Goal: Task Accomplishment & Management: Use online tool/utility

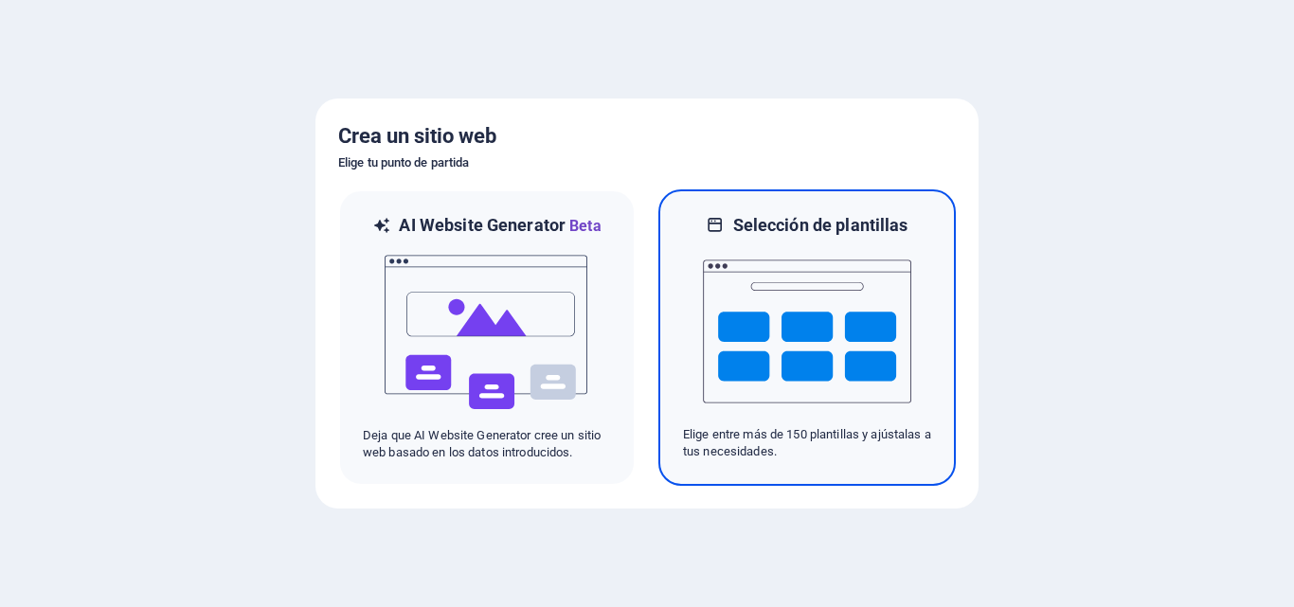
click at [825, 232] on h6 "Selección de plantillas" at bounding box center [820, 225] width 175 height 23
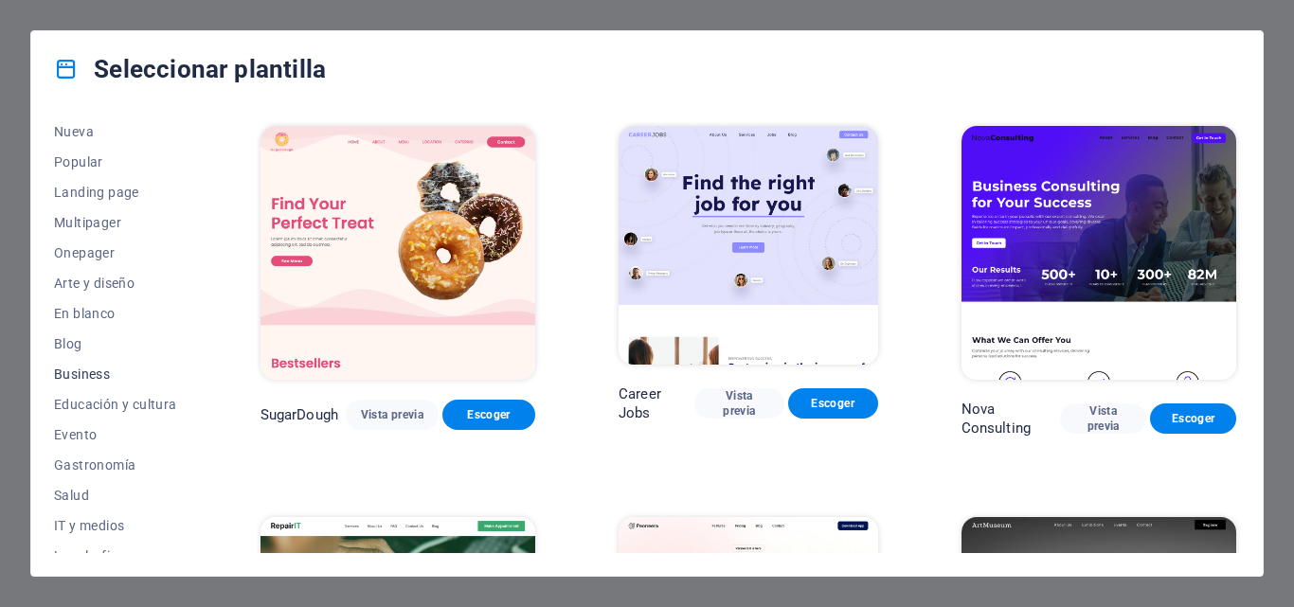
scroll to position [95, 0]
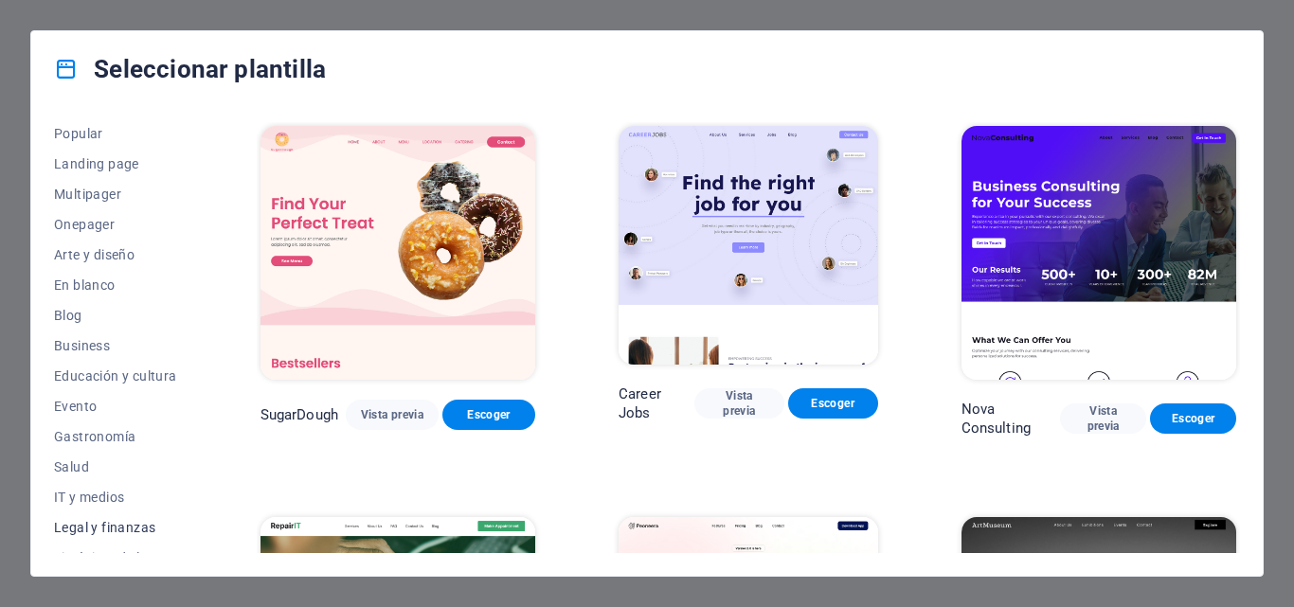
click at [126, 527] on span "Legal y finanzas" at bounding box center [115, 527] width 123 height 15
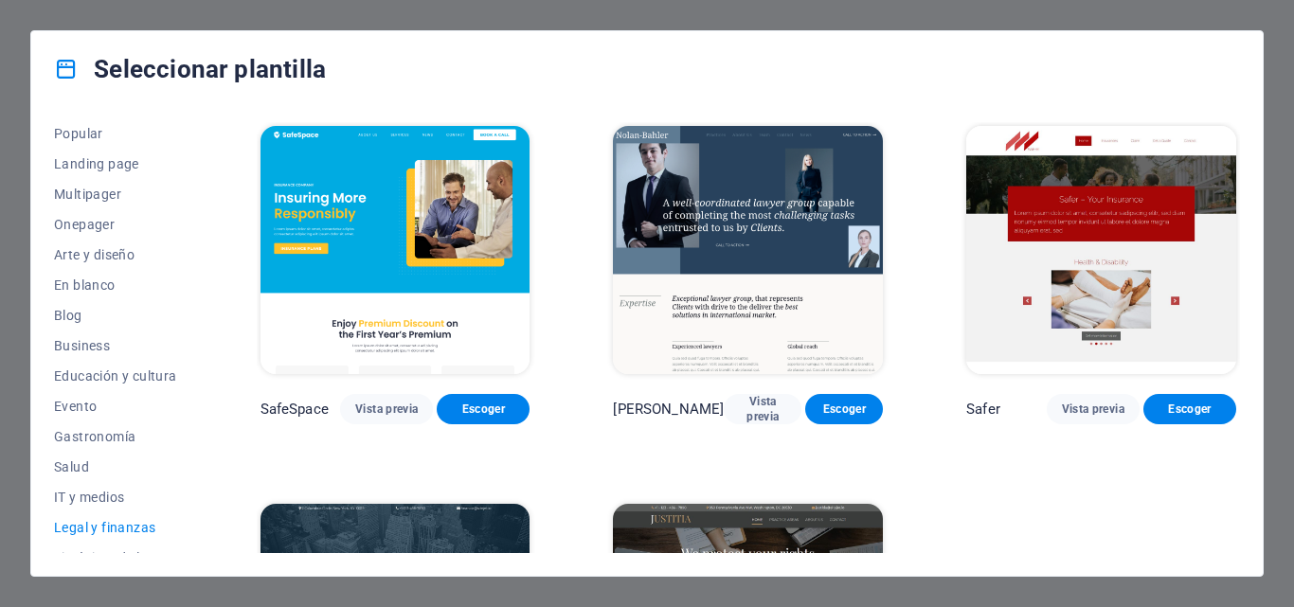
click at [1075, 388] on div "Safer Vista previa Escoger" at bounding box center [1102, 273] width 278 height 302
click at [1082, 407] on span "Vista previa" at bounding box center [1093, 409] width 63 height 15
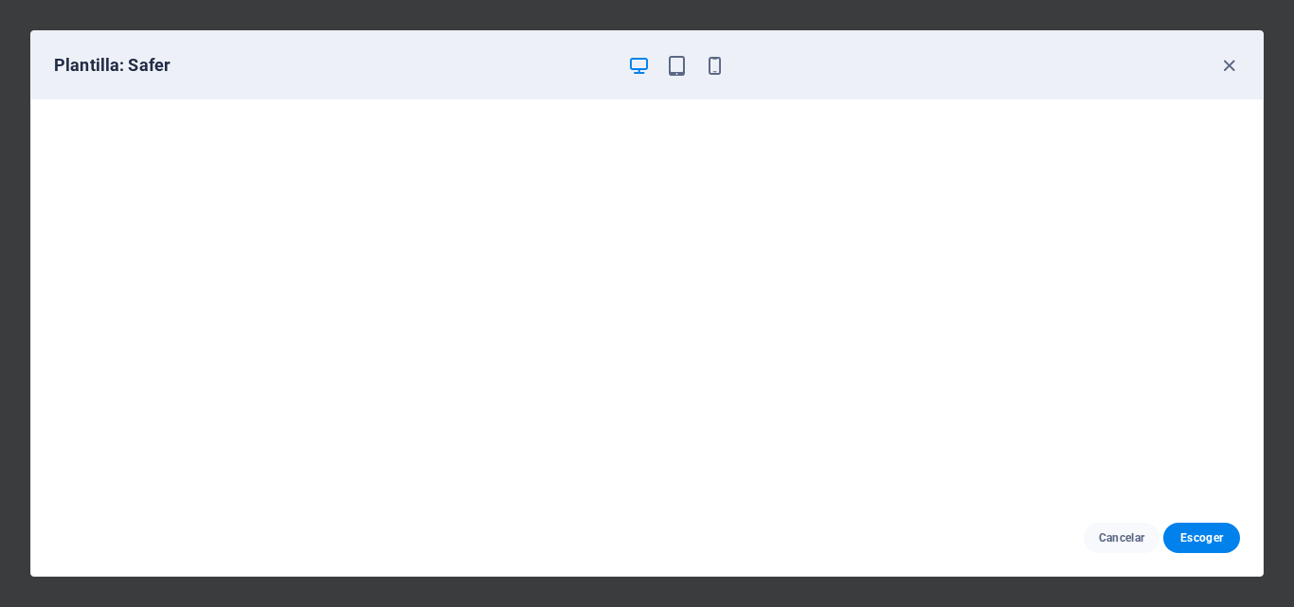
scroll to position [0, 0]
click at [672, 75] on icon "button" at bounding box center [677, 66] width 22 height 22
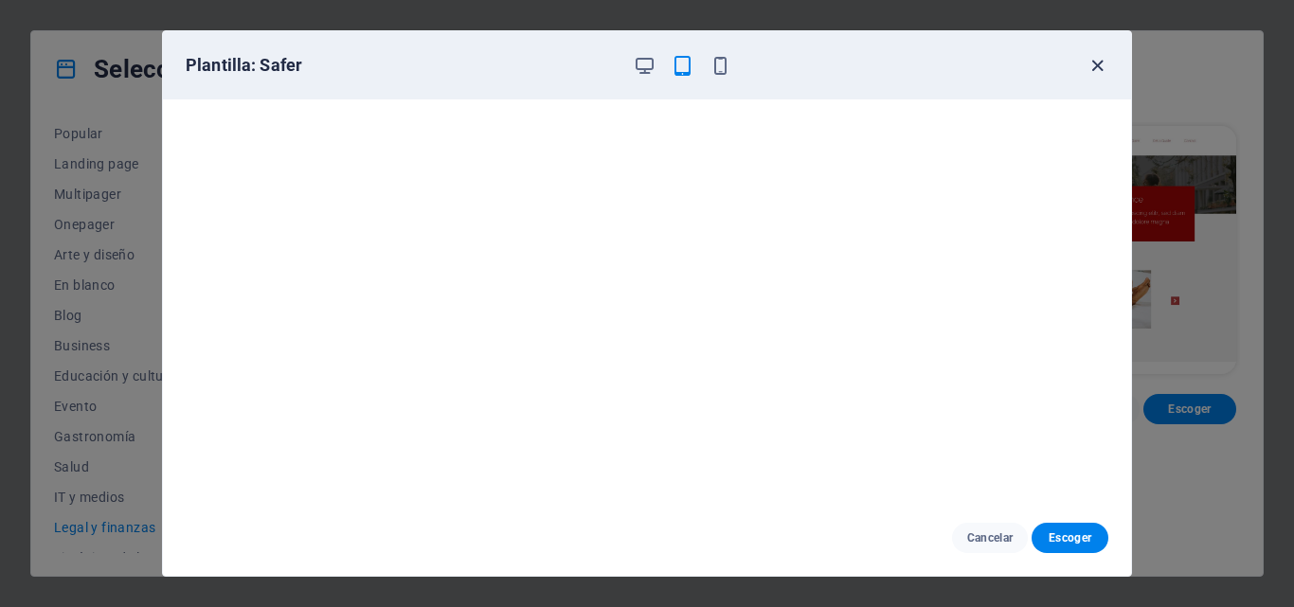
click at [1103, 63] on icon "button" at bounding box center [1098, 66] width 22 height 22
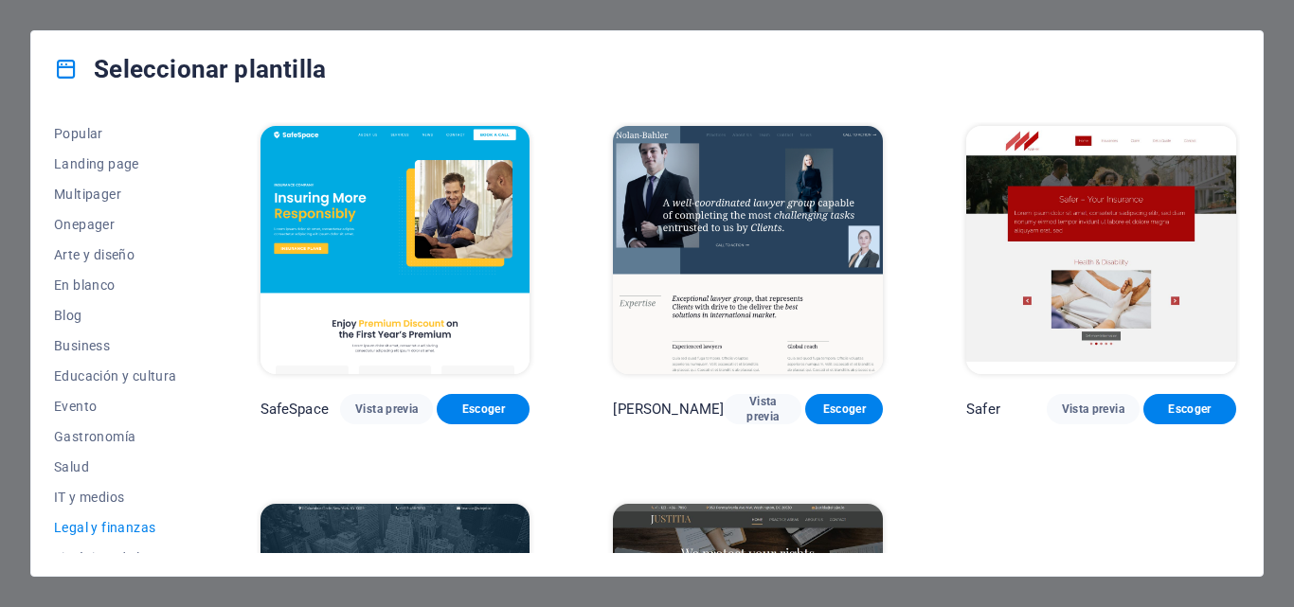
scroll to position [253, 0]
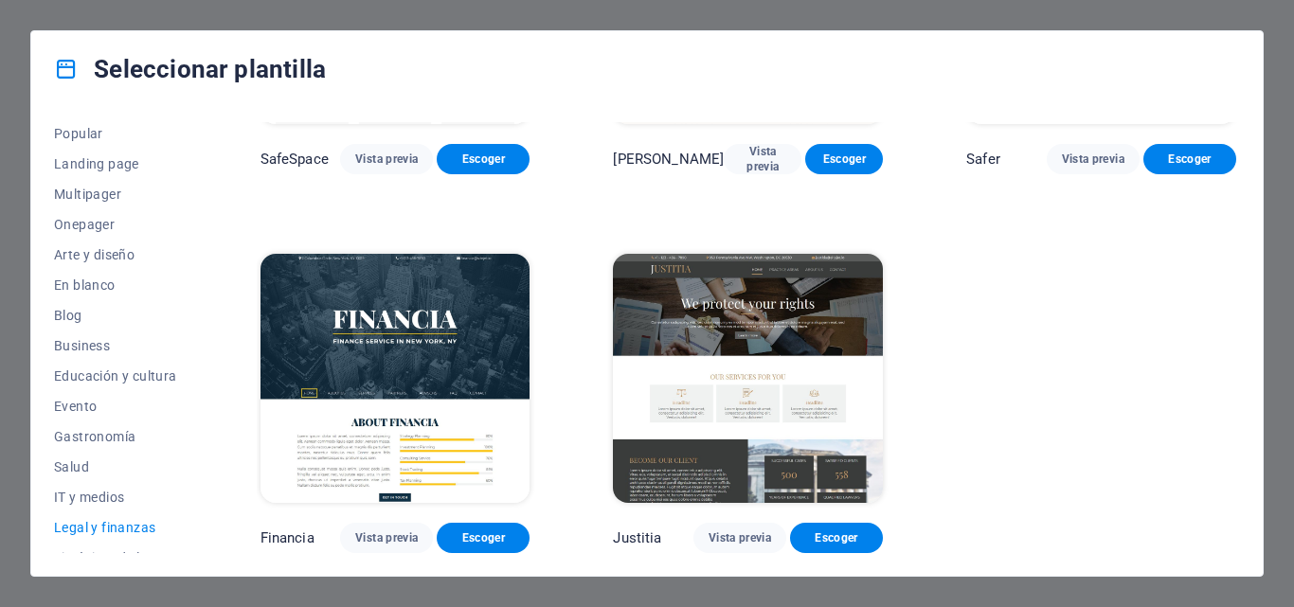
click at [416, 385] on img at bounding box center [396, 378] width 270 height 248
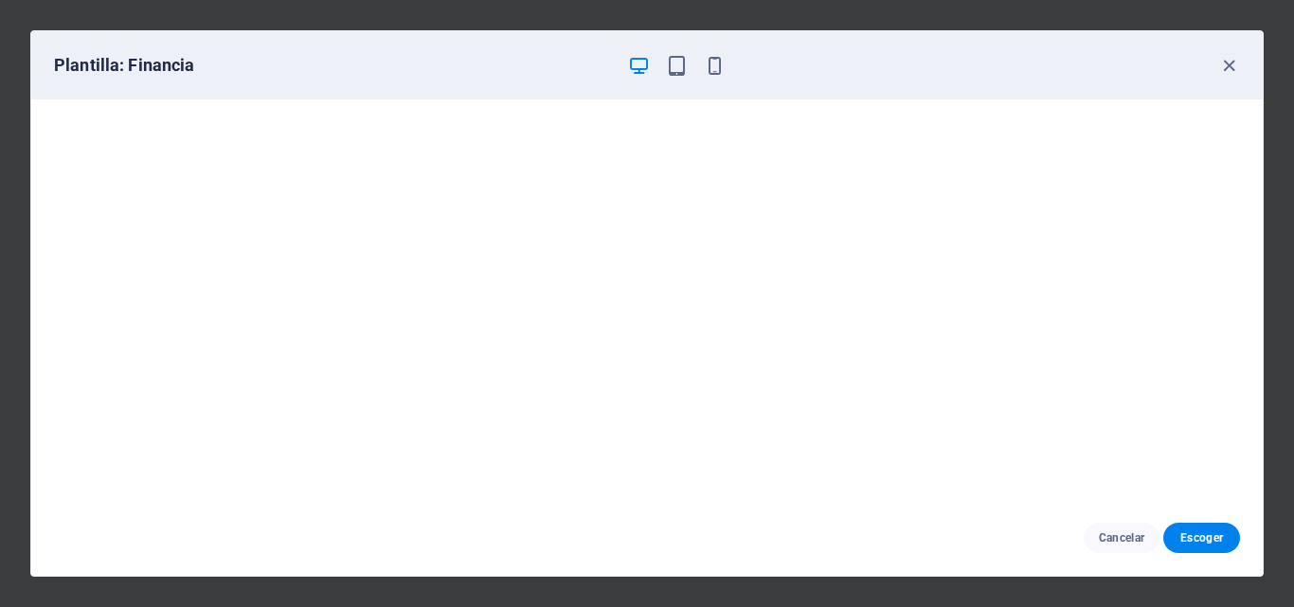
drag, startPoint x: 1255, startPoint y: 534, endPoint x: 1245, endPoint y: 541, distance: 11.6
click at [1252, 537] on div "Cancelar Escoger" at bounding box center [647, 538] width 1232 height 76
click at [1221, 525] on button "Escoger" at bounding box center [1202, 538] width 77 height 30
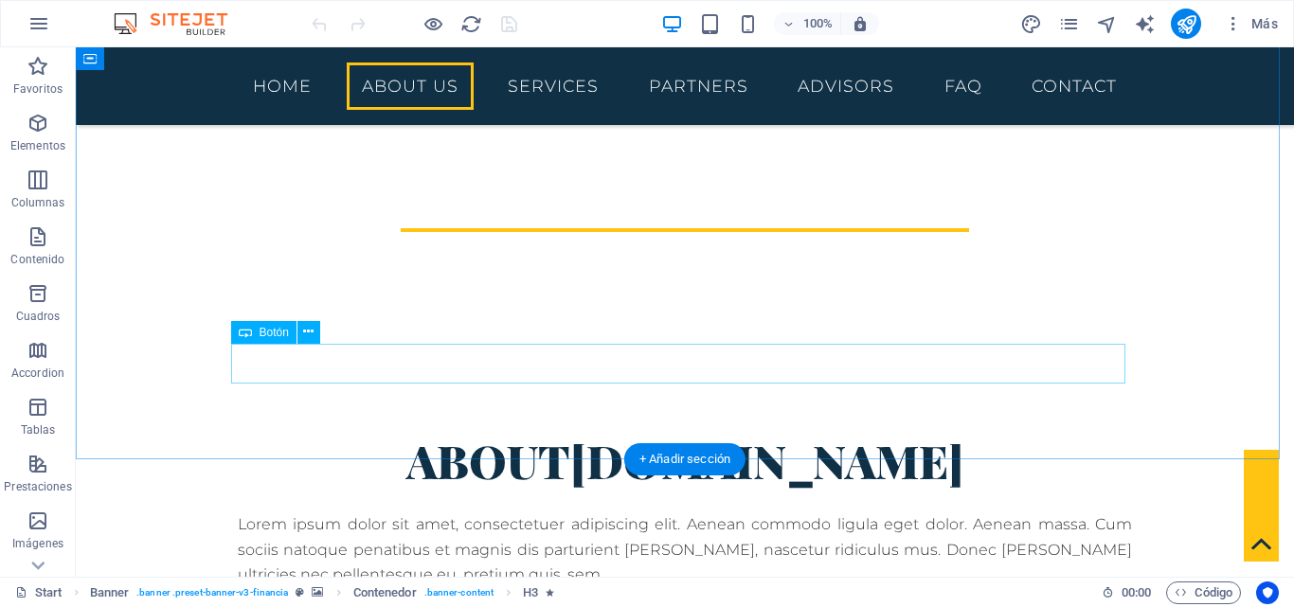
scroll to position [474, 0]
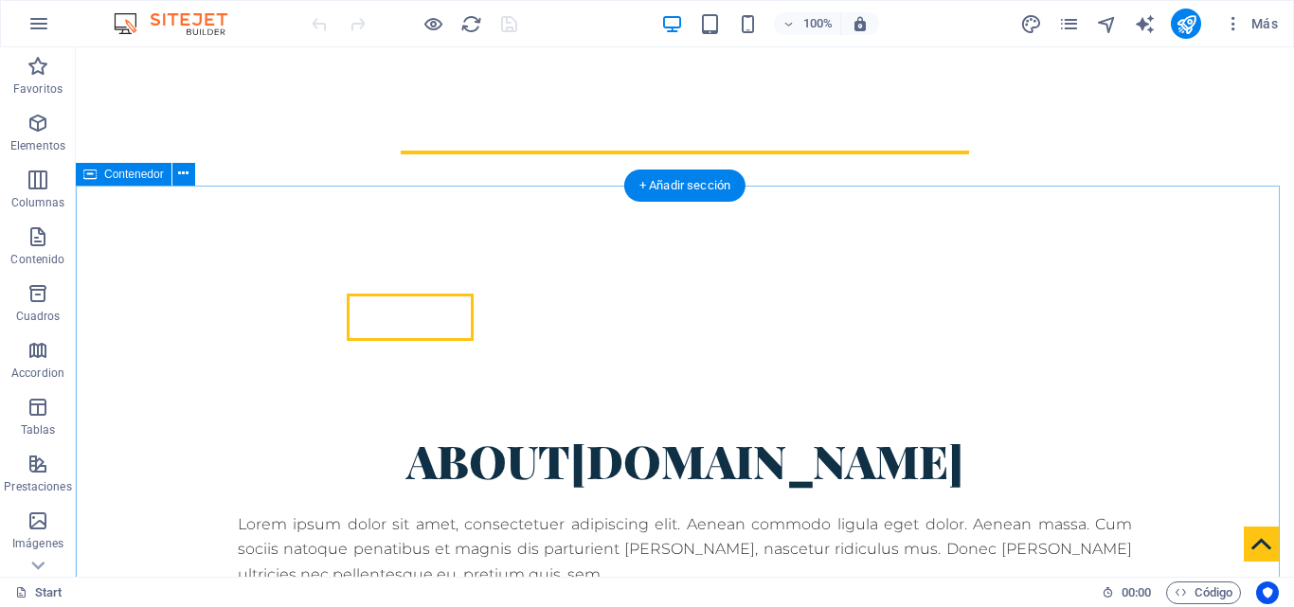
scroll to position [508, 0]
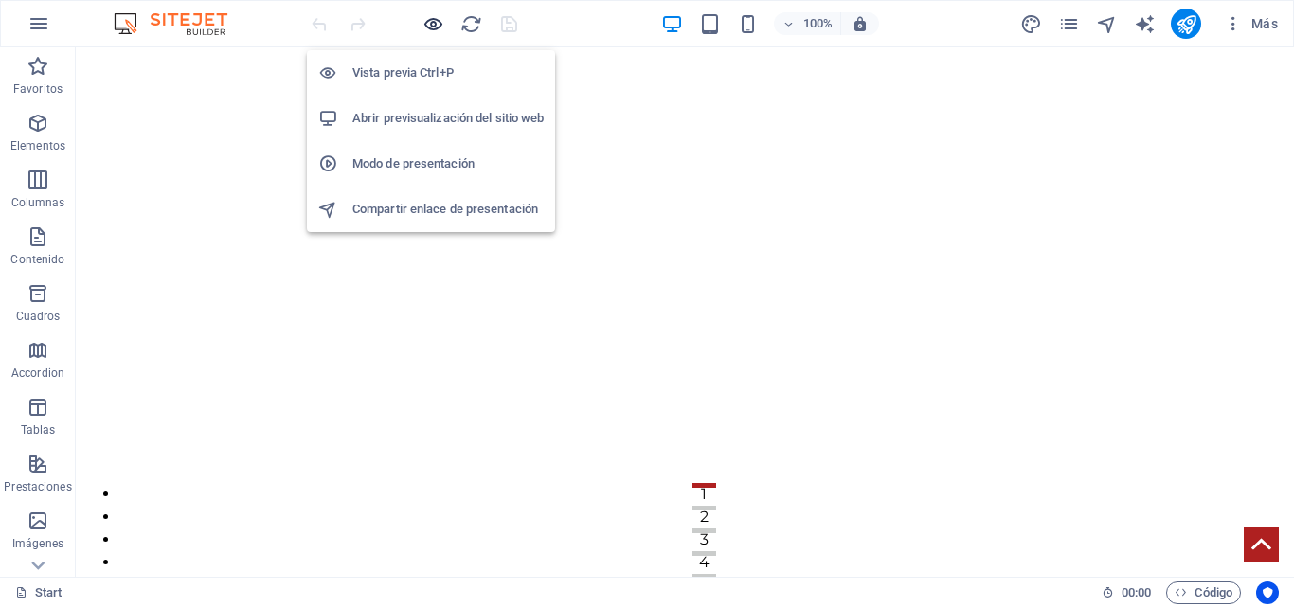
click at [426, 19] on icon "button" at bounding box center [434, 24] width 22 height 22
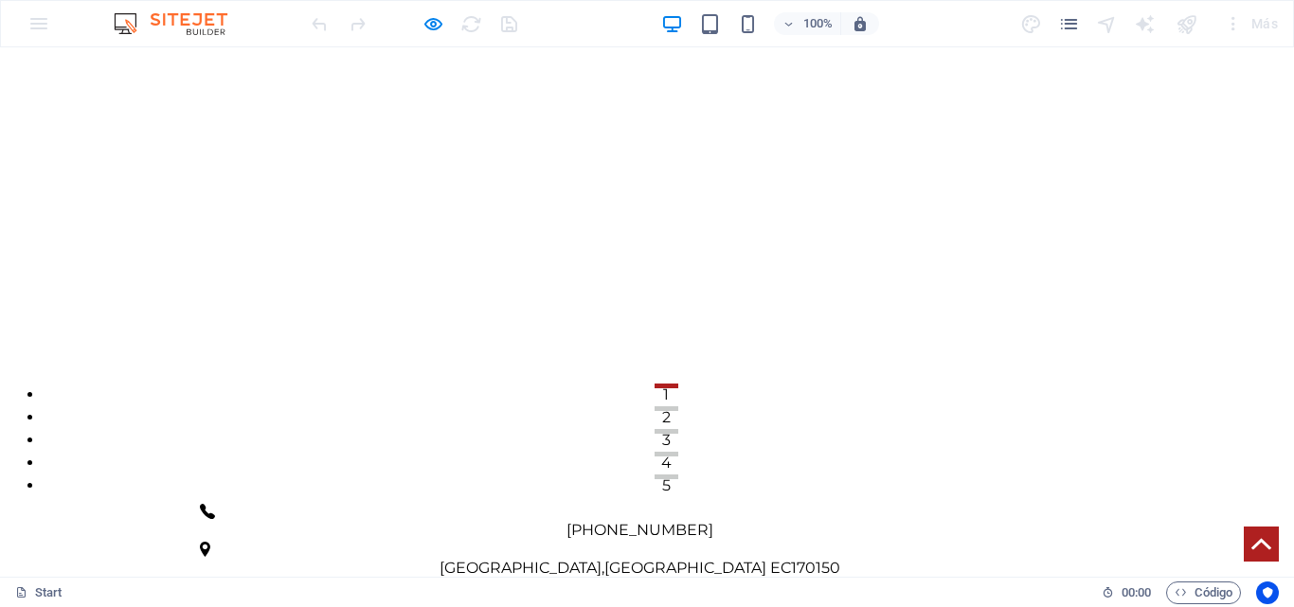
scroll to position [284, 0]
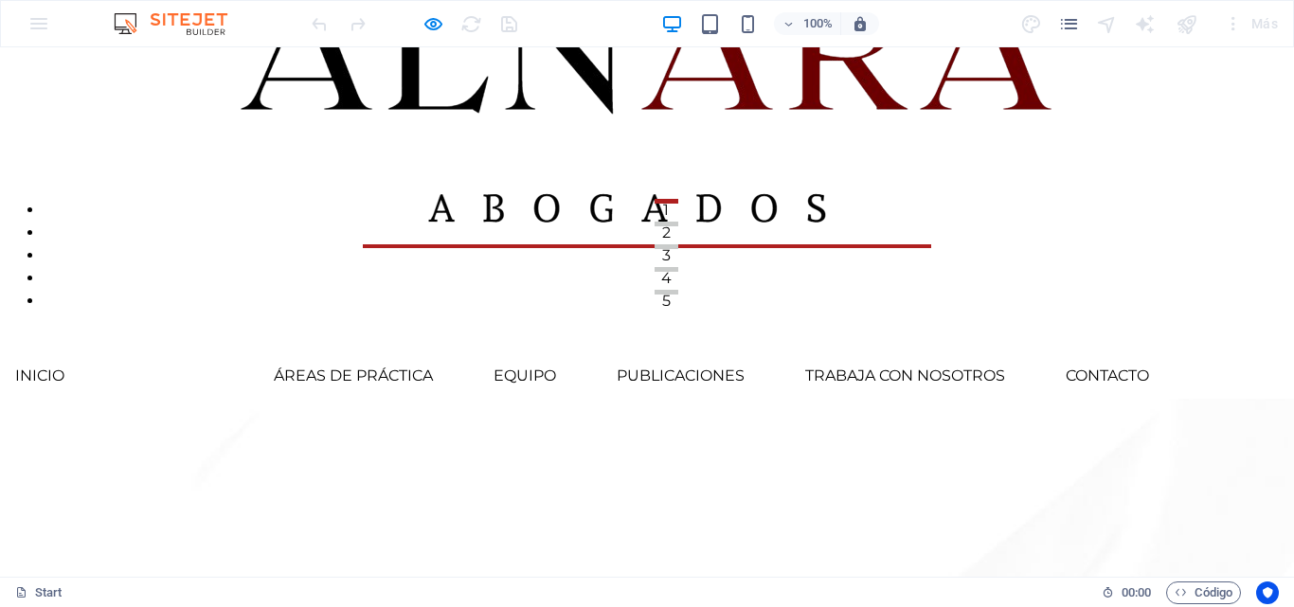
scroll to position [0, 0]
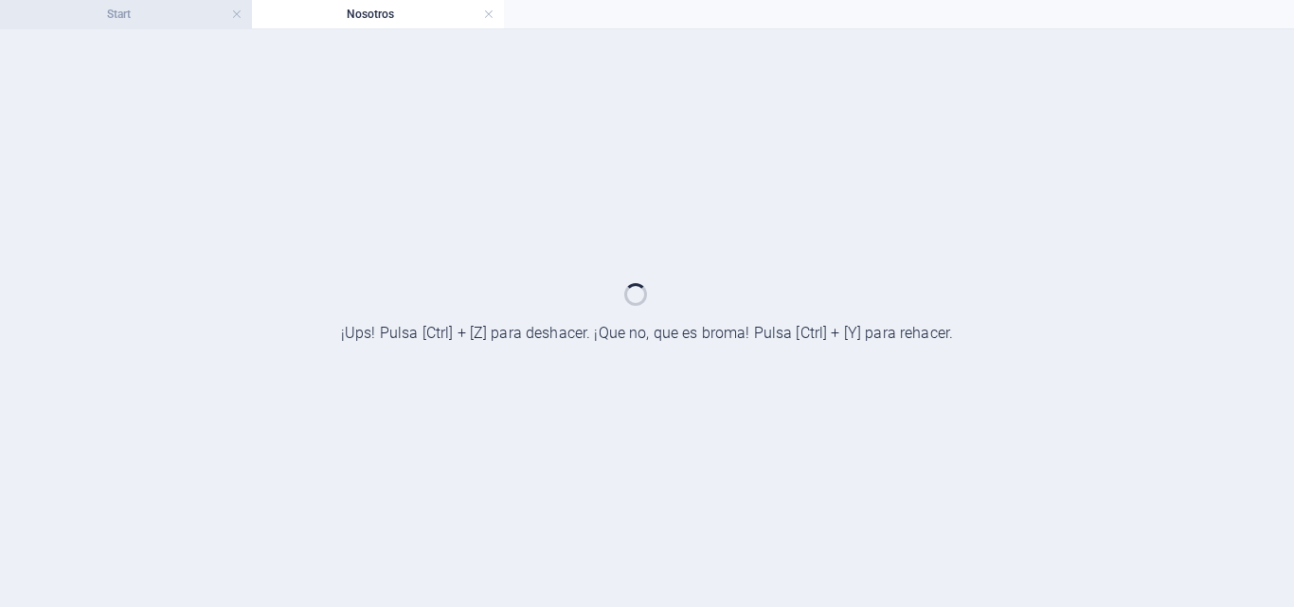
click at [91, 13] on h4 "Start" at bounding box center [126, 14] width 252 height 21
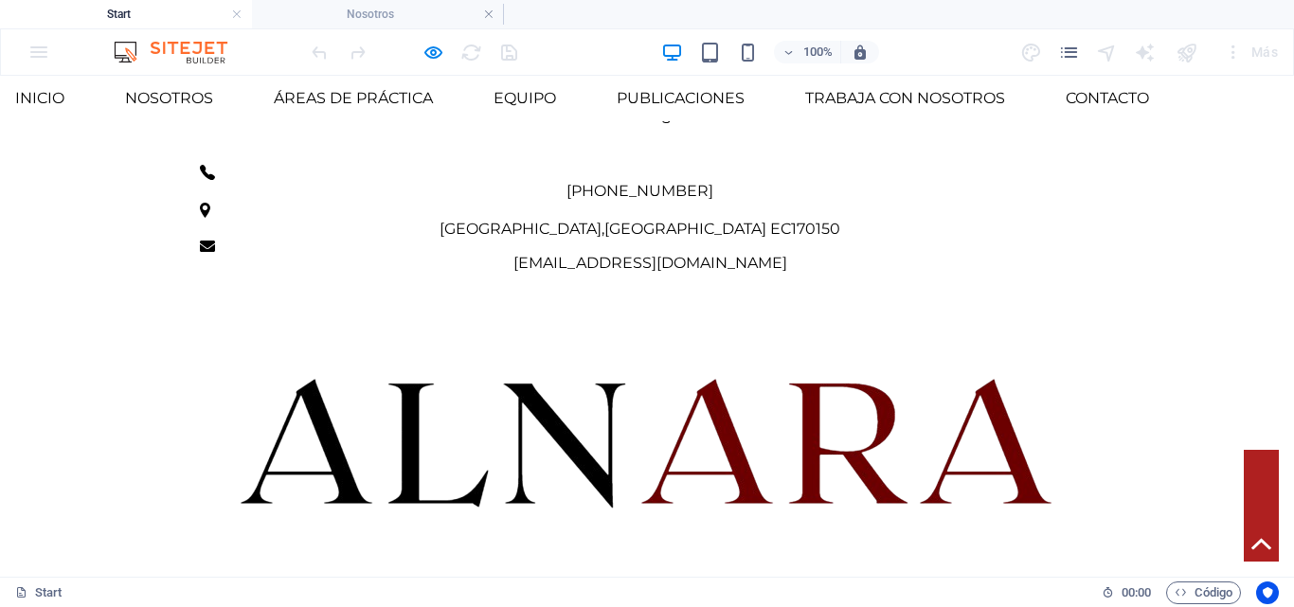
scroll to position [334, 0]
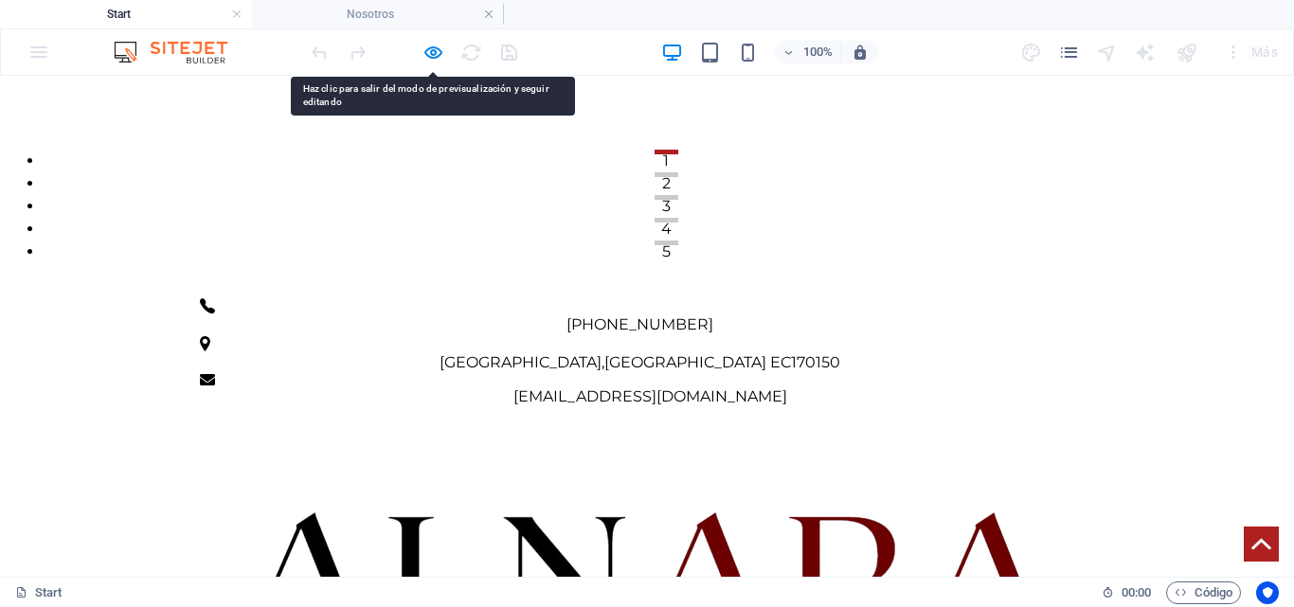
drag, startPoint x: 306, startPoint y: 329, endPoint x: 203, endPoint y: 328, distance: 103.3
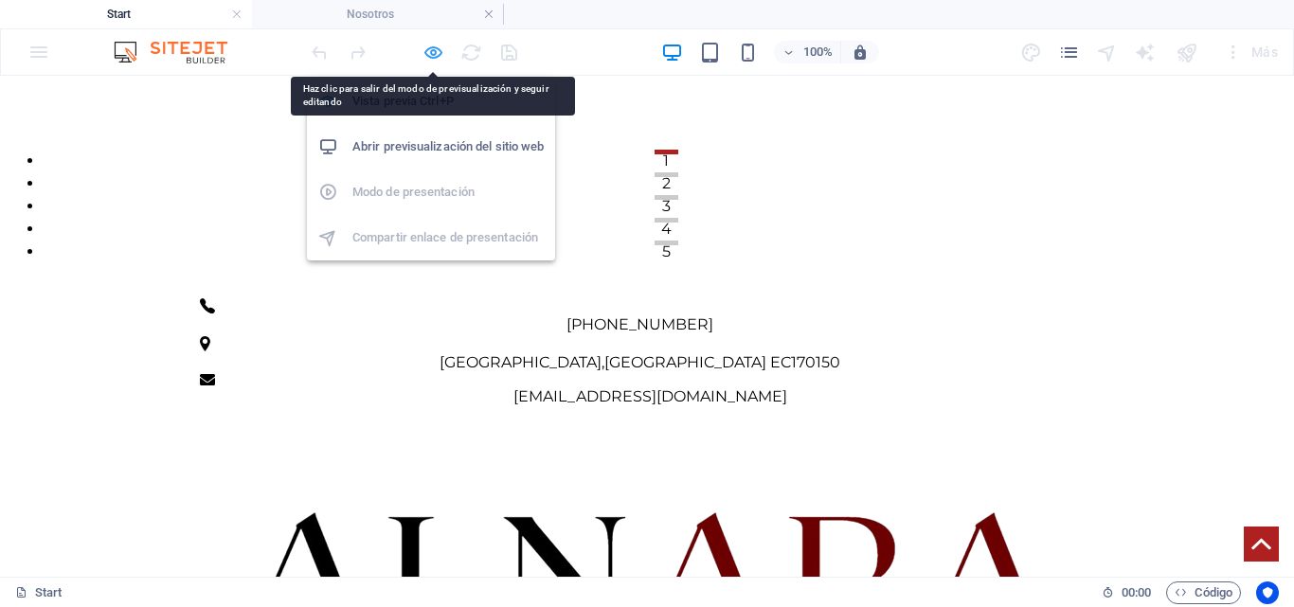
click at [436, 43] on icon "button" at bounding box center [434, 53] width 22 height 22
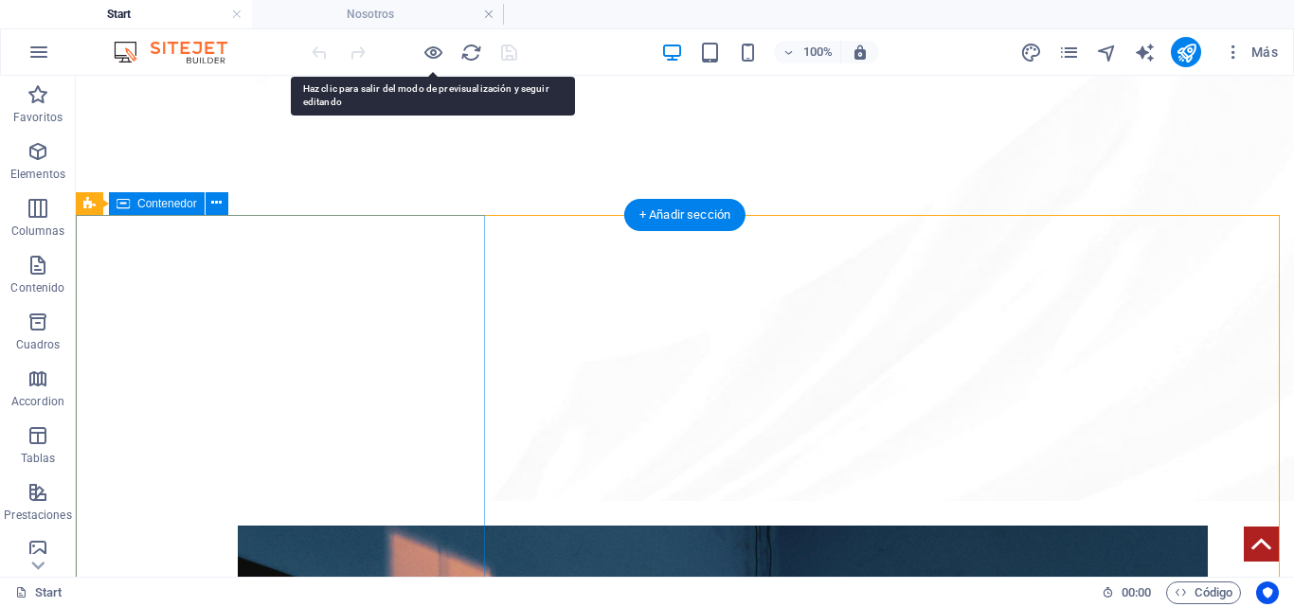
scroll to position [3829, 0]
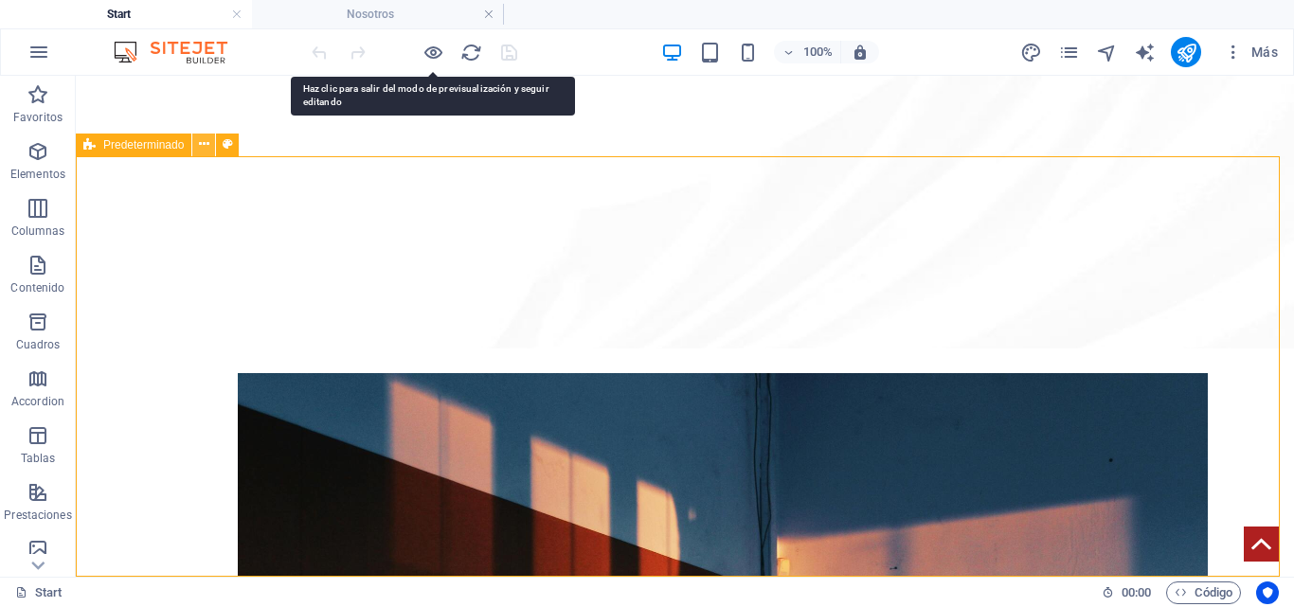
click at [201, 149] on icon at bounding box center [204, 145] width 10 height 20
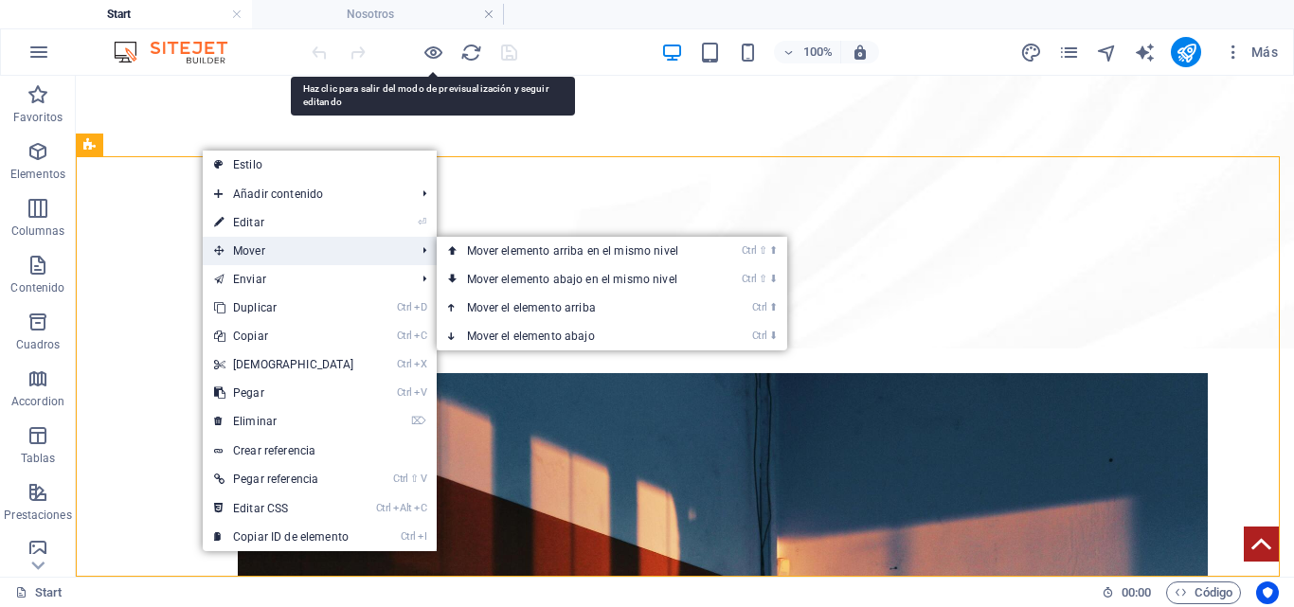
click at [265, 250] on span "Mover" at bounding box center [306, 251] width 206 height 28
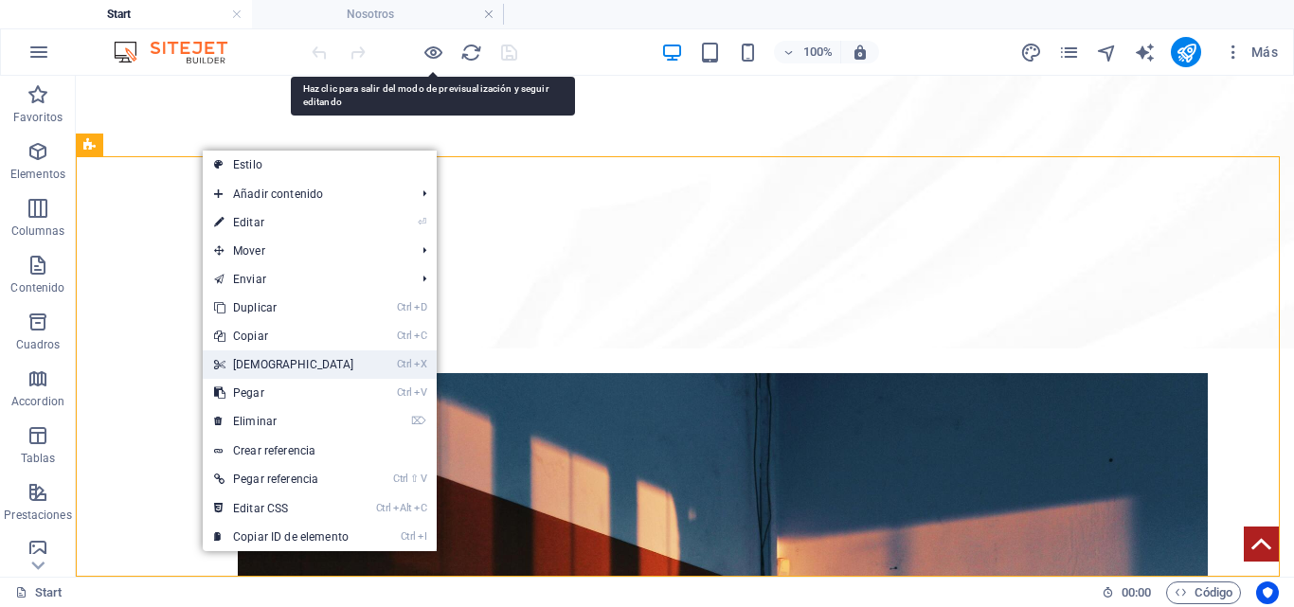
click at [261, 371] on link "Ctrl X Cortar" at bounding box center [284, 365] width 163 height 28
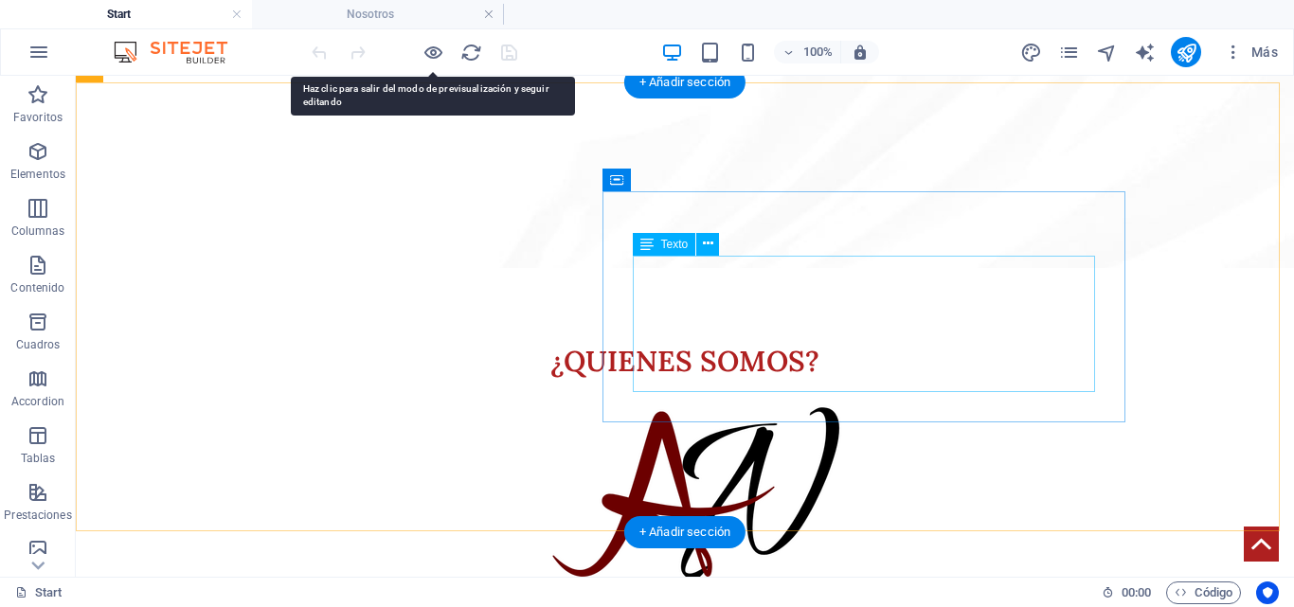
scroll to position [1657, 0]
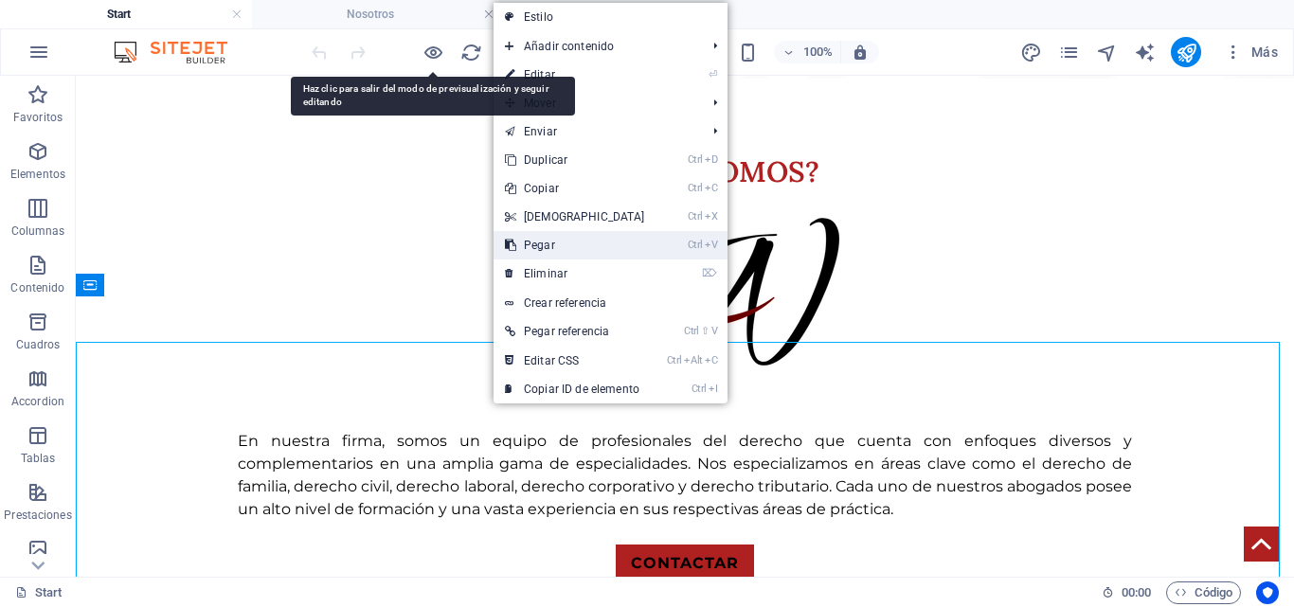
click at [580, 232] on link "Ctrl V Pegar" at bounding box center [575, 245] width 163 height 28
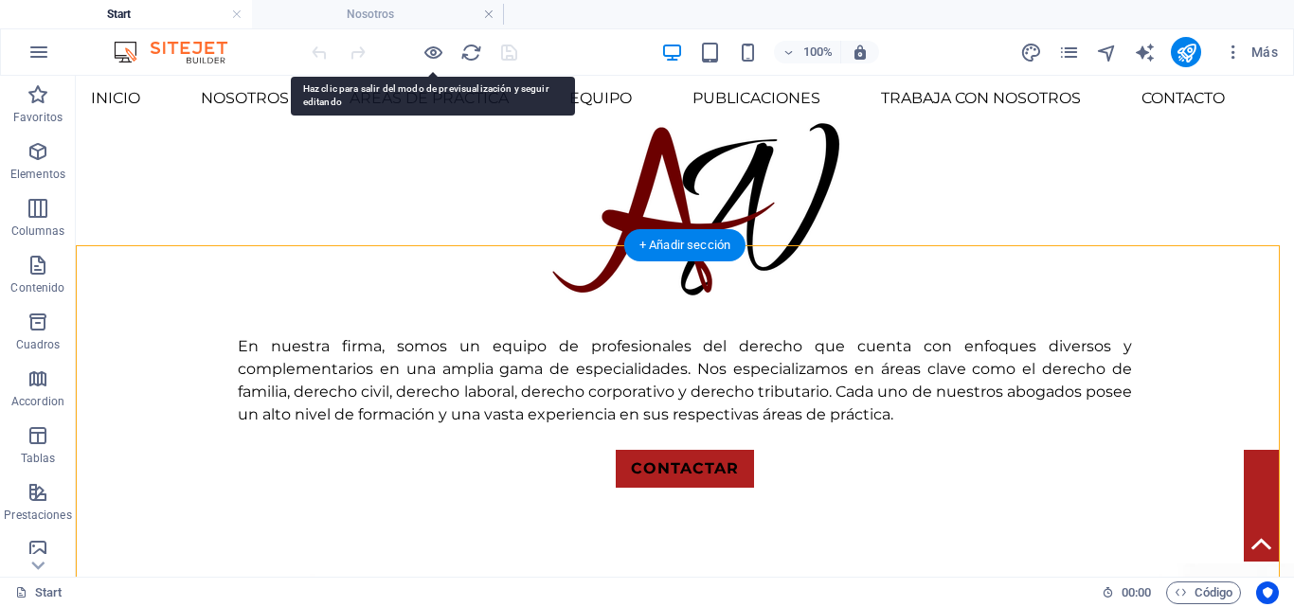
scroll to position [1804, 0]
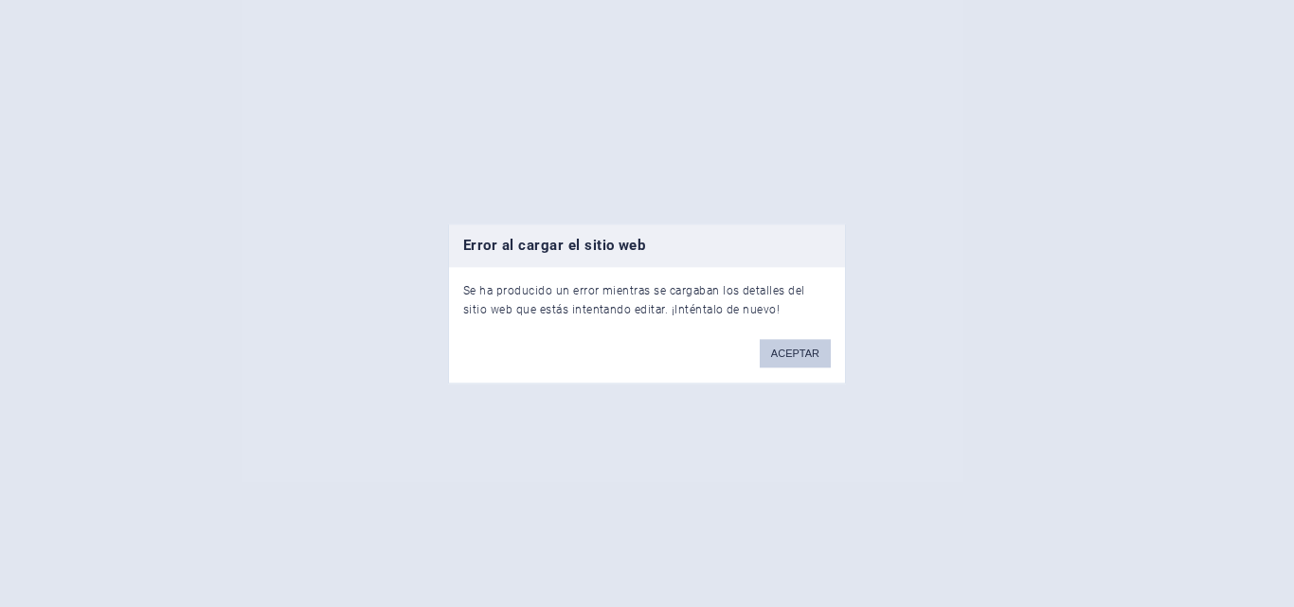
click at [796, 353] on button "ACEPTAR" at bounding box center [795, 353] width 71 height 28
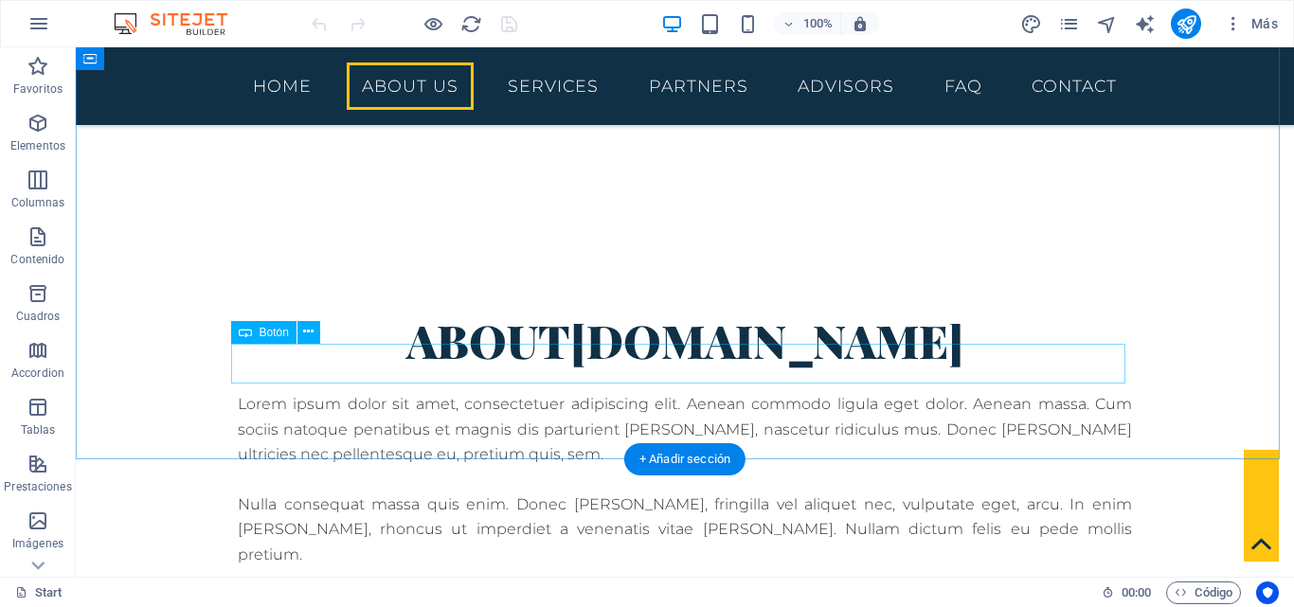
scroll to position [853, 0]
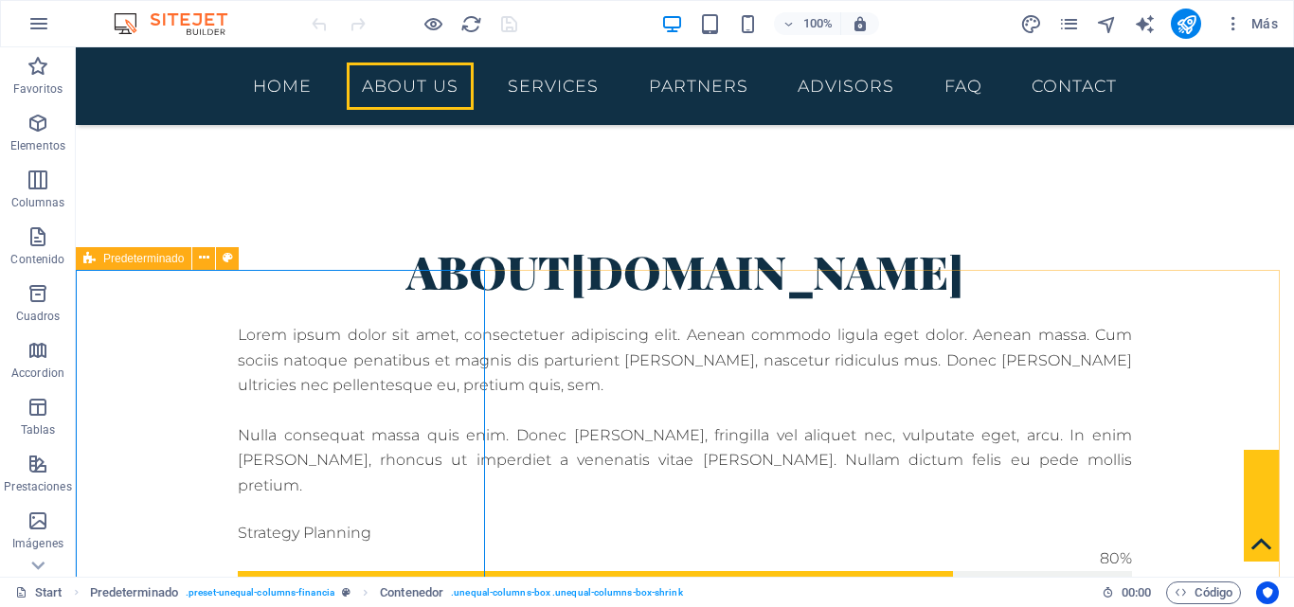
click at [92, 262] on icon at bounding box center [89, 258] width 12 height 23
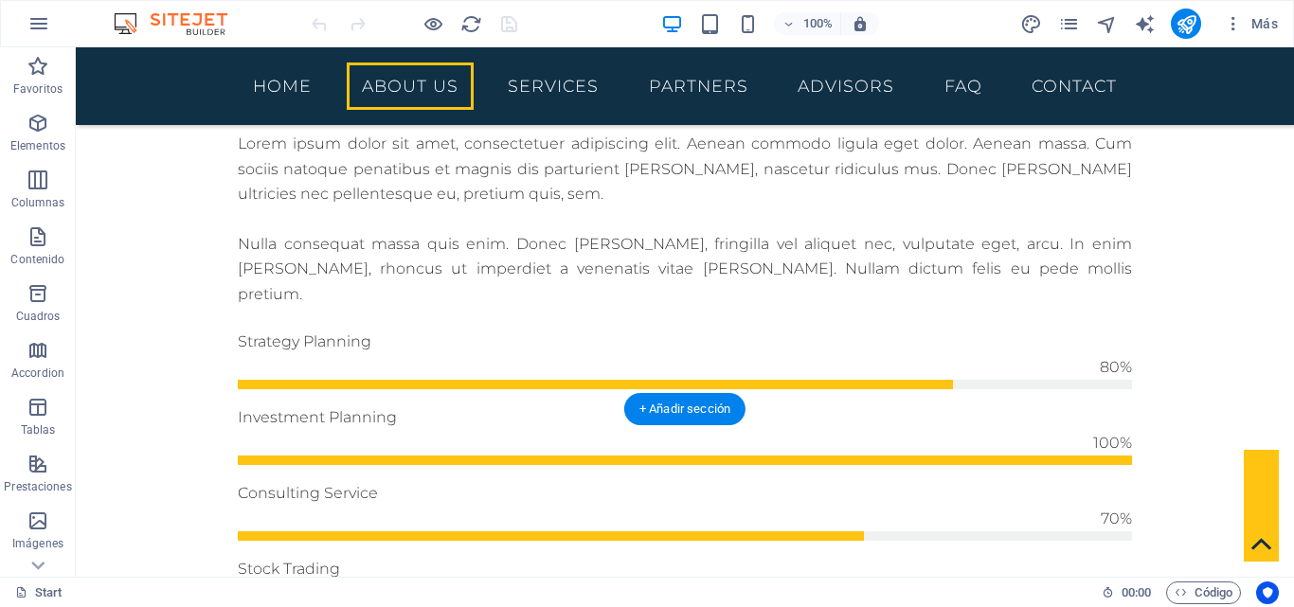
scroll to position [948, 0]
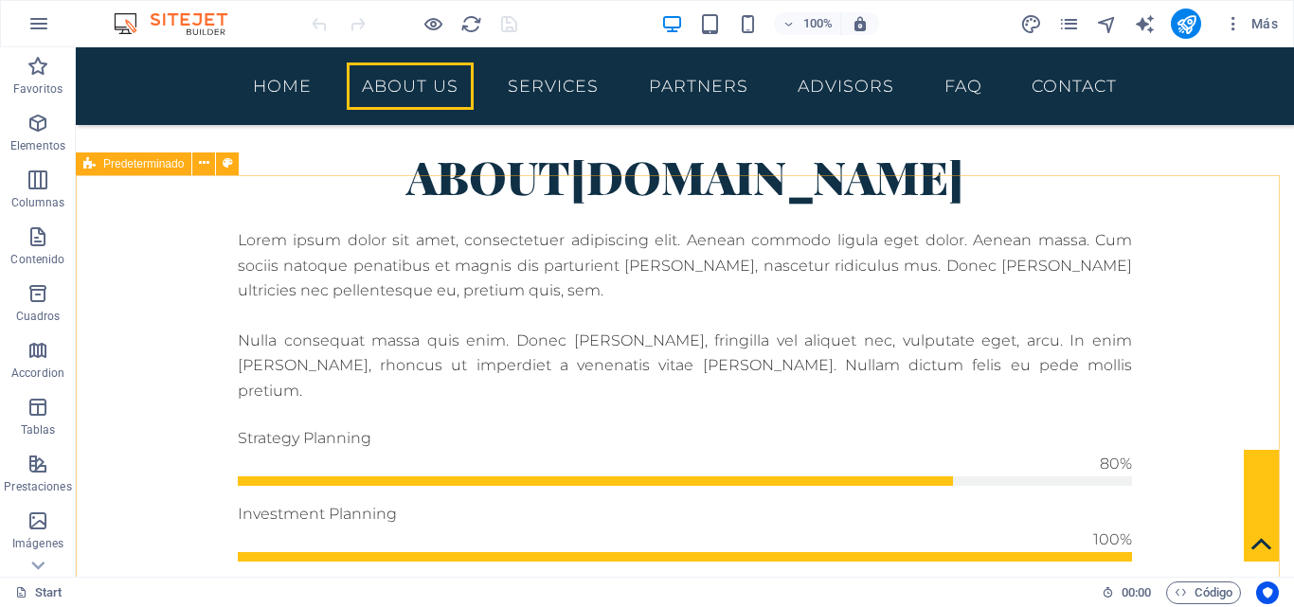
click at [87, 165] on icon at bounding box center [89, 164] width 12 height 23
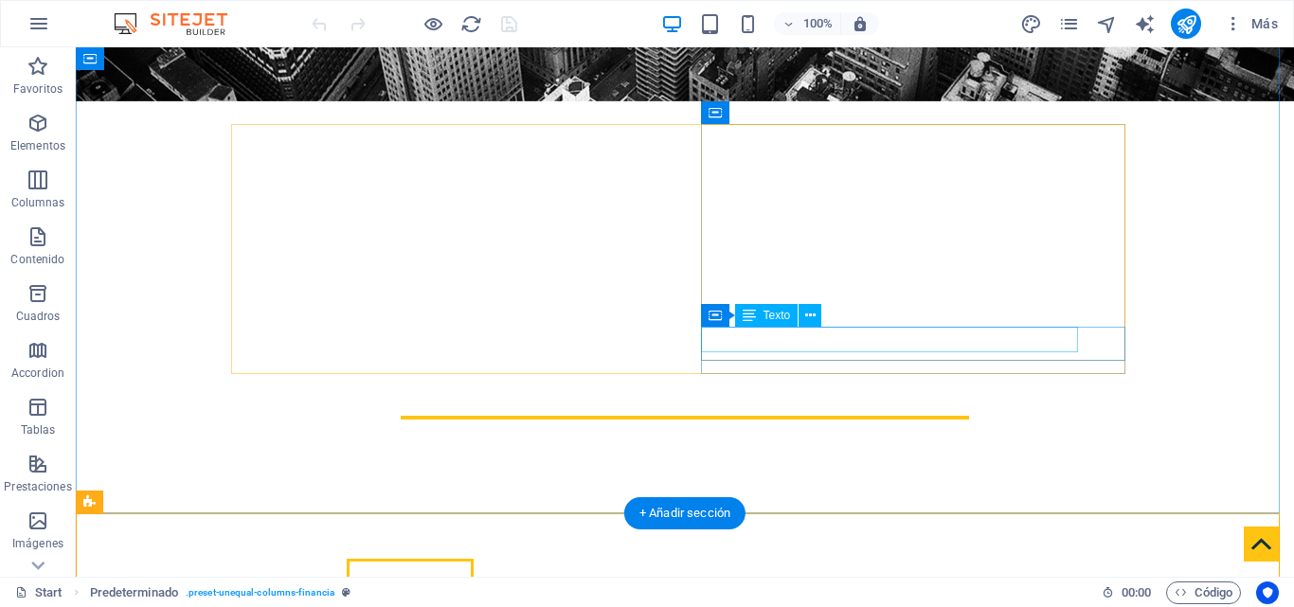
scroll to position [474, 0]
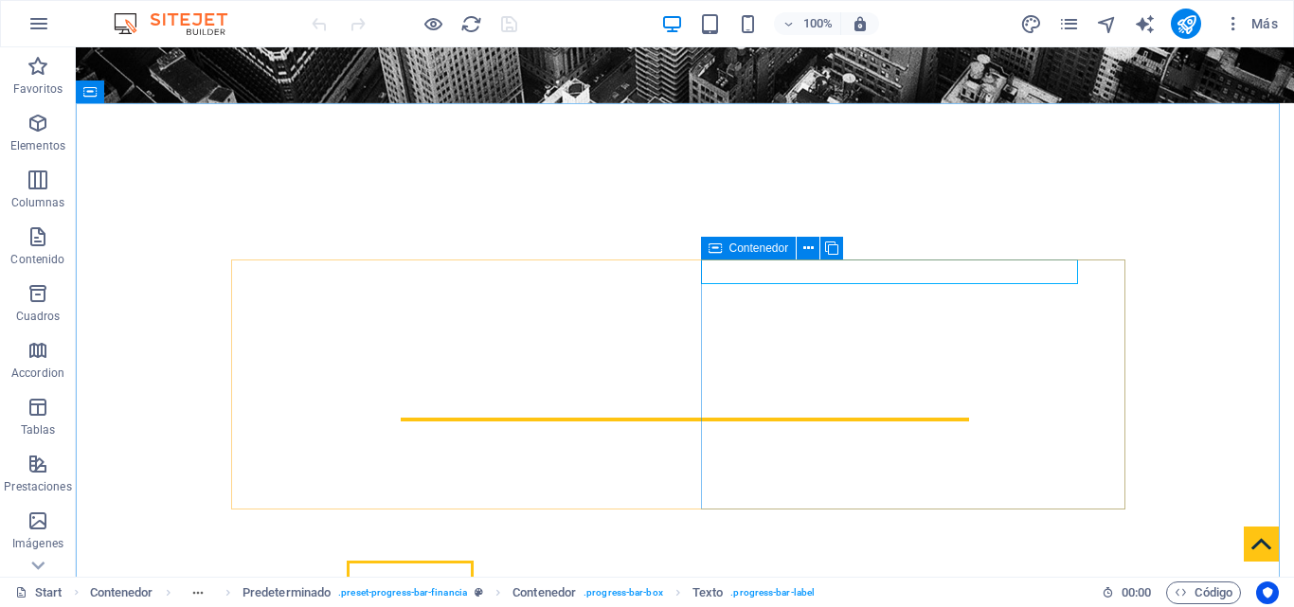
click at [725, 248] on div "Contenedor" at bounding box center [749, 248] width 96 height 23
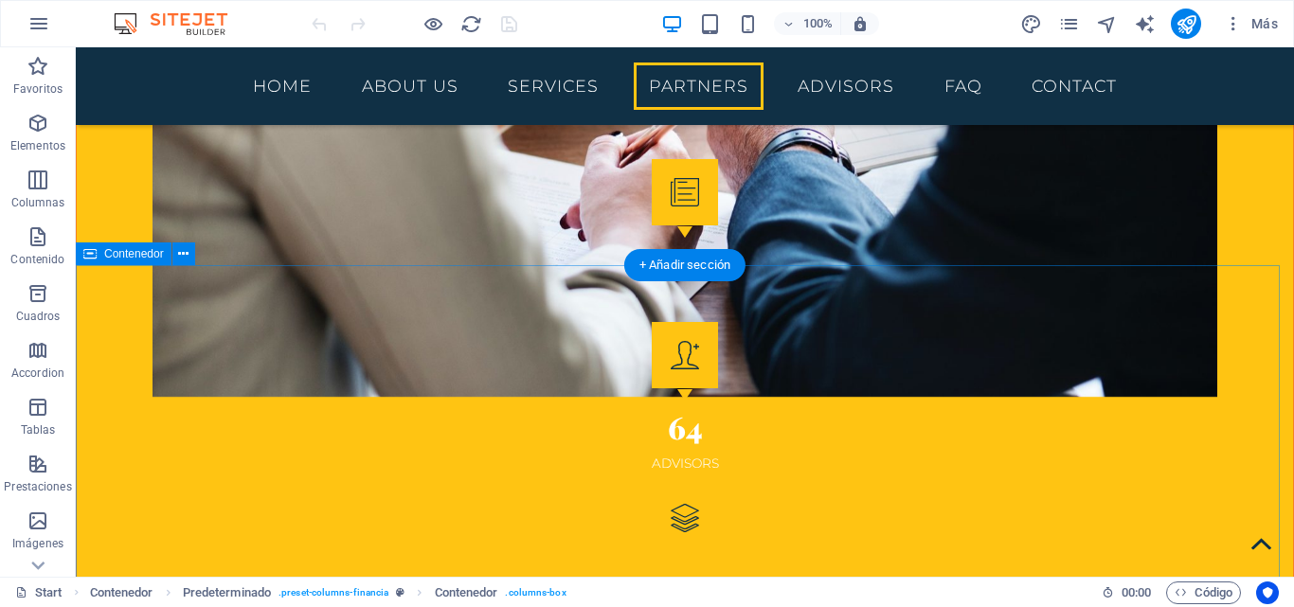
scroll to position [3127, 0]
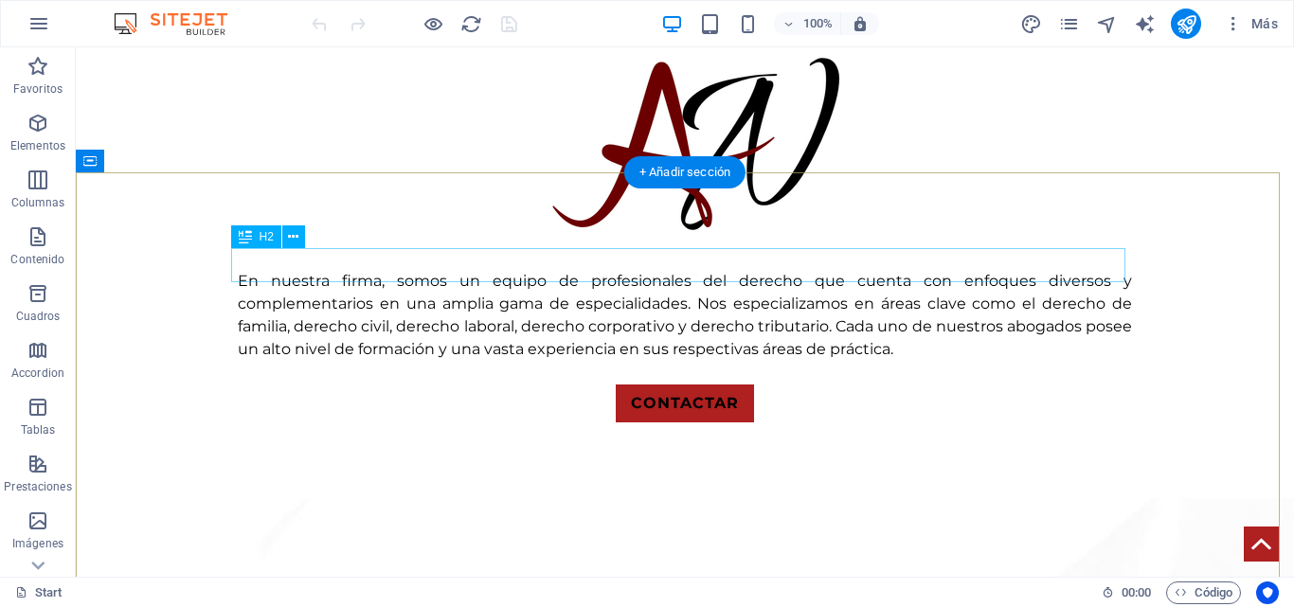
scroll to position [1799, 0]
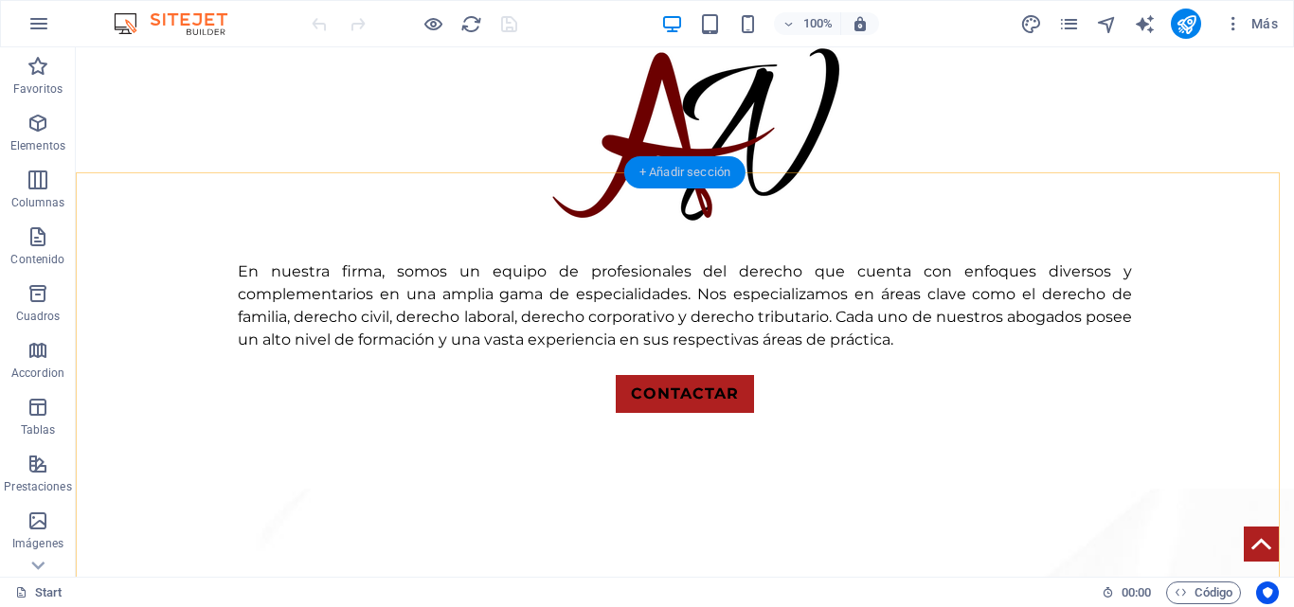
click at [686, 173] on div "+ Añadir sección" at bounding box center [684, 172] width 121 height 32
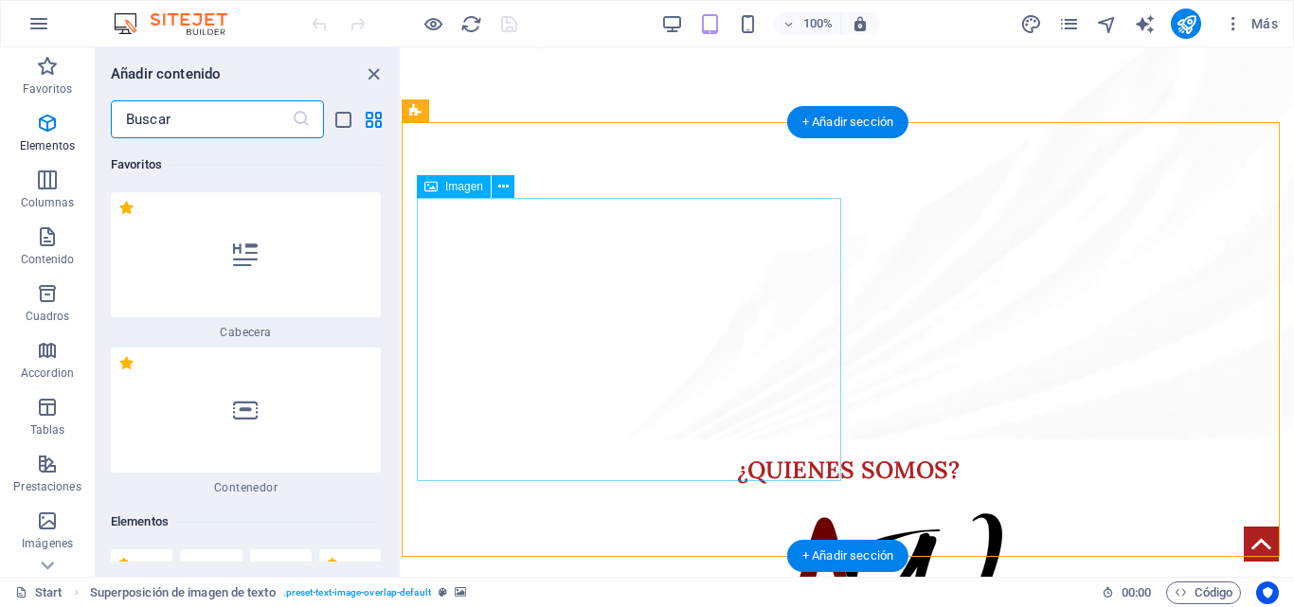
scroll to position [5802, 0]
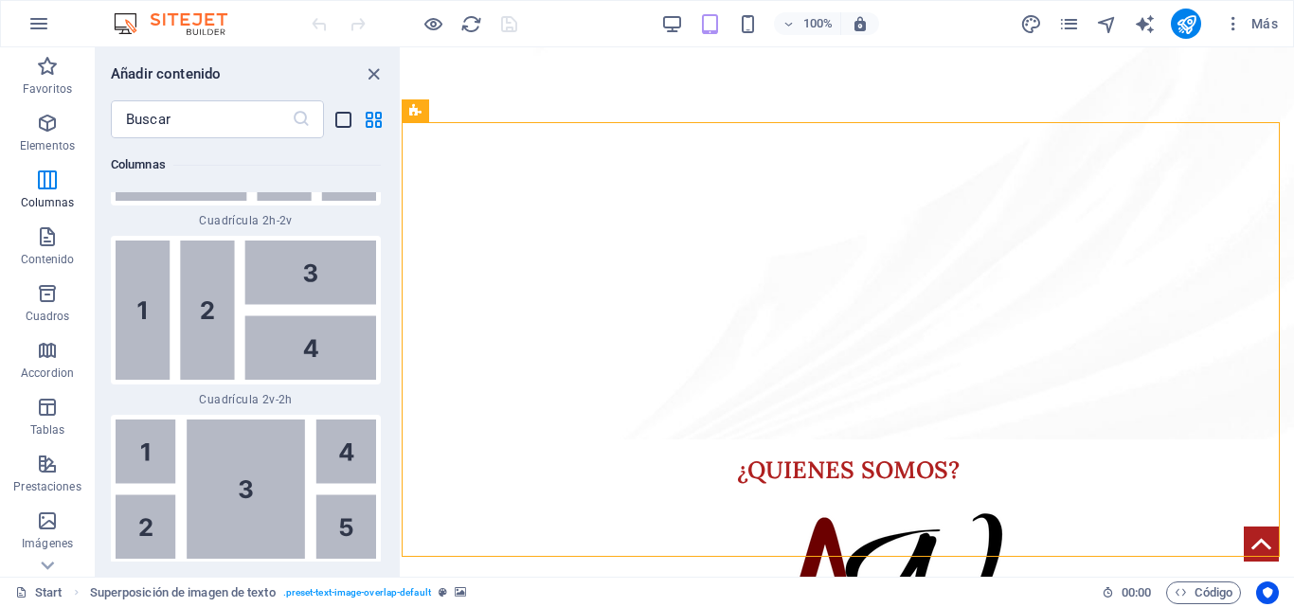
click at [339, 130] on icon "list-view" at bounding box center [344, 120] width 22 height 22
click at [348, 121] on icon "list-view" at bounding box center [344, 120] width 22 height 22
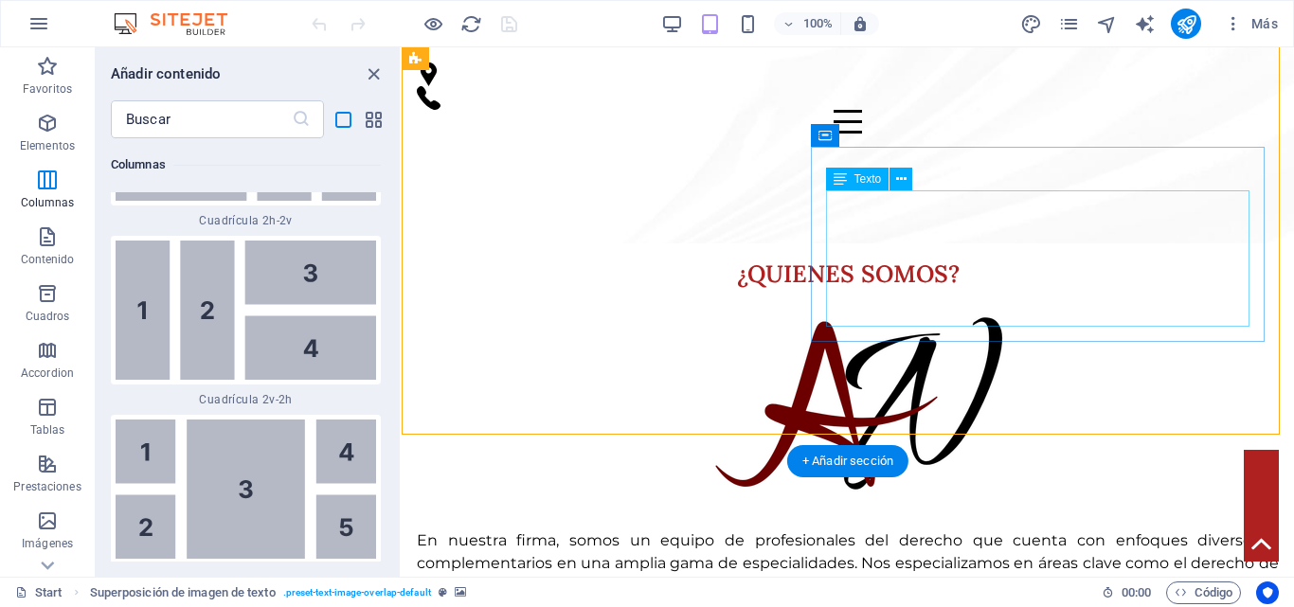
scroll to position [1292, 0]
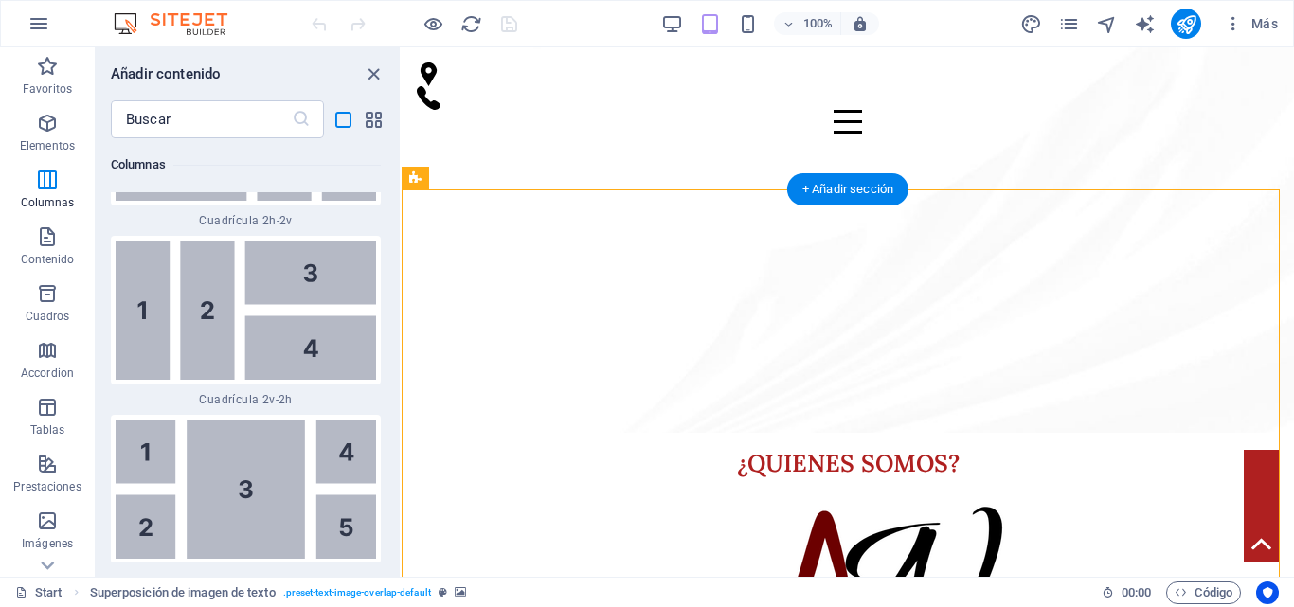
click at [843, 192] on div "+ Añadir sección" at bounding box center [847, 189] width 121 height 32
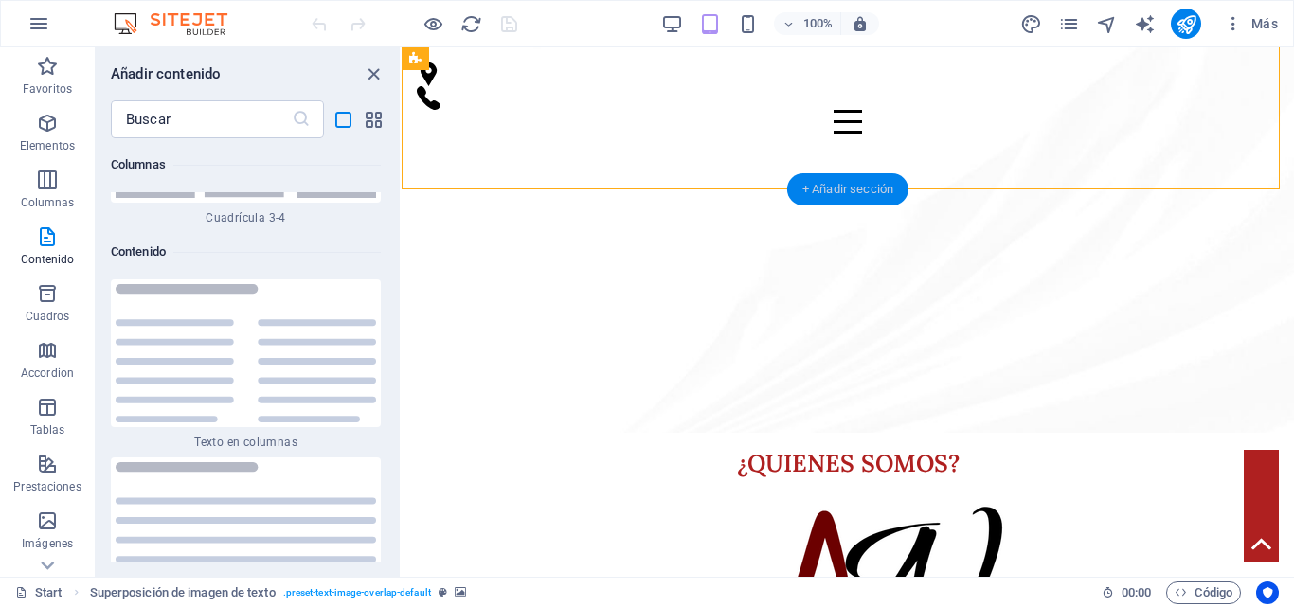
scroll to position [9560, 0]
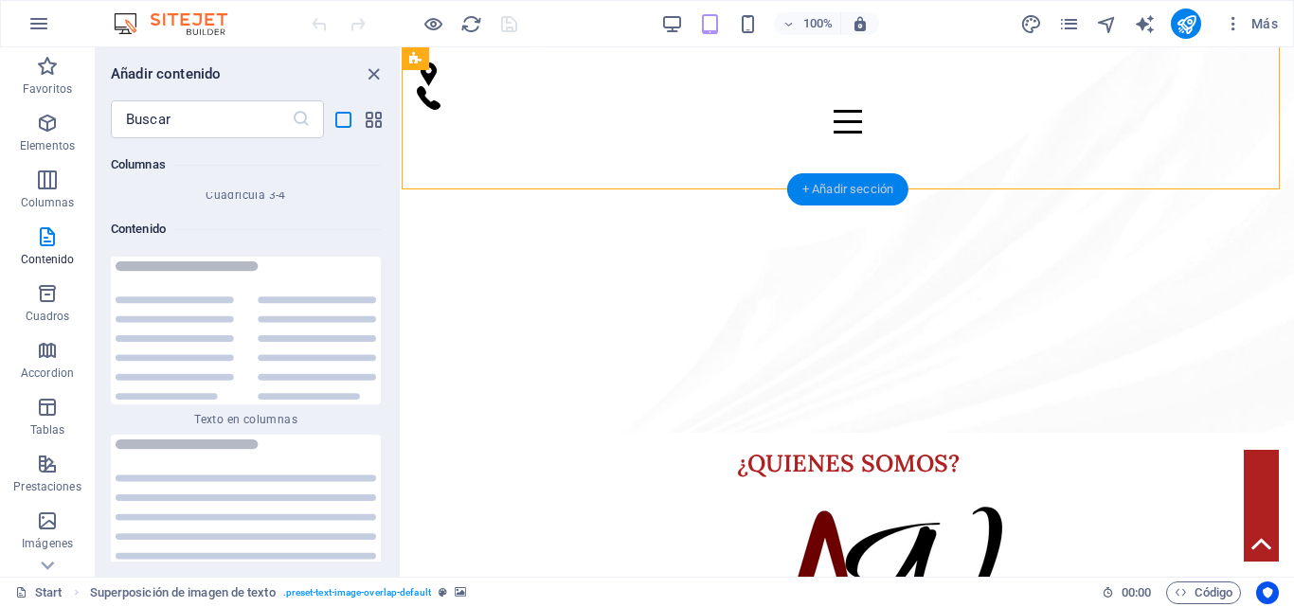
click at [835, 180] on div "+ Añadir sección" at bounding box center [847, 189] width 121 height 32
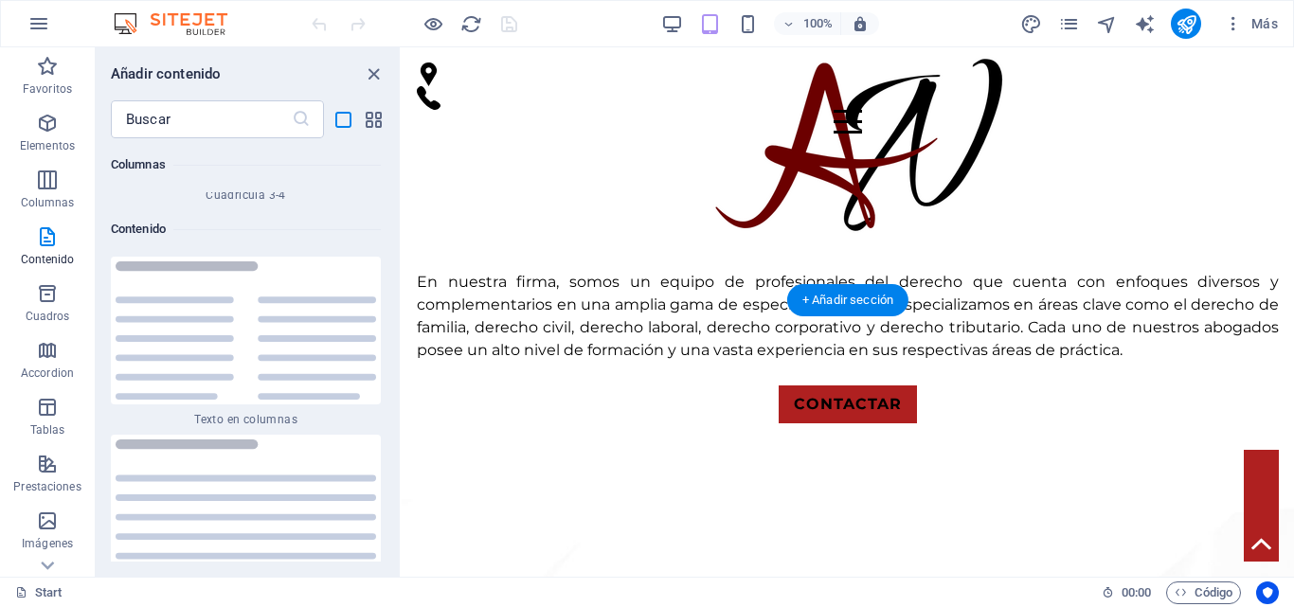
scroll to position [1615, 0]
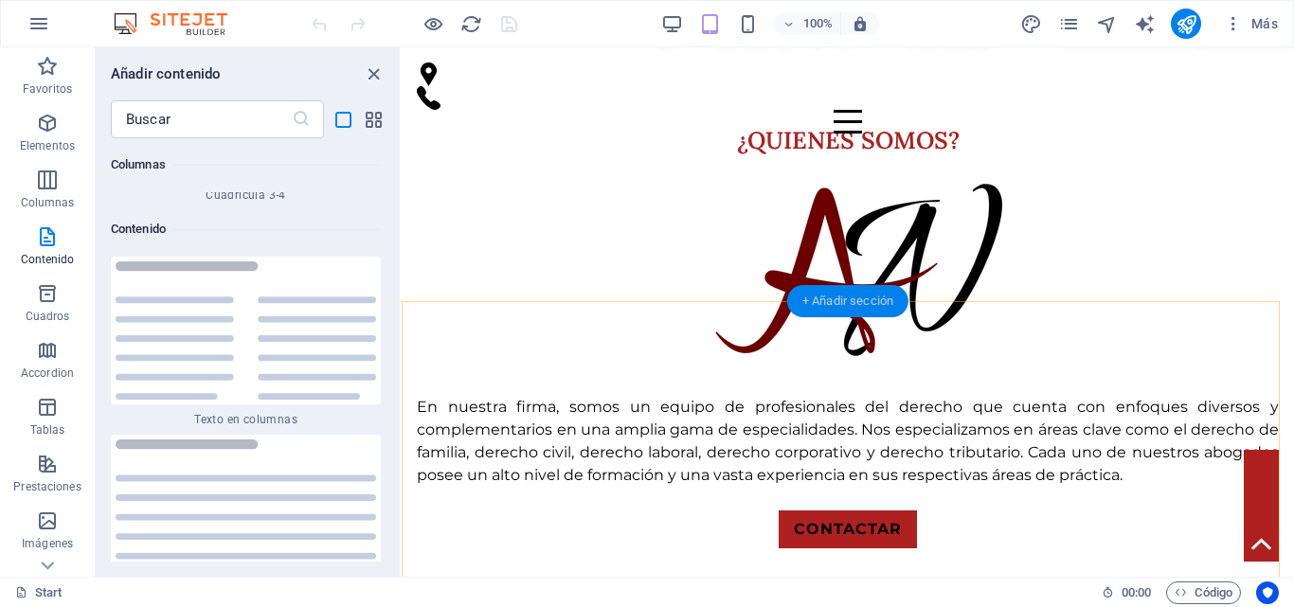
click at [846, 289] on div "+ Añadir sección" at bounding box center [847, 301] width 121 height 32
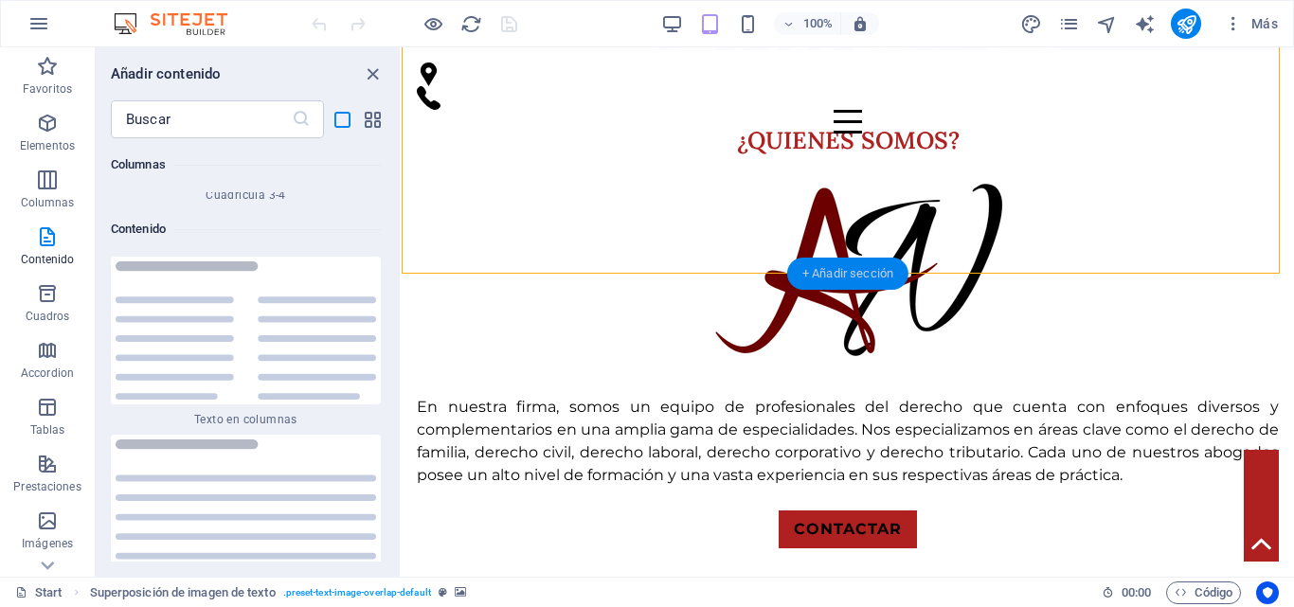
scroll to position [1642, 0]
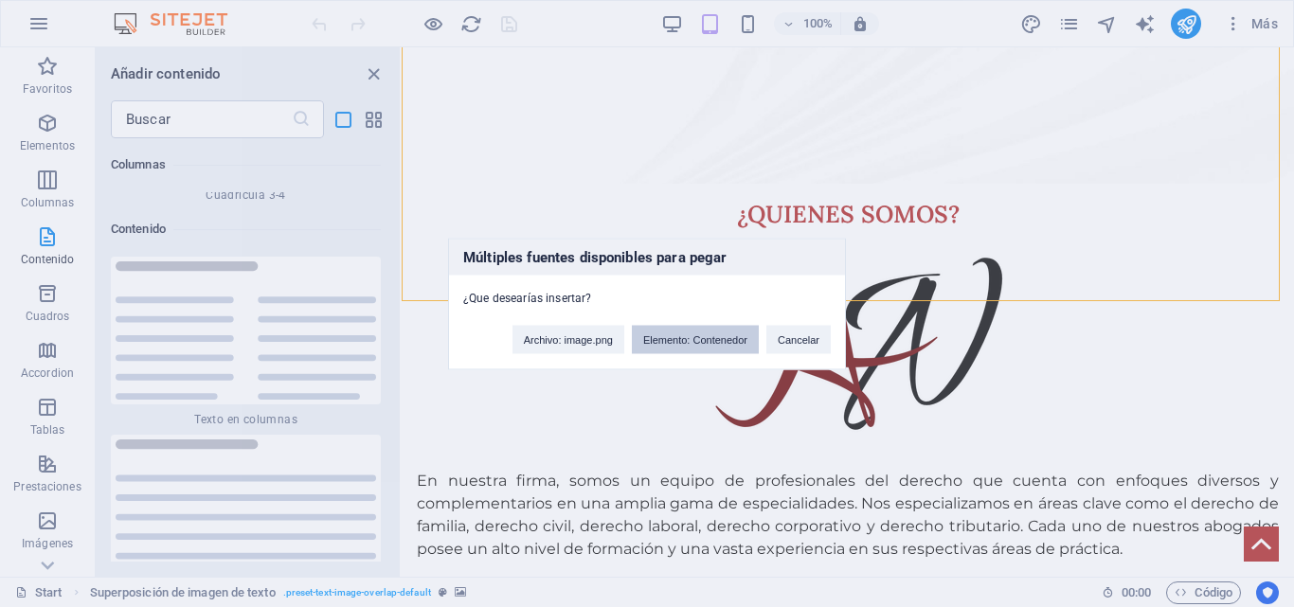
click at [665, 340] on button "Elemento: Contenedor" at bounding box center [695, 339] width 127 height 28
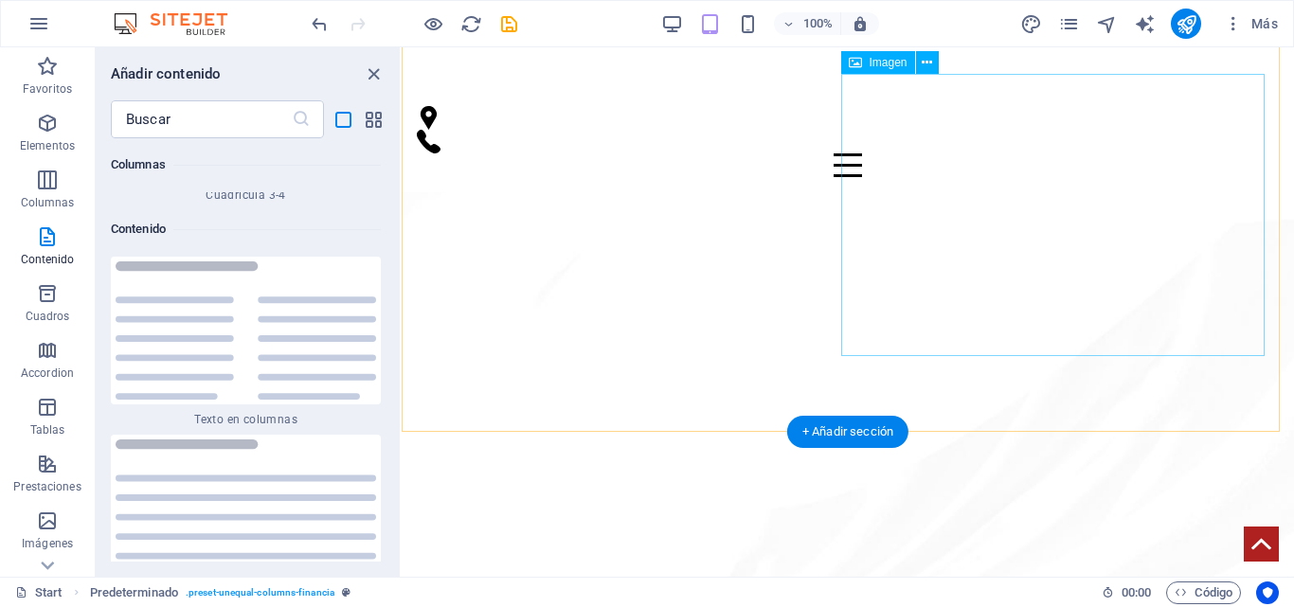
scroll to position [1330, 0]
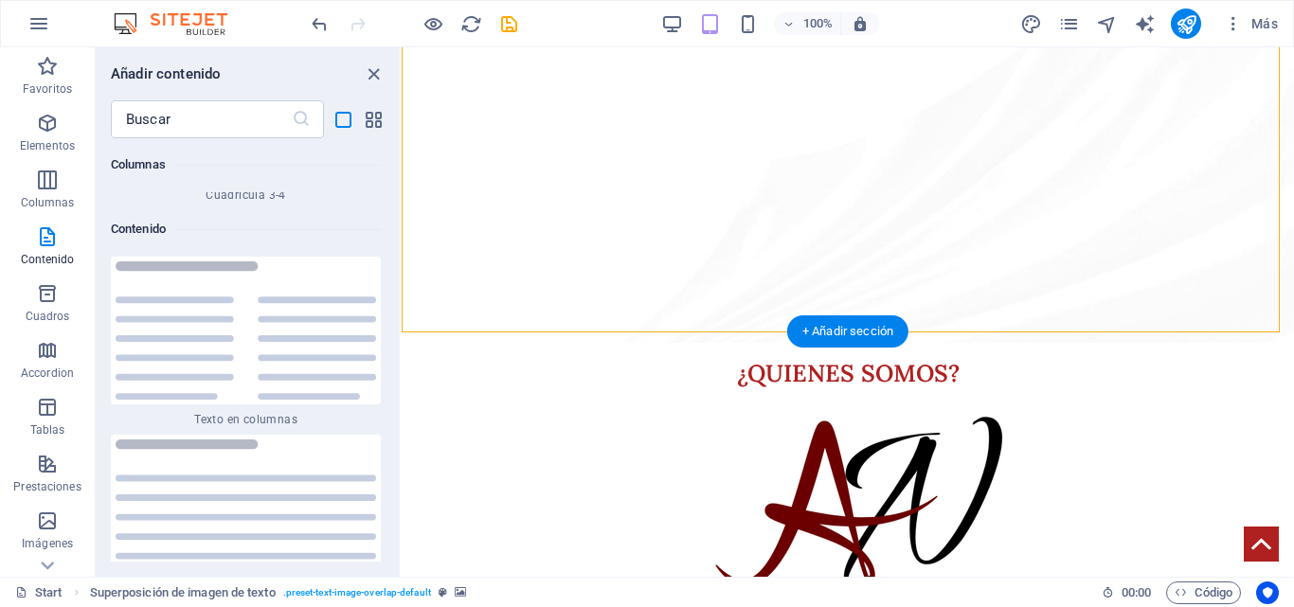
scroll to position [1615, 0]
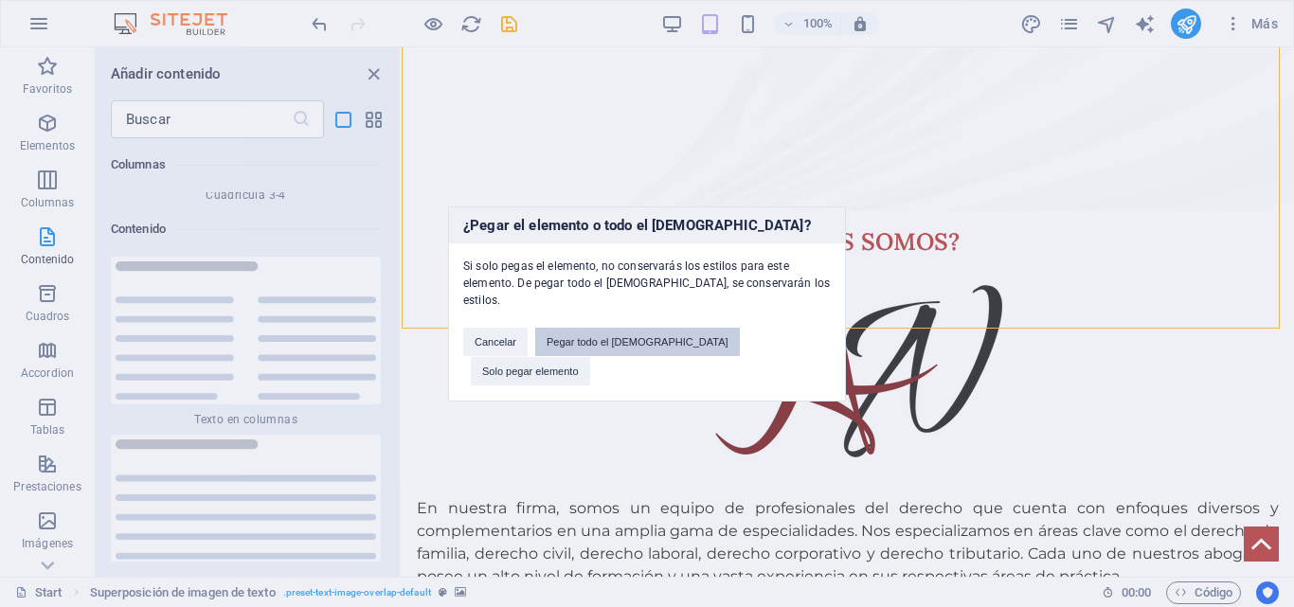
click at [664, 351] on button "Pegar todo el preajuste" at bounding box center [637, 342] width 205 height 28
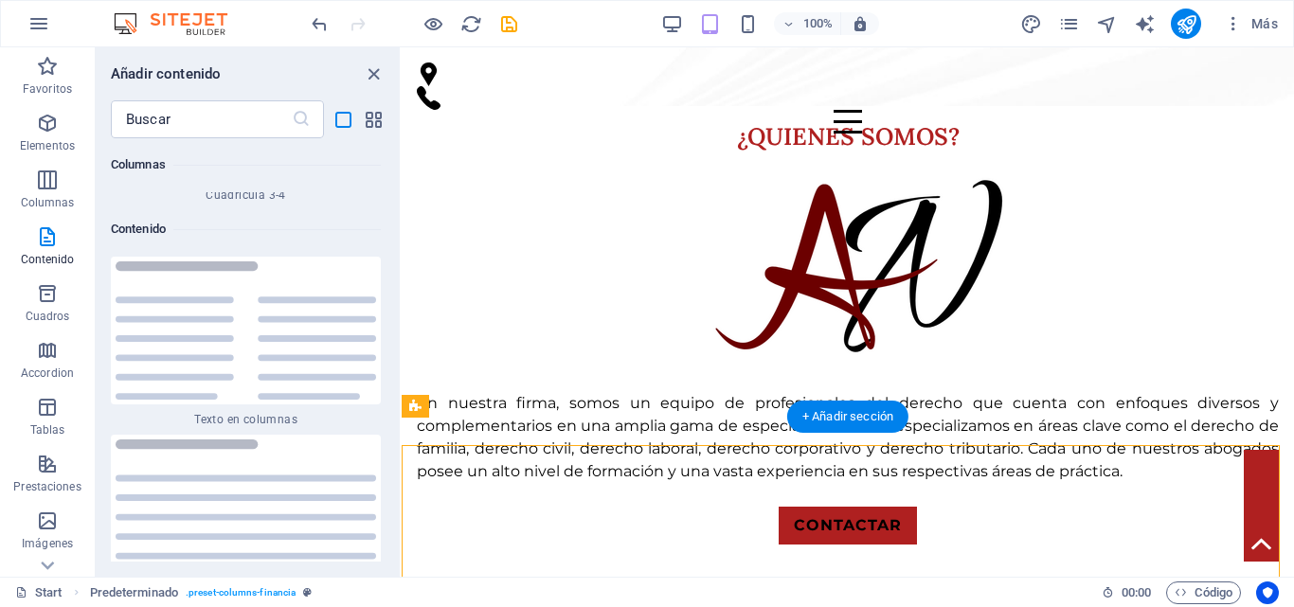
scroll to position [1492, 0]
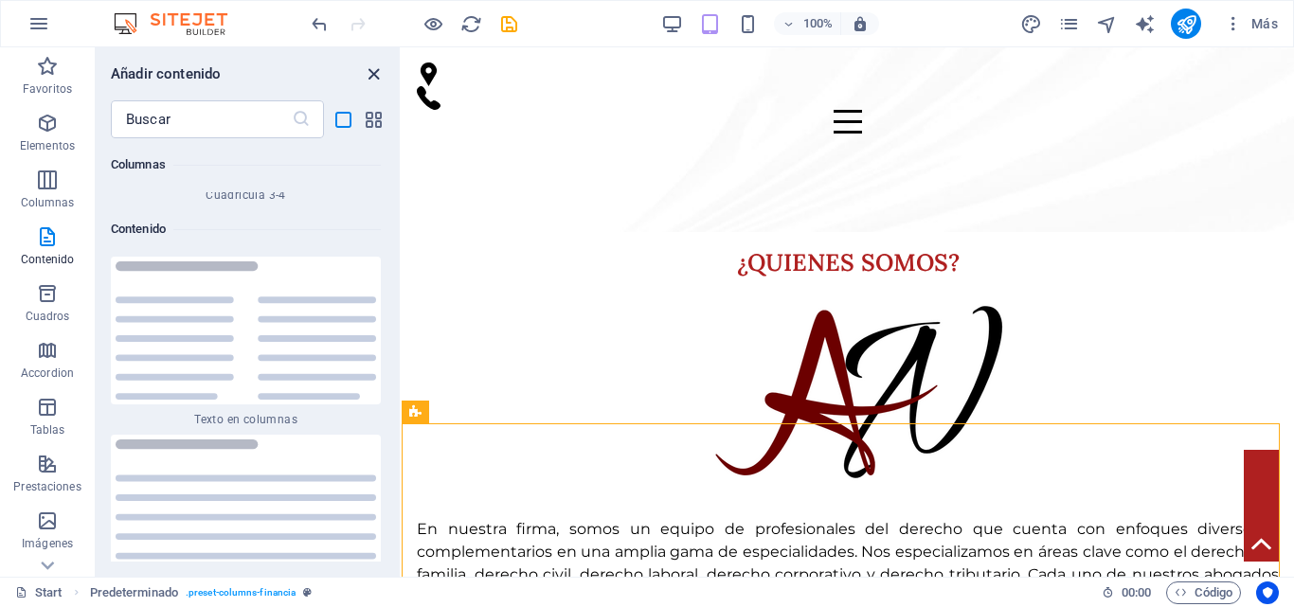
click at [382, 73] on icon "close panel" at bounding box center [374, 74] width 22 height 22
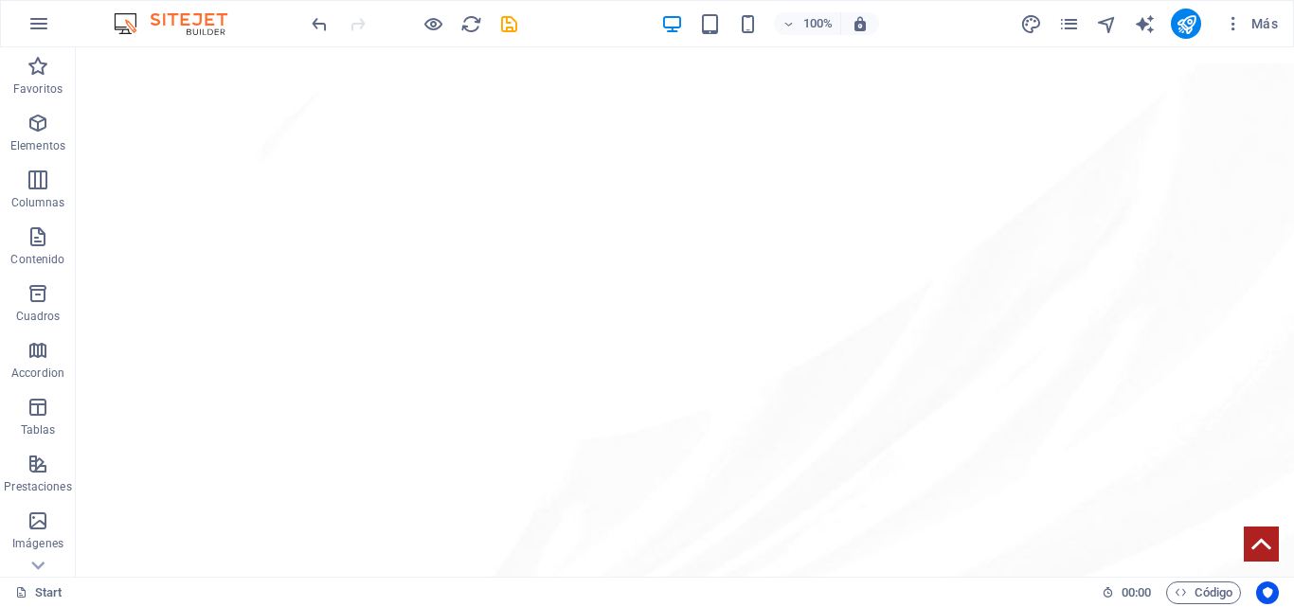
scroll to position [2234, 0]
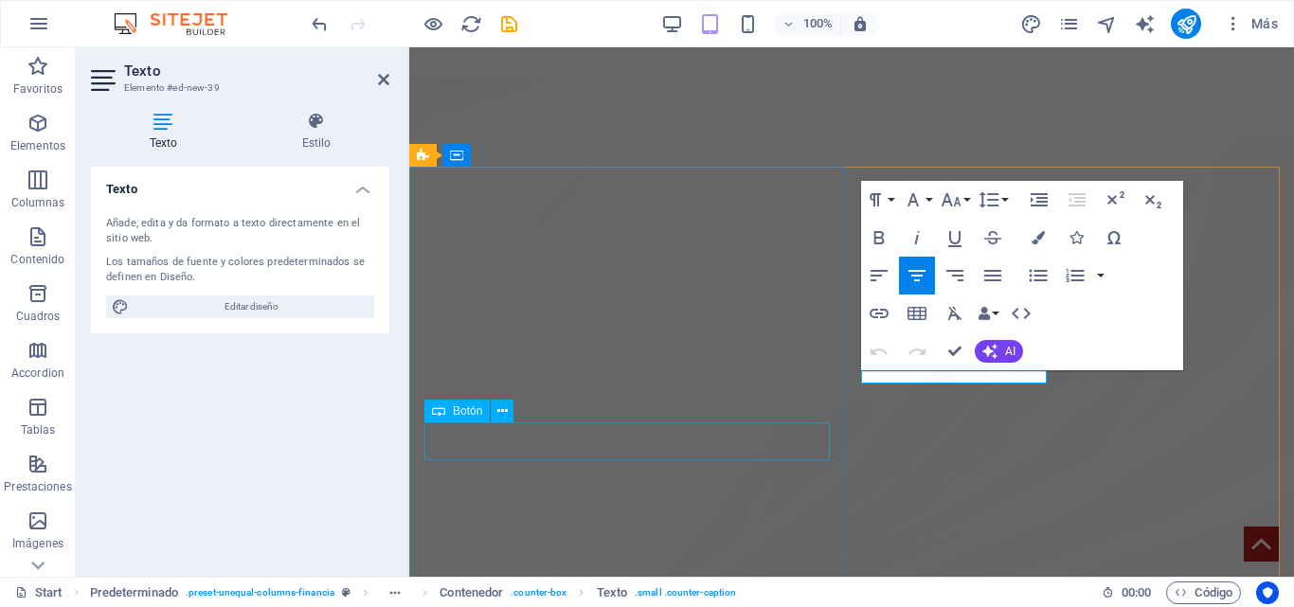
scroll to position [2200, 0]
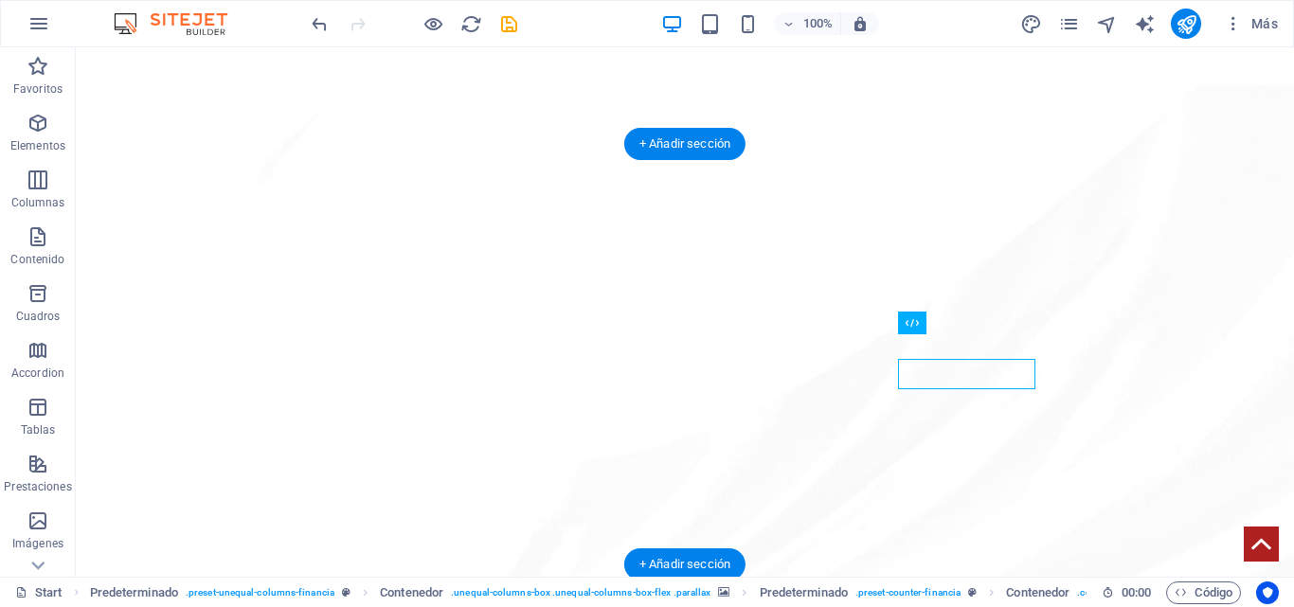
scroll to position [2211, 0]
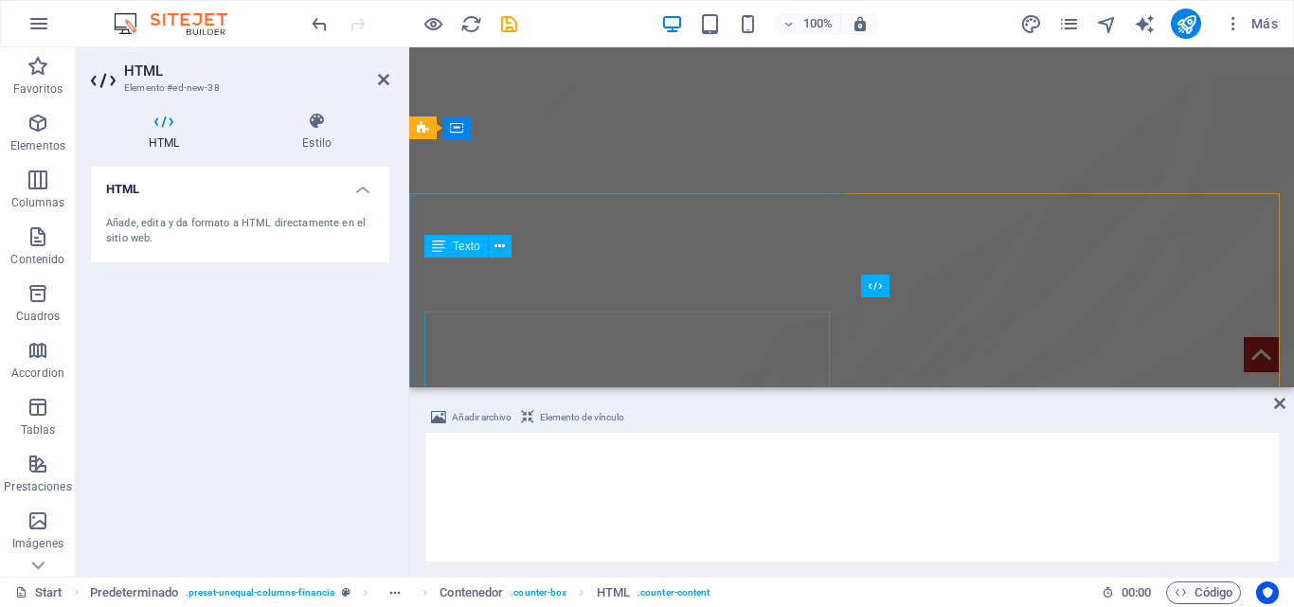
scroll to position [2200, 0]
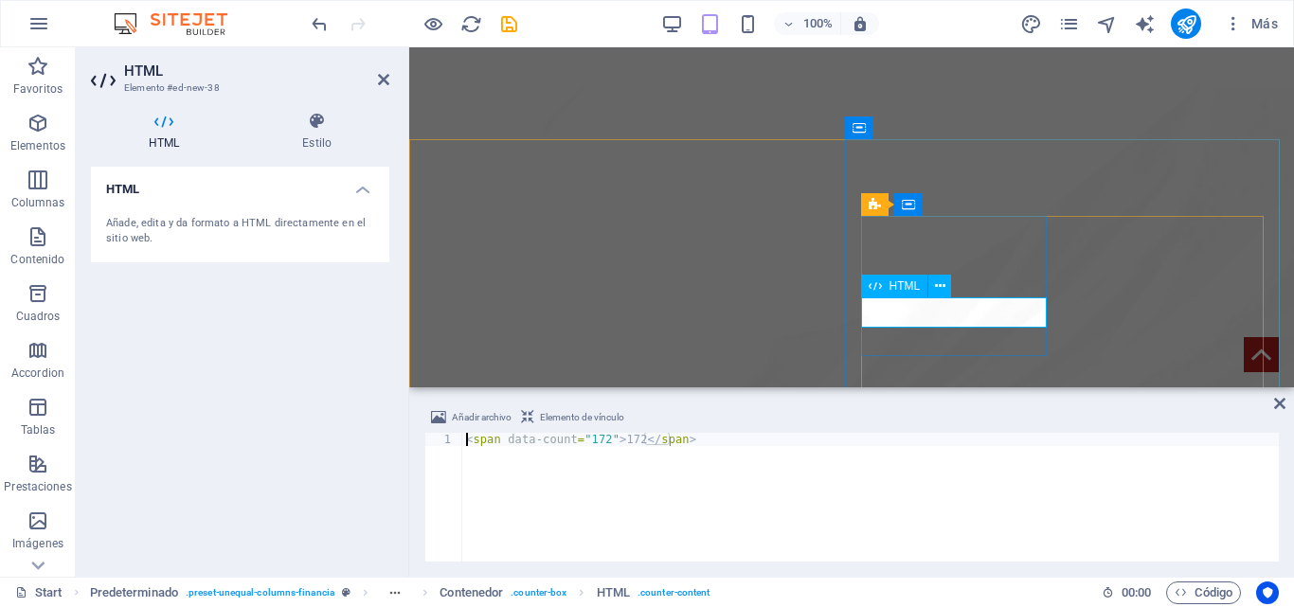
drag, startPoint x: 583, startPoint y: 439, endPoint x: 629, endPoint y: 439, distance: 46.4
click at [582, 439] on div "< span data-count = "172" > 172 </ span >" at bounding box center [870, 510] width 817 height 155
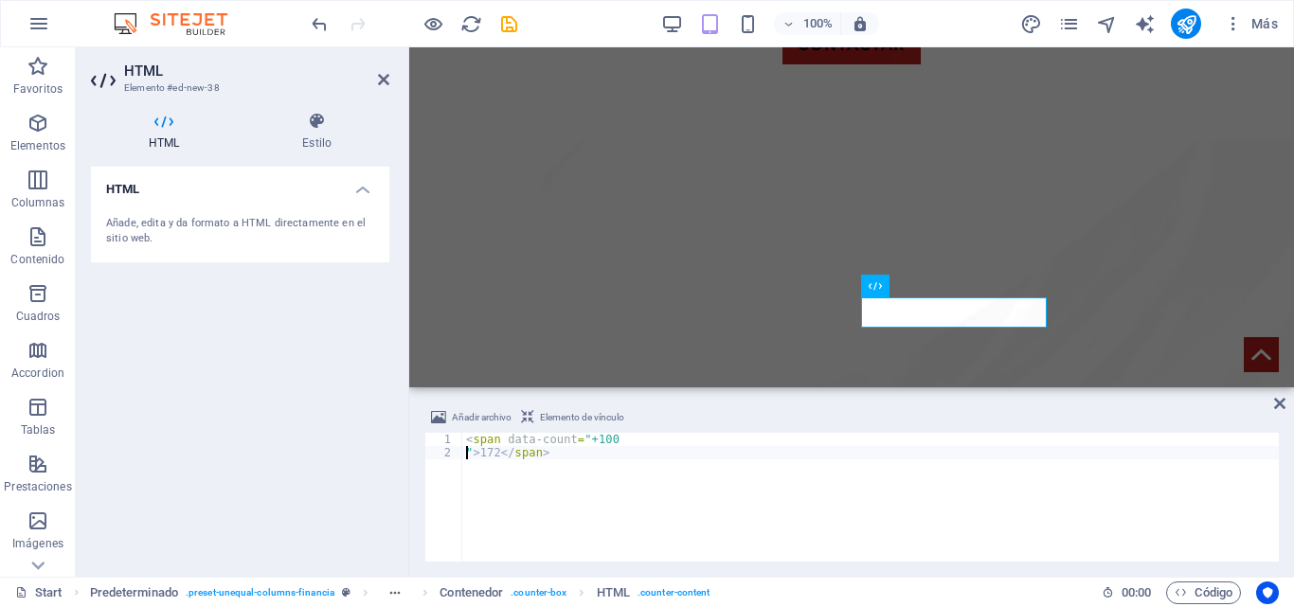
scroll to position [0, 1]
type textarea "<span data-count="+100">172</span>"
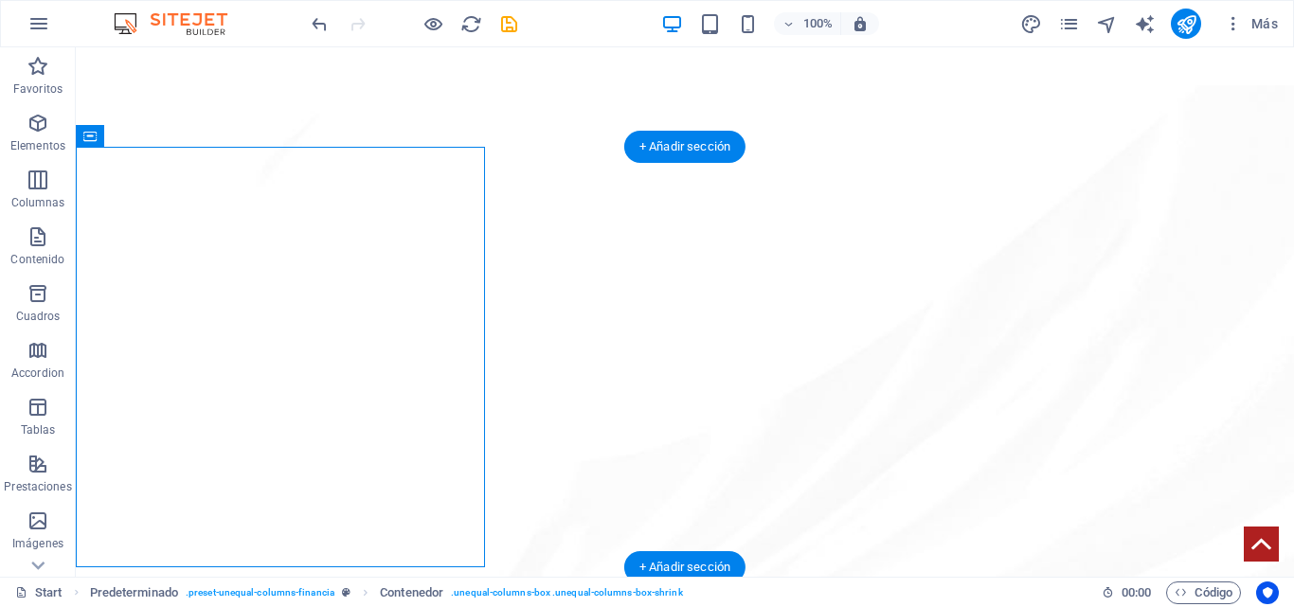
scroll to position [2211, 0]
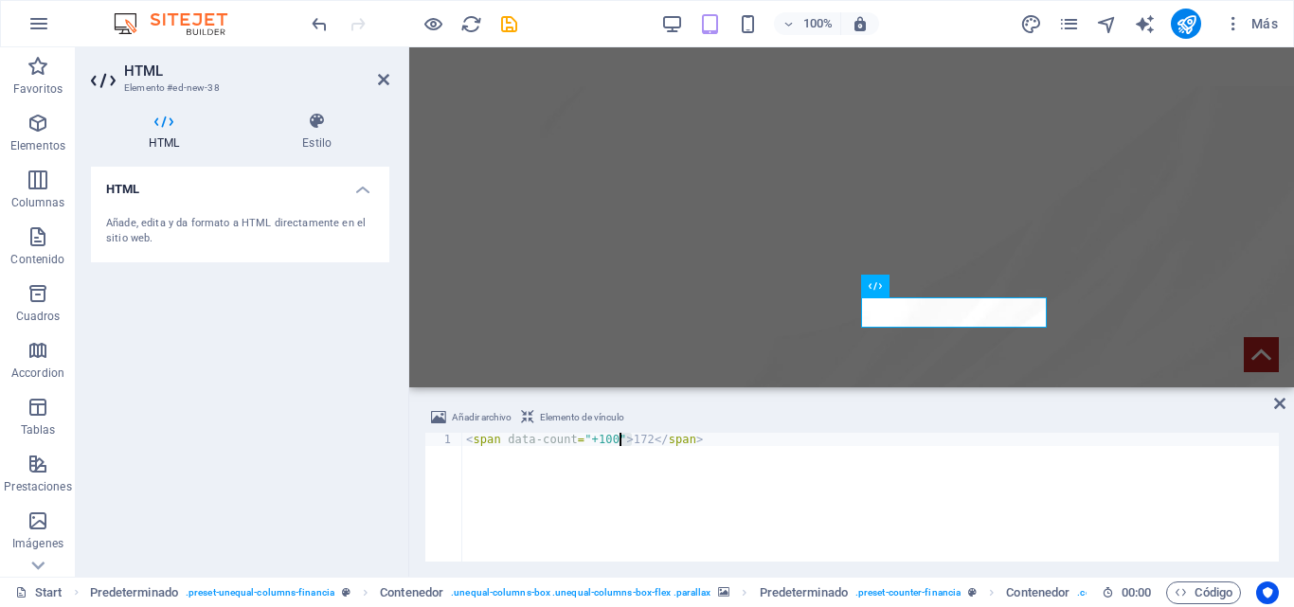
drag, startPoint x: 634, startPoint y: 441, endPoint x: 619, endPoint y: 439, distance: 15.3
click at [619, 439] on div "< span data-count = "+100" > 172 </ span >" at bounding box center [870, 510] width 817 height 155
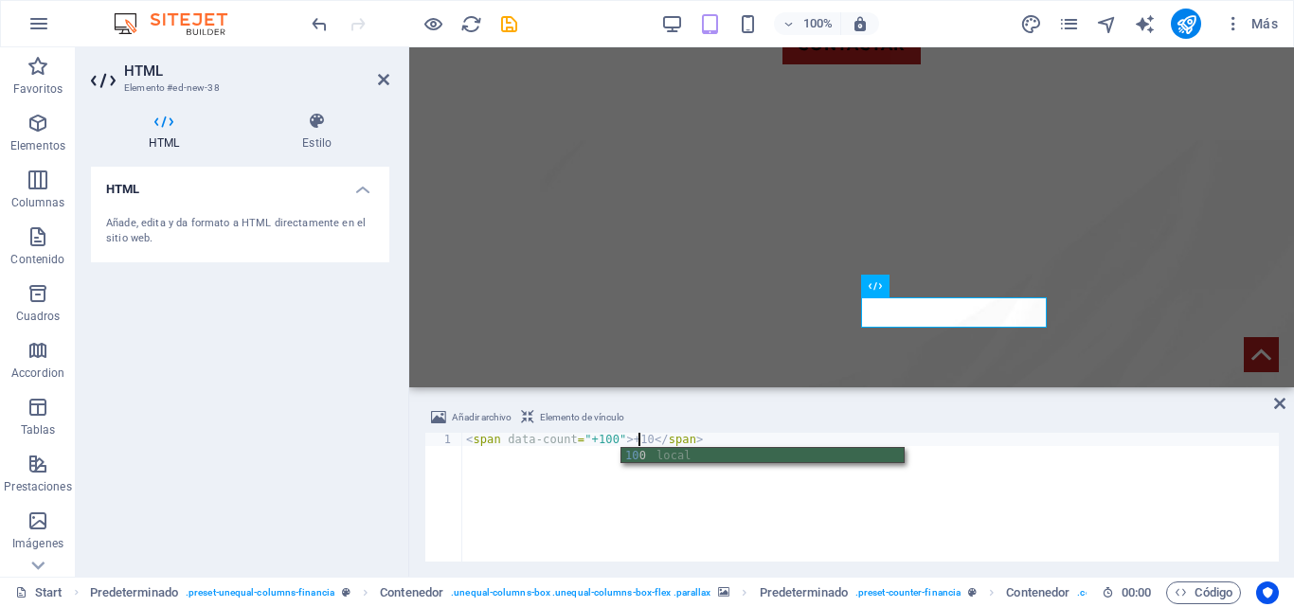
scroll to position [0, 14]
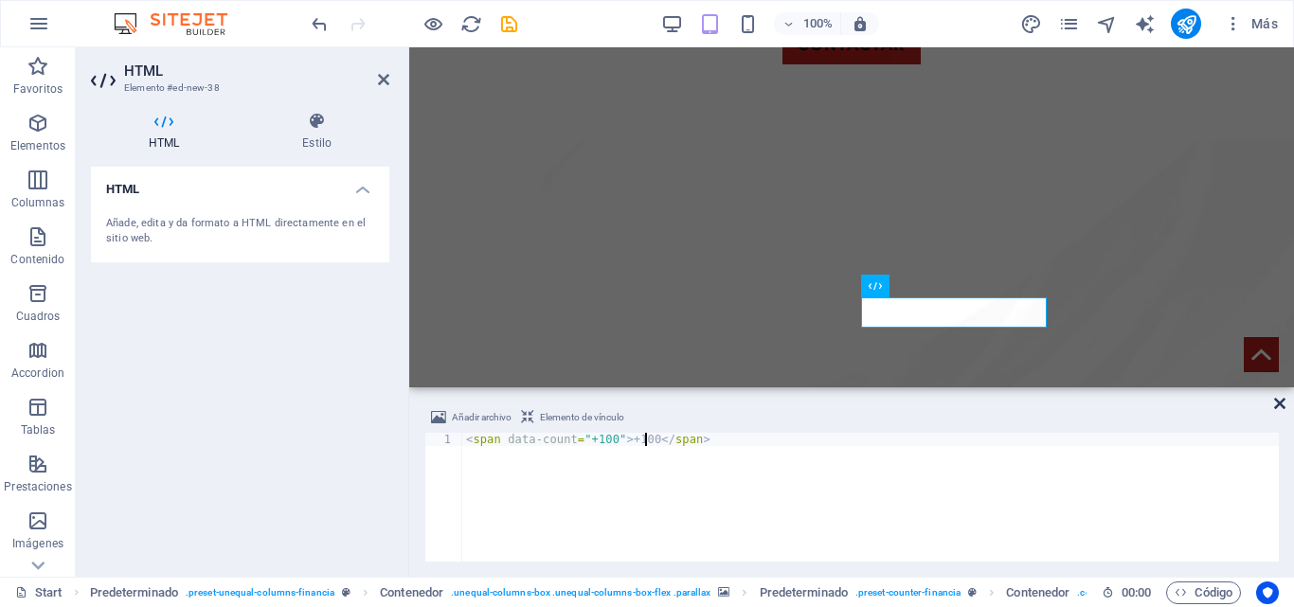
type textarea "<span data-count="+100">+100</span>"
click at [1278, 397] on icon at bounding box center [1280, 403] width 11 height 15
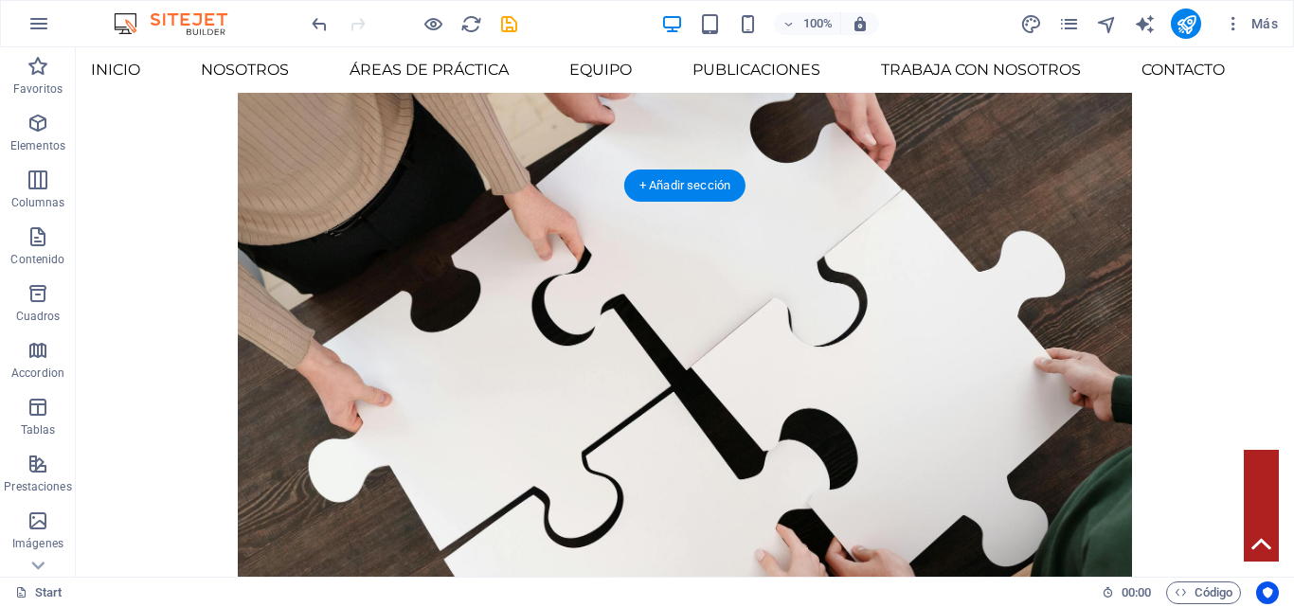
scroll to position [2325, 0]
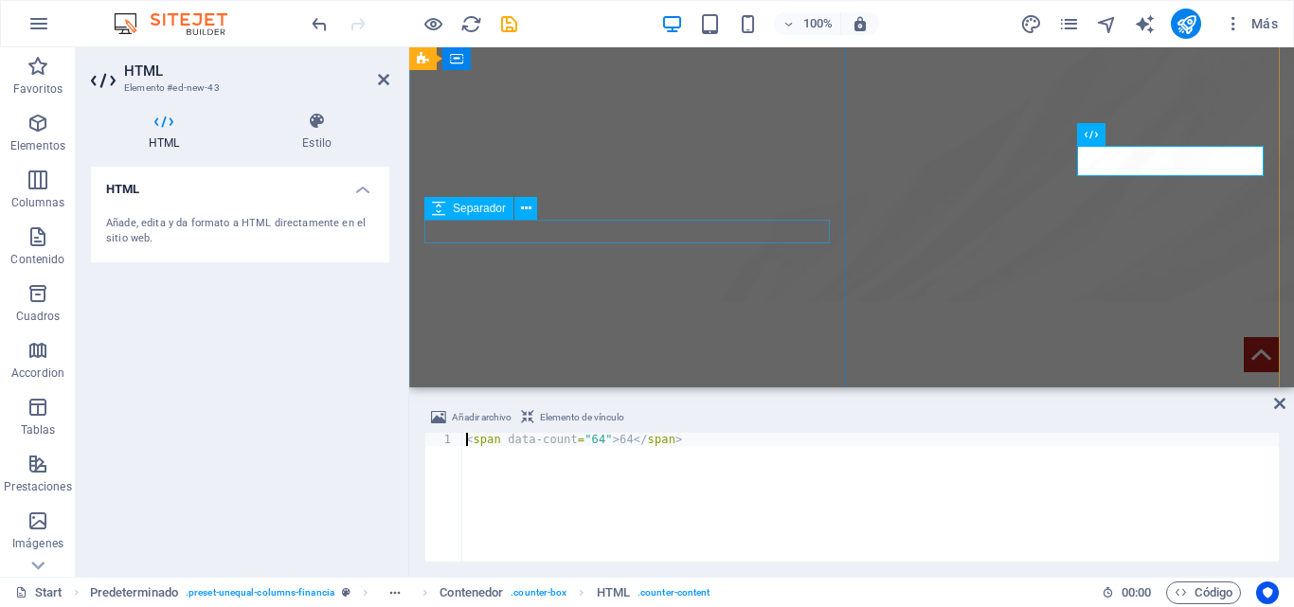
scroll to position [2352, 0]
drag, startPoint x: 618, startPoint y: 443, endPoint x: 606, endPoint y: 440, distance: 11.7
click at [606, 440] on div "< span data-count = "64" > 64 </ span >" at bounding box center [870, 510] width 817 height 155
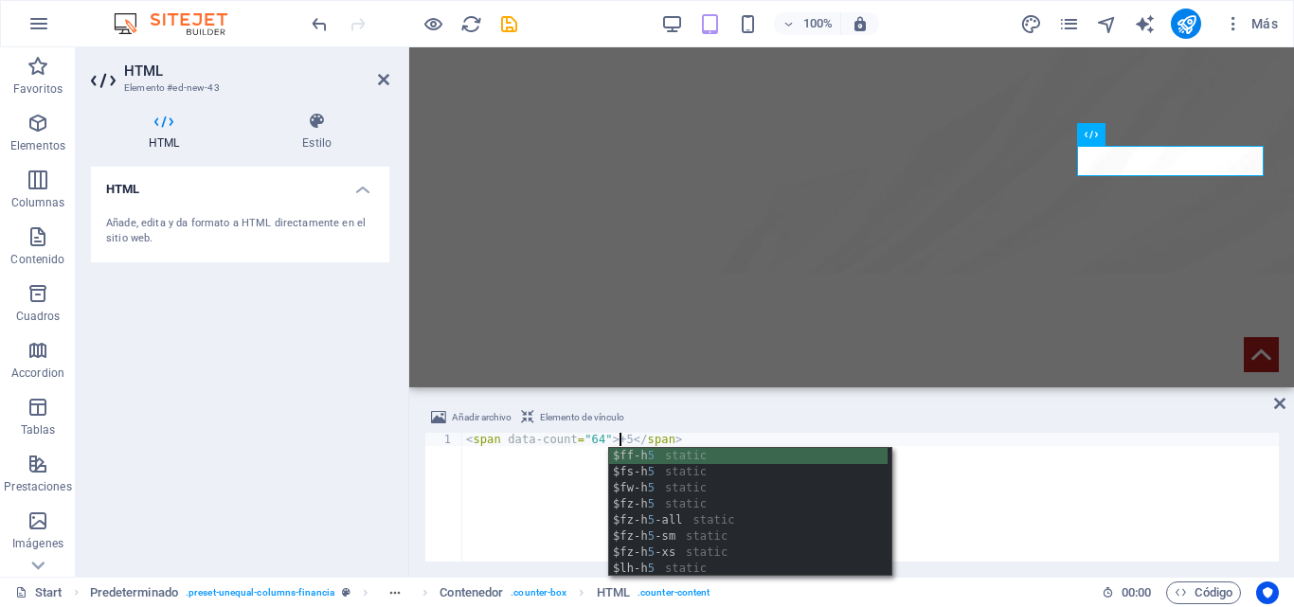
scroll to position [0, 12]
click at [502, 467] on div "< span data-count = "64" > +5 </ span >" at bounding box center [870, 510] width 817 height 155
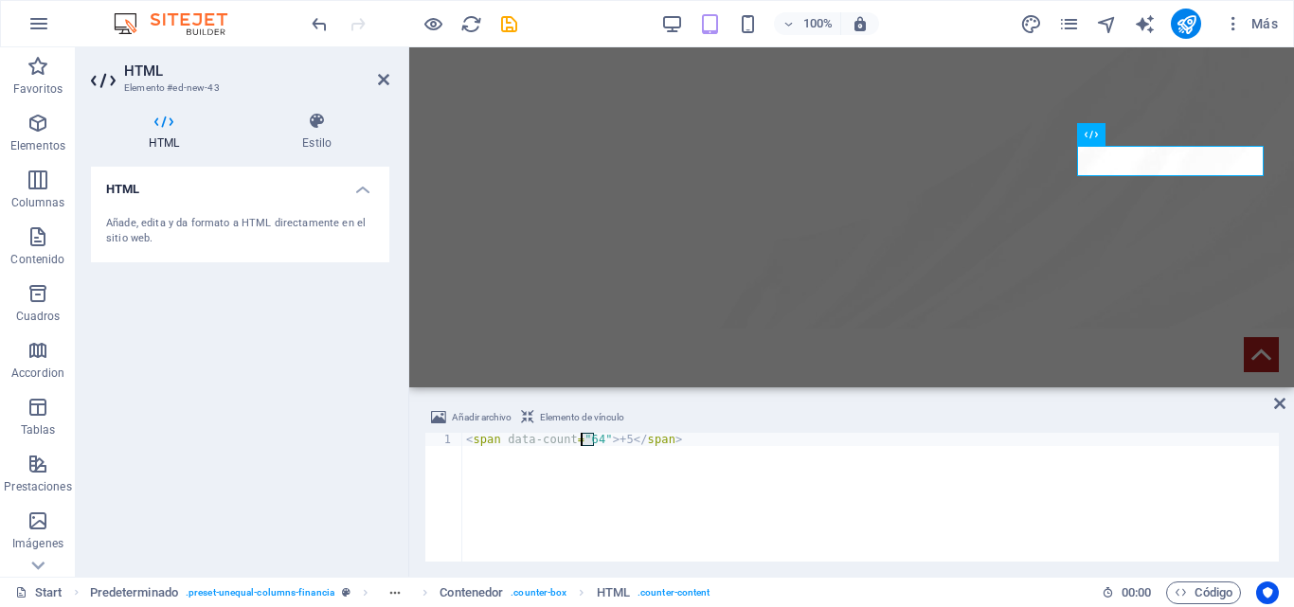
drag, startPoint x: 592, startPoint y: 441, endPoint x: 581, endPoint y: 440, distance: 11.4
click at [581, 440] on div "< span data-count = "64" > +5 </ span >" at bounding box center [870, 510] width 817 height 155
type textarea "<span data-count="5">+5</span>"
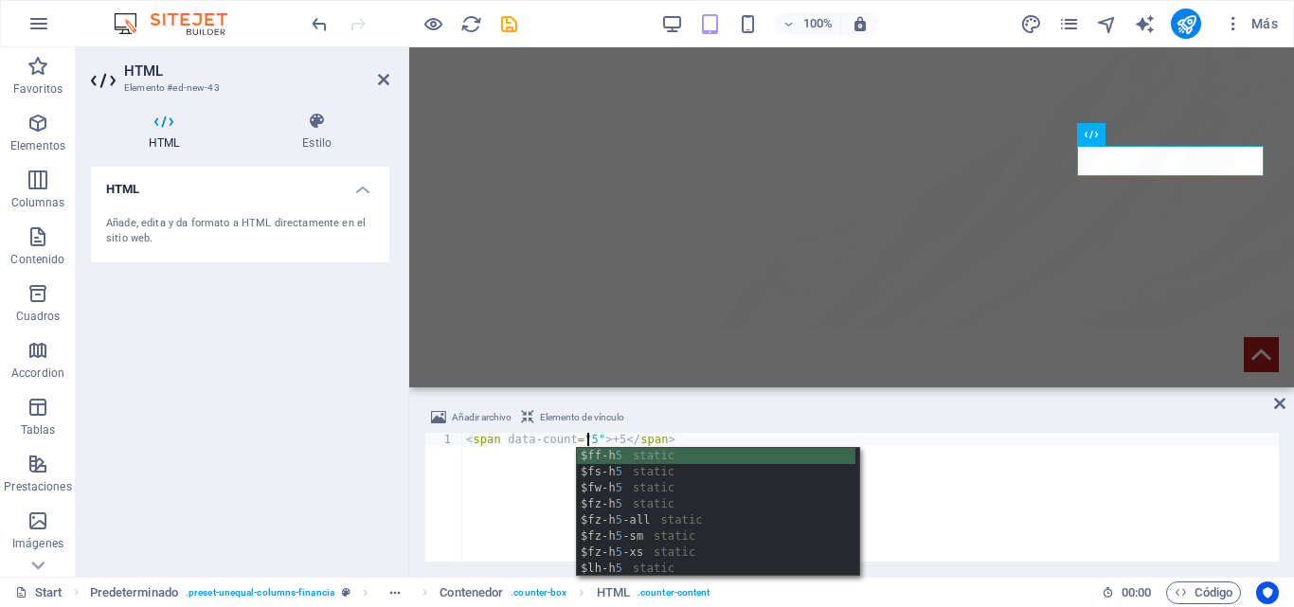
click at [1167, 504] on div "< span data-count = "5" > +5 </ span >" at bounding box center [870, 510] width 817 height 155
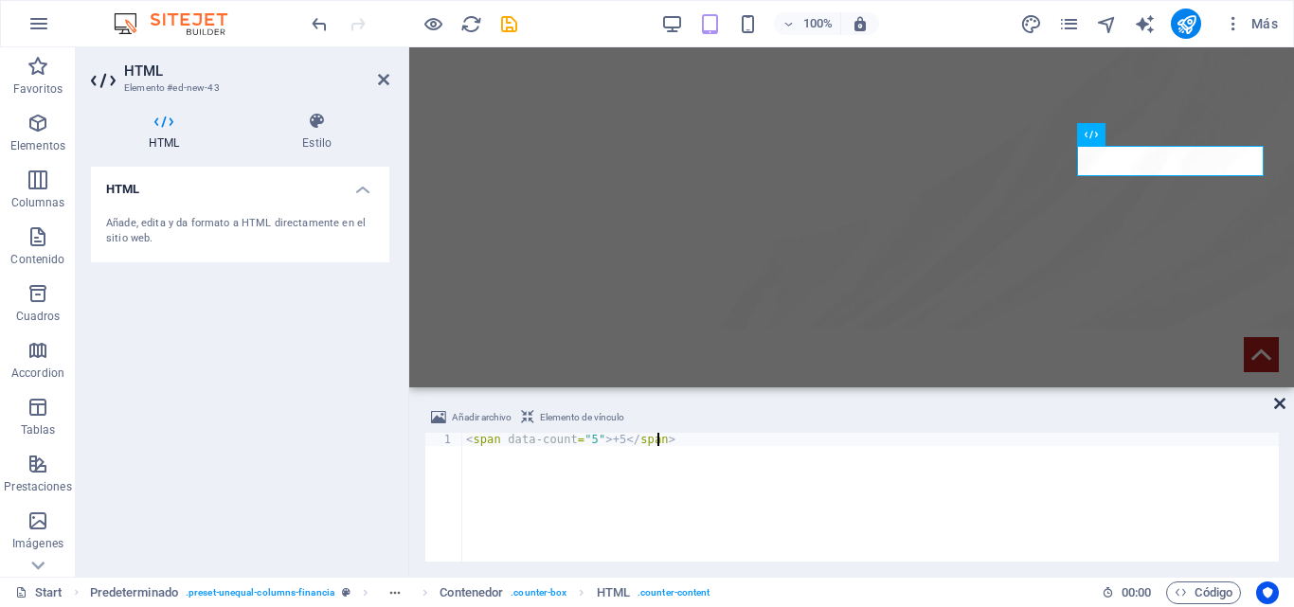
click at [1277, 403] on icon at bounding box center [1280, 403] width 11 height 15
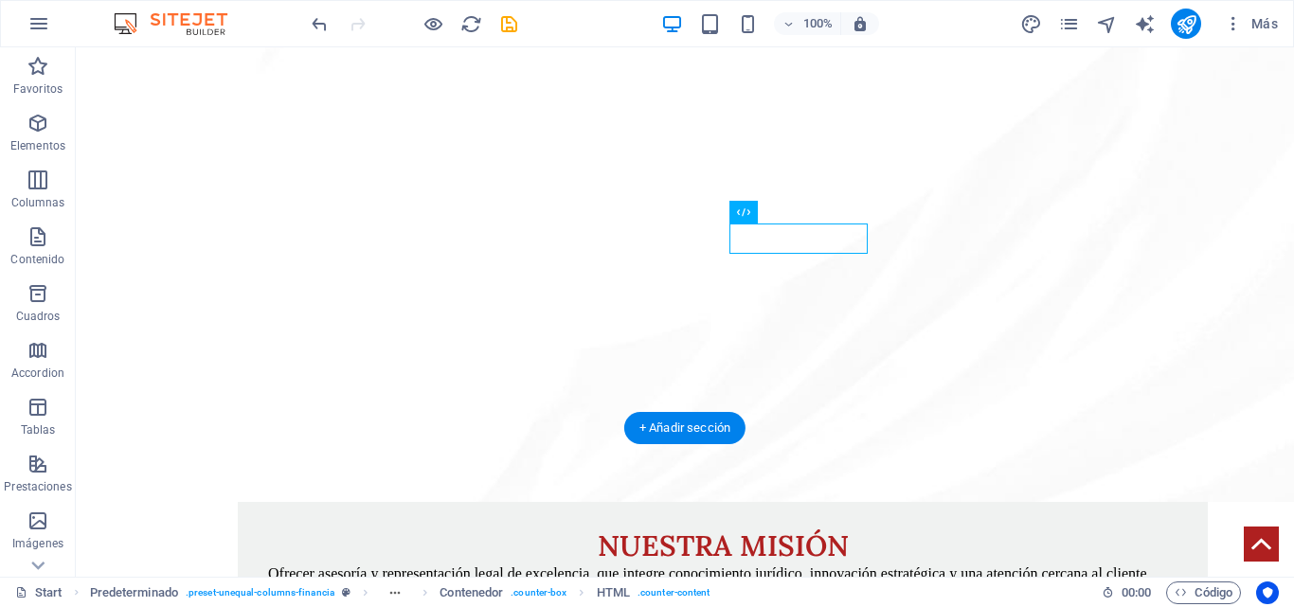
scroll to position [2343, 0]
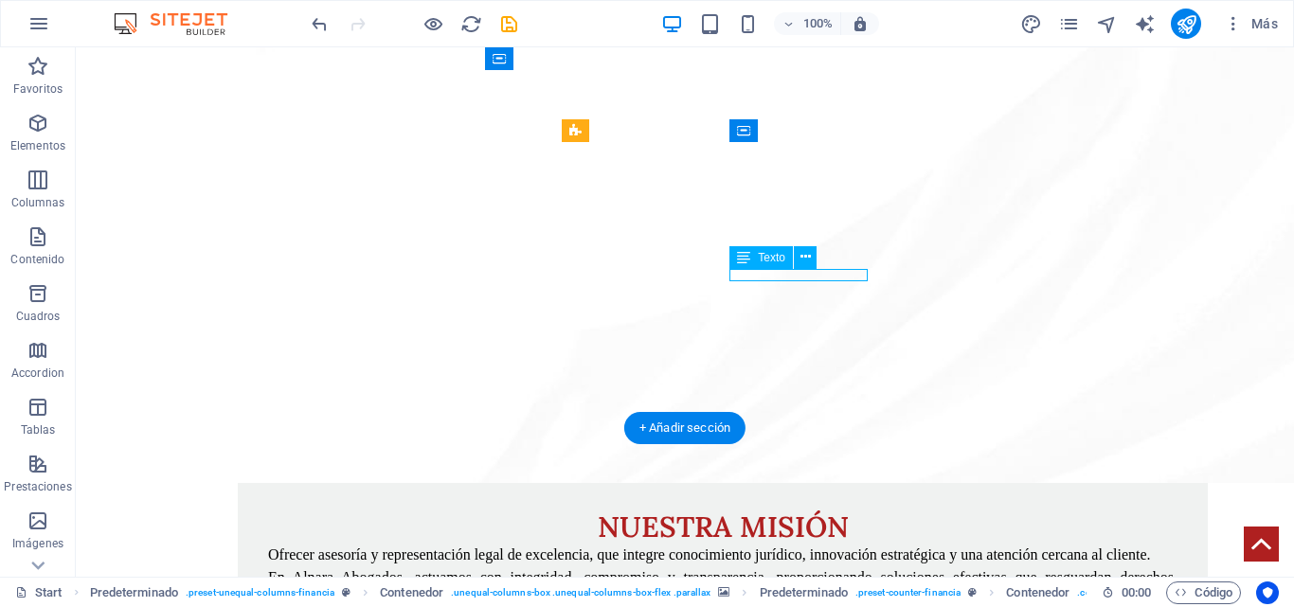
drag, startPoint x: 785, startPoint y: 276, endPoint x: 448, endPoint y: 276, distance: 336.4
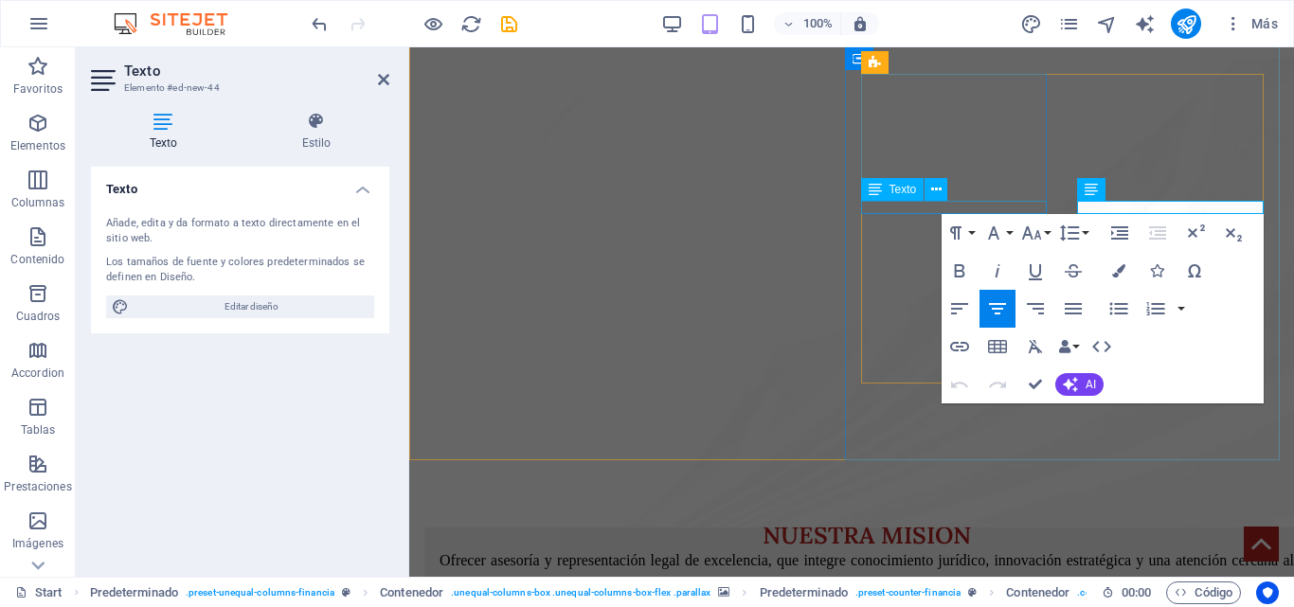
drag, startPoint x: 1225, startPoint y: 207, endPoint x: 1028, endPoint y: 209, distance: 197.1
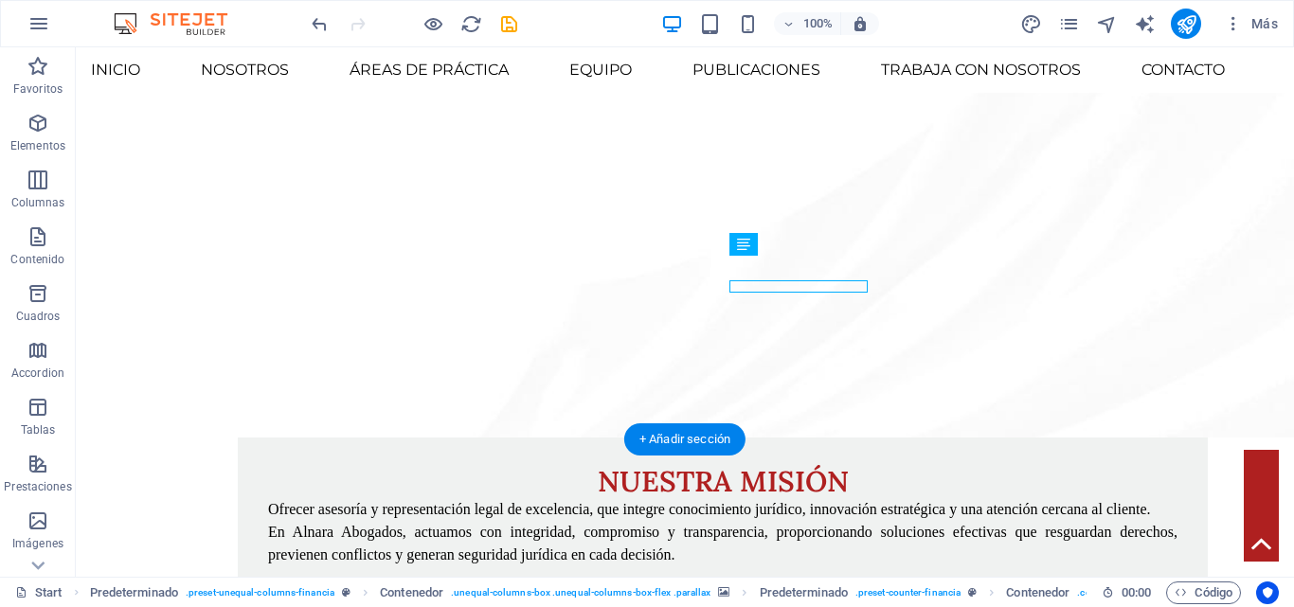
scroll to position [2333, 0]
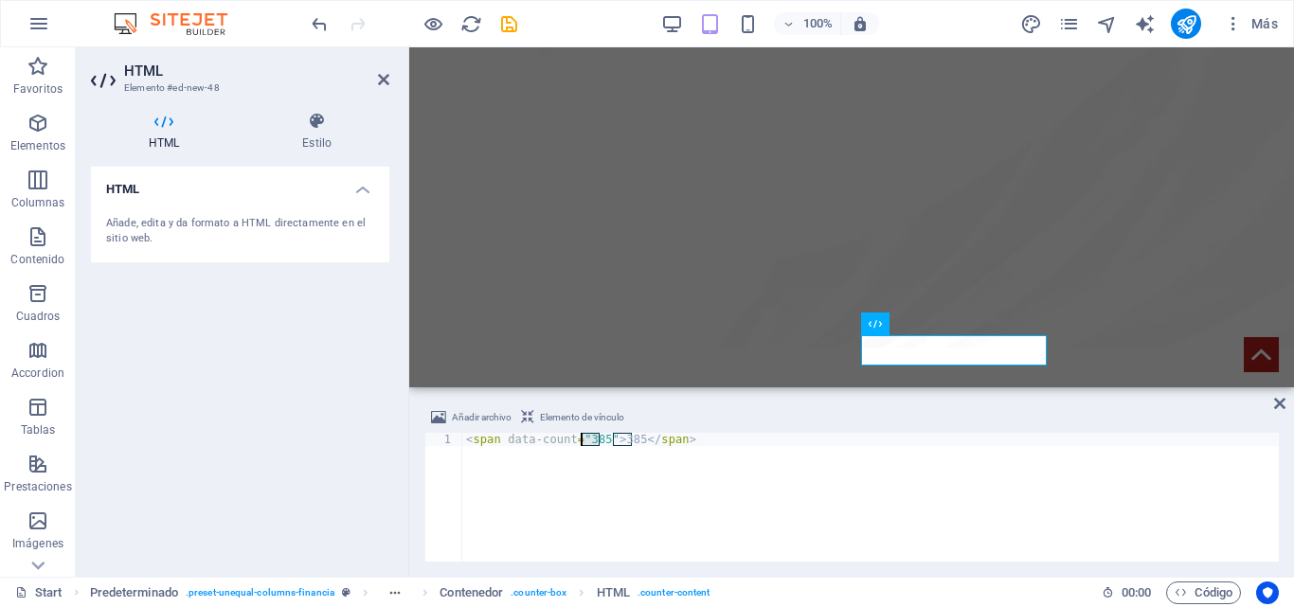
drag, startPoint x: 600, startPoint y: 441, endPoint x: 578, endPoint y: 438, distance: 22.0
click at [578, 438] on div "< span data-count = "385" > 385 </ span >" at bounding box center [870, 510] width 817 height 155
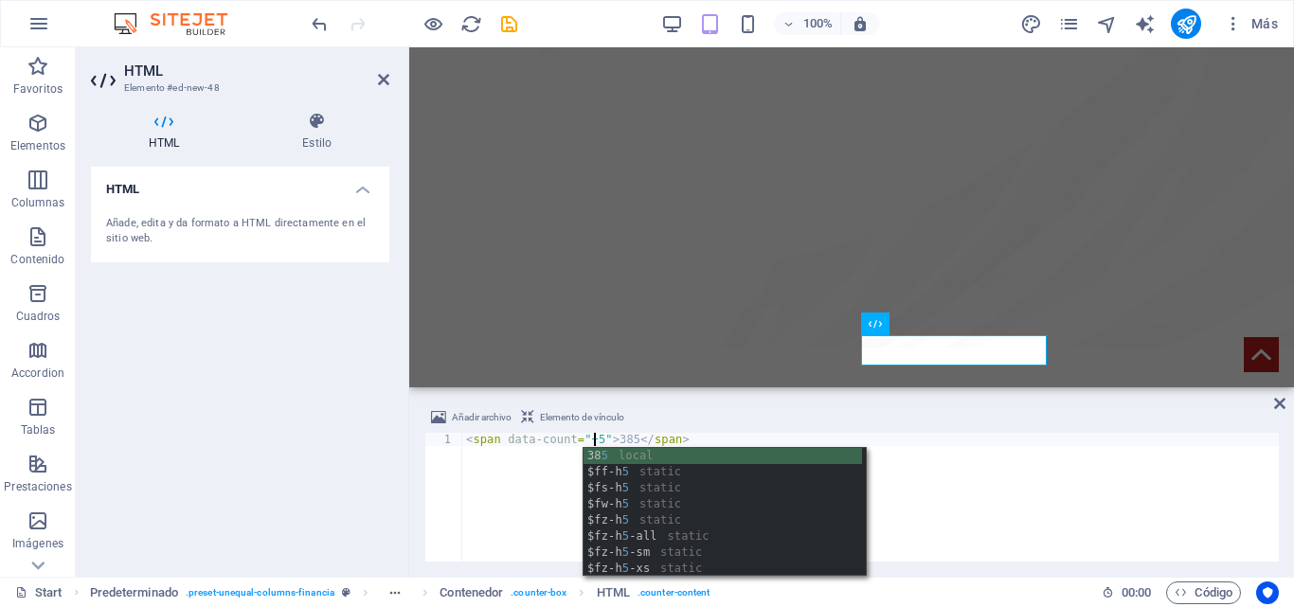
scroll to position [0, 10]
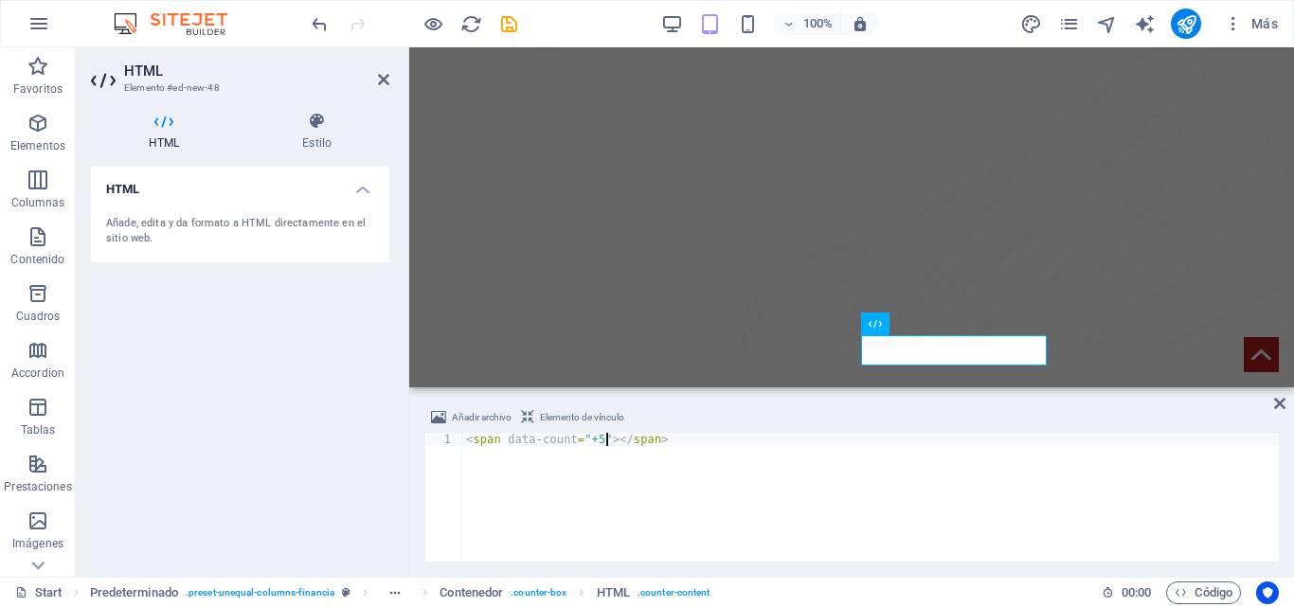
type textarea "<span data-count="+5">+5</span>"
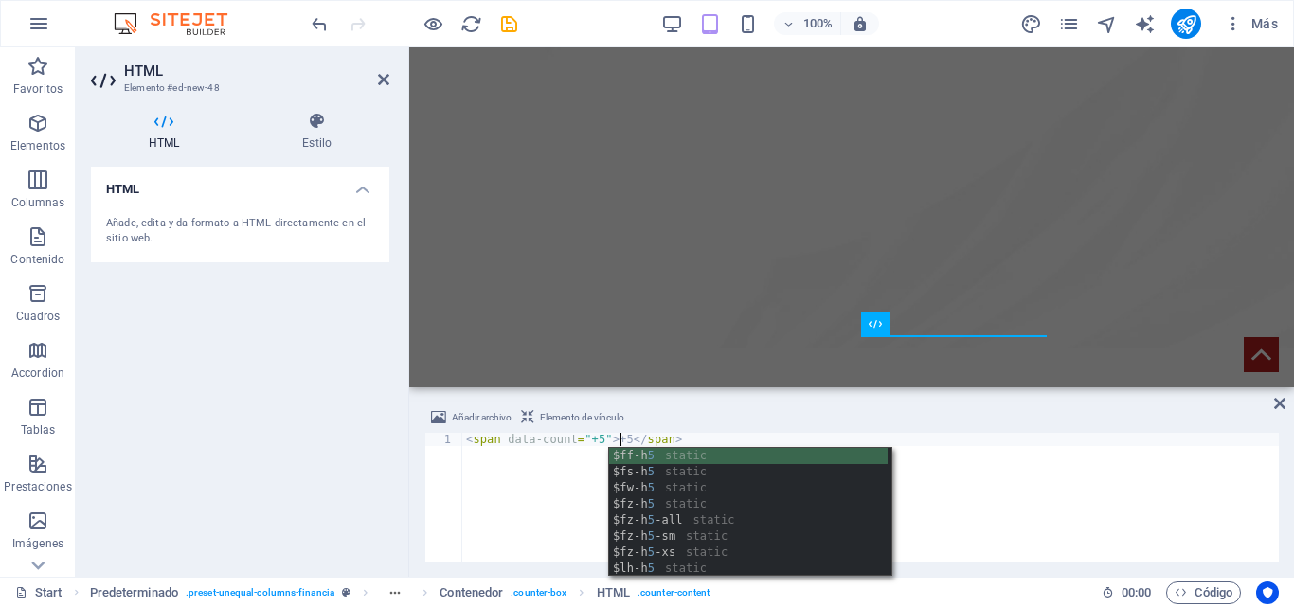
scroll to position [0, 12]
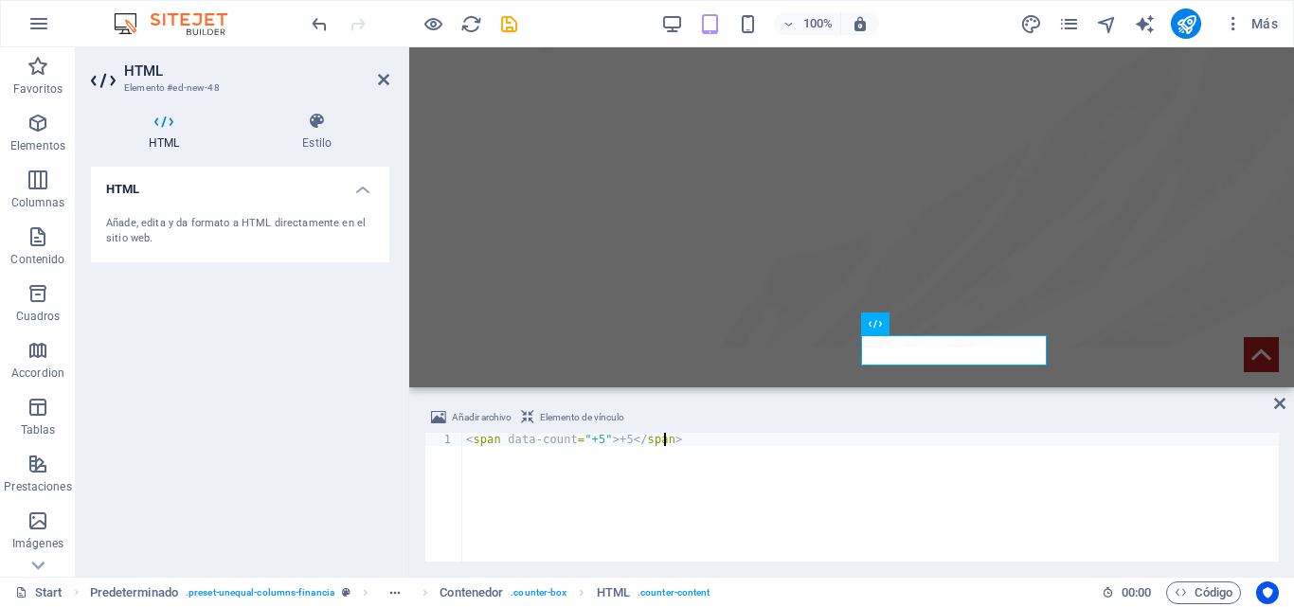
click at [1155, 488] on div "< span data-count = "+5" > +5 </ span >" at bounding box center [870, 510] width 817 height 155
click at [1282, 401] on icon at bounding box center [1280, 403] width 11 height 15
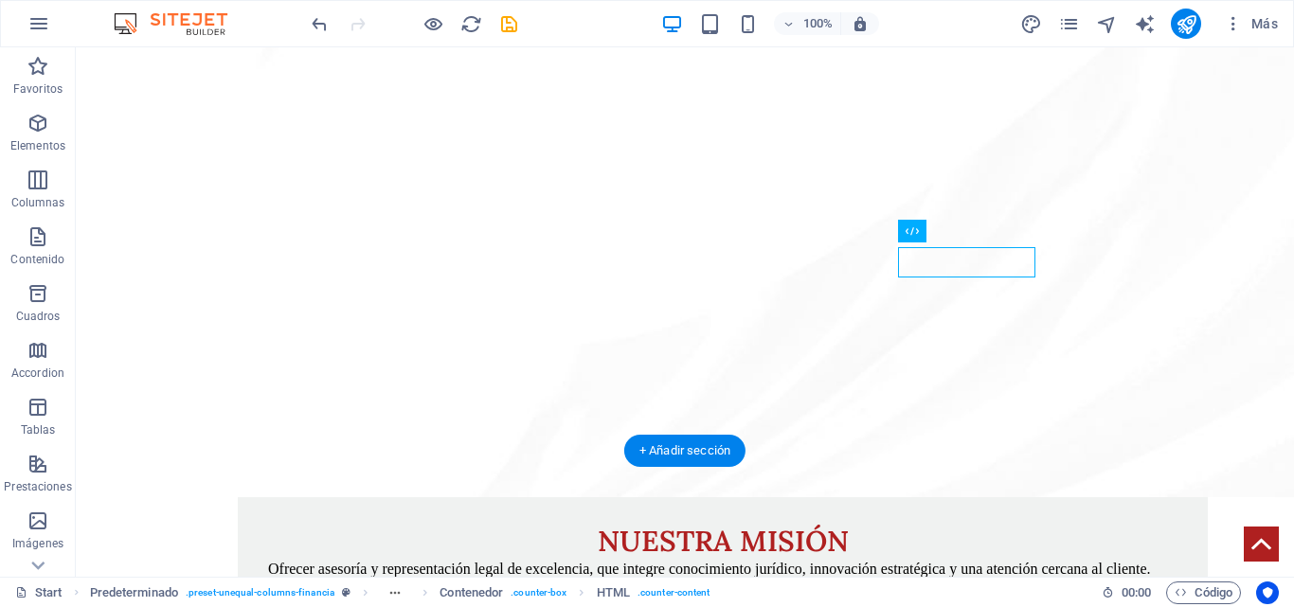
scroll to position [2324, 0]
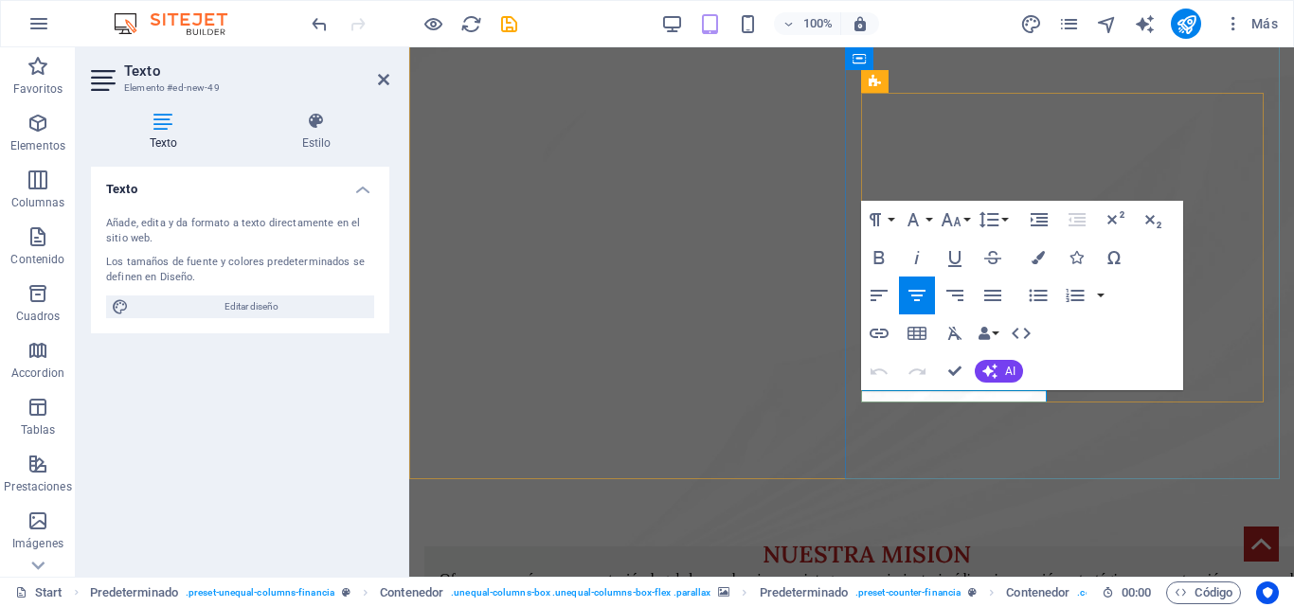
drag, startPoint x: 998, startPoint y: 397, endPoint x: 905, endPoint y: 399, distance: 92.9
drag, startPoint x: 954, startPoint y: 368, endPoint x: 863, endPoint y: 312, distance: 106.8
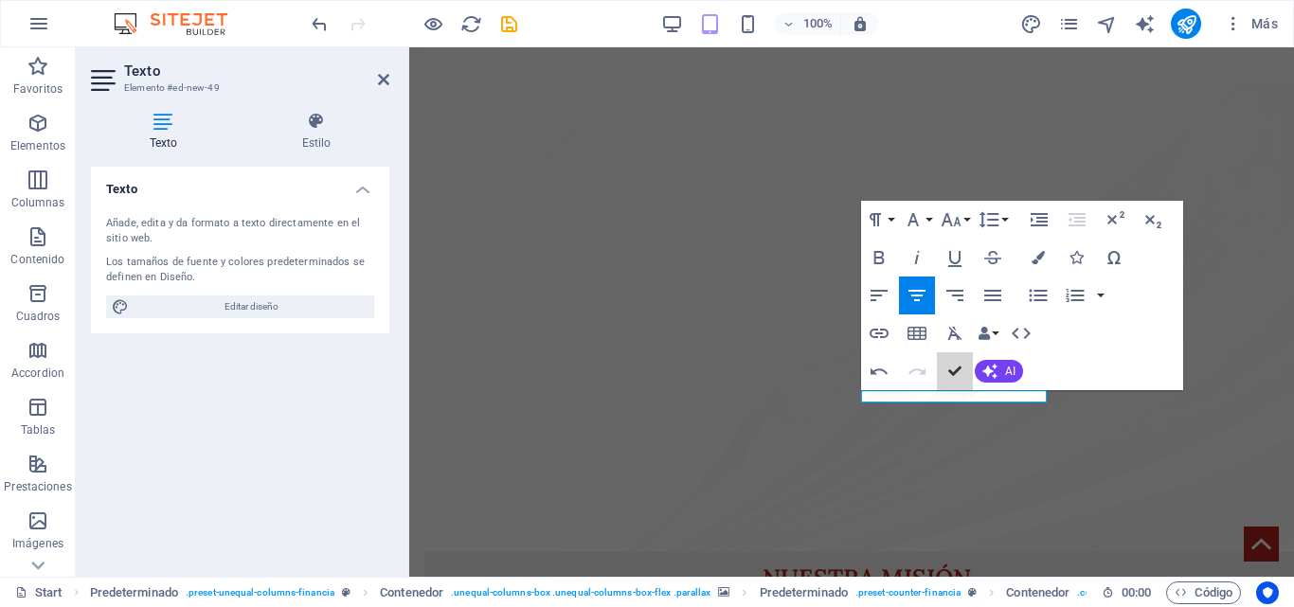
scroll to position [2314, 0]
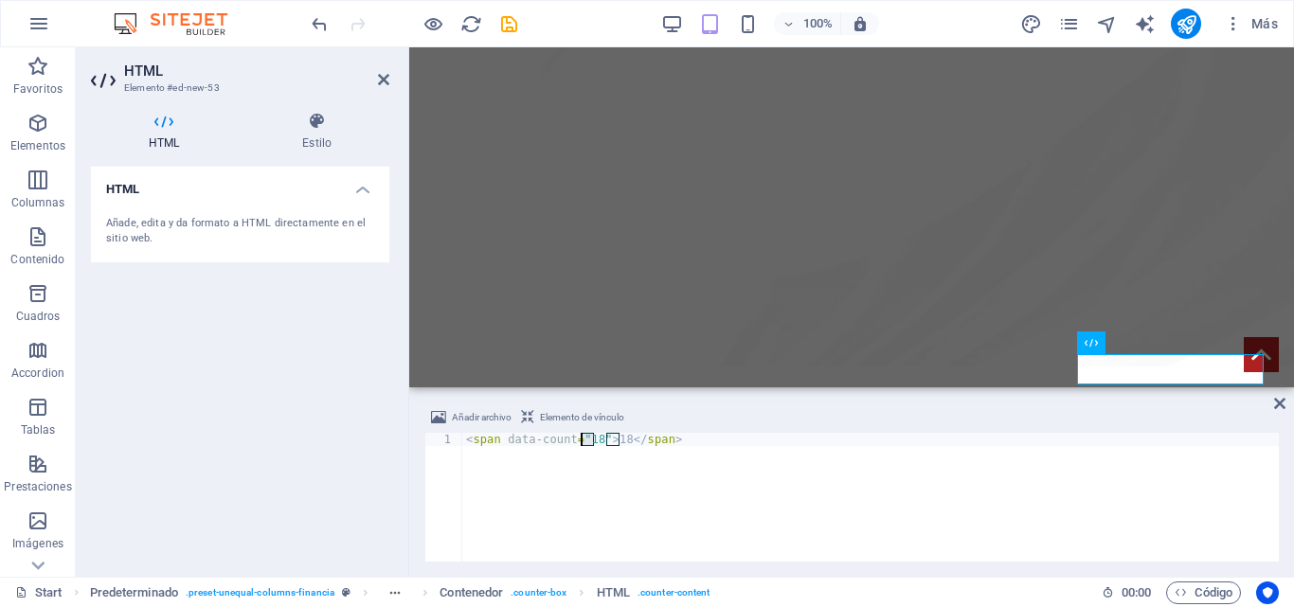
drag, startPoint x: 594, startPoint y: 441, endPoint x: 579, endPoint y: 435, distance: 16.2
click at [579, 435] on div "< span data-count = "18" > 18 </ span >" at bounding box center [870, 510] width 817 height 155
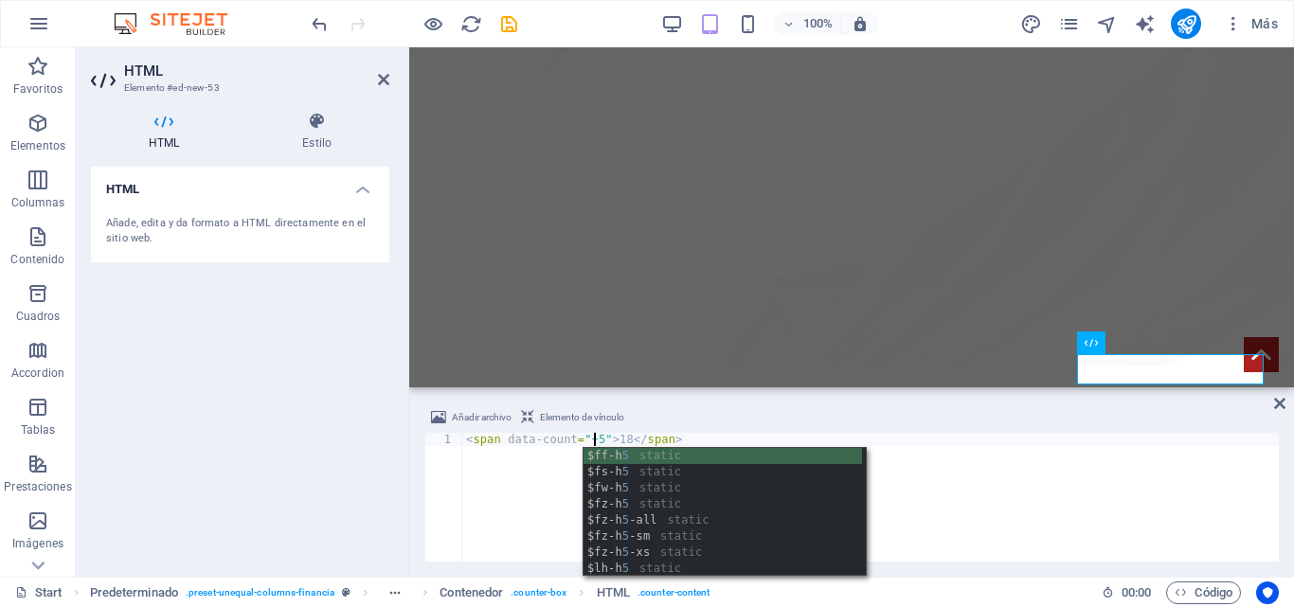
scroll to position [0, 10]
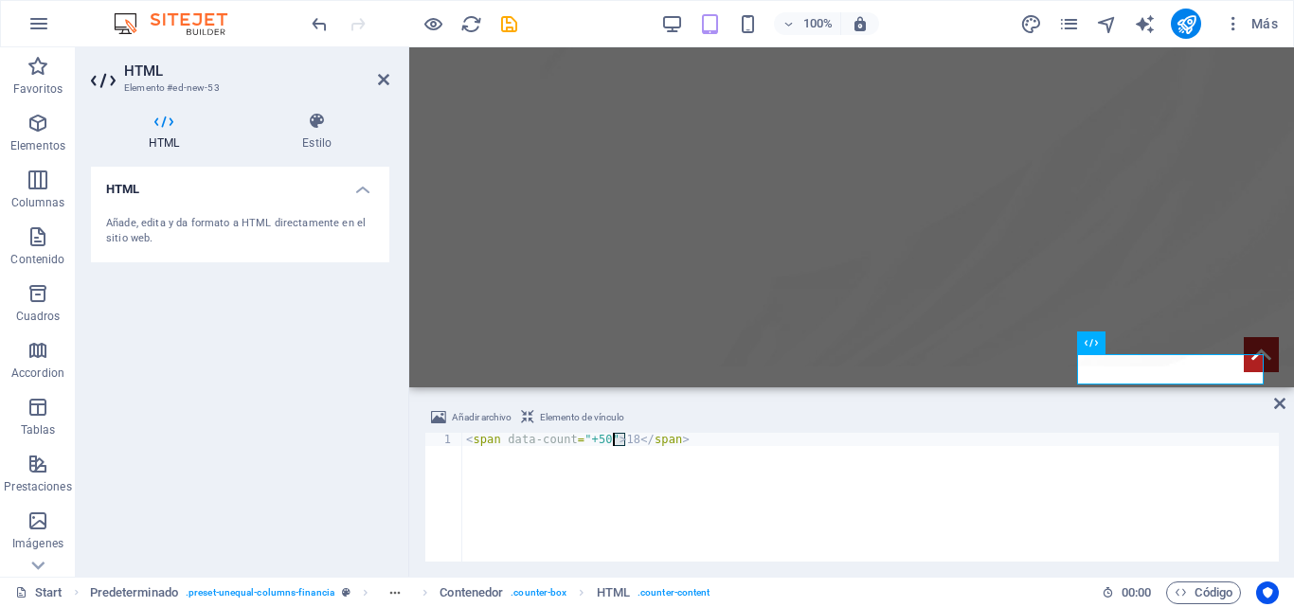
click at [615, 437] on div "< span data-count = "+50" > 18 </ span >" at bounding box center [870, 510] width 817 height 155
type textarea "<span data-count="+50">+50</span>"
click at [1278, 405] on icon at bounding box center [1280, 403] width 11 height 15
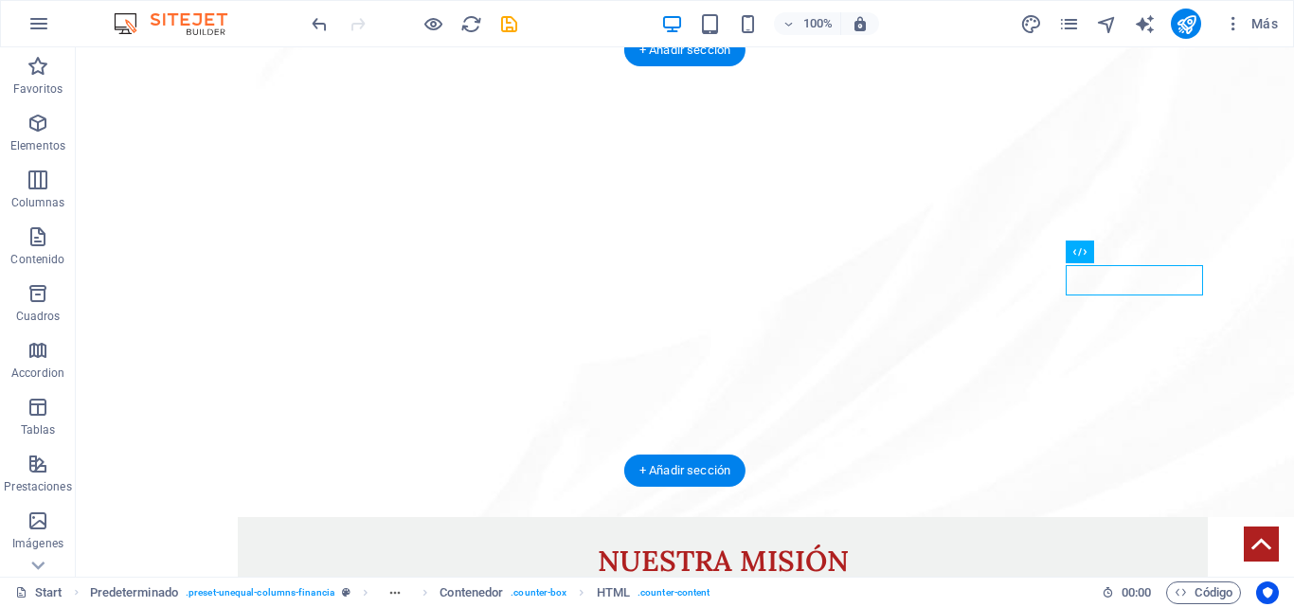
scroll to position [2305, 0]
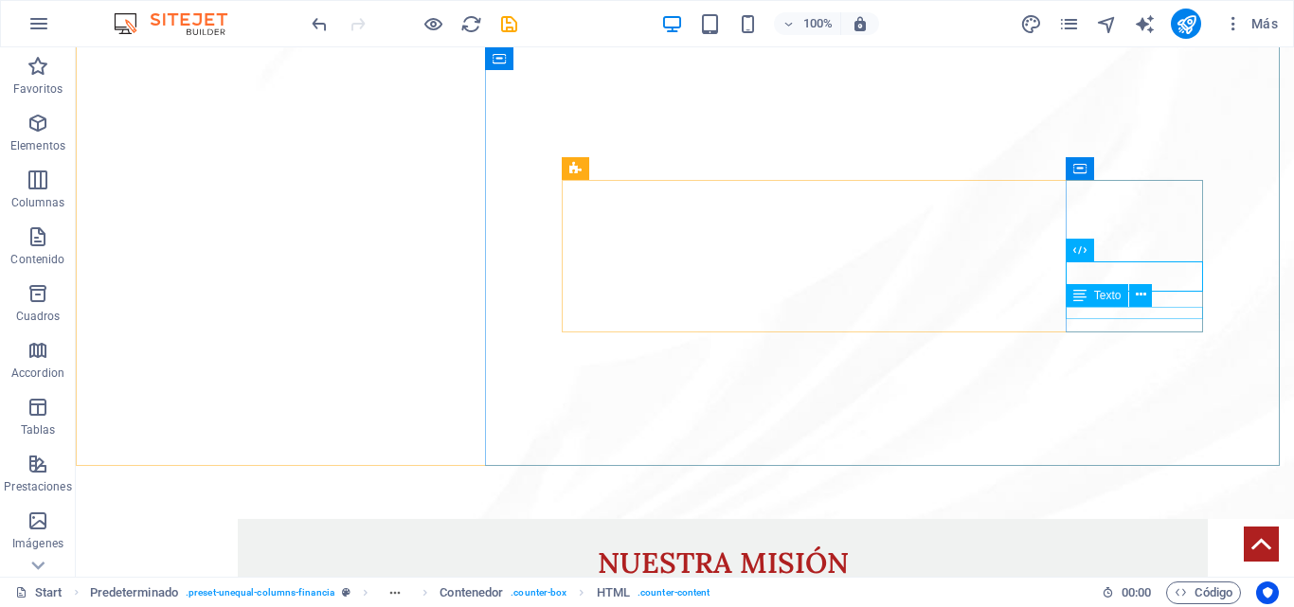
drag, startPoint x: 1200, startPoint y: 354, endPoint x: 1128, endPoint y: 310, distance: 84.7
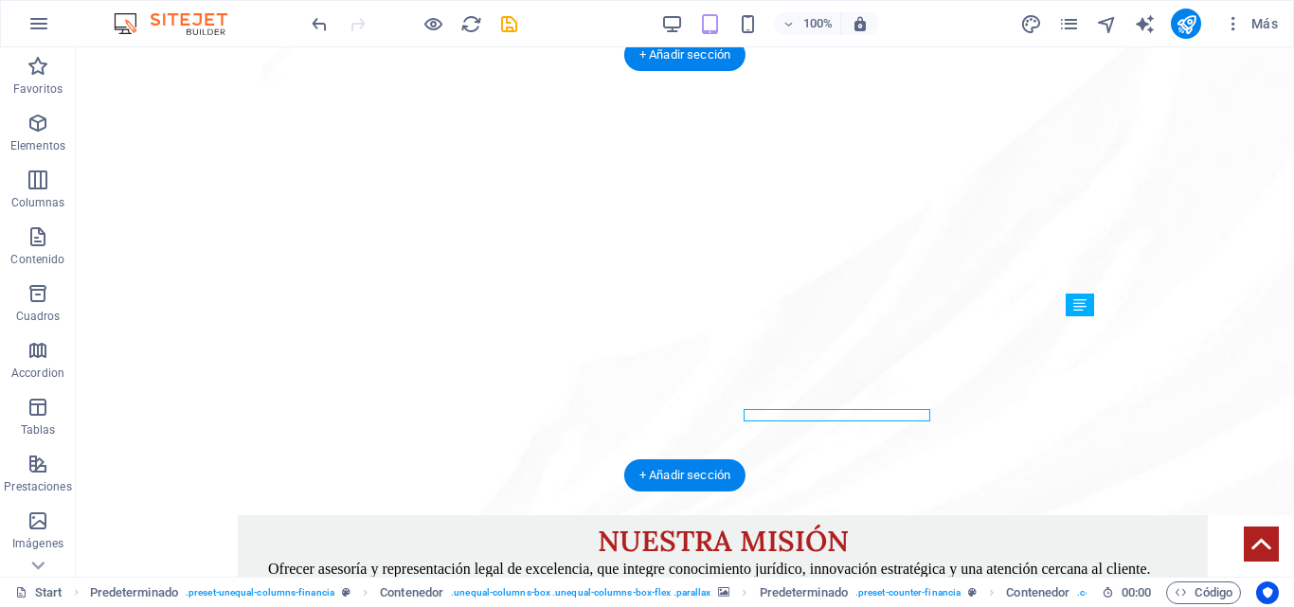
scroll to position [2295, 0]
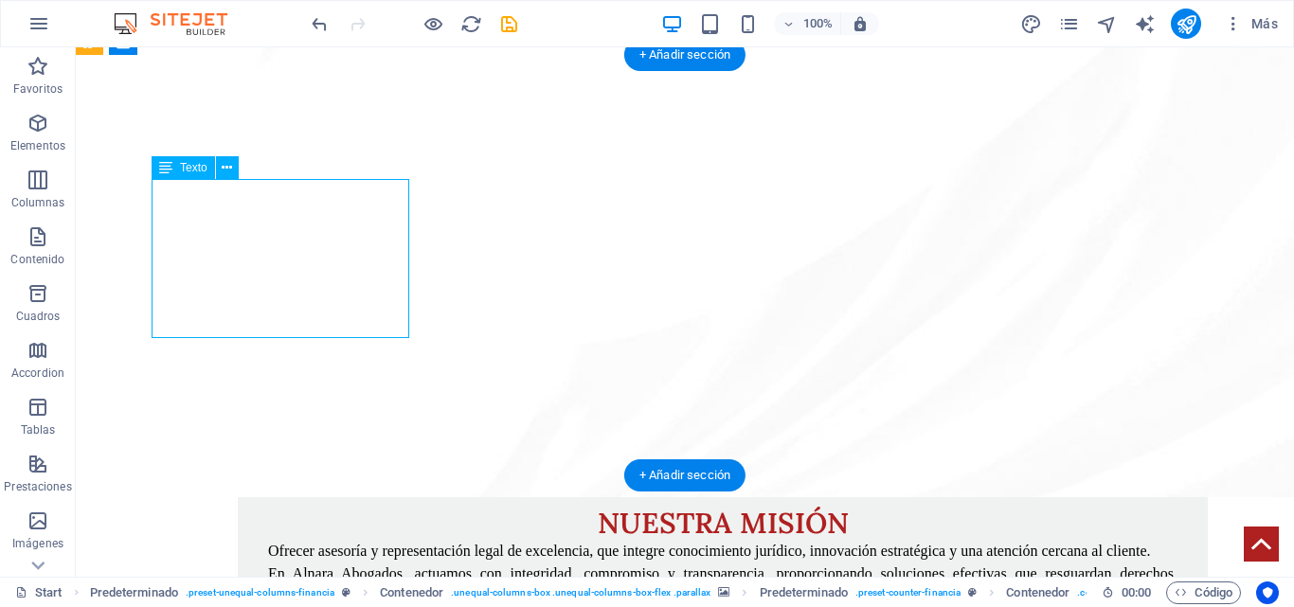
click at [312, 288] on div "H2 Contenedor Separador Banner Banner Contenedor Banner Barra de menús Menú Ban…" at bounding box center [685, 312] width 1219 height 530
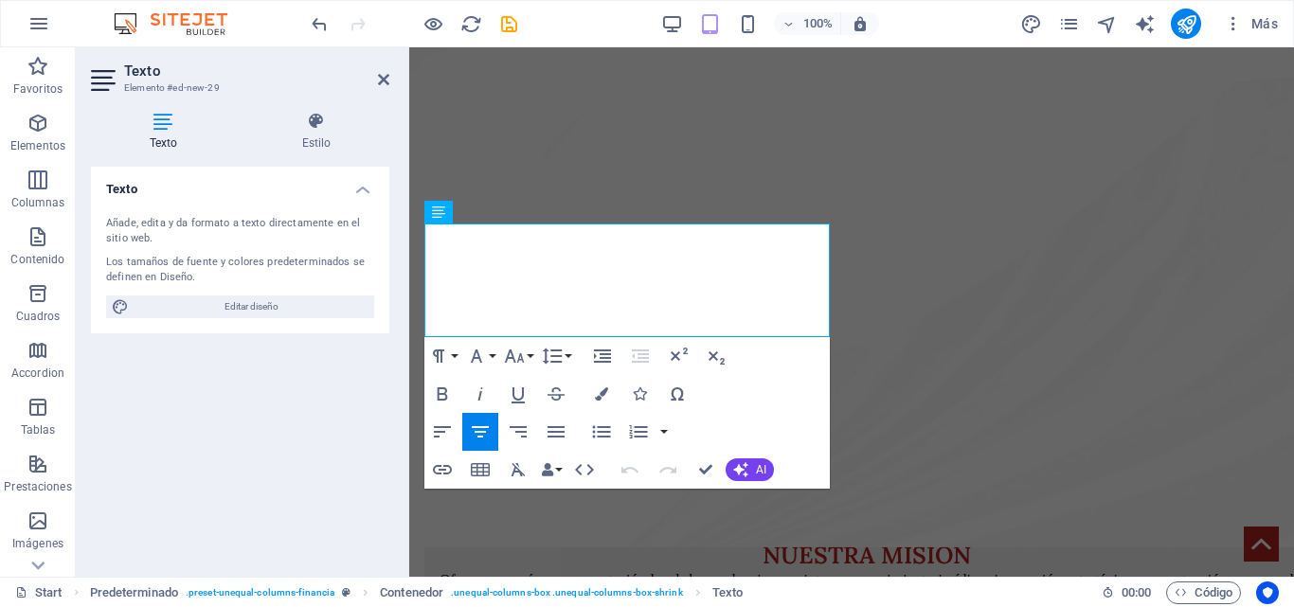
scroll to position [2262, 0]
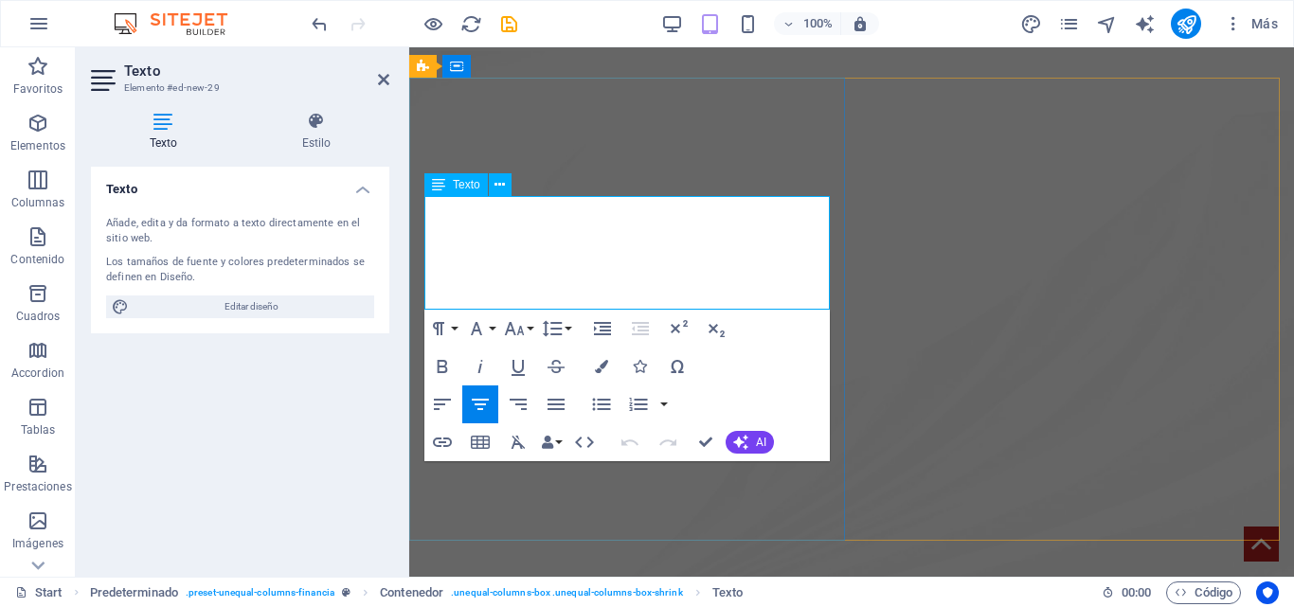
drag, startPoint x: 679, startPoint y: 292, endPoint x: 436, endPoint y: 206, distance: 258.4
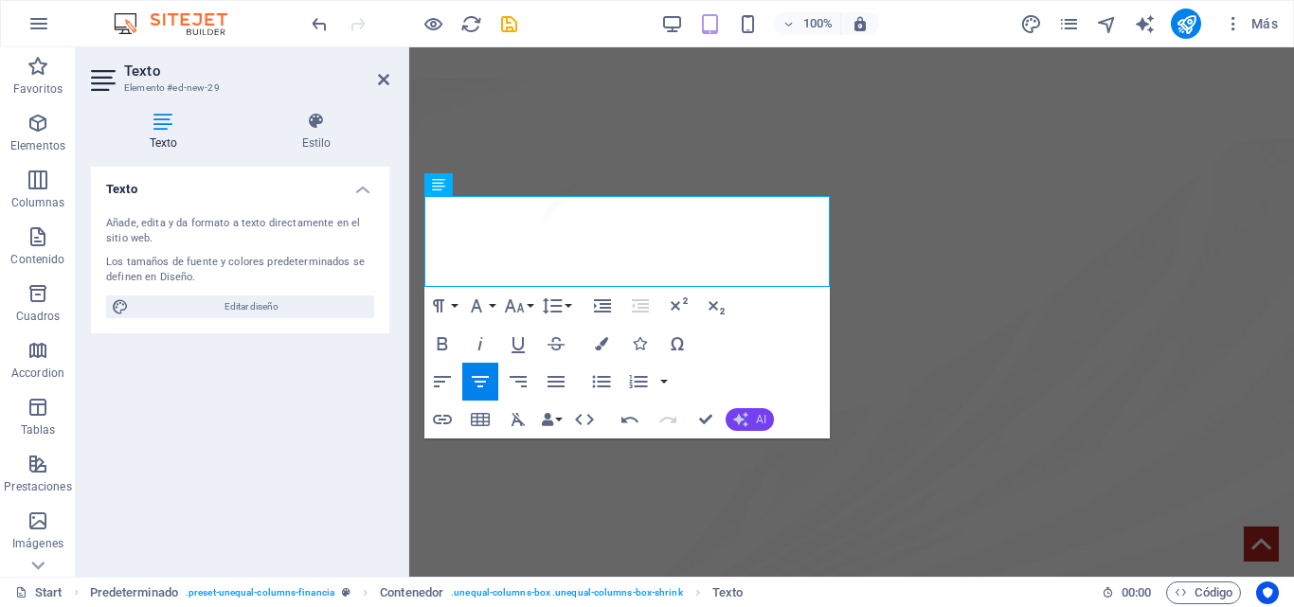
click at [737, 411] on button "AI" at bounding box center [750, 419] width 48 height 23
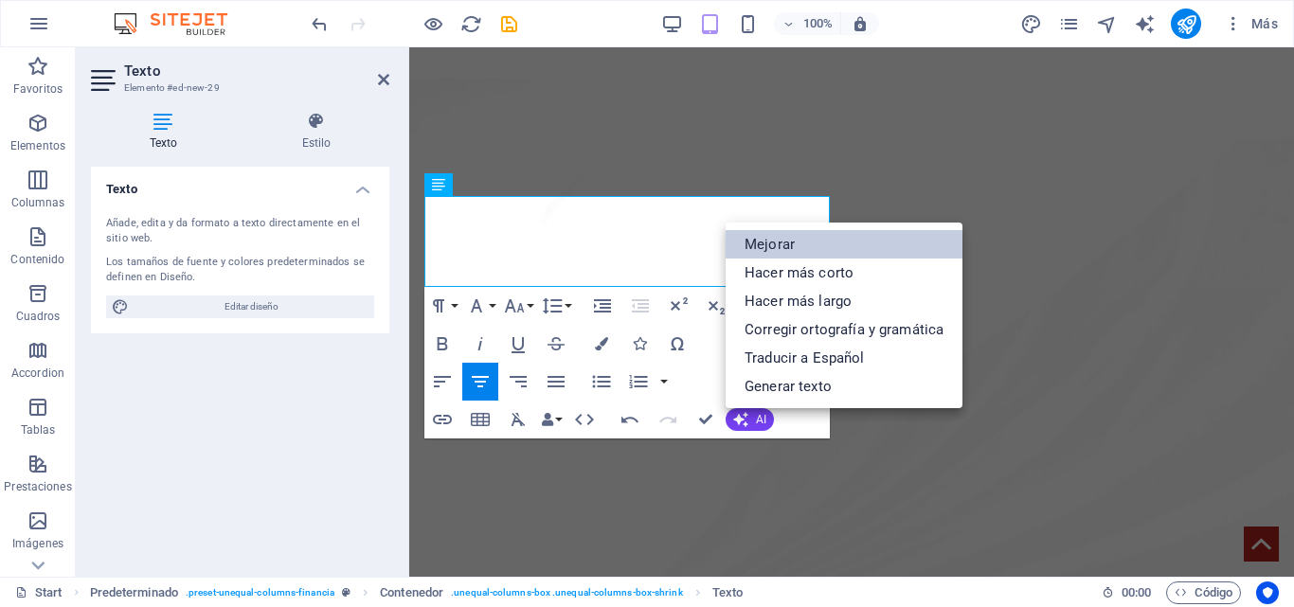
click at [778, 249] on link "Mejorar" at bounding box center [844, 244] width 237 height 28
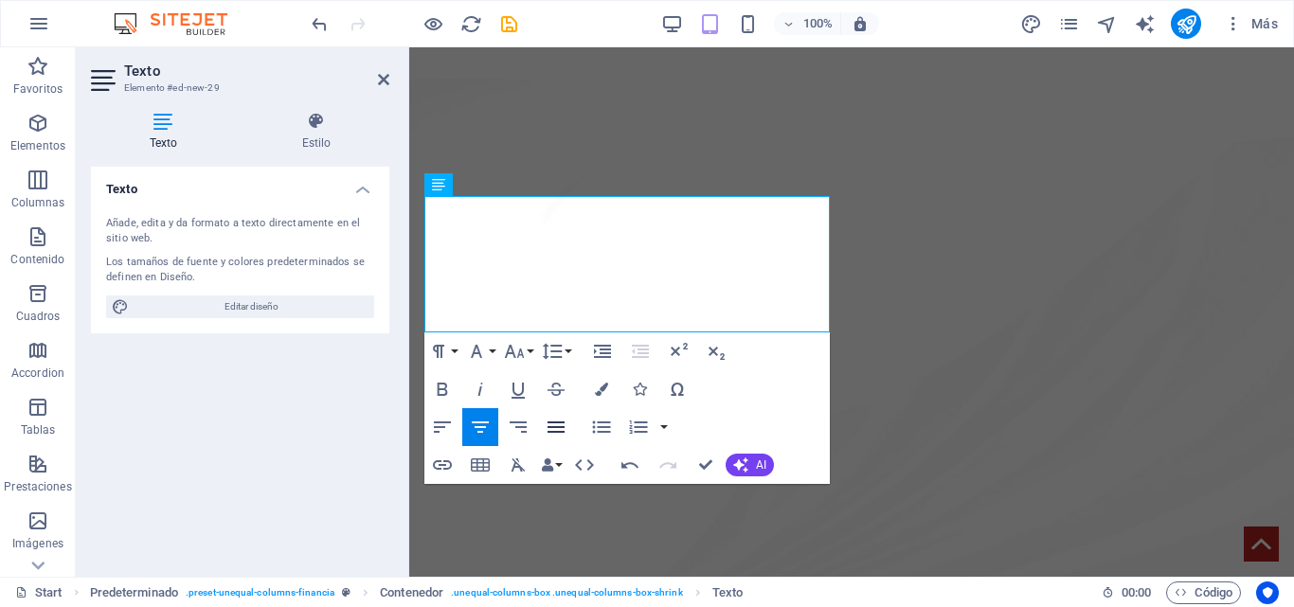
click at [543, 422] on button "Align Justify" at bounding box center [556, 427] width 36 height 38
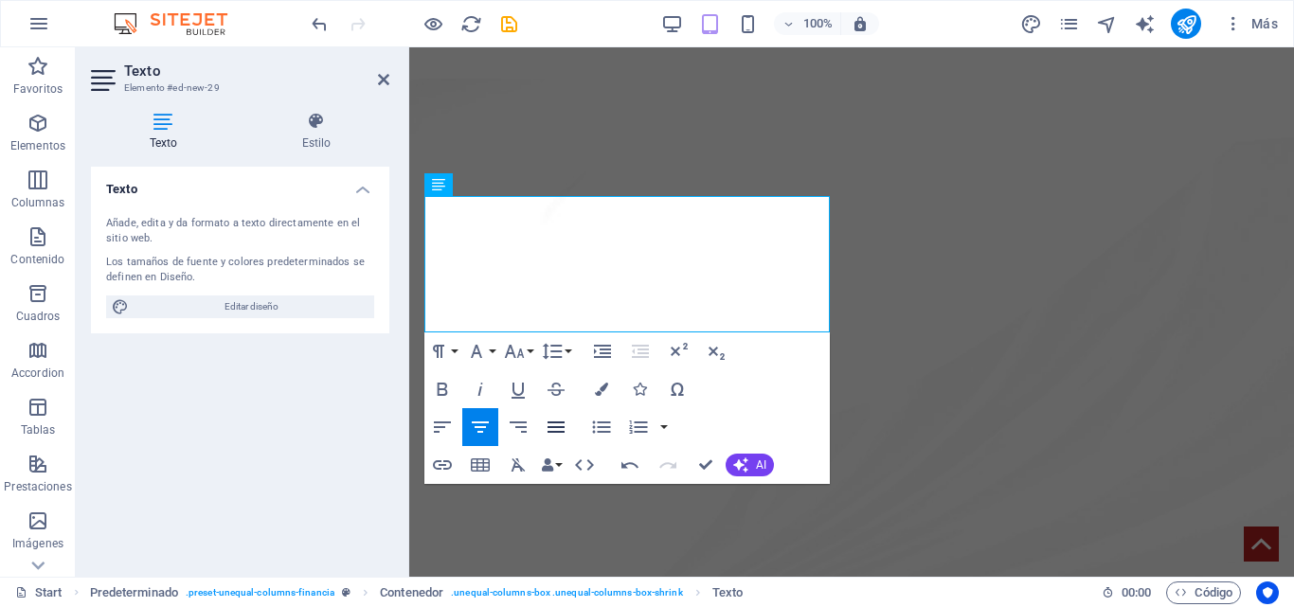
click at [564, 426] on icon "button" at bounding box center [556, 427] width 23 height 23
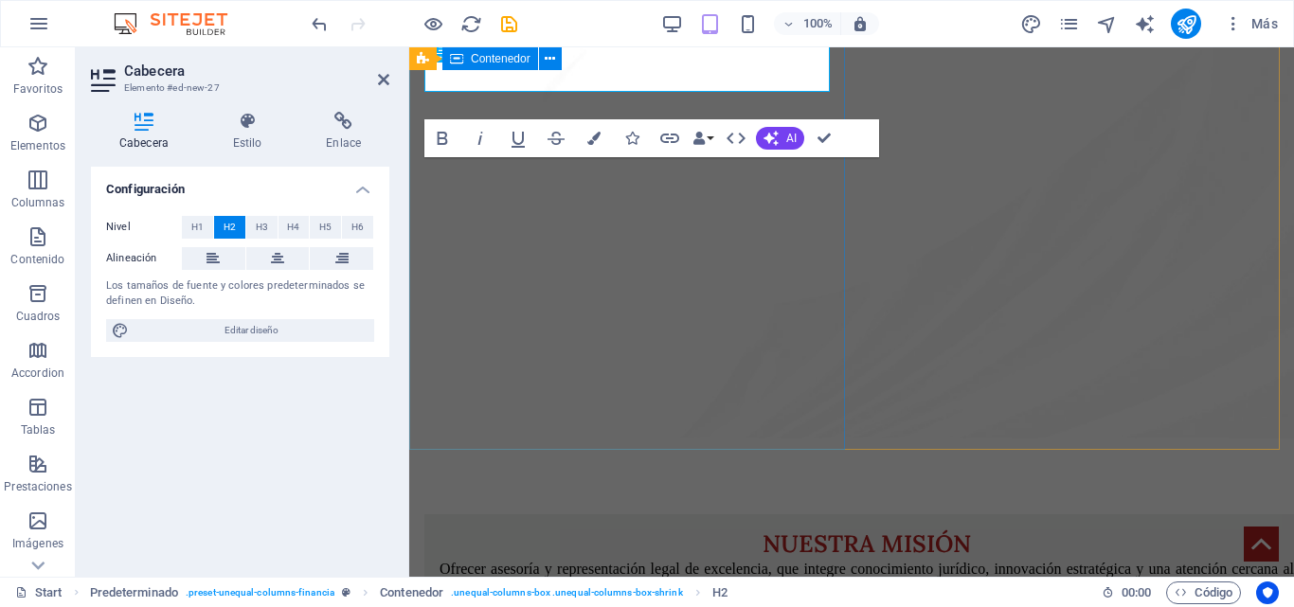
scroll to position [2357, 0]
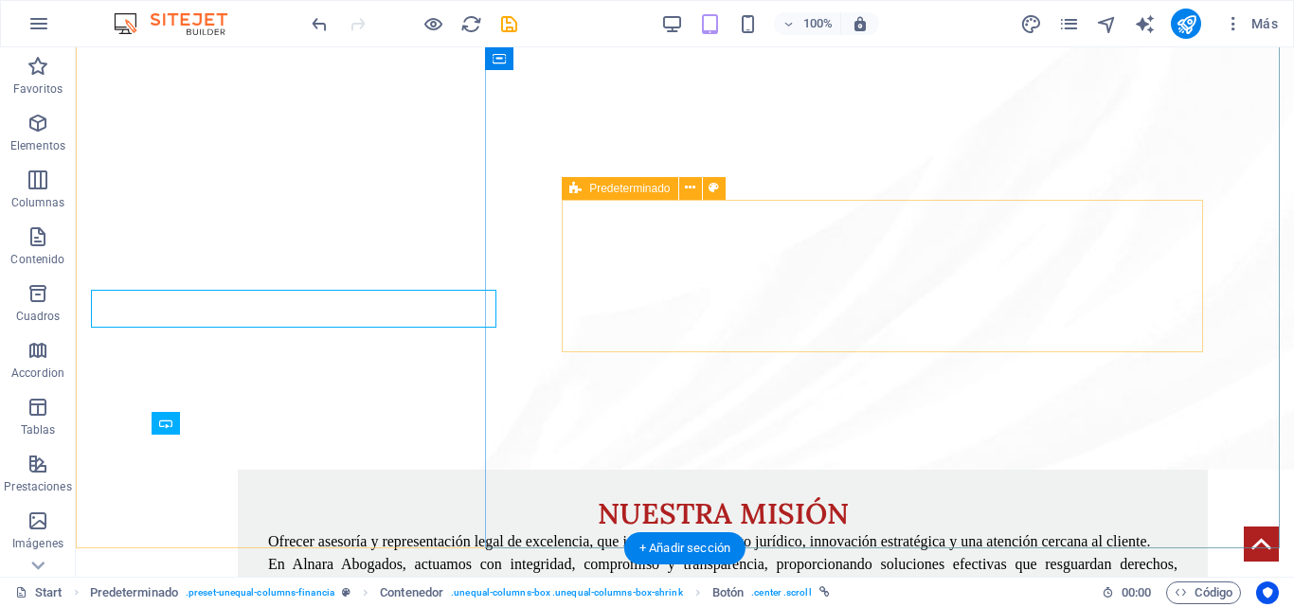
scroll to position [2347, 0]
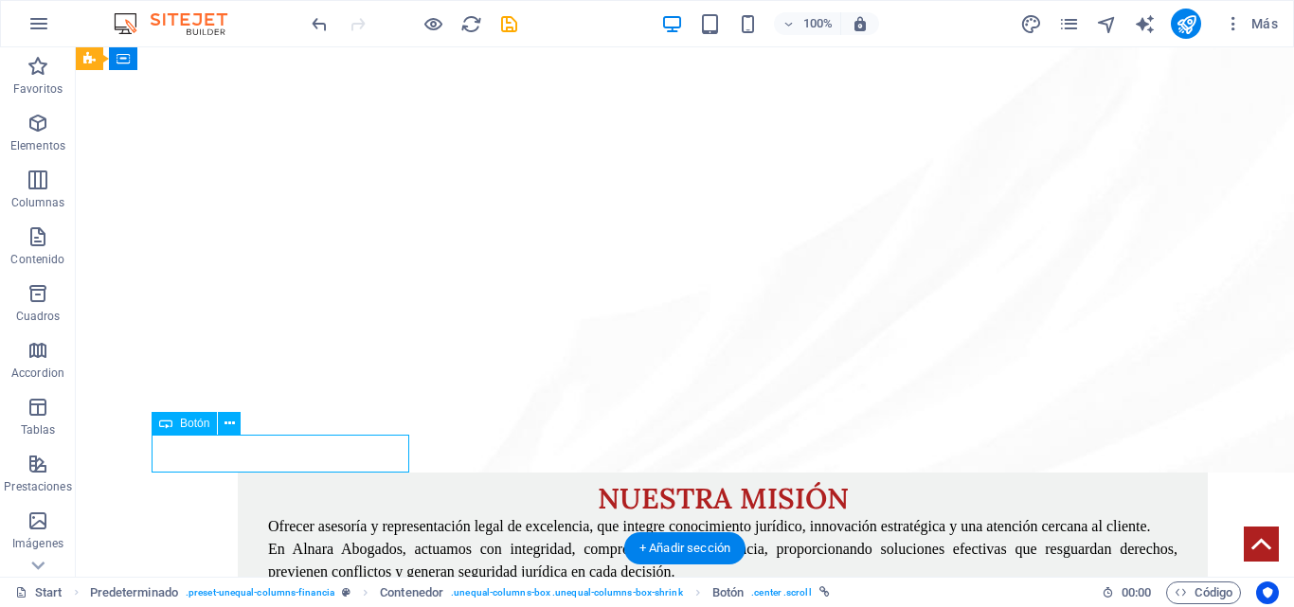
select select
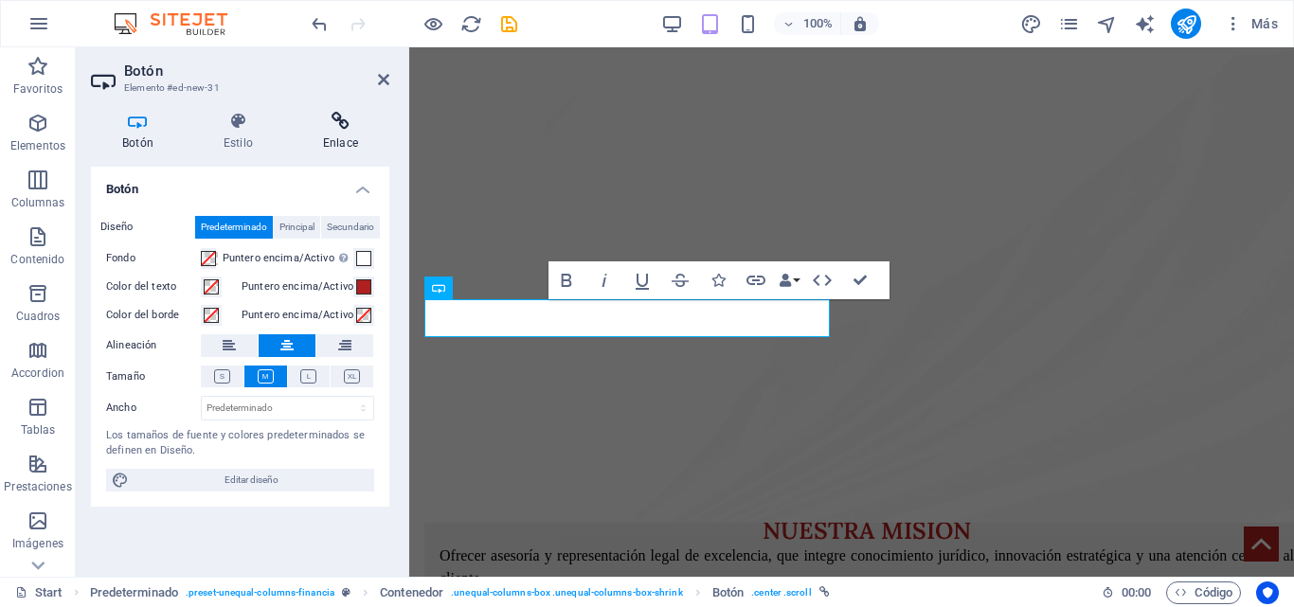
click at [335, 117] on icon at bounding box center [341, 121] width 98 height 19
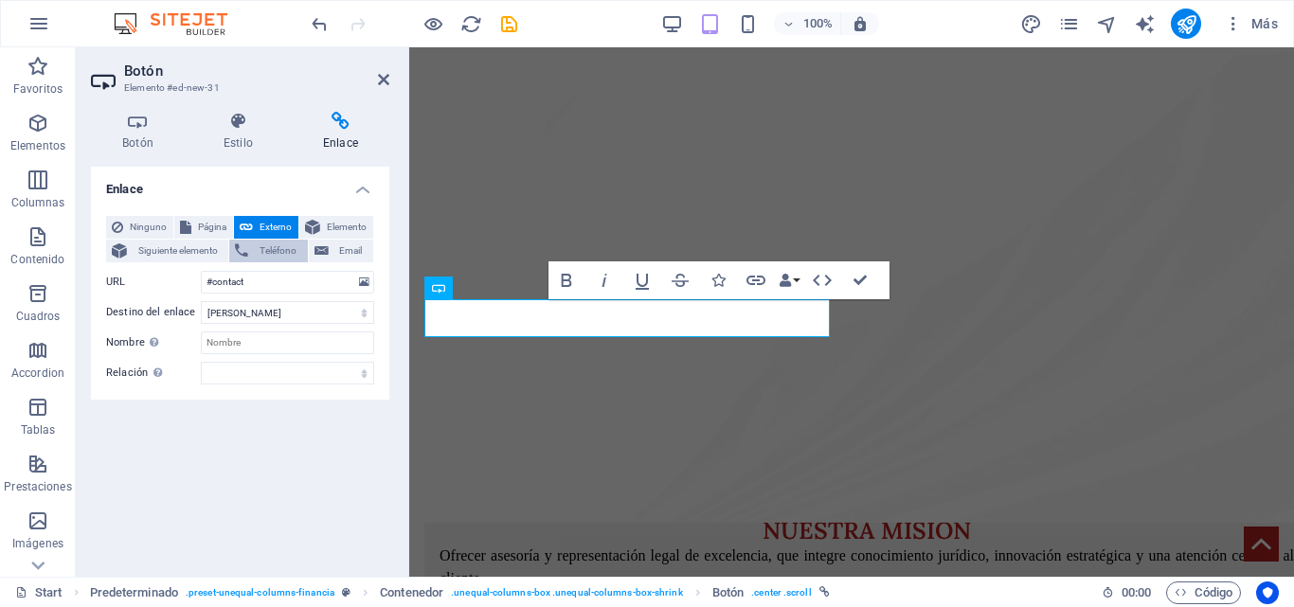
click at [252, 251] on button "Teléfono" at bounding box center [268, 251] width 78 height 23
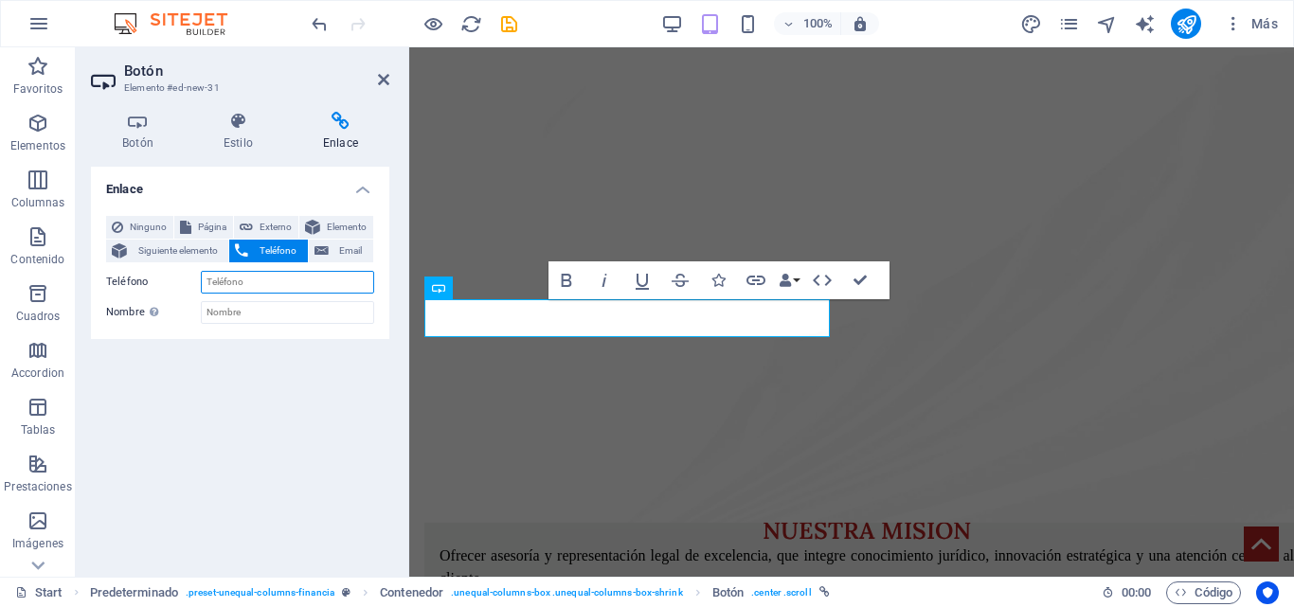
click at [245, 289] on input "Teléfono" at bounding box center [287, 282] width 173 height 23
click at [242, 281] on input "Teléfono" at bounding box center [287, 282] width 173 height 23
paste input "+593 96 420 7993"
type input "+593 96 420 7993"
click at [259, 314] on input "Nombre Una descripción adicional del enlace no debería ser igual al texto del e…" at bounding box center [287, 312] width 173 height 23
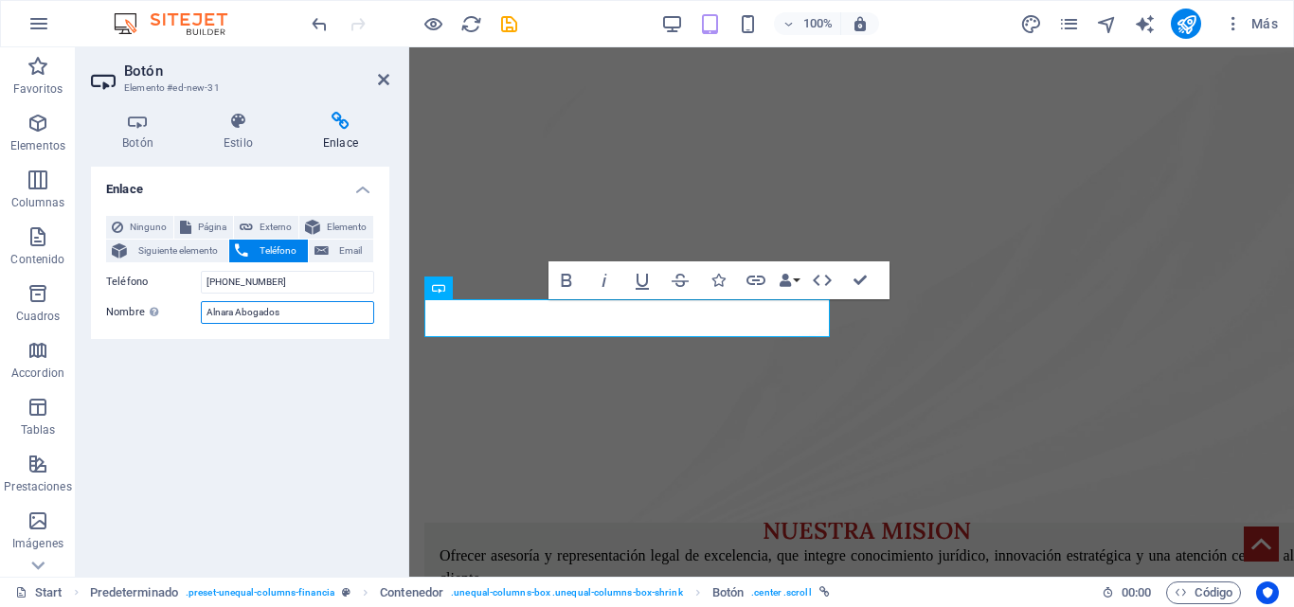
type input "Alnara Abogados"
click at [288, 352] on div "Enlace Ninguno Página Externo Elemento Siguiente elemento Teléfono Email Página…" at bounding box center [240, 364] width 298 height 395
click at [388, 81] on icon at bounding box center [383, 79] width 11 height 15
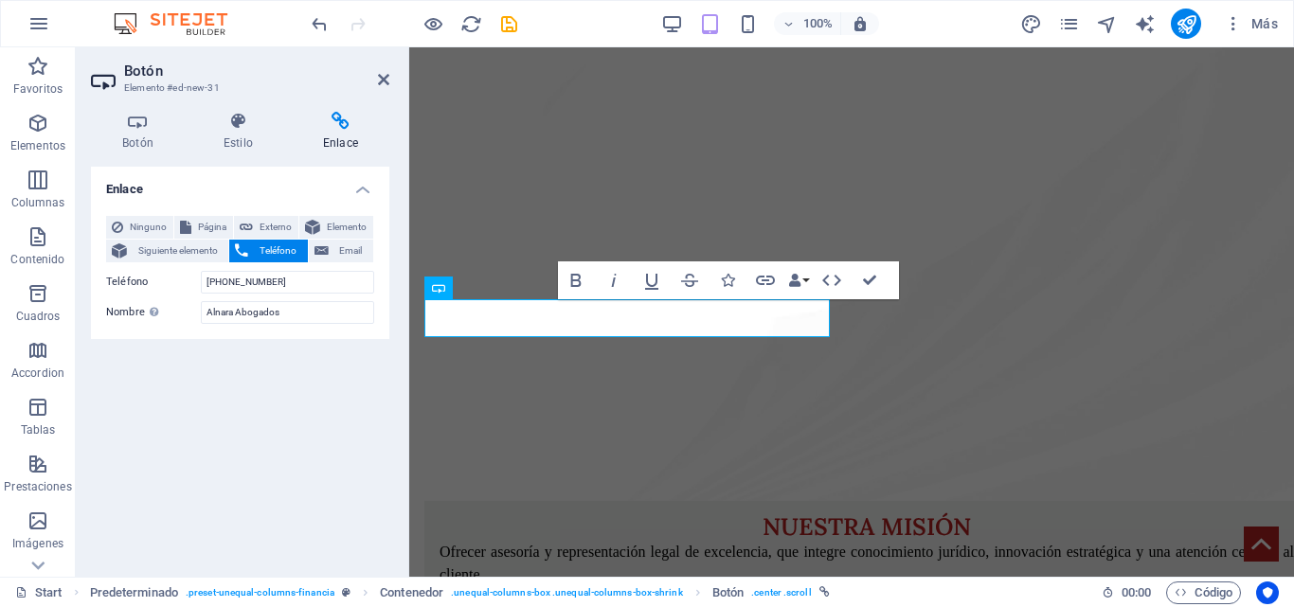
scroll to position [2338, 0]
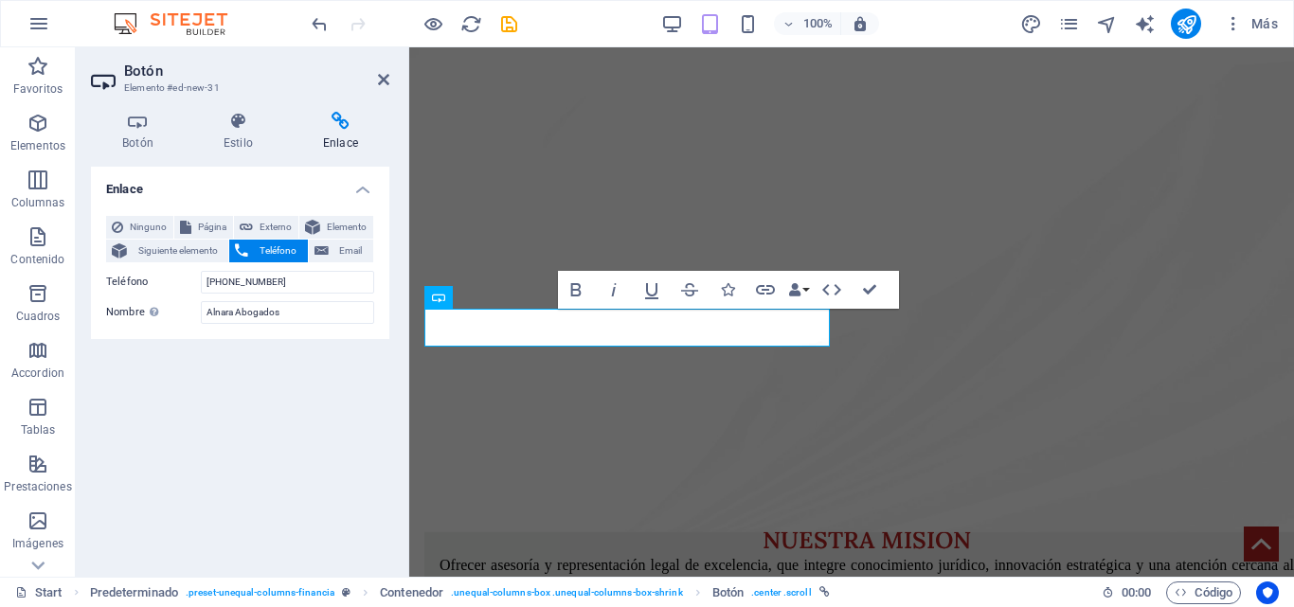
click at [250, 100] on div "Botón Estilo Enlace Botón Diseño Predeterminado Principal Secundario Fondo Punt…" at bounding box center [240, 337] width 329 height 480
click at [242, 116] on icon at bounding box center [238, 121] width 92 height 19
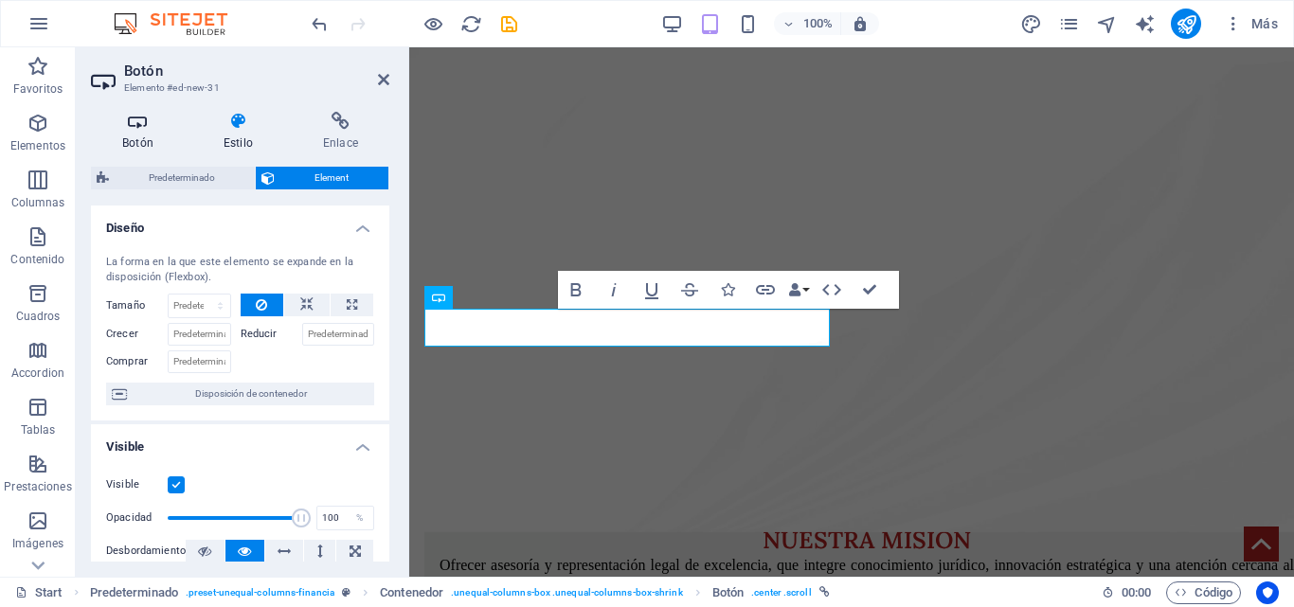
click at [113, 127] on icon at bounding box center [138, 121] width 94 height 19
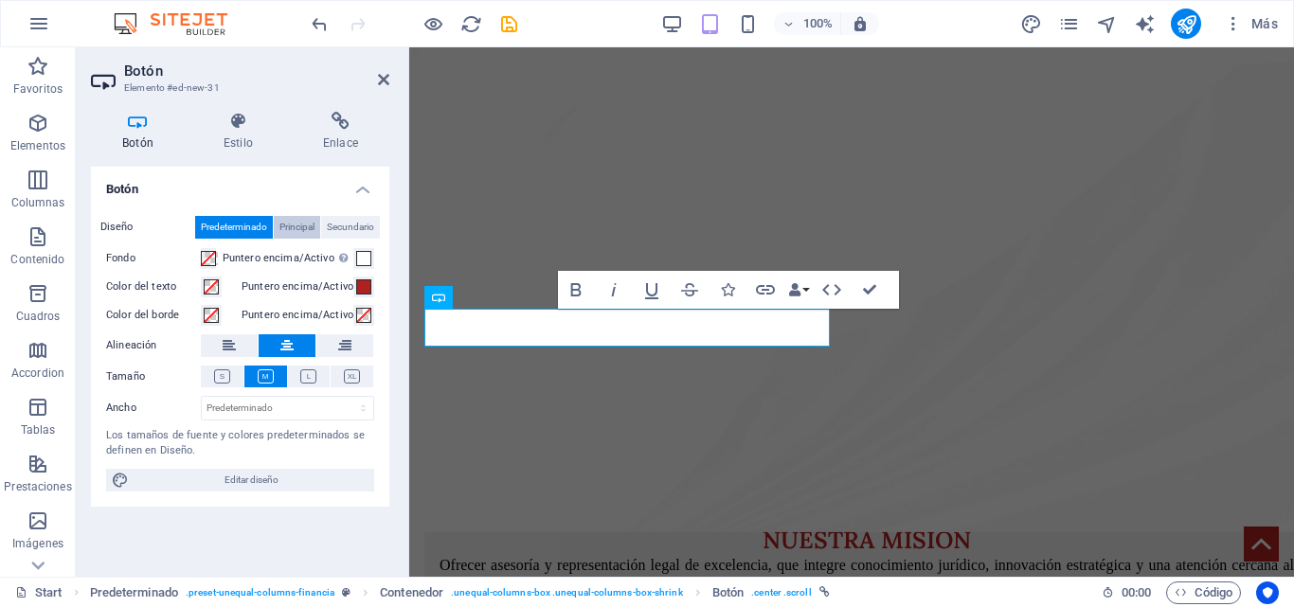
click at [302, 229] on span "Principal" at bounding box center [297, 227] width 35 height 23
click at [209, 229] on span "Predeterminado" at bounding box center [234, 227] width 66 height 23
click at [208, 253] on span at bounding box center [208, 258] width 15 height 15
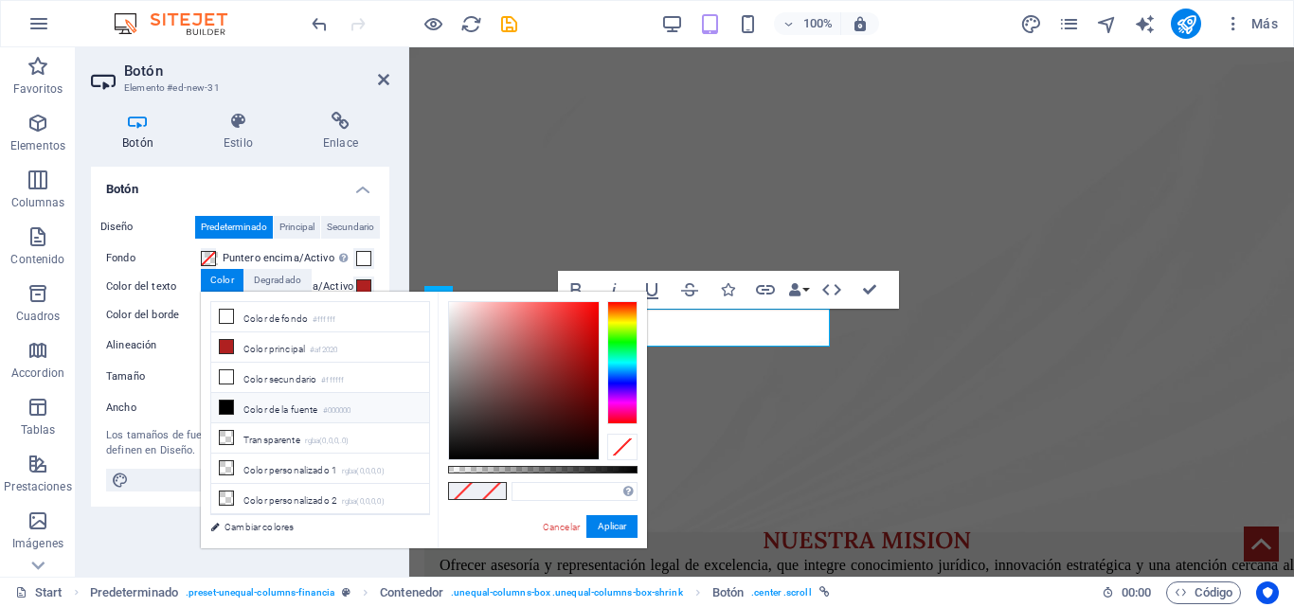
click at [225, 401] on icon at bounding box center [226, 407] width 13 height 13
type input "#000000"
click at [611, 529] on button "Aplicar" at bounding box center [612, 527] width 51 height 23
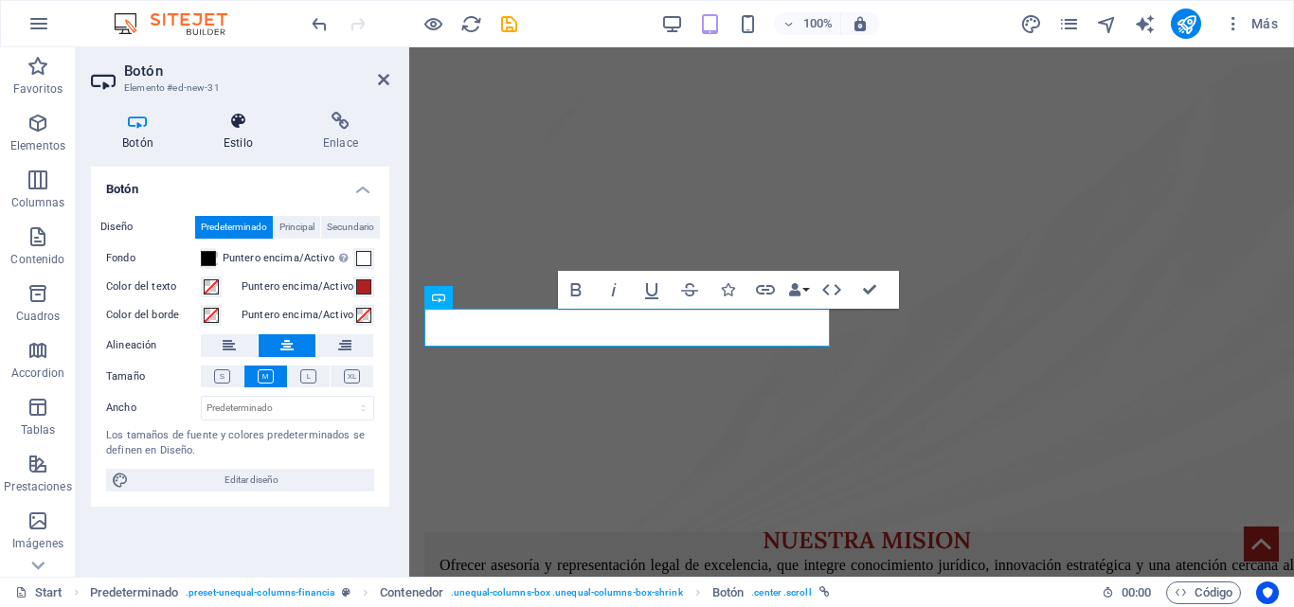
click at [252, 140] on h4 "Estilo" at bounding box center [241, 132] width 99 height 40
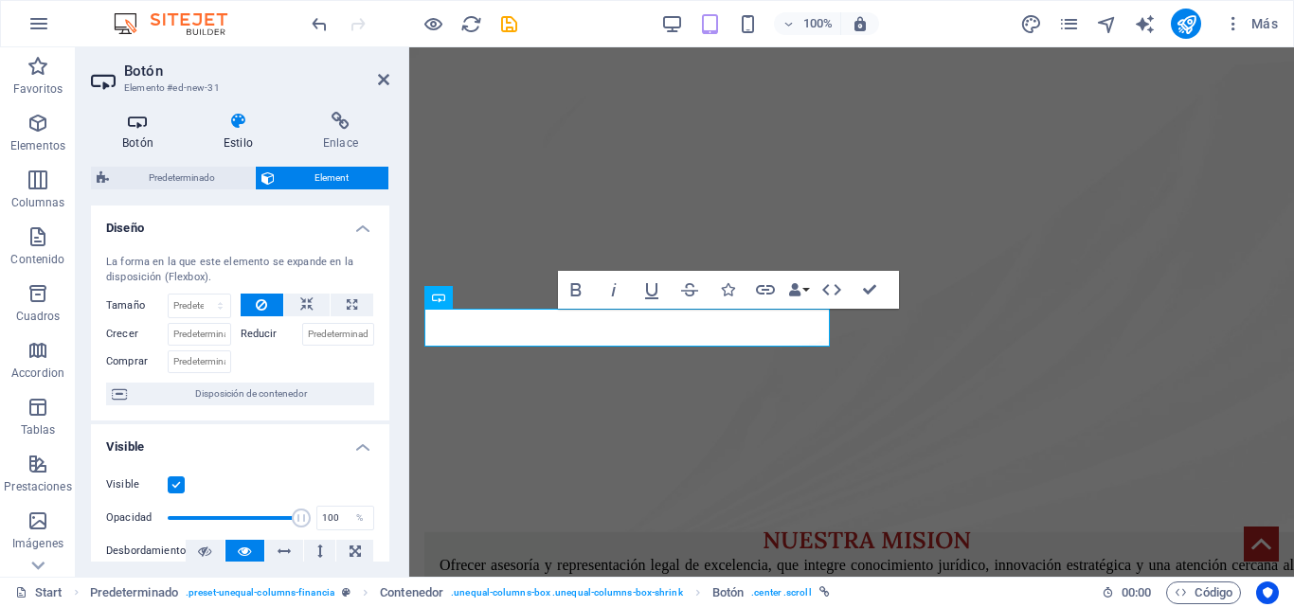
click at [139, 122] on icon at bounding box center [138, 121] width 94 height 19
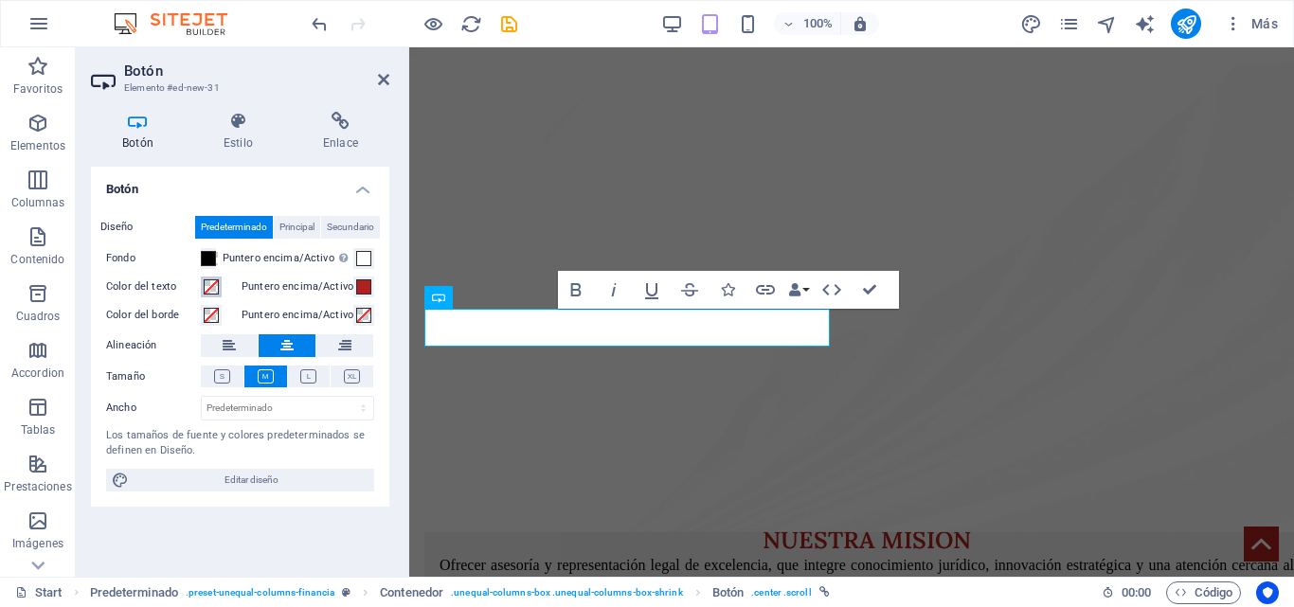
click at [209, 284] on span at bounding box center [211, 287] width 15 height 15
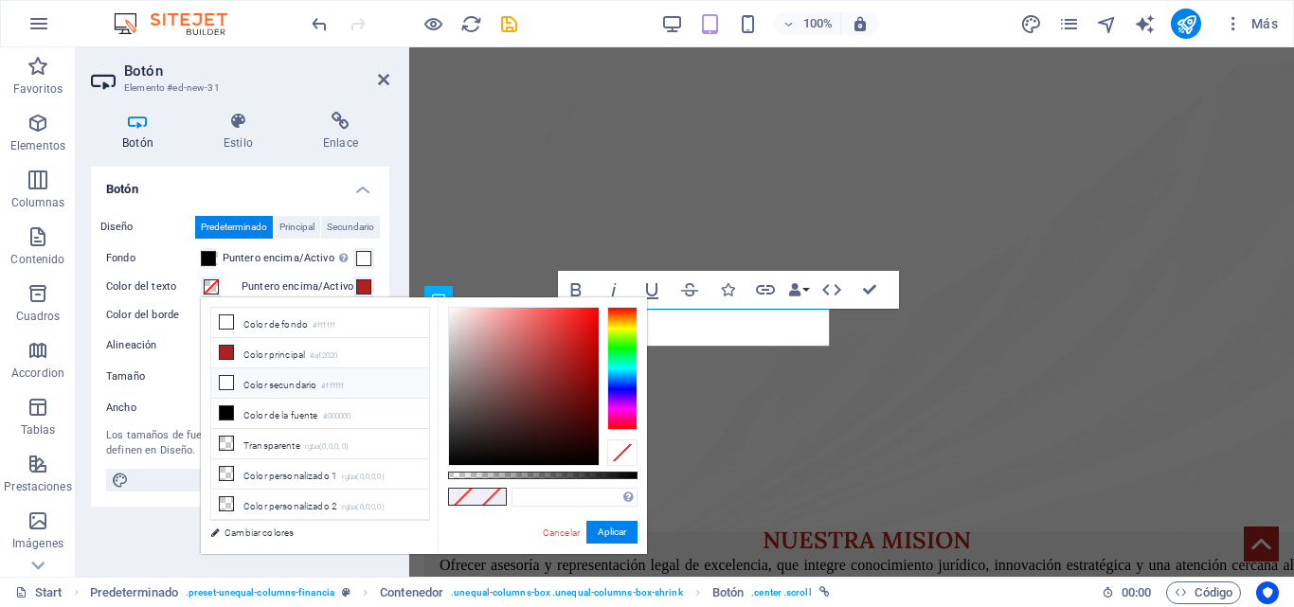
click at [257, 386] on li "Color secundario #ffffff" at bounding box center [320, 384] width 218 height 30
type input "#ffffff"
click at [612, 529] on button "Aplicar" at bounding box center [612, 532] width 51 height 23
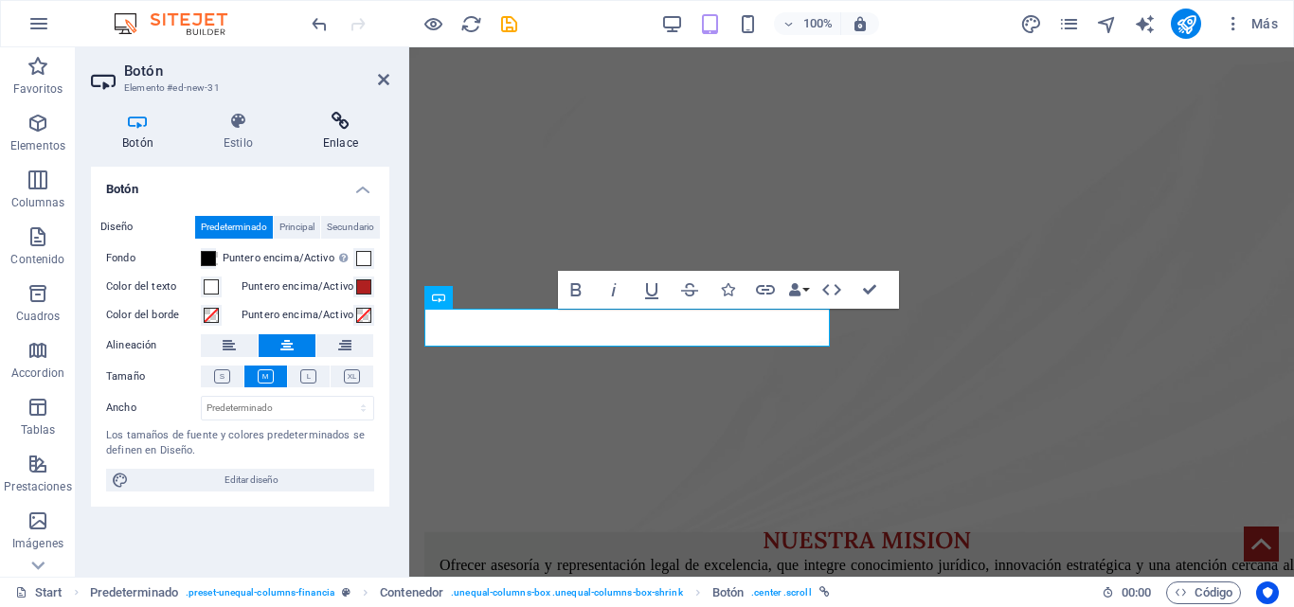
click at [335, 122] on icon at bounding box center [341, 121] width 98 height 19
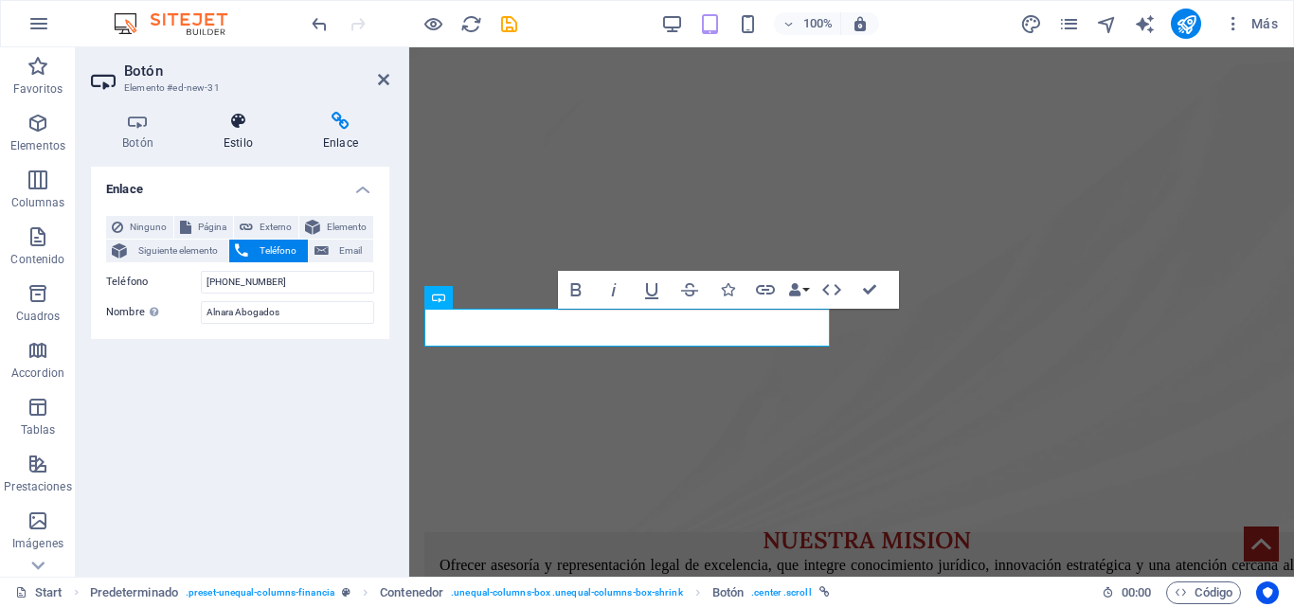
click at [263, 119] on icon at bounding box center [238, 121] width 92 height 19
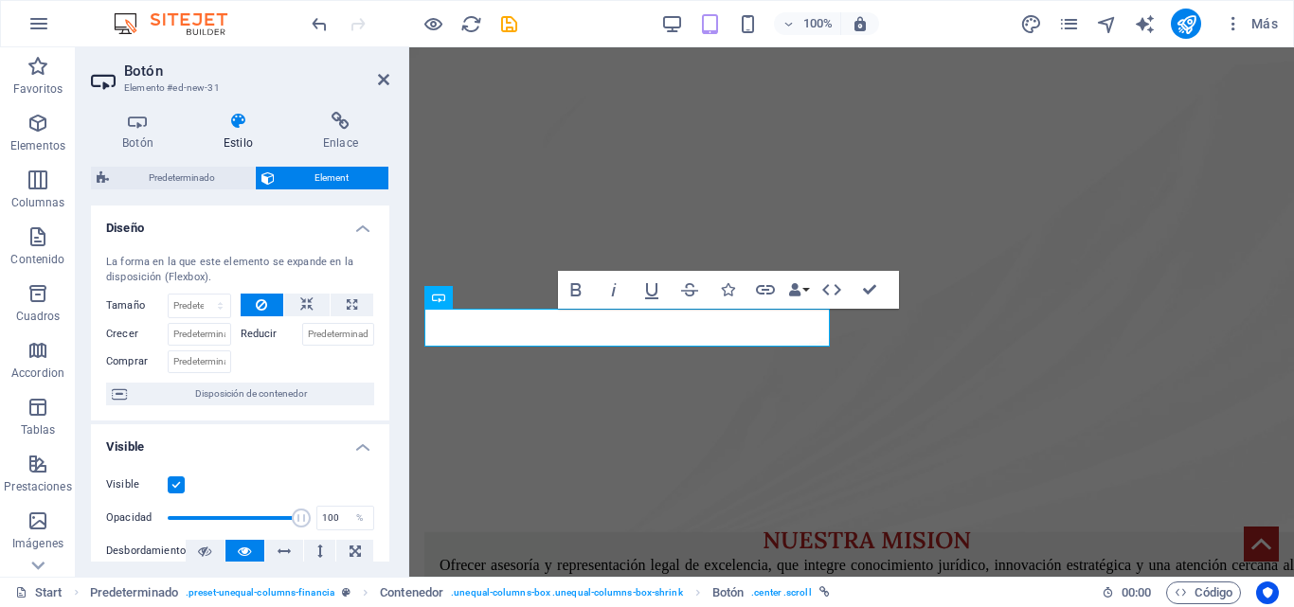
click at [389, 71] on h2 "Botón" at bounding box center [256, 71] width 265 height 17
click at [381, 85] on icon at bounding box center [383, 79] width 11 height 15
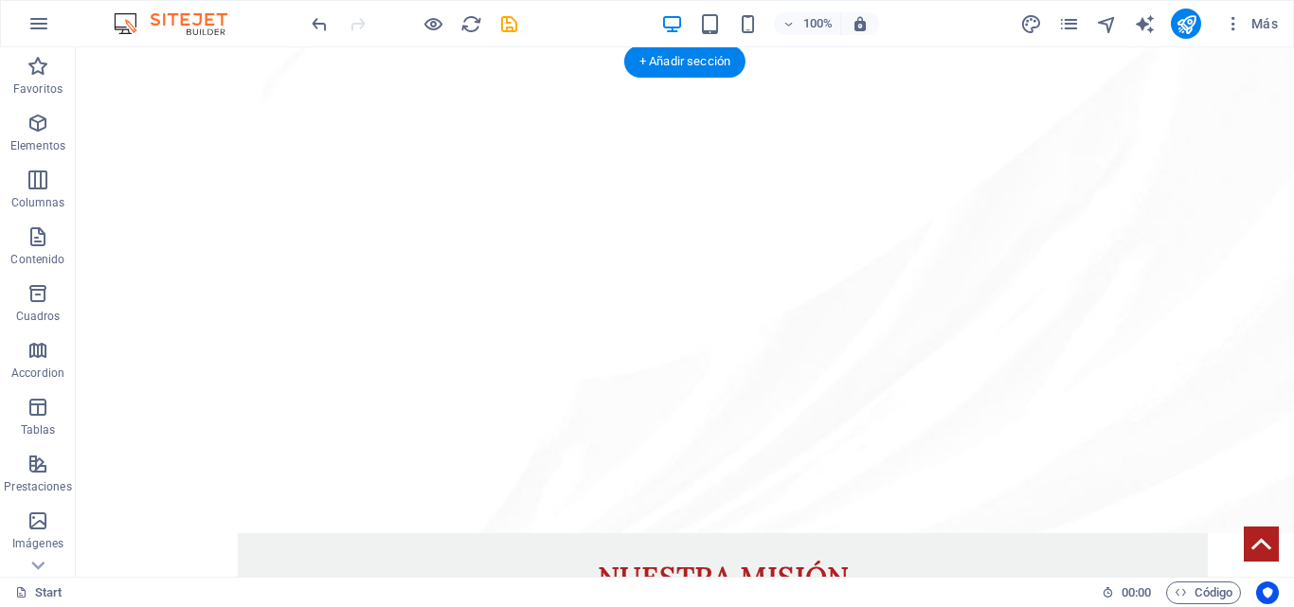
scroll to position [2328, 0]
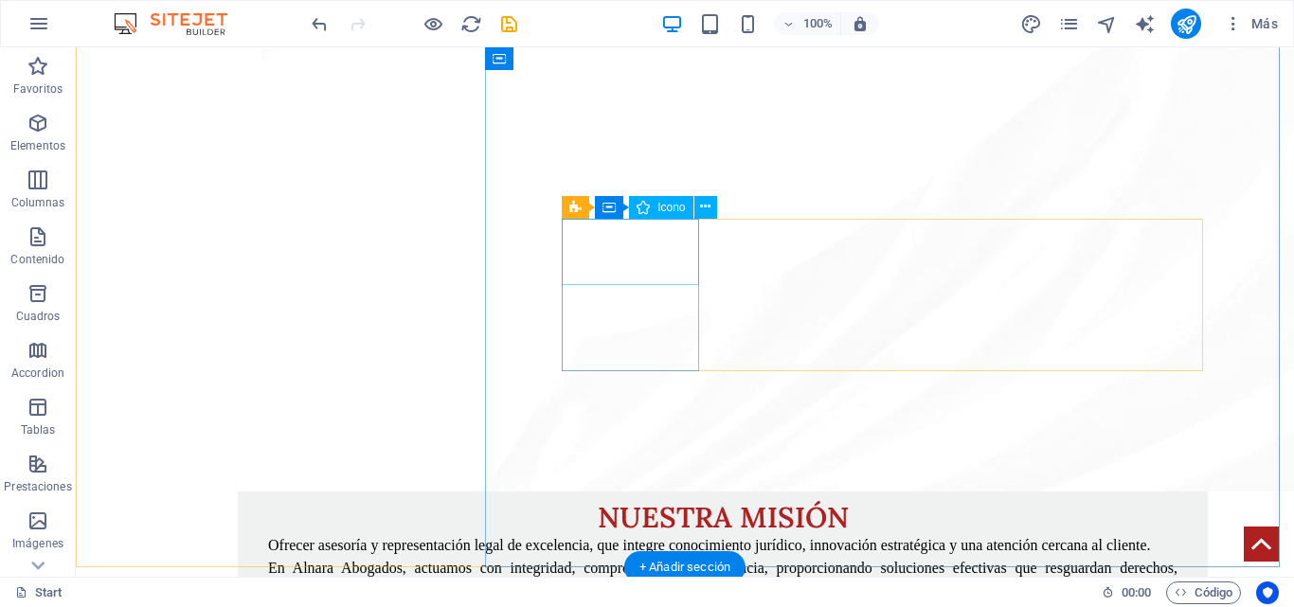
select select "xMidYMid"
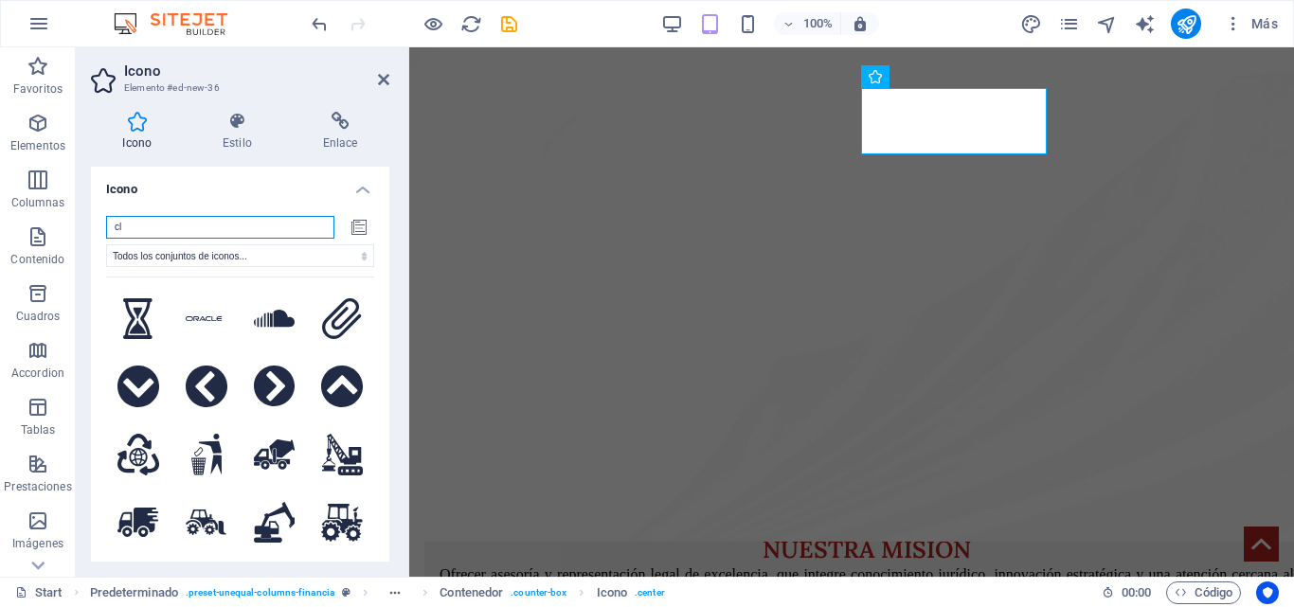
type input "c"
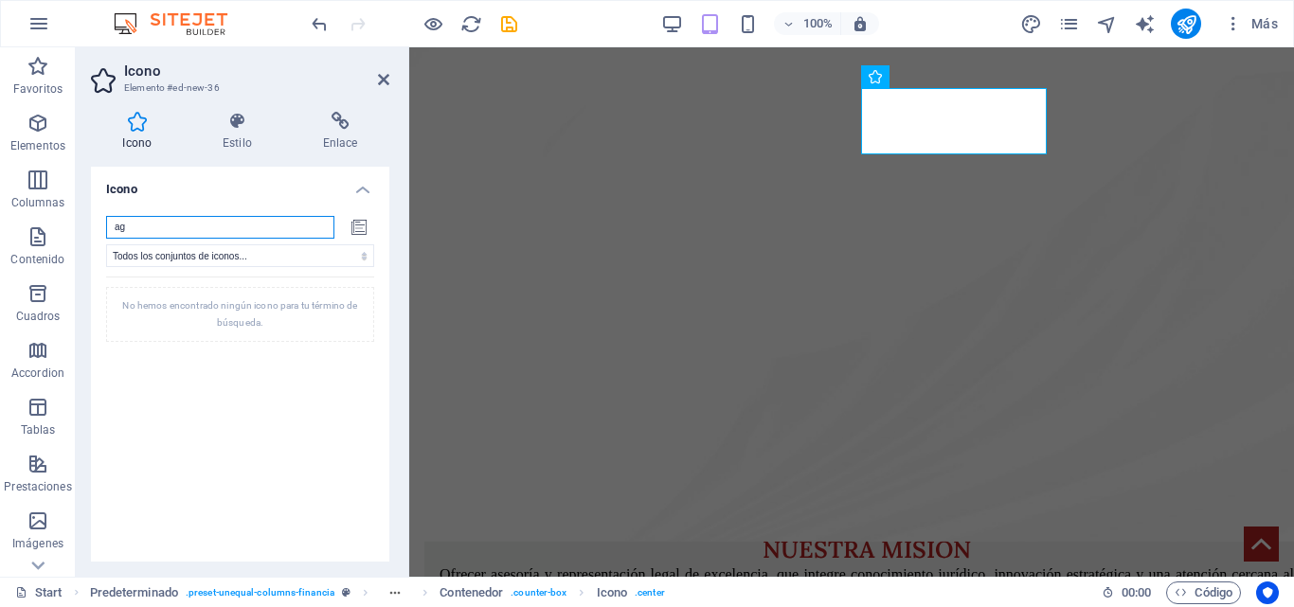
type input "a"
type input "persona"
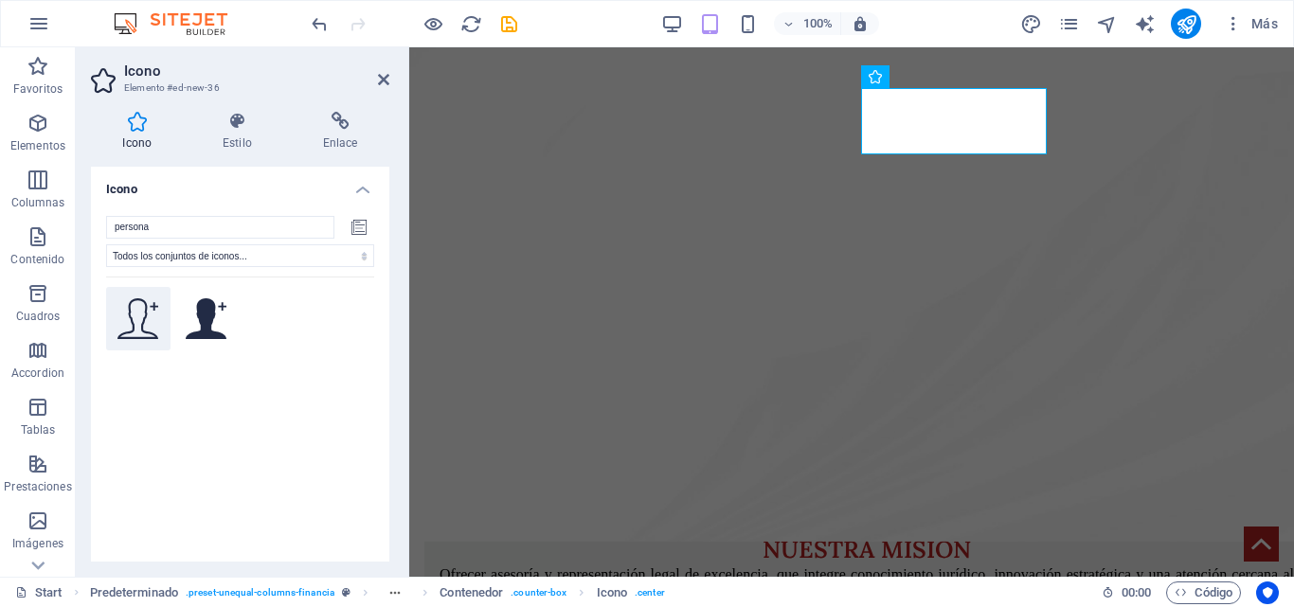
click at [120, 317] on icon at bounding box center [139, 319] width 42 height 42
select select "xMidYMid"
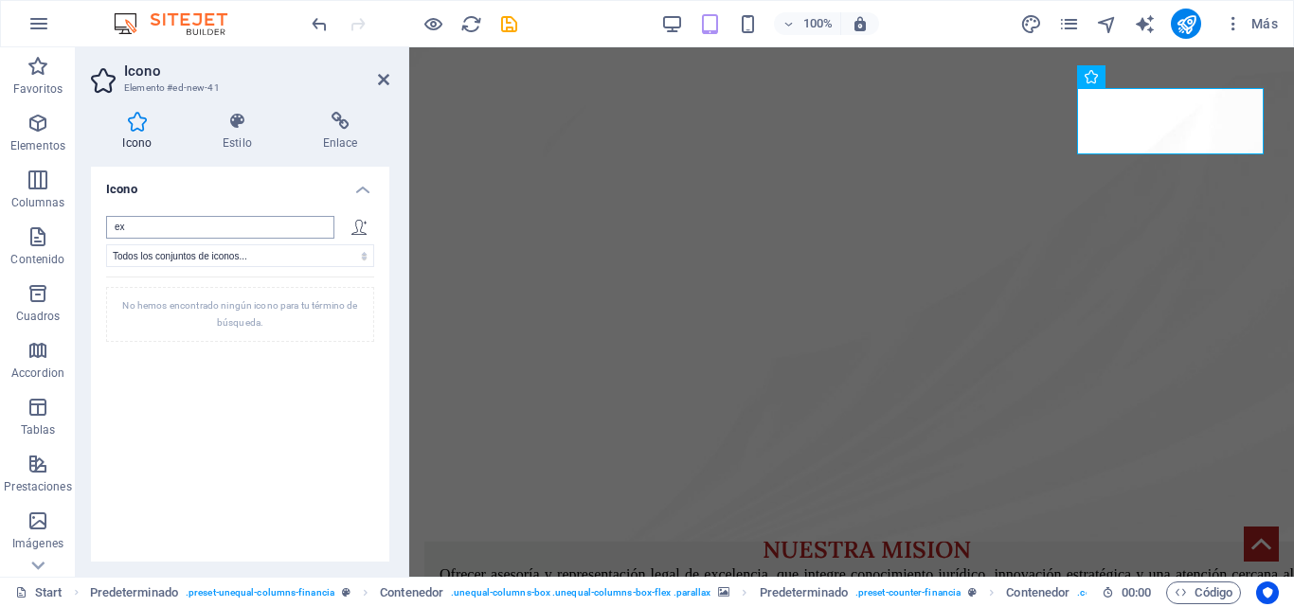
type input "e"
type input "c"
type input "est"
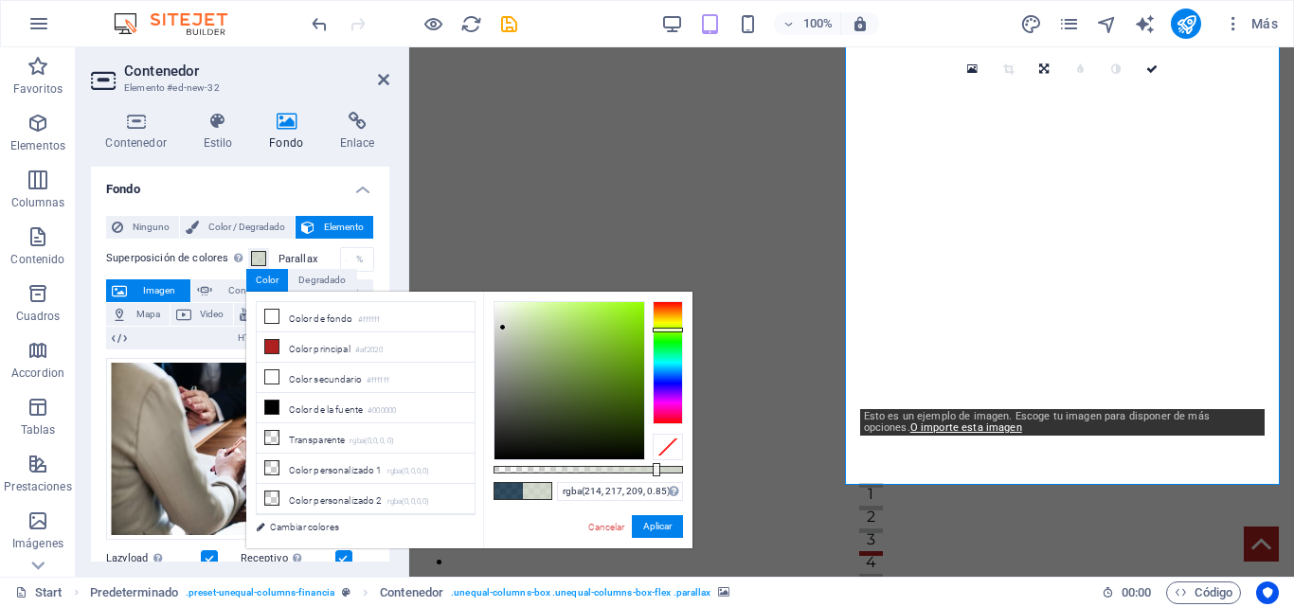
scroll to position [2318, 0]
click at [497, 330] on div at bounding box center [570, 380] width 150 height 157
click at [644, 525] on button "Aplicar" at bounding box center [657, 527] width 51 height 23
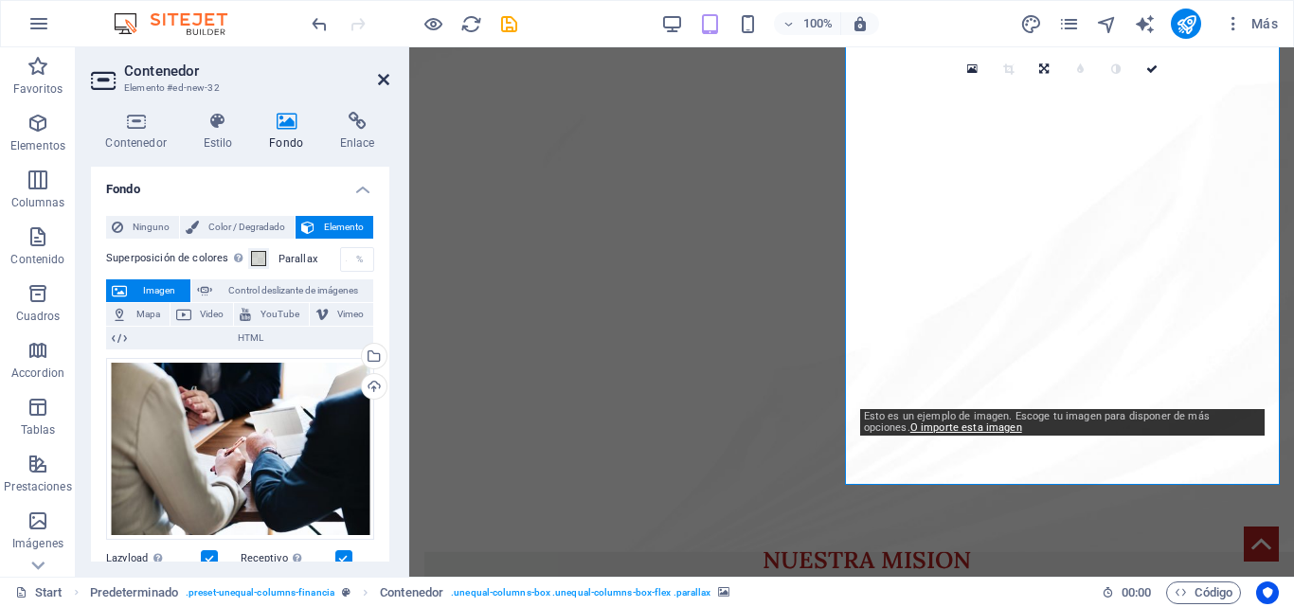
drag, startPoint x: 385, startPoint y: 76, endPoint x: 317, endPoint y: 51, distance: 71.7
click at [385, 76] on icon at bounding box center [383, 79] width 11 height 15
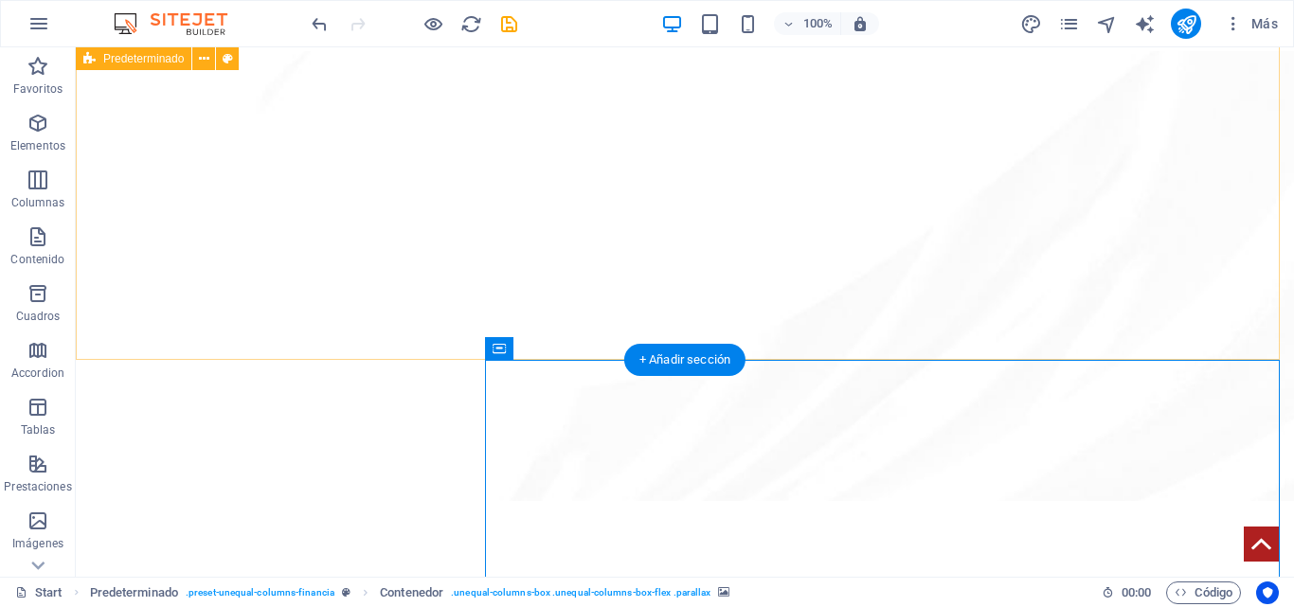
scroll to position [2369, 0]
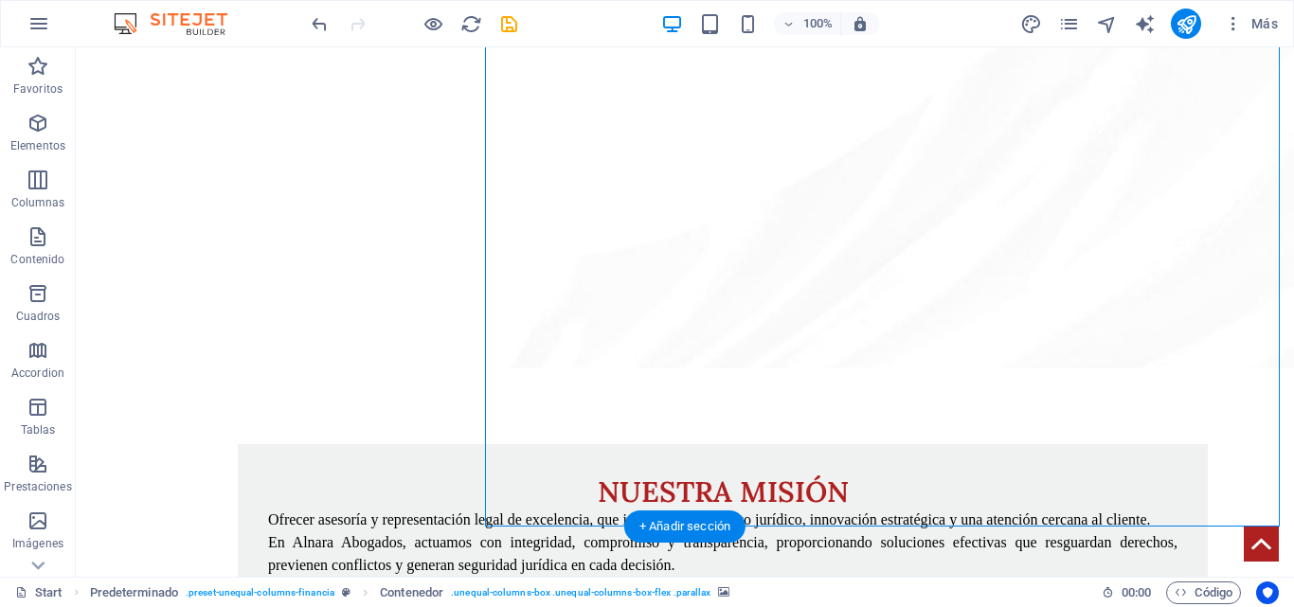
click at [718, 590] on icon "breadcrumb" at bounding box center [723, 593] width 11 height 10
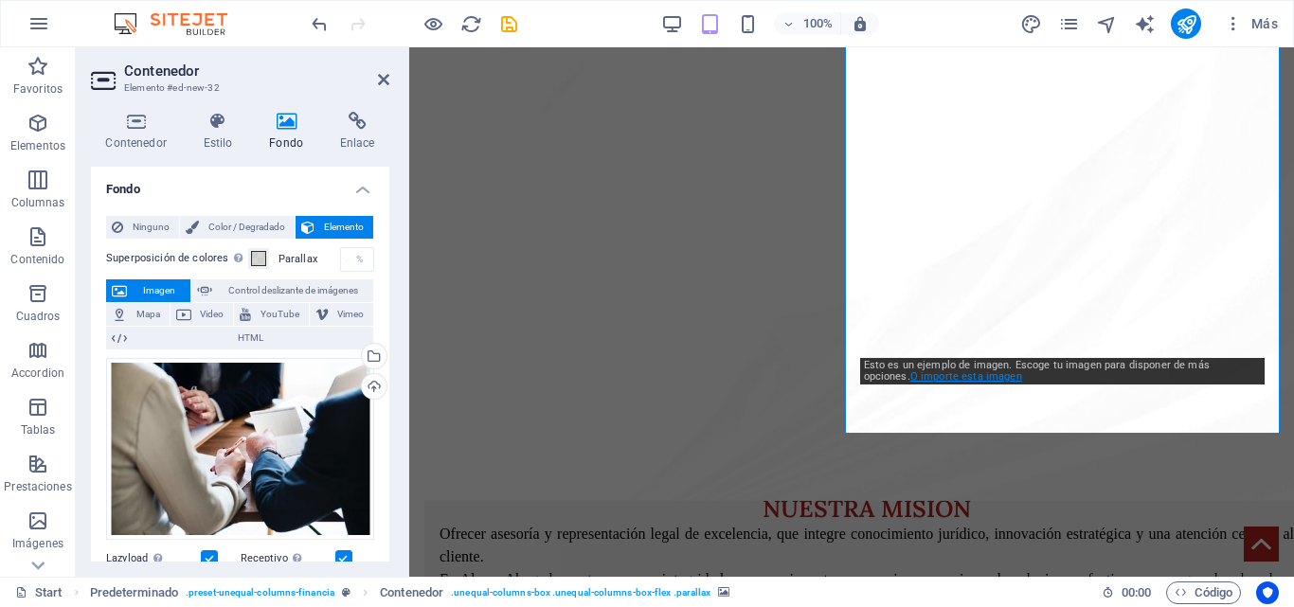
click at [912, 376] on link "O importe esta imagen" at bounding box center [967, 377] width 112 height 12
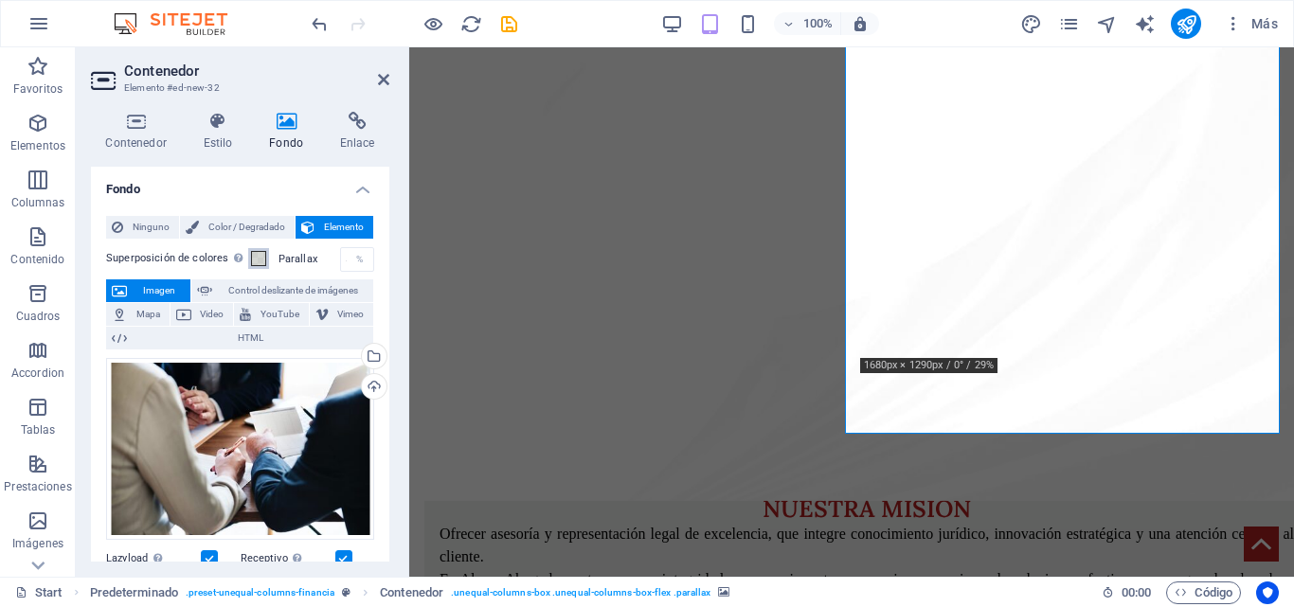
click at [251, 253] on span at bounding box center [258, 258] width 15 height 15
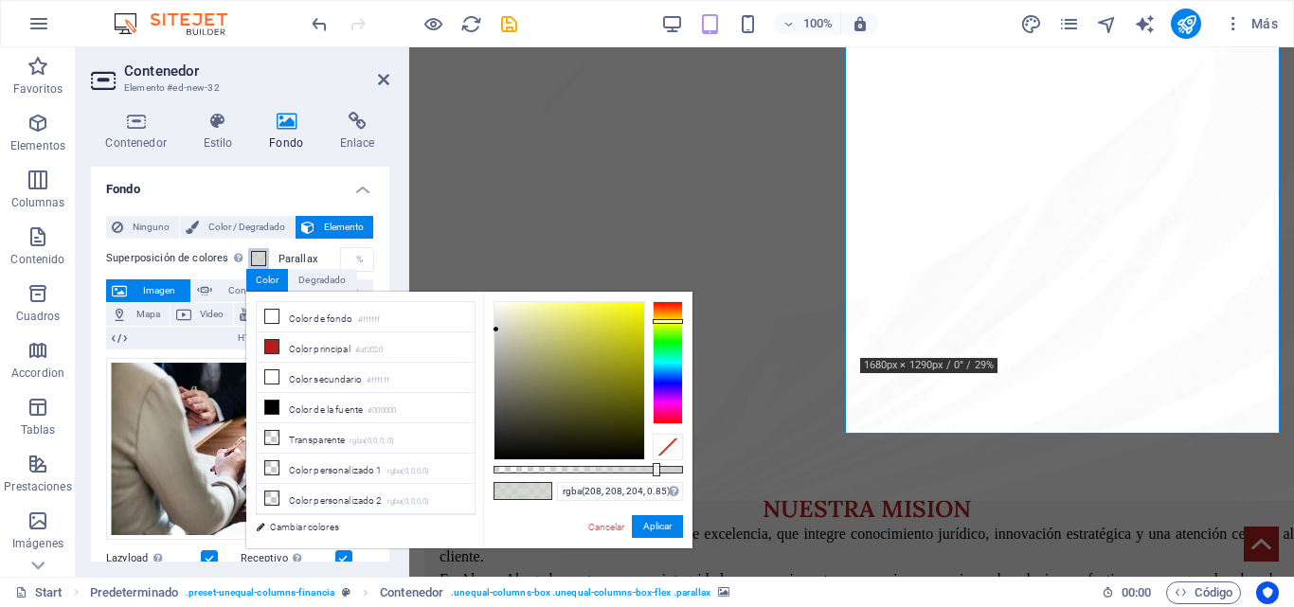
click at [678, 321] on div at bounding box center [668, 321] width 30 height 5
type input "rgba(181, 181, 148, 0.85)"
drag, startPoint x: 513, startPoint y: 328, endPoint x: 520, endPoint y: 347, distance: 20.4
click at [520, 347] on div at bounding box center [519, 346] width 7 height 7
drag, startPoint x: 657, startPoint y: 521, endPoint x: 249, endPoint y: 467, distance: 411.0
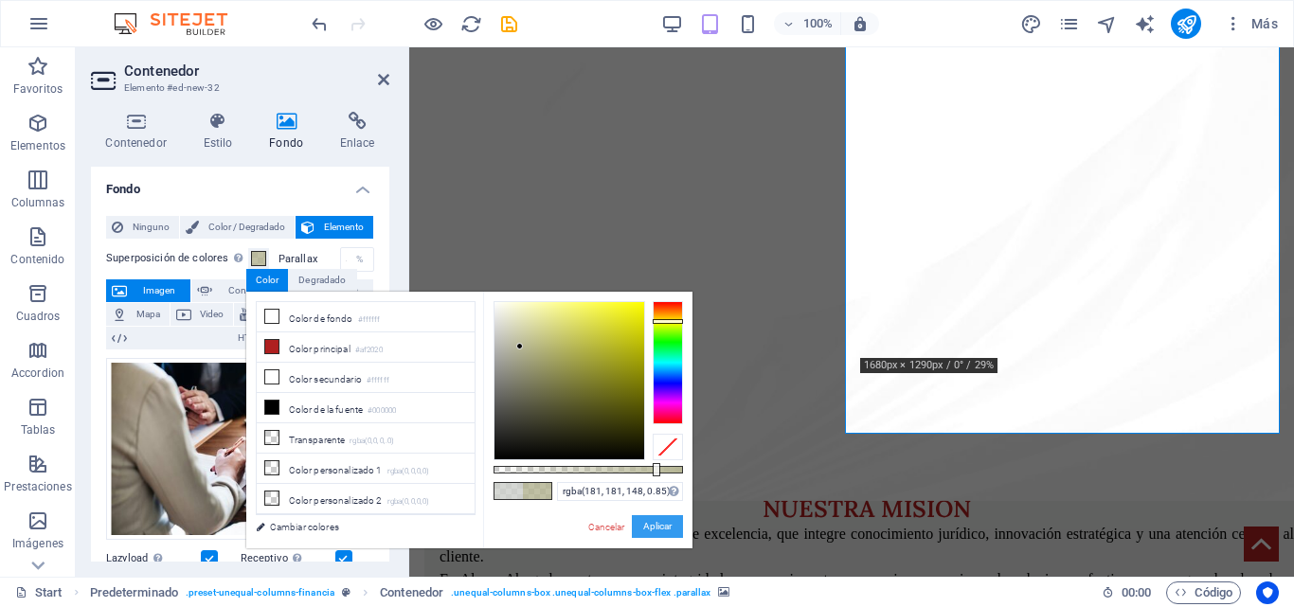
click at [657, 521] on button "Aplicar" at bounding box center [657, 527] width 51 height 23
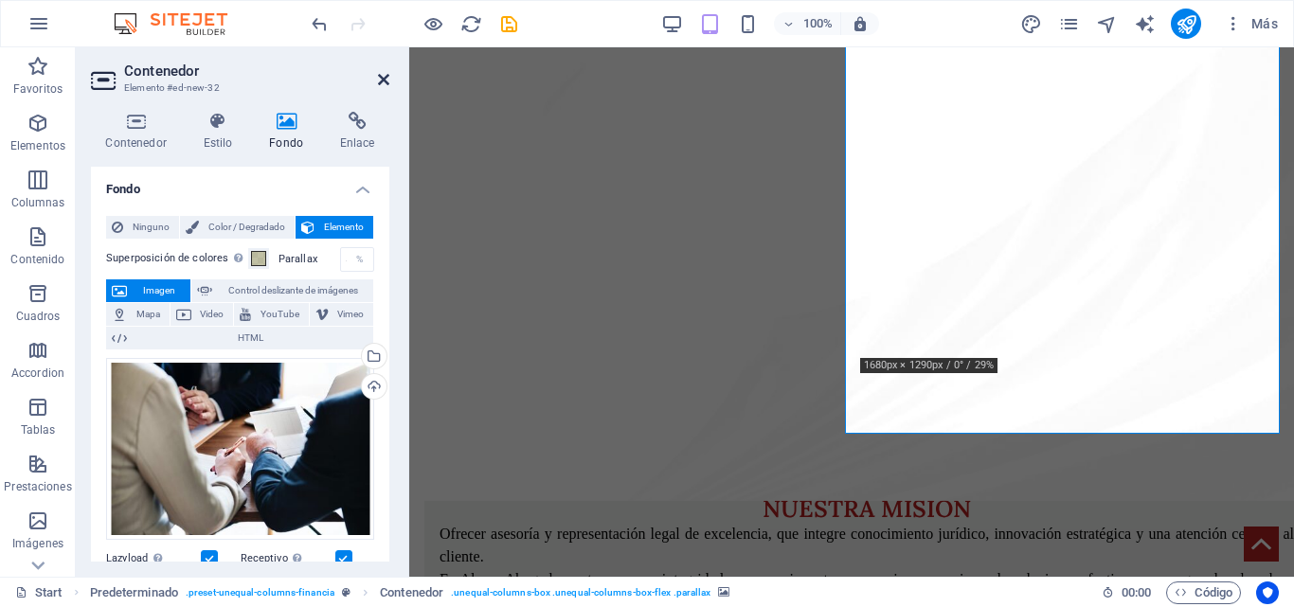
click at [384, 77] on icon at bounding box center [383, 79] width 11 height 15
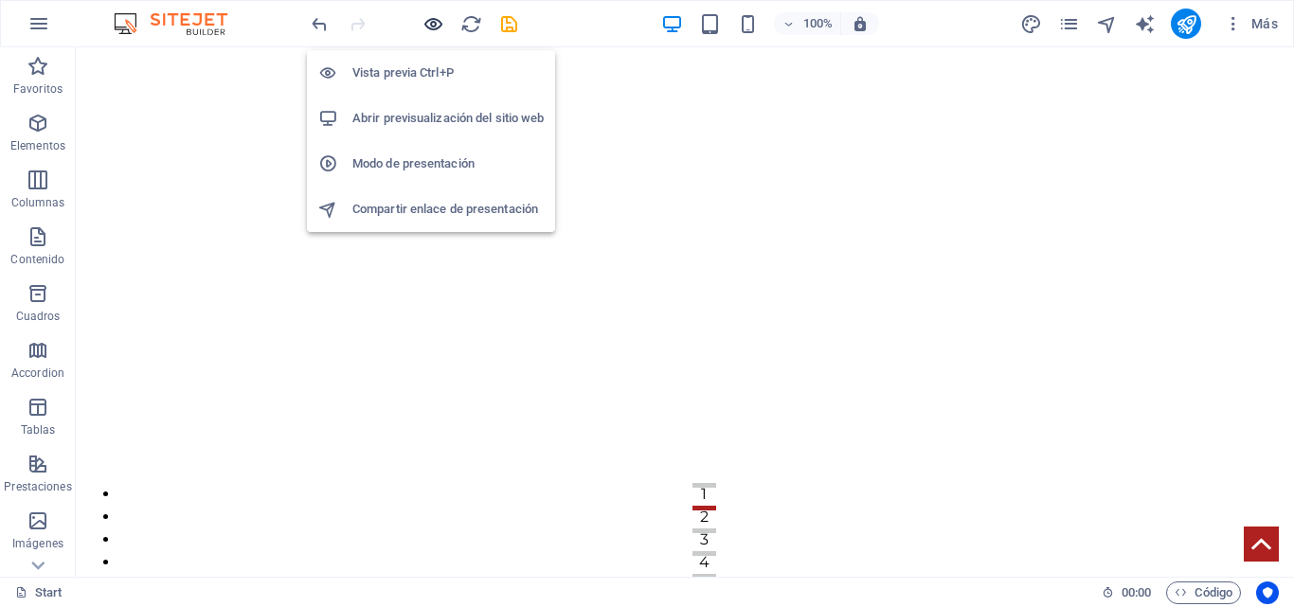
click at [431, 21] on icon "button" at bounding box center [434, 24] width 22 height 22
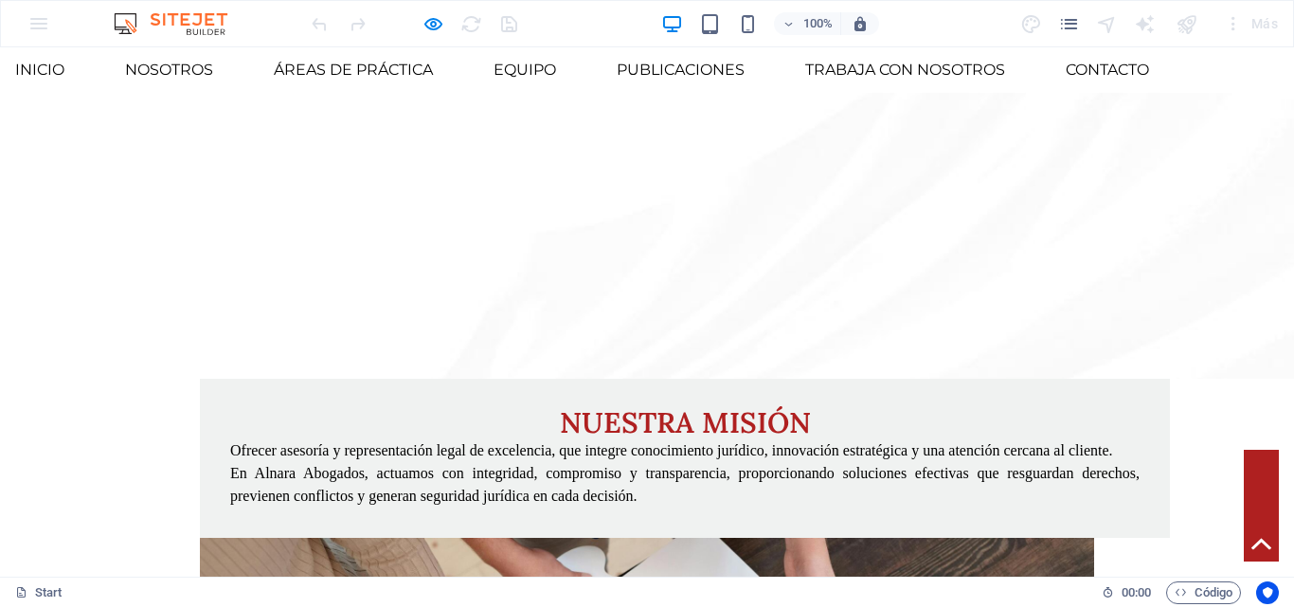
scroll to position [2350, 0]
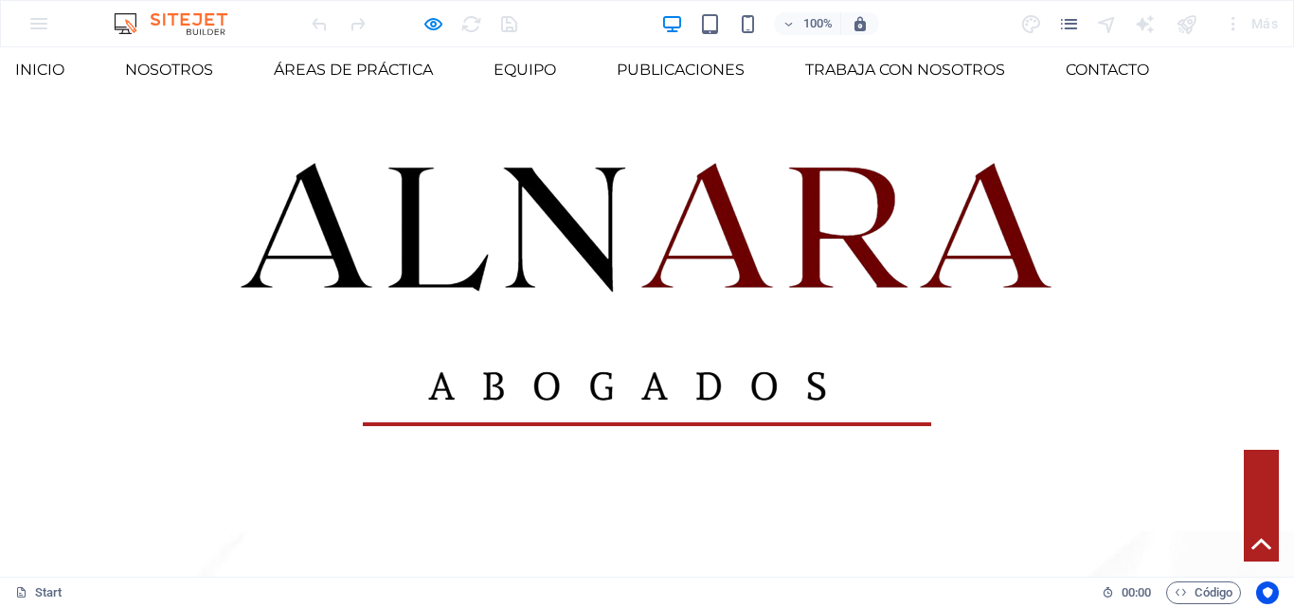
scroll to position [474, 0]
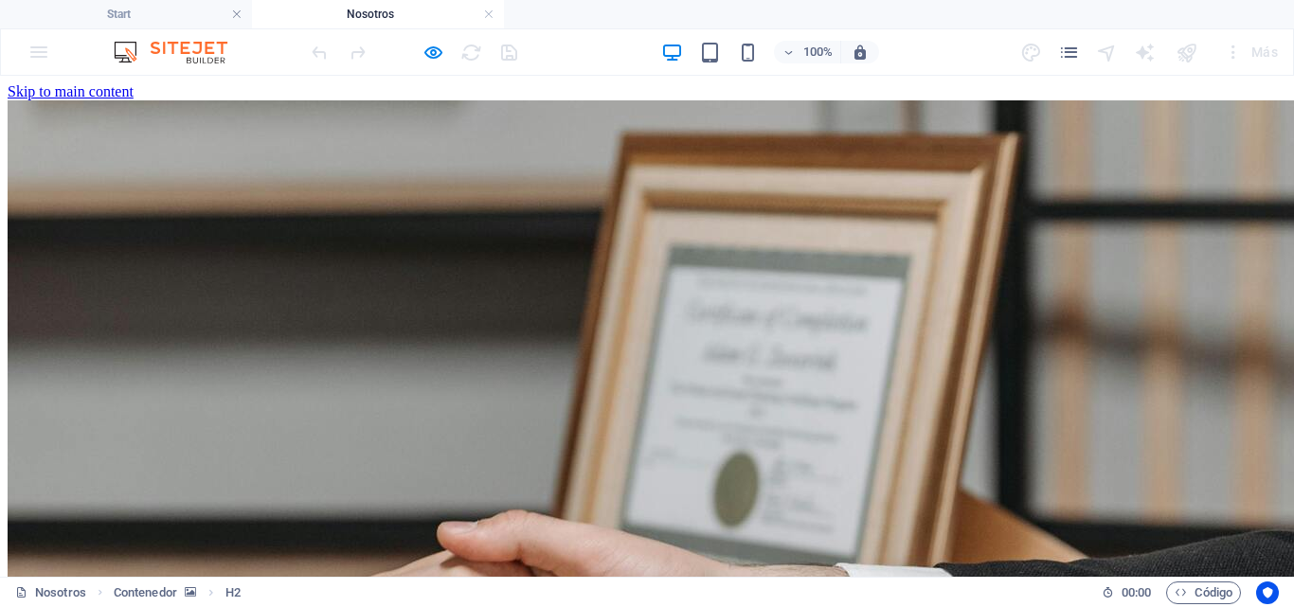
scroll to position [391, 0]
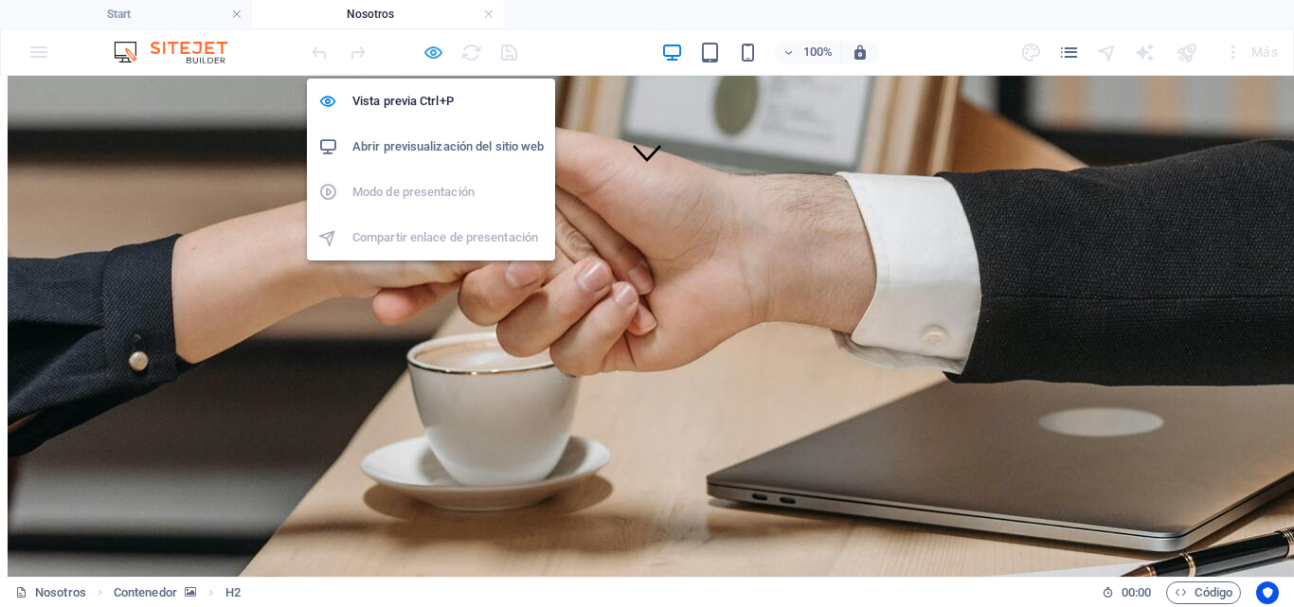
click at [427, 45] on icon "button" at bounding box center [434, 53] width 22 height 22
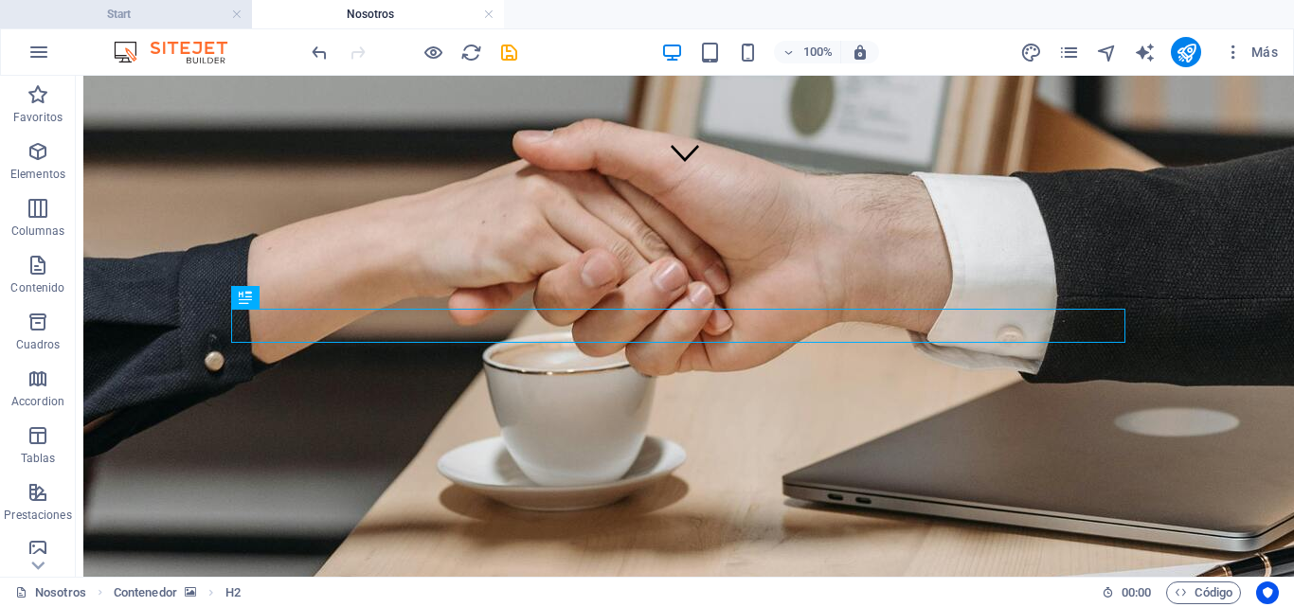
click at [151, 14] on h4 "Start" at bounding box center [126, 14] width 252 height 21
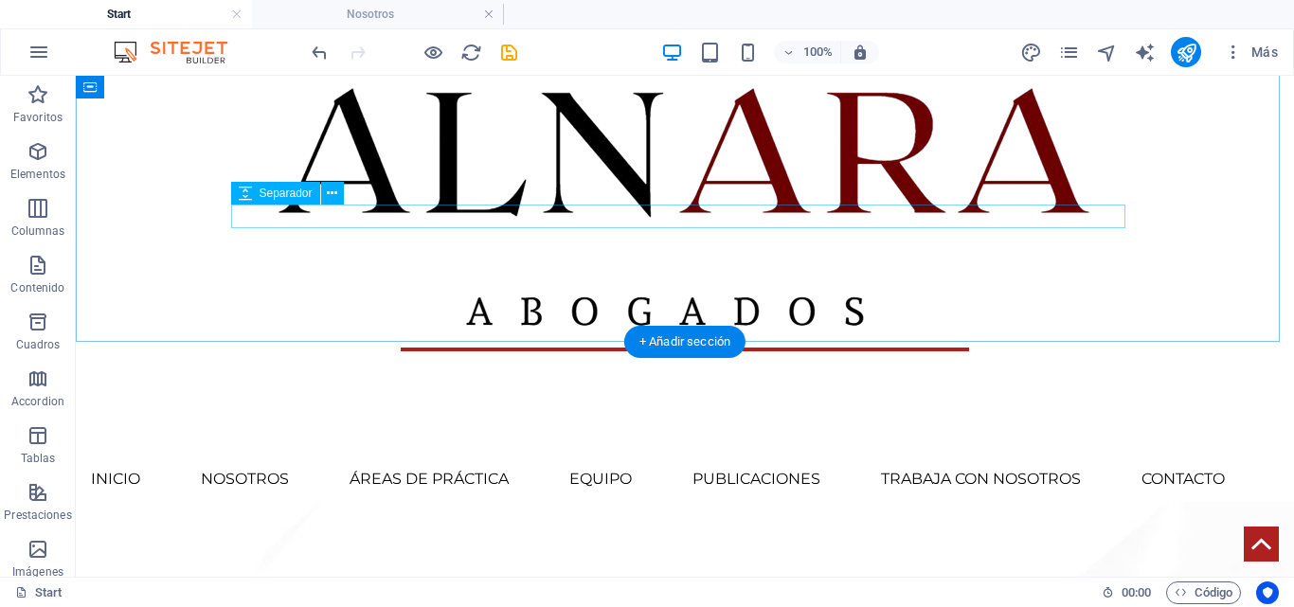
scroll to position [948, 0]
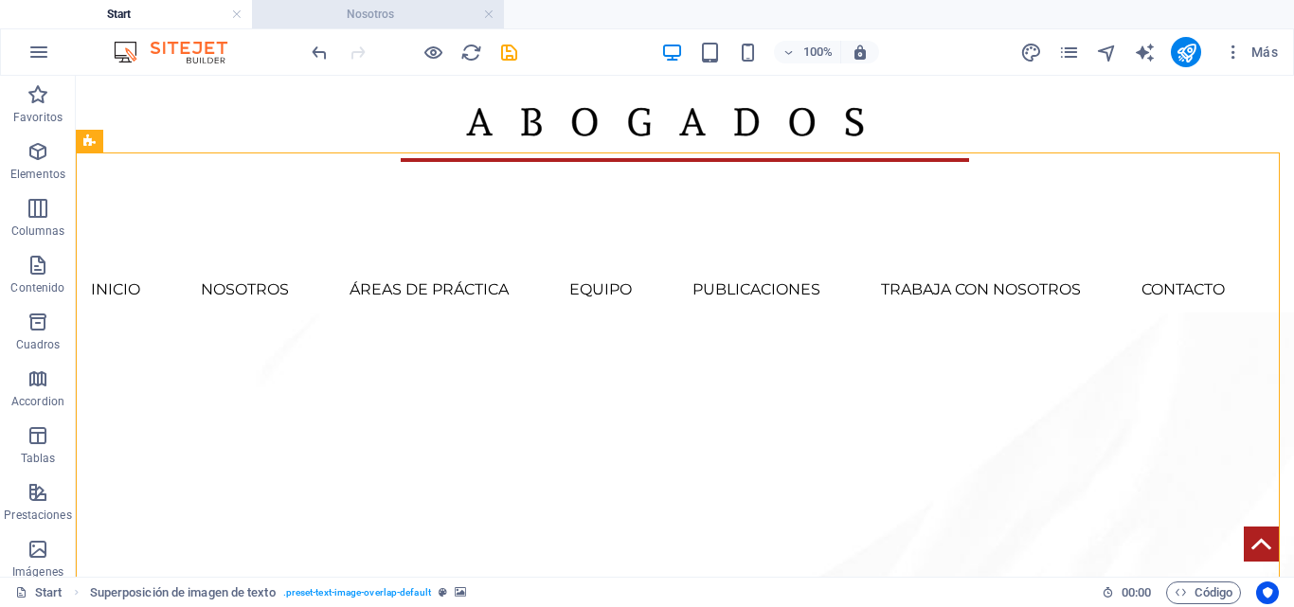
click at [411, 16] on h4 "Nosotros" at bounding box center [378, 14] width 252 height 21
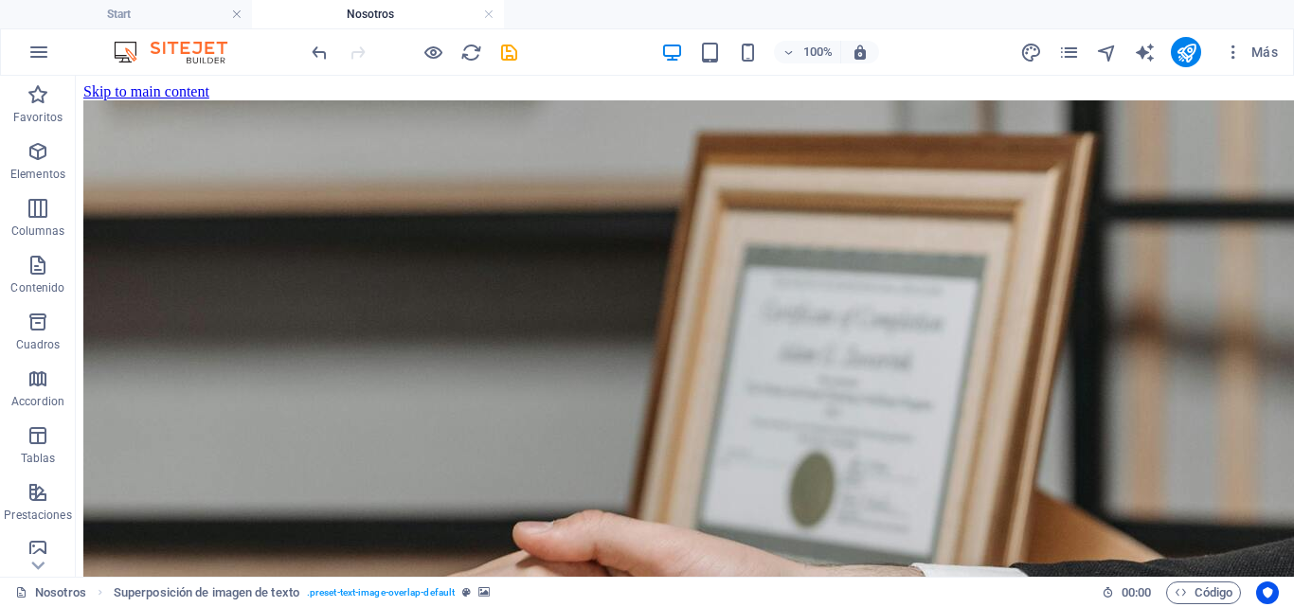
scroll to position [391, 0]
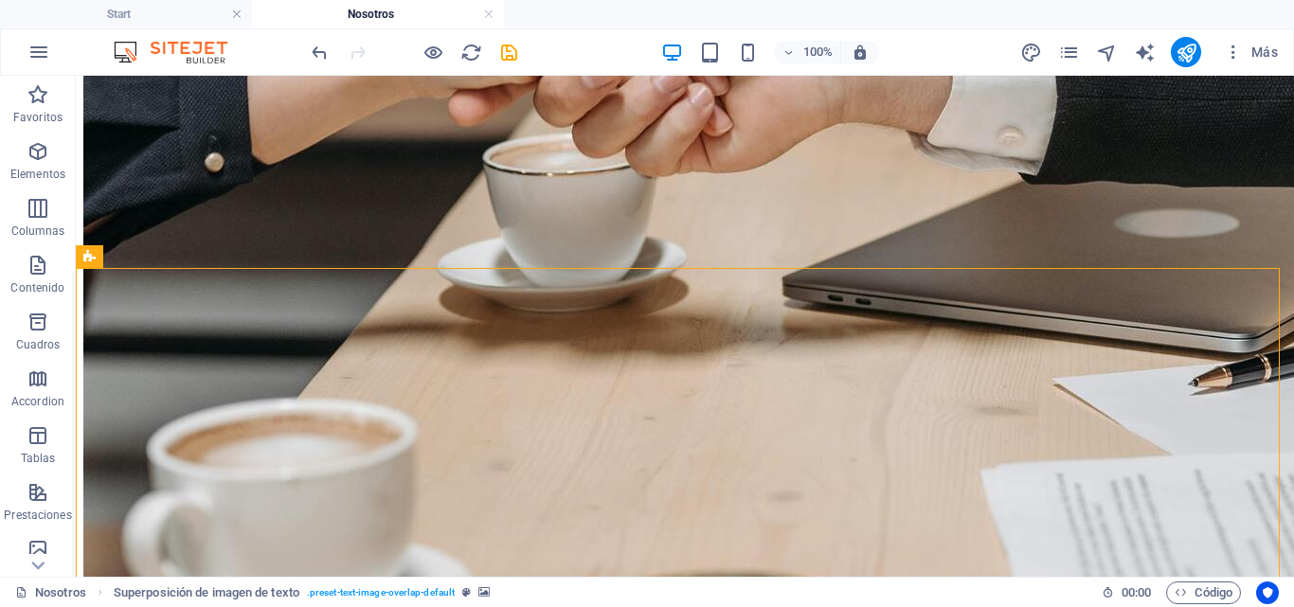
scroll to position [1023, 0]
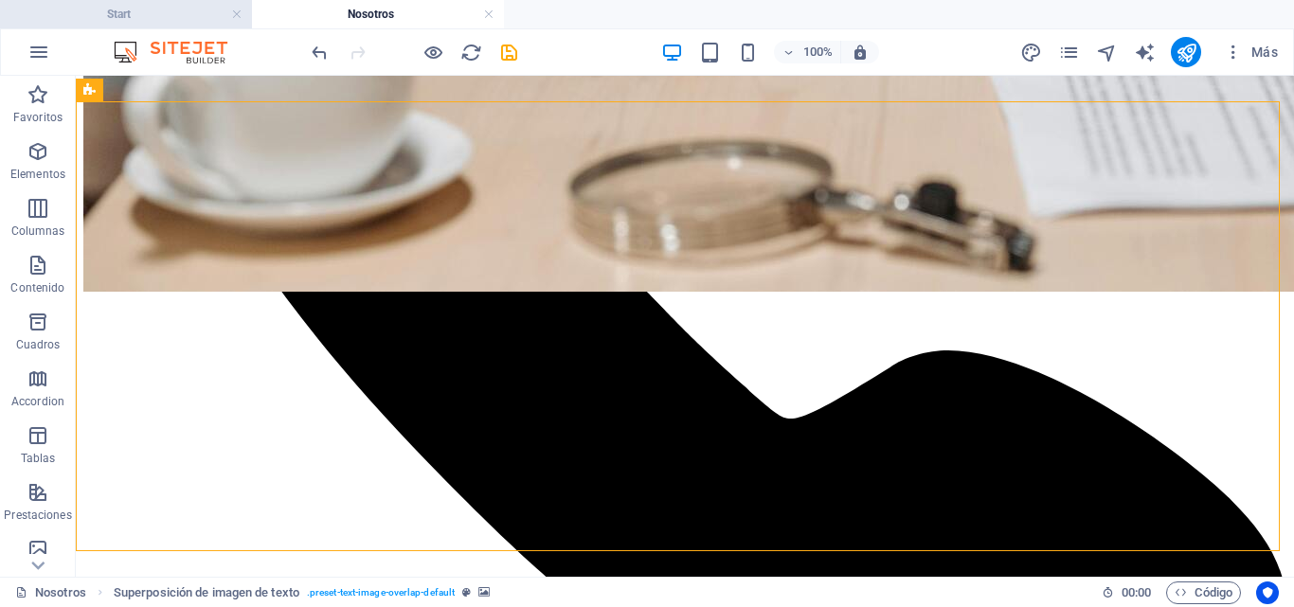
click at [140, 7] on h4 "Start" at bounding box center [126, 14] width 252 height 21
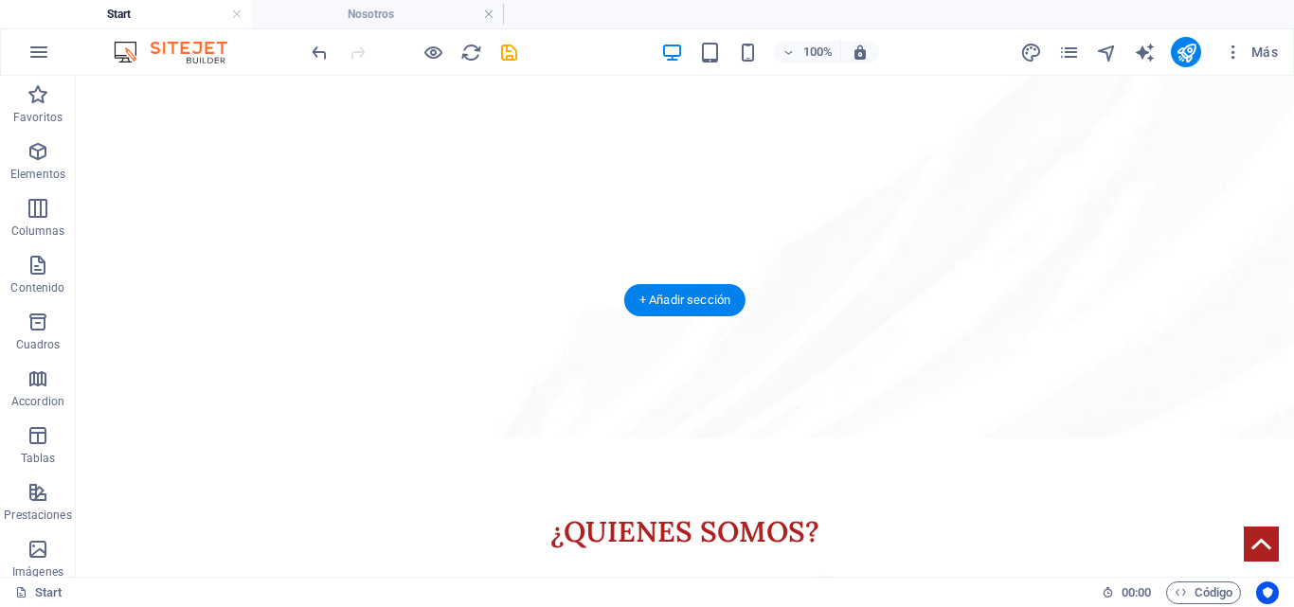
scroll to position [1327, 0]
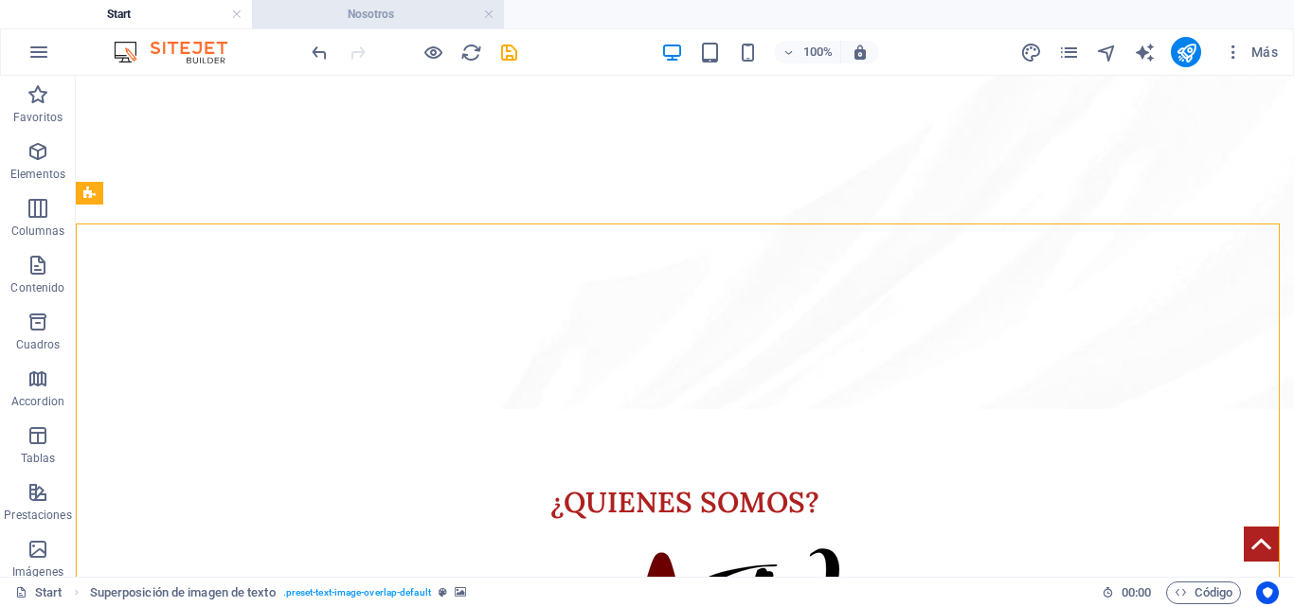
click at [428, 5] on h4 "Nosotros" at bounding box center [378, 14] width 252 height 21
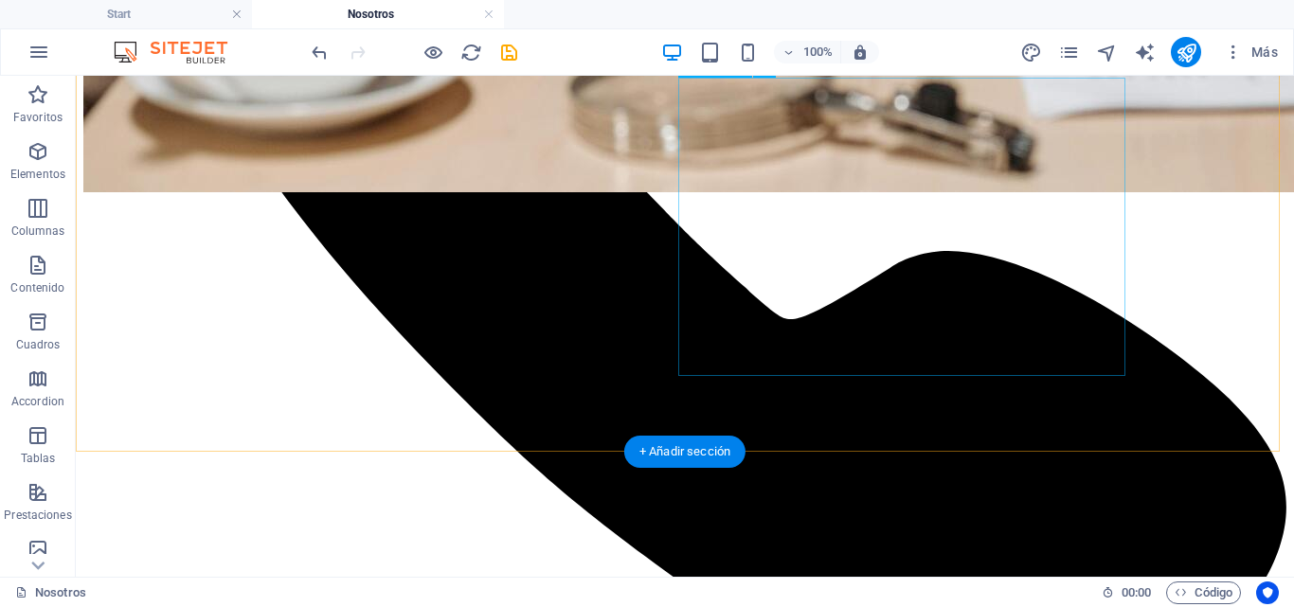
scroll to position [1213, 0]
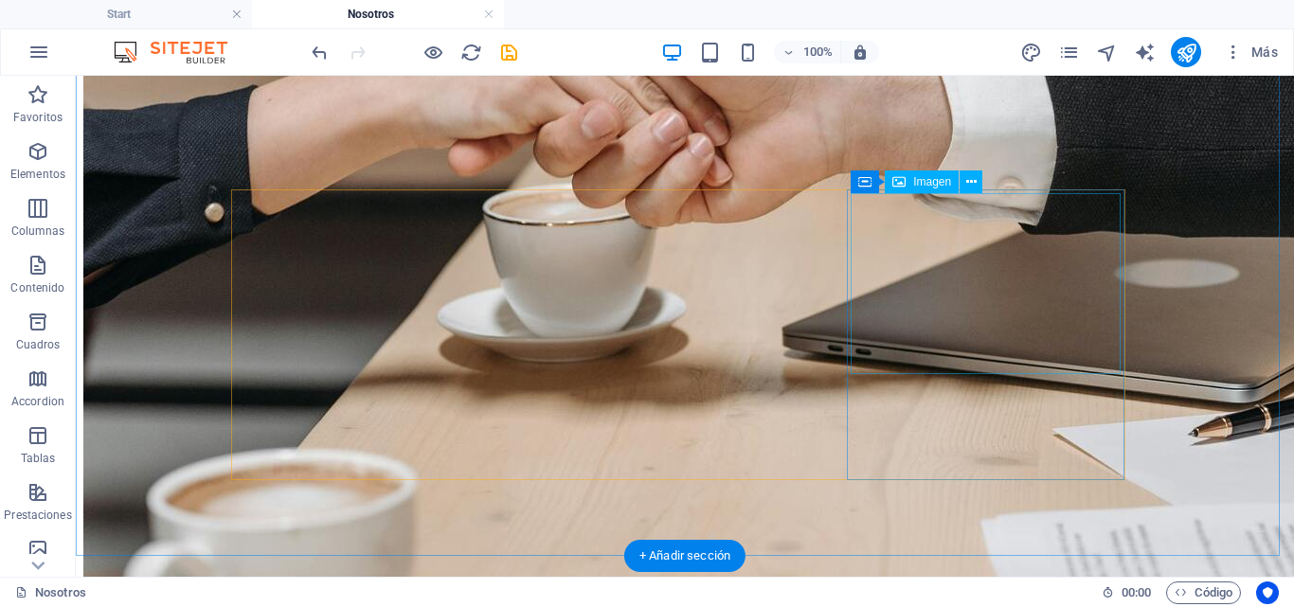
scroll to position [569, 0]
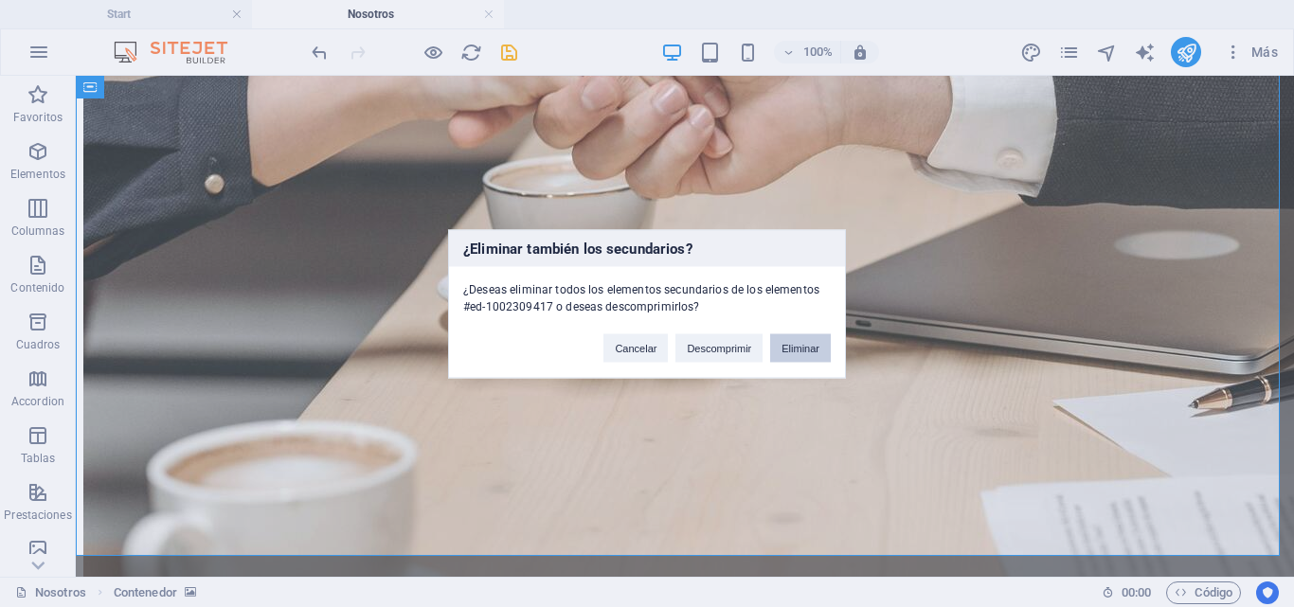
click at [810, 344] on button "Eliminar" at bounding box center [800, 348] width 61 height 28
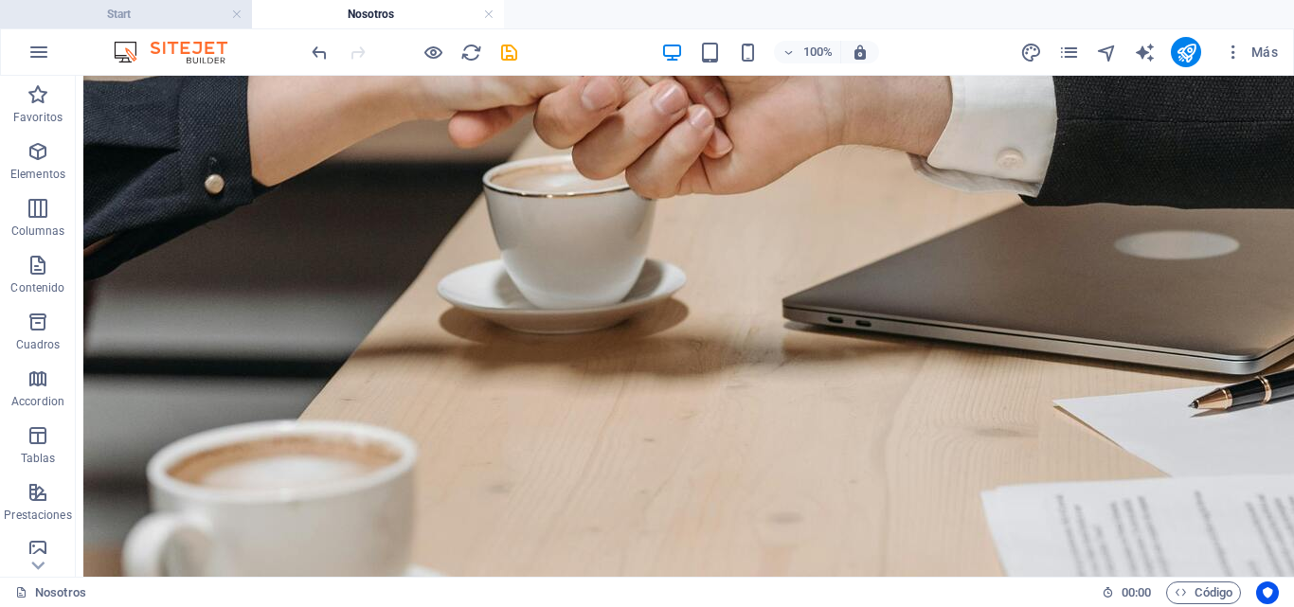
click at [170, 23] on h4 "Start" at bounding box center [126, 14] width 252 height 21
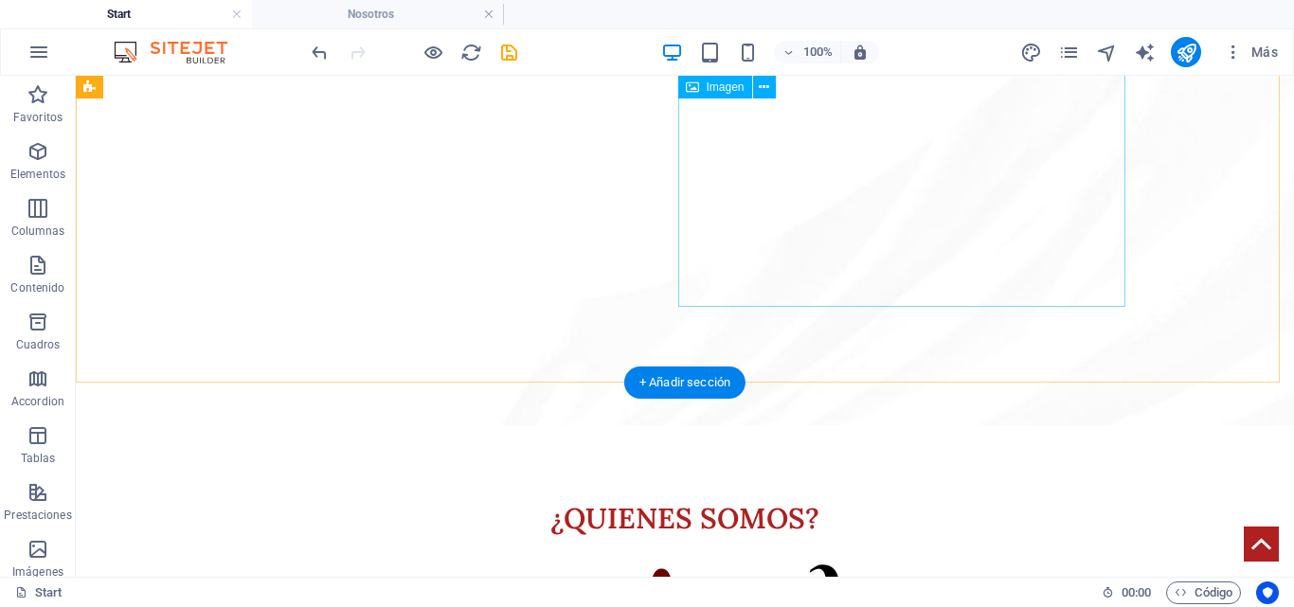
scroll to position [1376, 0]
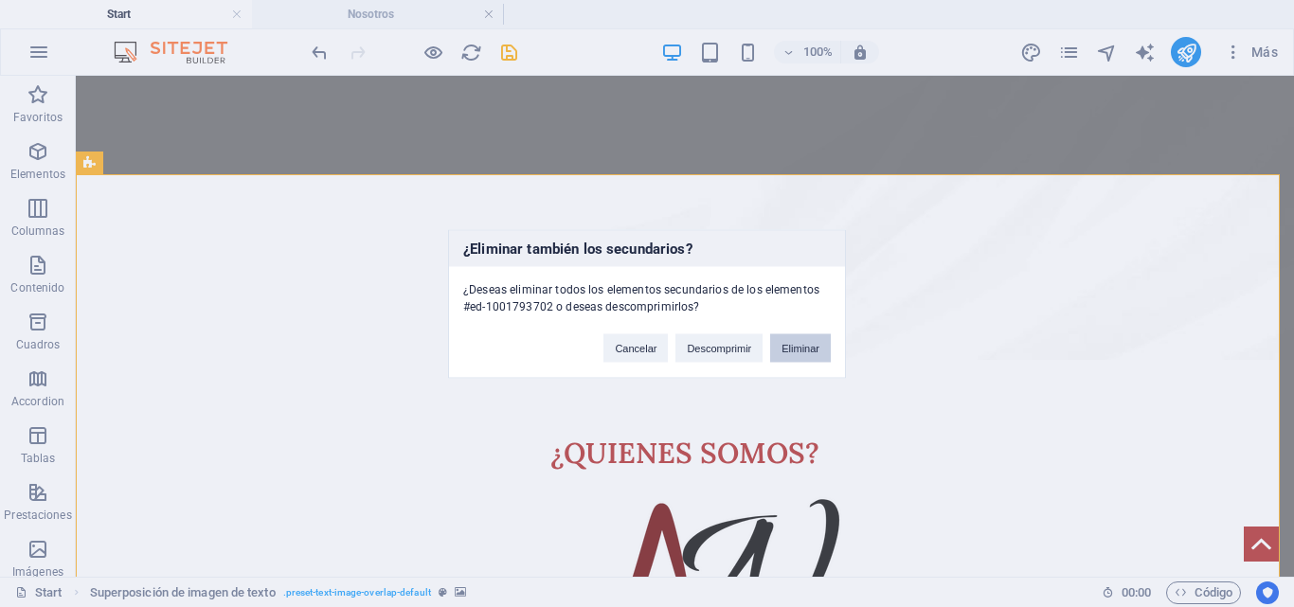
click at [796, 353] on button "Eliminar" at bounding box center [800, 348] width 61 height 28
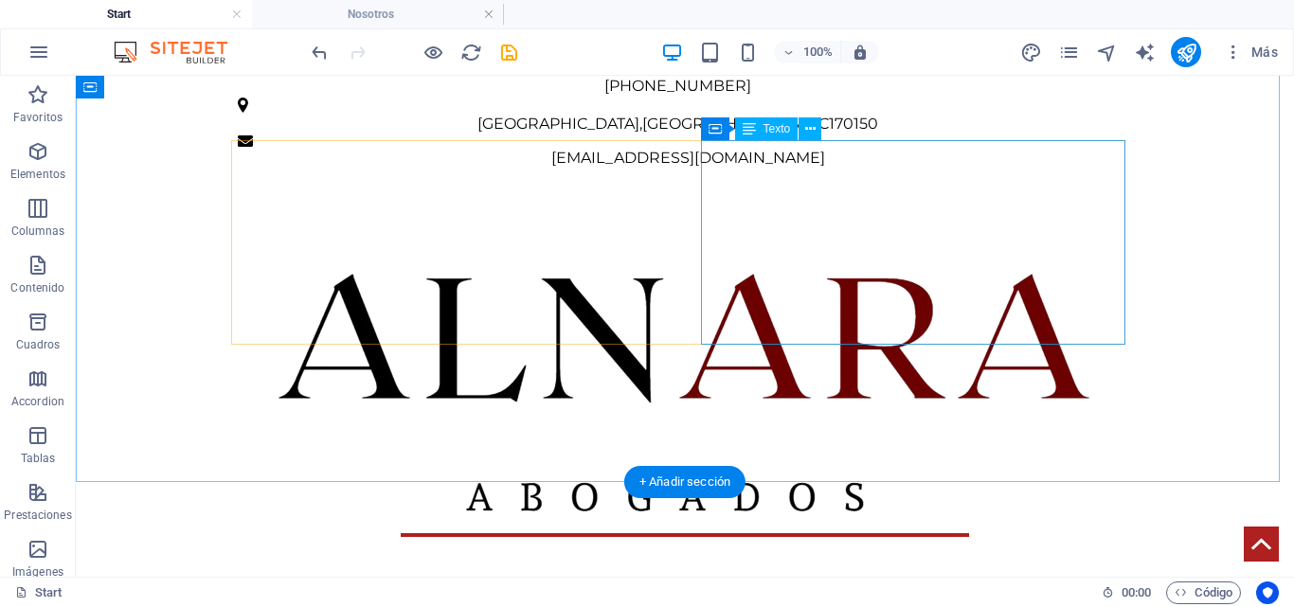
scroll to position [762, 0]
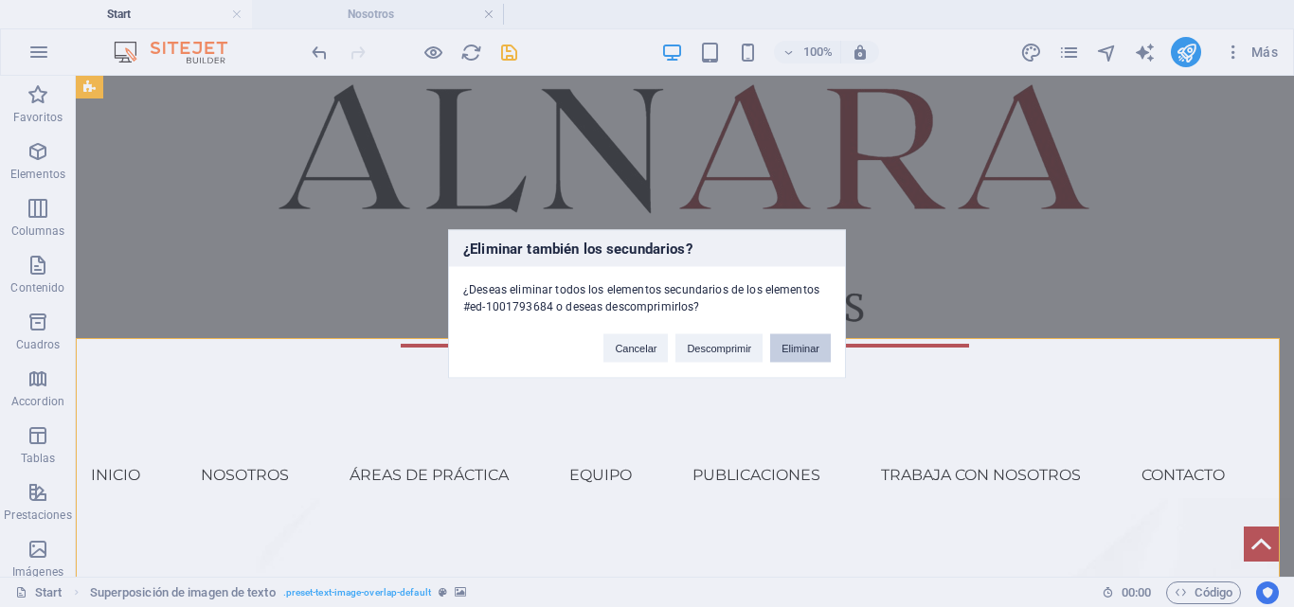
click at [774, 353] on button "Eliminar" at bounding box center [800, 348] width 61 height 28
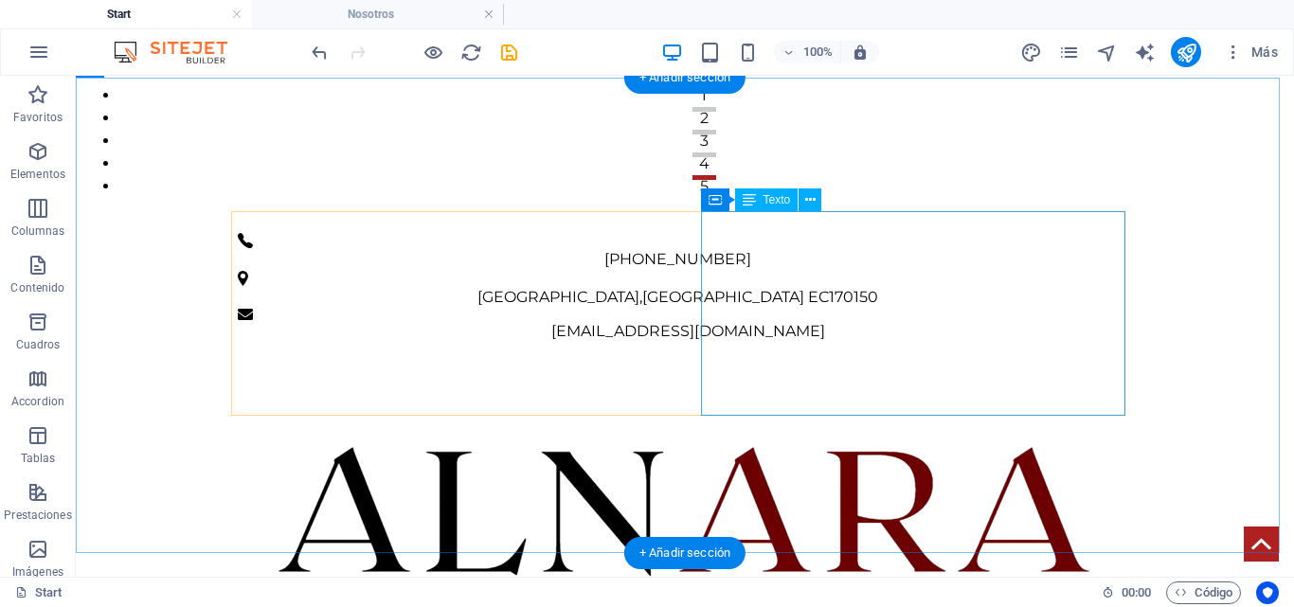
scroll to position [357, 0]
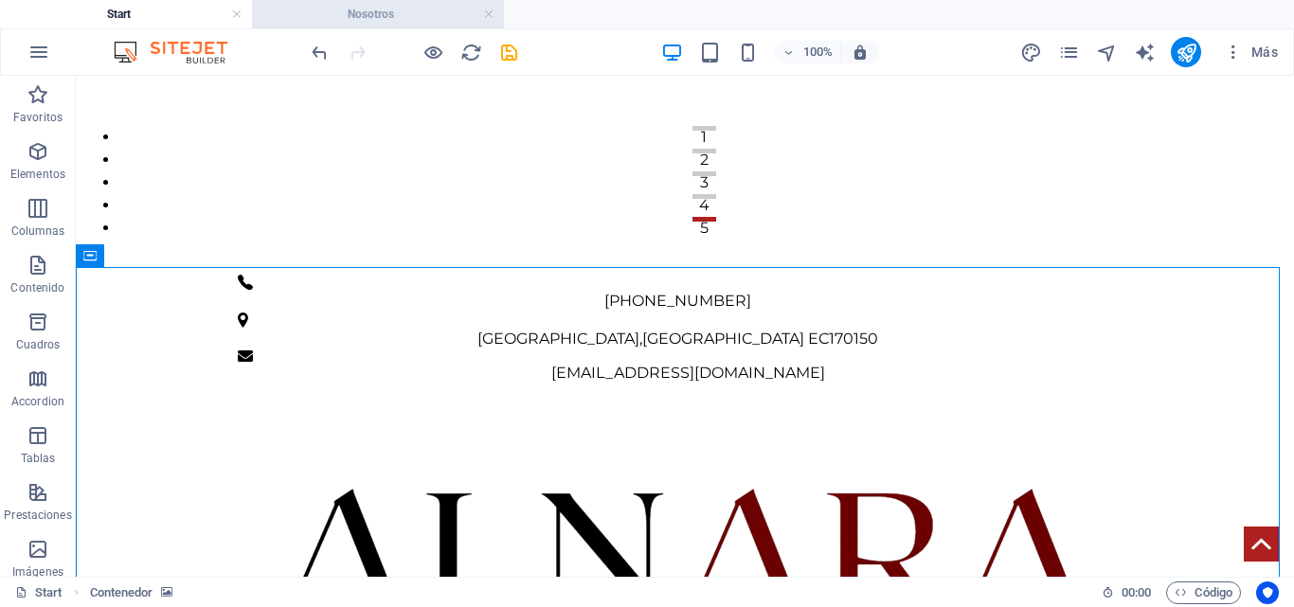
drag, startPoint x: 379, startPoint y: 11, endPoint x: 418, endPoint y: 152, distance: 145.5
click at [379, 11] on h4 "Nosotros" at bounding box center [378, 14] width 252 height 21
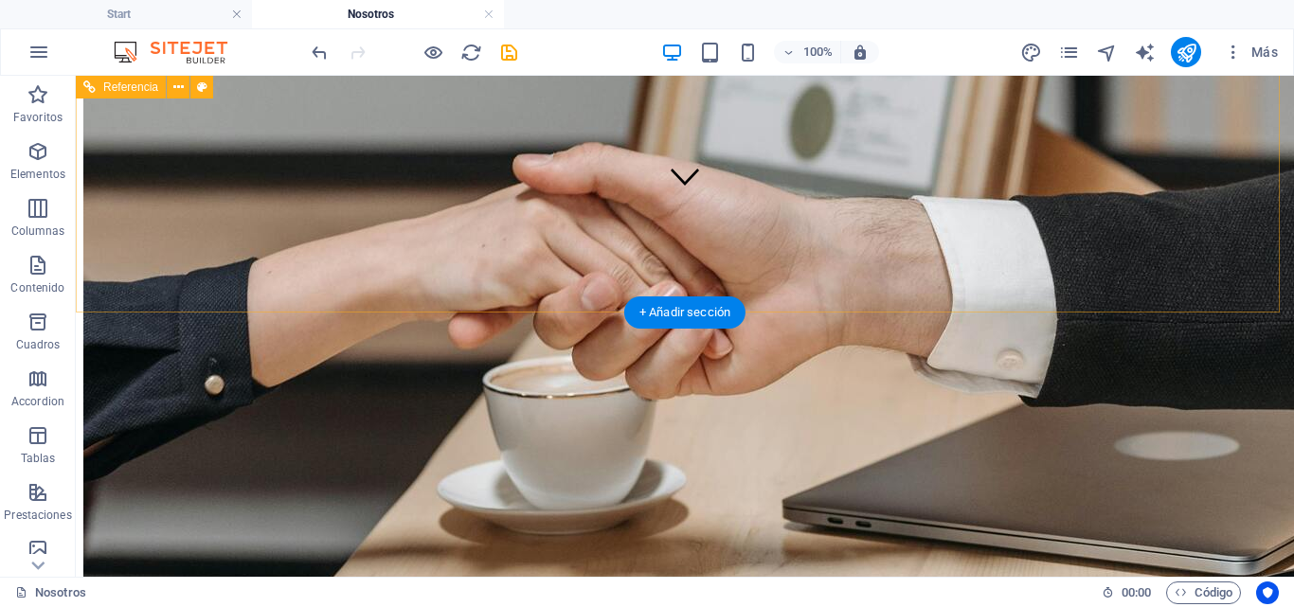
scroll to position [190, 0]
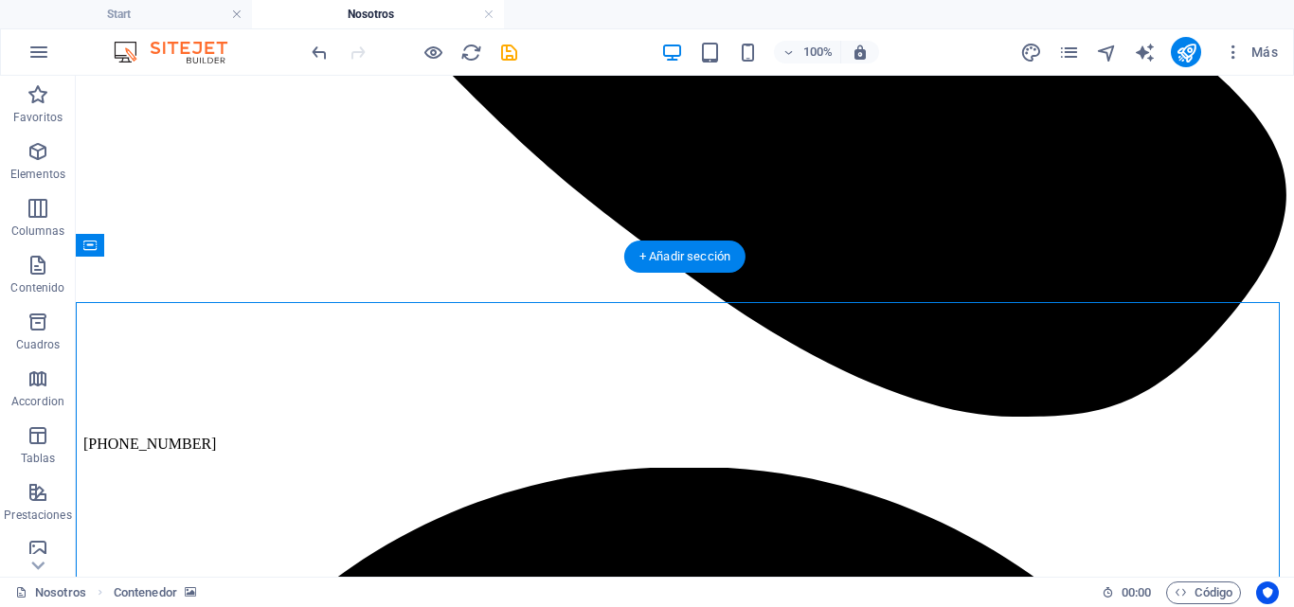
scroll to position [1151, 0]
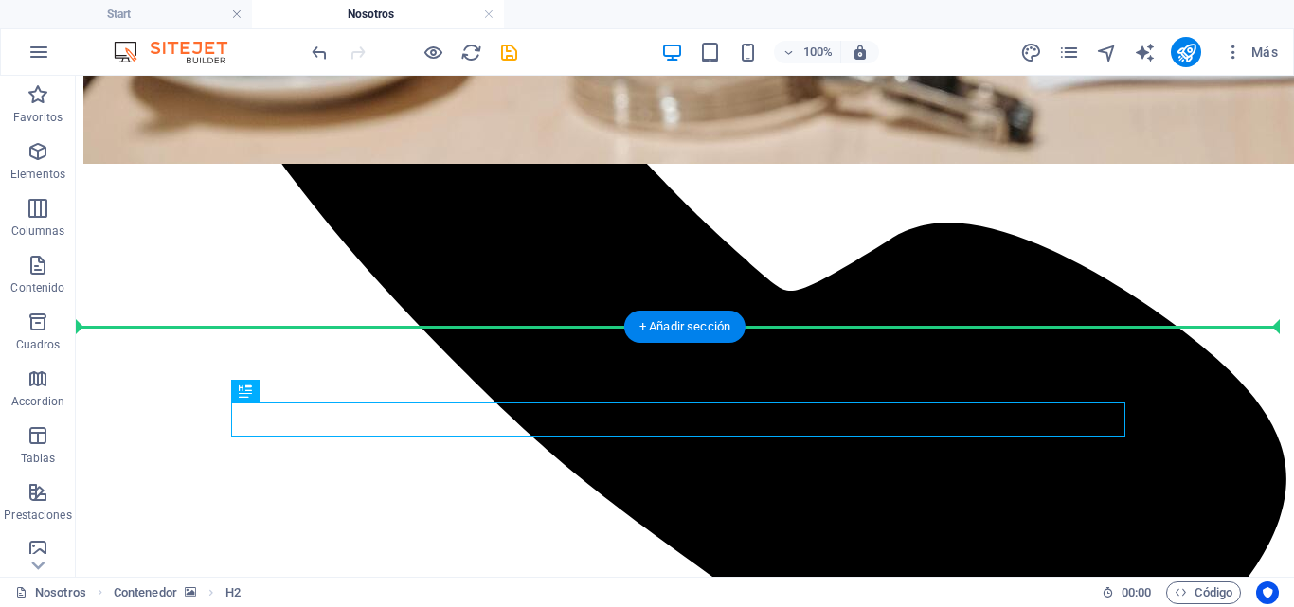
drag, startPoint x: 857, startPoint y: 426, endPoint x: 869, endPoint y: 394, distance: 34.5
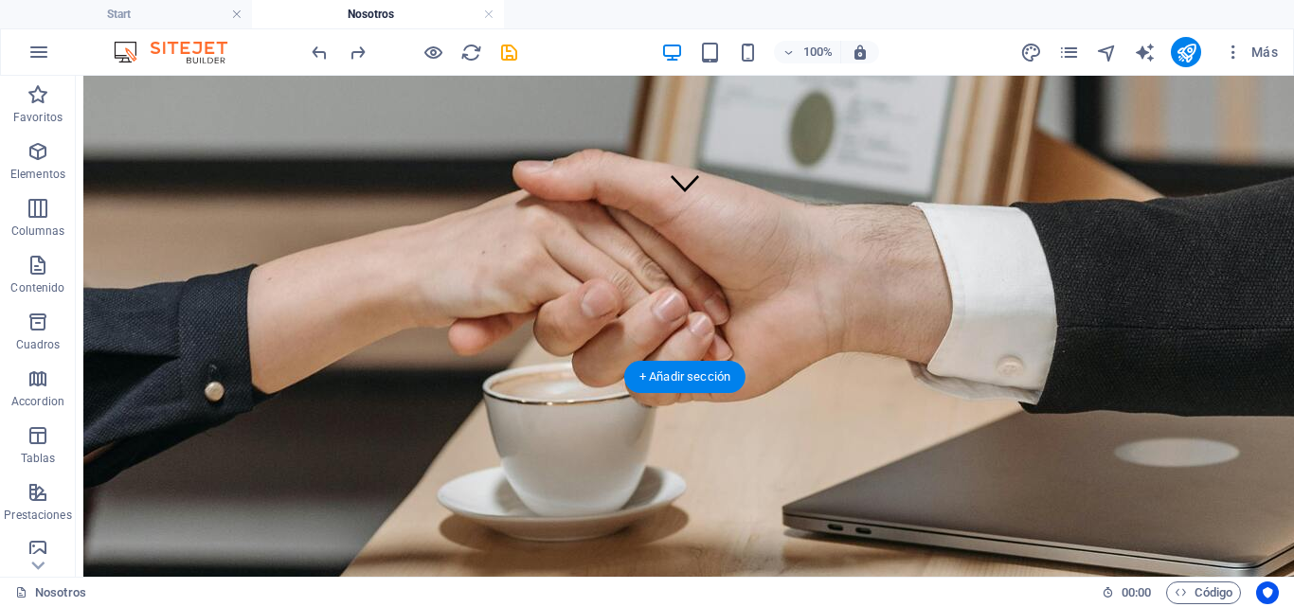
scroll to position [243, 0]
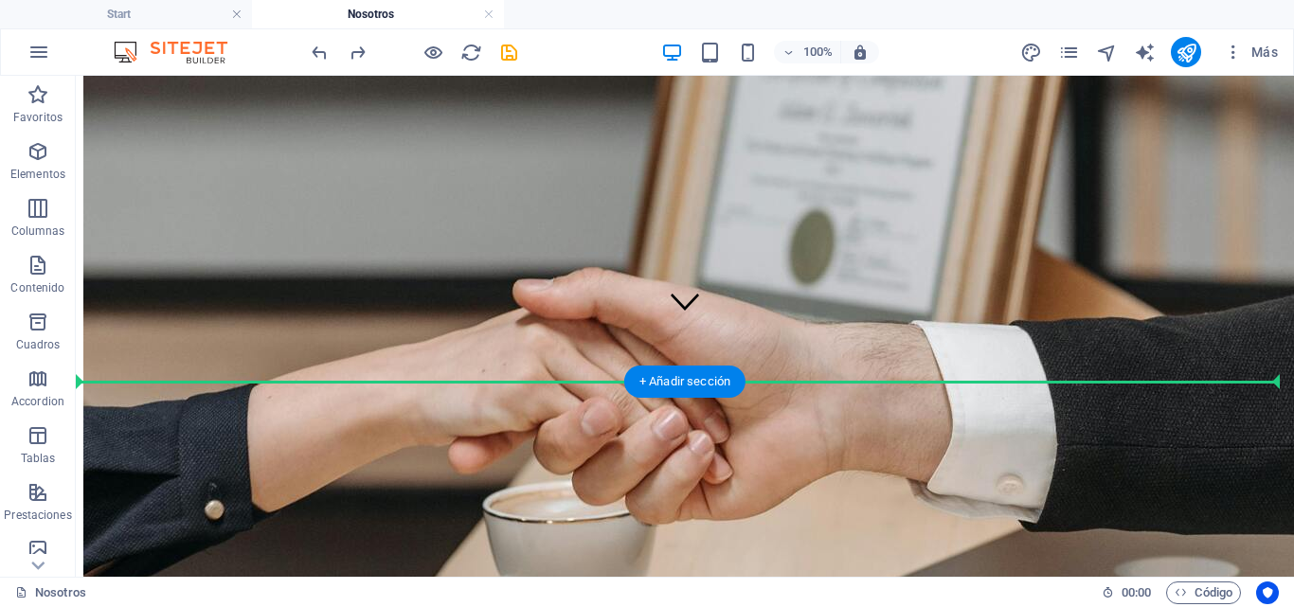
drag, startPoint x: 114, startPoint y: 274, endPoint x: 111, endPoint y: 389, distance: 115.6
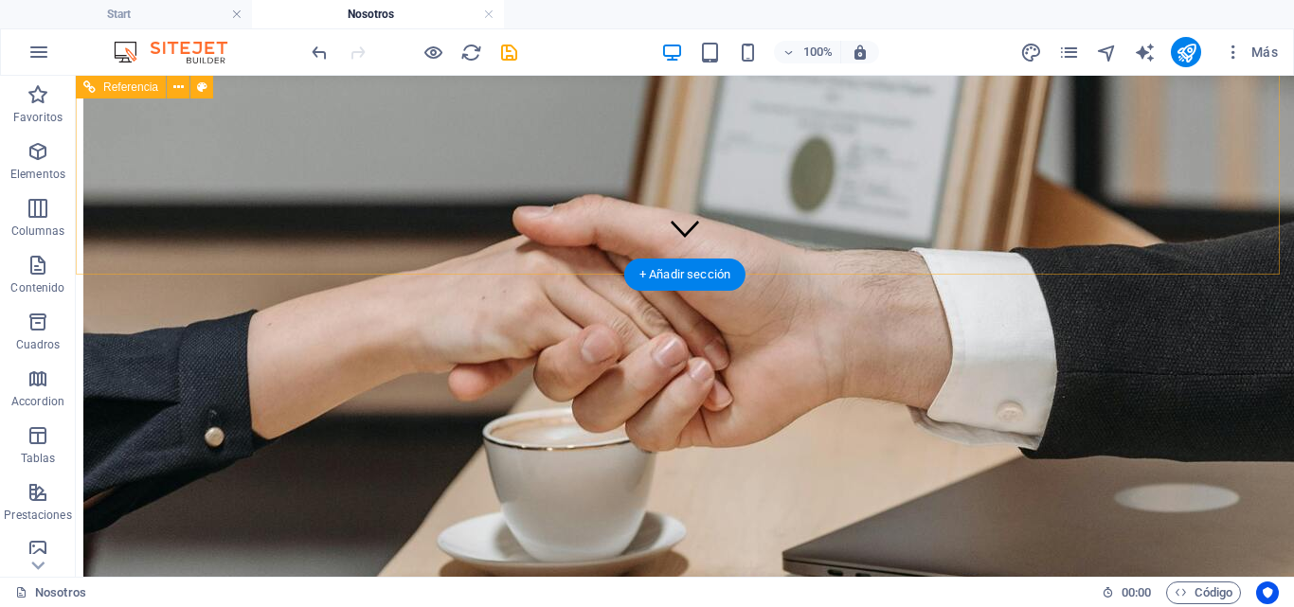
scroll to position [505, 0]
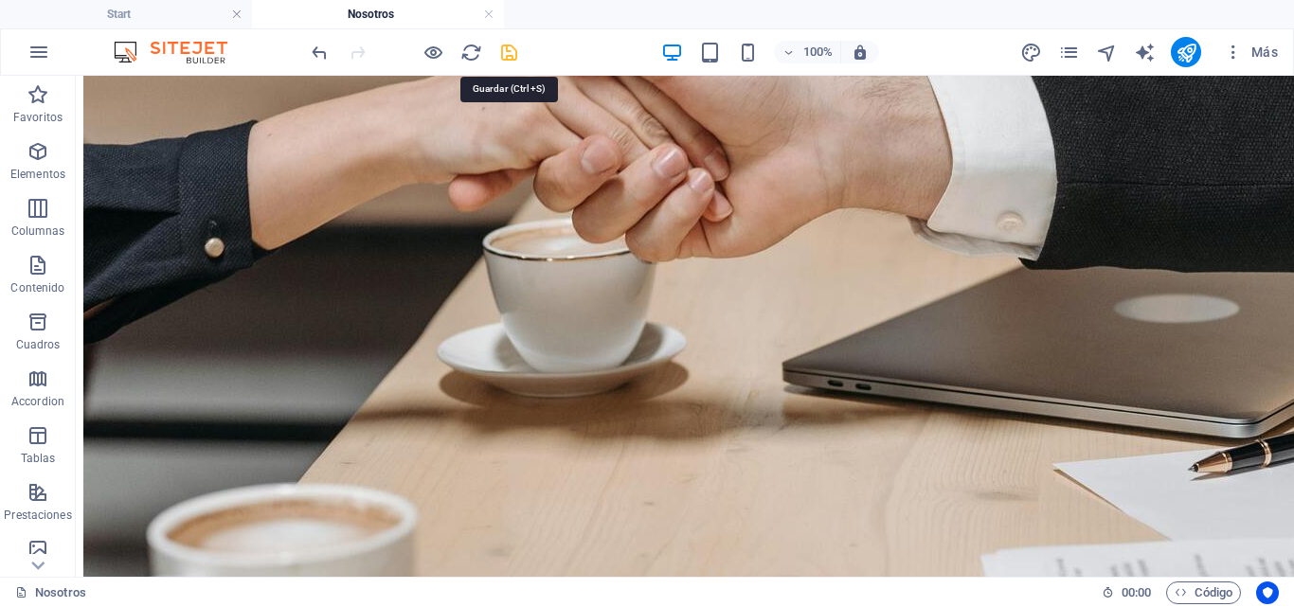
click at [514, 56] on icon "save" at bounding box center [509, 53] width 22 height 22
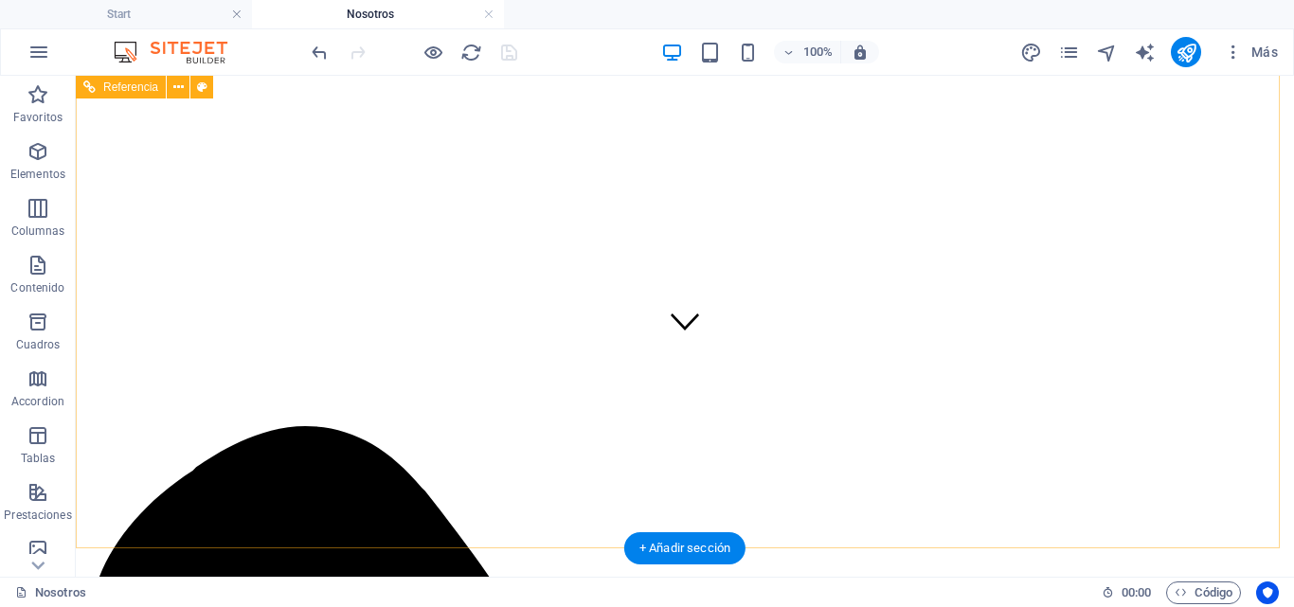
scroll to position [0, 0]
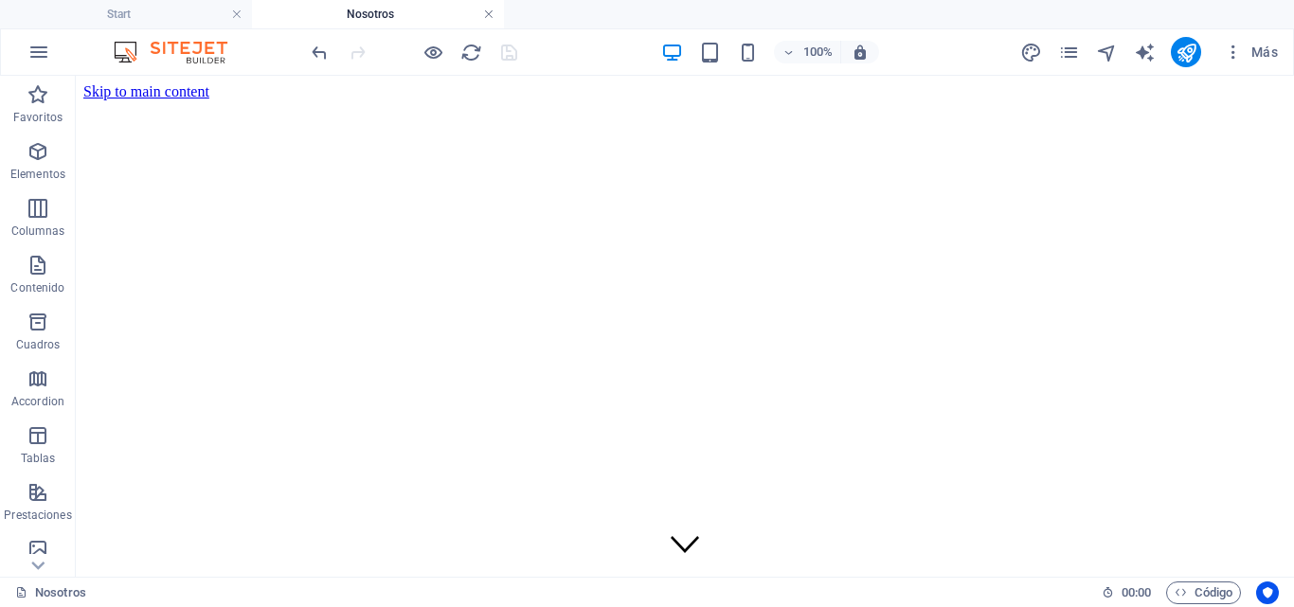
click at [488, 20] on link at bounding box center [488, 15] width 11 height 18
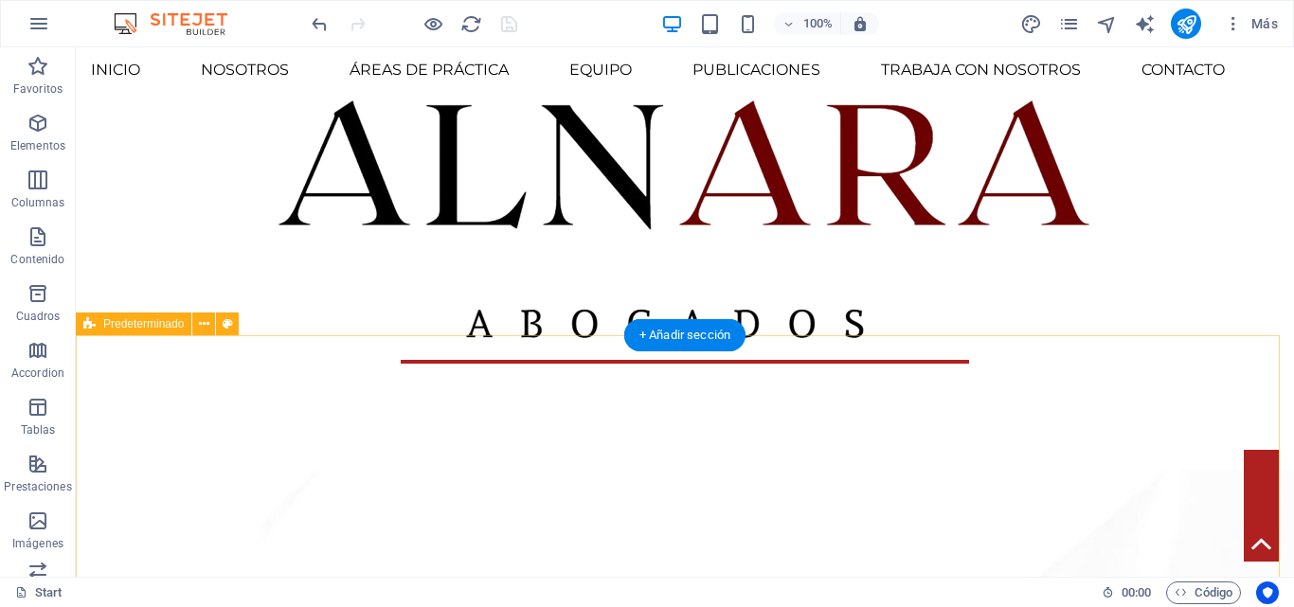
scroll to position [528, 0]
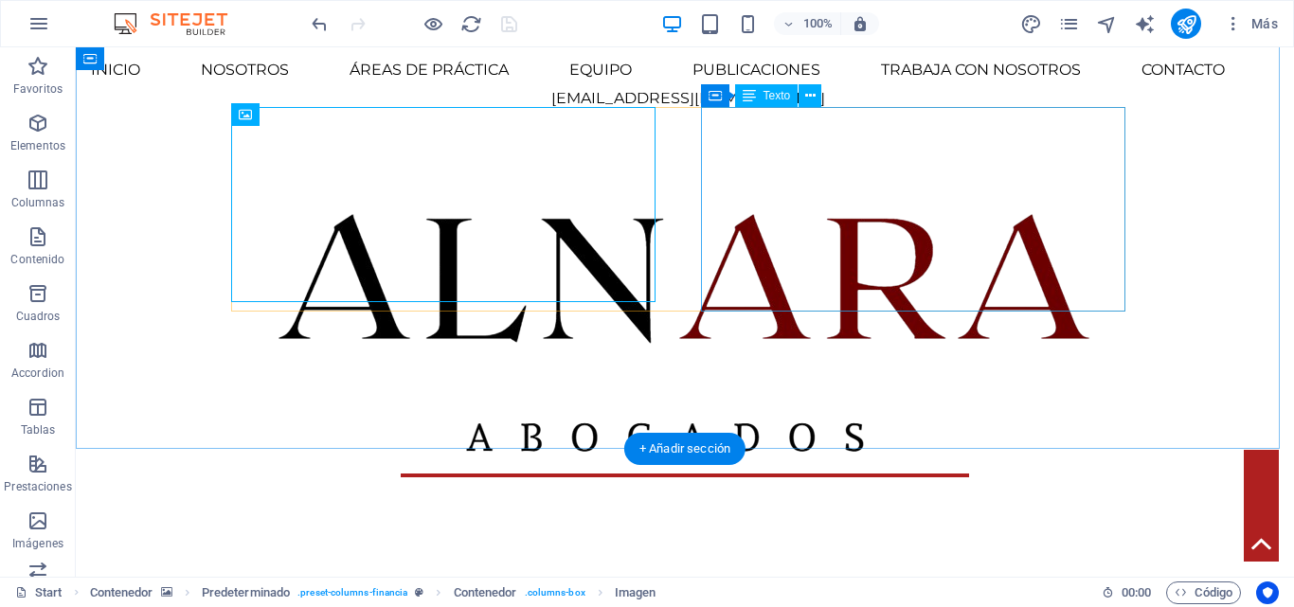
scroll to position [509, 0]
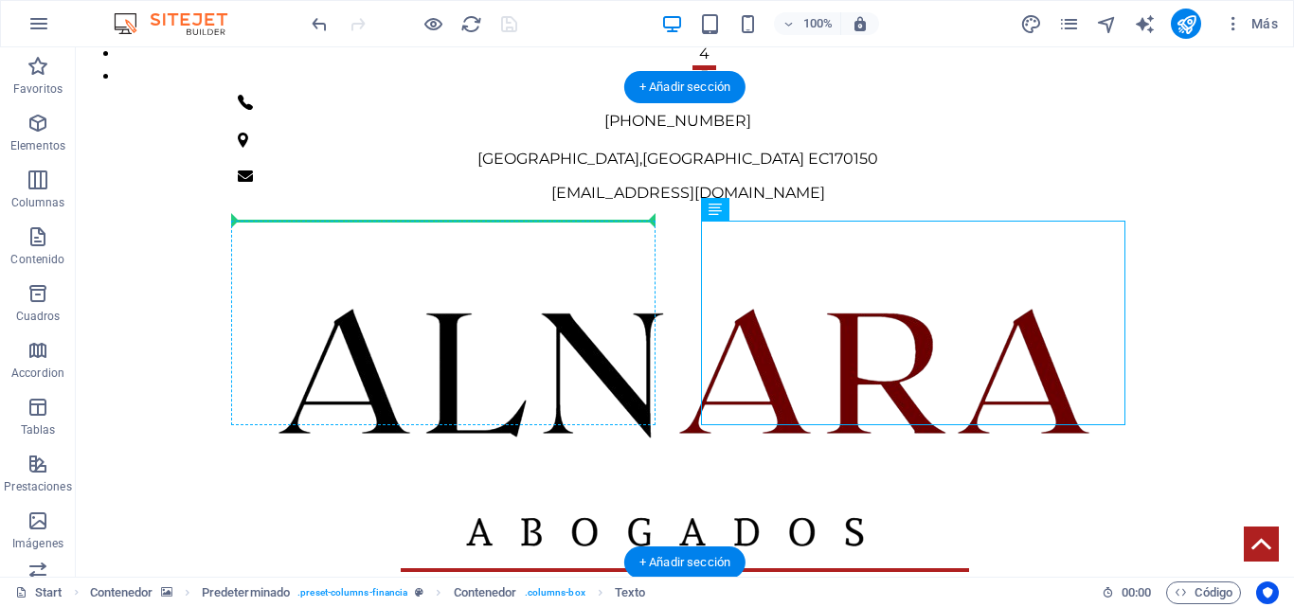
drag, startPoint x: 803, startPoint y: 298, endPoint x: 407, endPoint y: 300, distance: 395.2
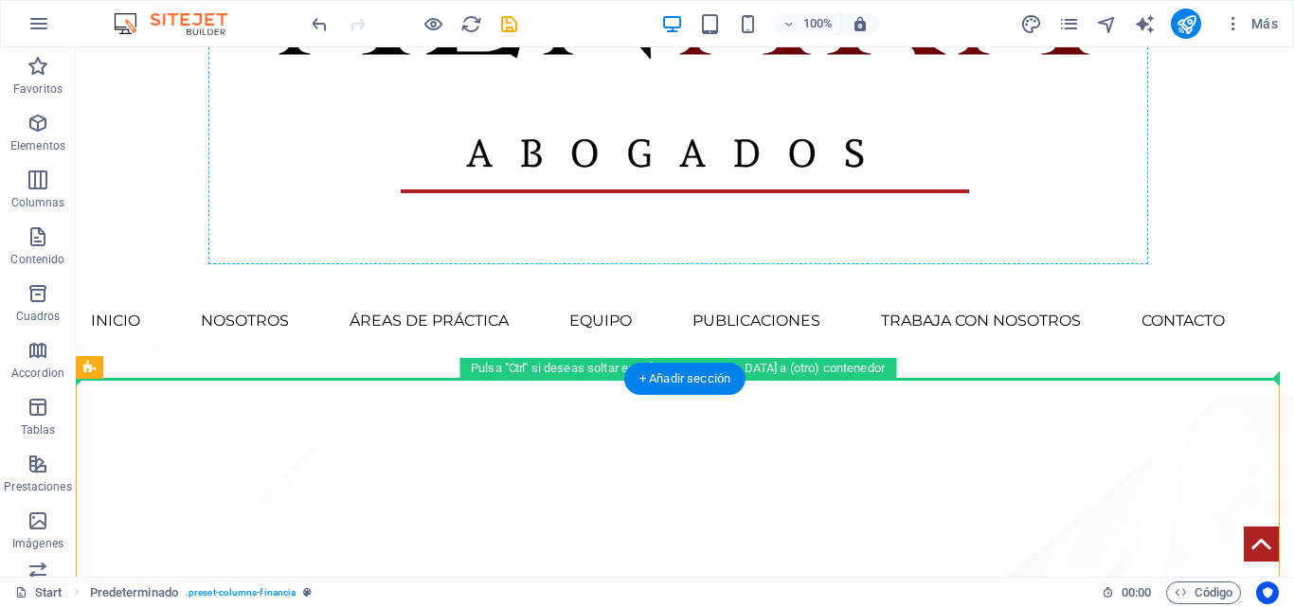
scroll to position [852, 0]
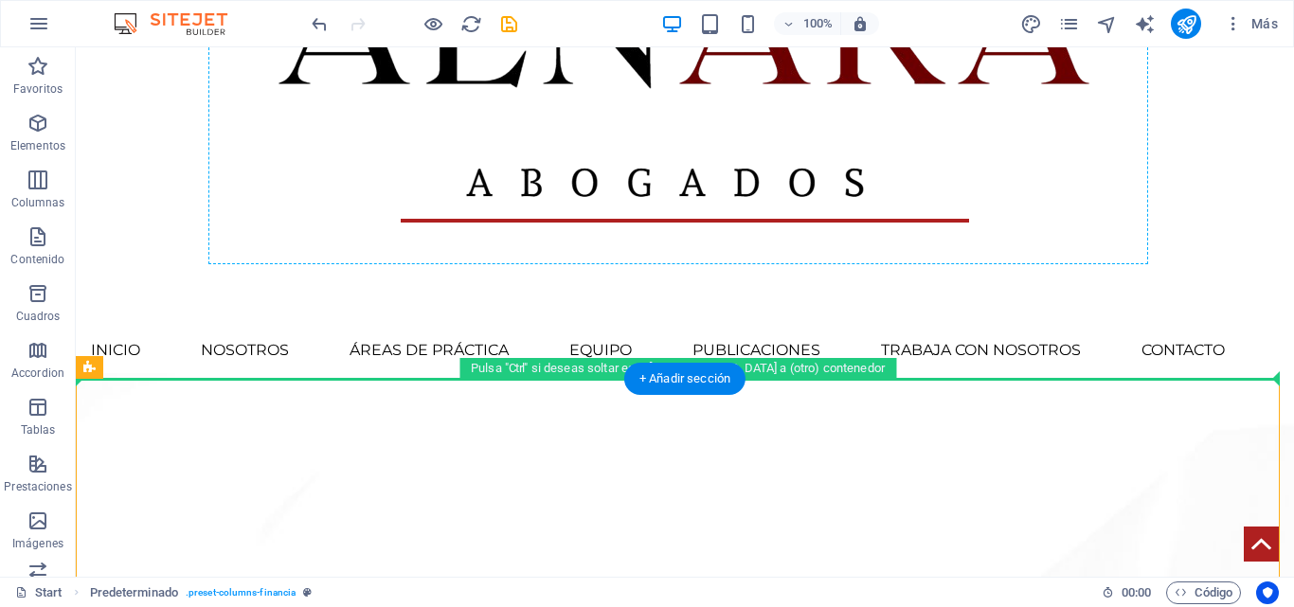
drag, startPoint x: 814, startPoint y: 496, endPoint x: 783, endPoint y: 115, distance: 382.2
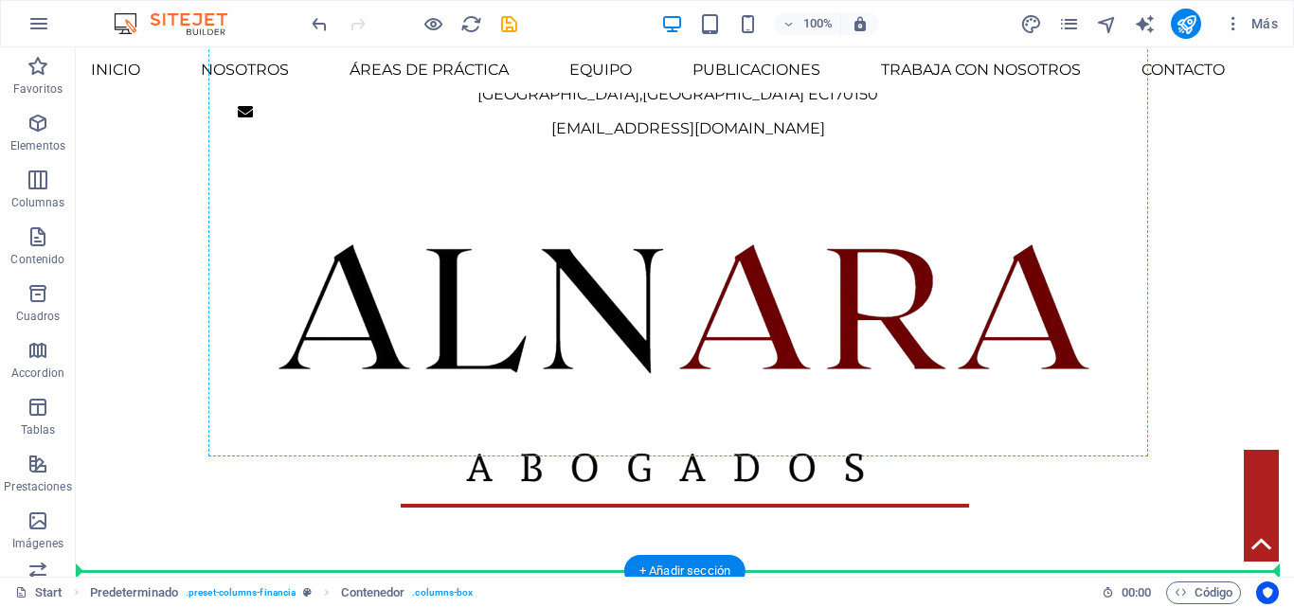
scroll to position [549, 0]
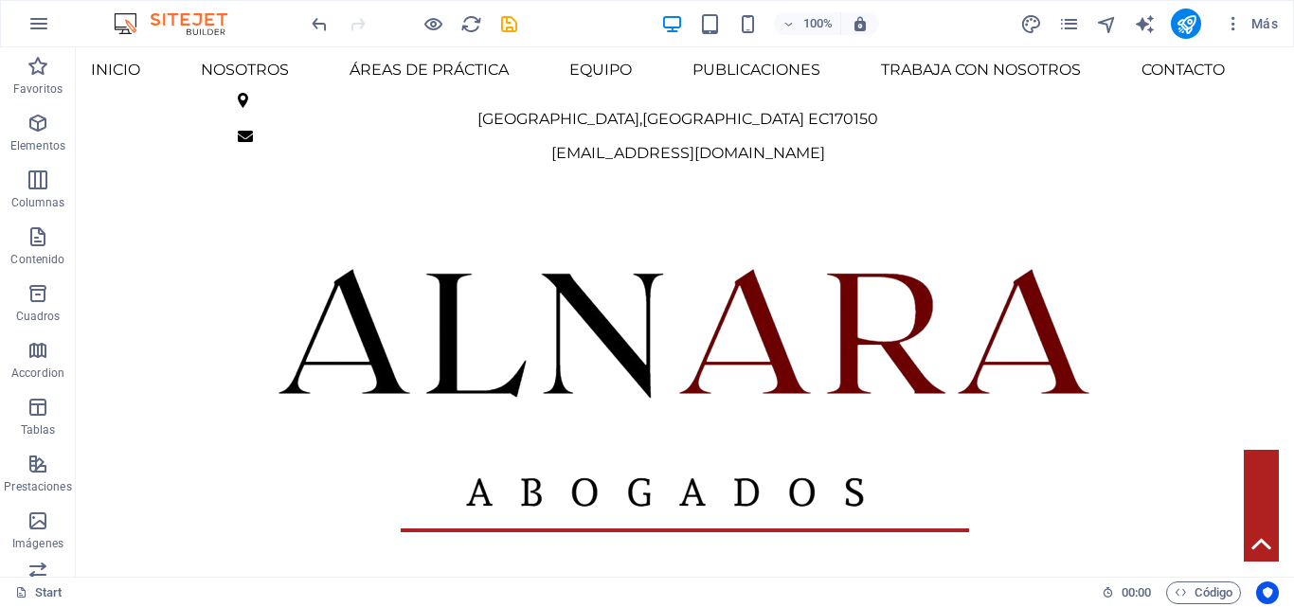
drag, startPoint x: 805, startPoint y: 527, endPoint x: 837, endPoint y: 240, distance: 288.9
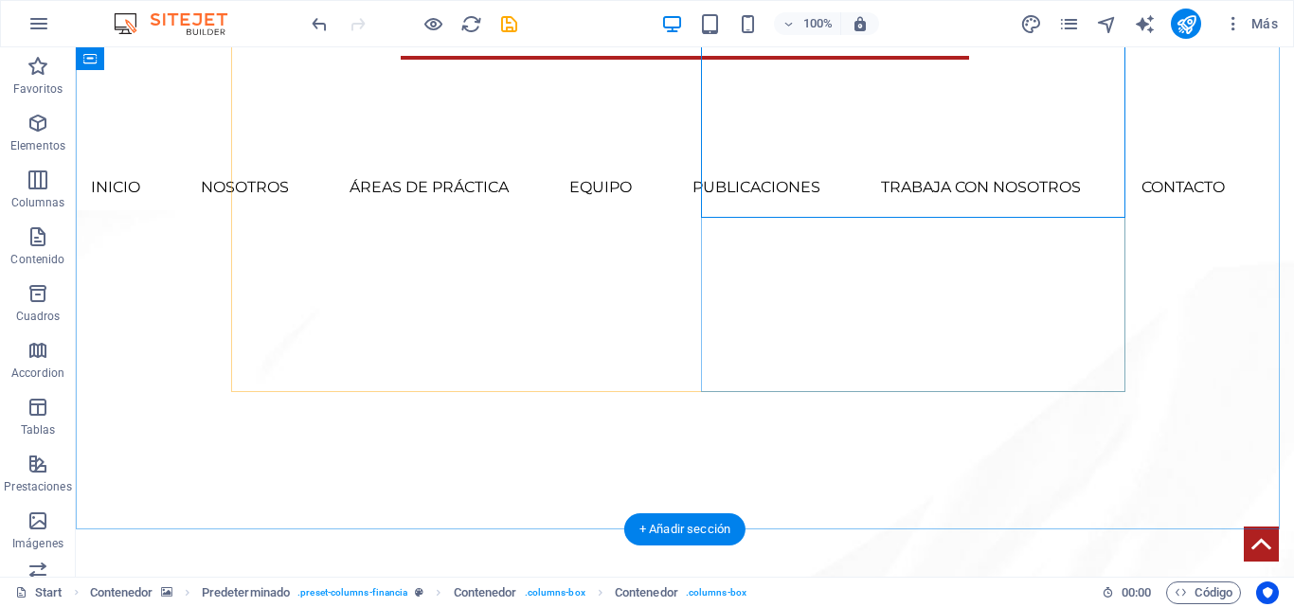
scroll to position [1041, 0]
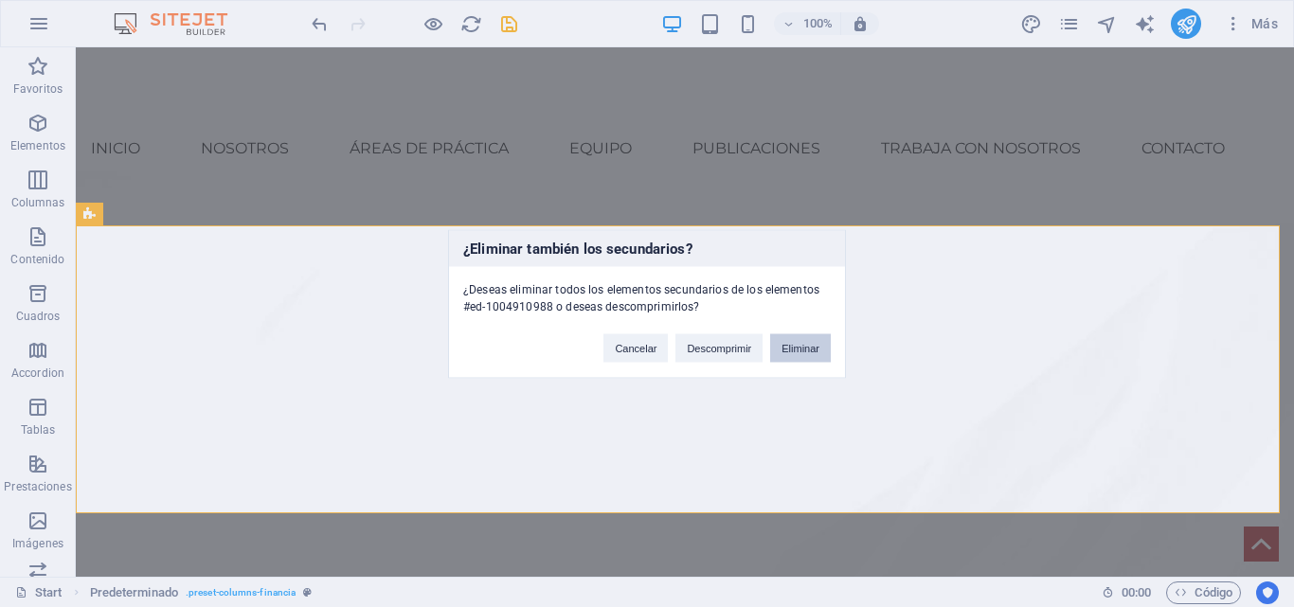
click at [800, 349] on button "Eliminar" at bounding box center [800, 348] width 61 height 28
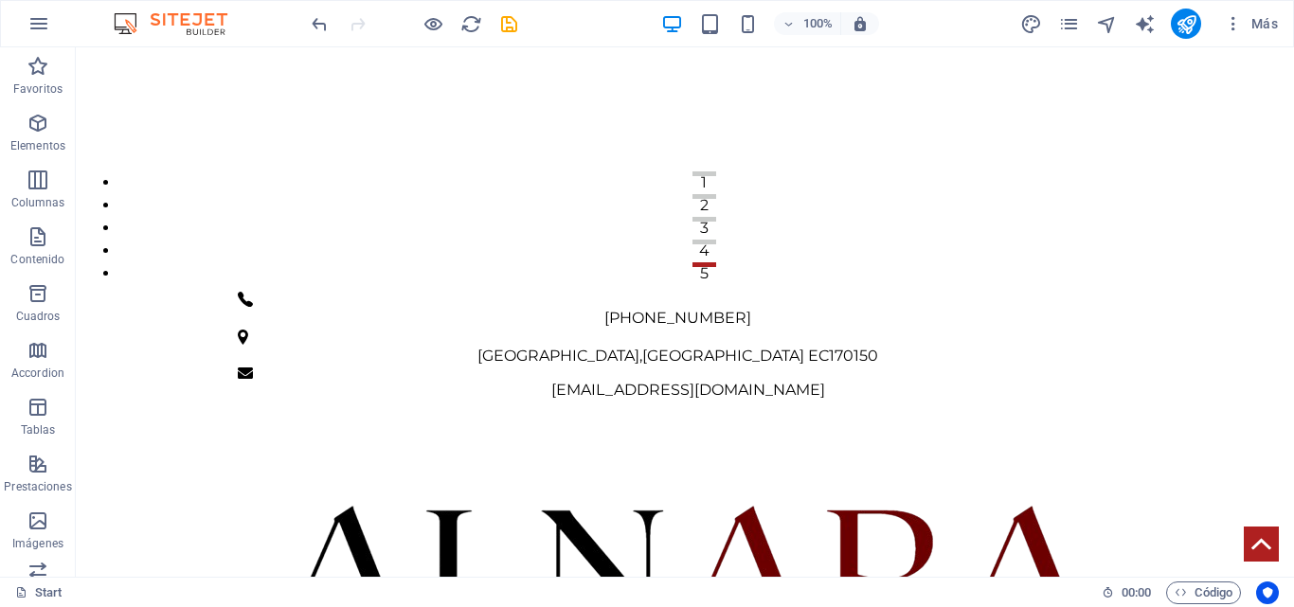
scroll to position [304, 0]
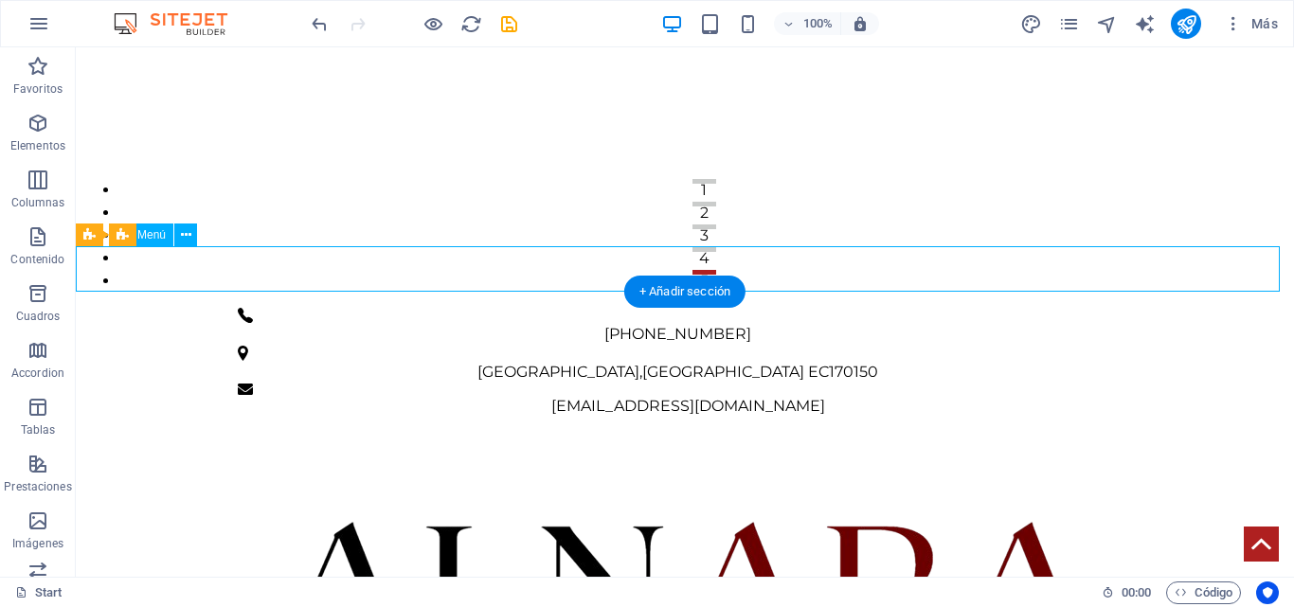
select select
select select "6"
select select
select select "3"
select select
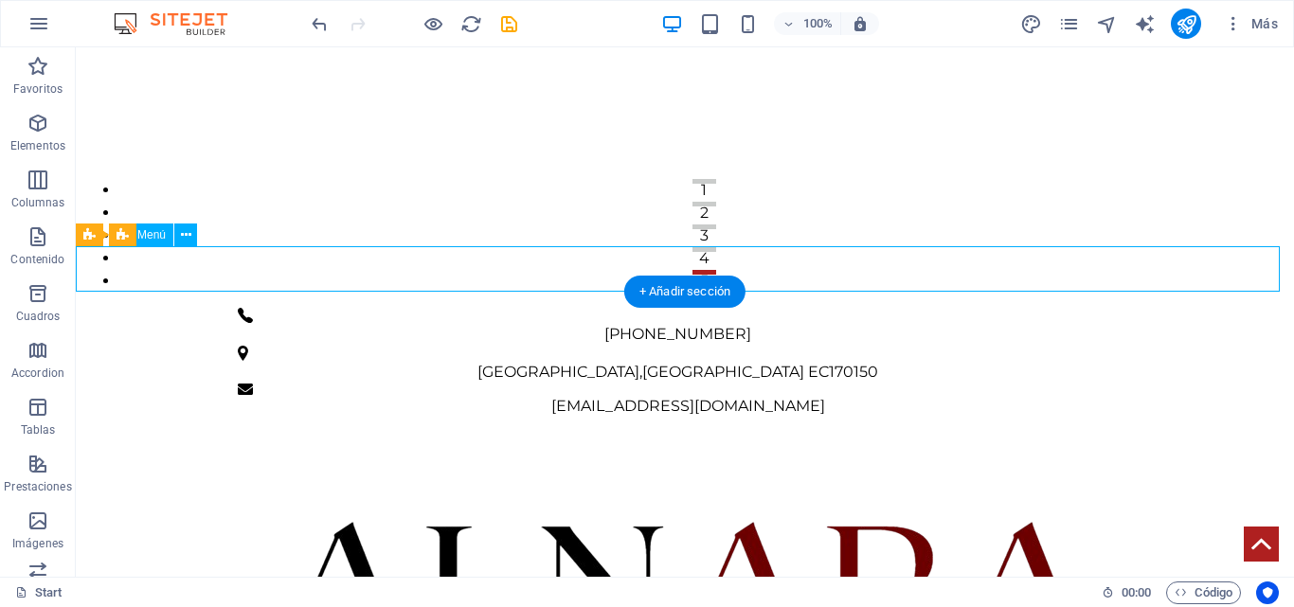
select select "1"
select select
select select "5"
select select
select select "4"
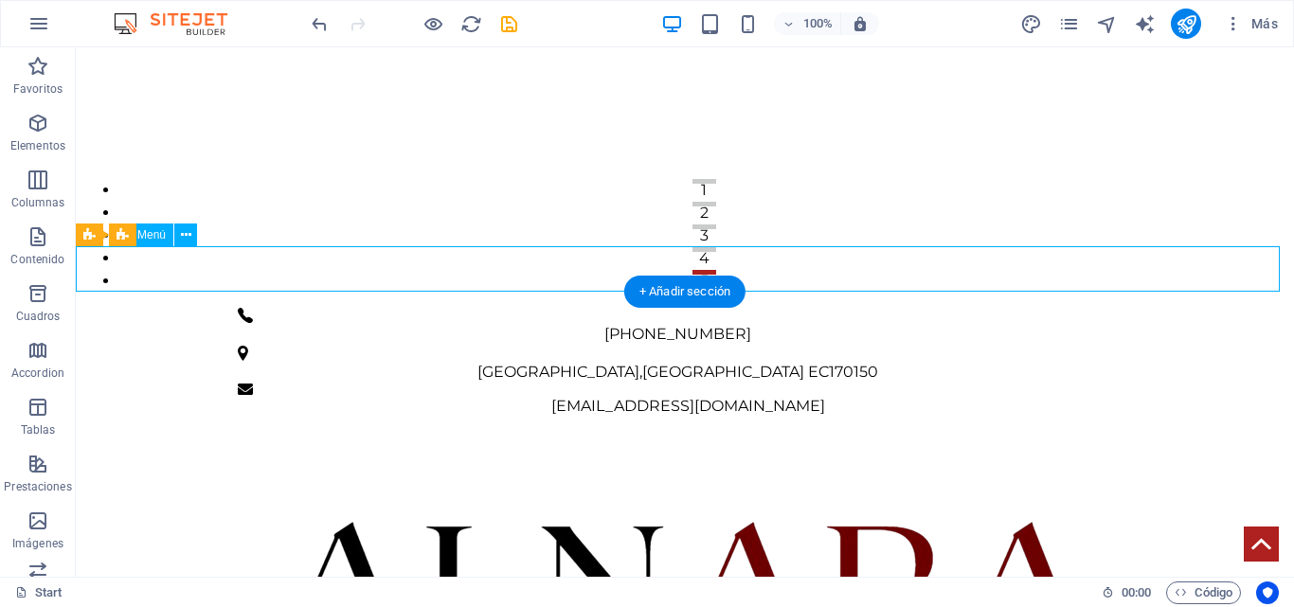
select select "2"
select select
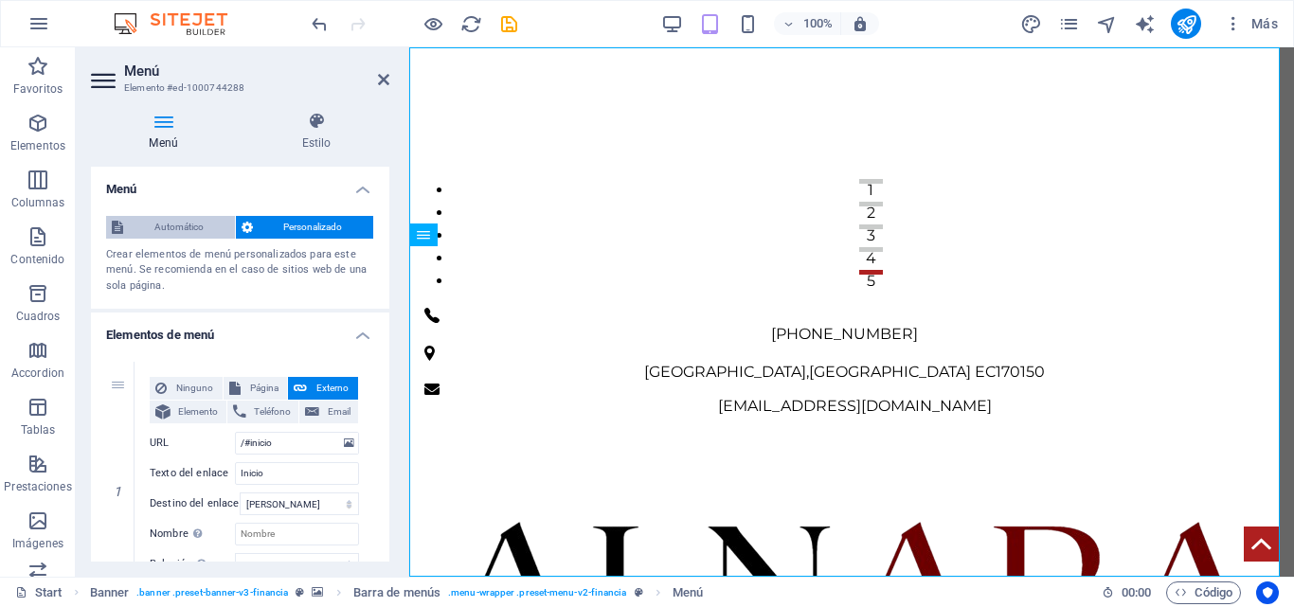
click at [204, 222] on span "Automático" at bounding box center [179, 227] width 100 height 23
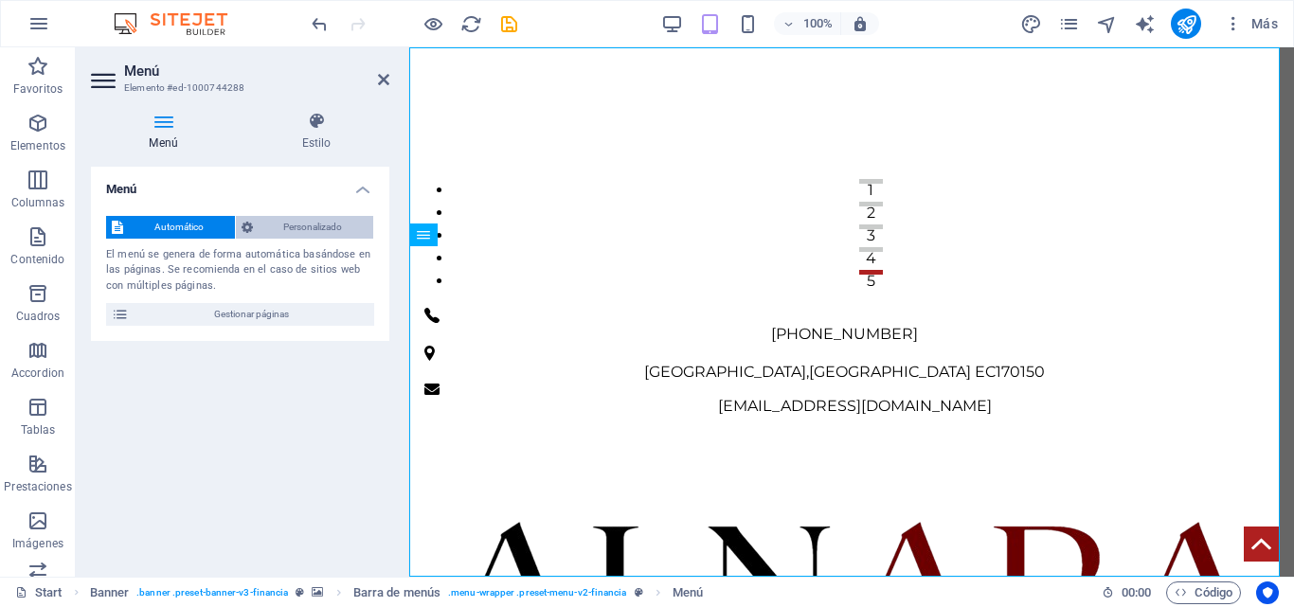
click at [278, 221] on span "Personalizado" at bounding box center [314, 227] width 110 height 23
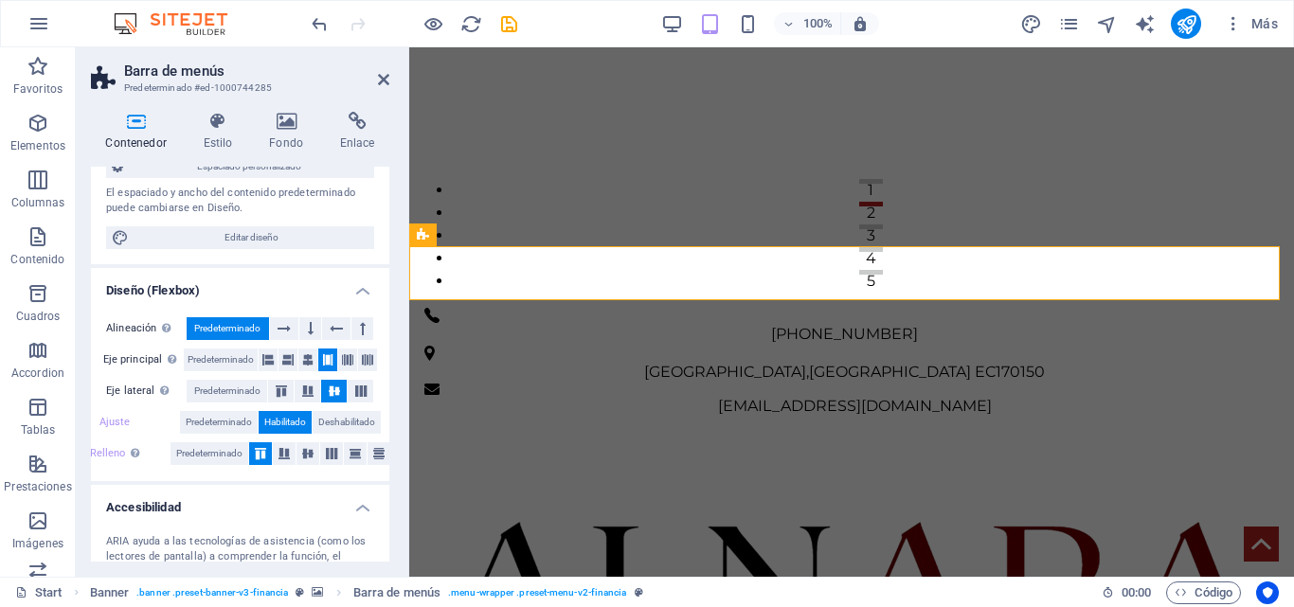
scroll to position [172, 0]
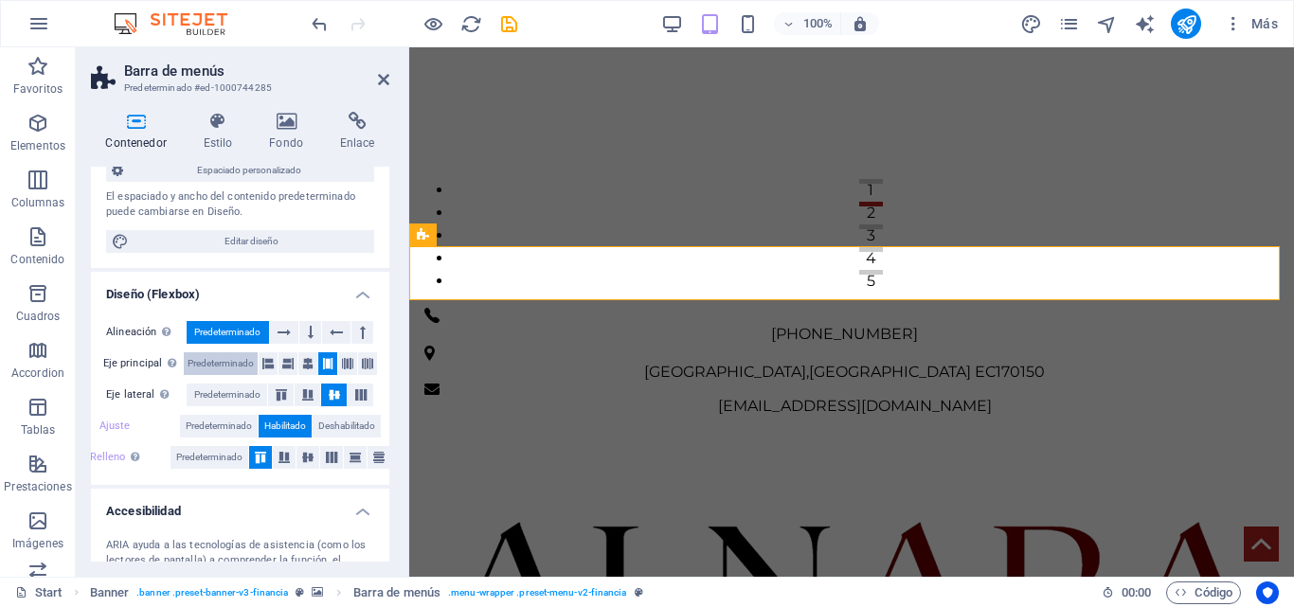
click at [222, 362] on span "Predeterminado" at bounding box center [221, 364] width 66 height 23
click at [230, 389] on span "Predeterminado" at bounding box center [227, 395] width 66 height 23
click at [226, 357] on span "Predeterminado" at bounding box center [221, 364] width 66 height 23
click at [233, 392] on span "Predeterminado" at bounding box center [227, 395] width 66 height 23
click at [223, 427] on span "Predeterminado" at bounding box center [219, 426] width 66 height 23
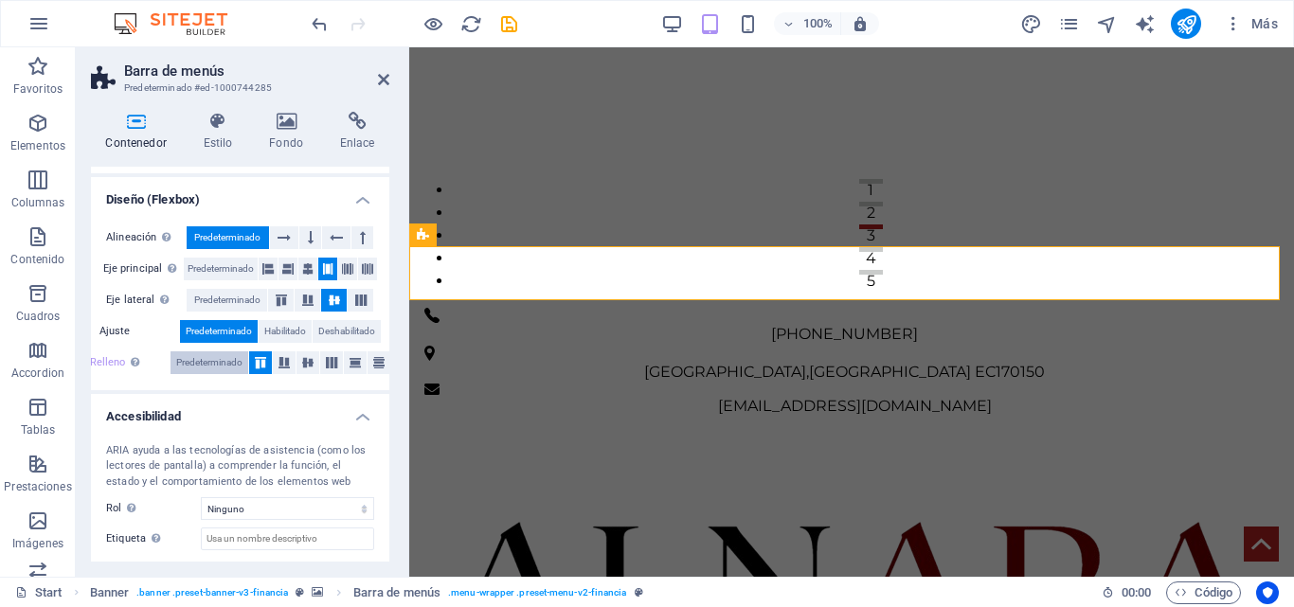
scroll to position [362, 0]
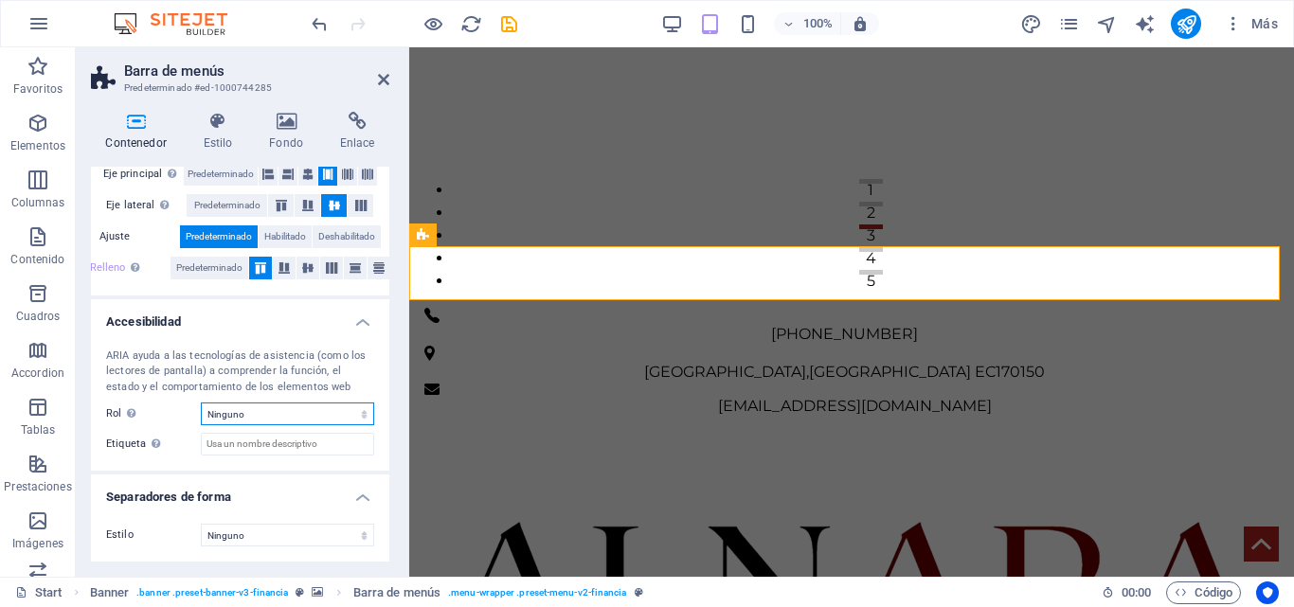
click at [297, 412] on select "Ninguno Alert Article Banner Comment Complementary Dialog Encabezado Marquee Pi…" at bounding box center [287, 414] width 173 height 23
select select "banner"
click at [201, 403] on select "Ninguno Alert Article Banner Comment Complementary Dialog Encabezado Marquee Pi…" at bounding box center [287, 414] width 173 height 23
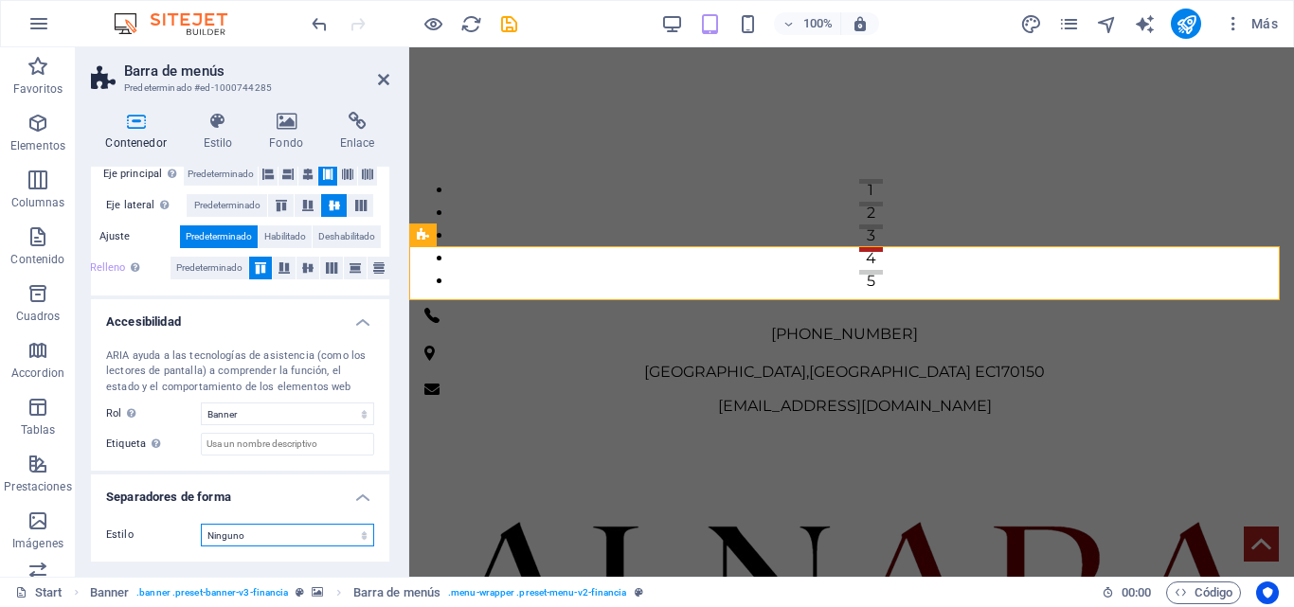
click at [315, 527] on select "Ninguno Triángulo Cuadrado Diagonal Polígono 1 Polígono 2 Zigzag Múltiples zigz…" at bounding box center [287, 535] width 173 height 23
click at [216, 111] on div "Contenedor Estilo Fondo Enlace Tamaño Altura Predeterminado px rem % vh vw Alto…" at bounding box center [240, 337] width 329 height 480
click at [220, 159] on div "Contenedor Estilo Fondo Enlace Tamaño Altura Predeterminado px rem % vh vw Alto…" at bounding box center [240, 337] width 298 height 450
click at [218, 147] on h4 "Estilo" at bounding box center [222, 132] width 66 height 40
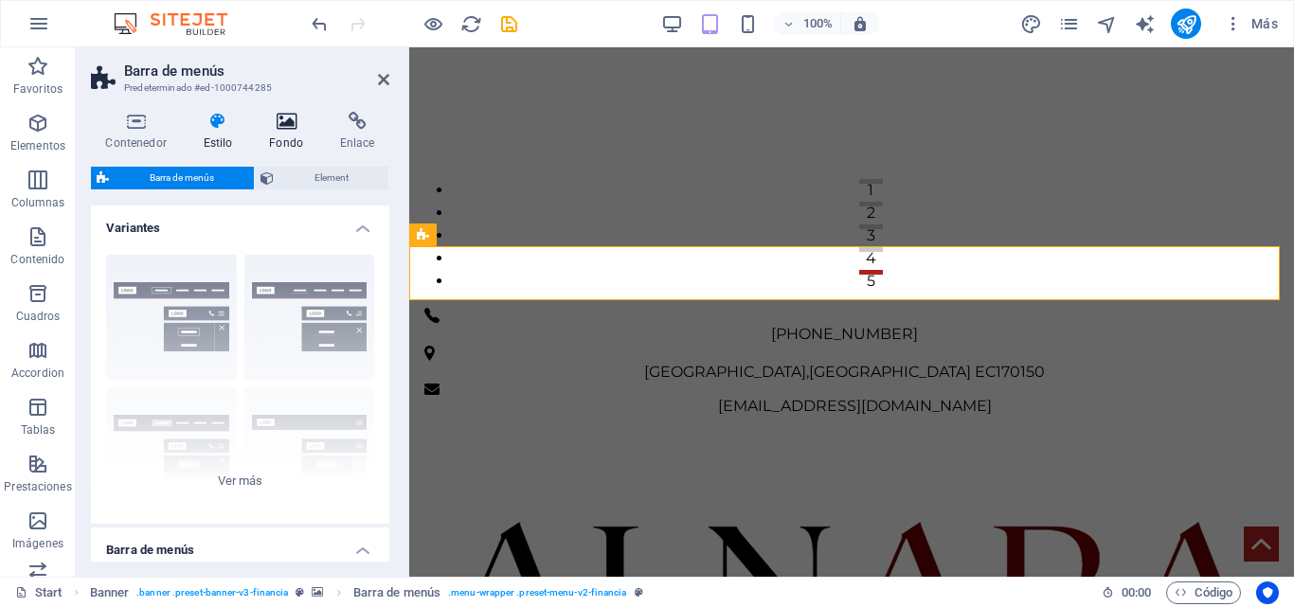
click at [298, 115] on icon at bounding box center [286, 121] width 63 height 19
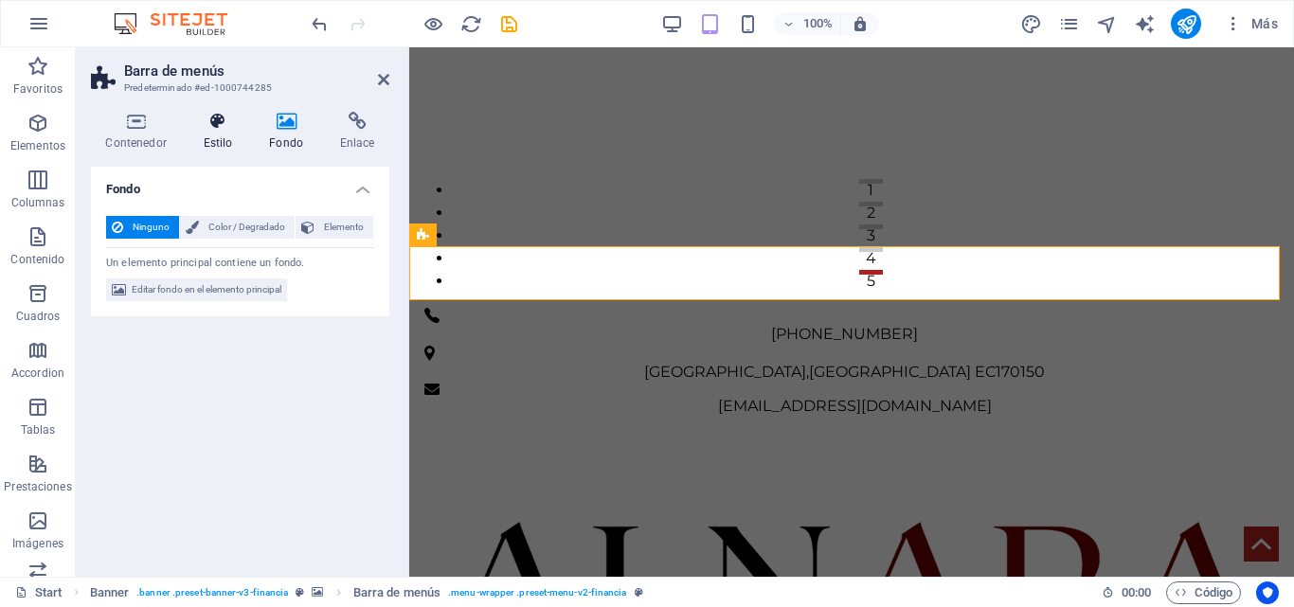
click at [198, 123] on icon at bounding box center [218, 121] width 59 height 19
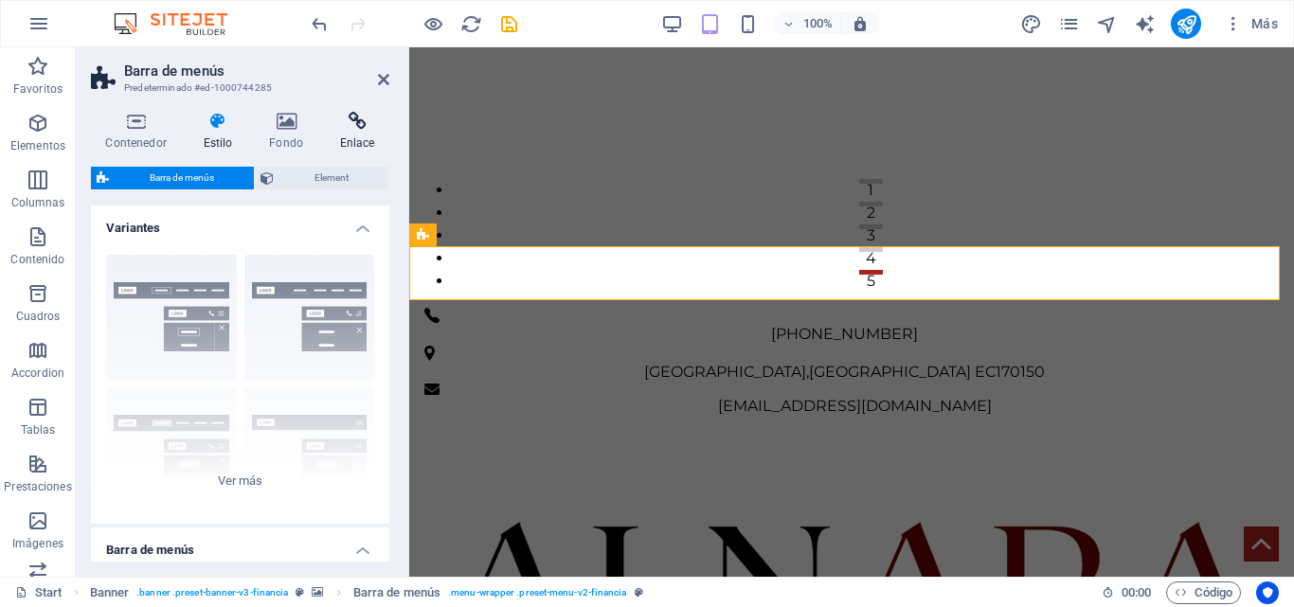
click at [365, 132] on h4 "Enlace" at bounding box center [357, 132] width 64 height 40
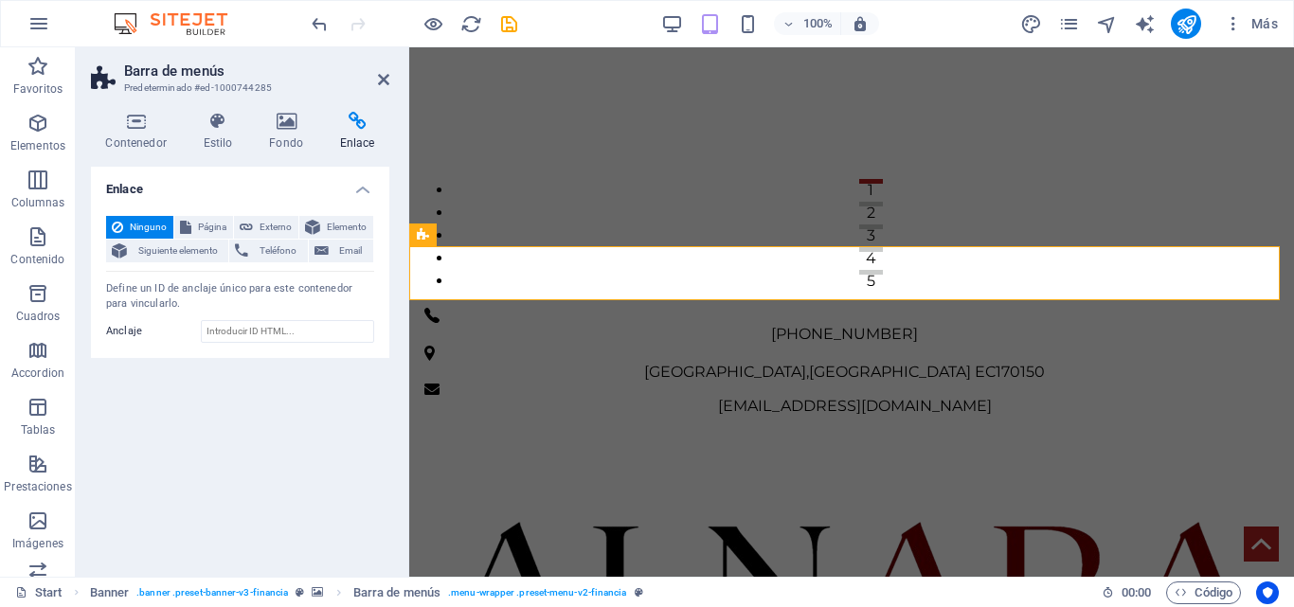
click at [376, 78] on h2 "Barra de menús" at bounding box center [256, 71] width 265 height 17
click at [385, 77] on icon at bounding box center [383, 79] width 11 height 15
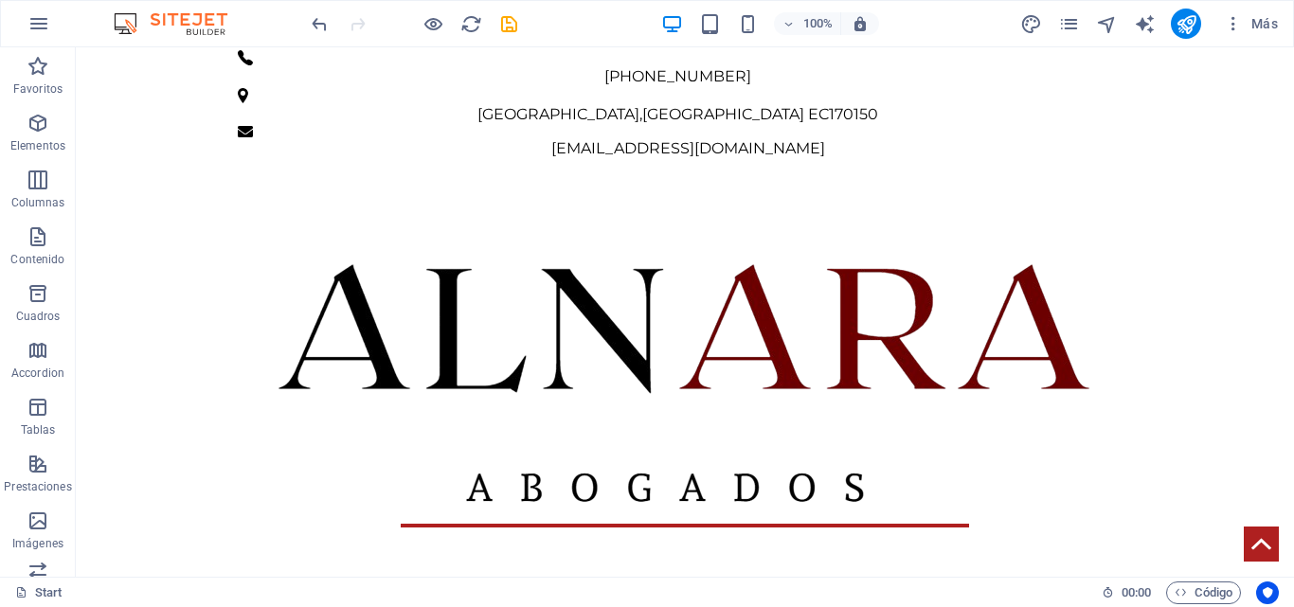
scroll to position [570, 0]
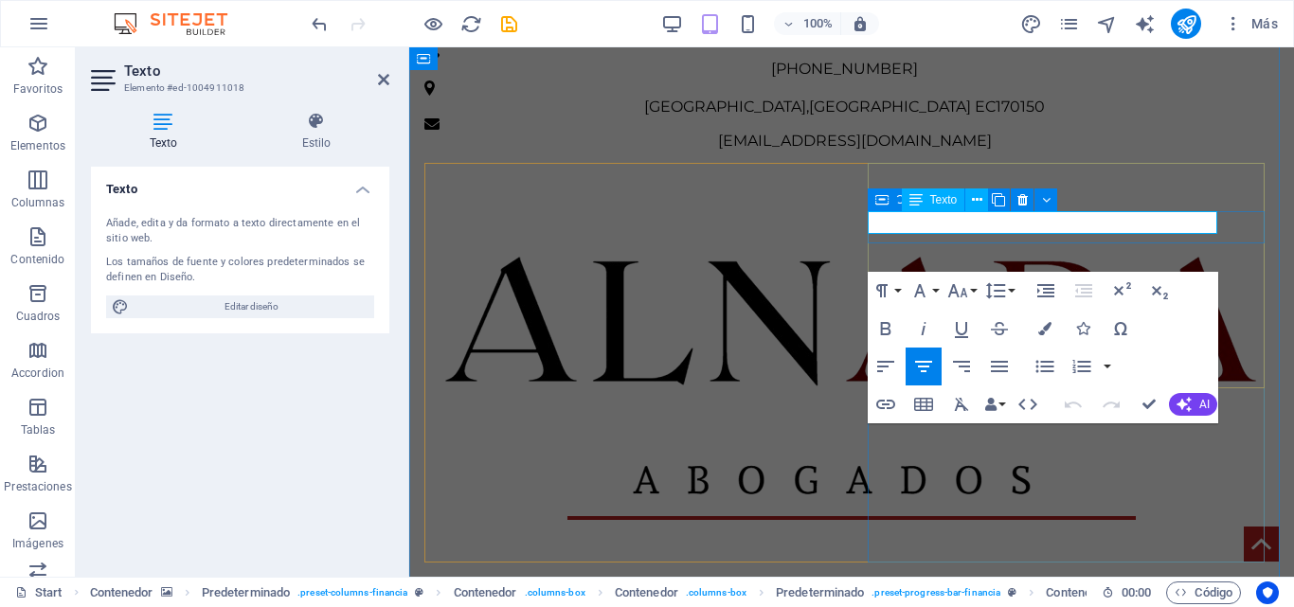
drag, startPoint x: 1137, startPoint y: 220, endPoint x: 961, endPoint y: 231, distance: 176.6
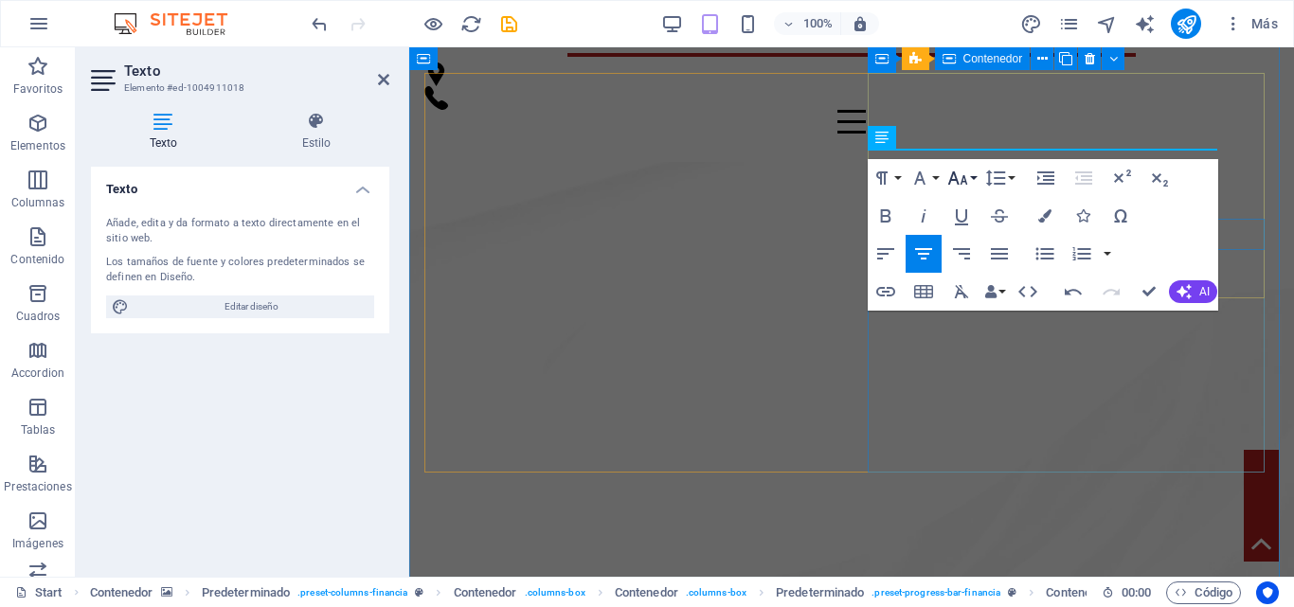
scroll to position [532, 0]
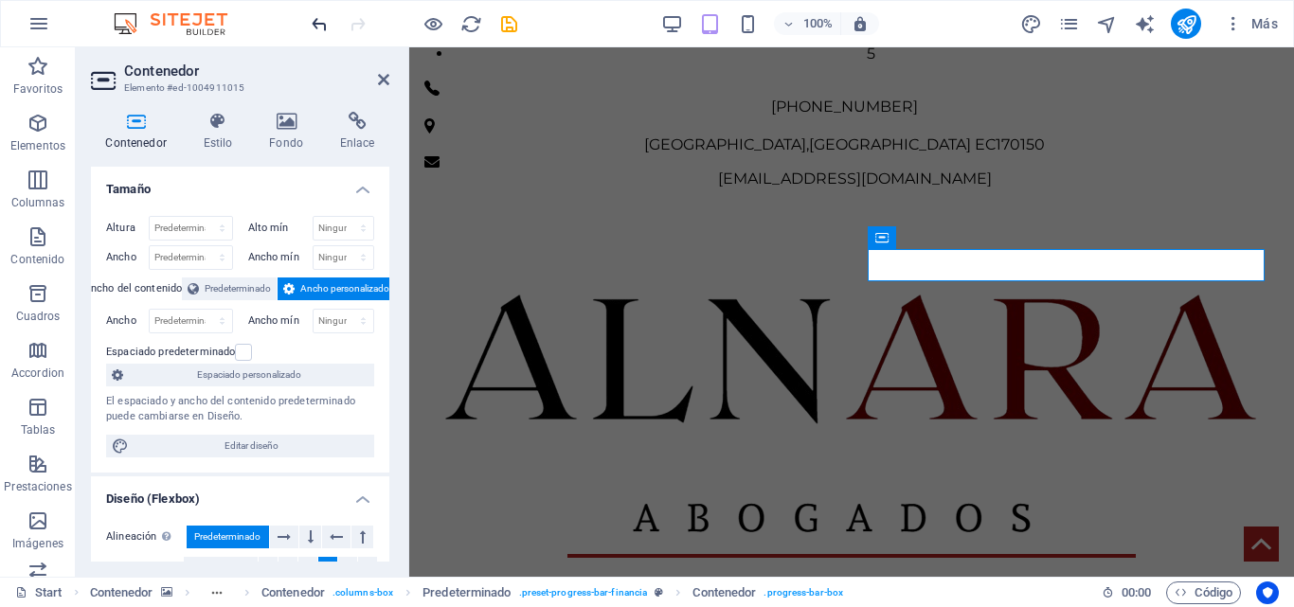
click at [318, 24] on icon "undo" at bounding box center [320, 24] width 22 height 22
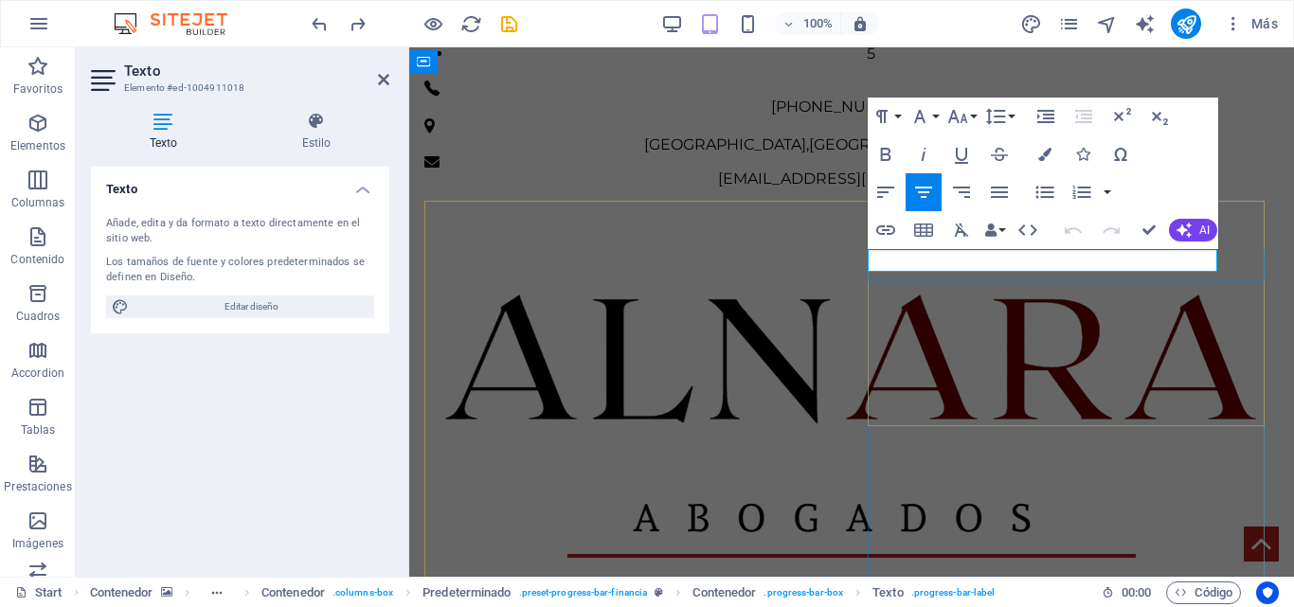
drag, startPoint x: 1121, startPoint y: 264, endPoint x: 939, endPoint y: 264, distance: 181.9
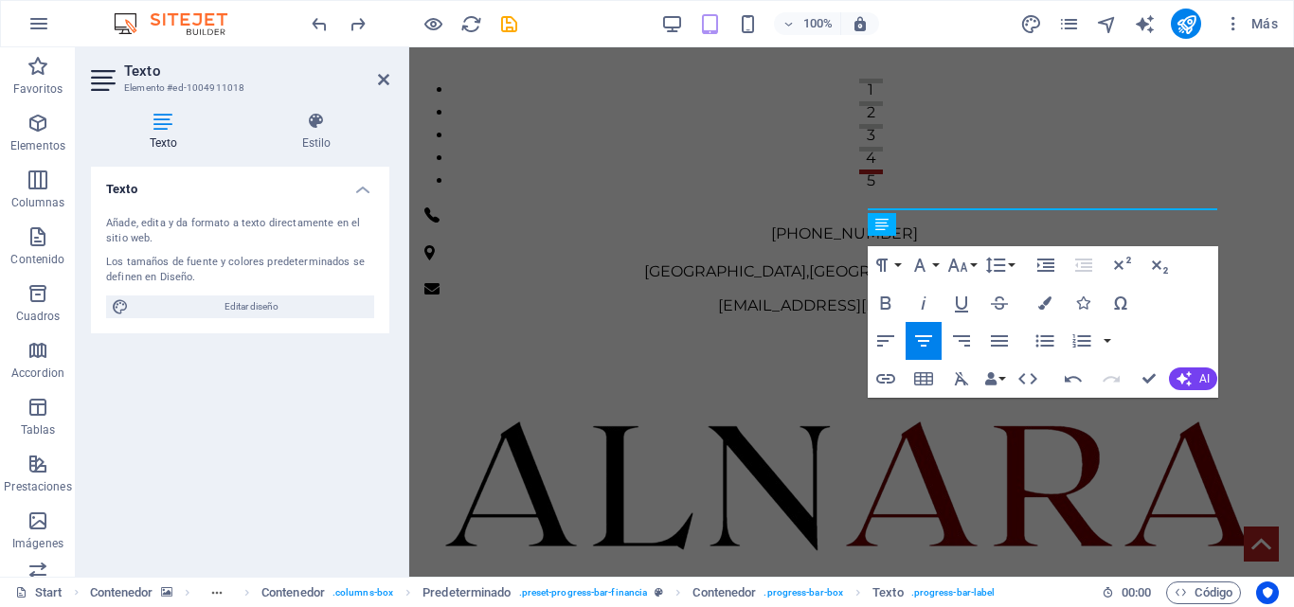
scroll to position [399, 0]
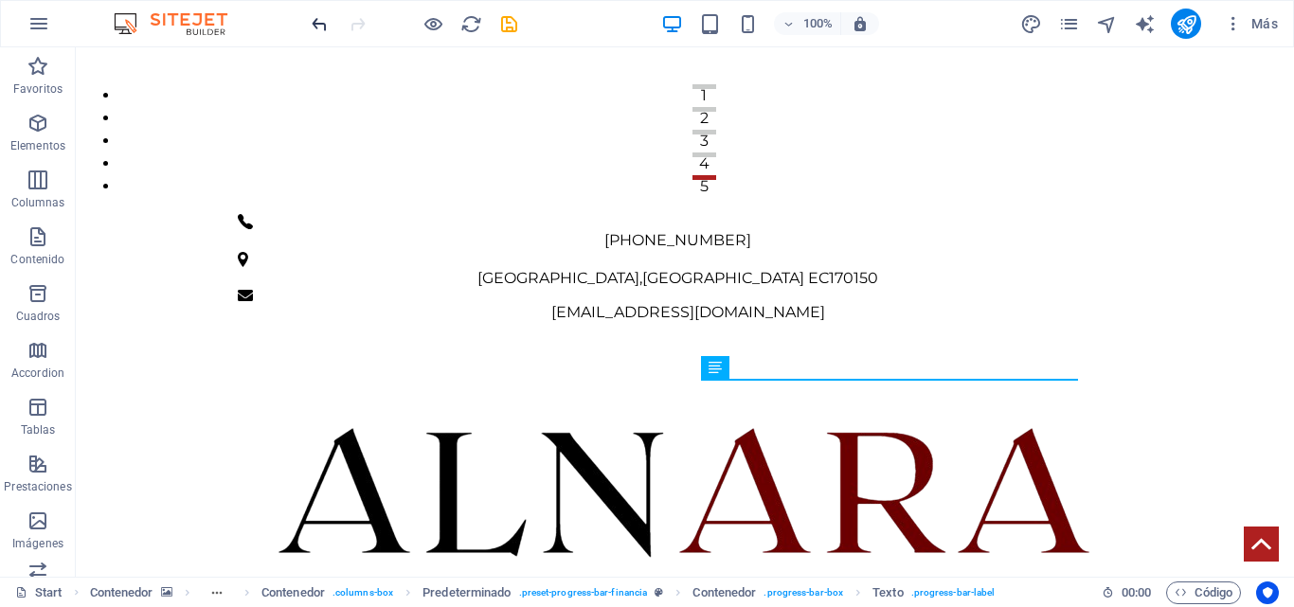
click at [315, 19] on icon "undo" at bounding box center [320, 24] width 22 height 22
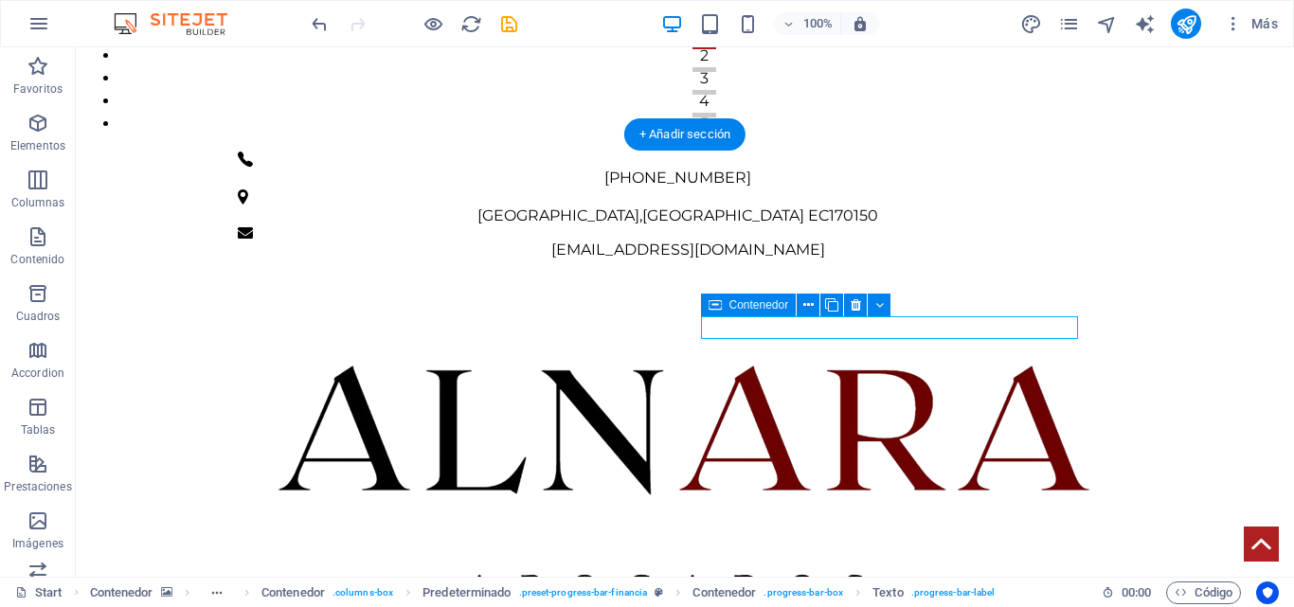
scroll to position [500, 0]
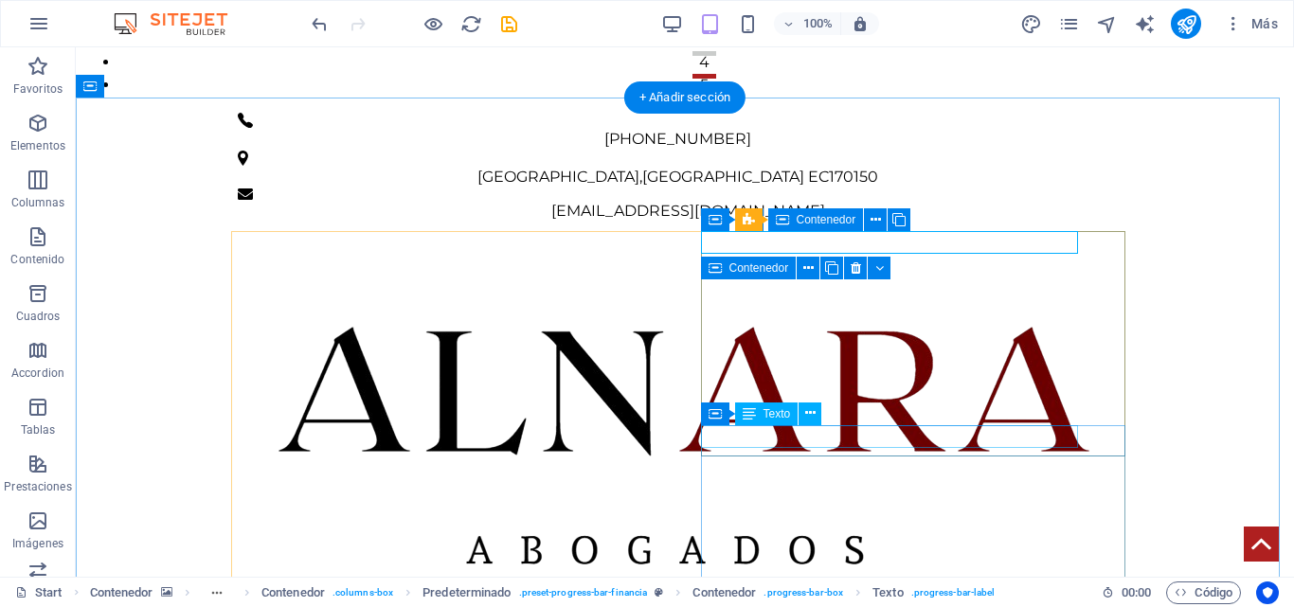
scroll to position [507, 0]
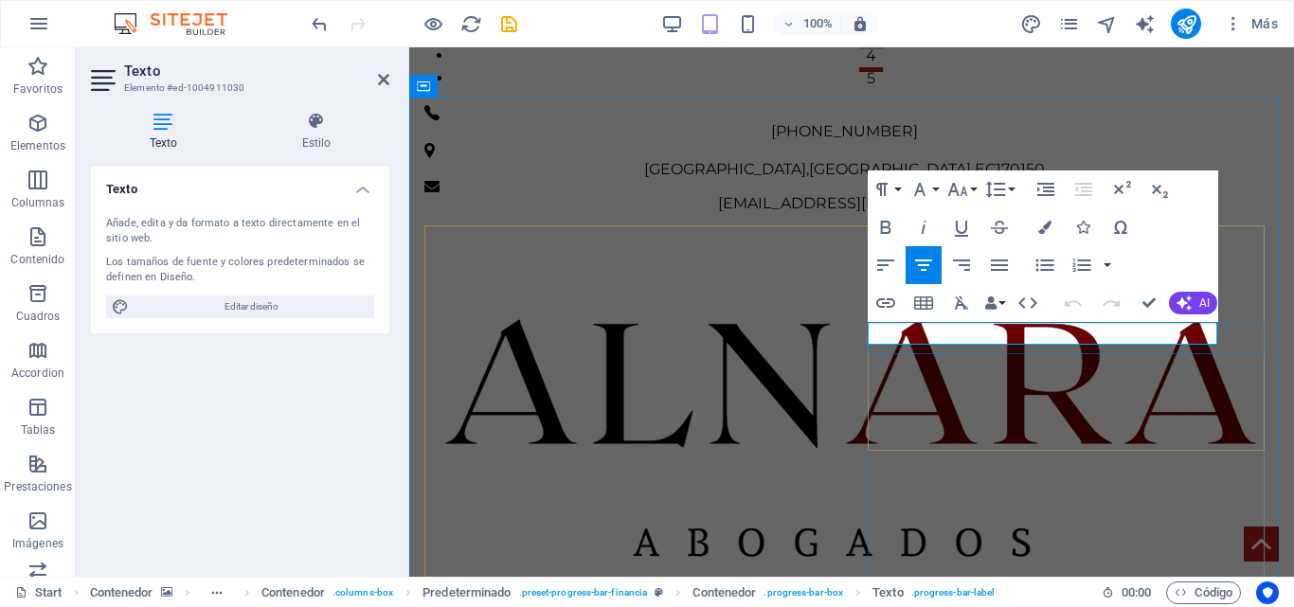
drag, startPoint x: 1114, startPoint y: 333, endPoint x: 972, endPoint y: 334, distance: 142.1
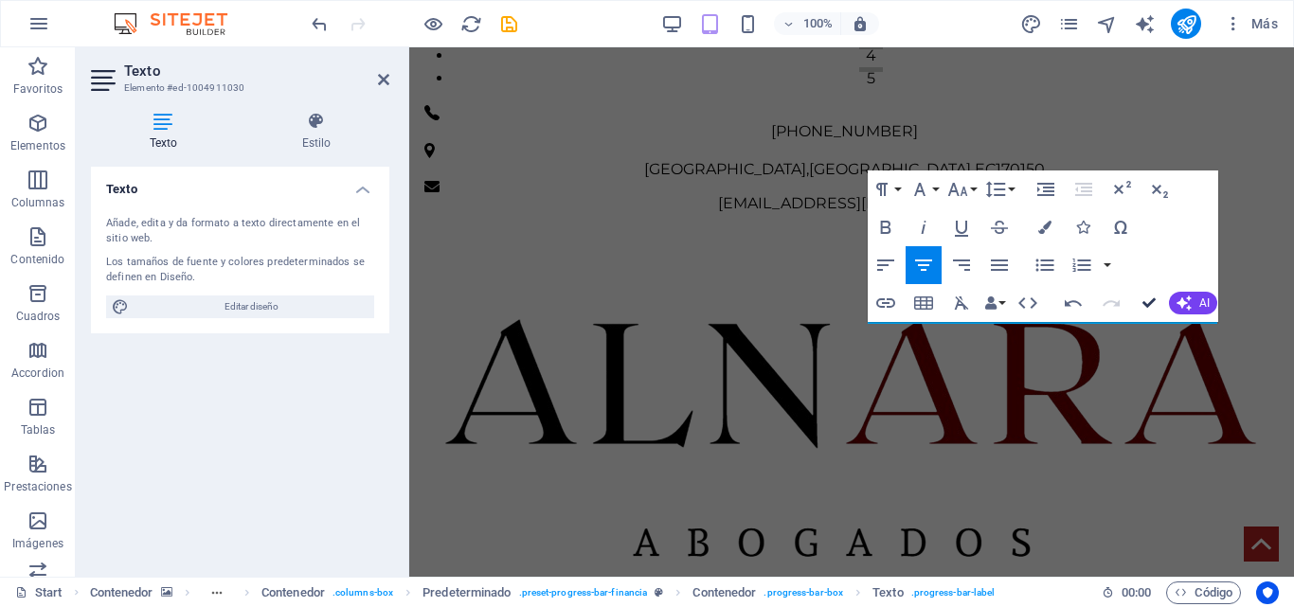
drag, startPoint x: 975, startPoint y: 296, endPoint x: 888, endPoint y: 250, distance: 98.3
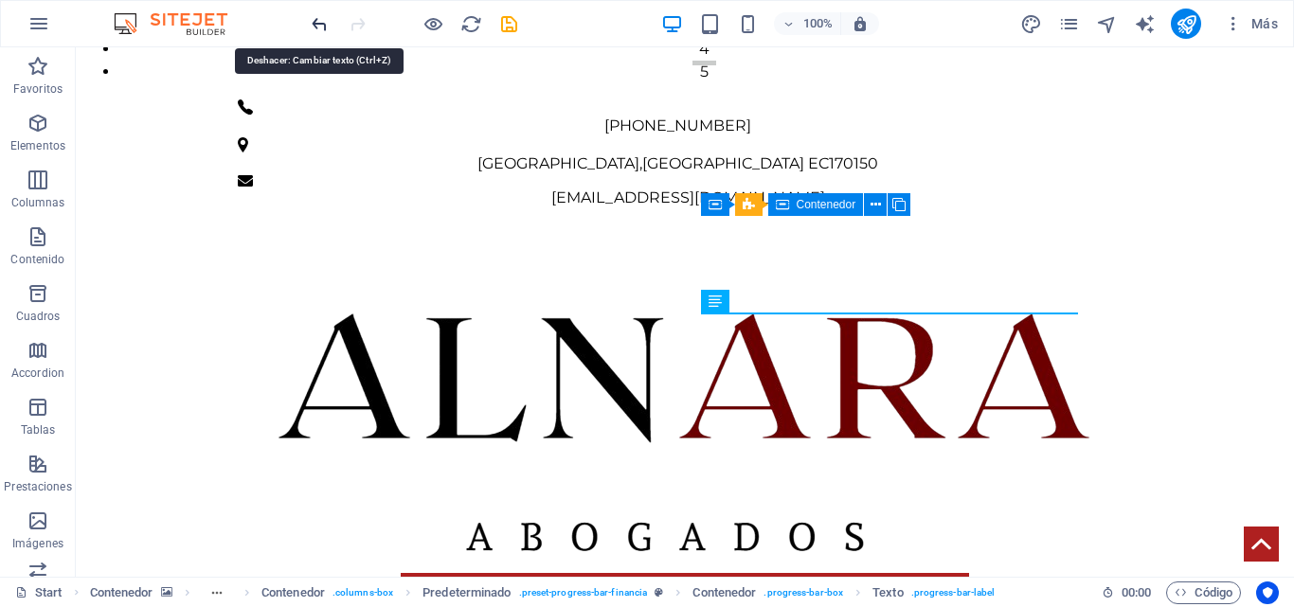
click at [316, 27] on icon "undo" at bounding box center [320, 24] width 22 height 22
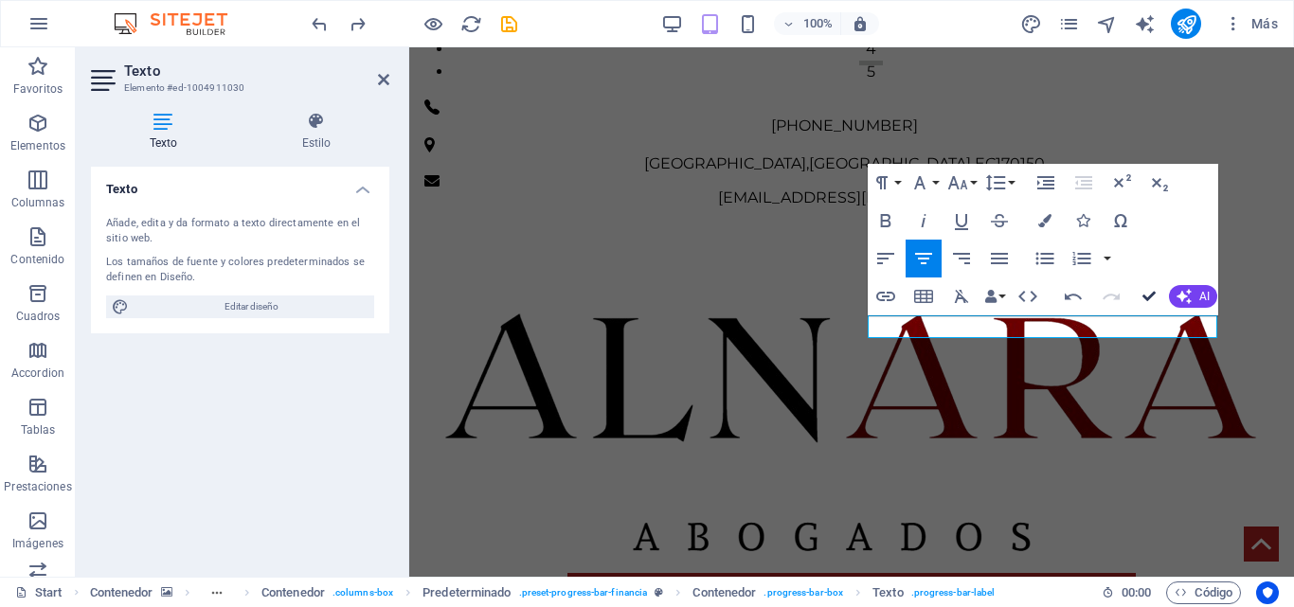
scroll to position [520, 0]
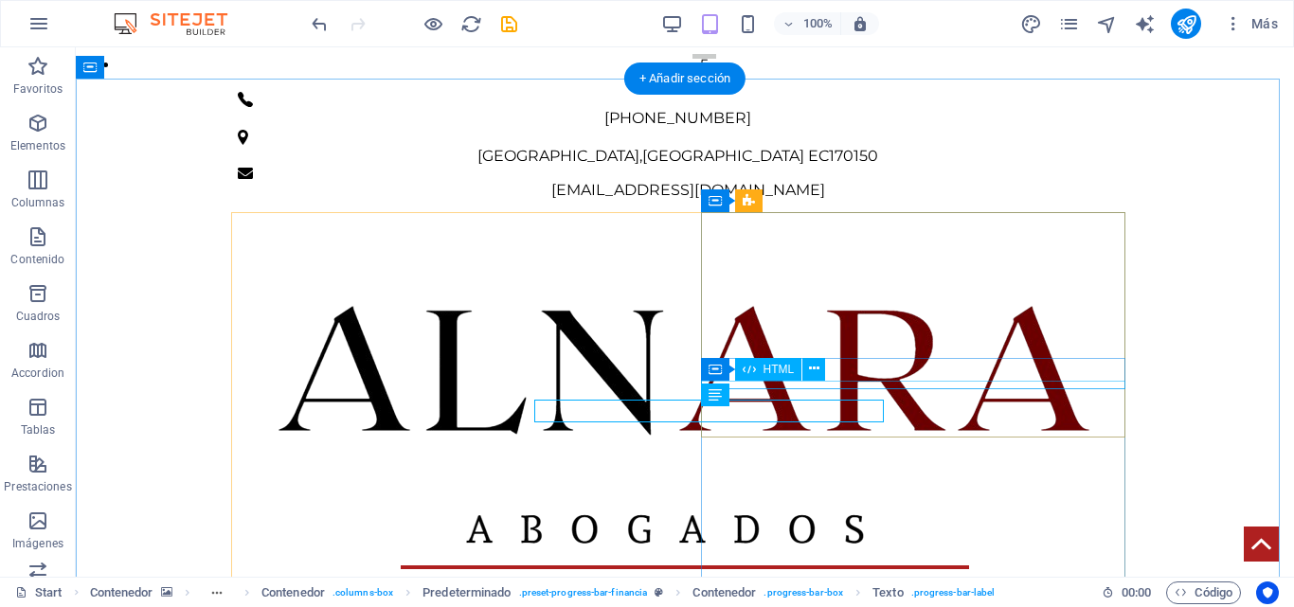
scroll to position [527, 0]
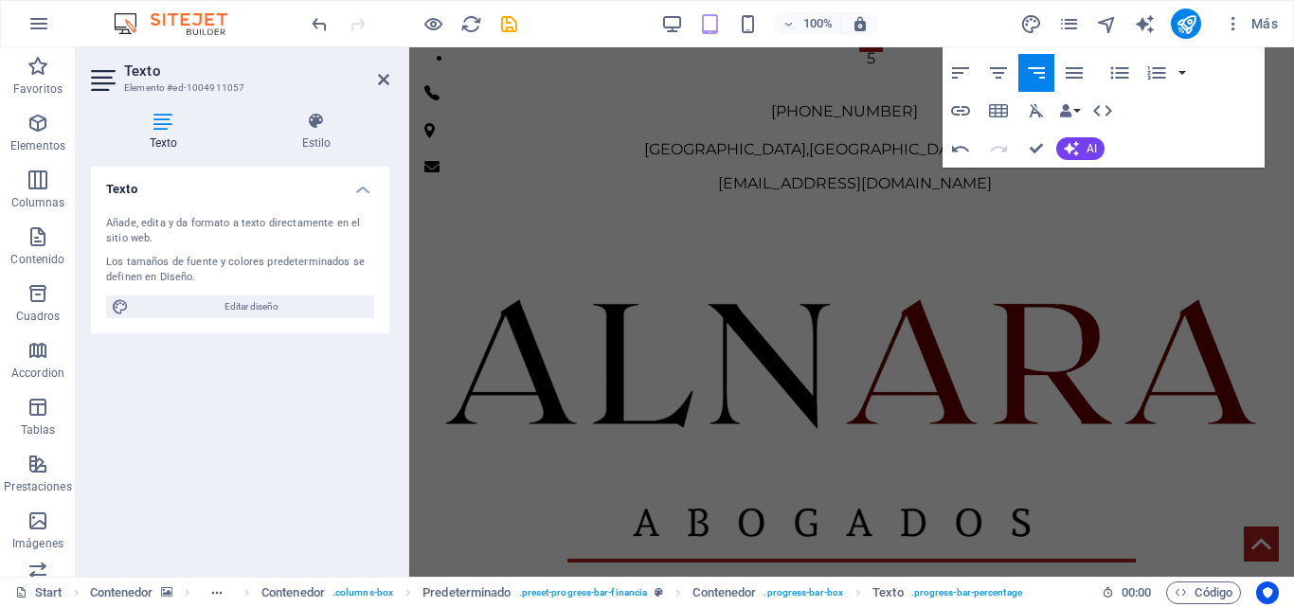
scroll to position [990, 0]
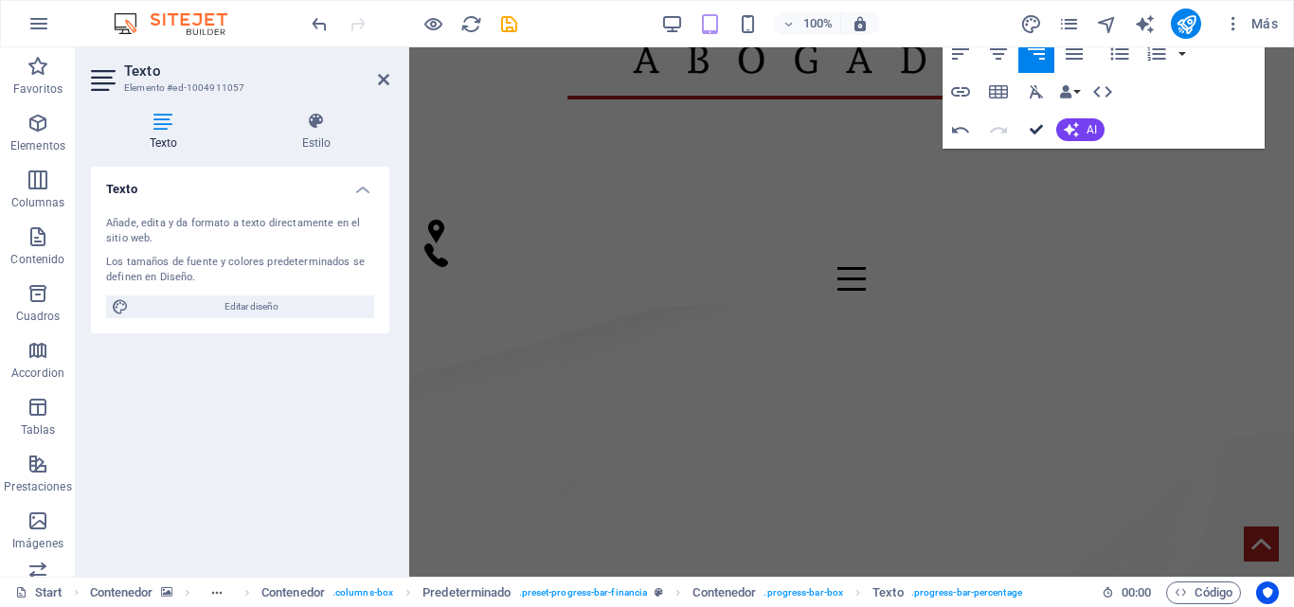
drag, startPoint x: 1040, startPoint y: 135, endPoint x: 966, endPoint y: 90, distance: 86.3
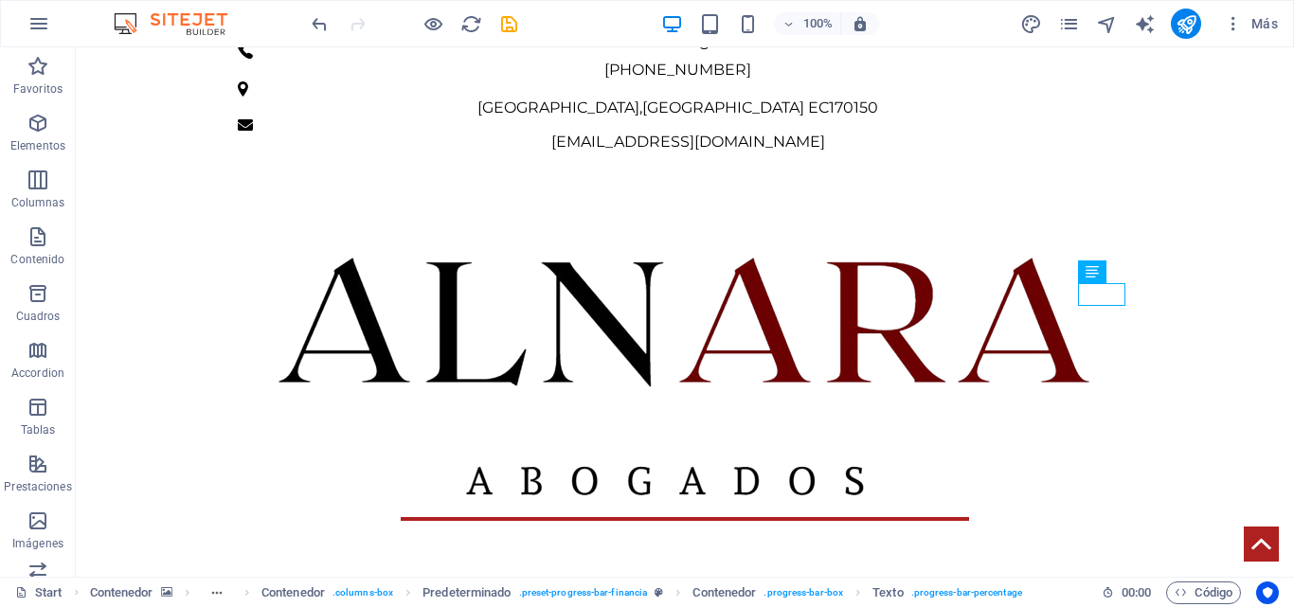
scroll to position [471, 0]
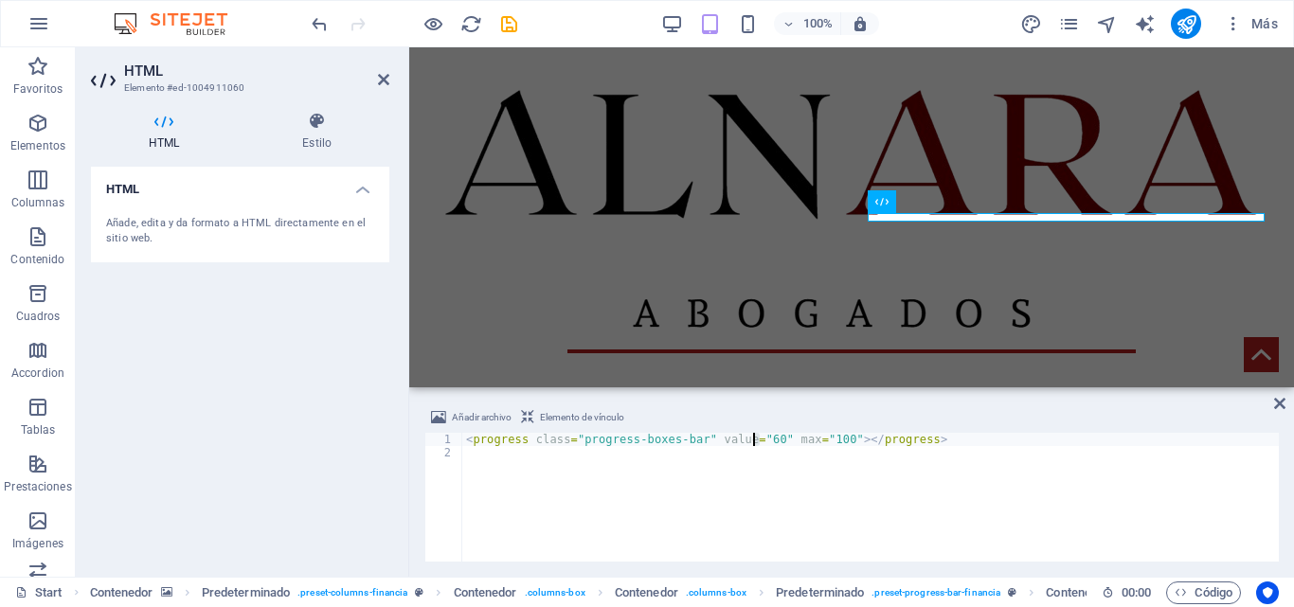
drag, startPoint x: 761, startPoint y: 439, endPoint x: 750, endPoint y: 439, distance: 11.4
click at [750, 439] on div "< progress class = "progress-boxes-bar" value = "60" max = "100" > </ progress >" at bounding box center [870, 510] width 817 height 155
click at [750, 439] on div "< progress class = "progress-boxes-bar" value = "60" max = "100" > </ progress >" at bounding box center [870, 497] width 817 height 129
click at [750, 439] on div "< progress class = "progress-boxes-bar" value = "60" max = "100" > </ progress >" at bounding box center [870, 510] width 817 height 155
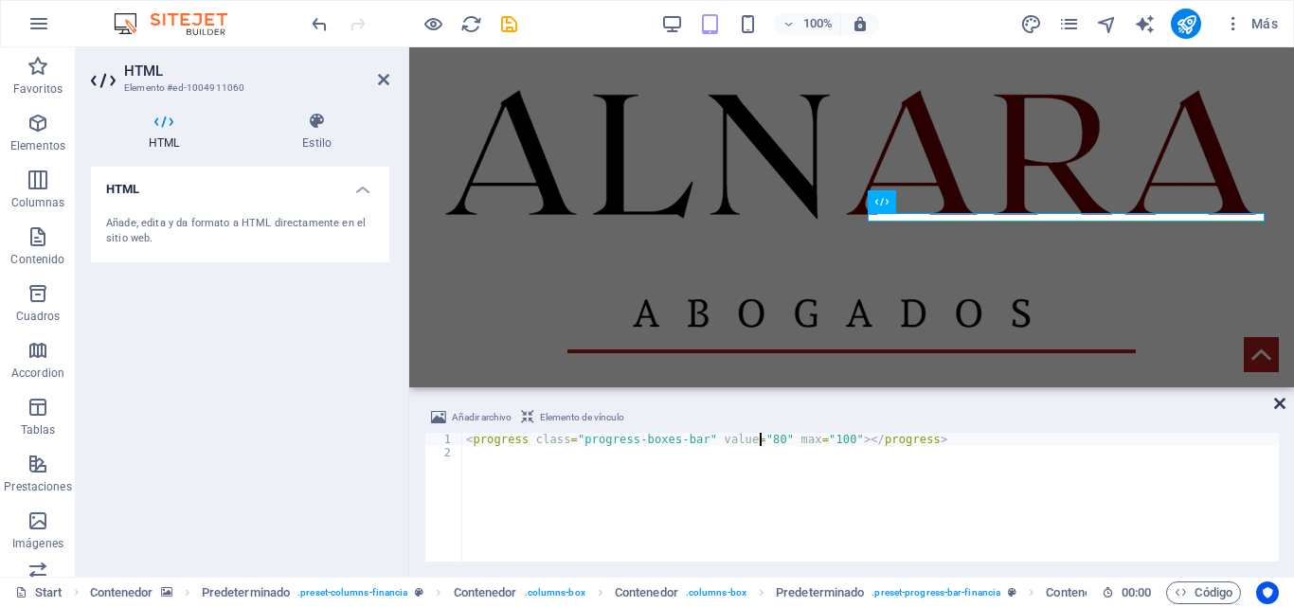
type textarea "<progress class="progress-boxes-bar" value="80" max="100"></progress>"
click at [1282, 404] on icon at bounding box center [1280, 403] width 11 height 15
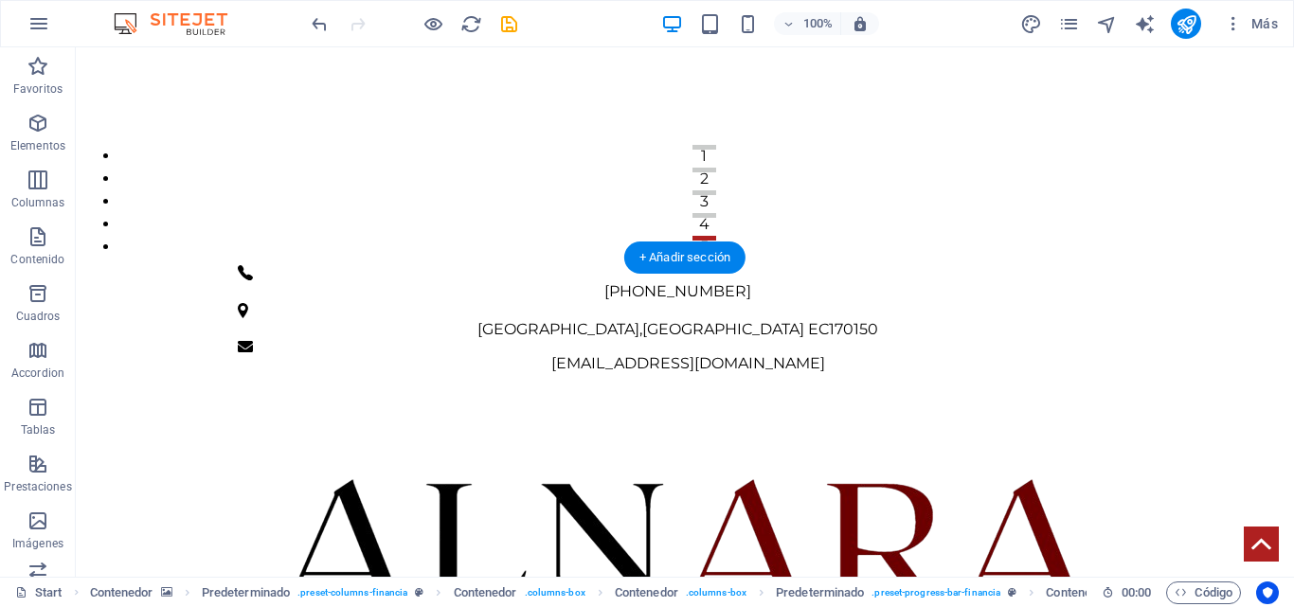
scroll to position [528, 0]
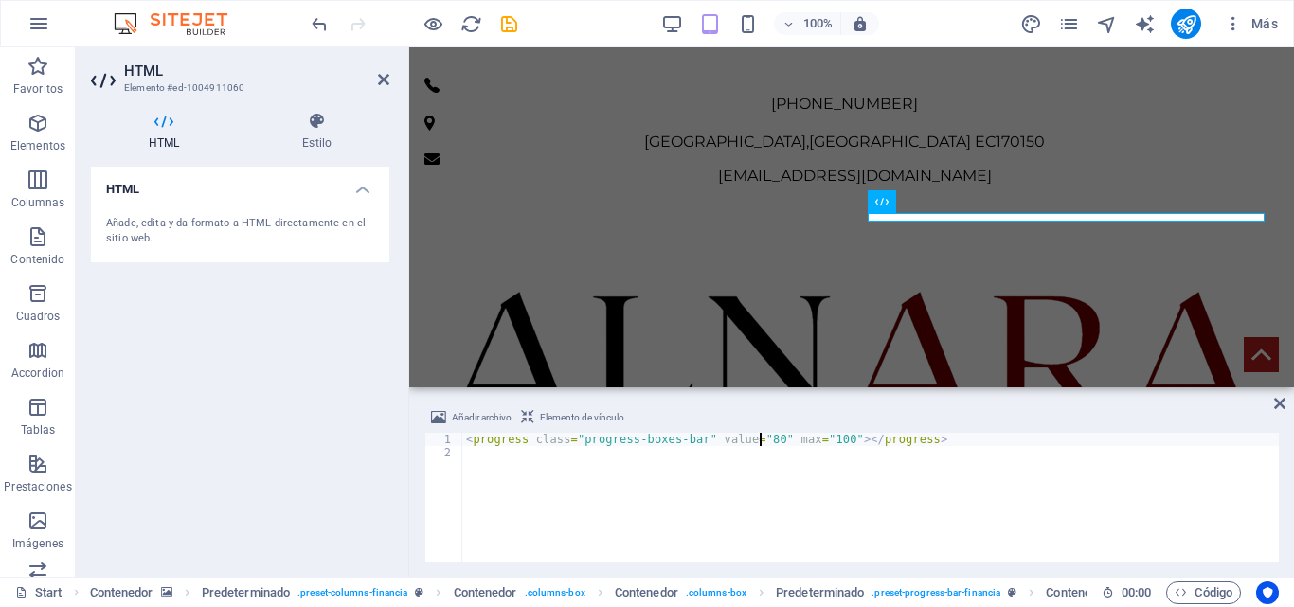
scroll to position [736, 0]
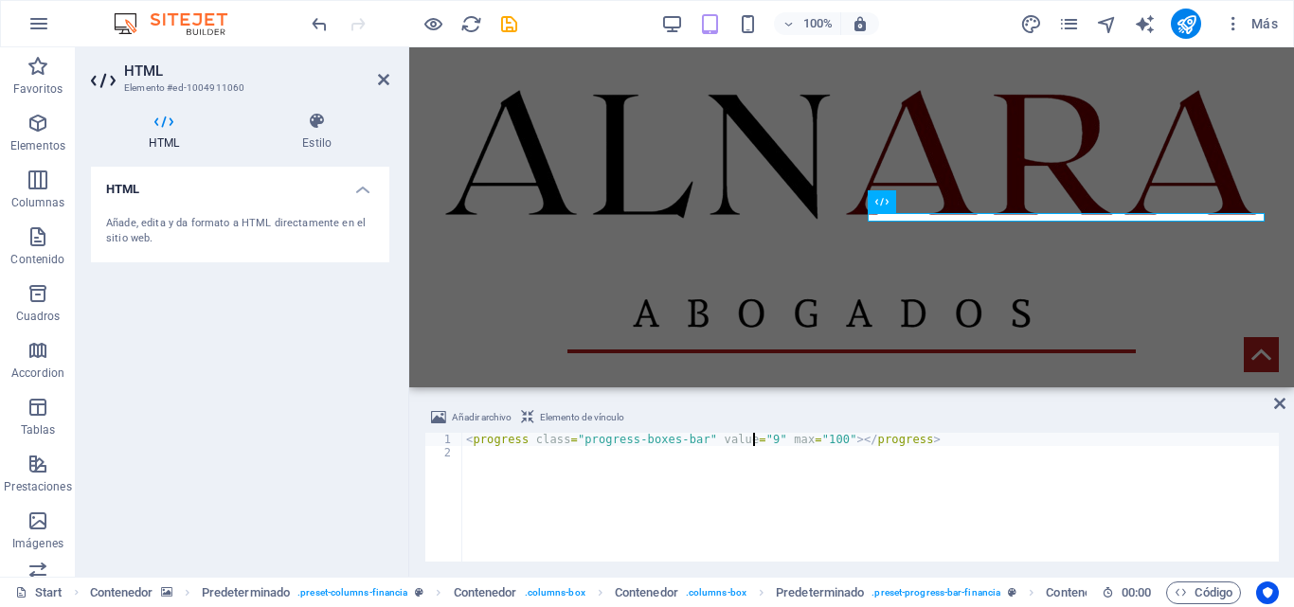
type textarea "<progress class="progress-boxes-bar" value="90" max="100"></progress>"
click at [1280, 409] on icon at bounding box center [1280, 403] width 11 height 15
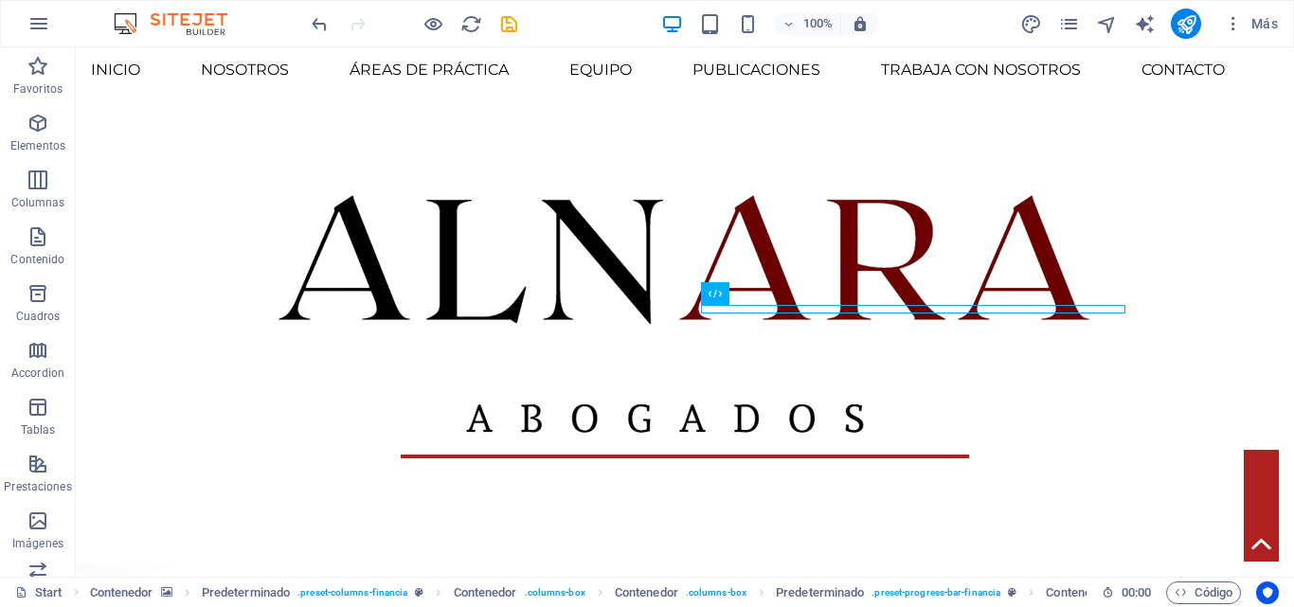
scroll to position [528, 0]
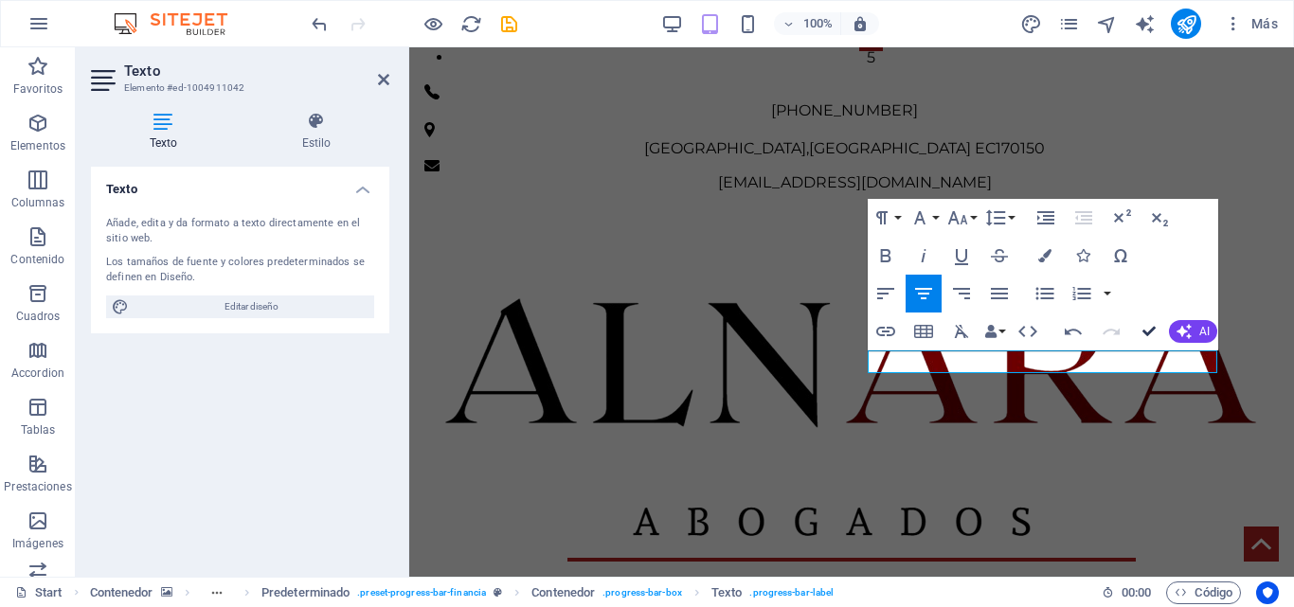
drag, startPoint x: 880, startPoint y: 286, endPoint x: 956, endPoint y: 334, distance: 89.4
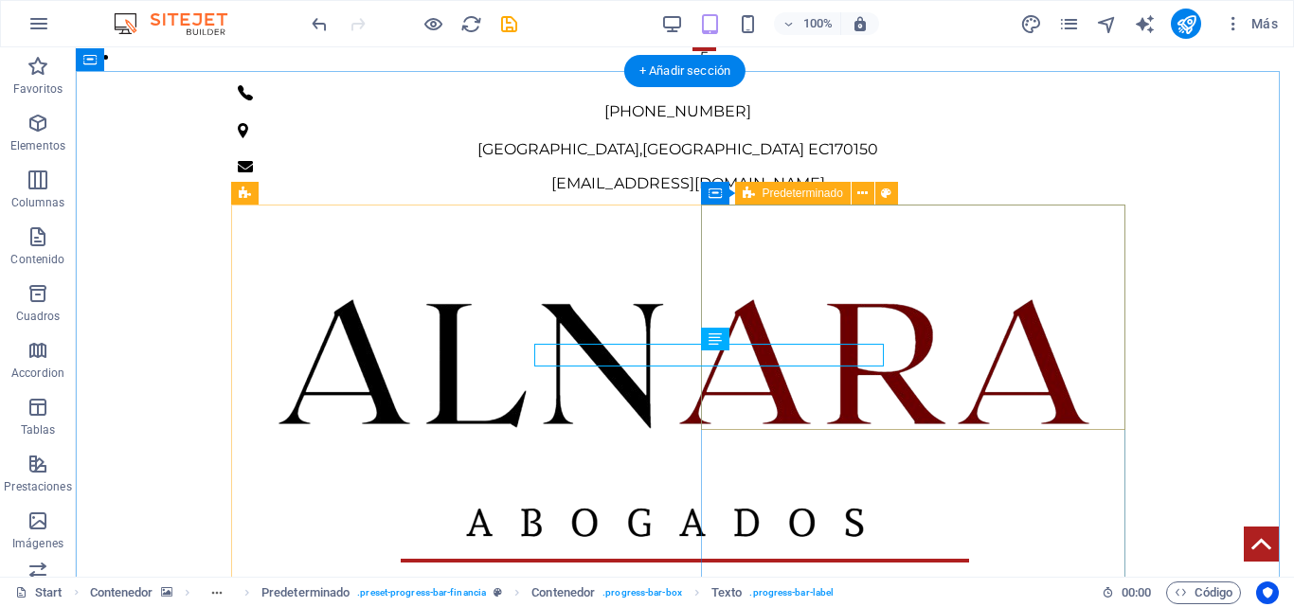
scroll to position [534, 0]
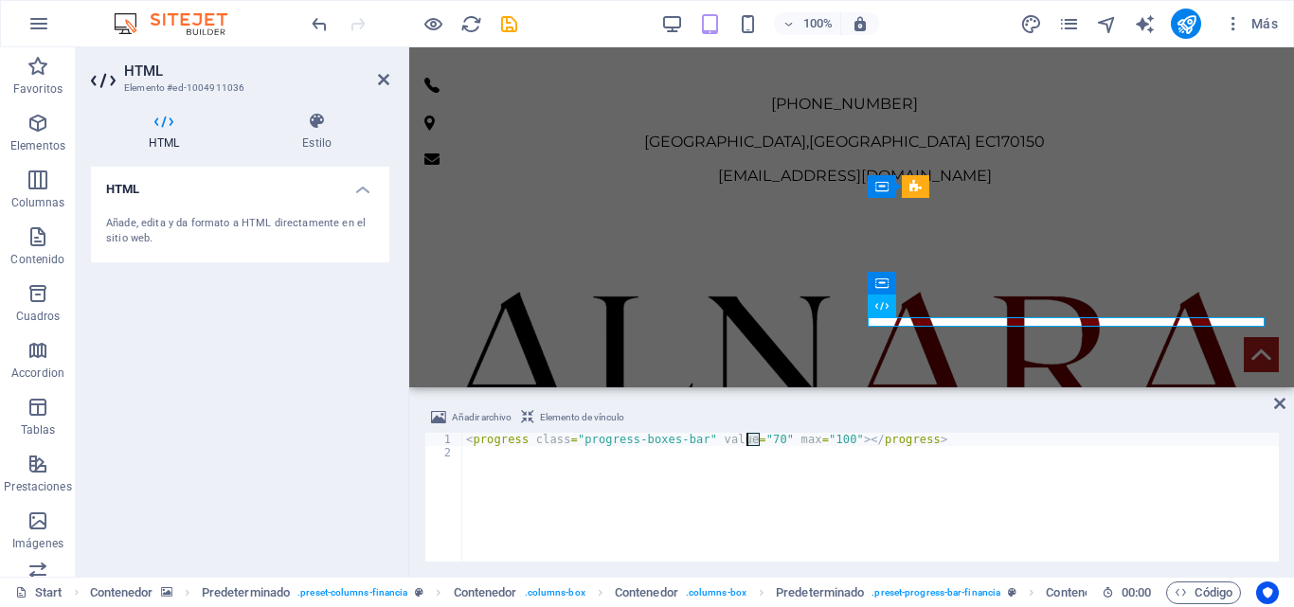
drag, startPoint x: 761, startPoint y: 445, endPoint x: 746, endPoint y: 445, distance: 15.2
click at [746, 445] on div "< progress class = "progress-boxes-bar" value = "70" max = "100" > </ progress >" at bounding box center [870, 510] width 817 height 155
type textarea "<progress class="progress-boxes-bar" value="95" max="100"></progress>"
click at [1278, 396] on icon at bounding box center [1280, 403] width 11 height 15
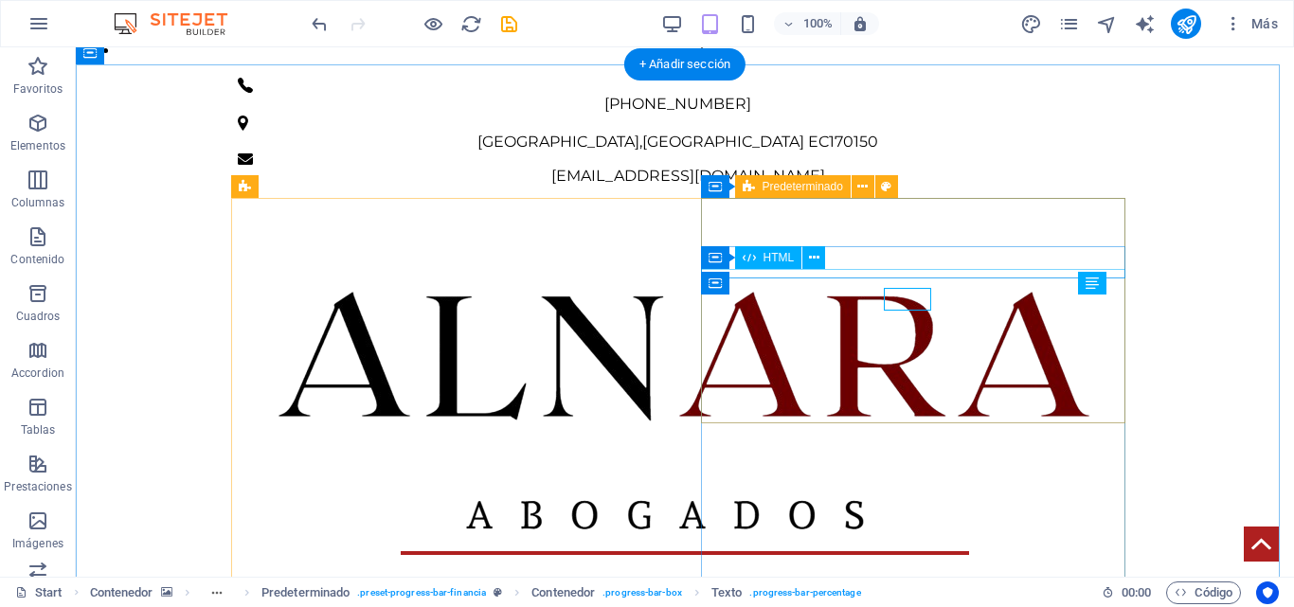
scroll to position [541, 0]
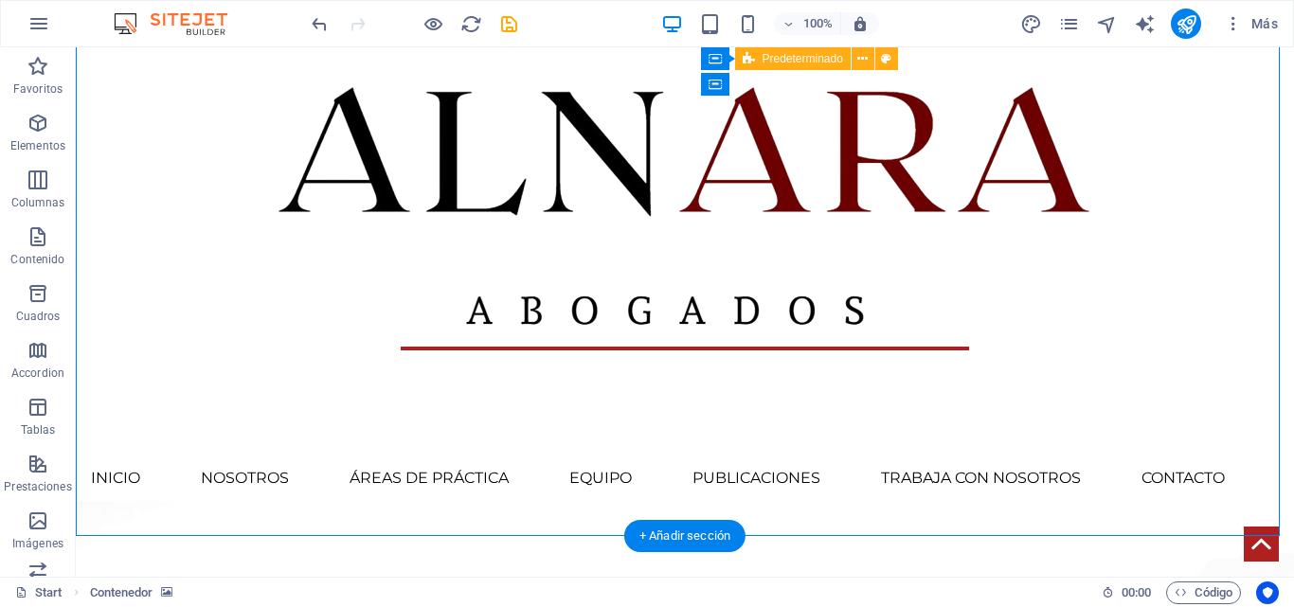
scroll to position [446, 0]
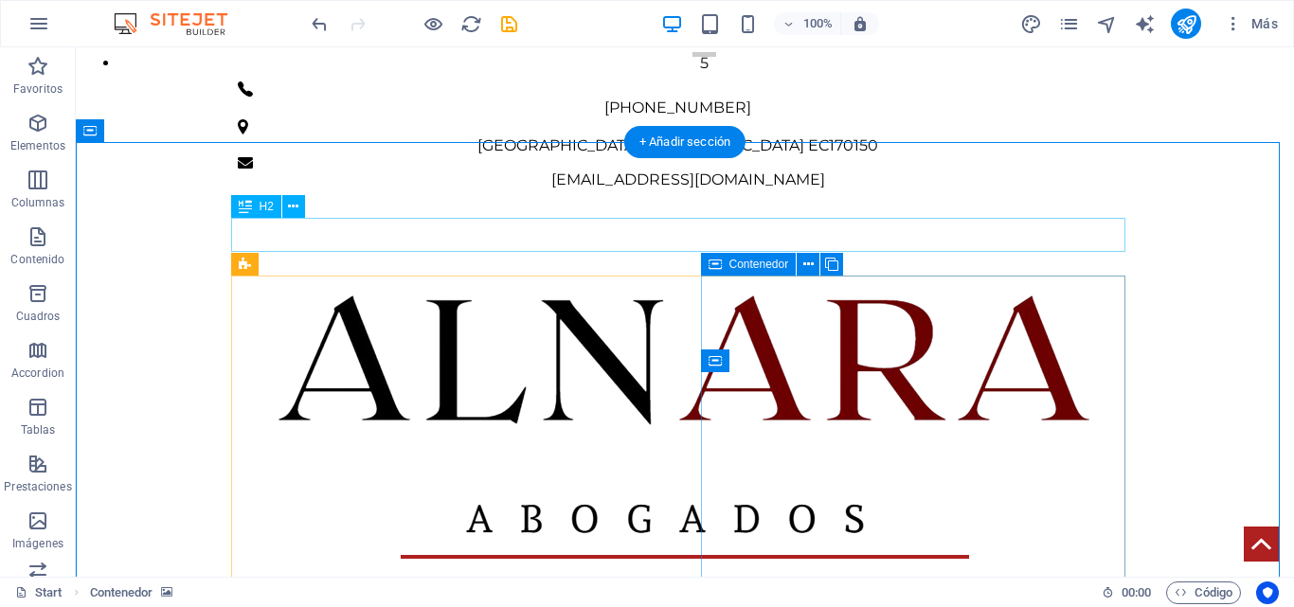
scroll to position [541, 0]
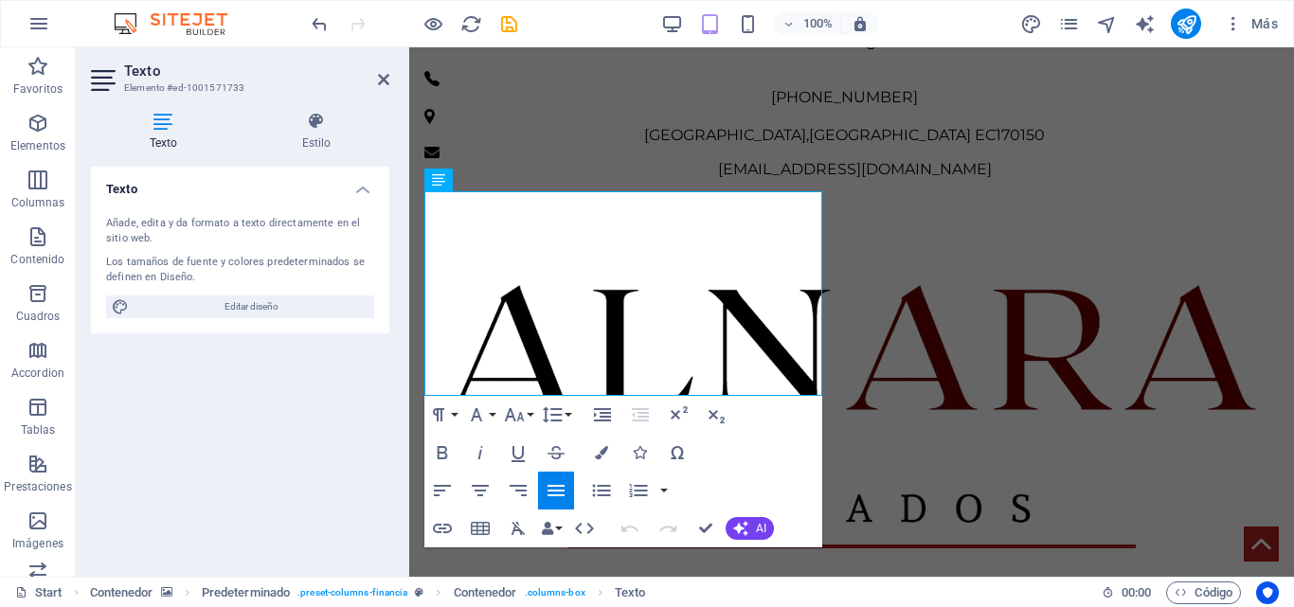
drag, startPoint x: 558, startPoint y: 207, endPoint x: 413, endPoint y: 193, distance: 145.6
drag, startPoint x: 699, startPoint y: 524, endPoint x: 631, endPoint y: 478, distance: 82.5
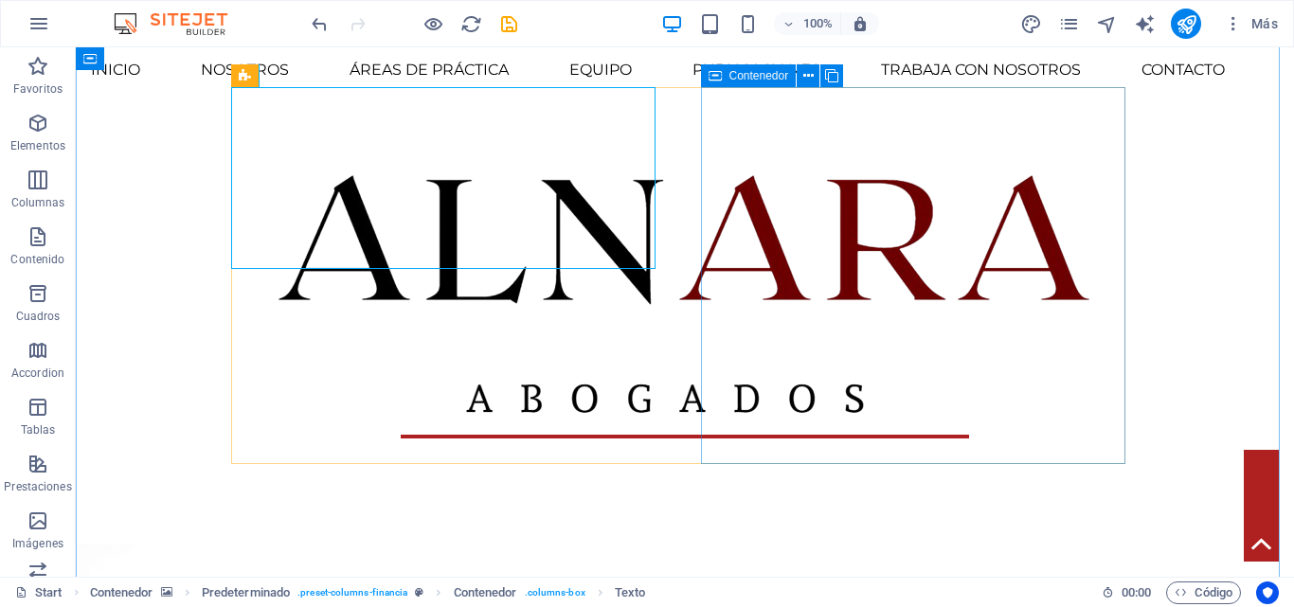
scroll to position [529, 0]
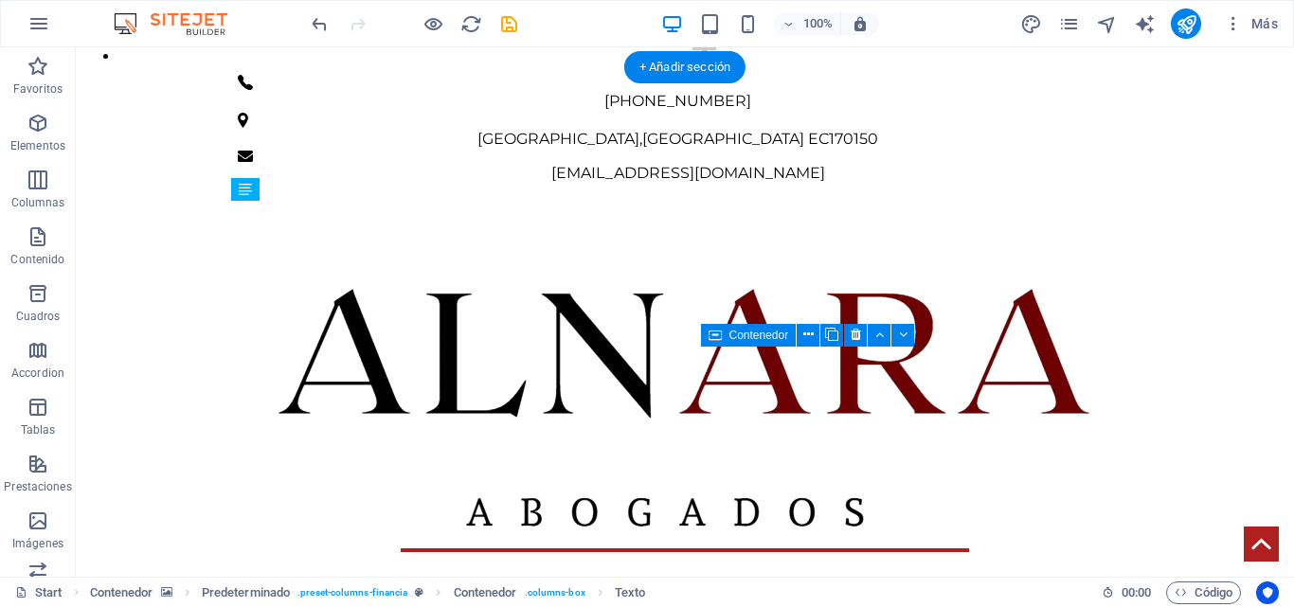
drag, startPoint x: 500, startPoint y: 331, endPoint x: 473, endPoint y: 466, distance: 138.3
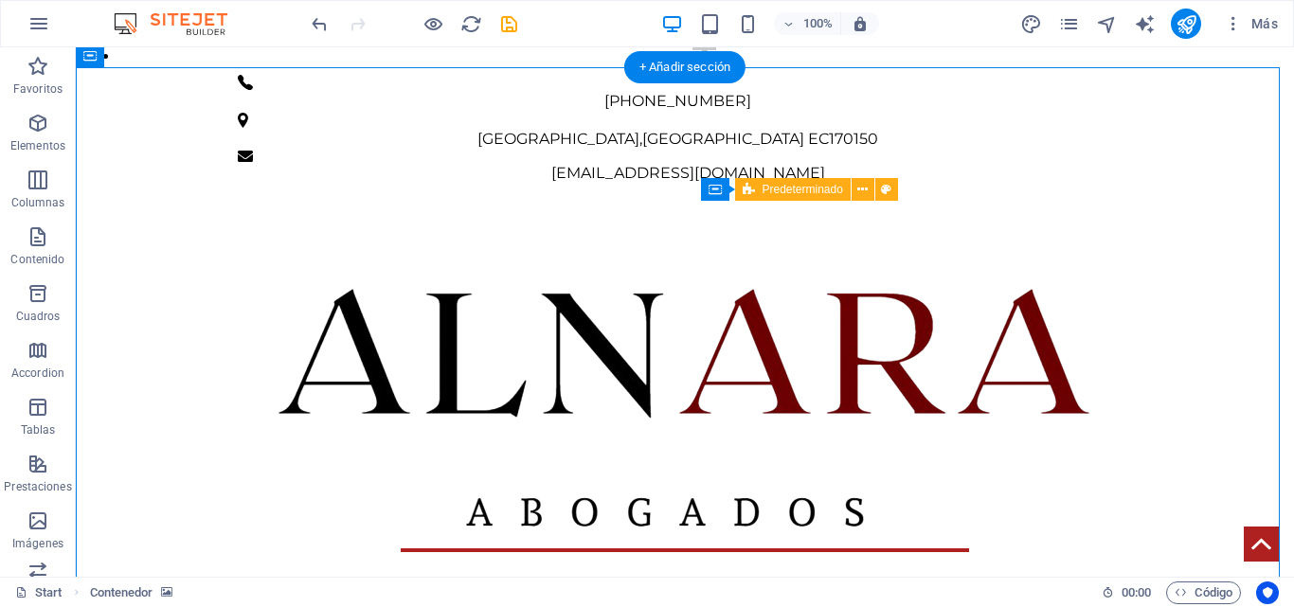
scroll to position [624, 0]
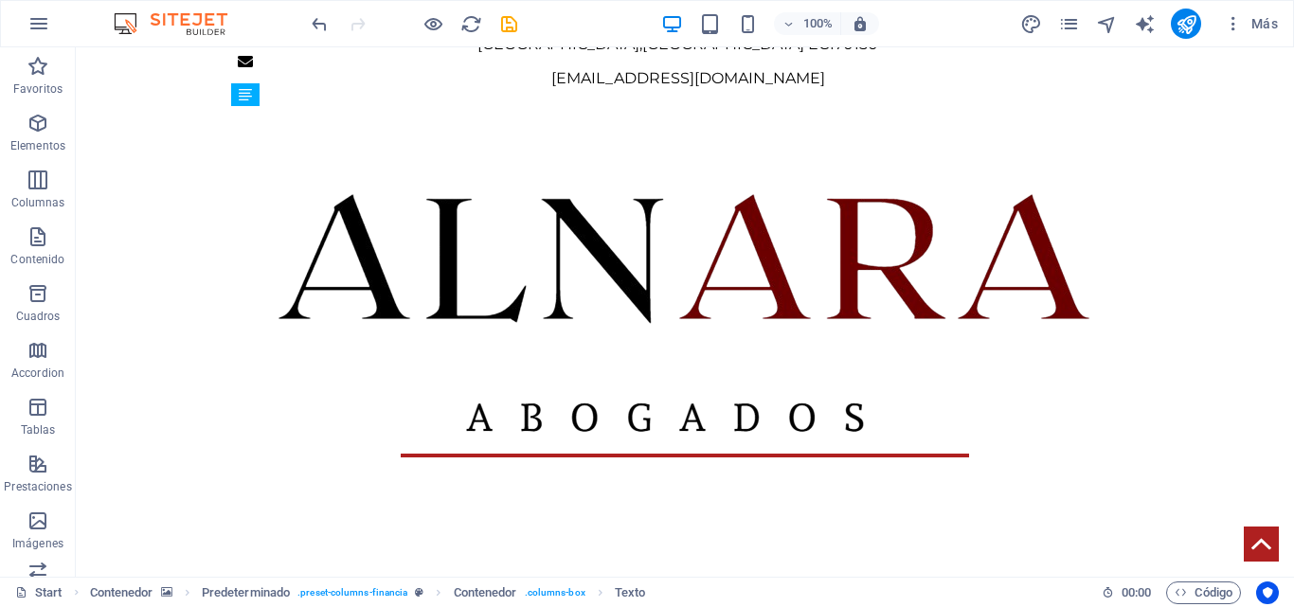
drag, startPoint x: 454, startPoint y: 424, endPoint x: 489, endPoint y: 241, distance: 186.2
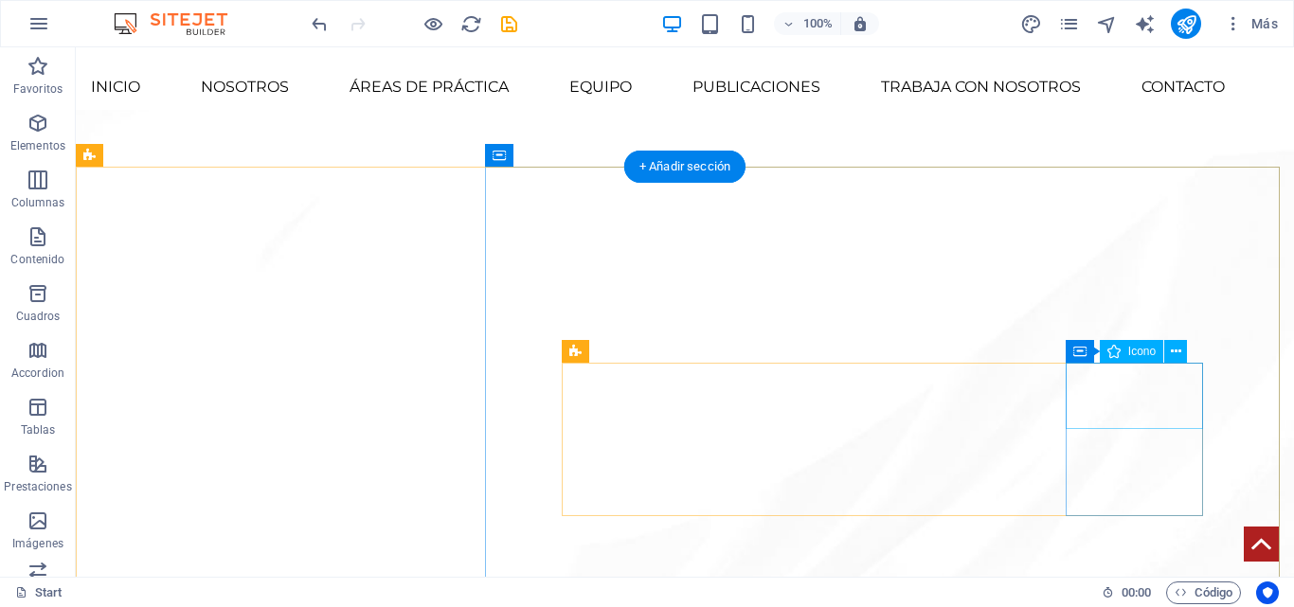
scroll to position [1232, 0]
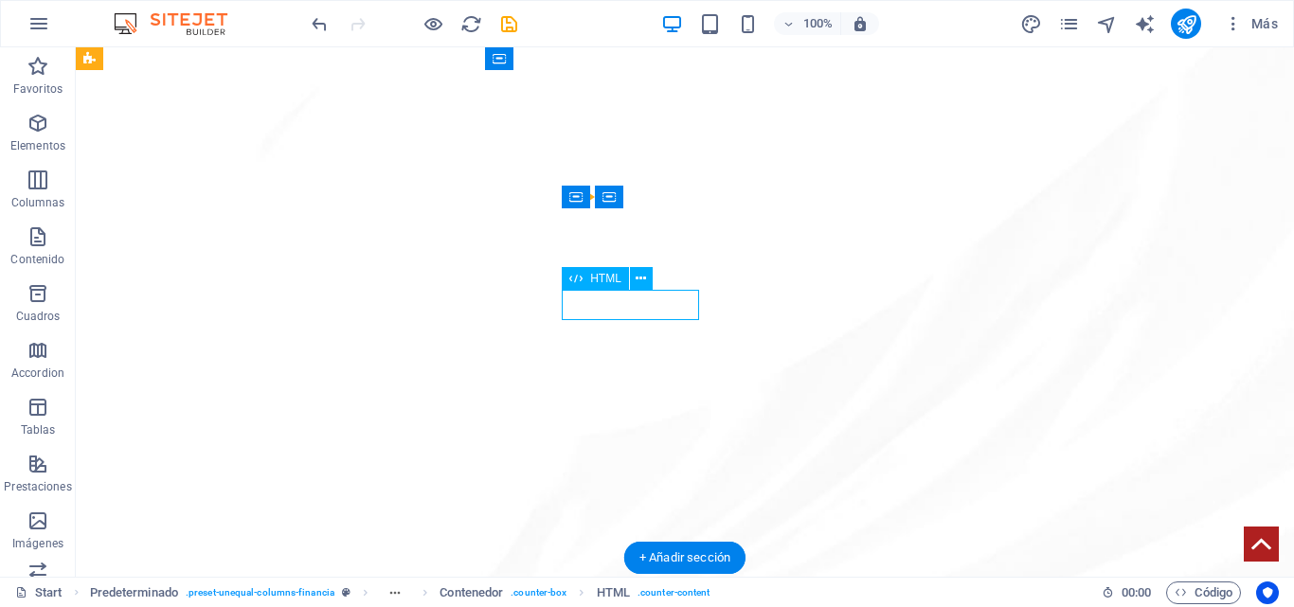
drag, startPoint x: 621, startPoint y: 301, endPoint x: 285, endPoint y: 301, distance: 335.5
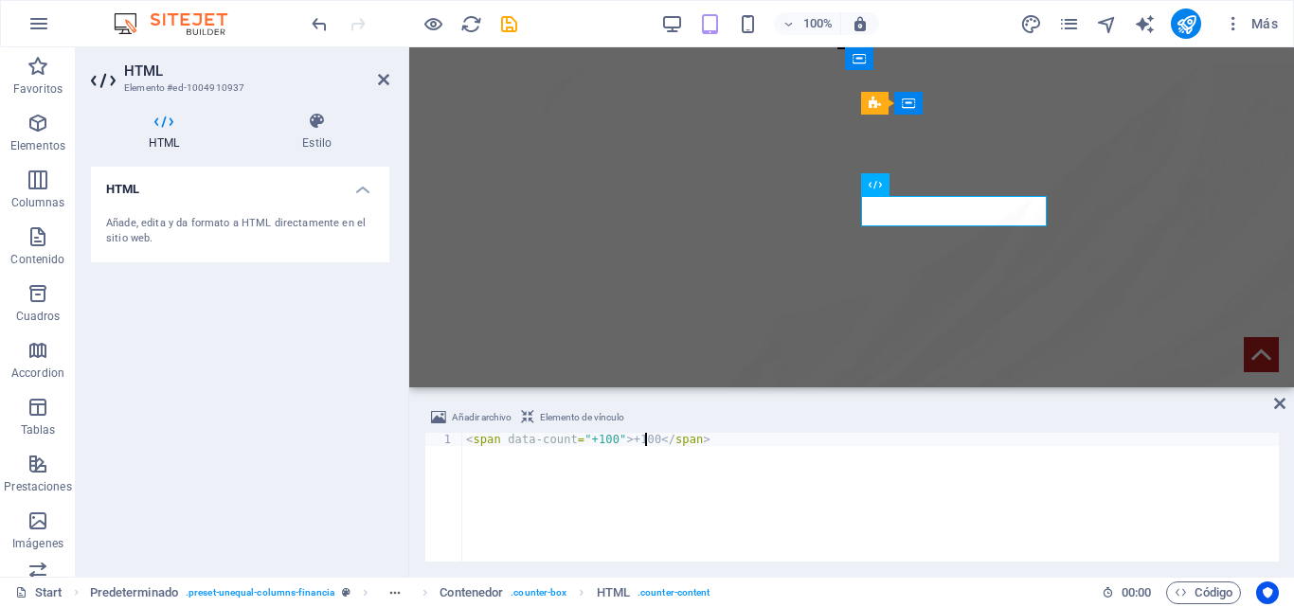
click at [776, 433] on div "< span data-count = "+100" > +100 </ span >" at bounding box center [870, 510] width 817 height 155
click at [589, 441] on div "< span data-count = "+100" > +100 </ span >" at bounding box center [870, 510] width 817 height 155
type textarea "<span data-count="100">+100</span>"
drag, startPoint x: 1277, startPoint y: 401, endPoint x: 1201, endPoint y: 353, distance: 90.2
click at [1277, 401] on icon at bounding box center [1280, 403] width 11 height 15
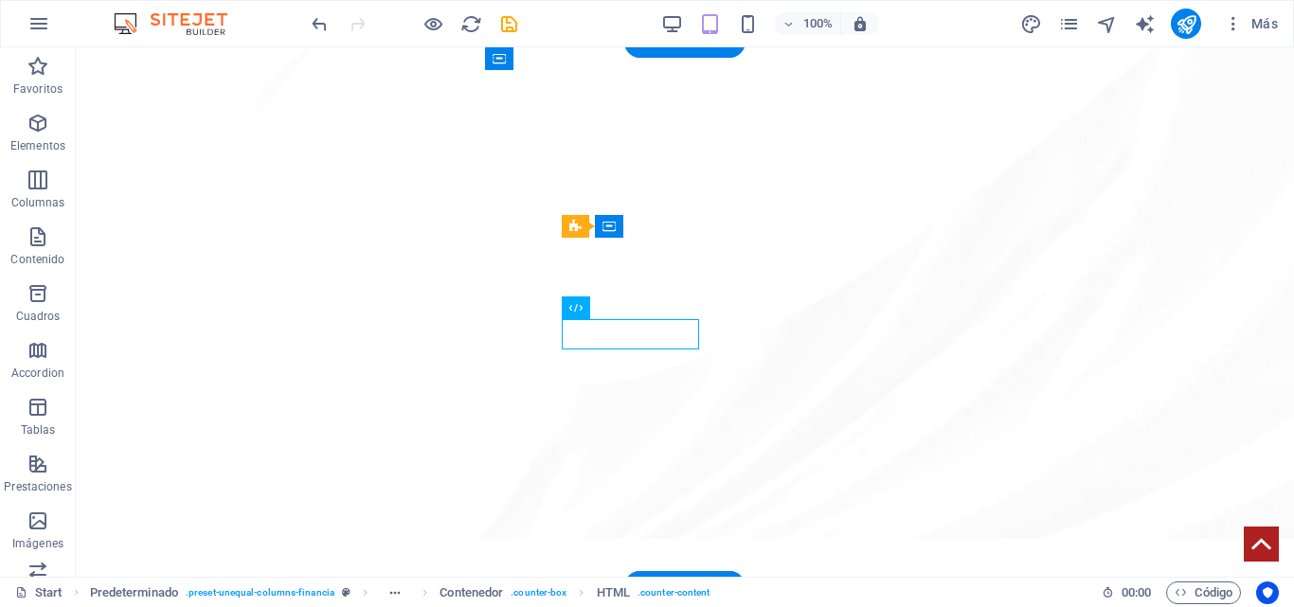
scroll to position [1222, 0]
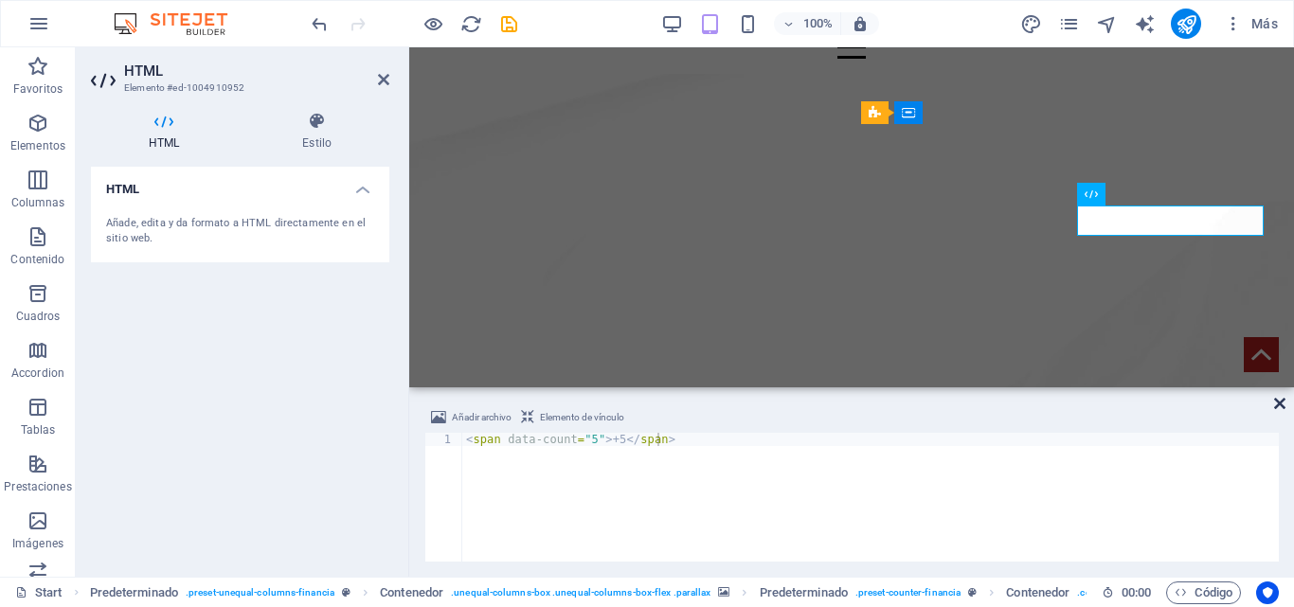
click at [1284, 404] on icon at bounding box center [1280, 403] width 11 height 15
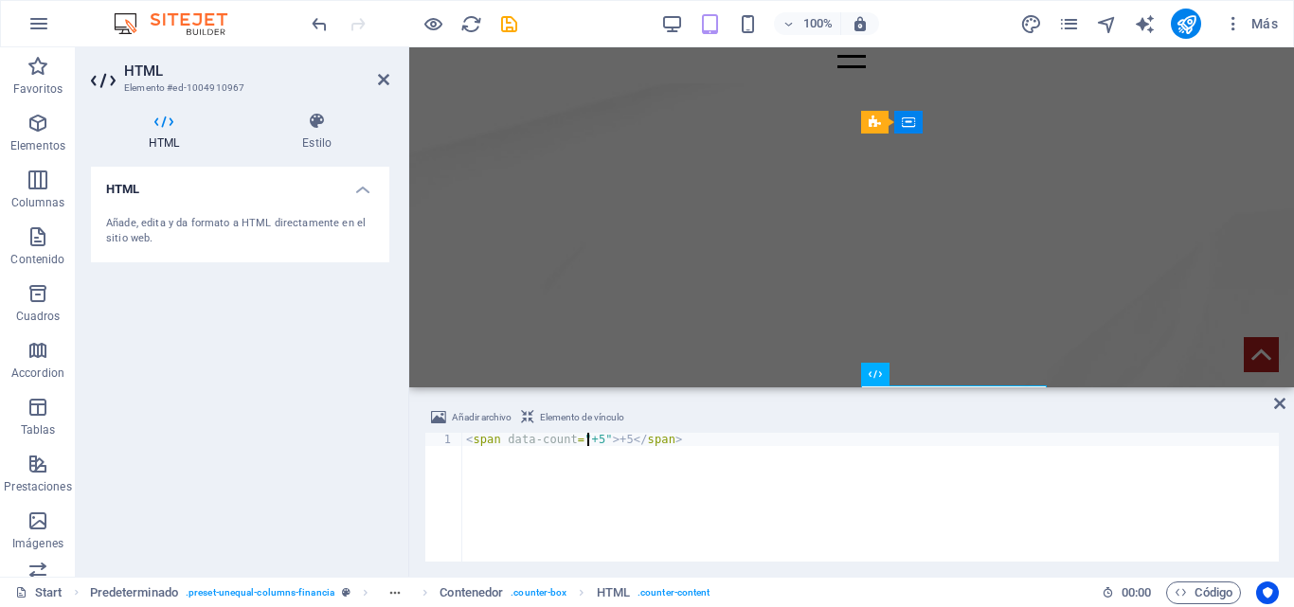
click at [590, 440] on div "< span data-count = "+5" > +5 </ span >" at bounding box center [870, 510] width 817 height 155
type textarea "<span data-count="5">+5</span>"
click at [1278, 404] on icon at bounding box center [1280, 403] width 11 height 15
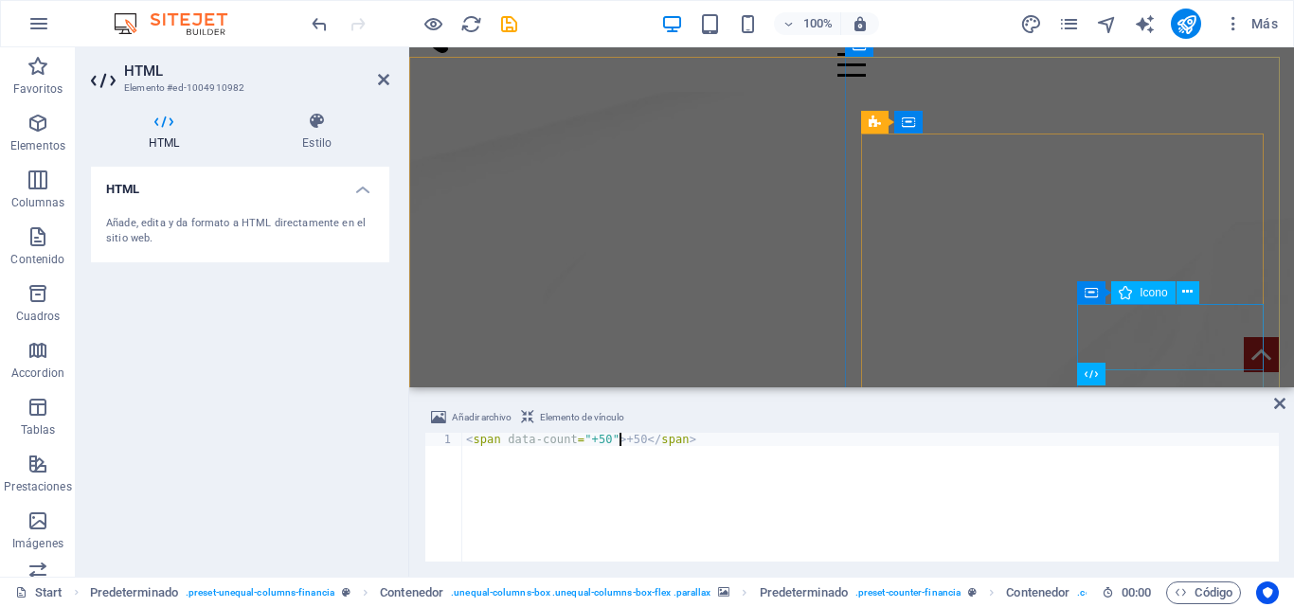
scroll to position [1213, 0]
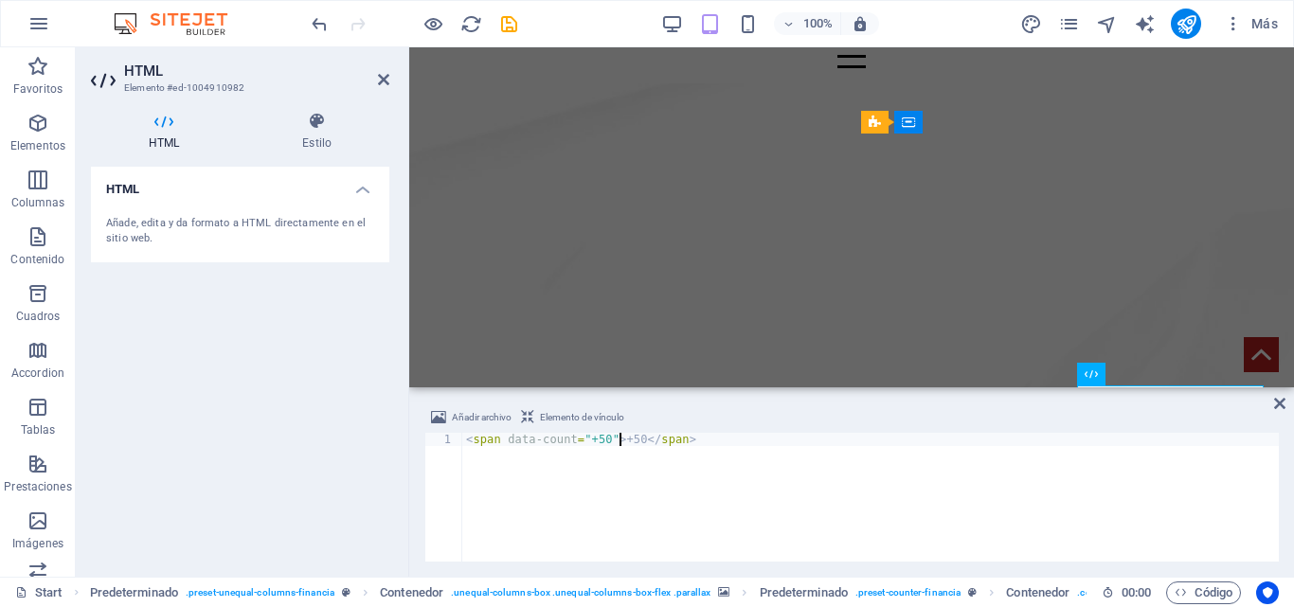
click at [585, 439] on div "< span data-count = "+50" > +50 </ span >" at bounding box center [870, 510] width 817 height 155
type textarea "<span data-count="50">+50</span>"
click at [1279, 406] on icon at bounding box center [1280, 403] width 11 height 15
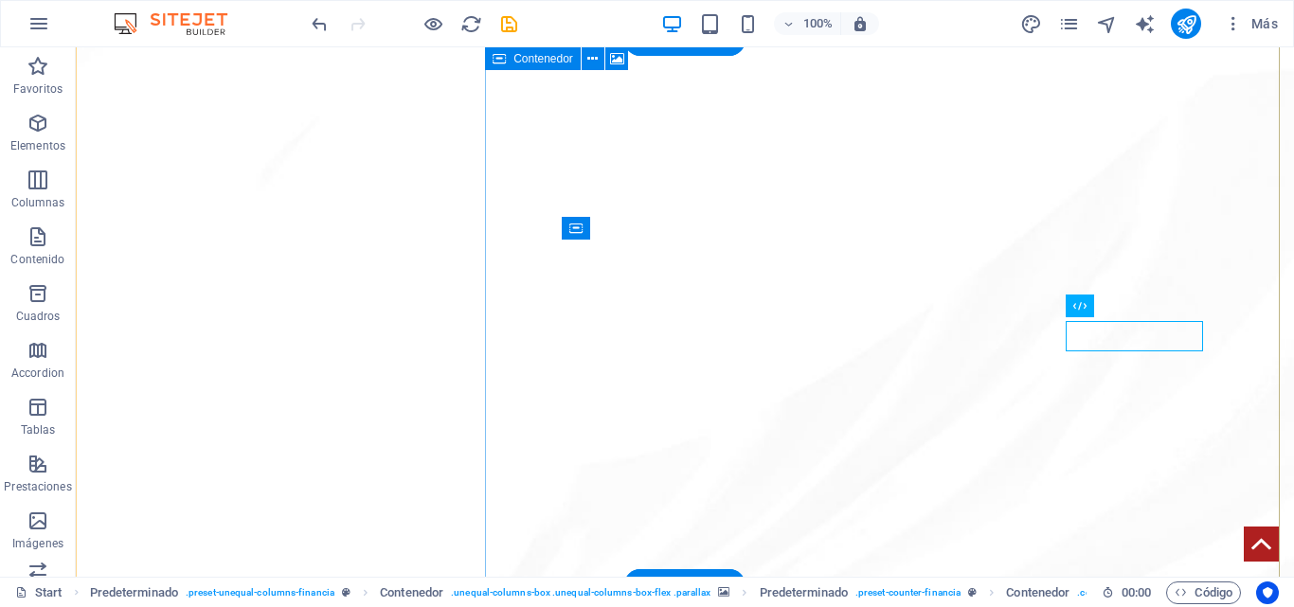
scroll to position [1204, 0]
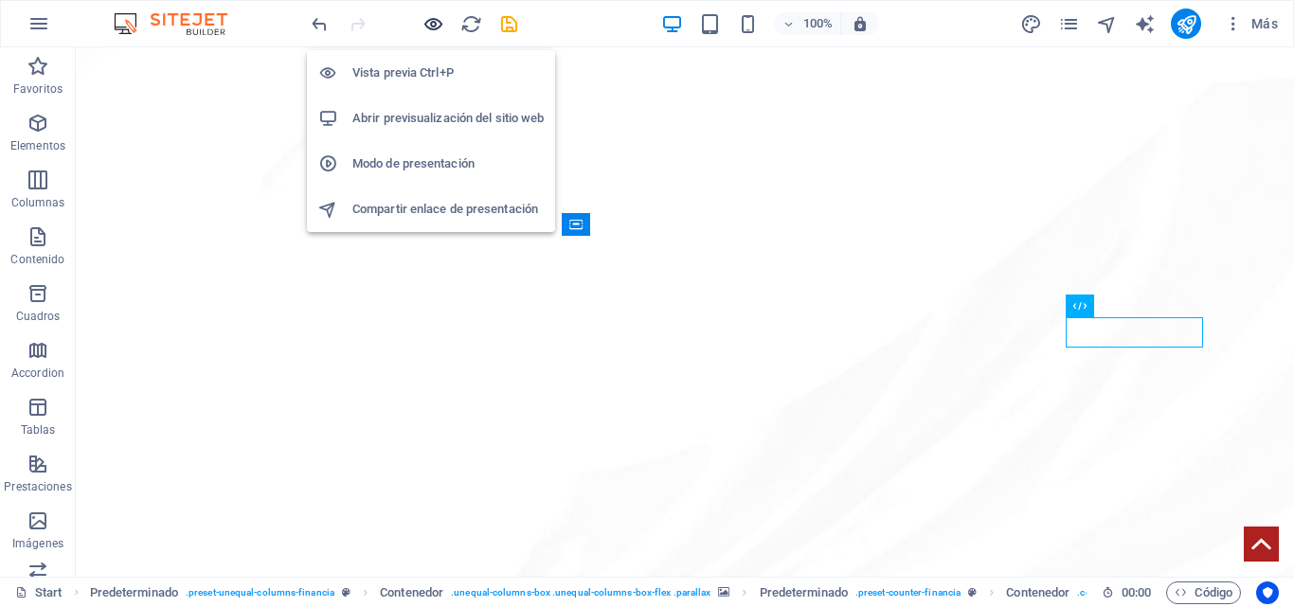
click at [432, 21] on icon "button" at bounding box center [434, 24] width 22 height 22
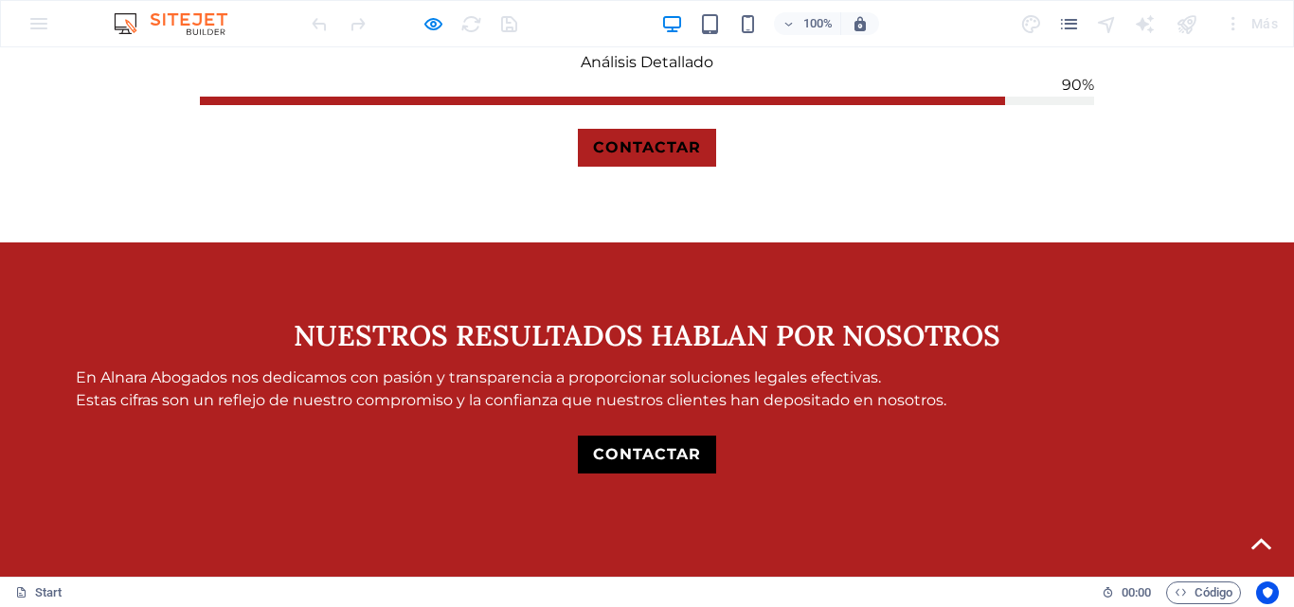
scroll to position [2634, 0]
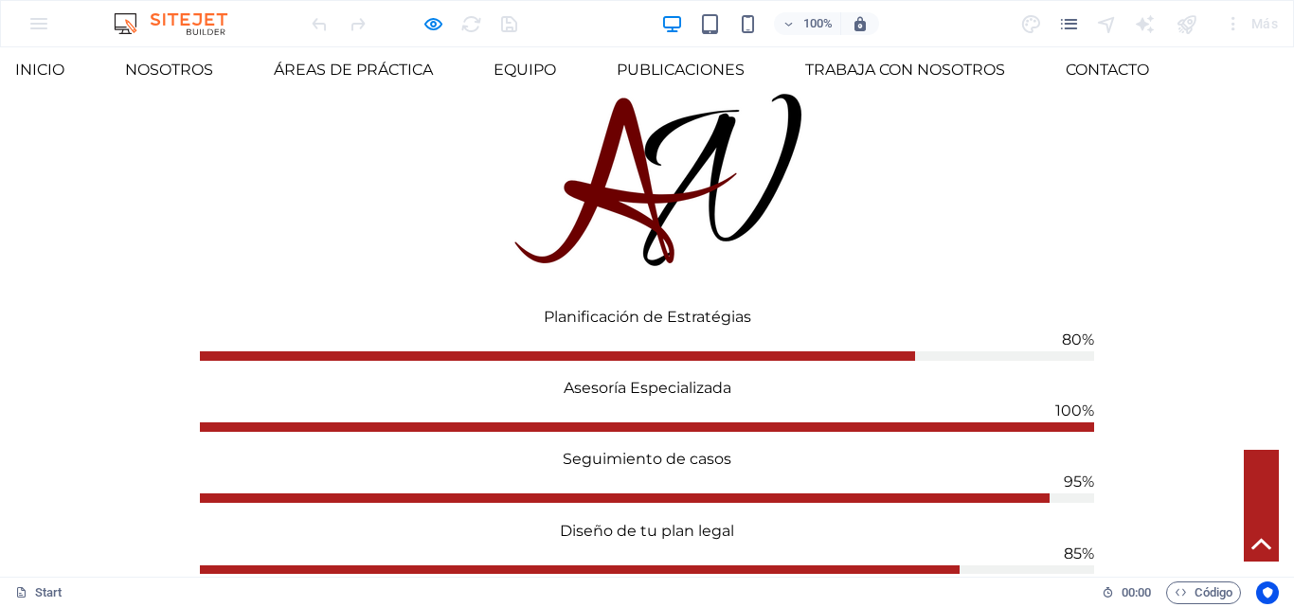
scroll to position [1876, 0]
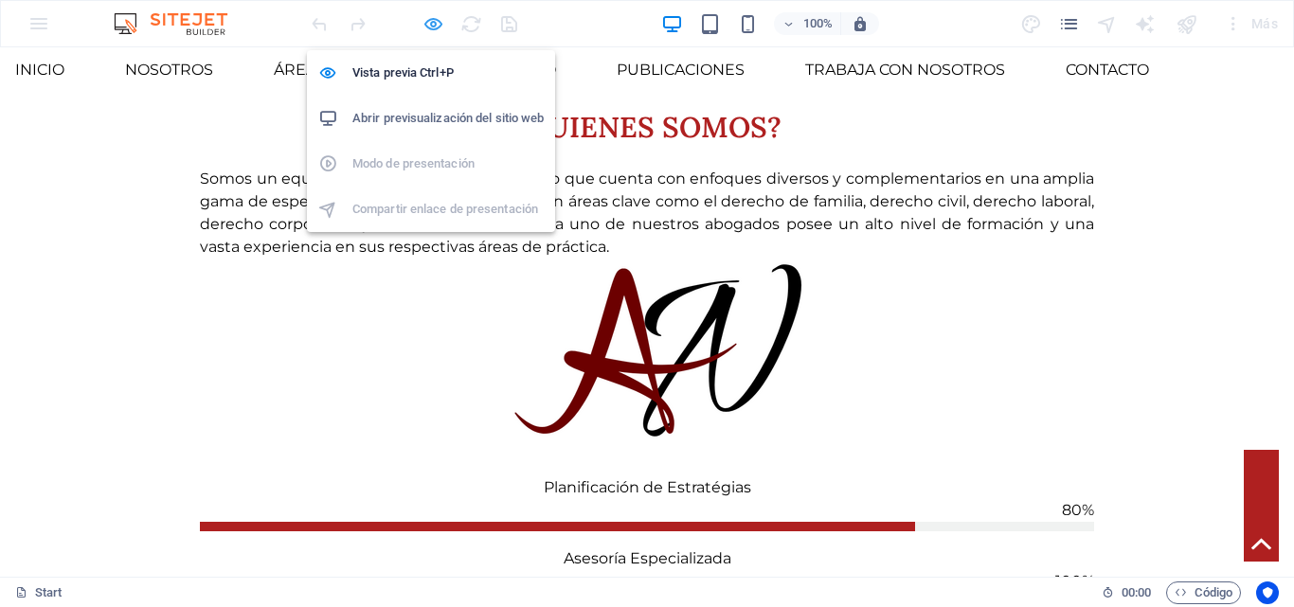
click at [425, 25] on icon "button" at bounding box center [434, 24] width 22 height 22
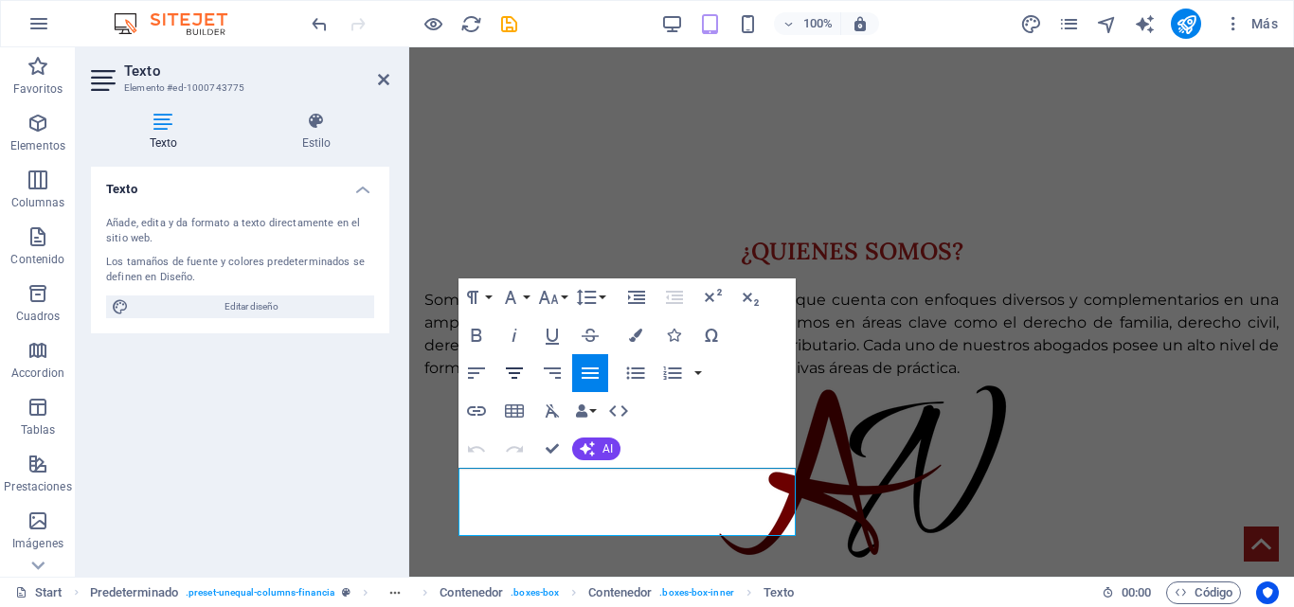
click at [519, 377] on icon "button" at bounding box center [514, 373] width 23 height 23
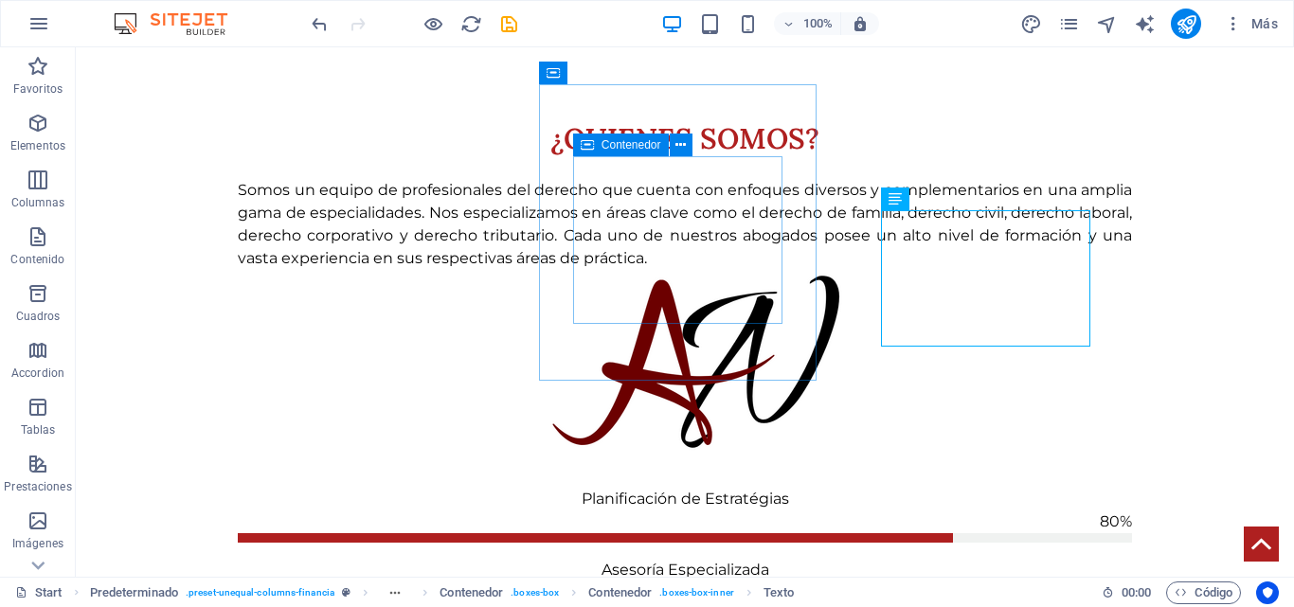
scroll to position [1866, 0]
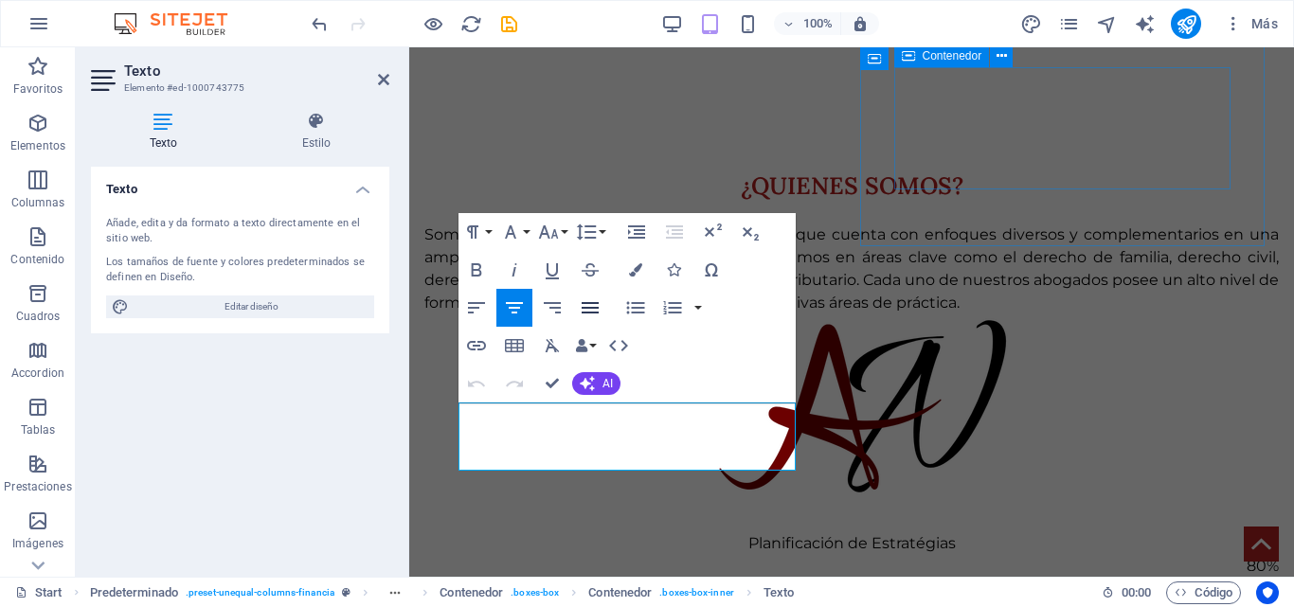
click at [596, 309] on icon "button" at bounding box center [590, 307] width 17 height 11
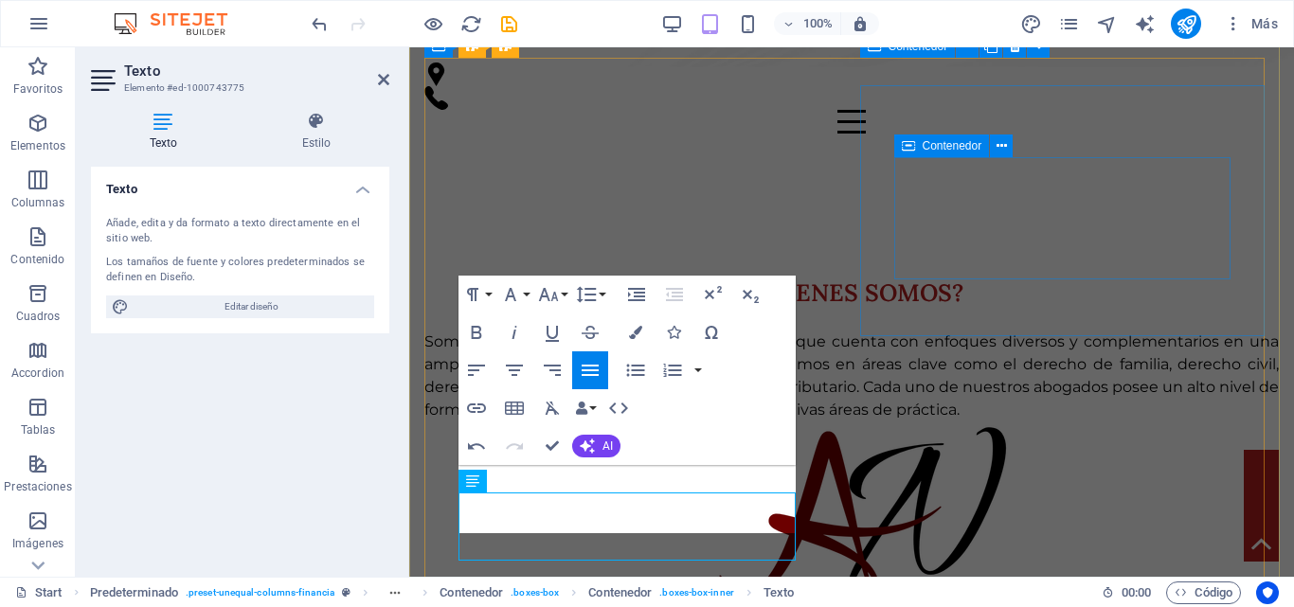
scroll to position [1649, 0]
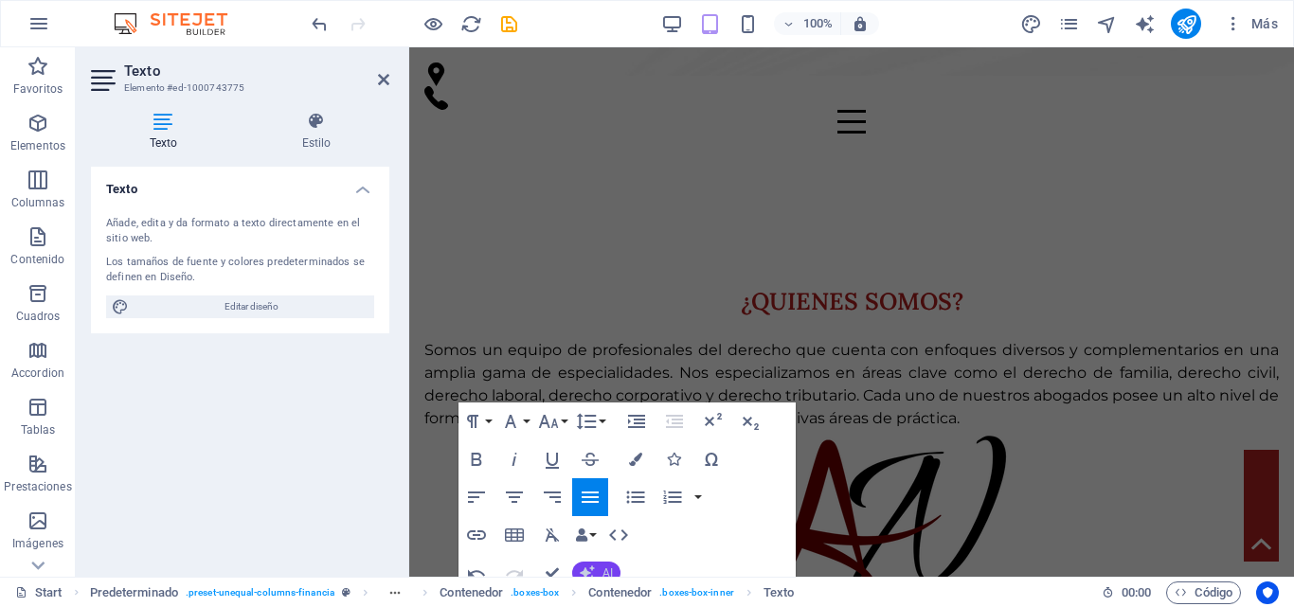
click at [593, 568] on icon "button" at bounding box center [587, 573] width 15 height 15
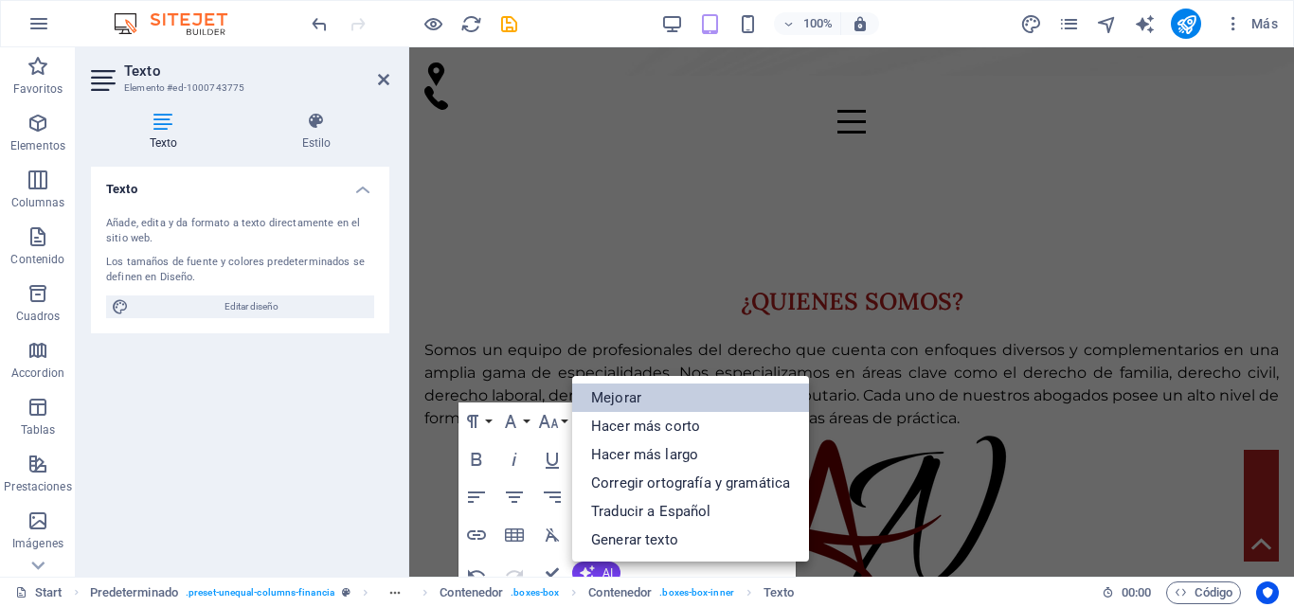
drag, startPoint x: 653, startPoint y: 397, endPoint x: 244, endPoint y: 348, distance: 412.3
click at [653, 397] on link "Mejorar" at bounding box center [690, 398] width 237 height 28
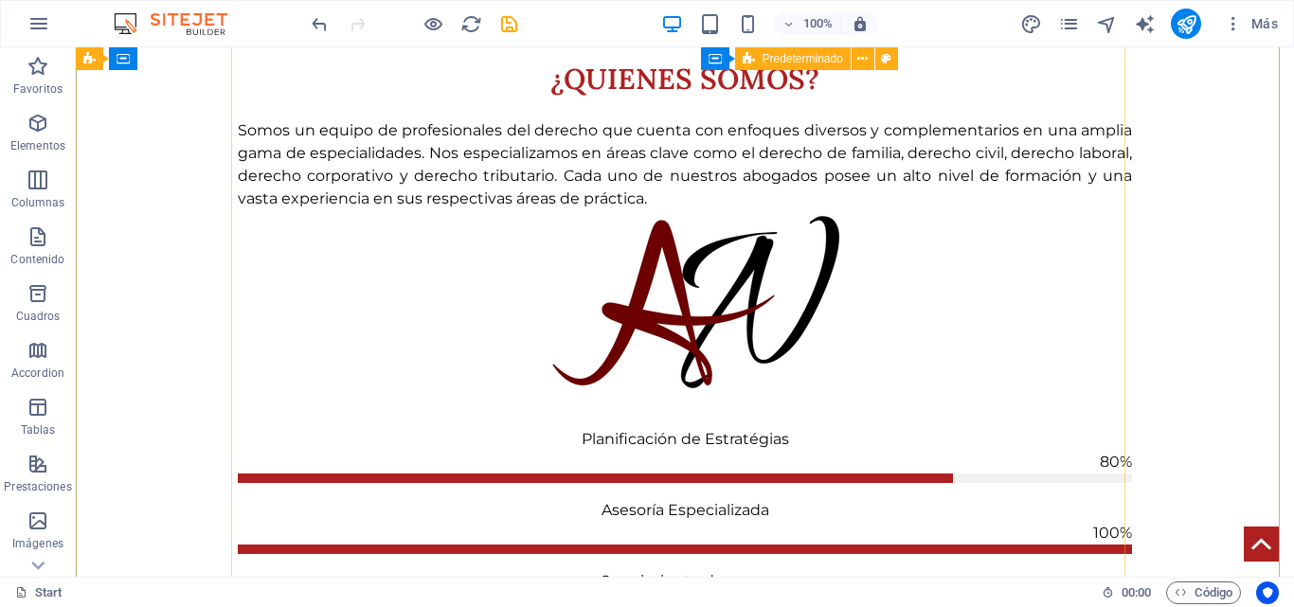
scroll to position [1895, 0]
click at [24, 353] on span "Accordion" at bounding box center [38, 361] width 76 height 45
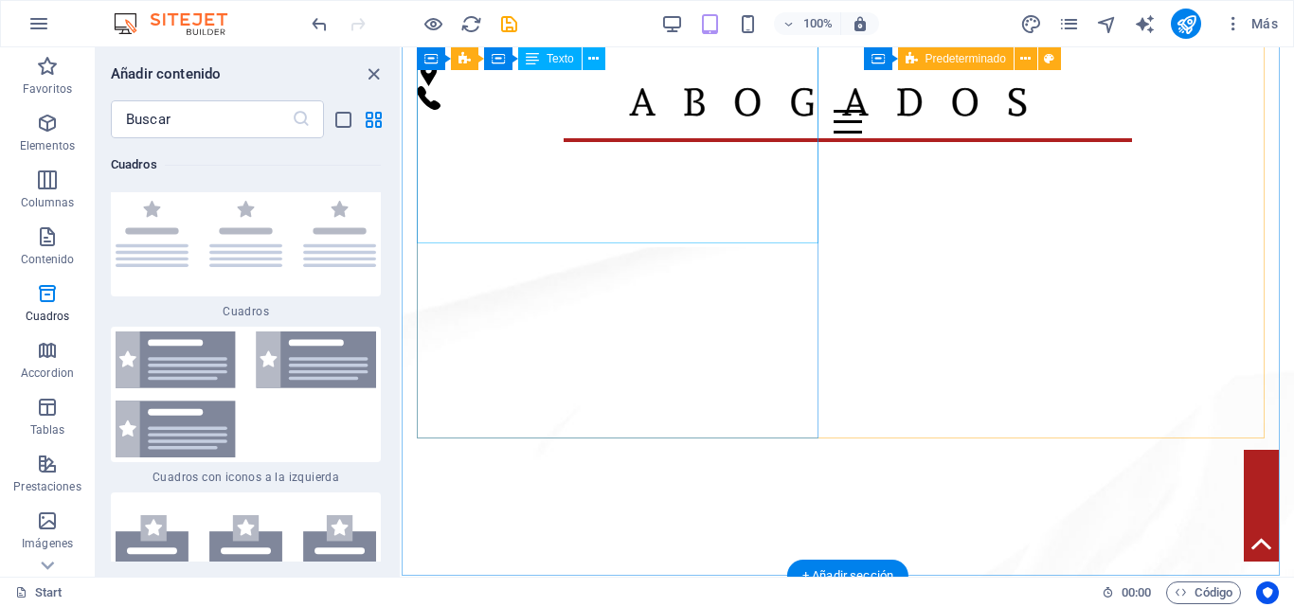
scroll to position [663, 0]
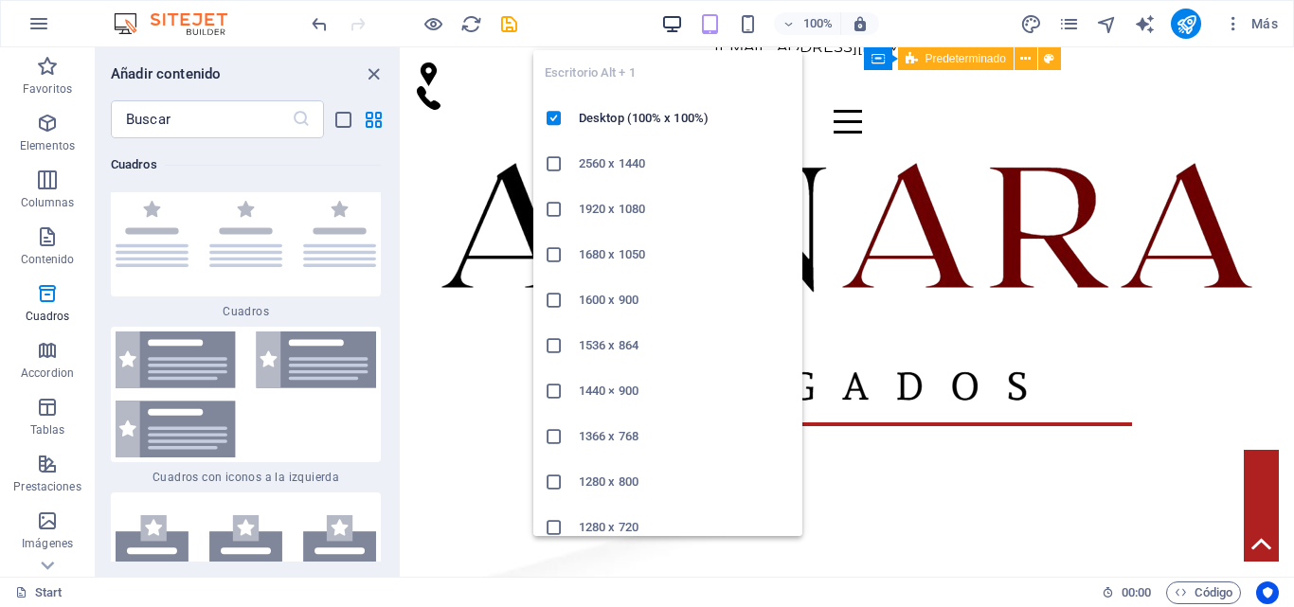
click at [673, 25] on icon "button" at bounding box center [672, 24] width 22 height 22
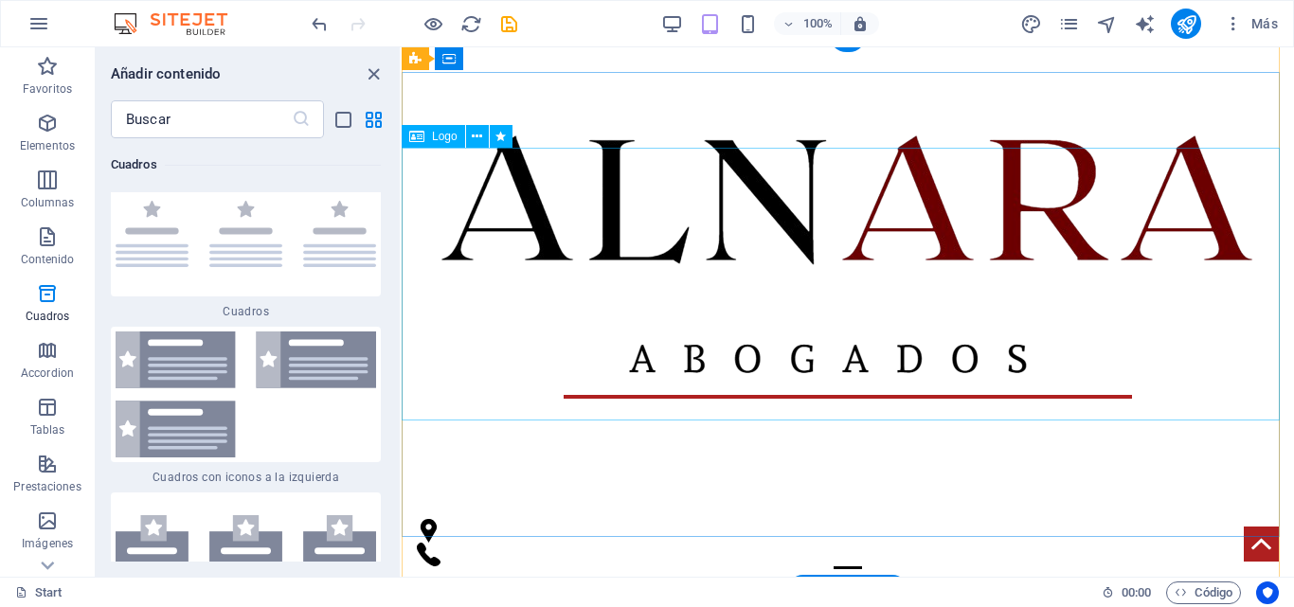
scroll to position [0, 0]
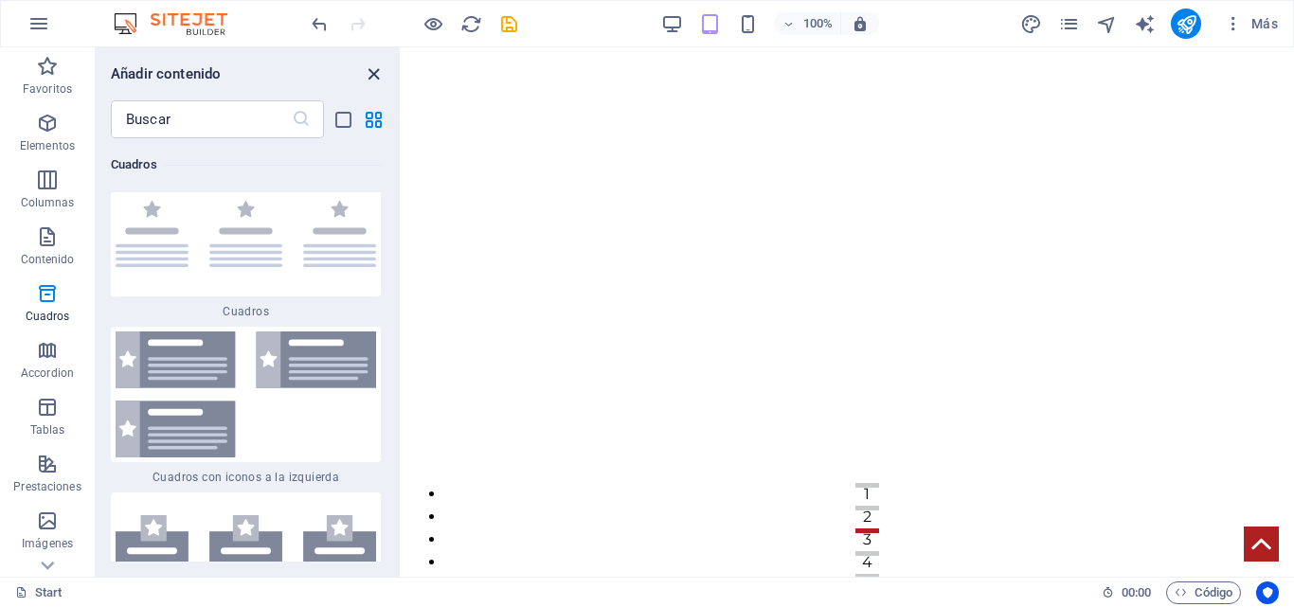
click at [379, 78] on icon "close panel" at bounding box center [374, 74] width 22 height 22
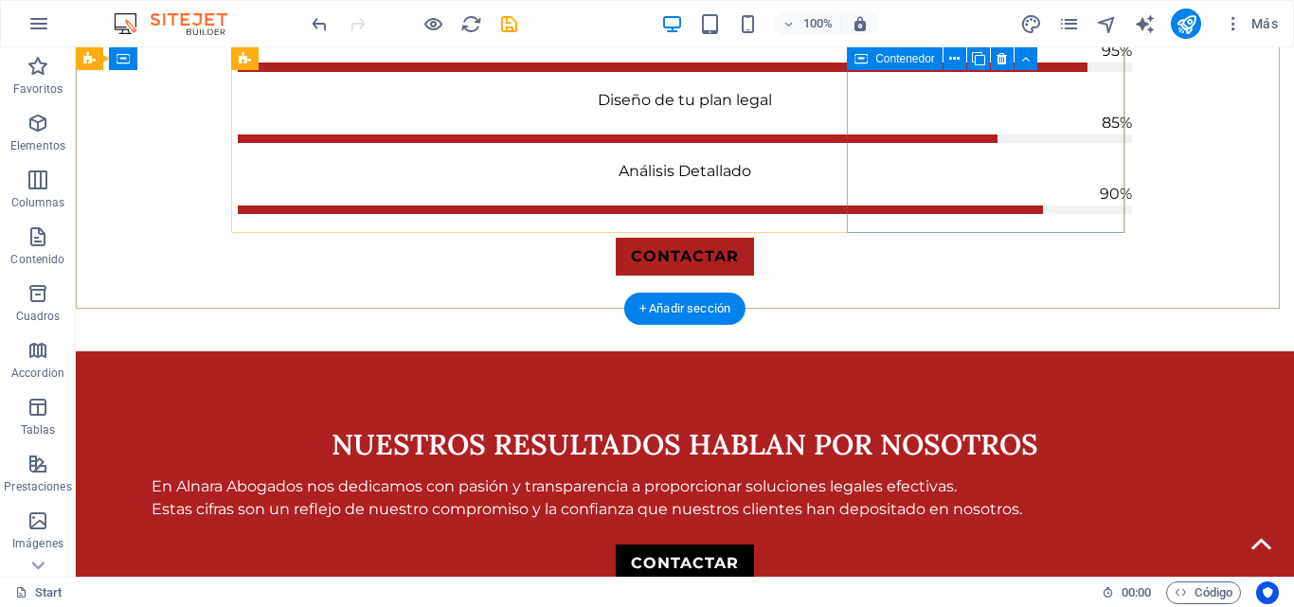
scroll to position [2559, 0]
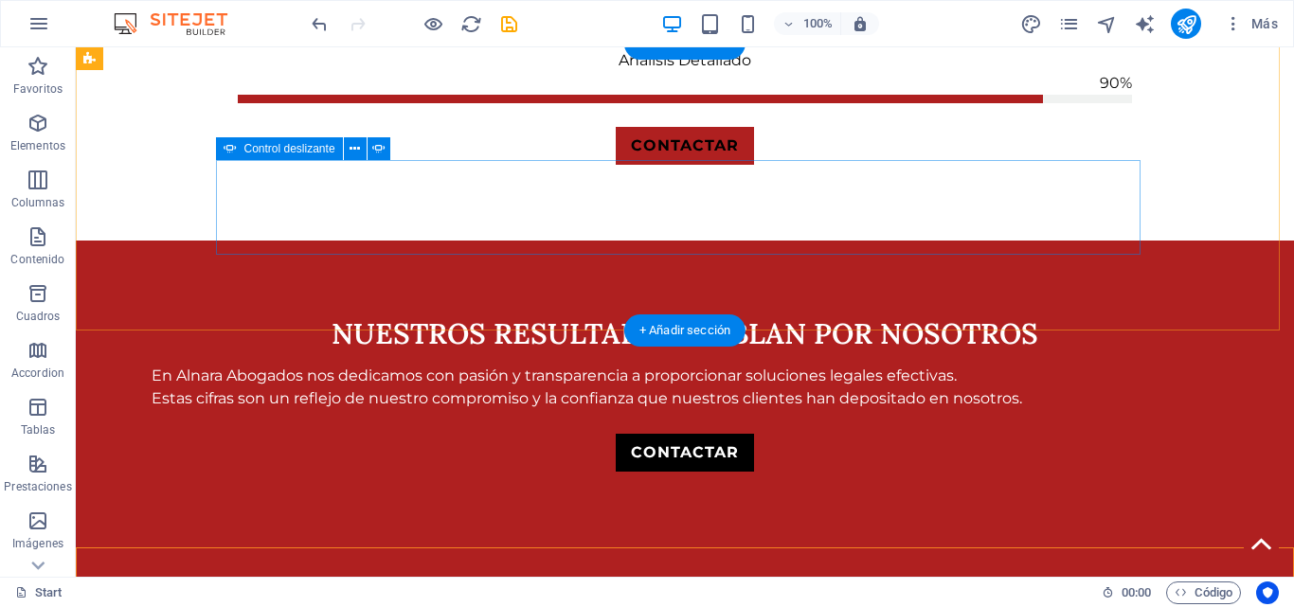
select select "ms"
select select "s"
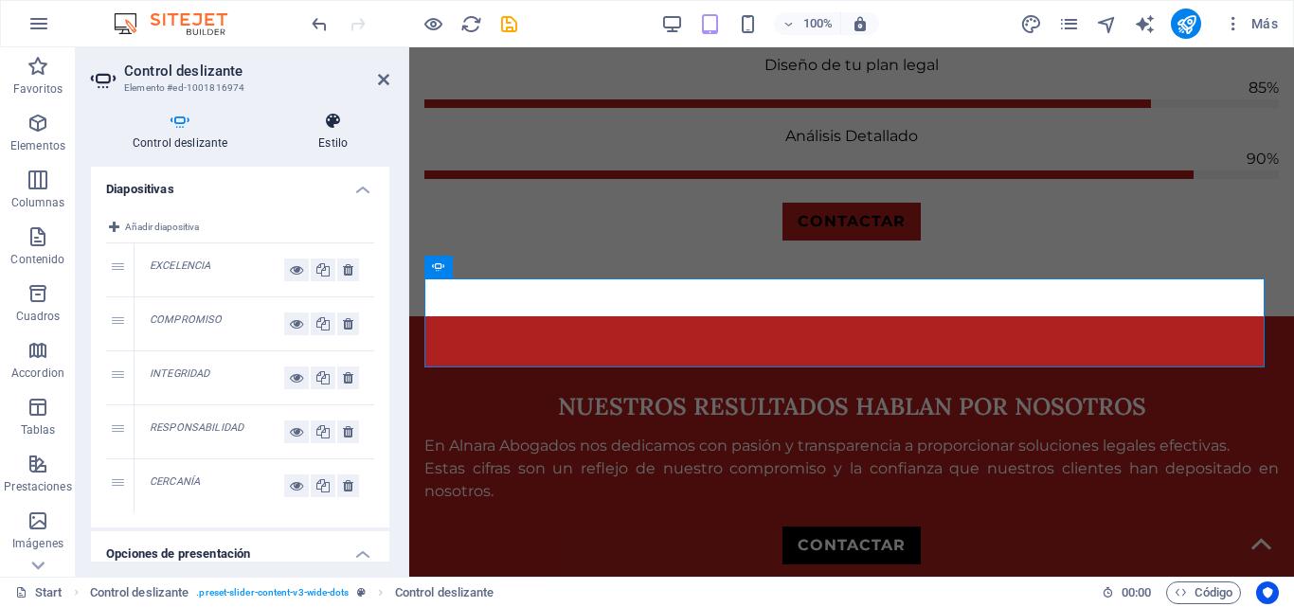
click at [303, 140] on h4 "Estilo" at bounding box center [333, 132] width 113 height 40
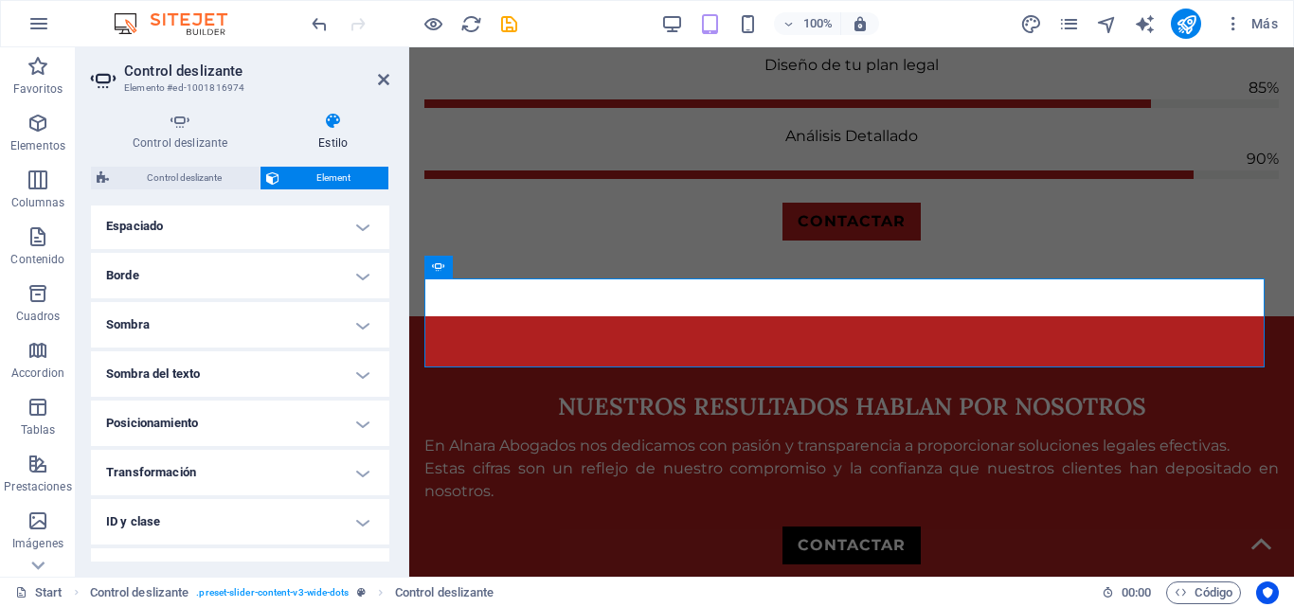
scroll to position [461, 0]
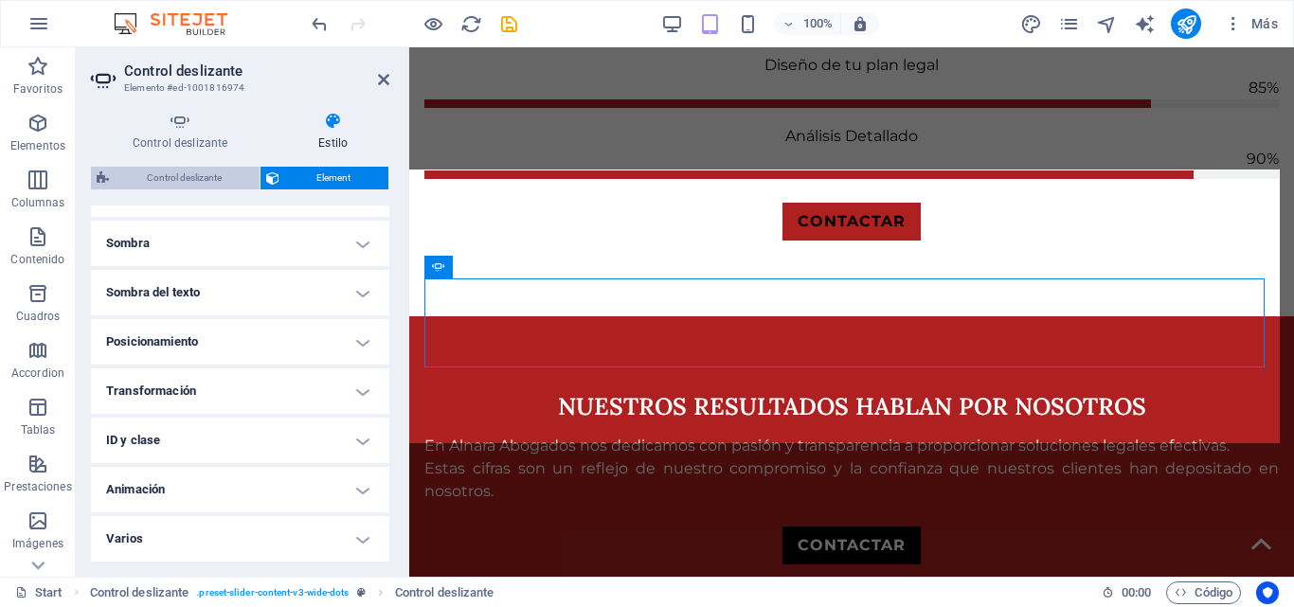
click at [200, 182] on span "Control deslizante" at bounding box center [184, 178] width 139 height 23
select select "rem"
select select "px"
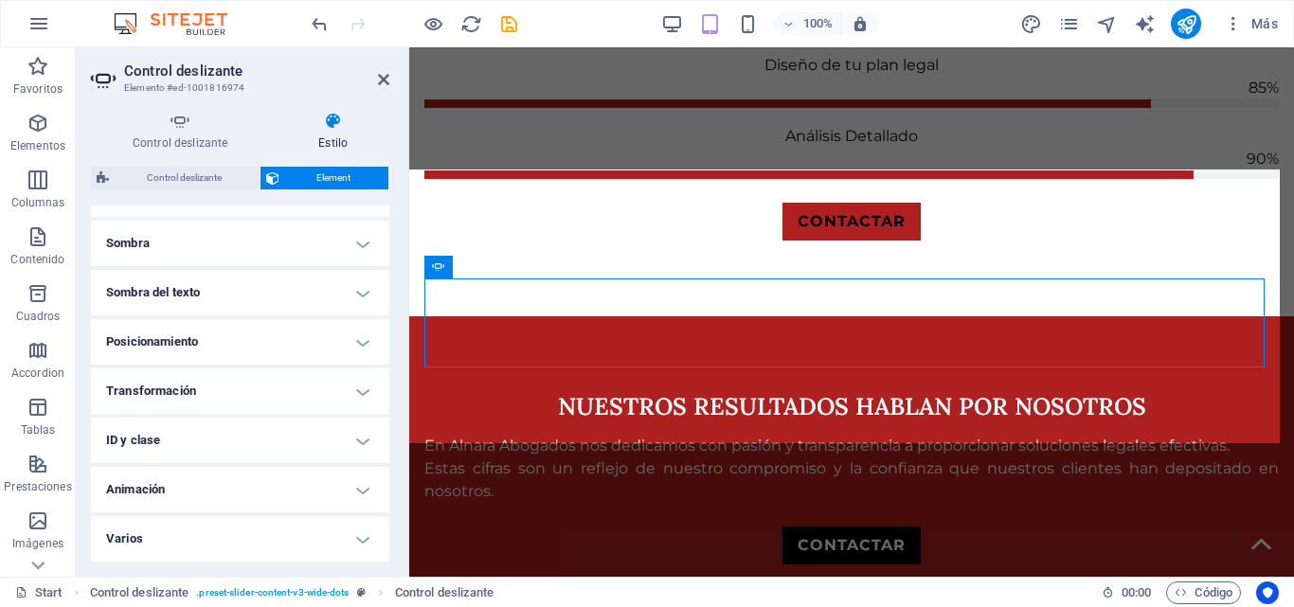
select select "px"
select select "rem"
select select "%"
select select "preset-slider-content-v3-wide-dots"
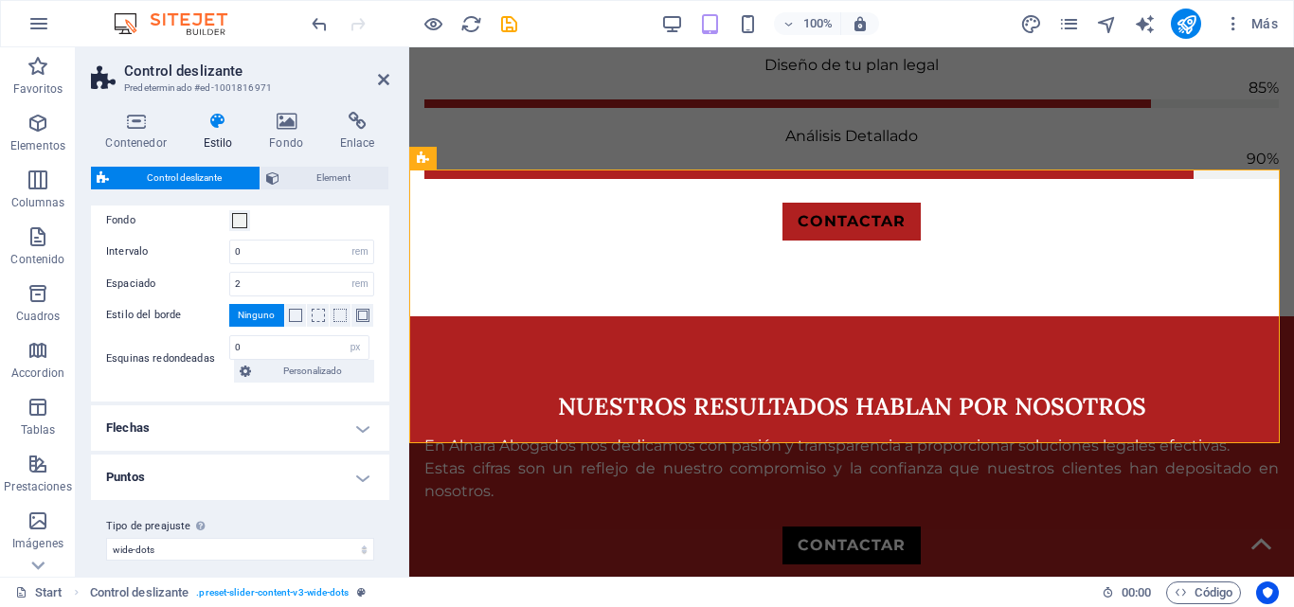
scroll to position [389, 0]
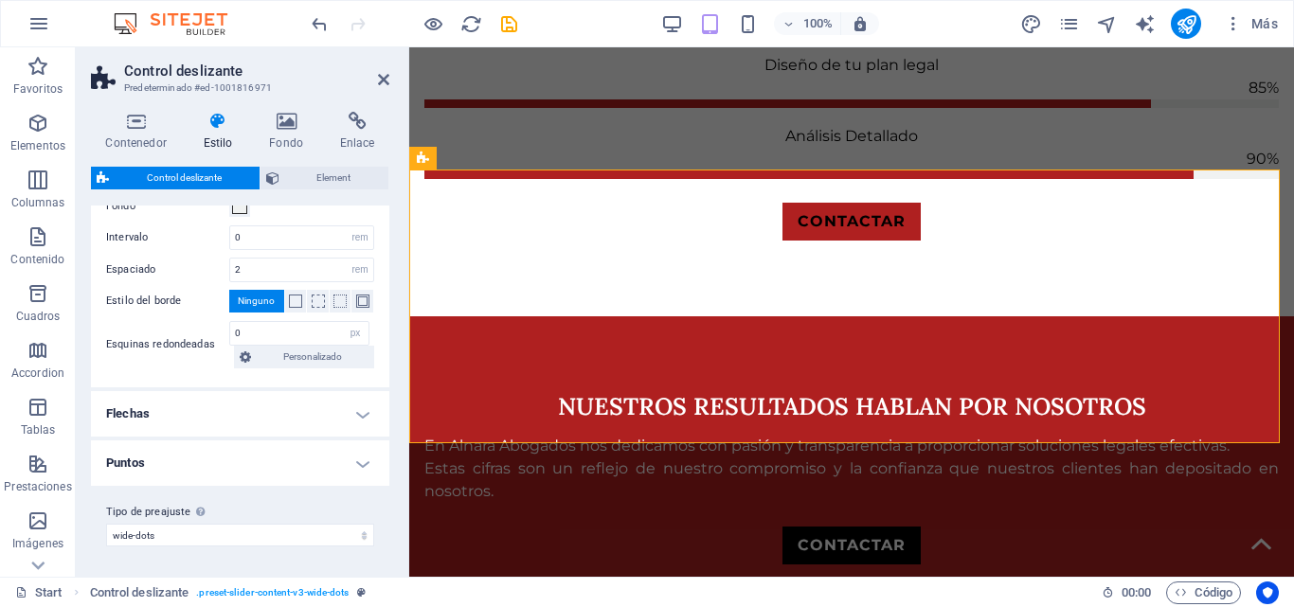
click at [333, 407] on h4 "Flechas" at bounding box center [240, 413] width 298 height 45
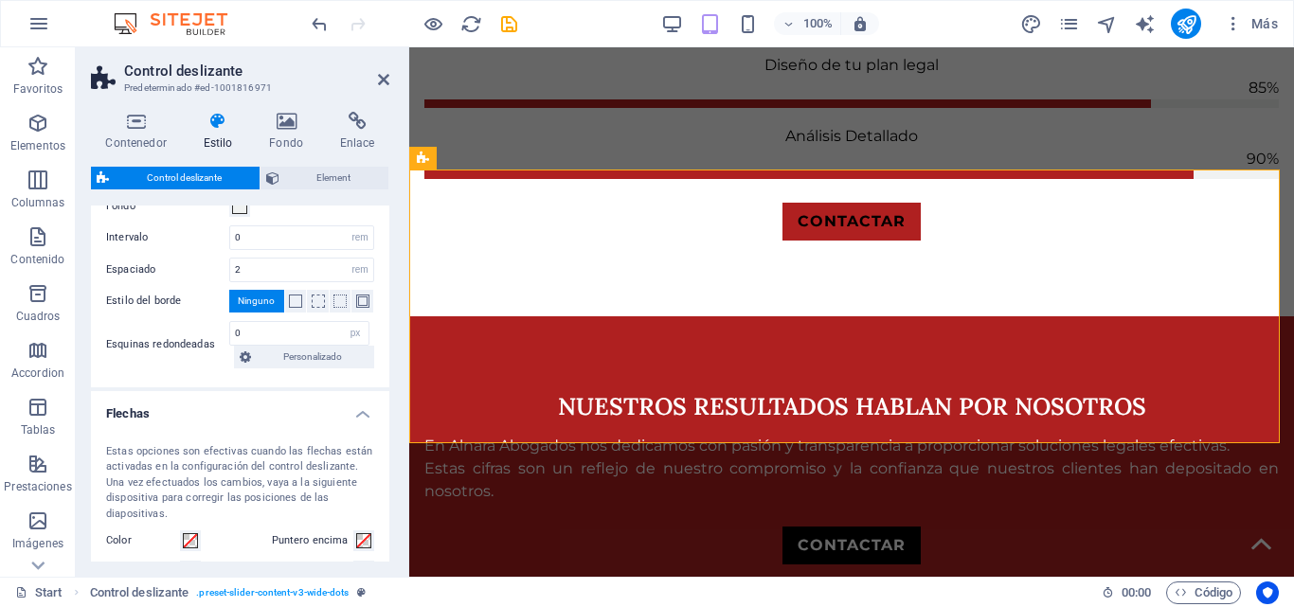
click at [330, 414] on h4 "Flechas" at bounding box center [240, 408] width 298 height 34
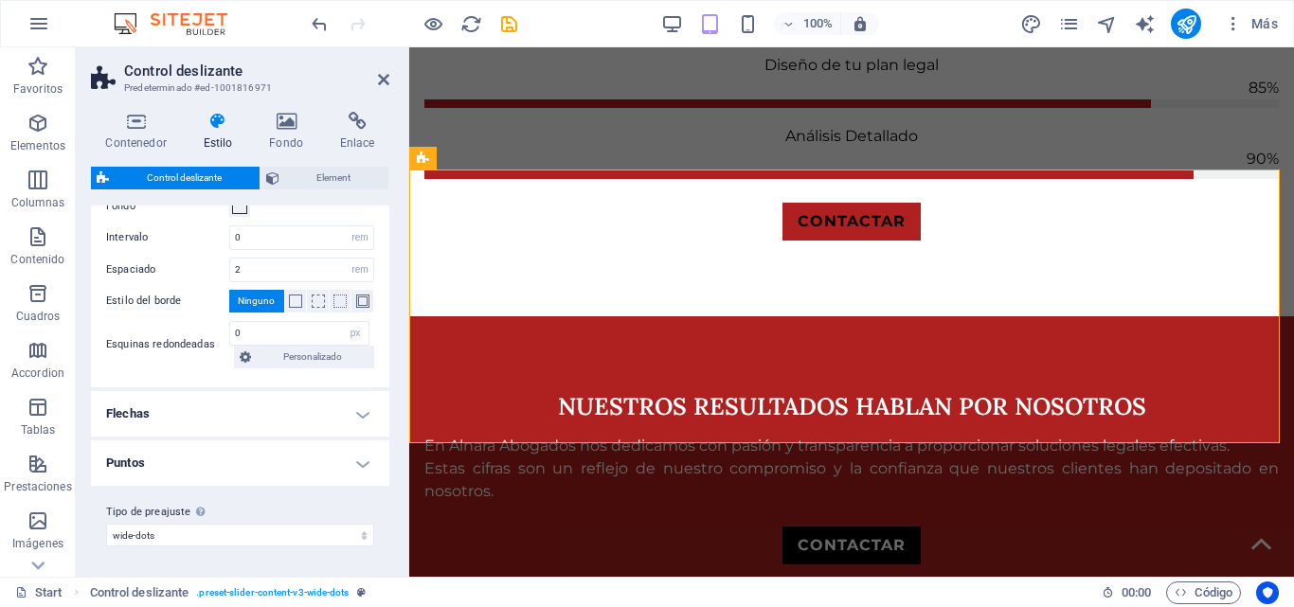
click at [314, 484] on h4 "Puntos" at bounding box center [240, 463] width 298 height 45
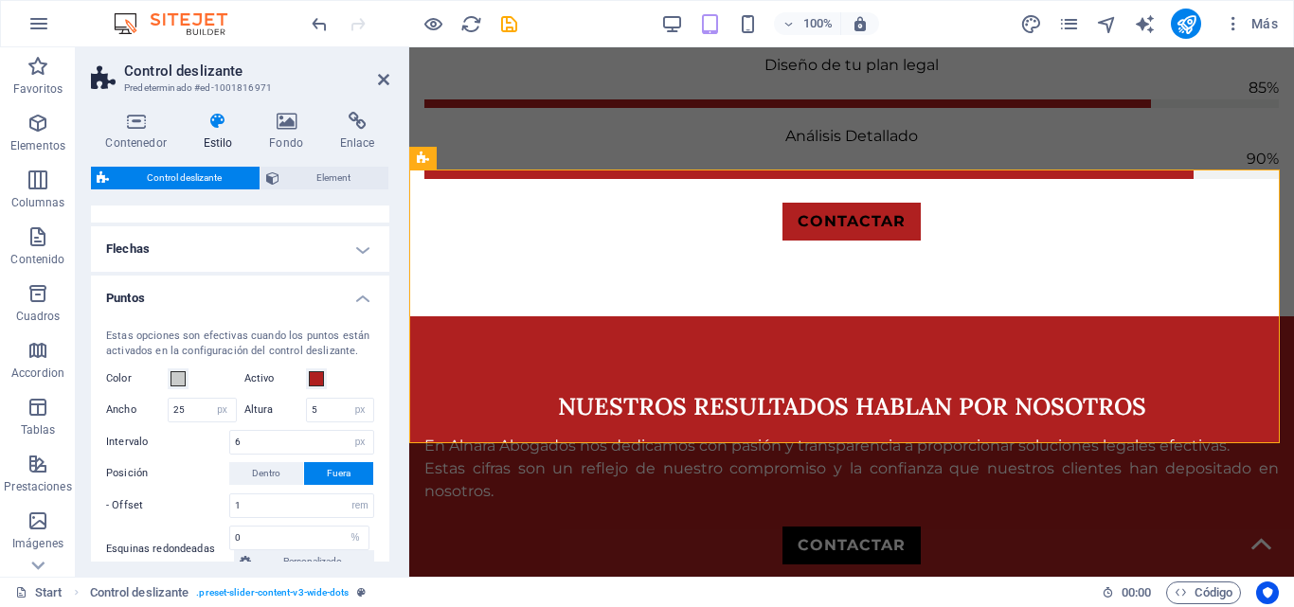
scroll to position [660, 0]
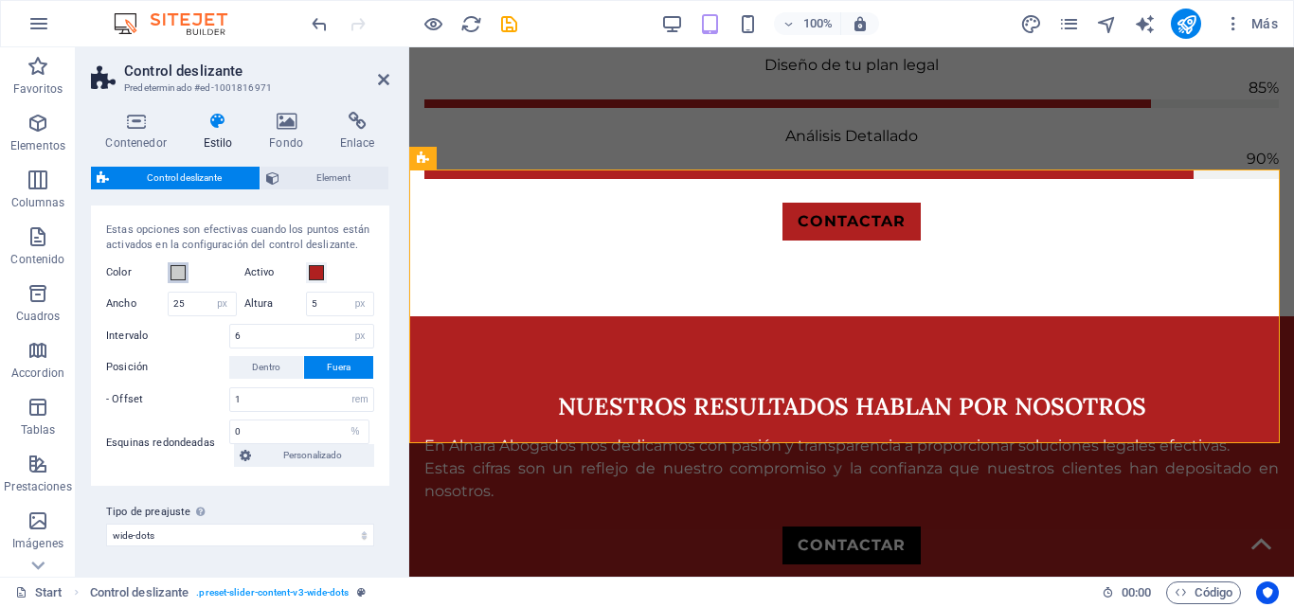
click at [174, 271] on span at bounding box center [178, 272] width 15 height 15
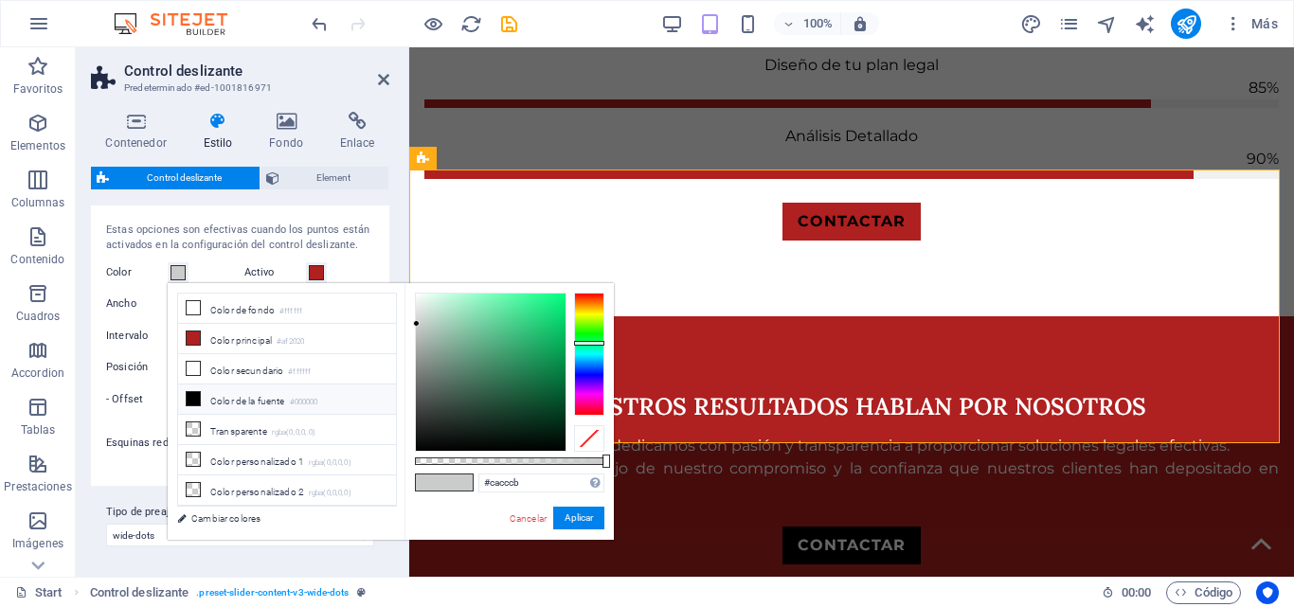
click at [239, 403] on li "Color de la fuente #000000" at bounding box center [287, 400] width 218 height 30
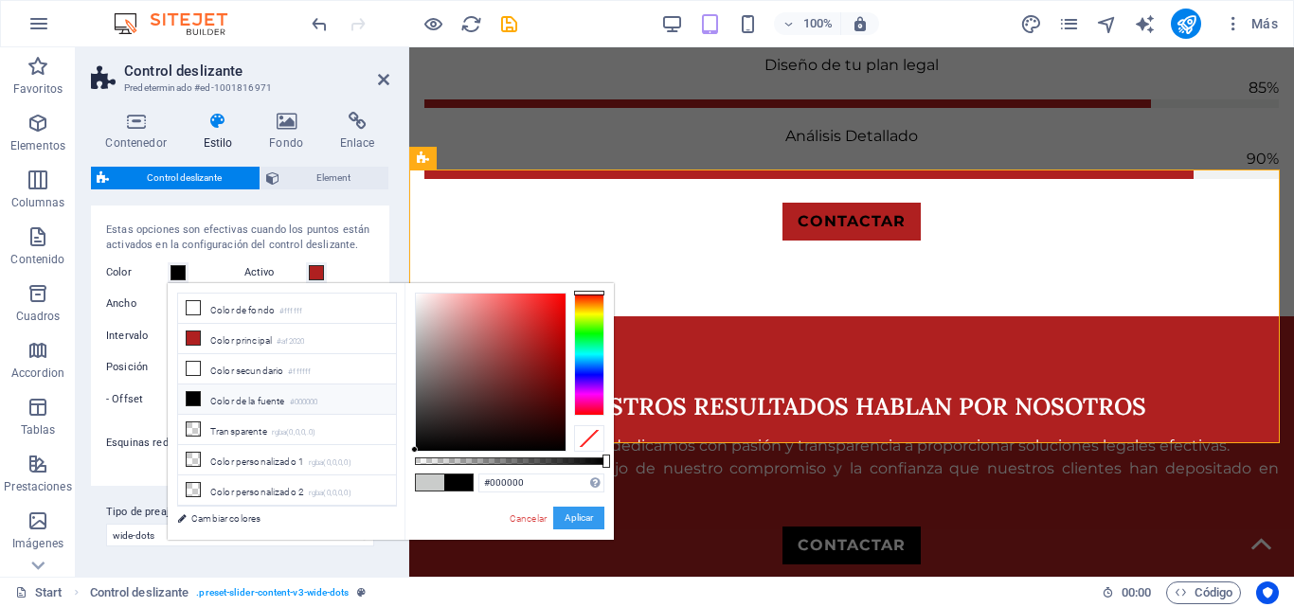
click at [588, 526] on button "Aplicar" at bounding box center [578, 518] width 51 height 23
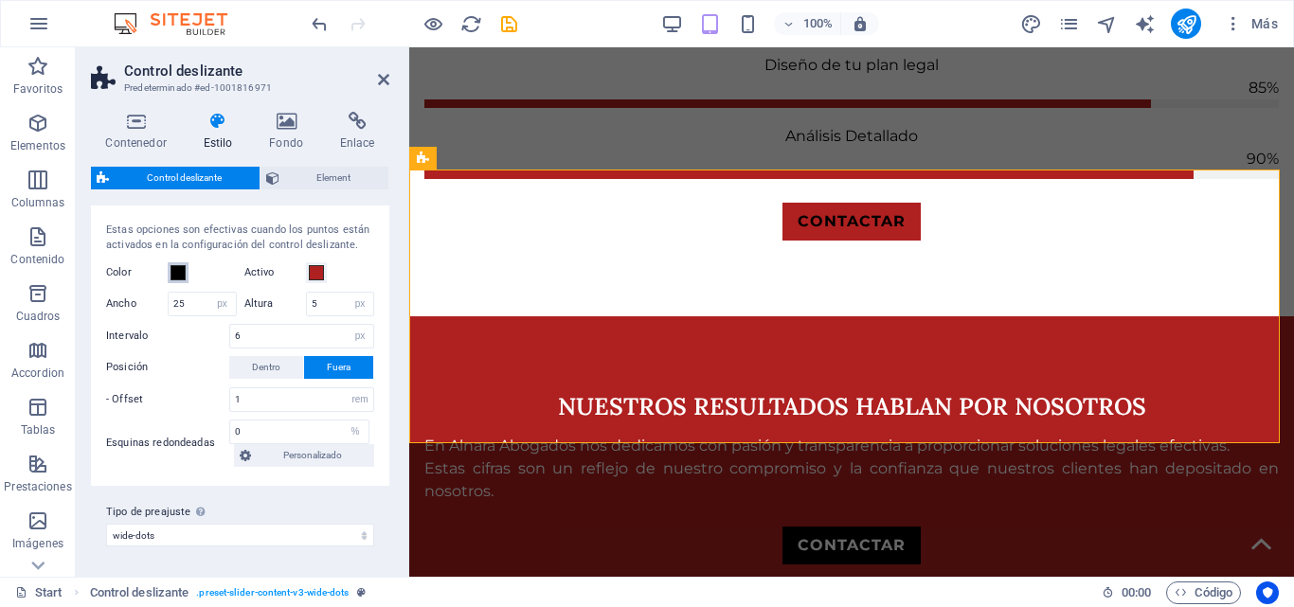
click at [176, 269] on span at bounding box center [178, 272] width 15 height 15
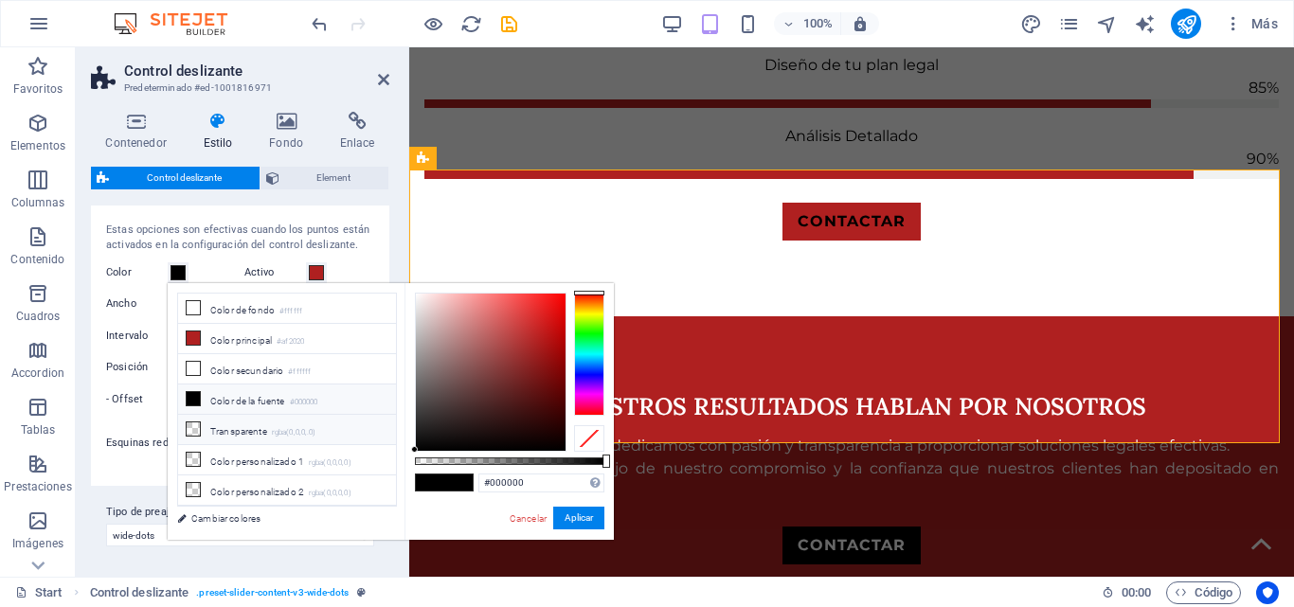
click at [246, 419] on li "Transparente rgba(0,0,0,.0)" at bounding box center [287, 430] width 218 height 30
click at [263, 401] on li "Color de la fuente #000000" at bounding box center [287, 400] width 218 height 30
type input "#000000"
click at [594, 511] on button "Aplicar" at bounding box center [578, 518] width 51 height 23
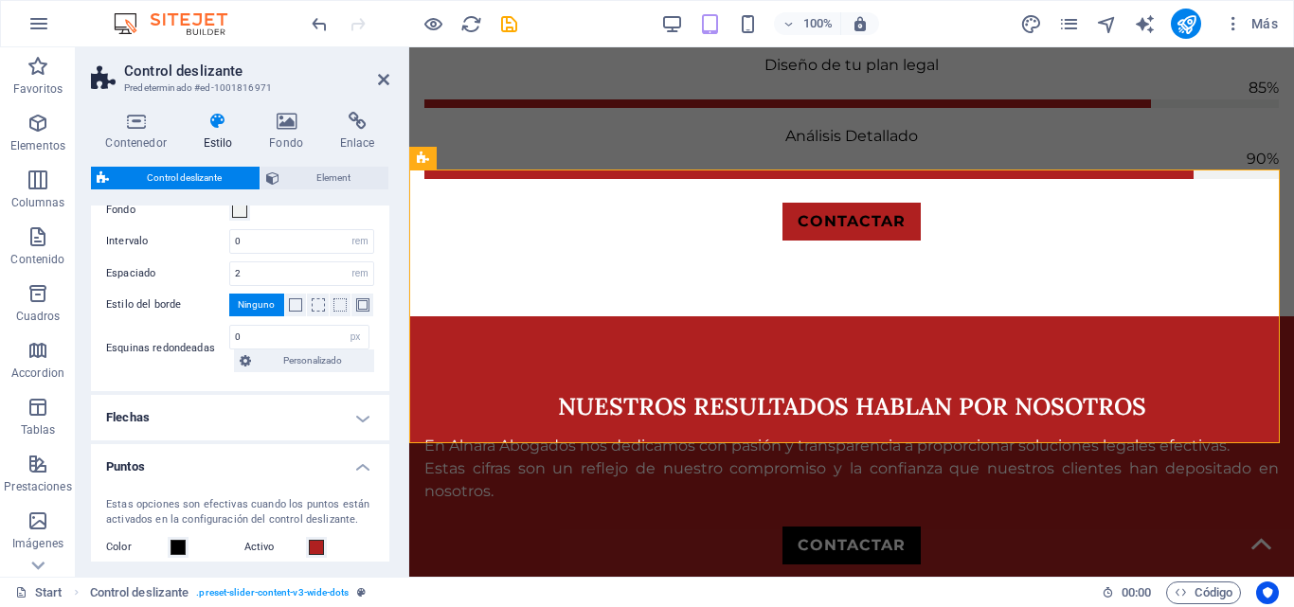
scroll to position [281, 0]
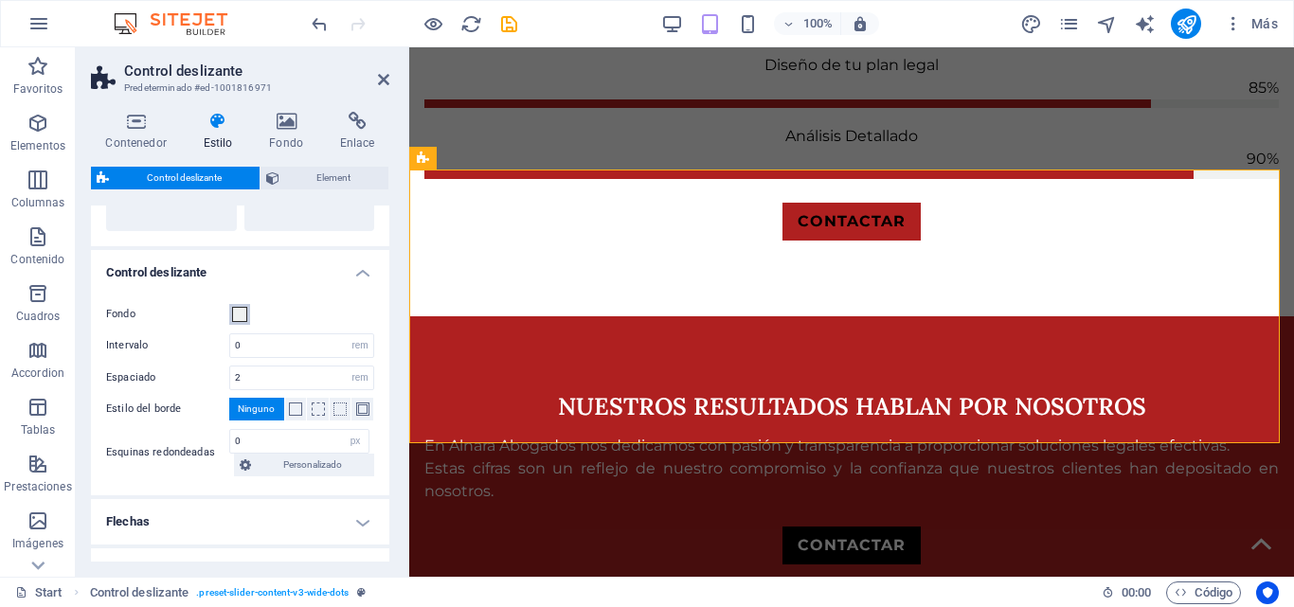
click at [242, 313] on span at bounding box center [239, 314] width 15 height 15
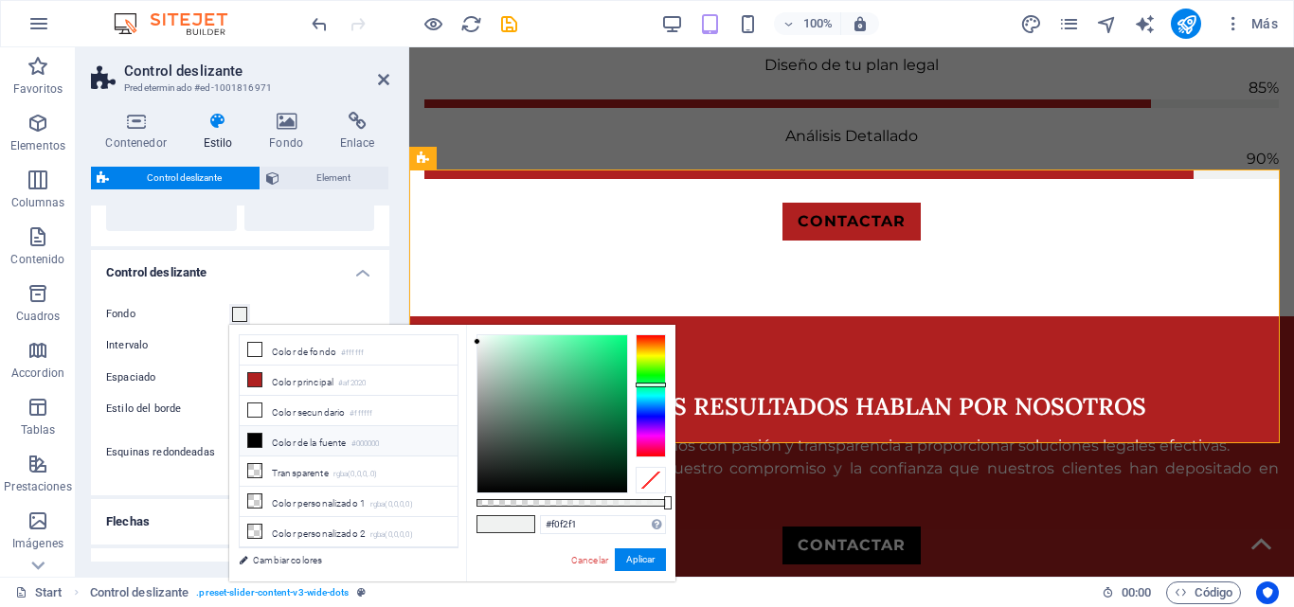
click at [316, 434] on li "Color de la fuente #000000" at bounding box center [349, 441] width 218 height 30
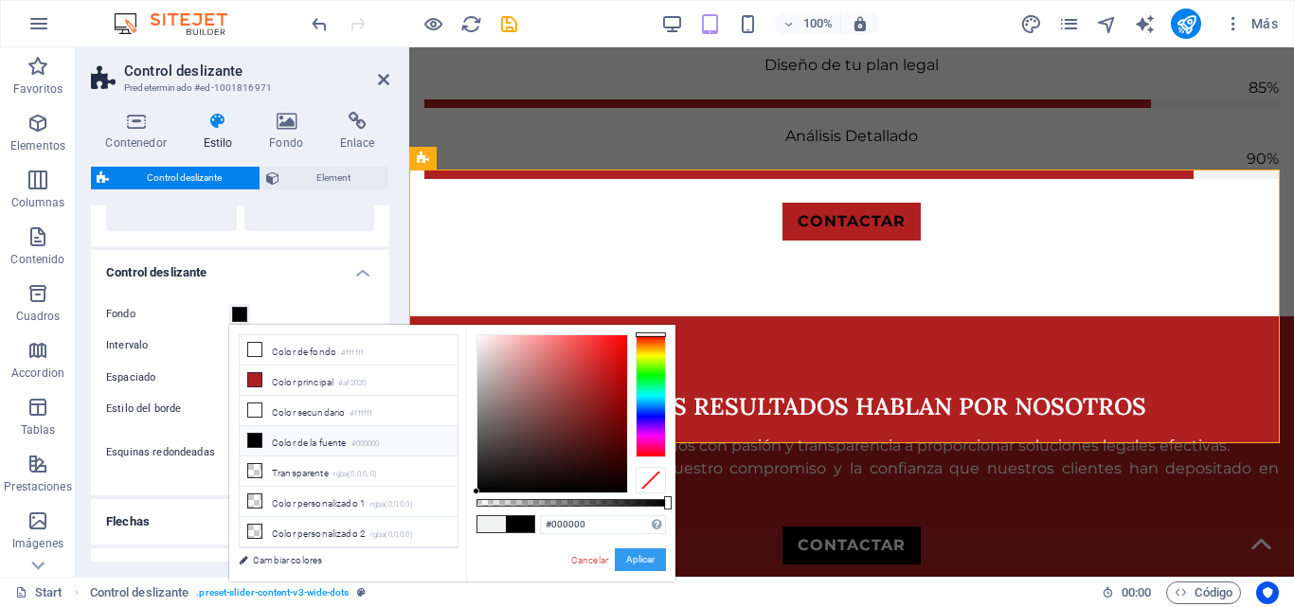
click at [649, 561] on button "Aplicar" at bounding box center [640, 560] width 51 height 23
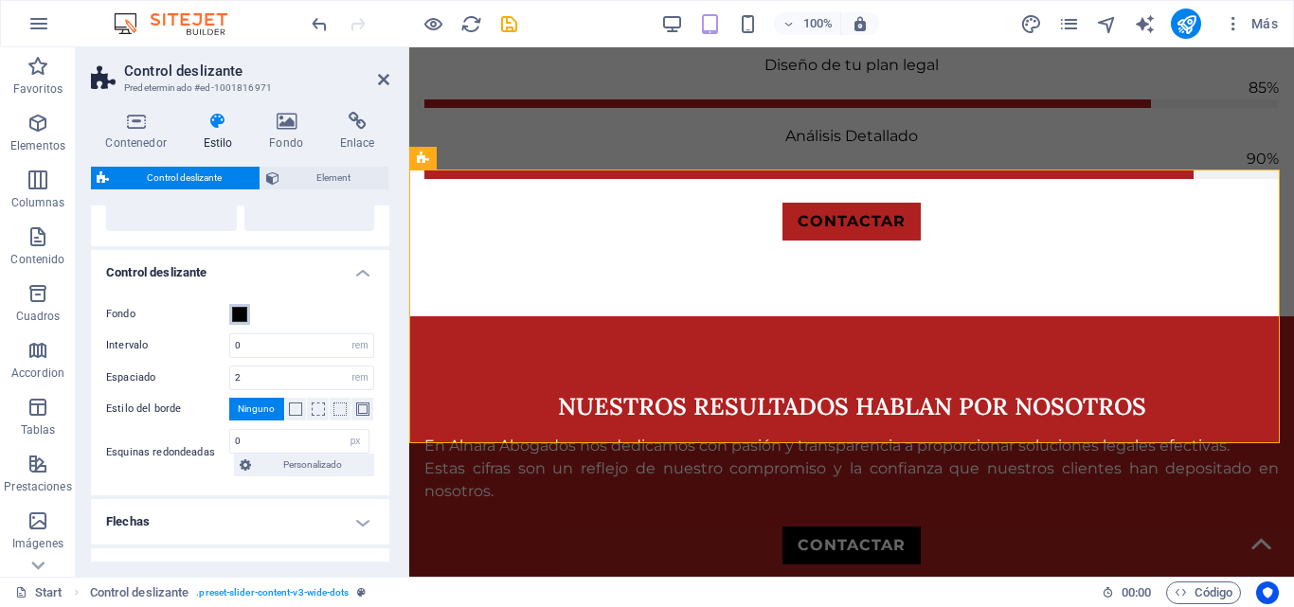
click at [238, 310] on span at bounding box center [239, 314] width 15 height 15
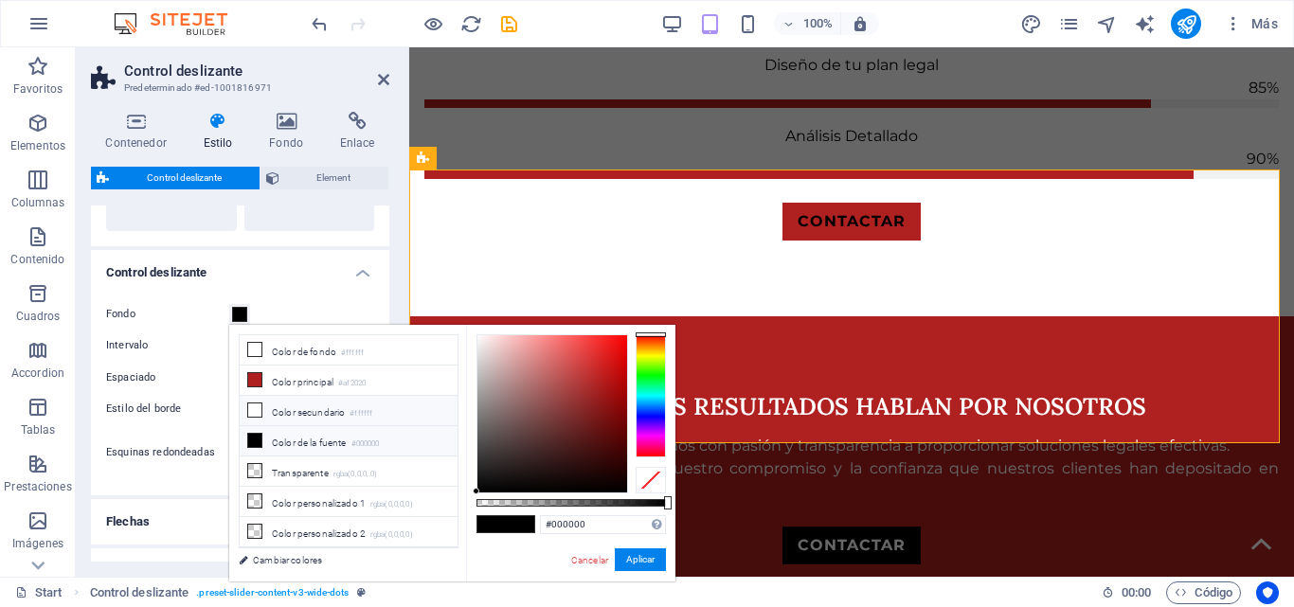
click at [310, 416] on li "Color secundario #ffffff" at bounding box center [349, 411] width 218 height 30
type input "#e3d9d9"
drag, startPoint x: 515, startPoint y: 344, endPoint x: 483, endPoint y: 352, distance: 32.2
click at [483, 352] on div at bounding box center [553, 413] width 150 height 157
click at [637, 563] on button "Aplicar" at bounding box center [640, 560] width 51 height 23
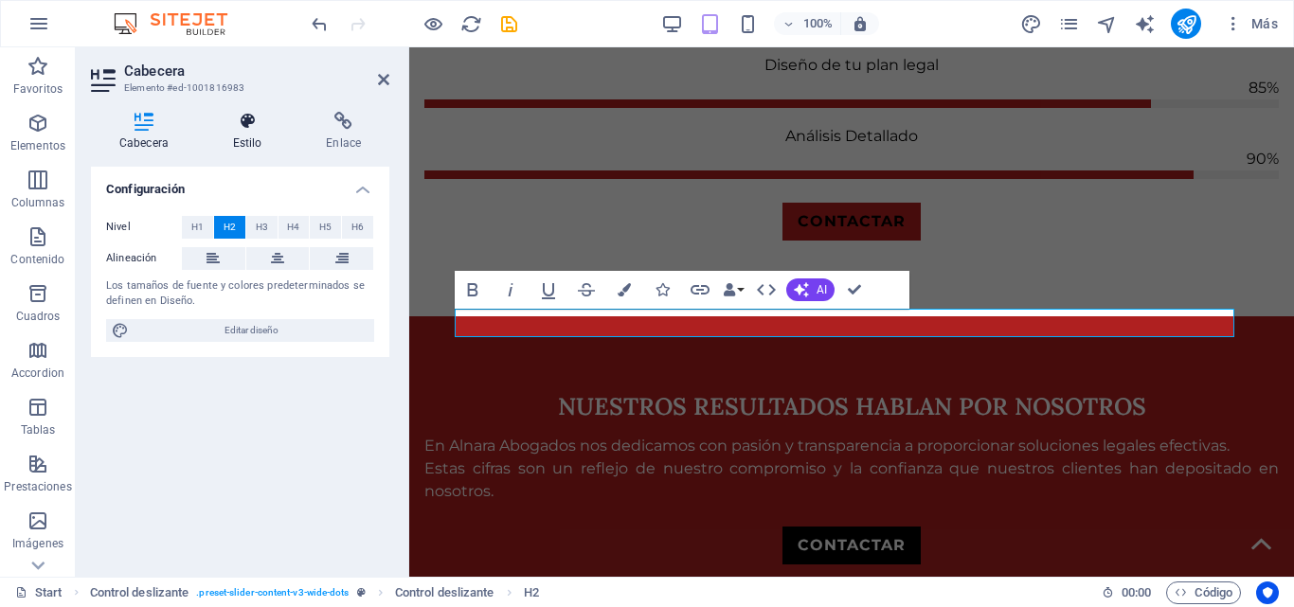
click at [260, 128] on icon at bounding box center [248, 121] width 86 height 19
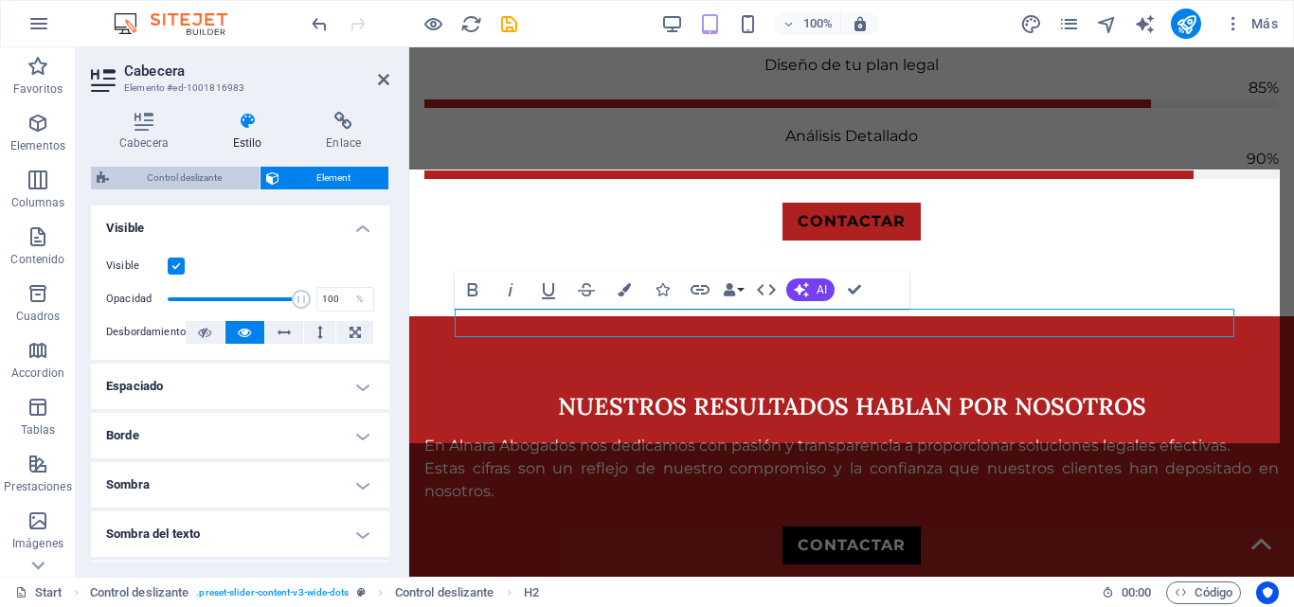
click at [192, 172] on span "Control deslizante" at bounding box center [184, 178] width 139 height 23
select select "rem"
select select "px"
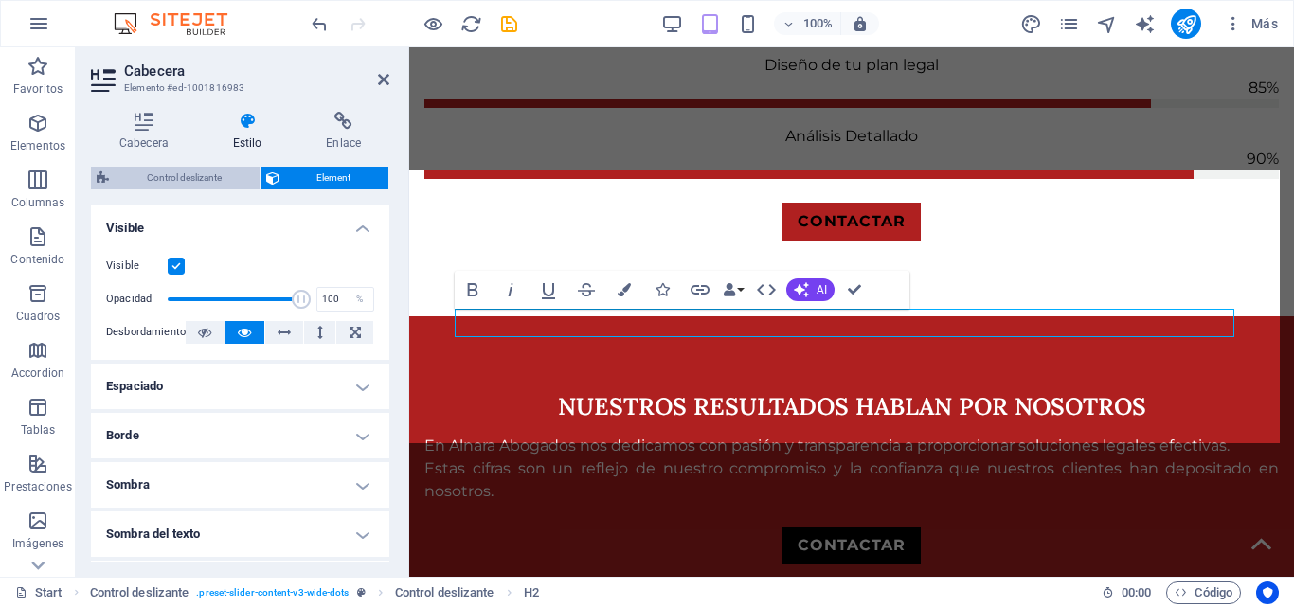
select select "px"
select select "rem"
select select "%"
select select "preset-slider-content-v3-wide-dots"
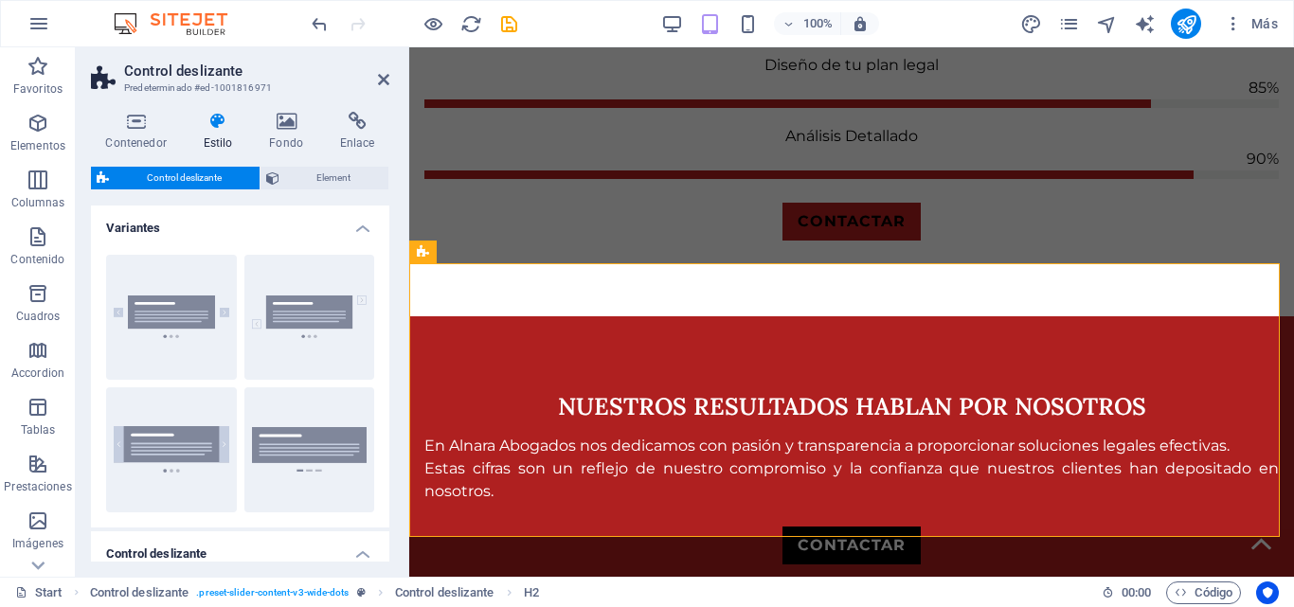
scroll to position [2492, 0]
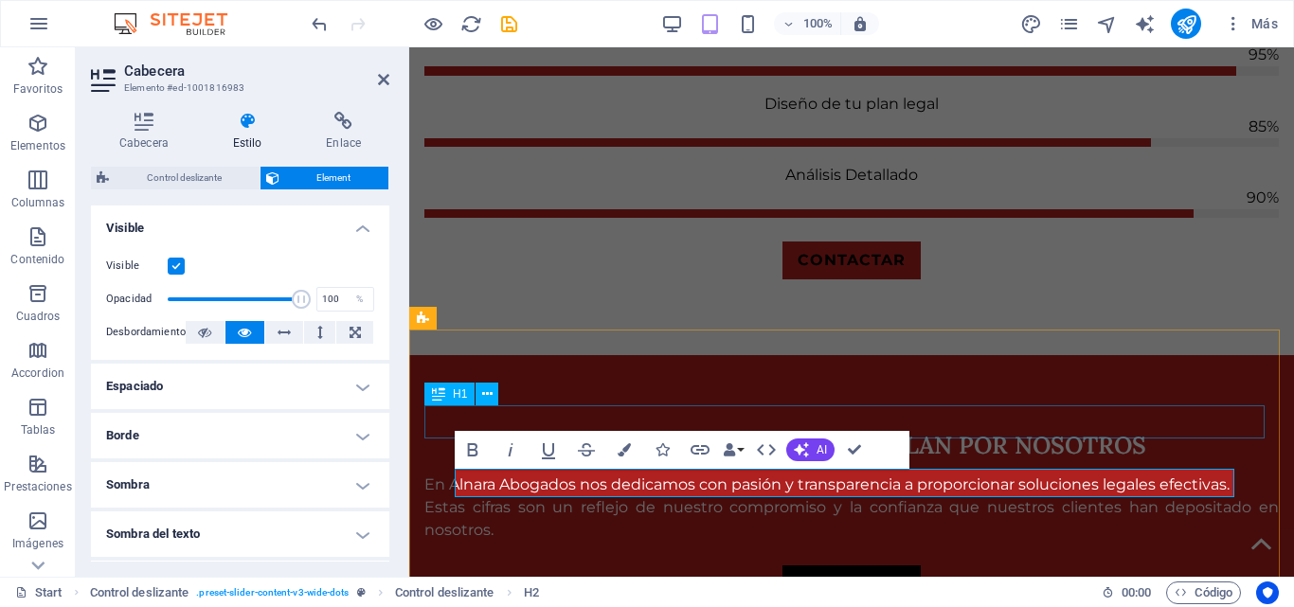
scroll to position [2426, 0]
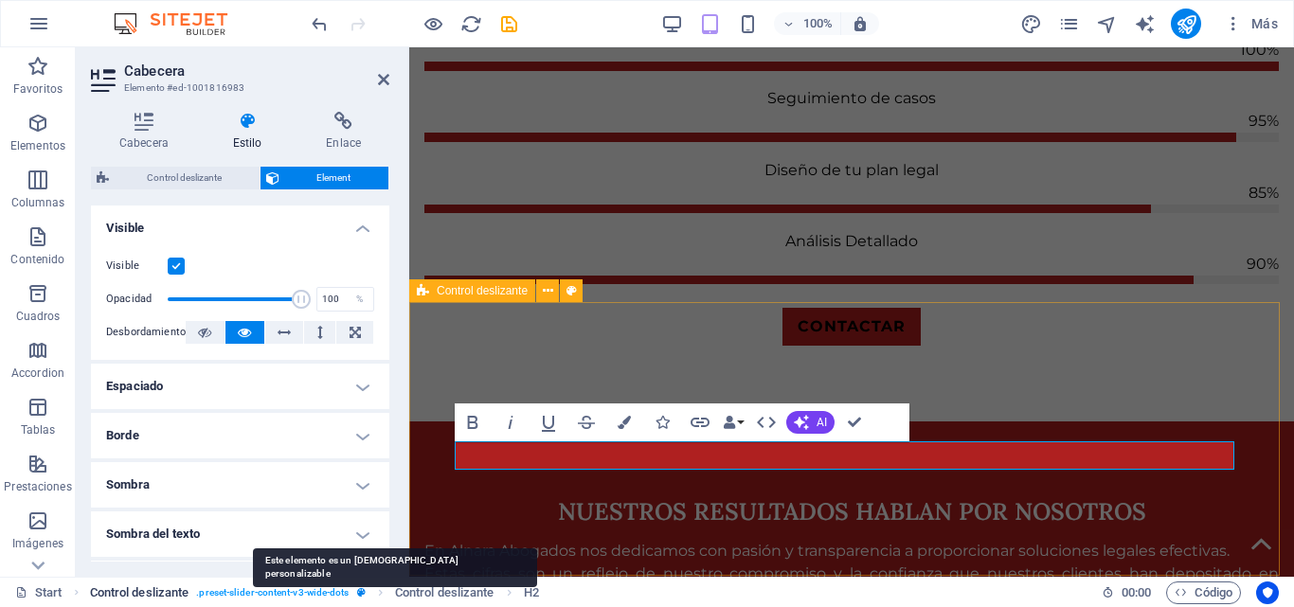
click at [365, 592] on icon "breadcrumb" at bounding box center [361, 593] width 9 height 10
select select "rem"
select select "px"
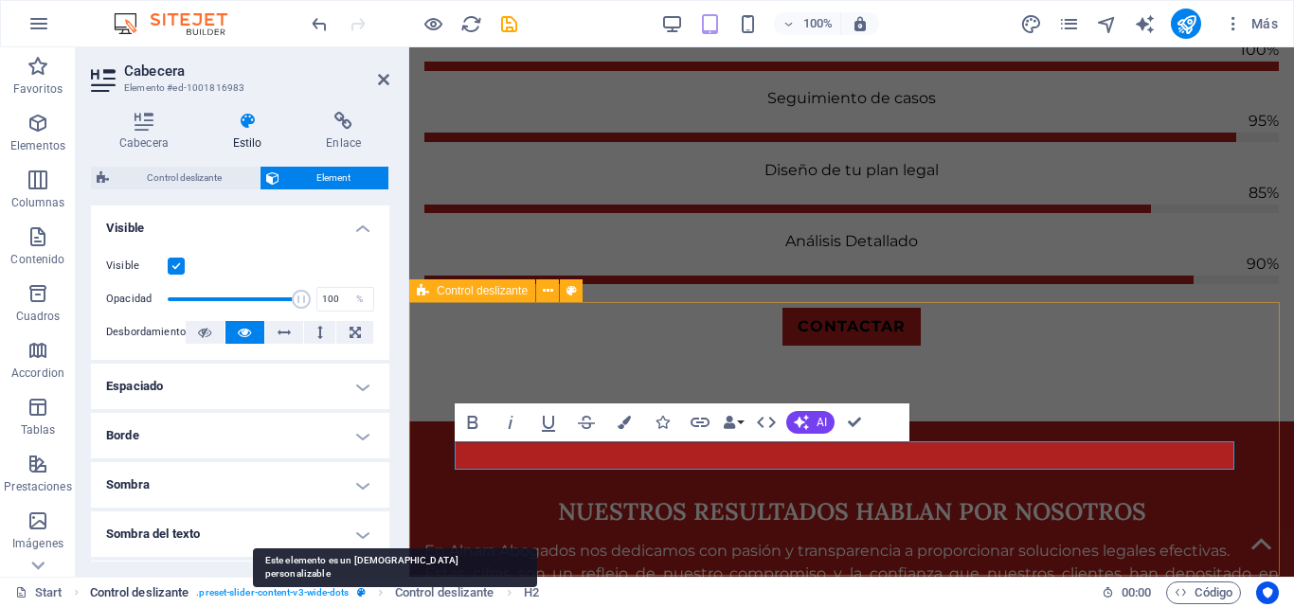
select select "px"
select select "rem"
select select "%"
select select "preset-slider-content-v3-wide-dots"
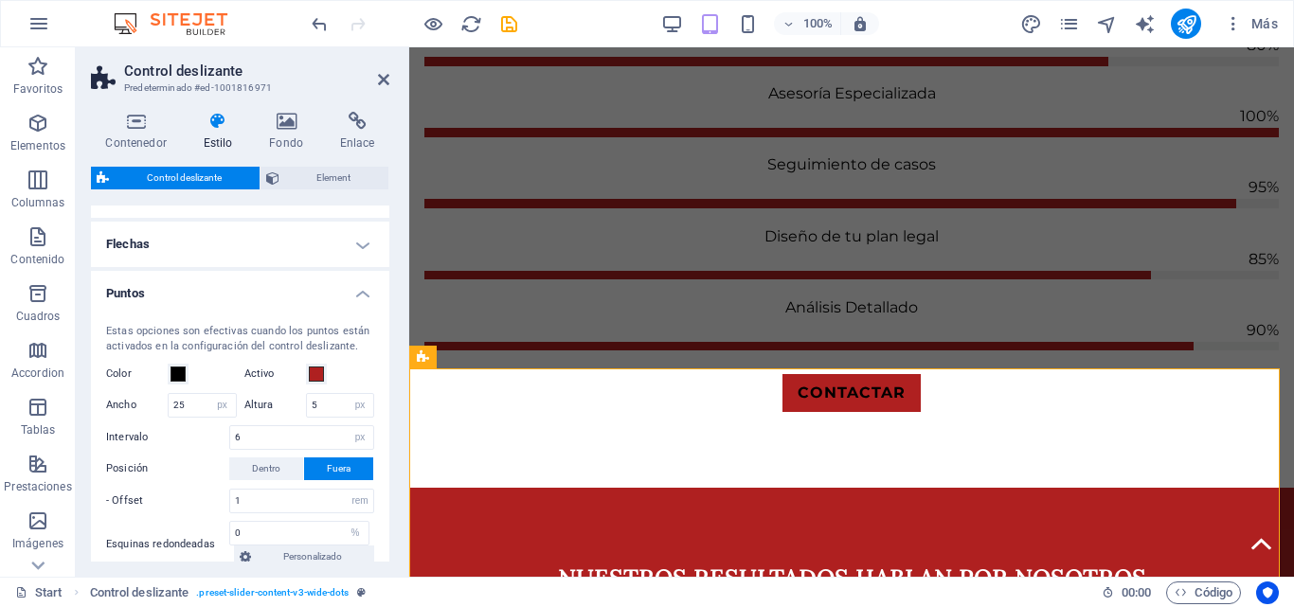
scroll to position [660, 0]
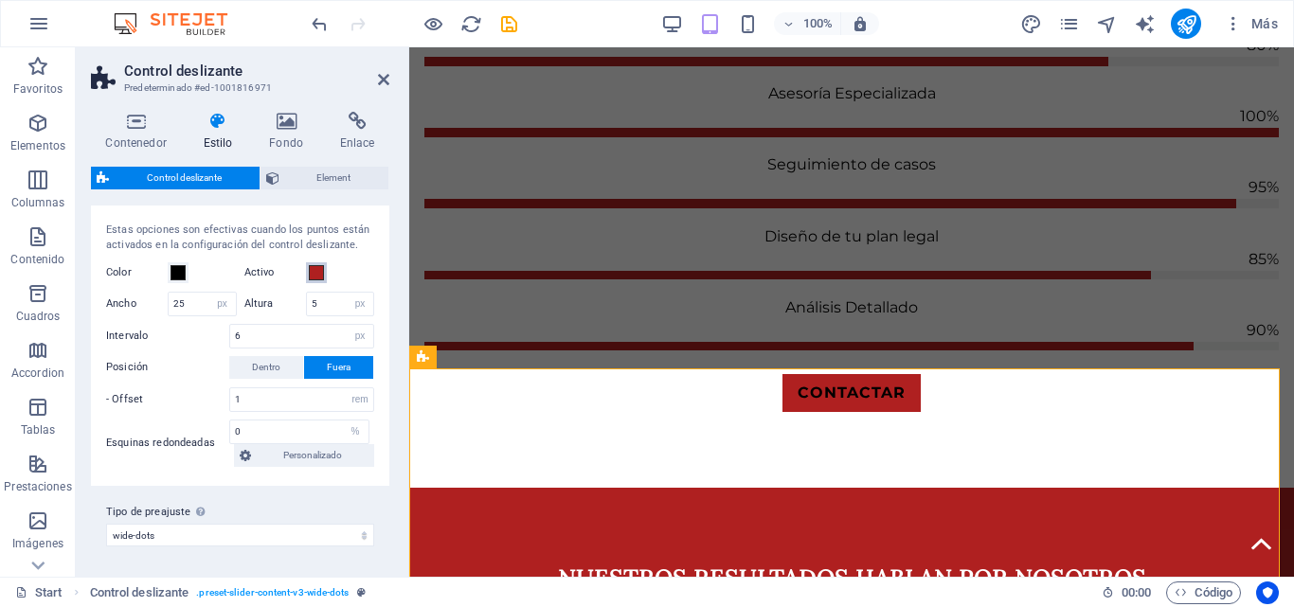
click at [320, 270] on span at bounding box center [316, 272] width 15 height 15
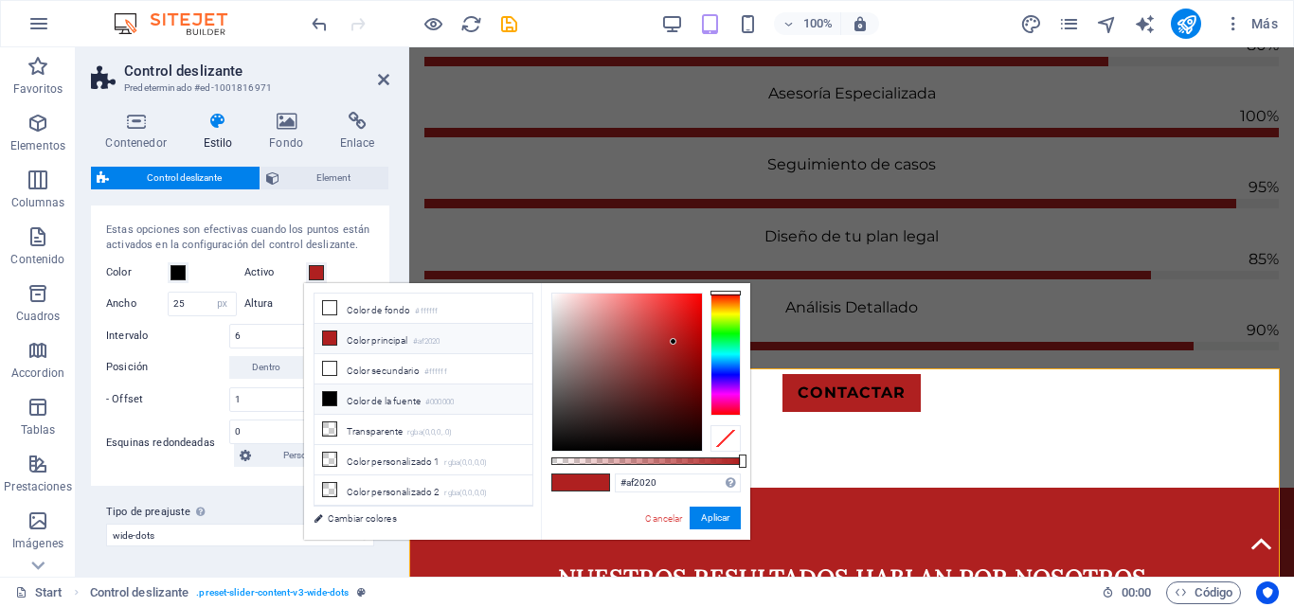
click at [401, 397] on li "Color de la fuente #000000" at bounding box center [424, 400] width 218 height 30
drag, startPoint x: 287, startPoint y: 470, endPoint x: 696, endPoint y: 517, distance: 412.1
click at [696, 517] on button "Aplicar" at bounding box center [715, 518] width 51 height 23
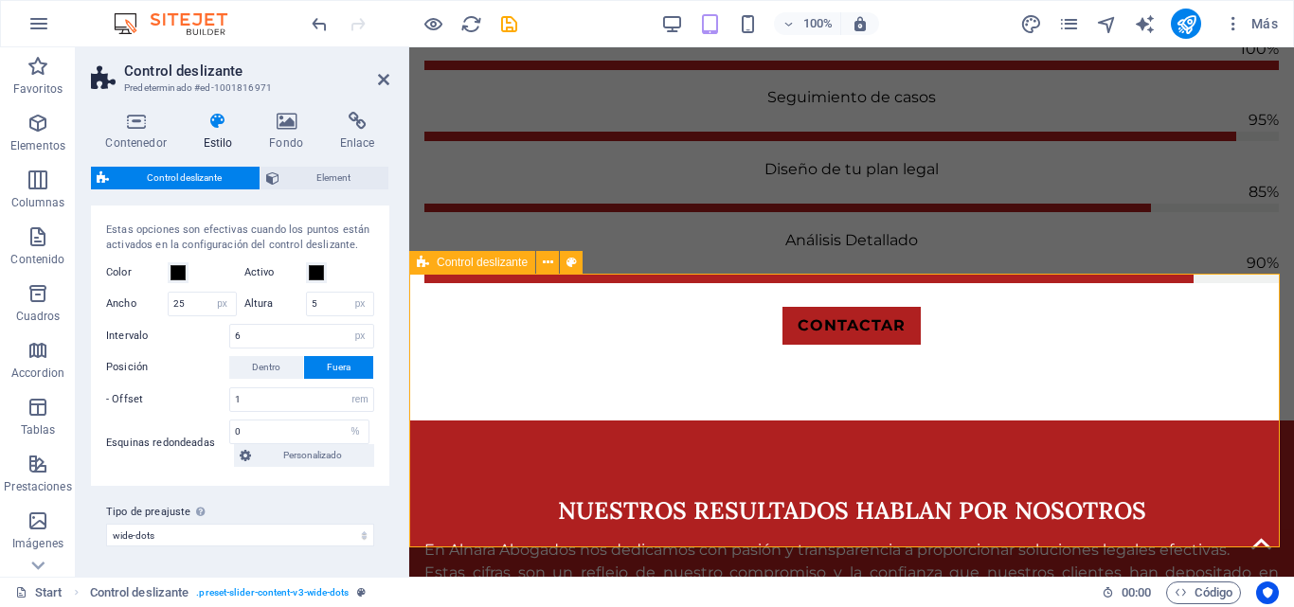
scroll to position [2549, 0]
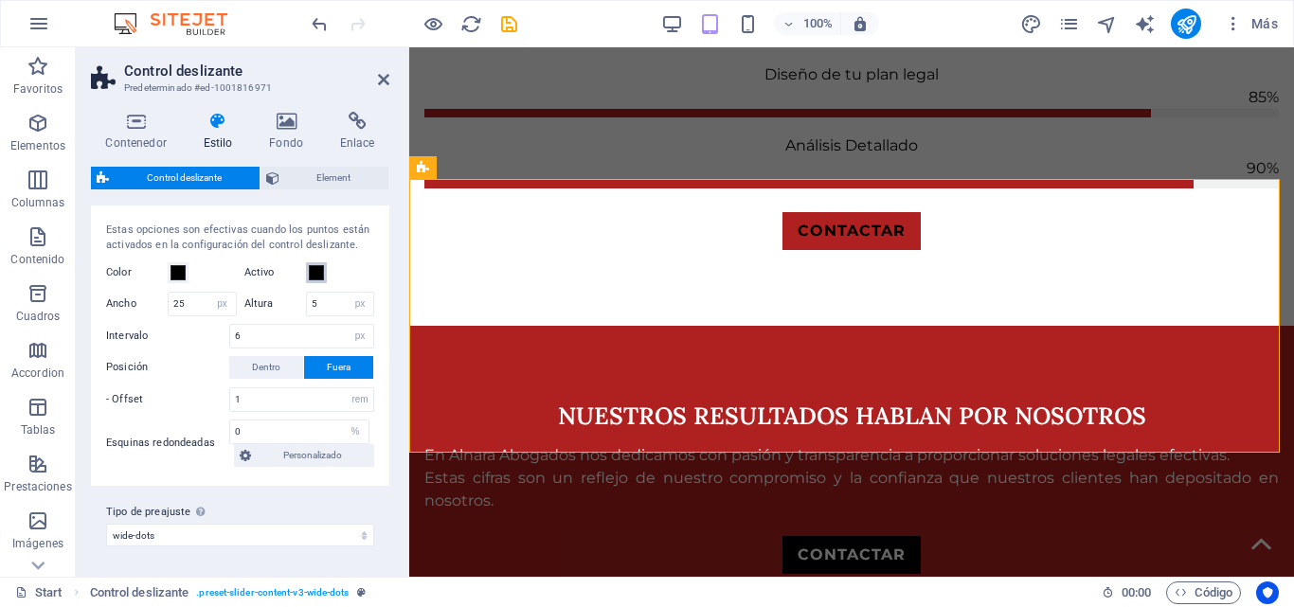
click at [313, 272] on span at bounding box center [316, 272] width 15 height 15
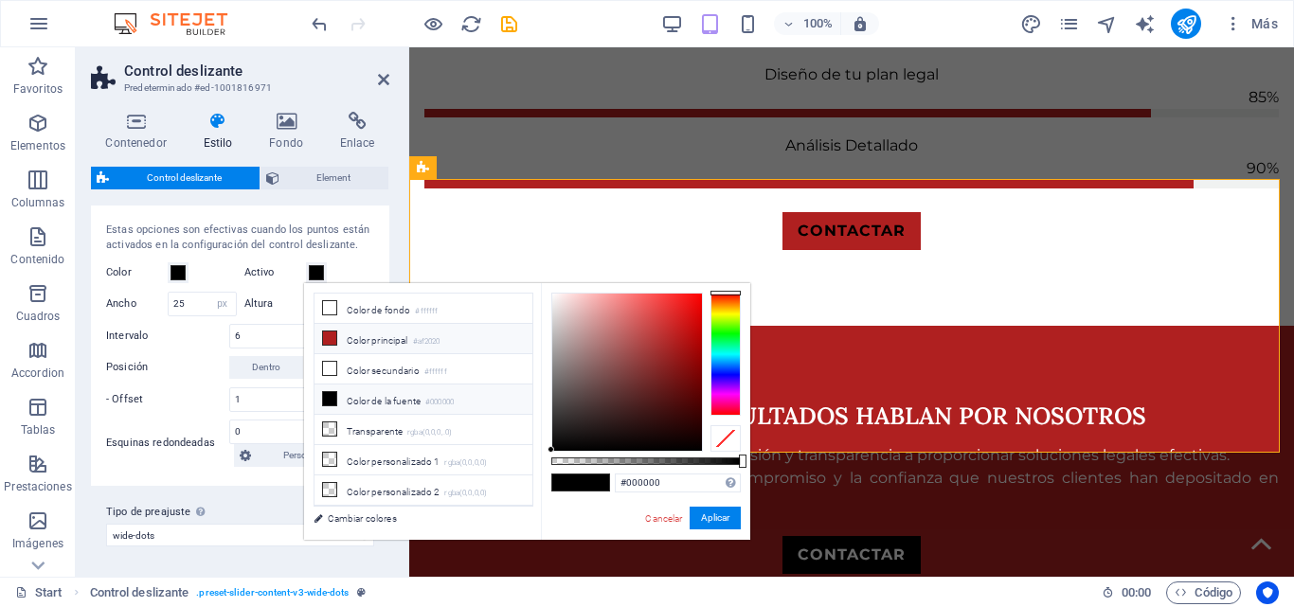
click at [383, 338] on li "Color principal #af2020" at bounding box center [424, 339] width 218 height 30
type input "#af2020"
click at [721, 514] on button "Aplicar" at bounding box center [715, 518] width 51 height 23
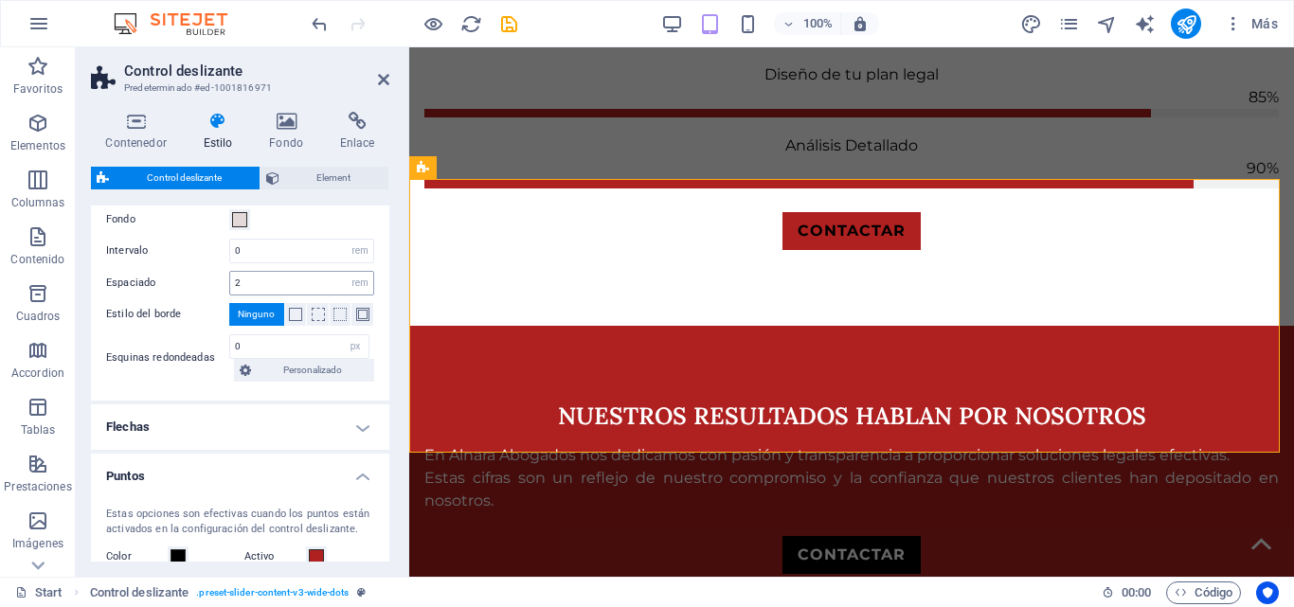
scroll to position [0, 0]
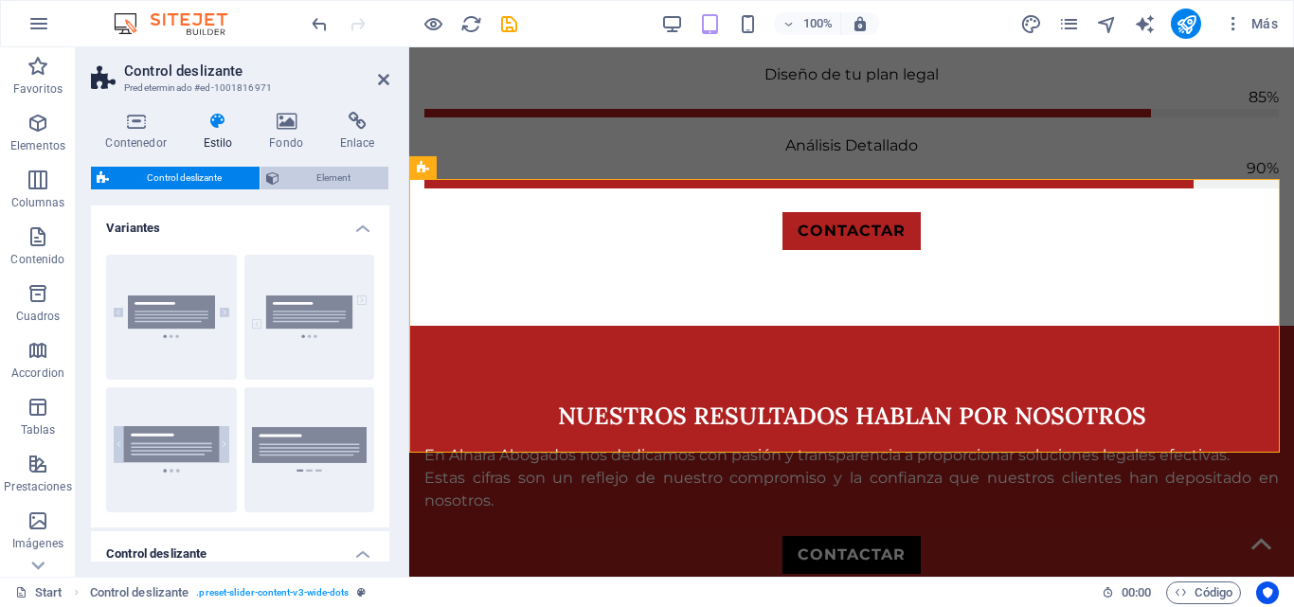
click at [298, 180] on span "Element" at bounding box center [334, 178] width 99 height 23
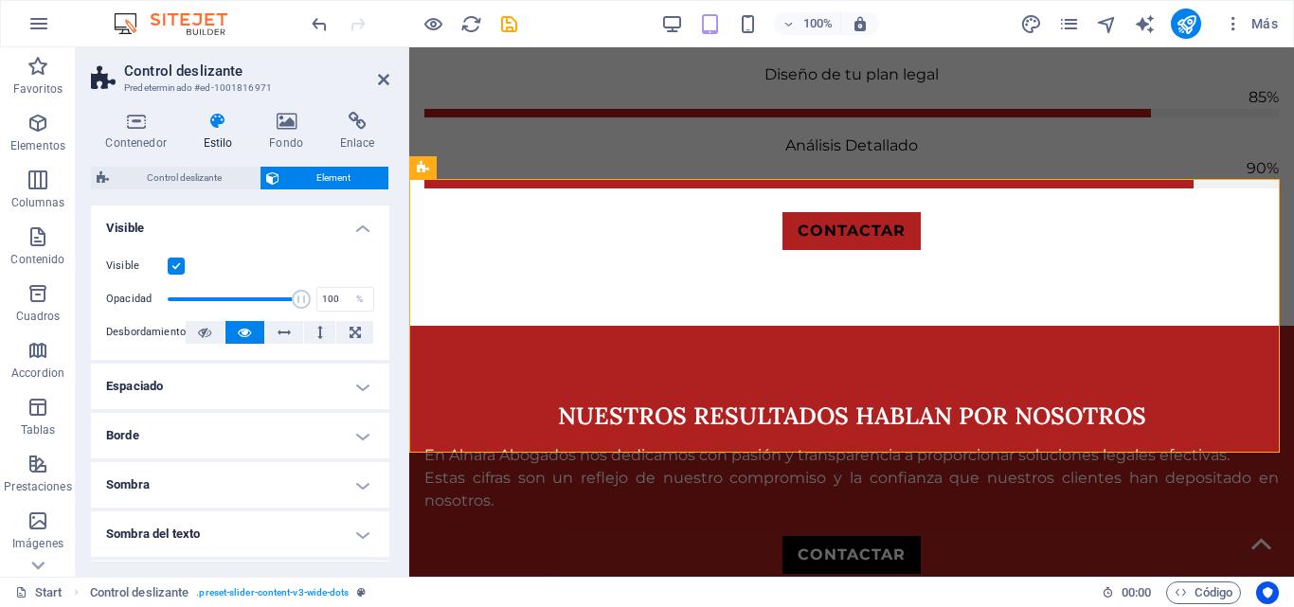
click at [304, 367] on h4 "Espaciado" at bounding box center [240, 386] width 298 height 45
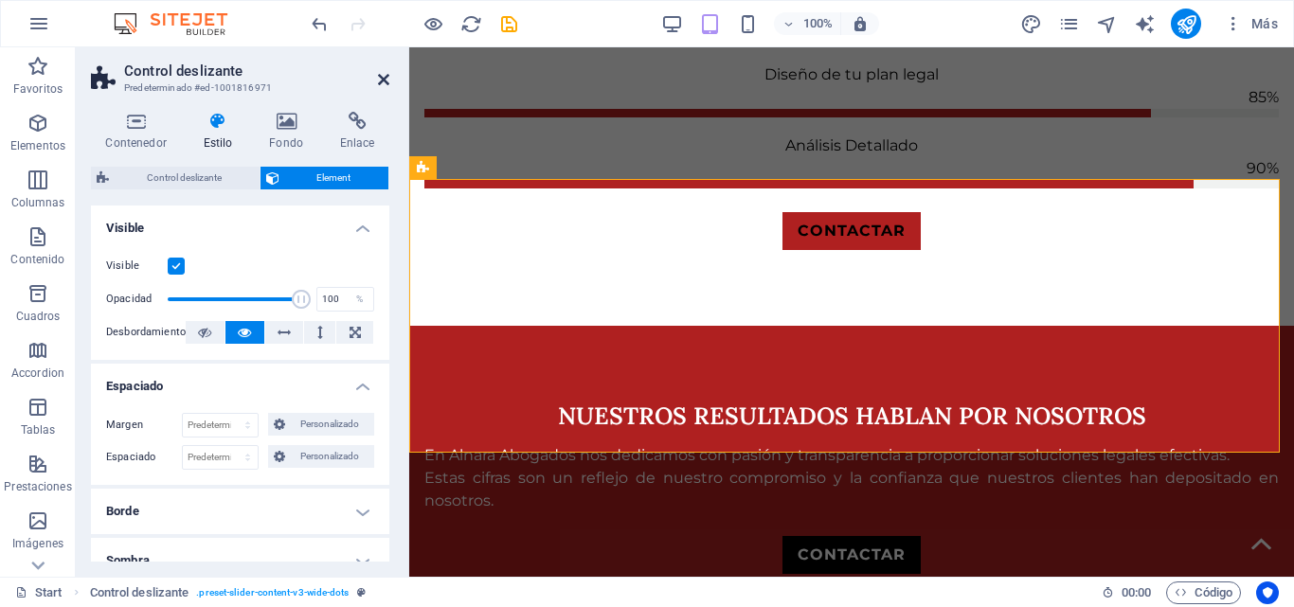
drag, startPoint x: 384, startPoint y: 82, endPoint x: 395, endPoint y: 97, distance: 18.2
click at [384, 82] on icon at bounding box center [383, 79] width 11 height 15
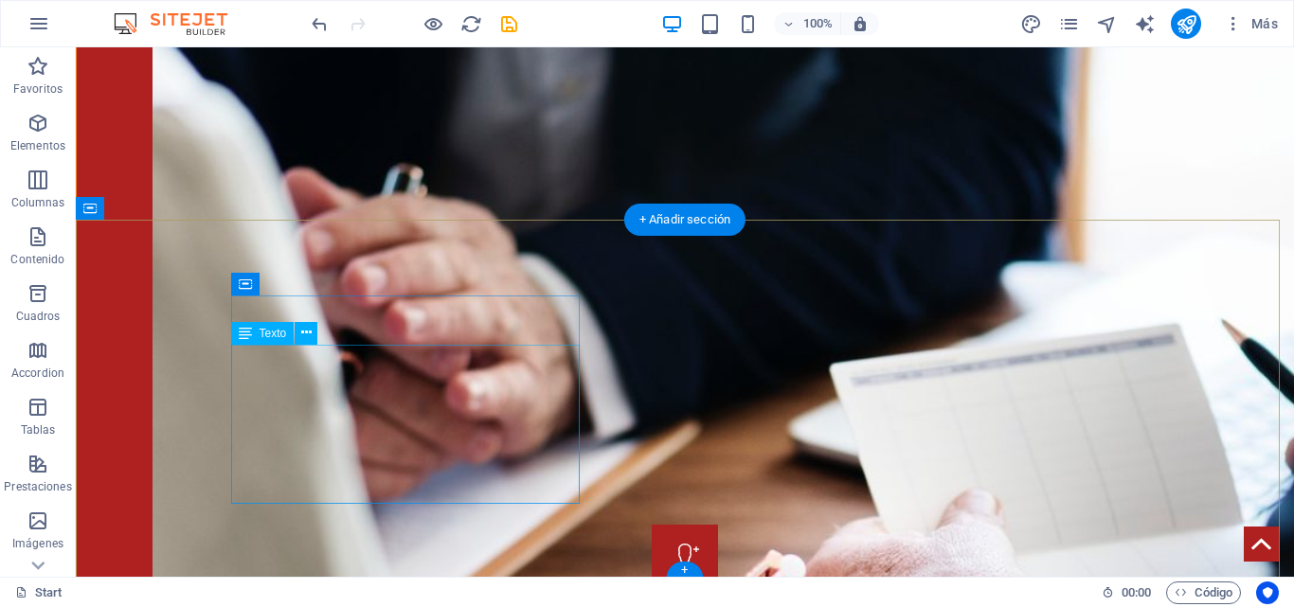
scroll to position [3199, 0]
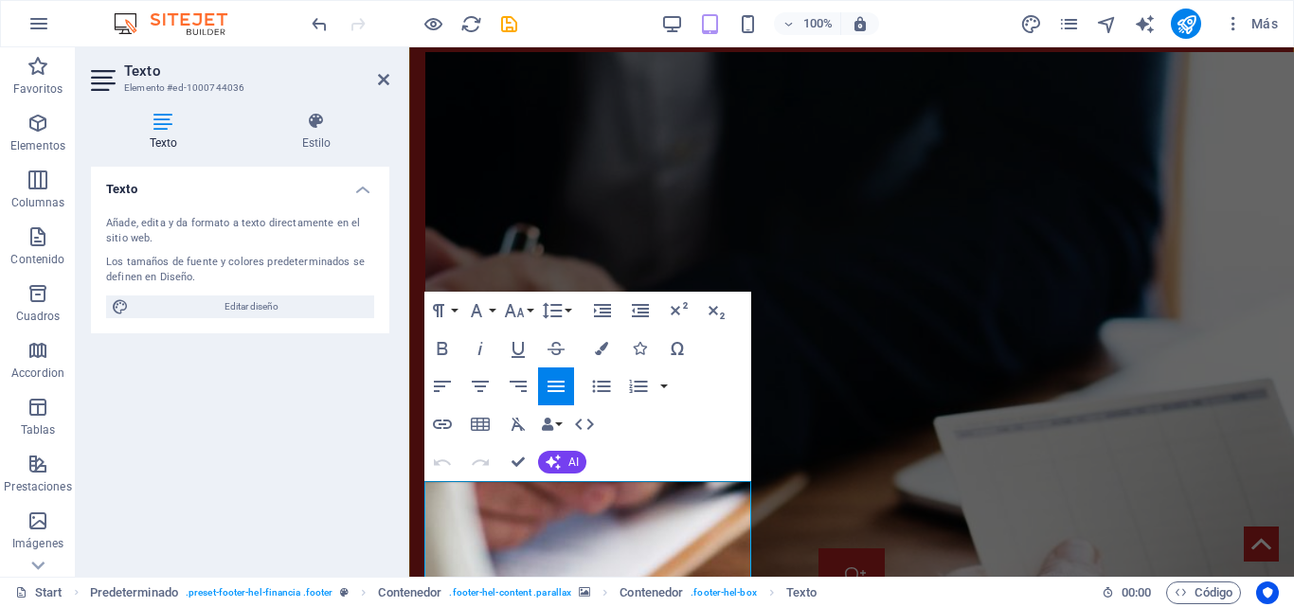
scroll to position [3284, 0]
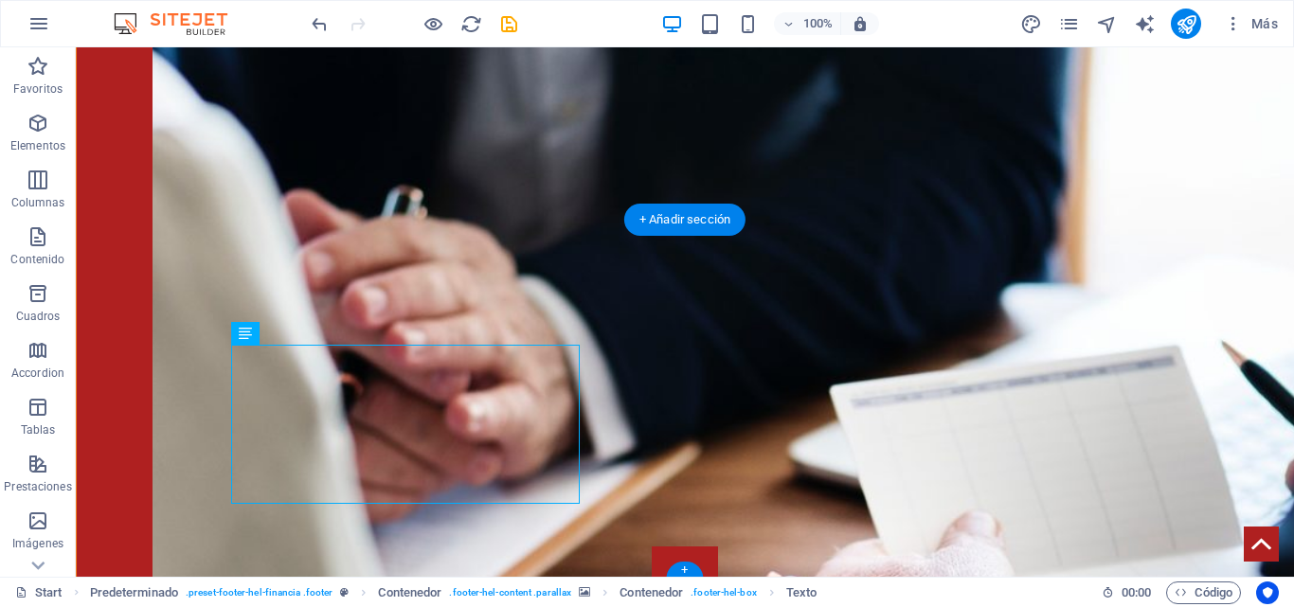
scroll to position [3199, 0]
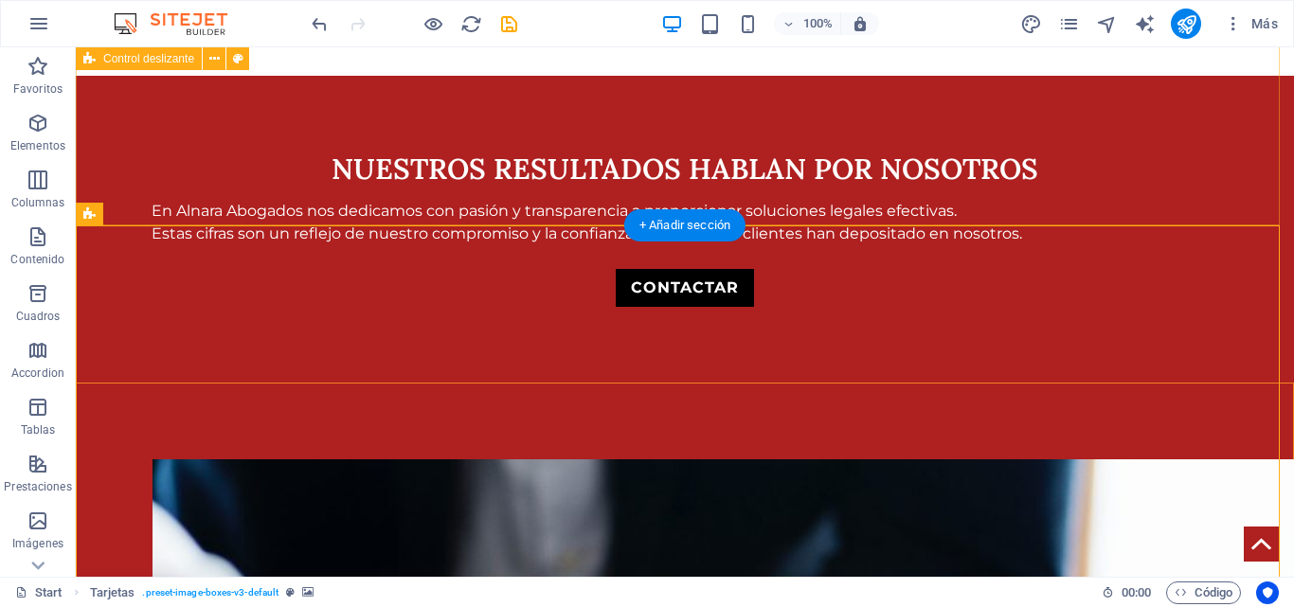
scroll to position [2725, 0]
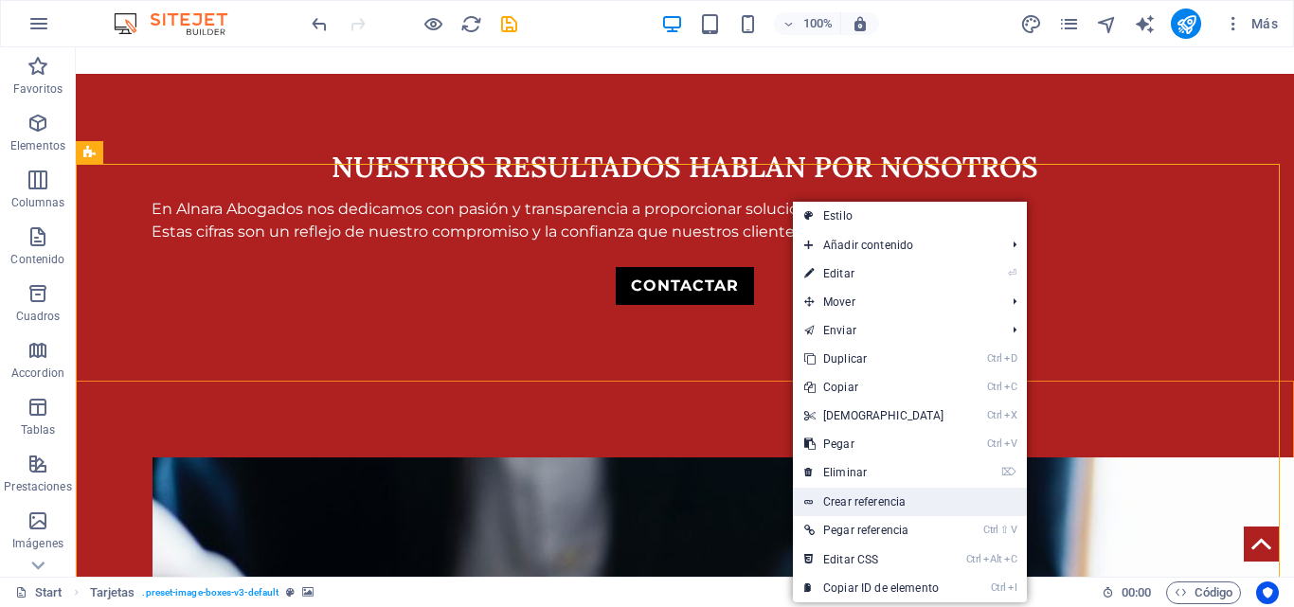
click at [885, 504] on link "Crear referencia" at bounding box center [910, 502] width 234 height 28
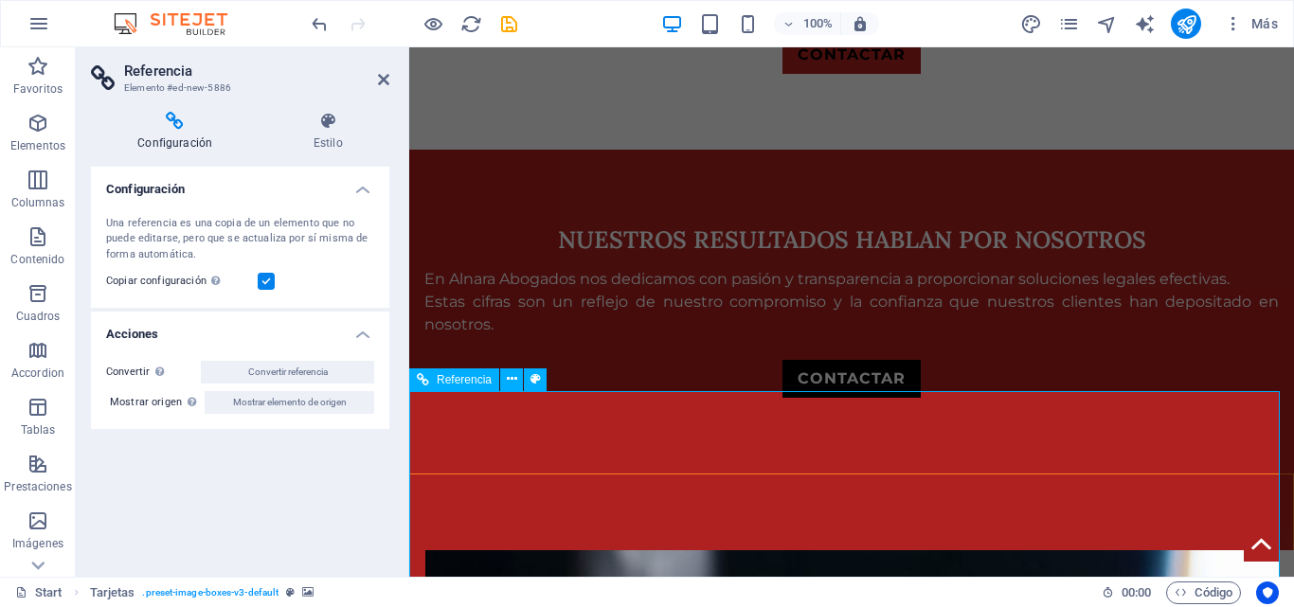
scroll to position [3453, 0]
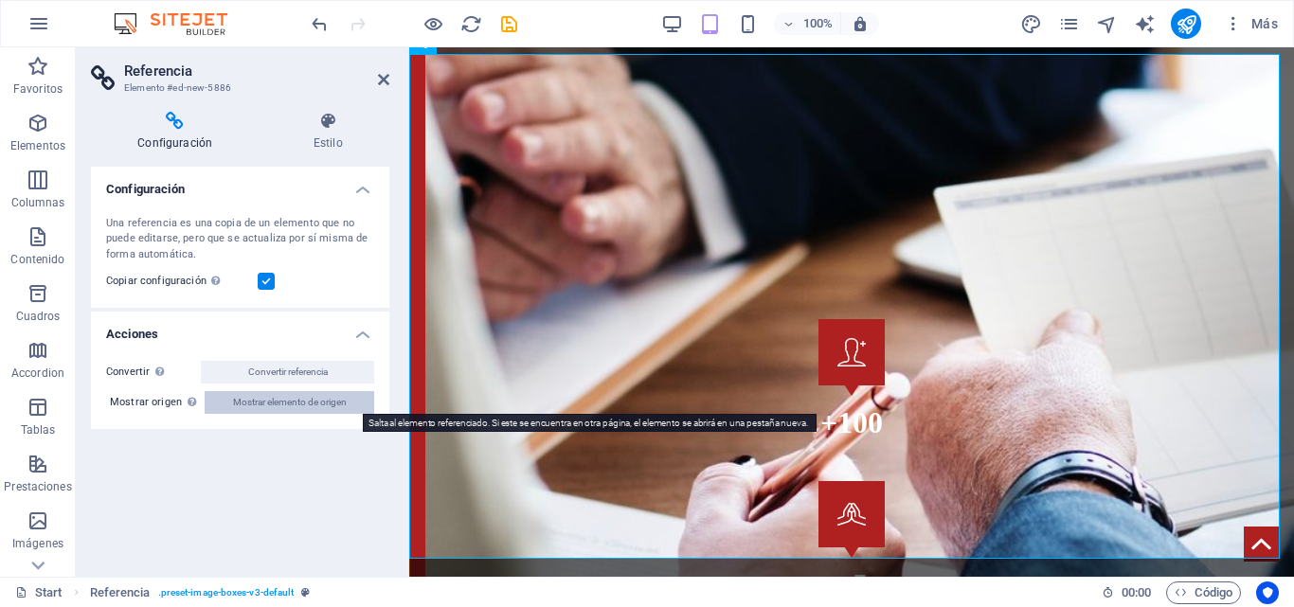
click at [289, 405] on span "Mostrar elemento de origen" at bounding box center [290, 402] width 114 height 23
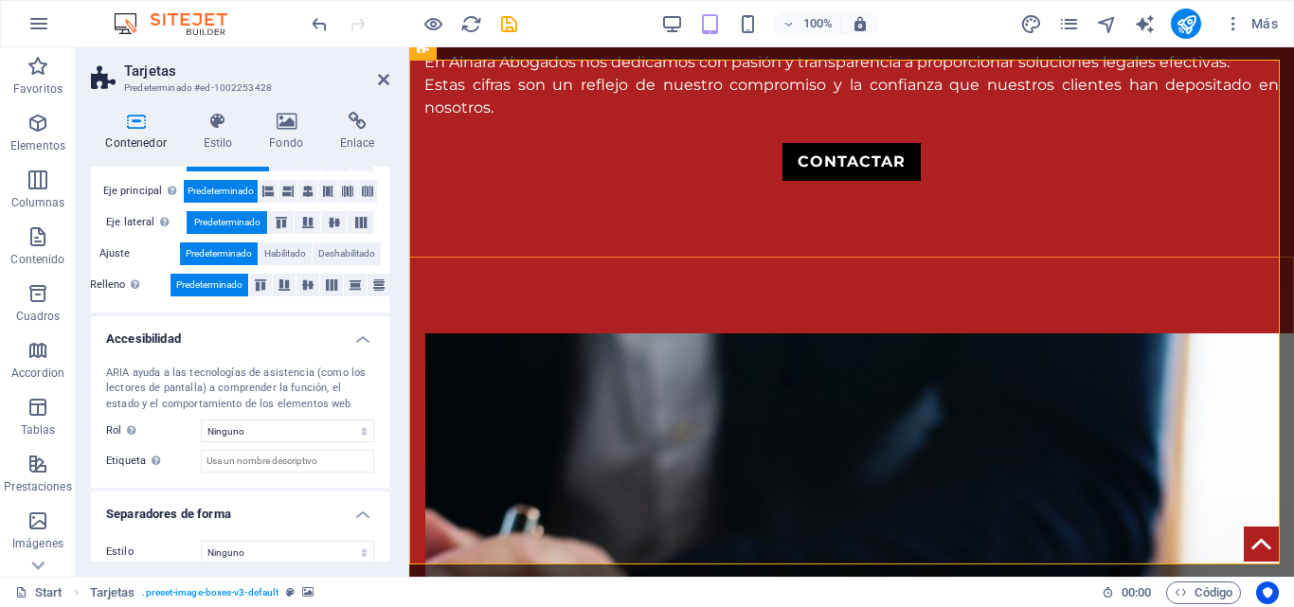
scroll to position [362, 0]
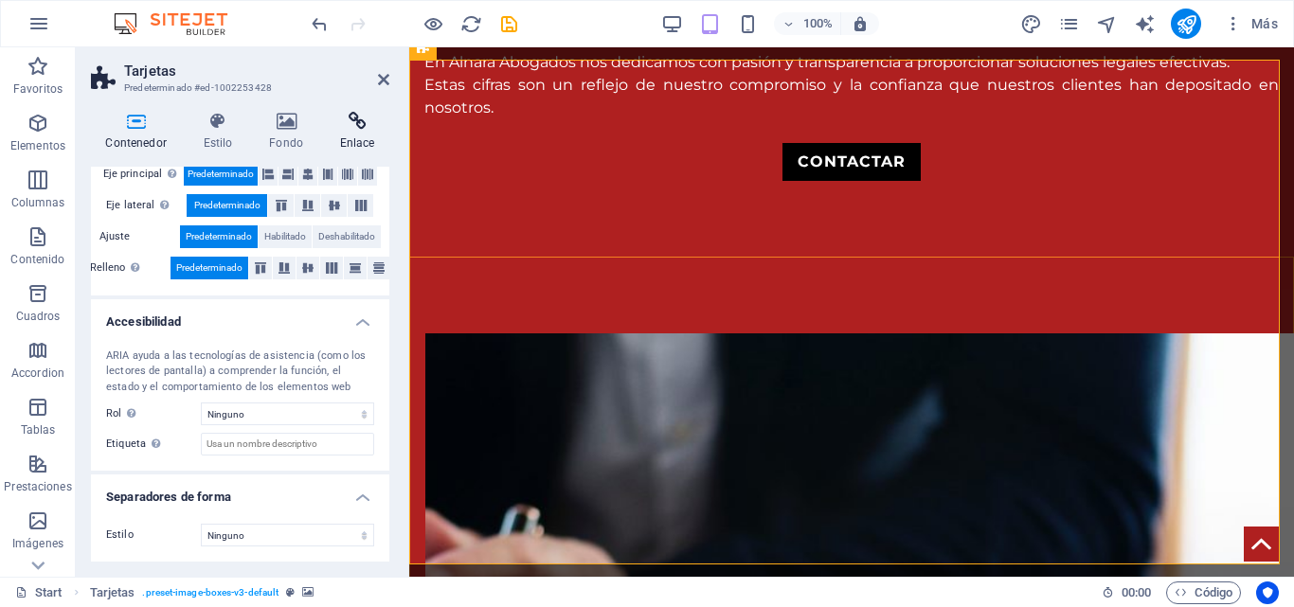
click at [366, 132] on h4 "Enlace" at bounding box center [357, 132] width 64 height 40
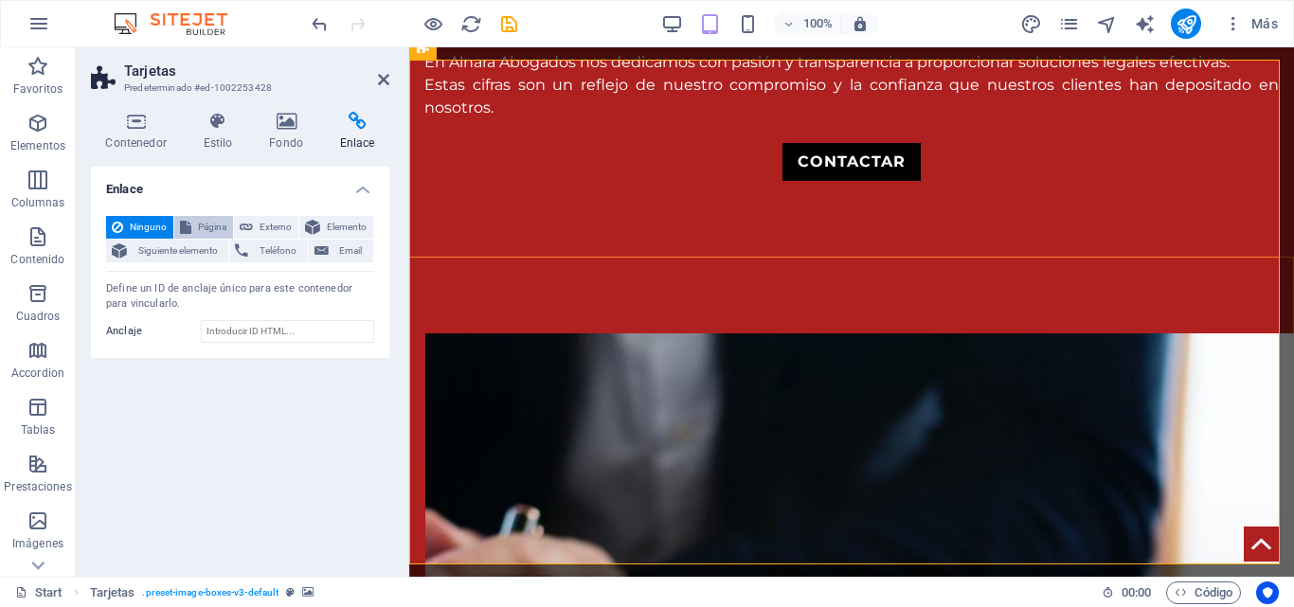
click at [223, 221] on span "Página" at bounding box center [212, 227] width 30 height 23
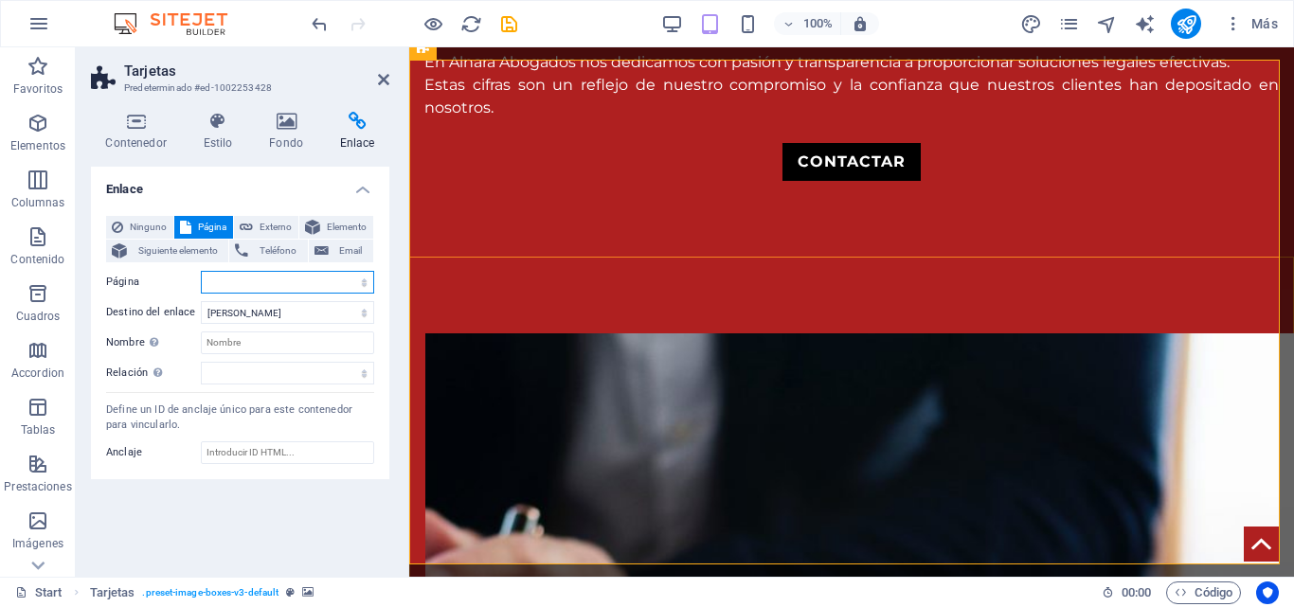
click at [311, 282] on select "Start Equipo Contacto Áreas de práctica Trabaja con nosotros Publicaciones Noso…" at bounding box center [287, 282] width 173 height 23
select select "5"
click at [201, 271] on select "Start Equipo Contacto Áreas de práctica Trabaja con nosotros Publicaciones Noso…" at bounding box center [287, 282] width 173 height 23
click at [281, 315] on select "Nueva pestaña Misma pestaña Superposición" at bounding box center [287, 312] width 173 height 23
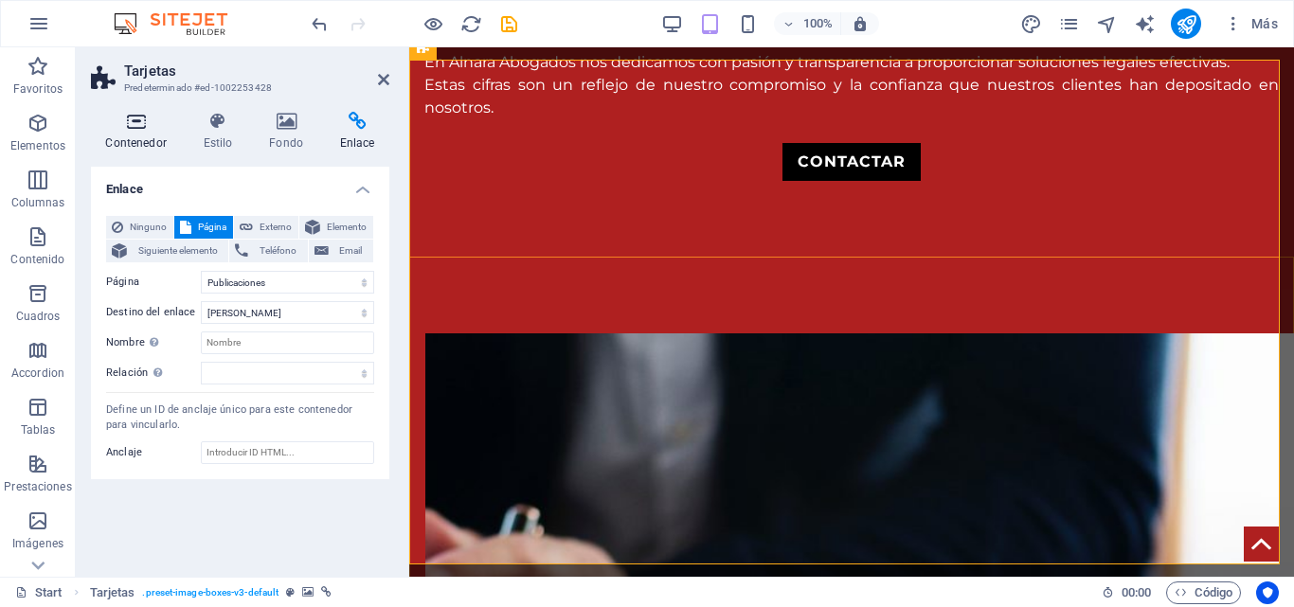
click at [174, 115] on icon at bounding box center [136, 121] width 90 height 19
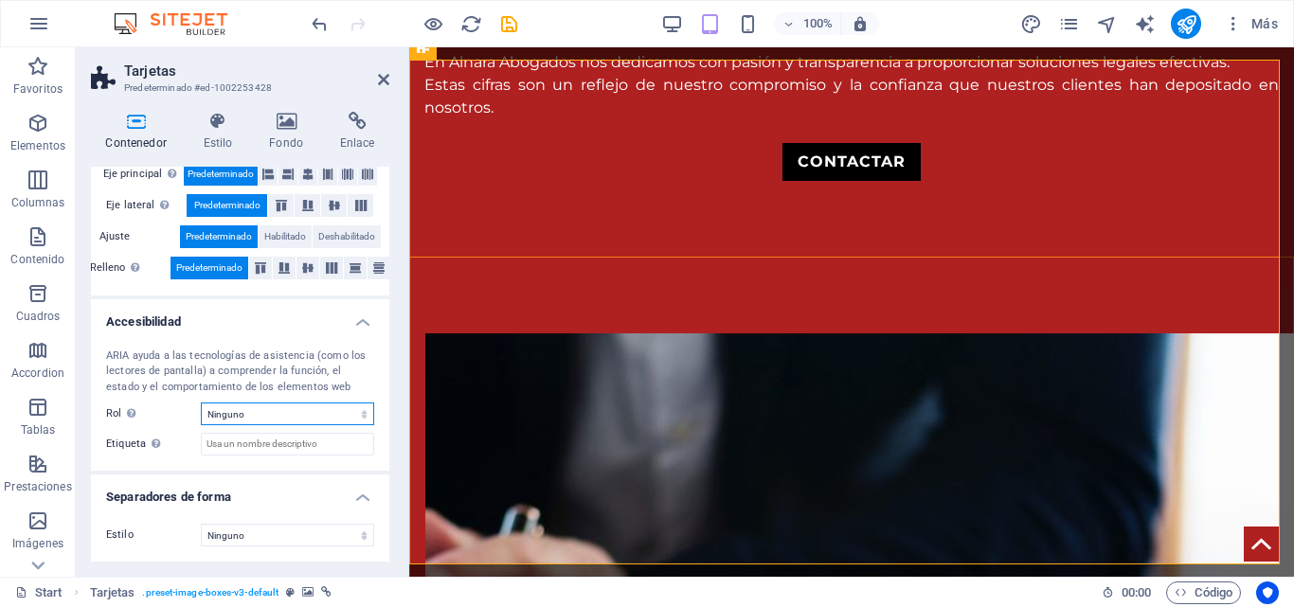
click at [342, 418] on select "Ninguno Alert Article Banner Comment Complementary Dialog Encabezado Marquee Pi…" at bounding box center [287, 414] width 173 height 23
click at [331, 444] on input "Etiqueta Usa la etiqueta ARIA para proporcionar un nombre claro y descriptivo a…" at bounding box center [287, 444] width 173 height 23
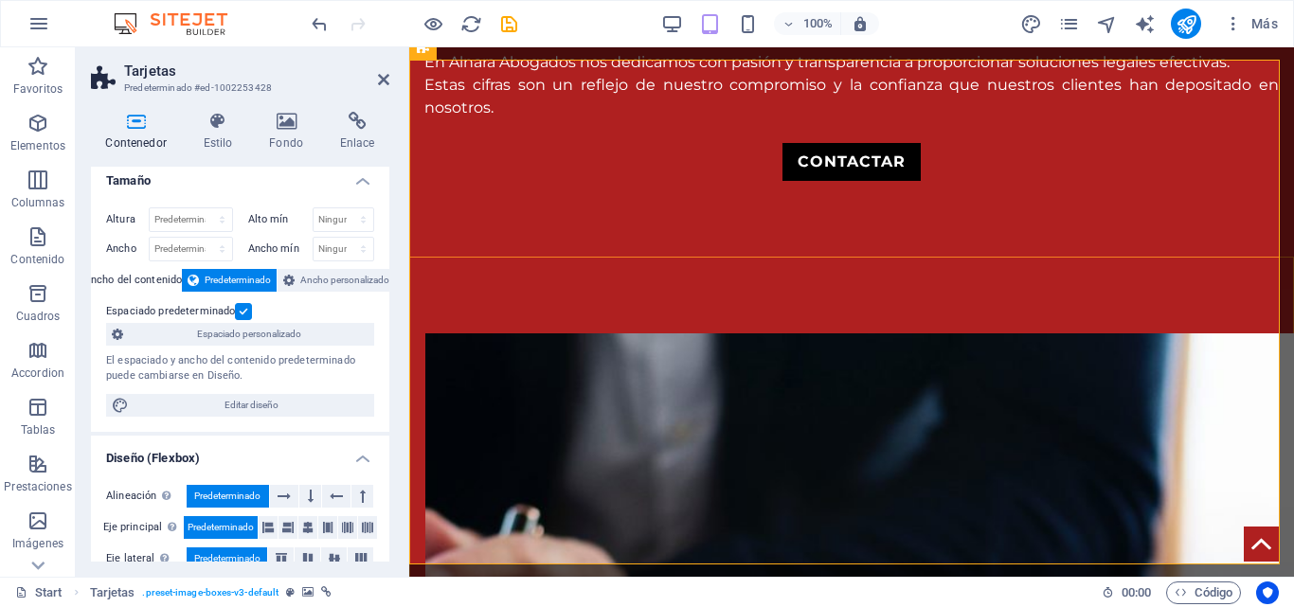
scroll to position [0, 0]
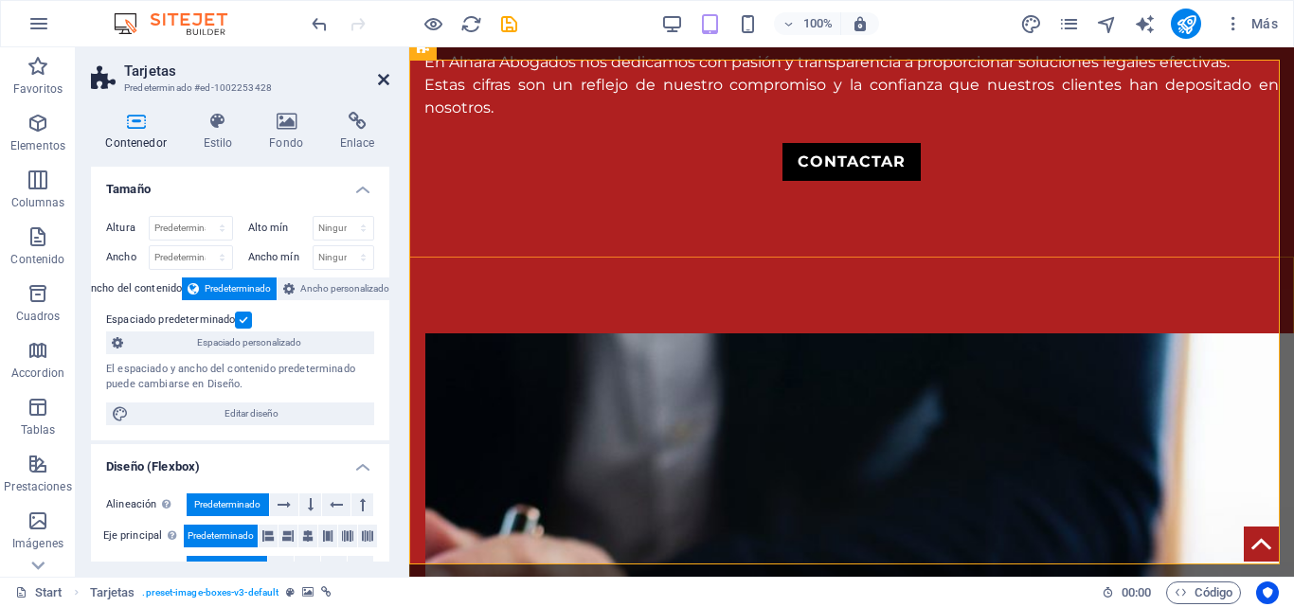
click at [381, 75] on icon at bounding box center [383, 79] width 11 height 15
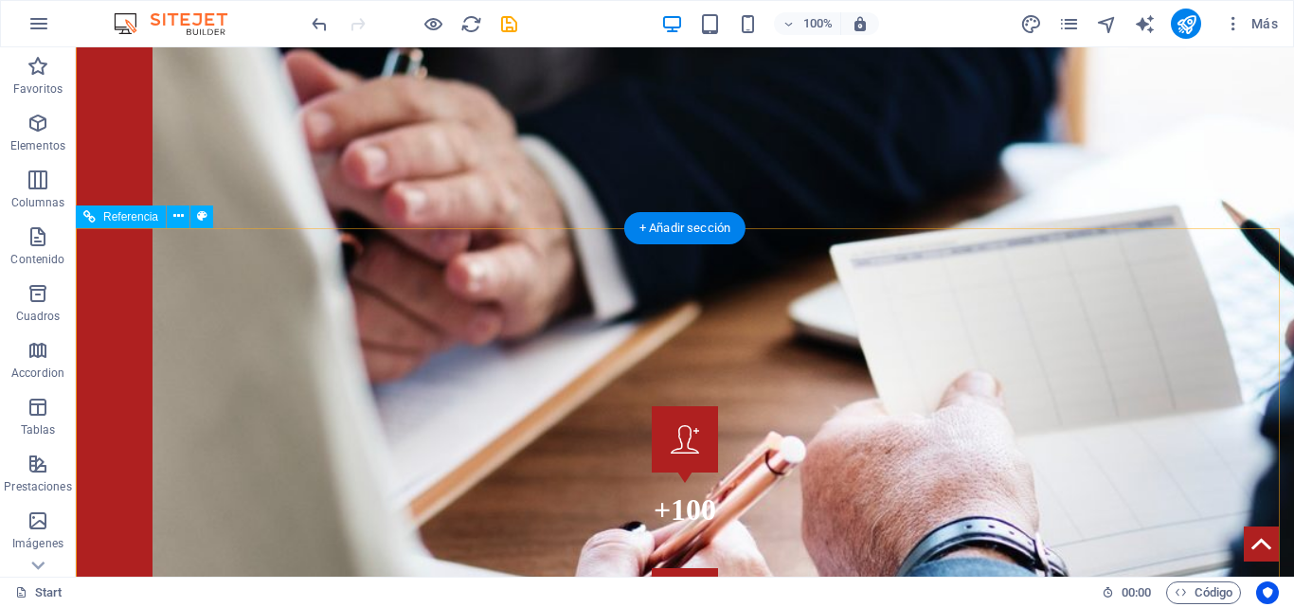
scroll to position [3473, 0]
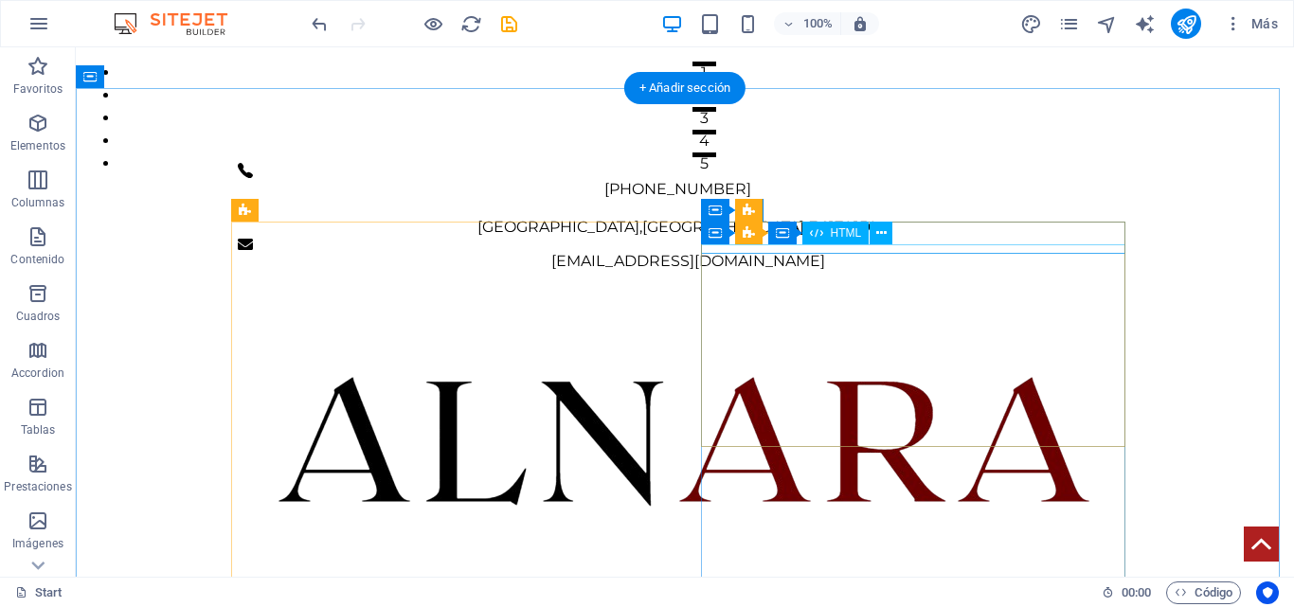
scroll to position [611, 0]
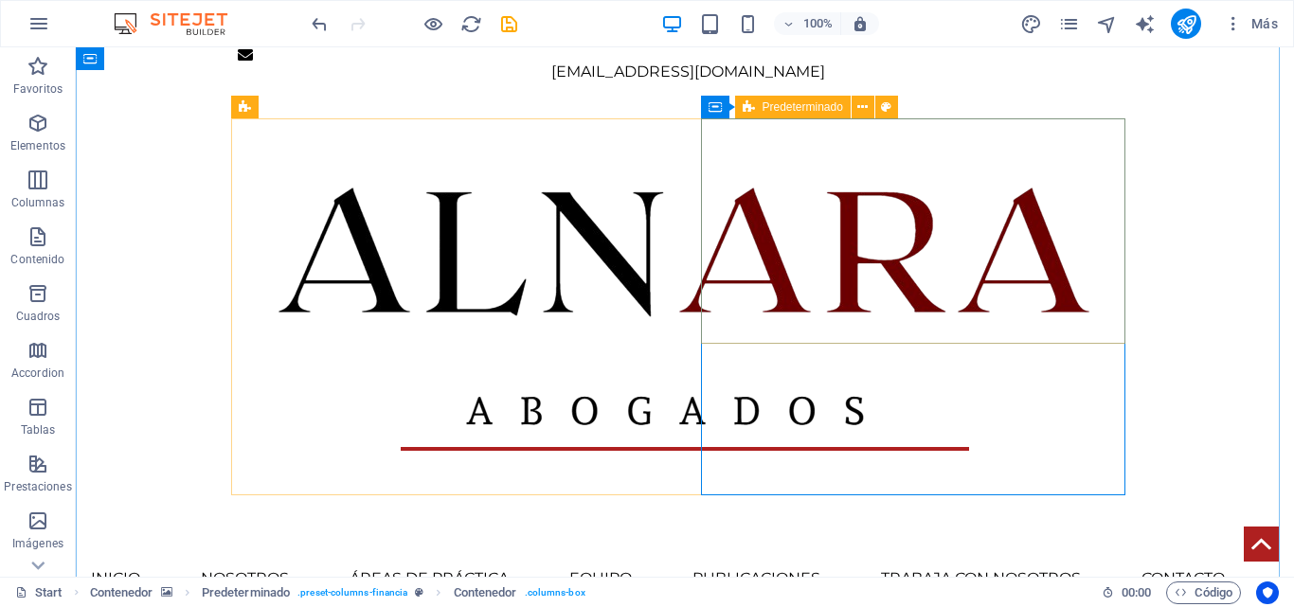
click at [787, 108] on span "Predeterminado" at bounding box center [803, 106] width 81 height 11
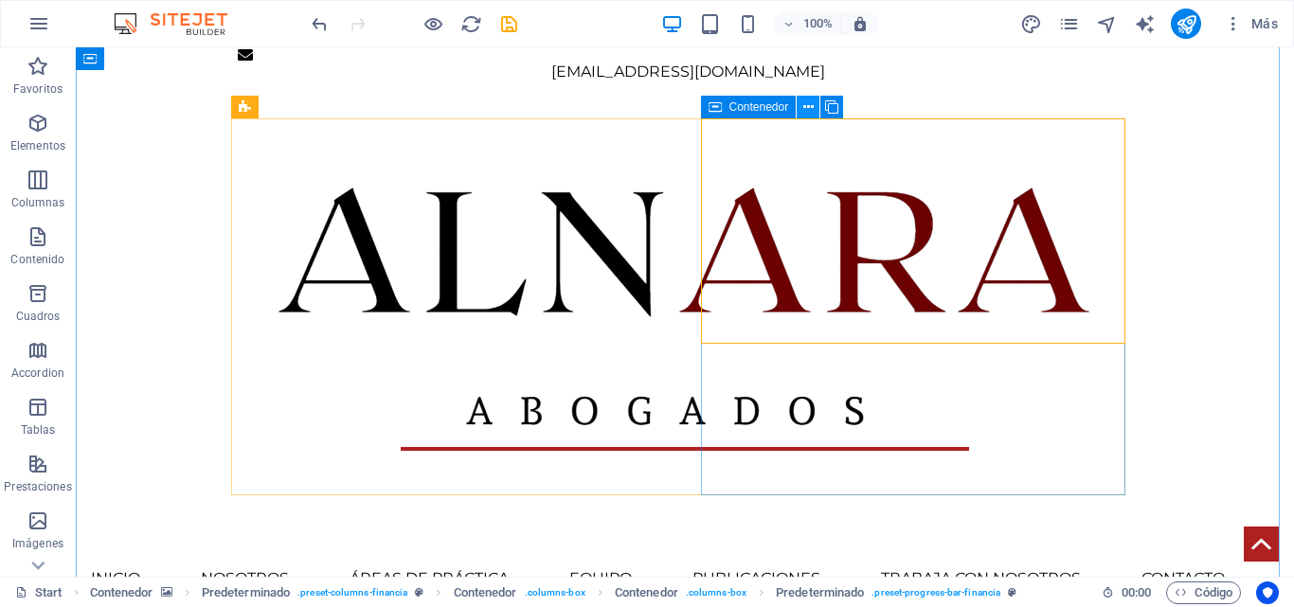
click at [800, 108] on button at bounding box center [808, 107] width 23 height 23
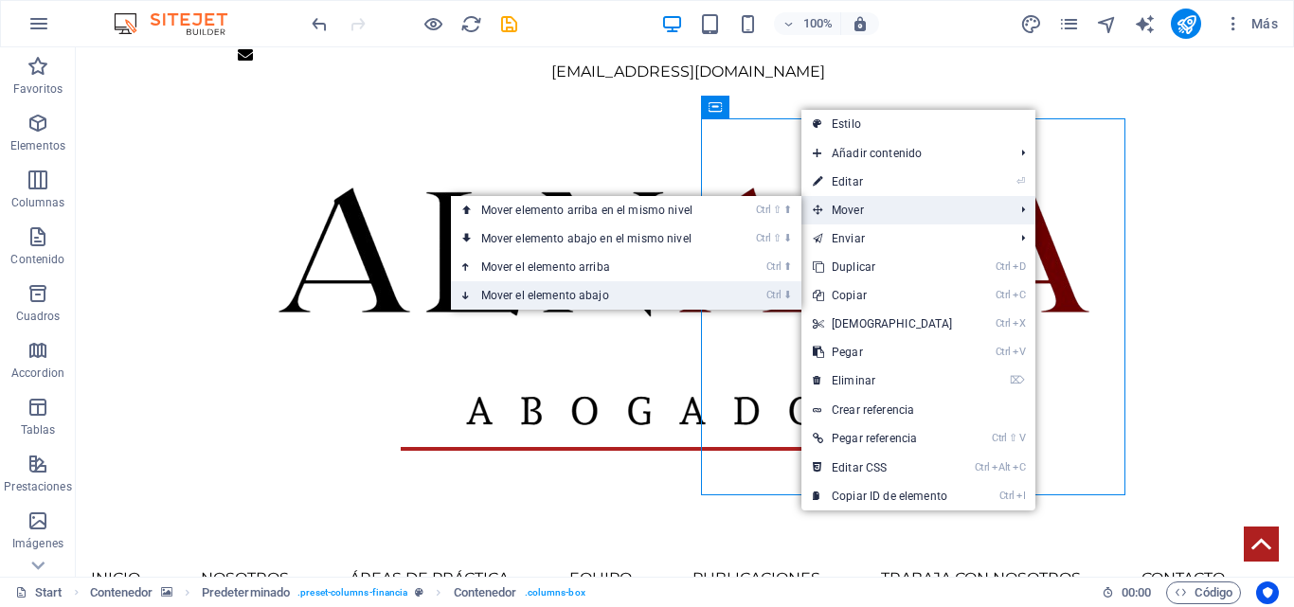
click at [686, 295] on link "Ctrl ⬇ Mover el elemento abajo" at bounding box center [591, 295] width 280 height 28
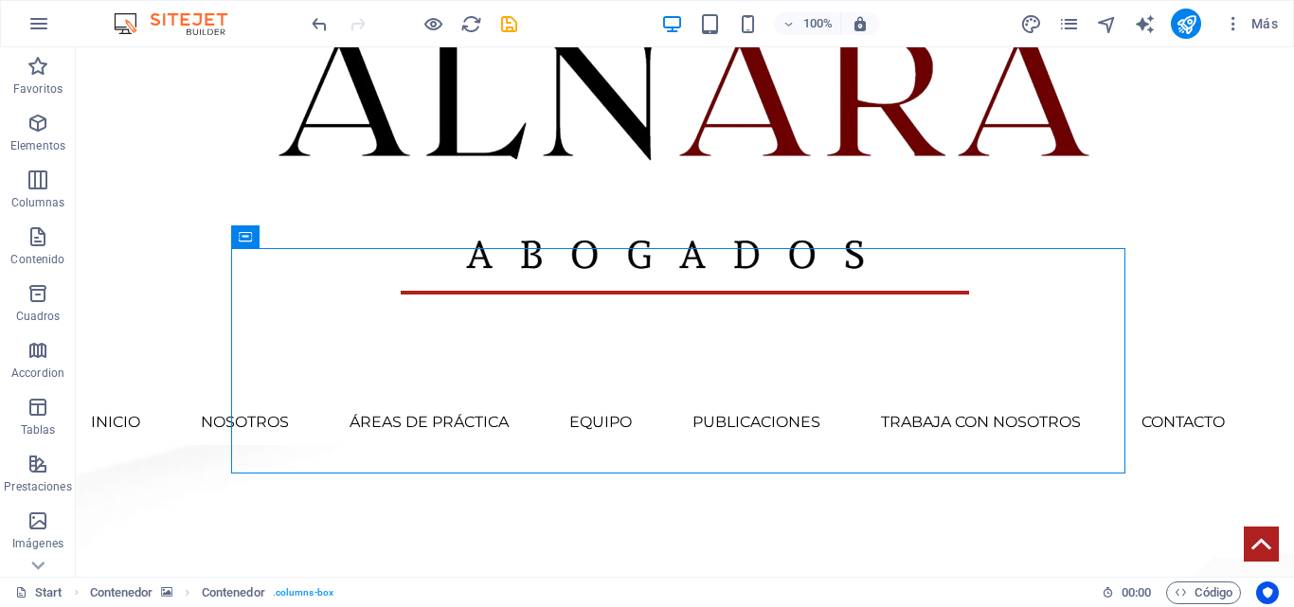
scroll to position [516, 0]
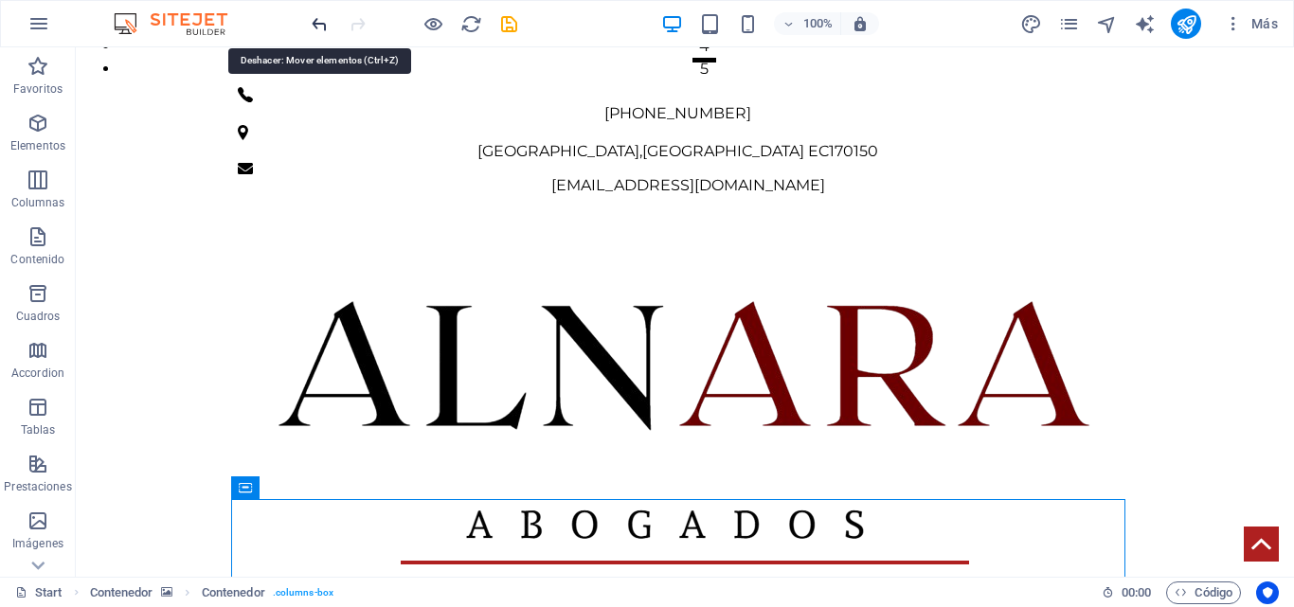
click at [330, 25] on icon "undo" at bounding box center [320, 24] width 22 height 22
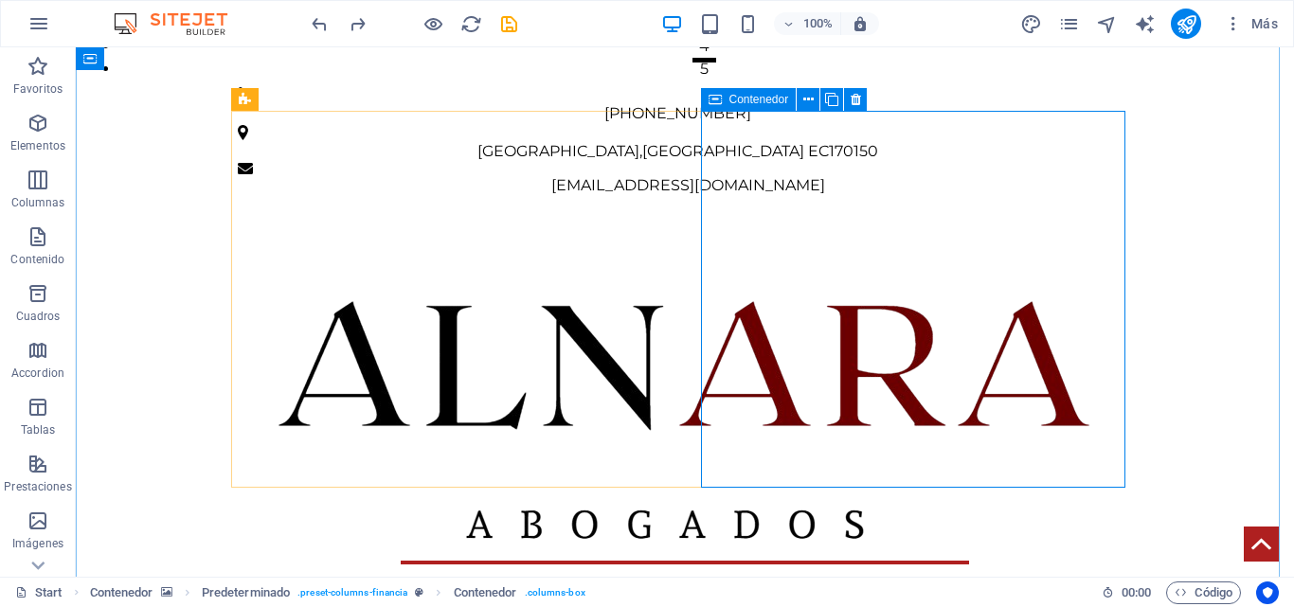
scroll to position [706, 0]
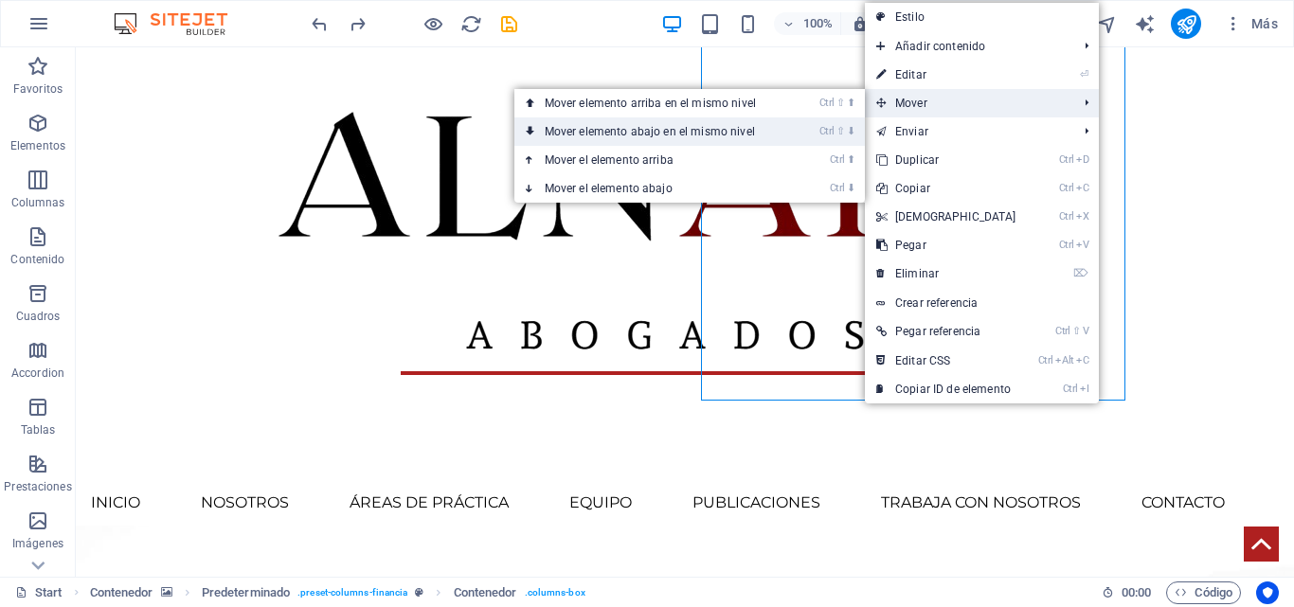
click at [649, 136] on link "Ctrl ⇧ ⬇ Mover elemento abajo en el mismo nivel" at bounding box center [655, 132] width 280 height 28
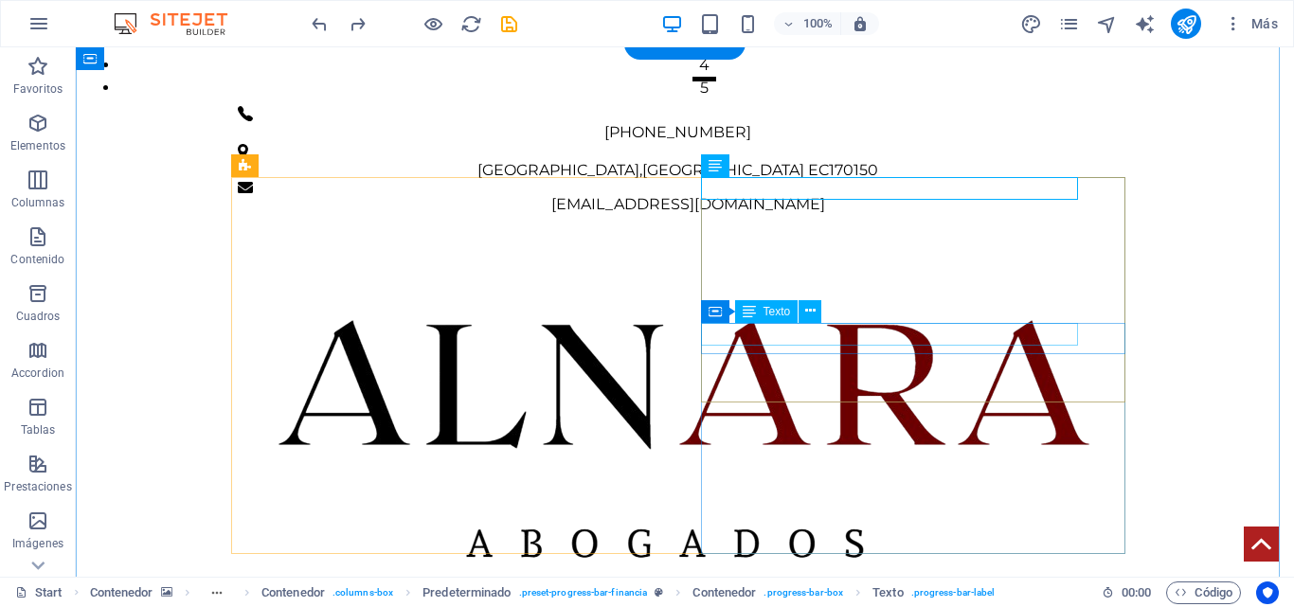
scroll to position [592, 0]
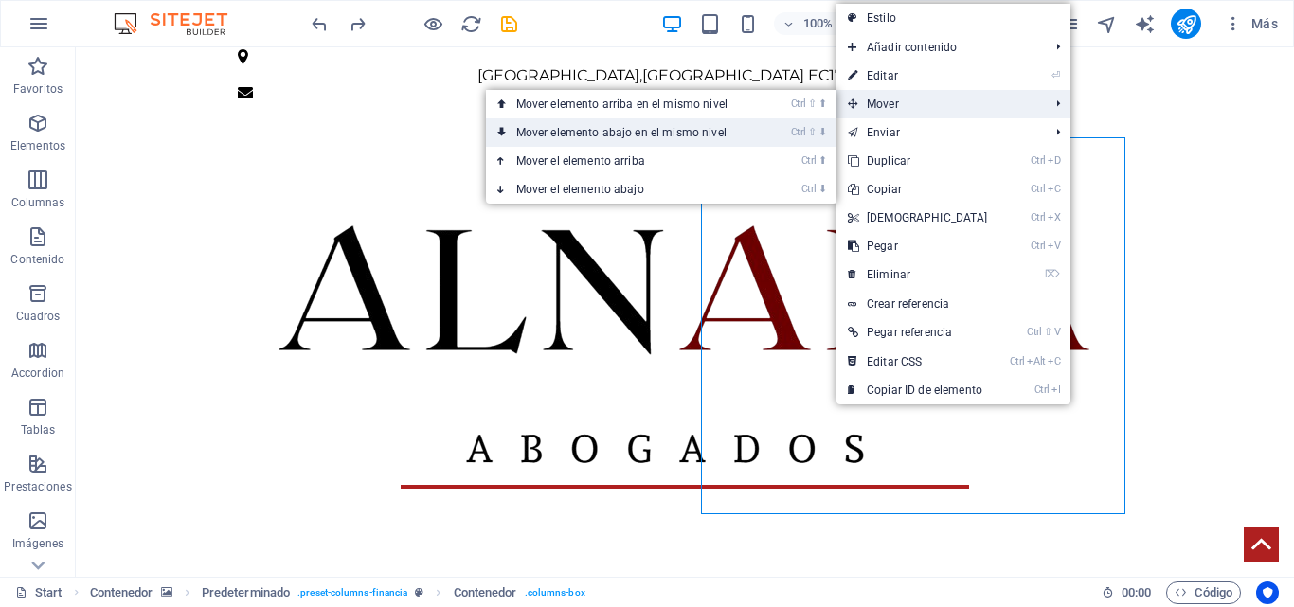
click at [660, 126] on link "Ctrl ⇧ ⬇ Mover elemento abajo en el mismo nivel" at bounding box center [626, 132] width 280 height 28
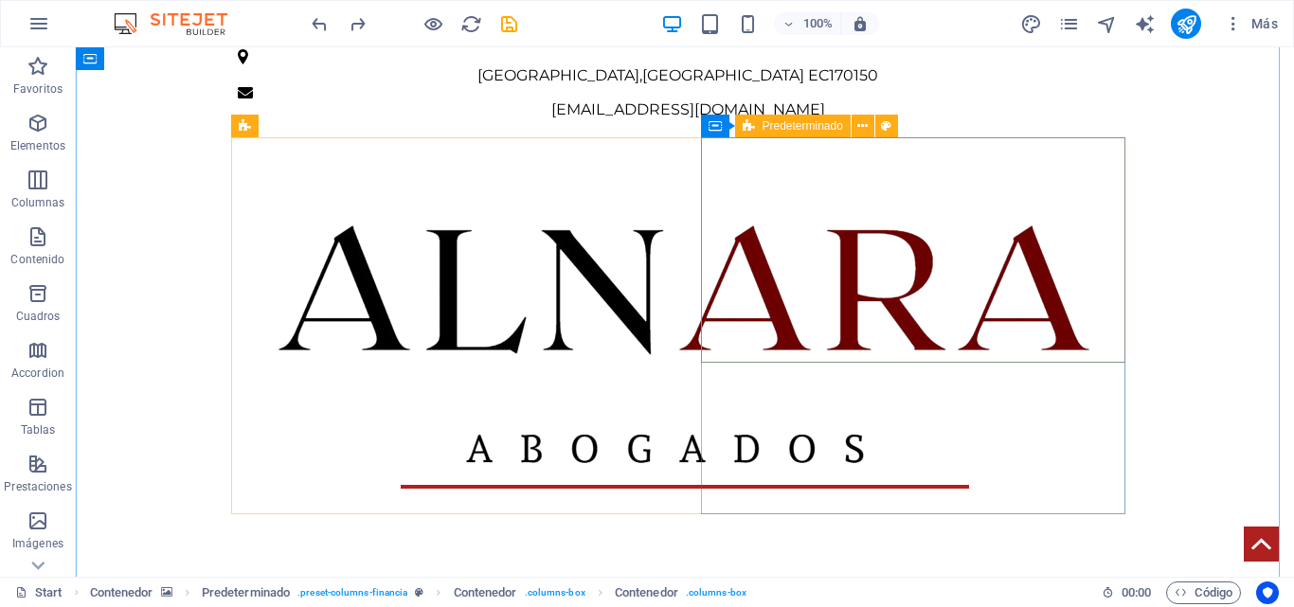
click at [751, 125] on icon at bounding box center [749, 126] width 12 height 23
click at [860, 127] on icon at bounding box center [863, 127] width 10 height 20
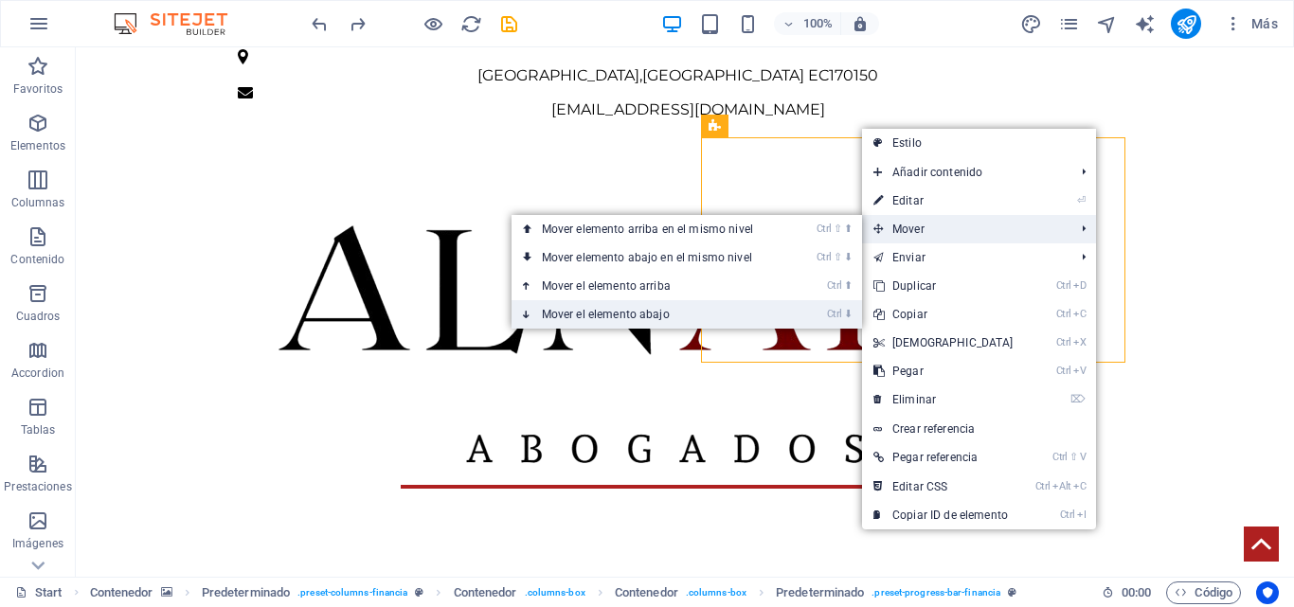
click at [775, 316] on link "Ctrl ⬇ Mover el elemento abajo" at bounding box center [652, 314] width 280 height 28
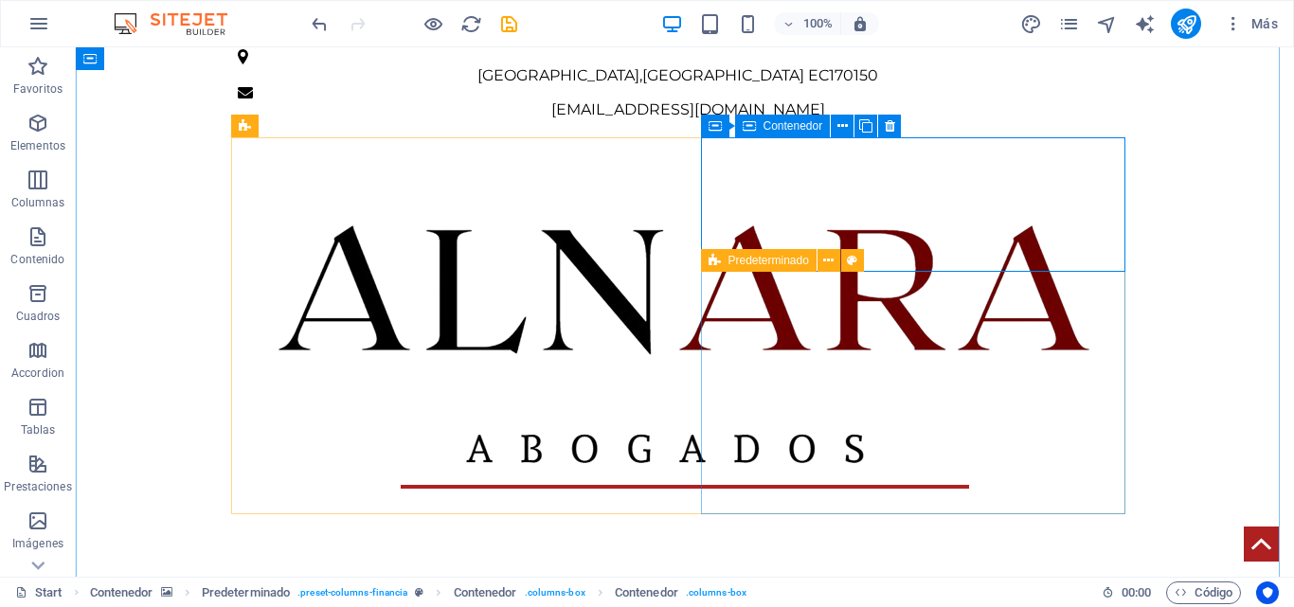
drag, startPoint x: 1198, startPoint y: 444, endPoint x: 914, endPoint y: 160, distance: 401.4
click at [894, 126] on icon at bounding box center [890, 127] width 10 height 20
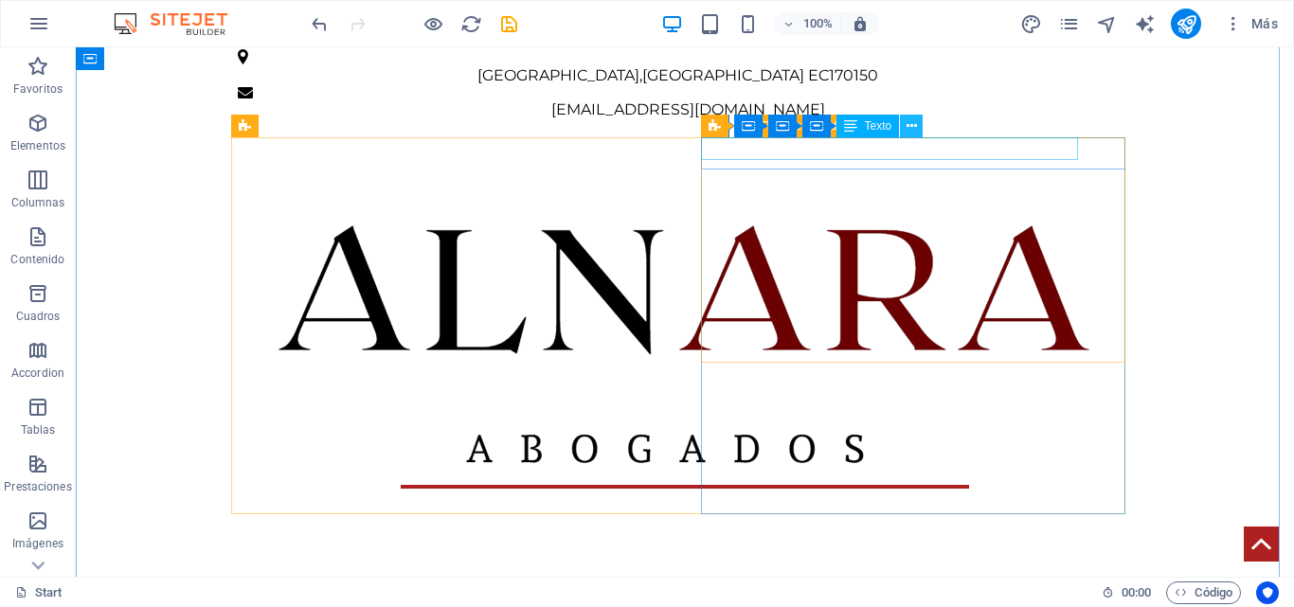
click at [915, 119] on icon at bounding box center [912, 127] width 10 height 20
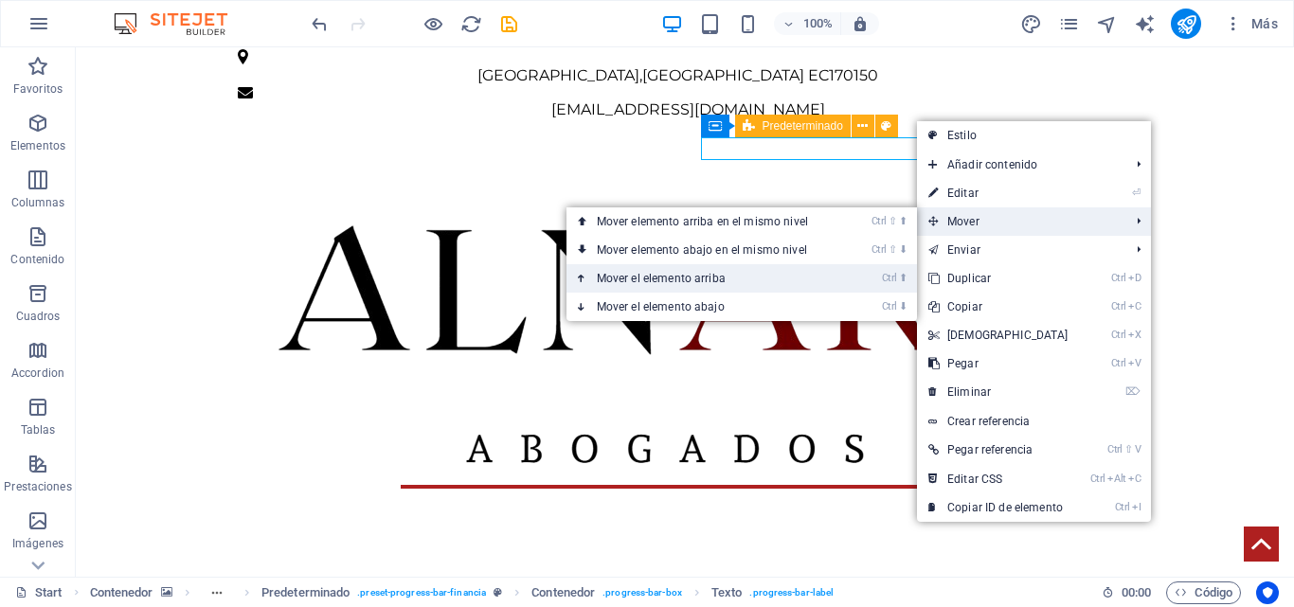
click at [793, 269] on link "Ctrl ⬆ Mover el elemento arriba" at bounding box center [707, 278] width 280 height 28
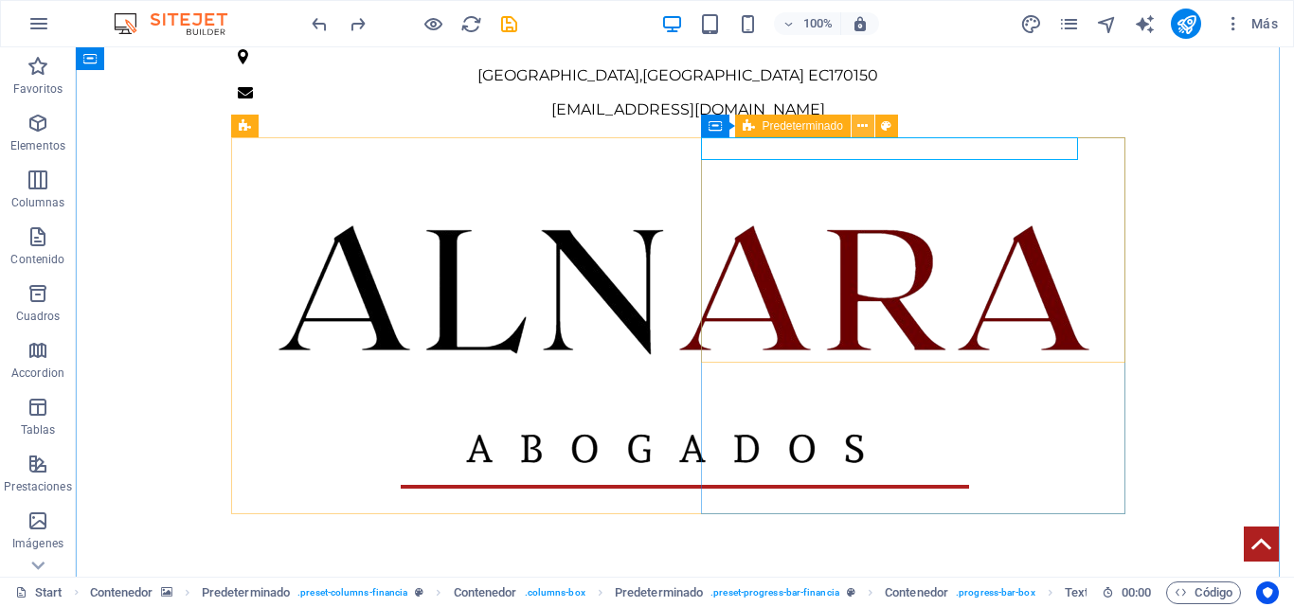
click at [864, 124] on icon at bounding box center [863, 127] width 10 height 20
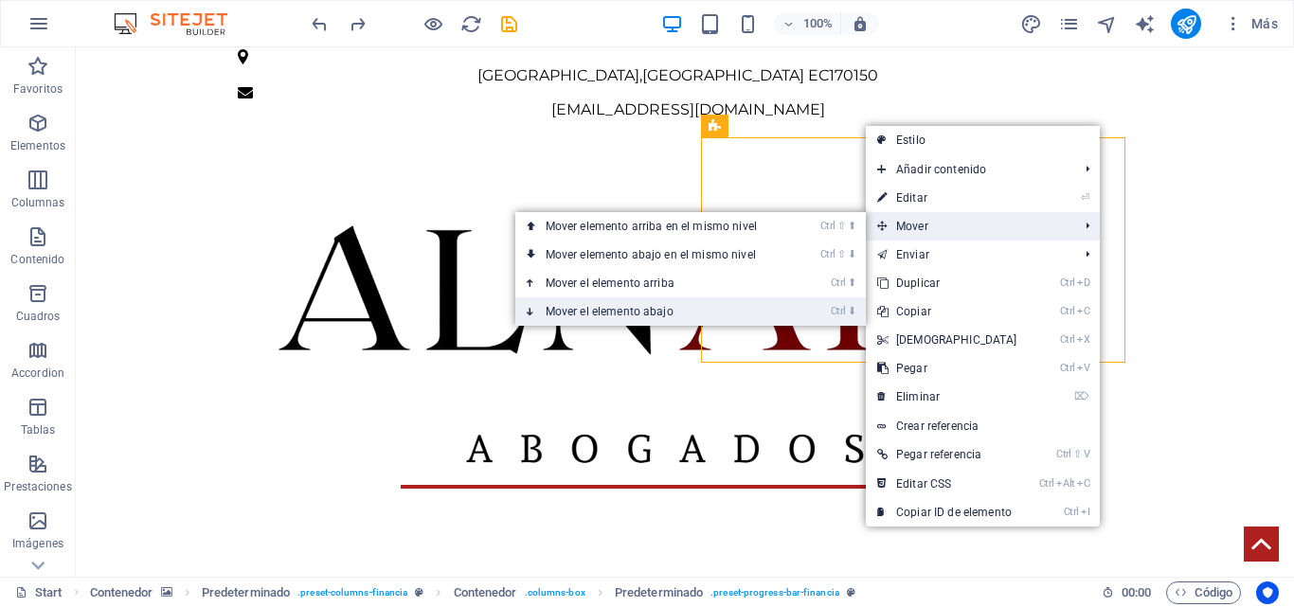
click at [757, 316] on link "Ctrl ⬇ Mover el elemento abajo" at bounding box center [656, 312] width 280 height 28
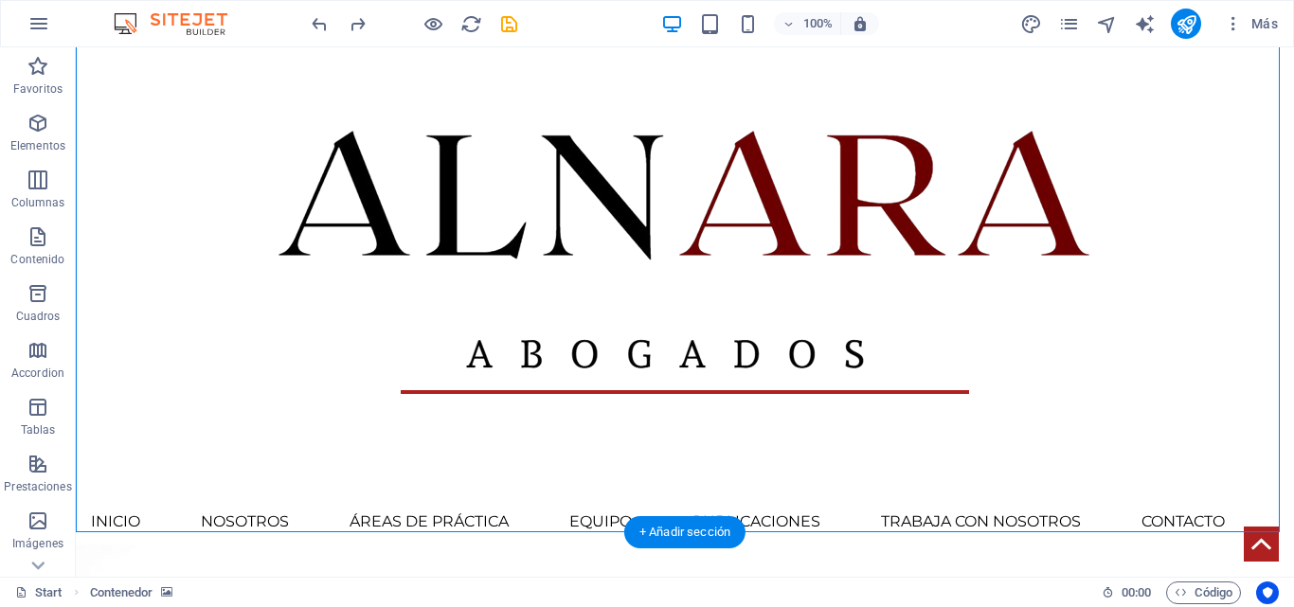
scroll to position [782, 0]
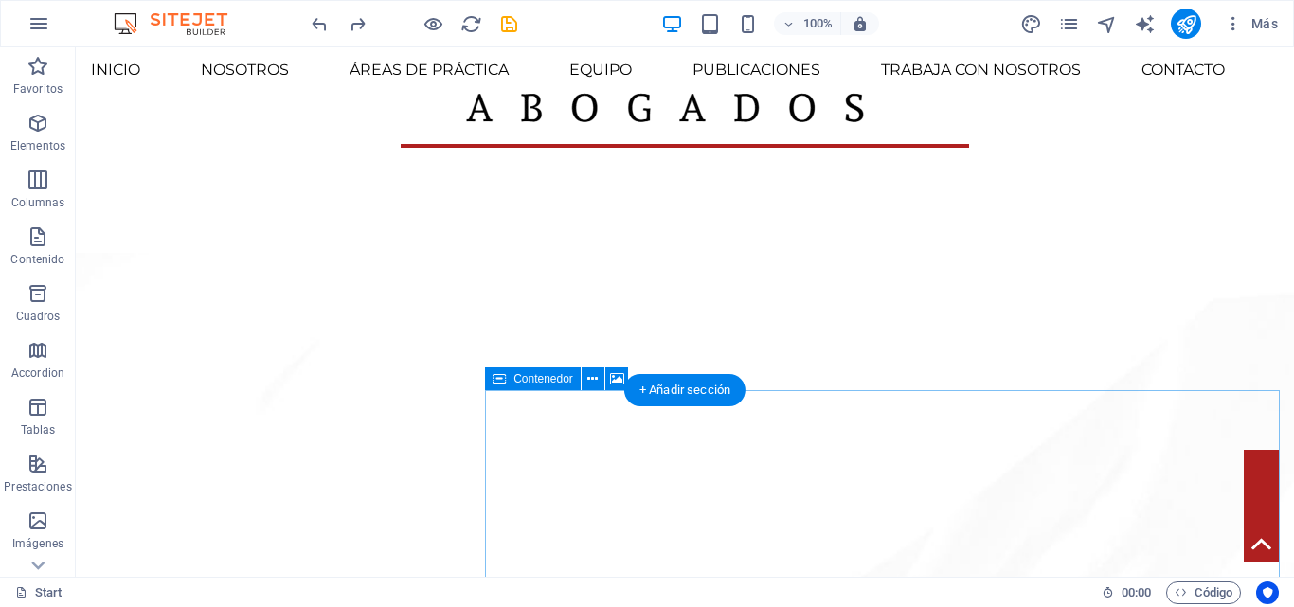
scroll to position [554, 0]
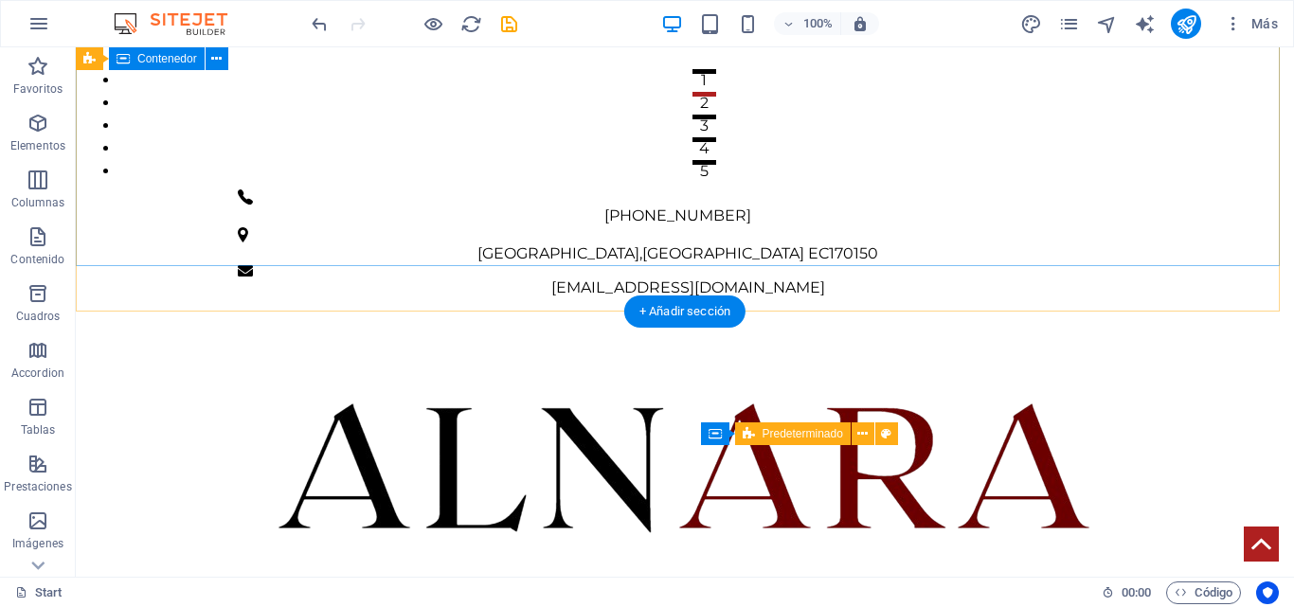
scroll to position [474, 0]
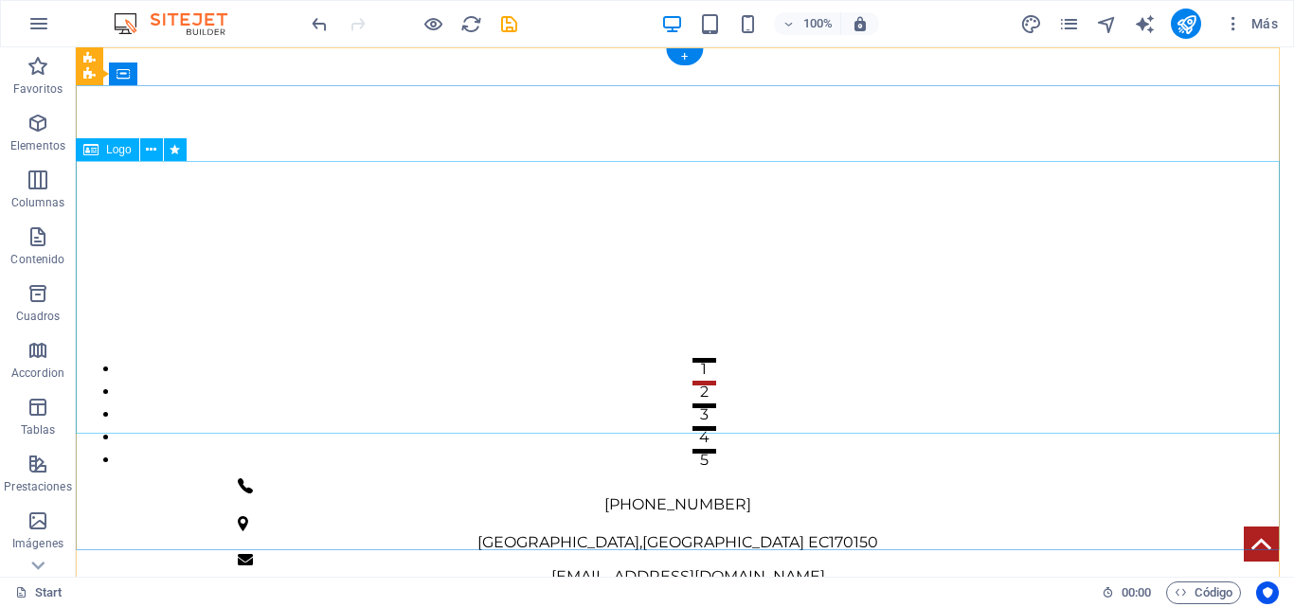
scroll to position [190, 0]
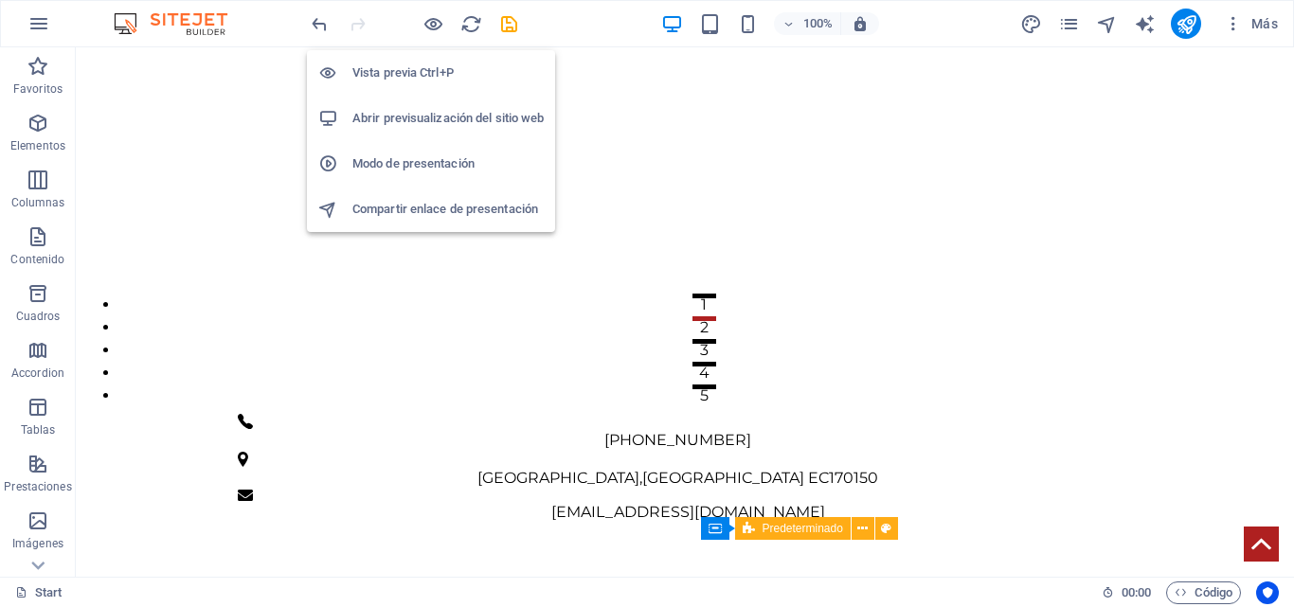
click at [420, 25] on div at bounding box center [414, 24] width 212 height 30
click at [425, 24] on icon "button" at bounding box center [434, 24] width 22 height 22
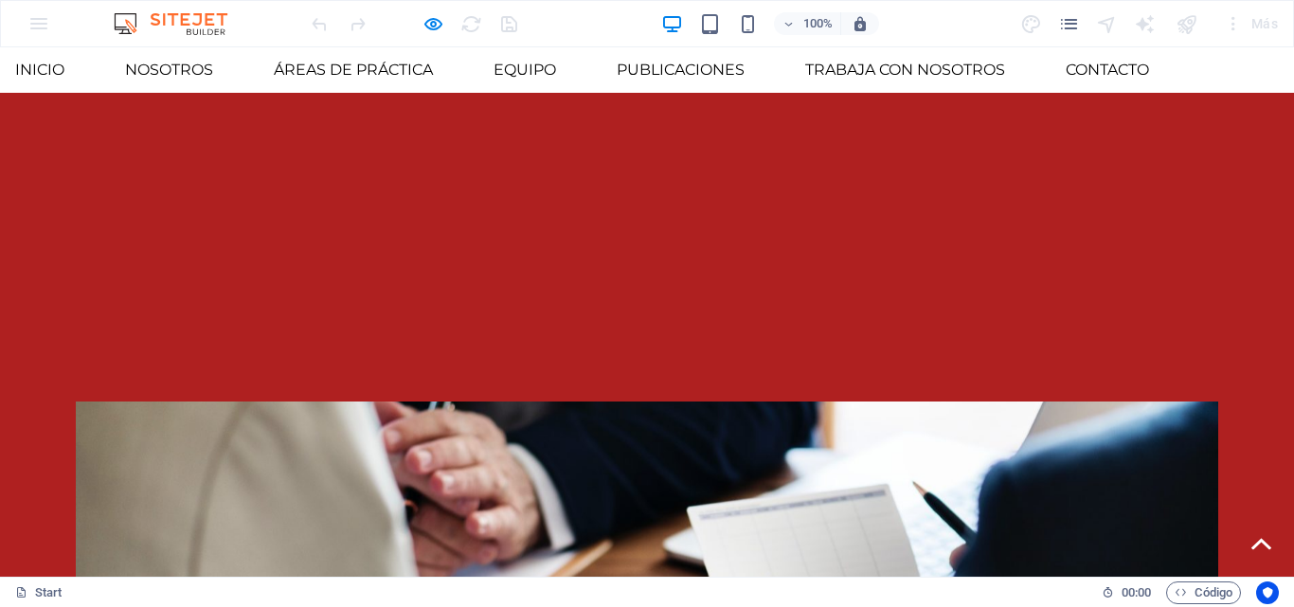
scroll to position [2346, 0]
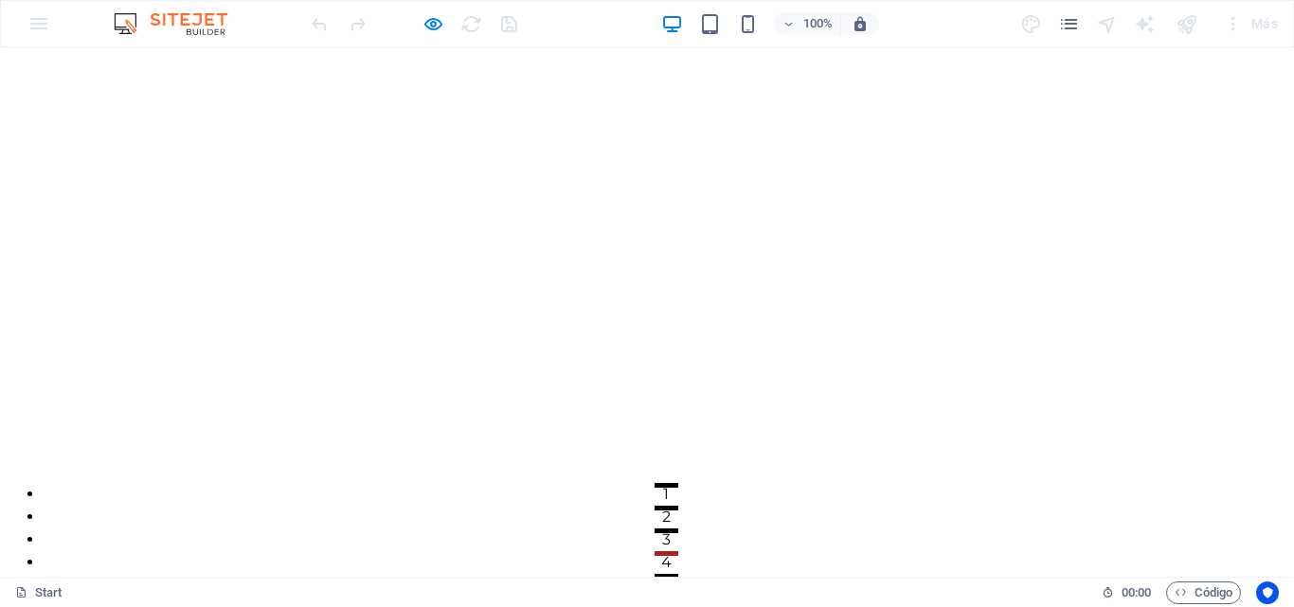
scroll to position [190, 0]
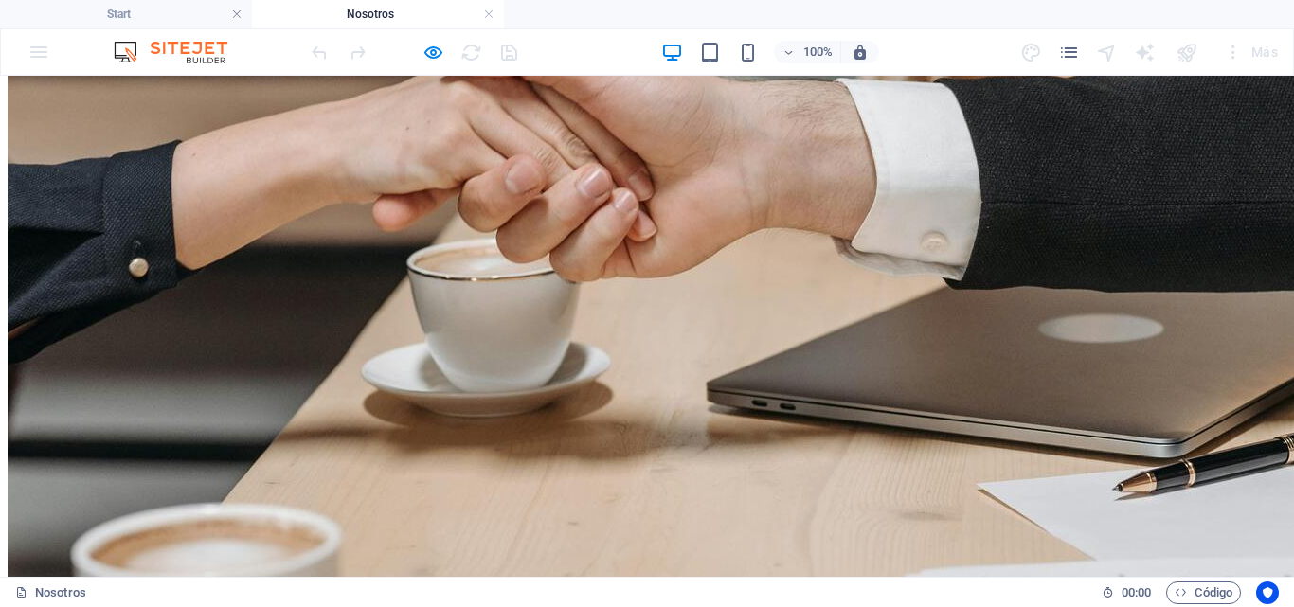
scroll to position [411, 0]
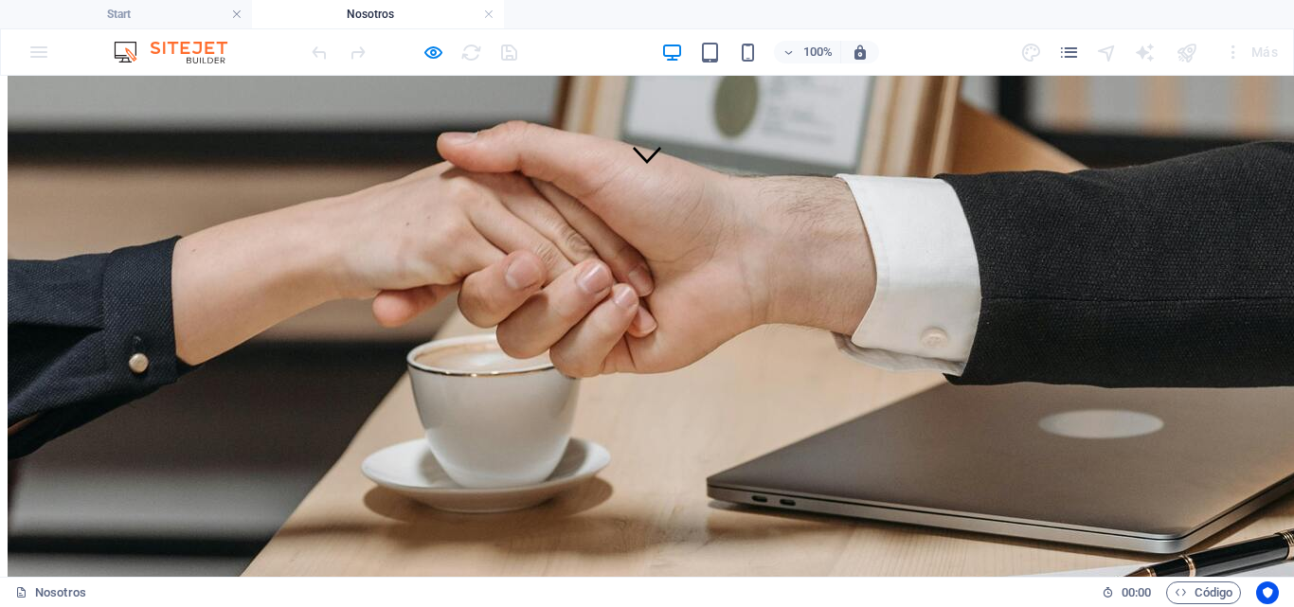
scroll to position [379, 0]
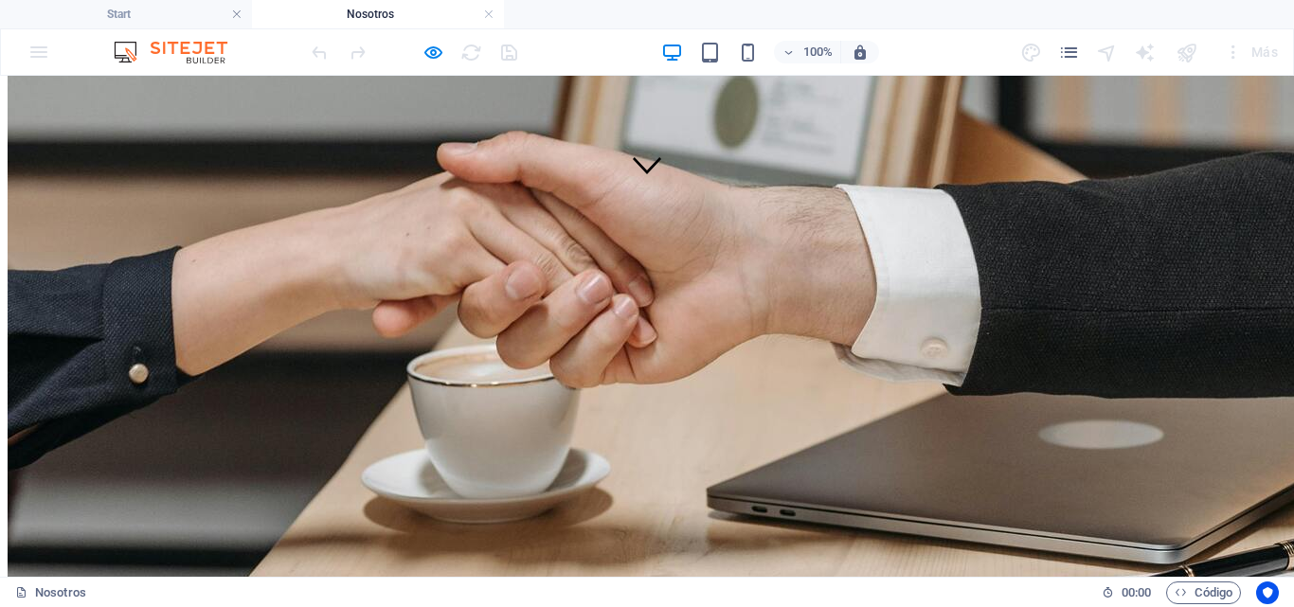
click at [125, 16] on h4 "Start" at bounding box center [126, 14] width 252 height 21
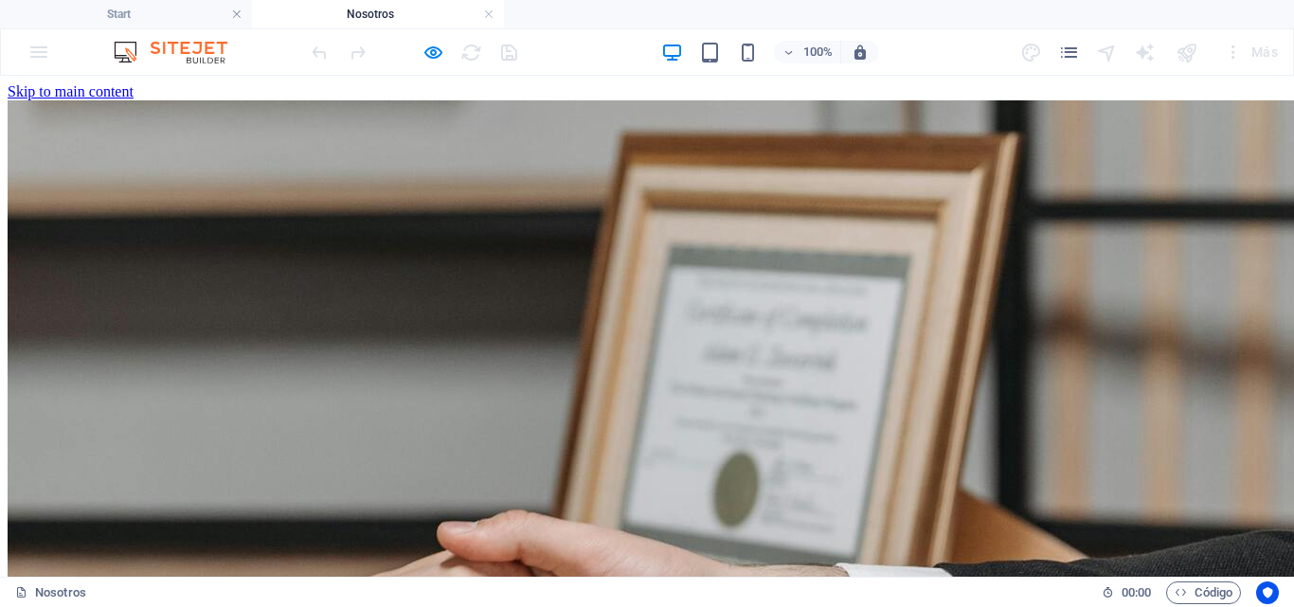
scroll to position [190, 0]
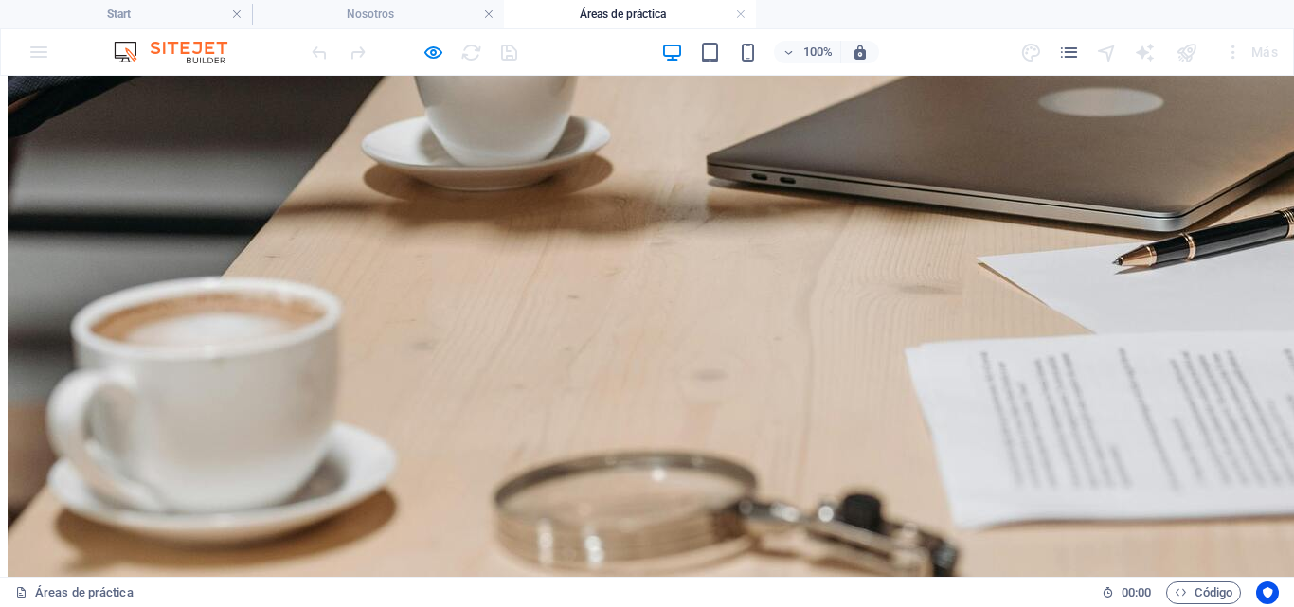
scroll to position [676, 0]
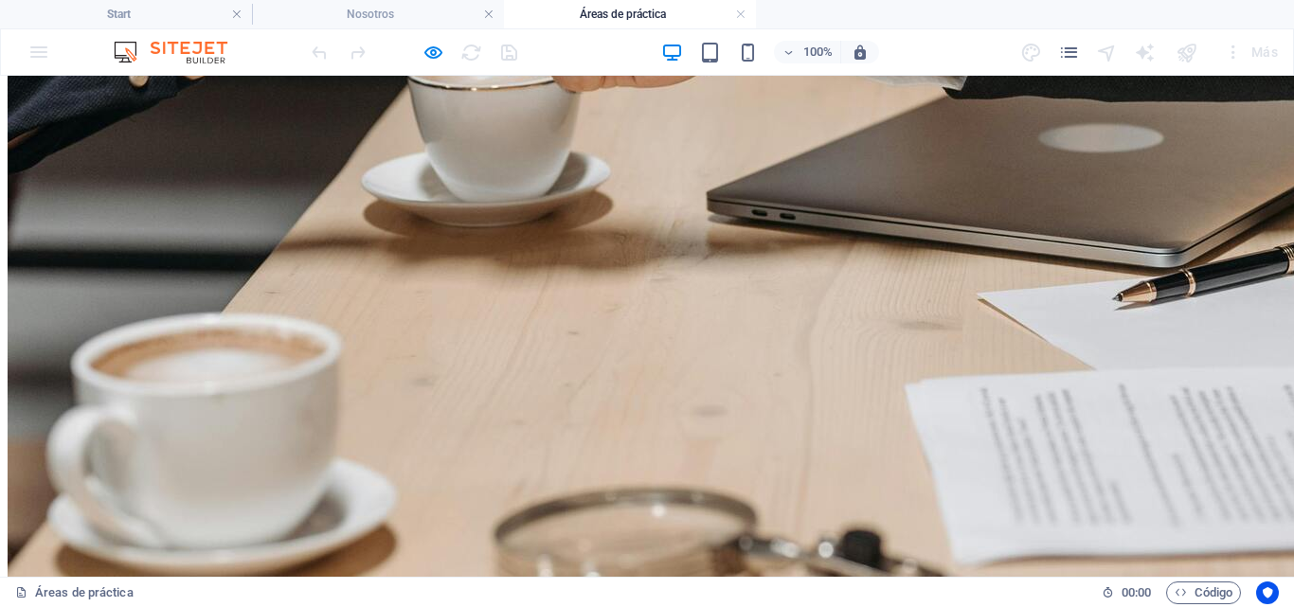
click at [145, 23] on h4 "Start" at bounding box center [126, 14] width 252 height 21
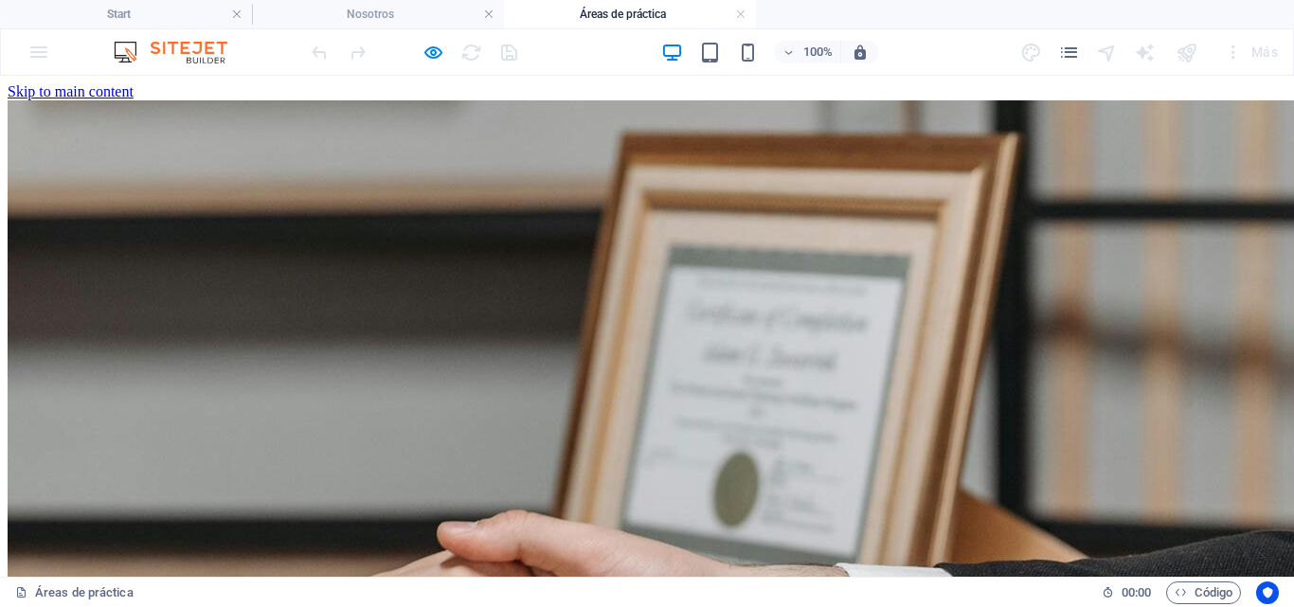
scroll to position [190, 0]
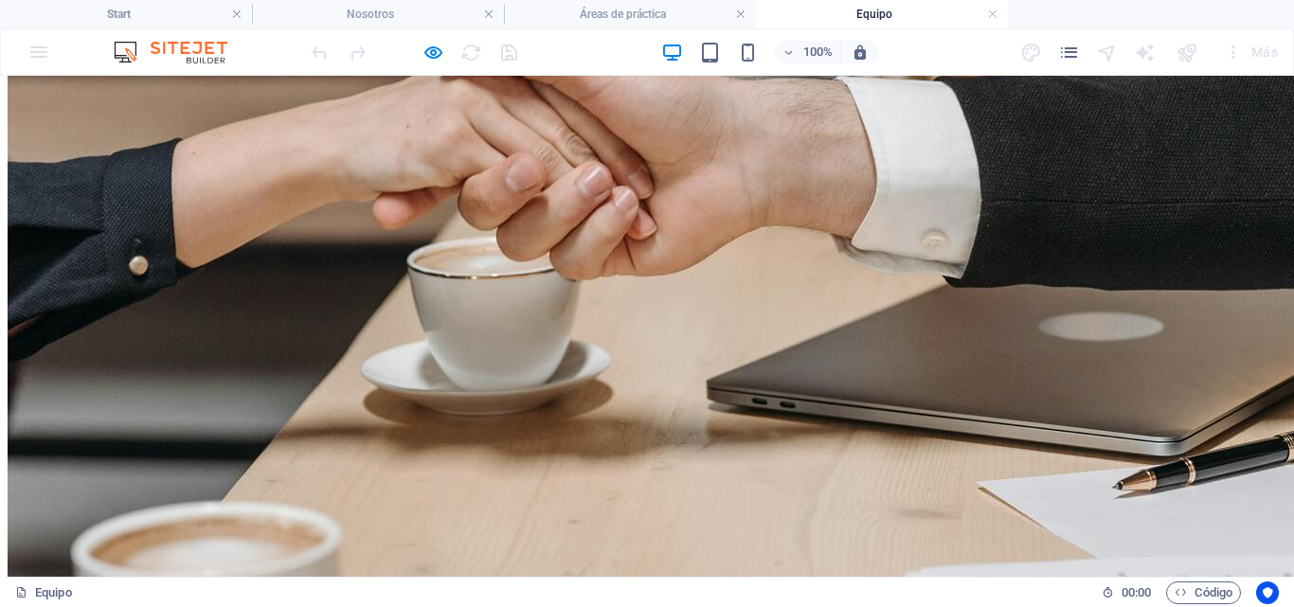
scroll to position [579, 0]
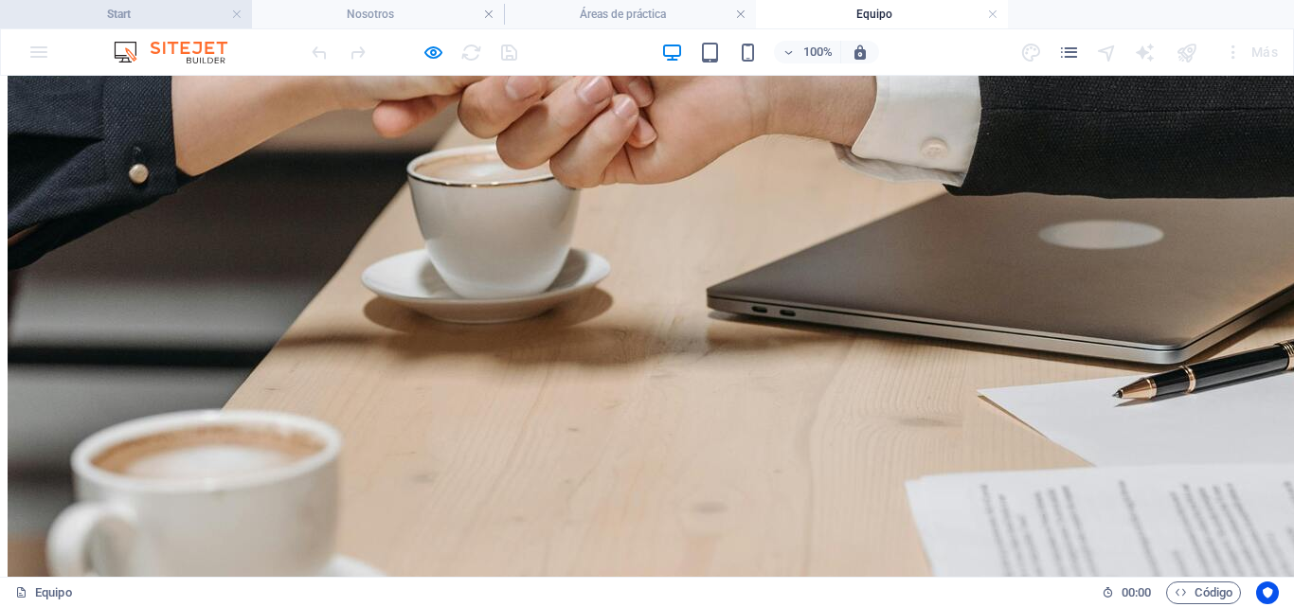
click at [152, 14] on h4 "Start" at bounding box center [126, 14] width 252 height 21
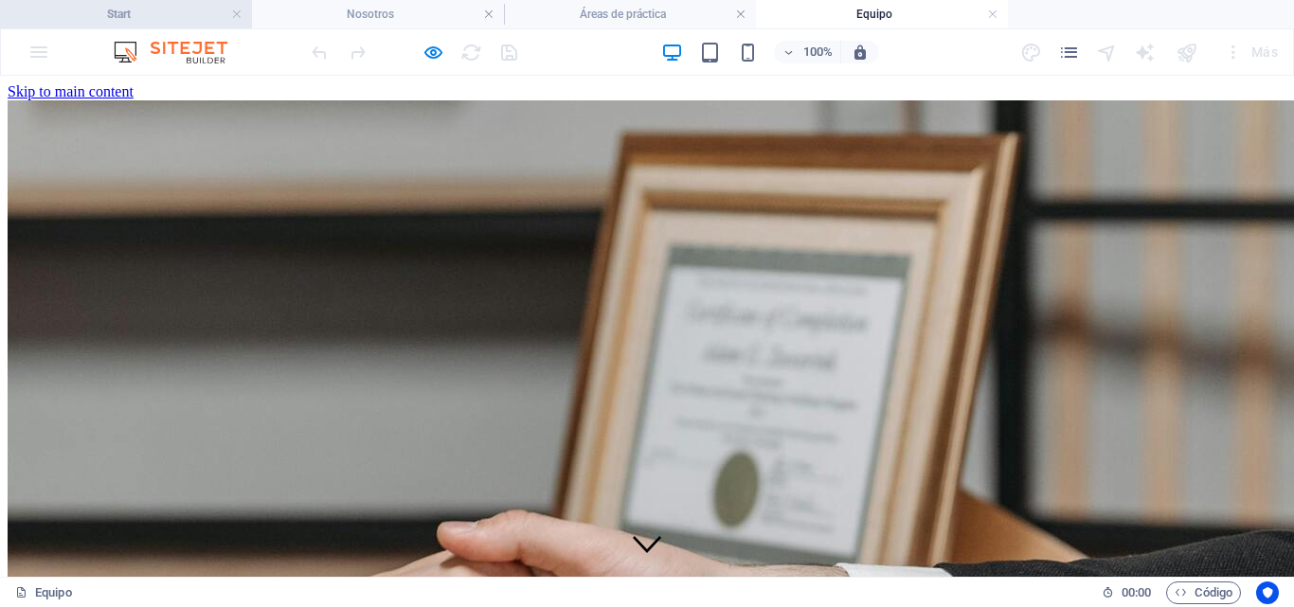
scroll to position [190, 0]
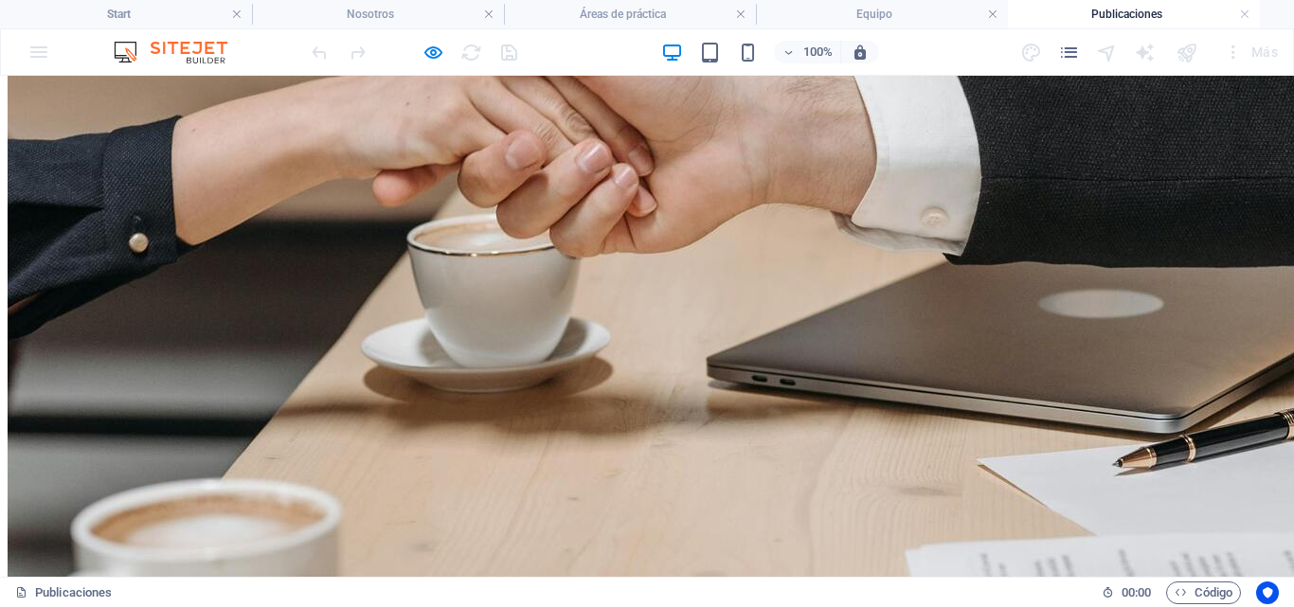
scroll to position [605, 0]
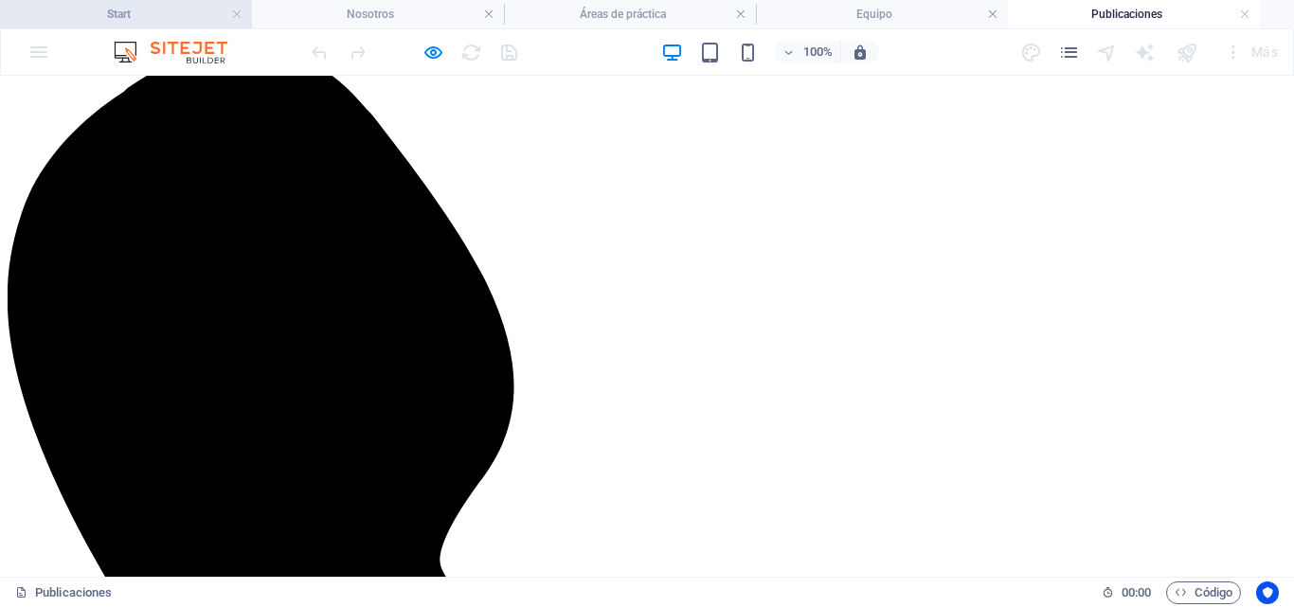
click at [105, 13] on h4 "Start" at bounding box center [126, 14] width 252 height 21
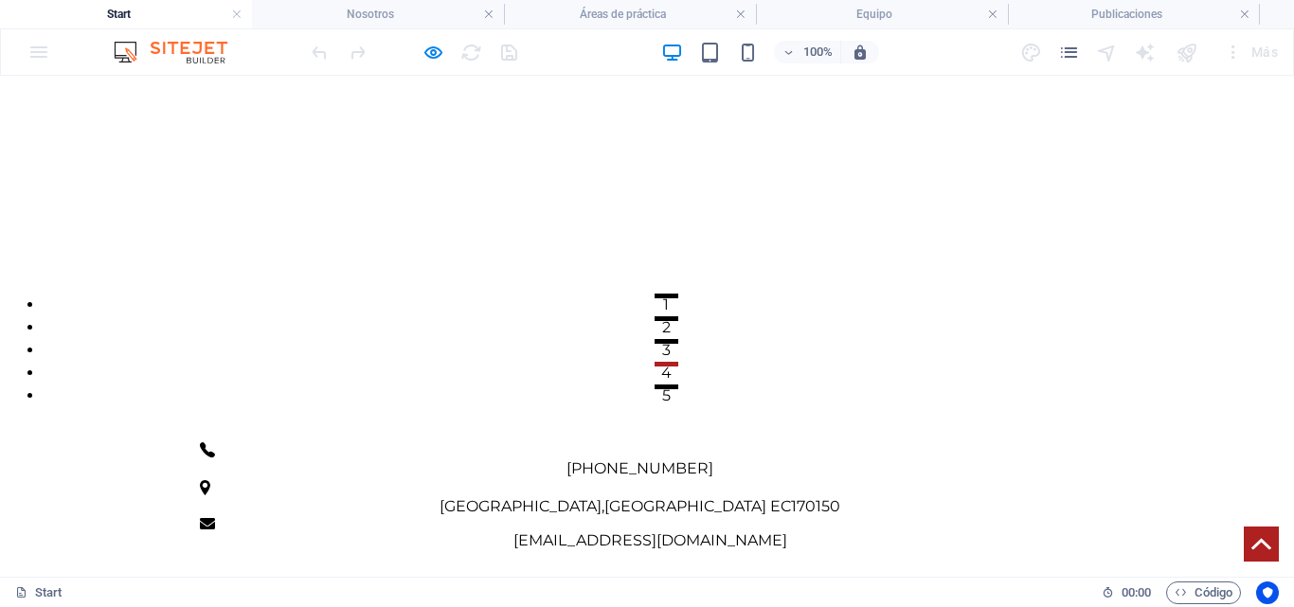
scroll to position [379, 0]
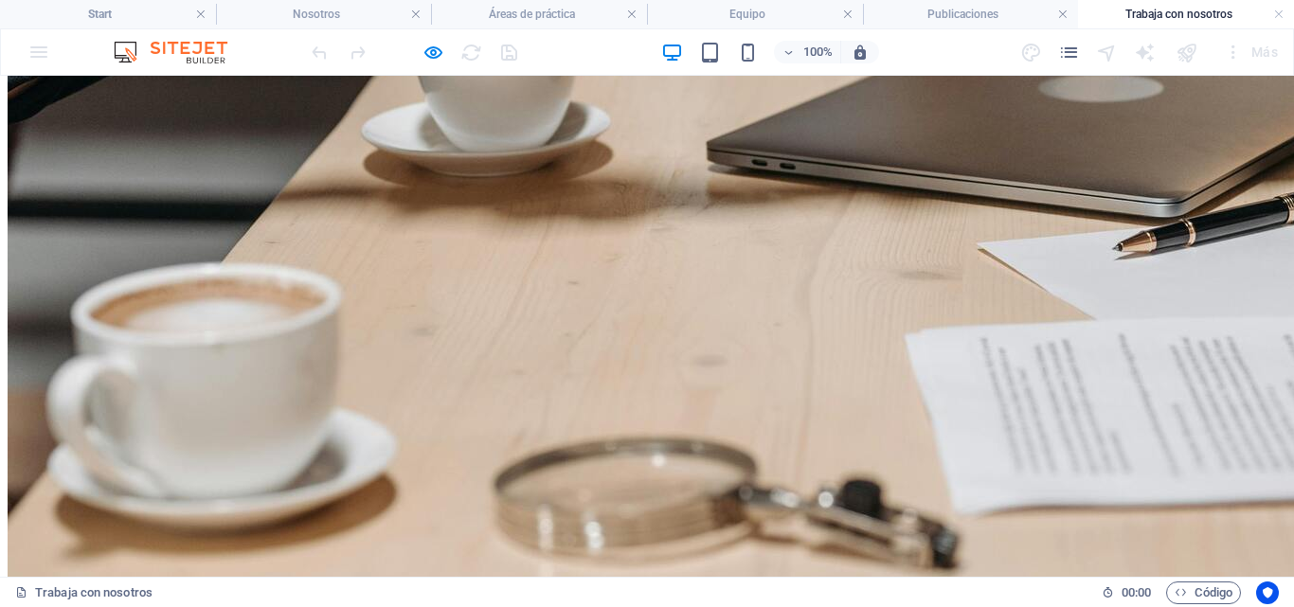
scroll to position [770, 0]
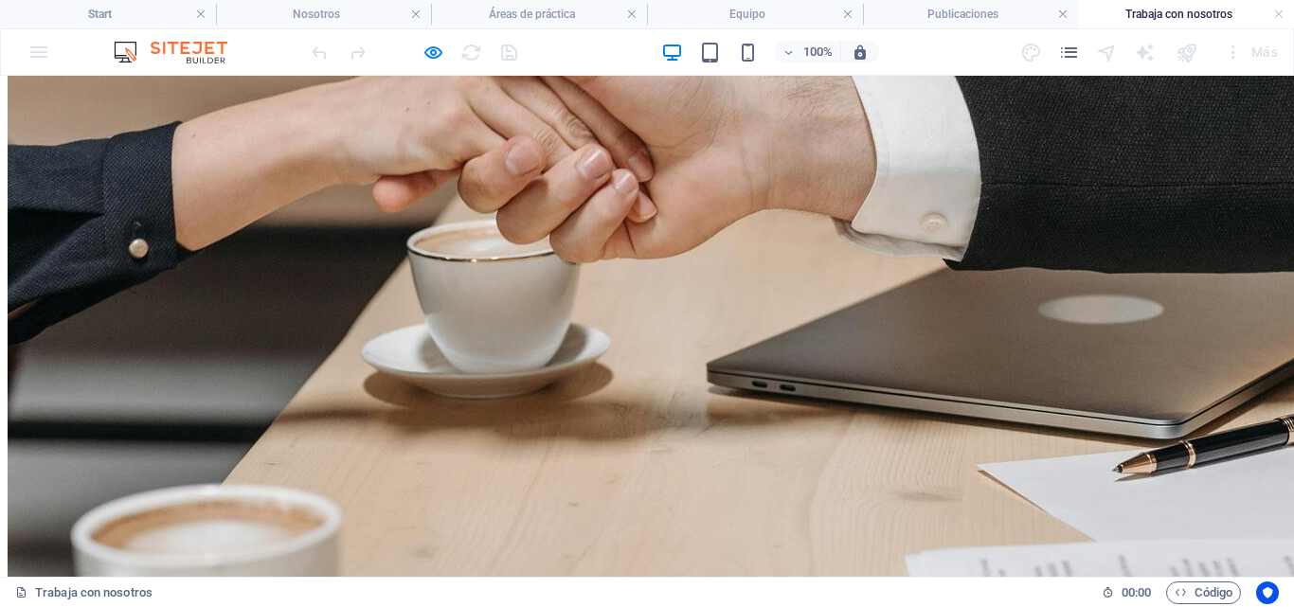
scroll to position [280, 0]
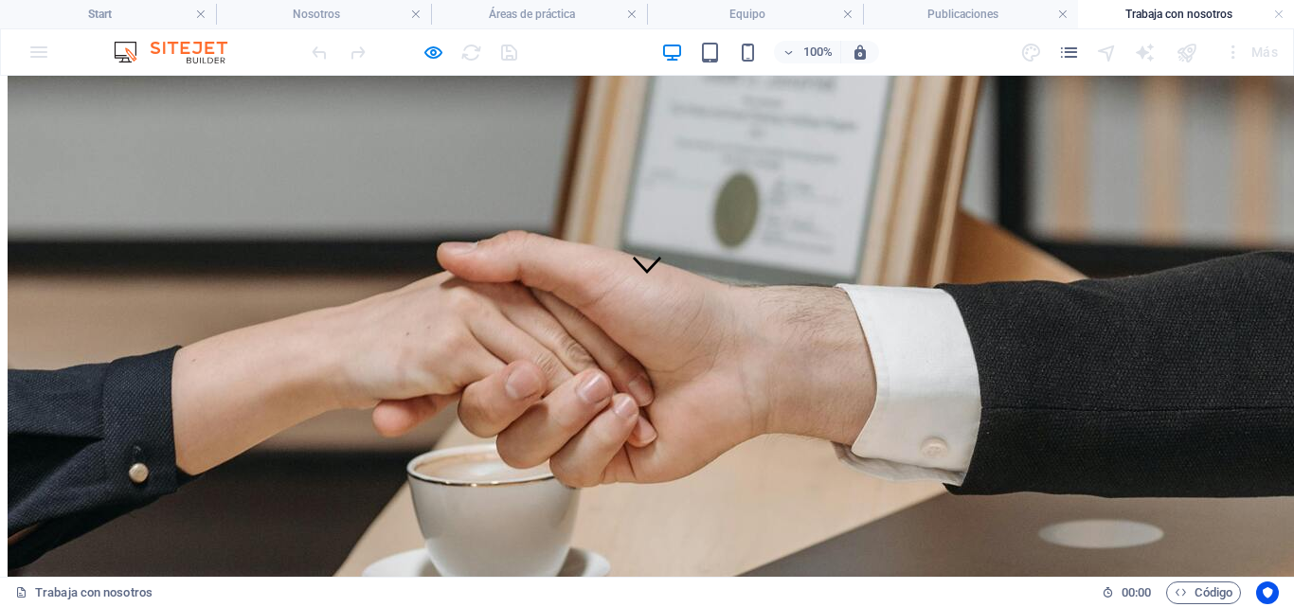
click at [21, 31] on div "100% Más" at bounding box center [647, 51] width 1293 height 45
click at [22, 21] on h4 "Start" at bounding box center [108, 14] width 216 height 21
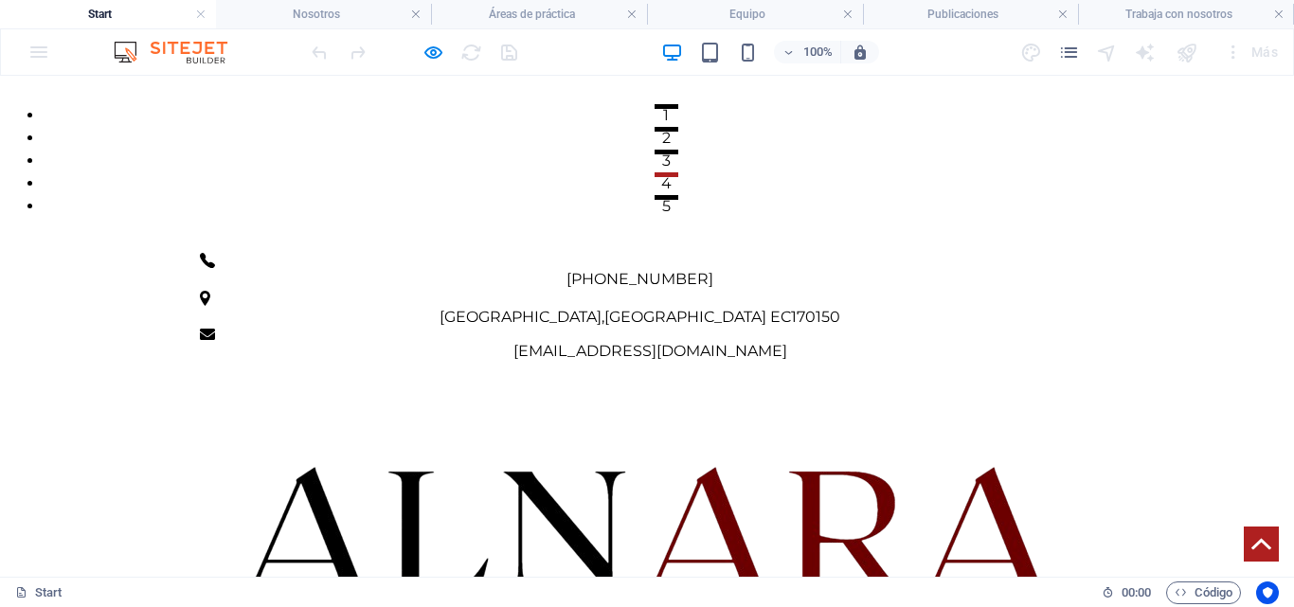
scroll to position [0, 0]
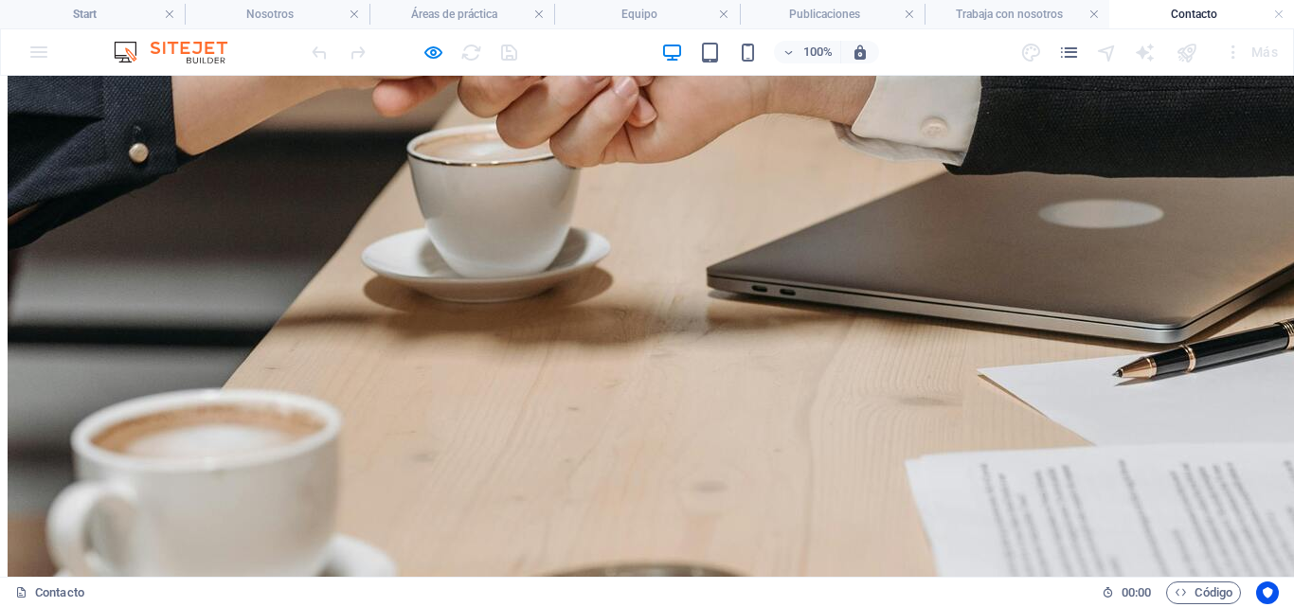
scroll to position [205, 0]
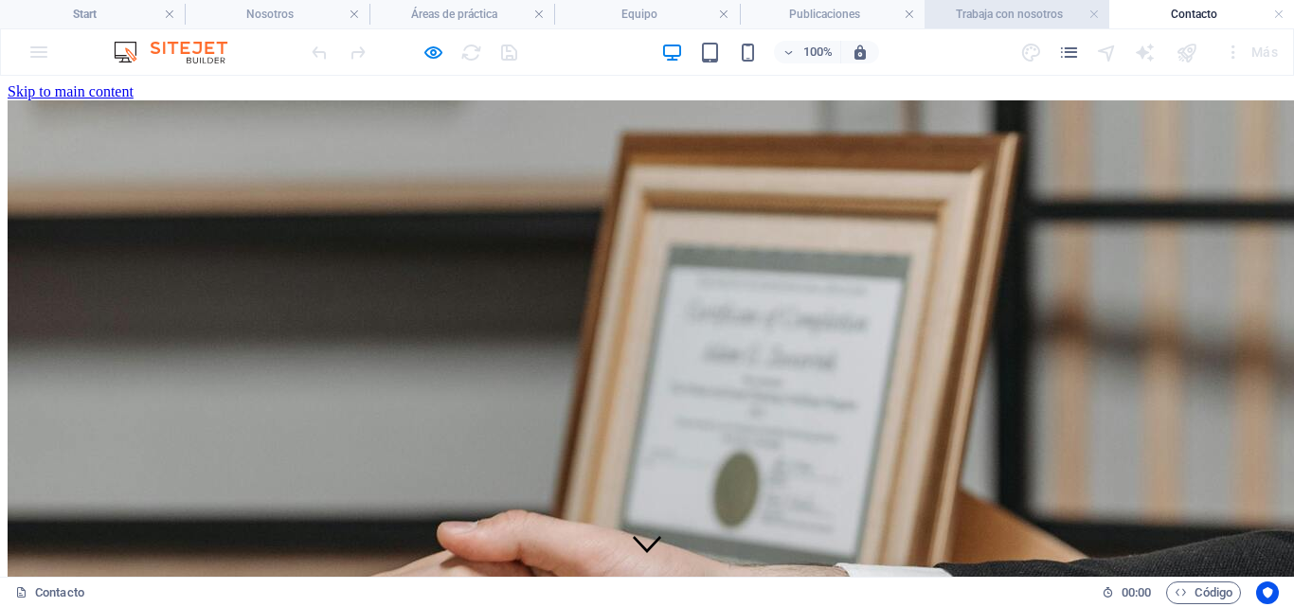
click at [992, 6] on h4 "Trabaja con nosotros" at bounding box center [1017, 14] width 185 height 21
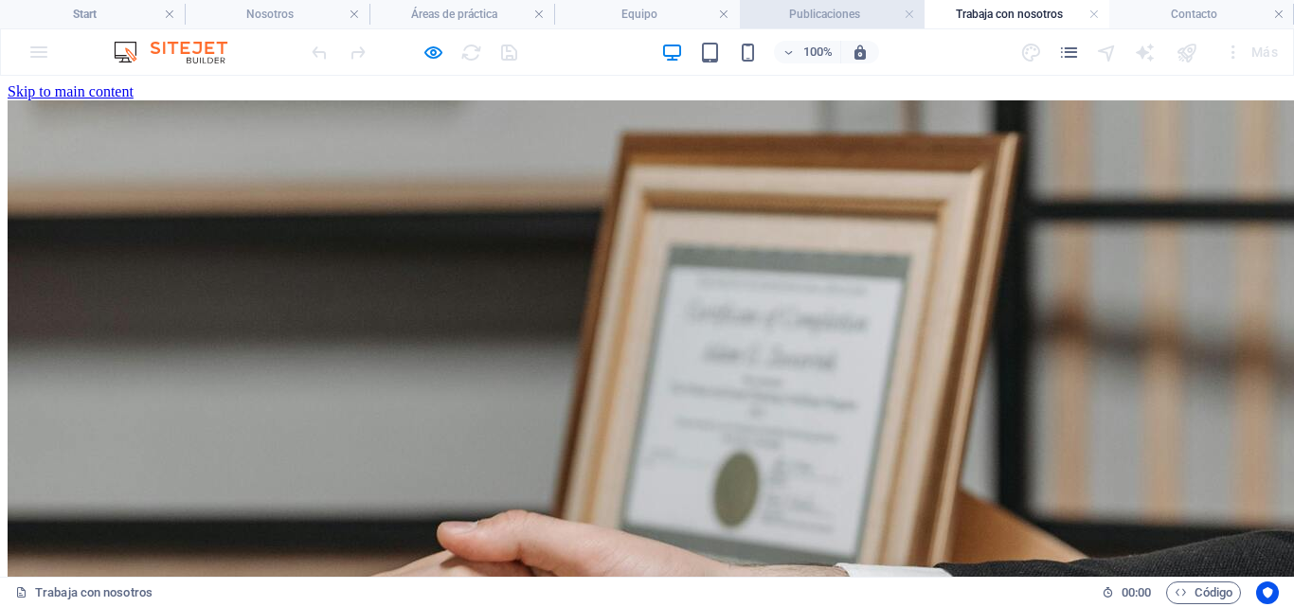
scroll to position [280, 0]
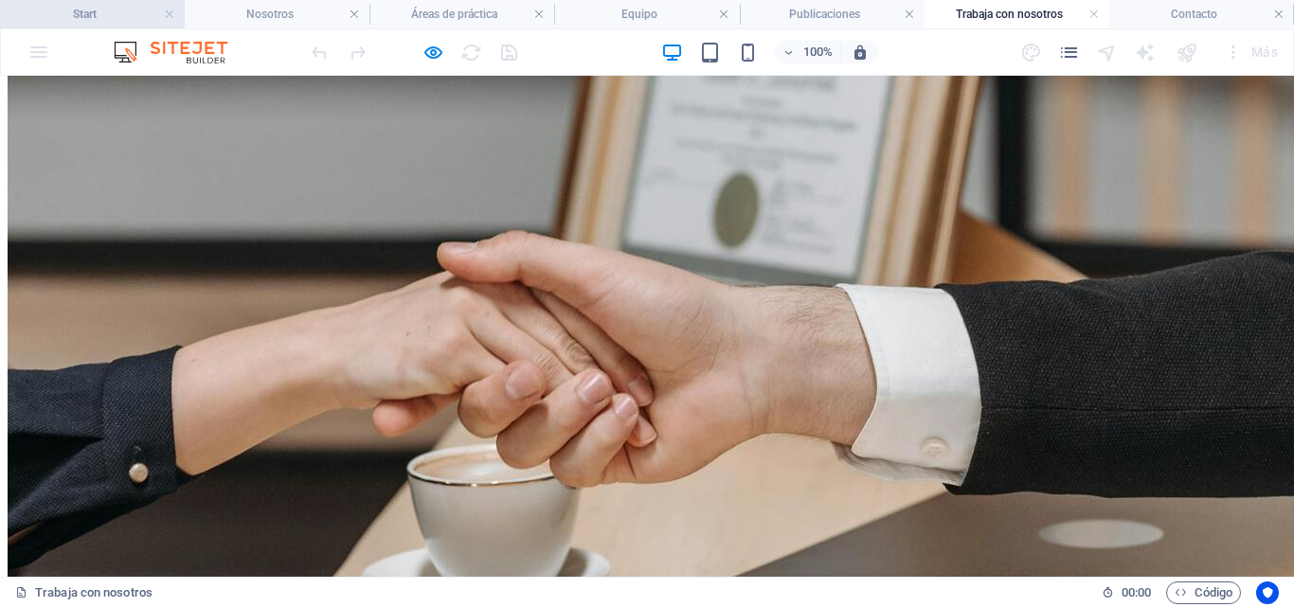
click at [88, 19] on h4 "Start" at bounding box center [92, 14] width 185 height 21
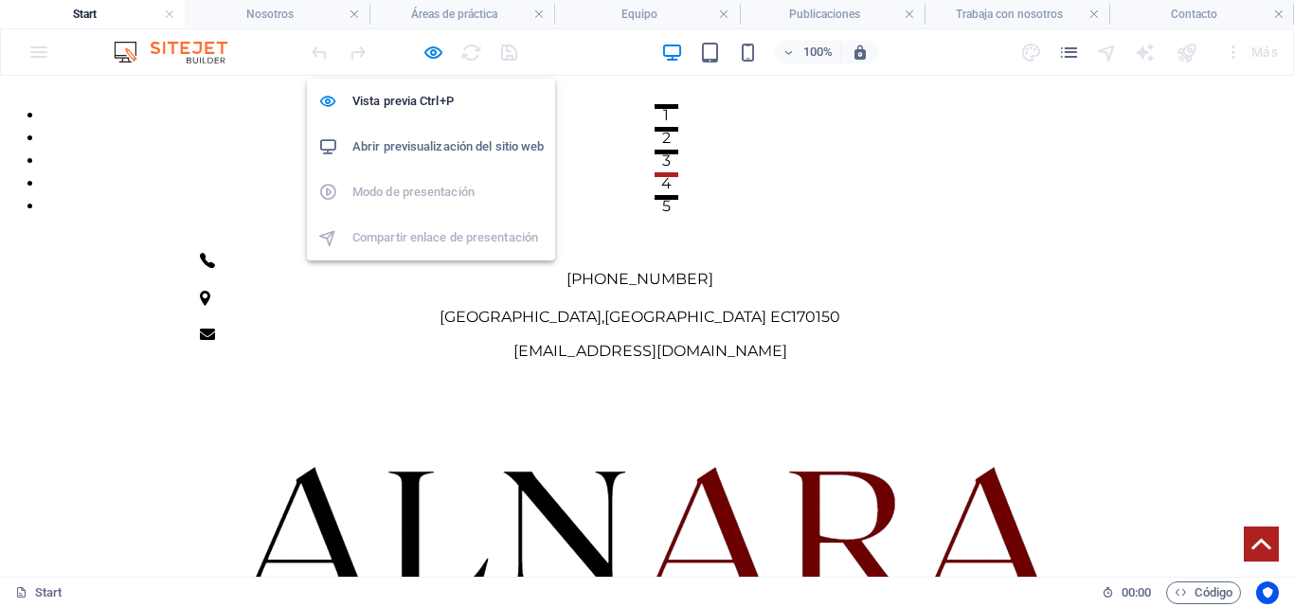
click at [435, 52] on icon "button" at bounding box center [434, 53] width 22 height 22
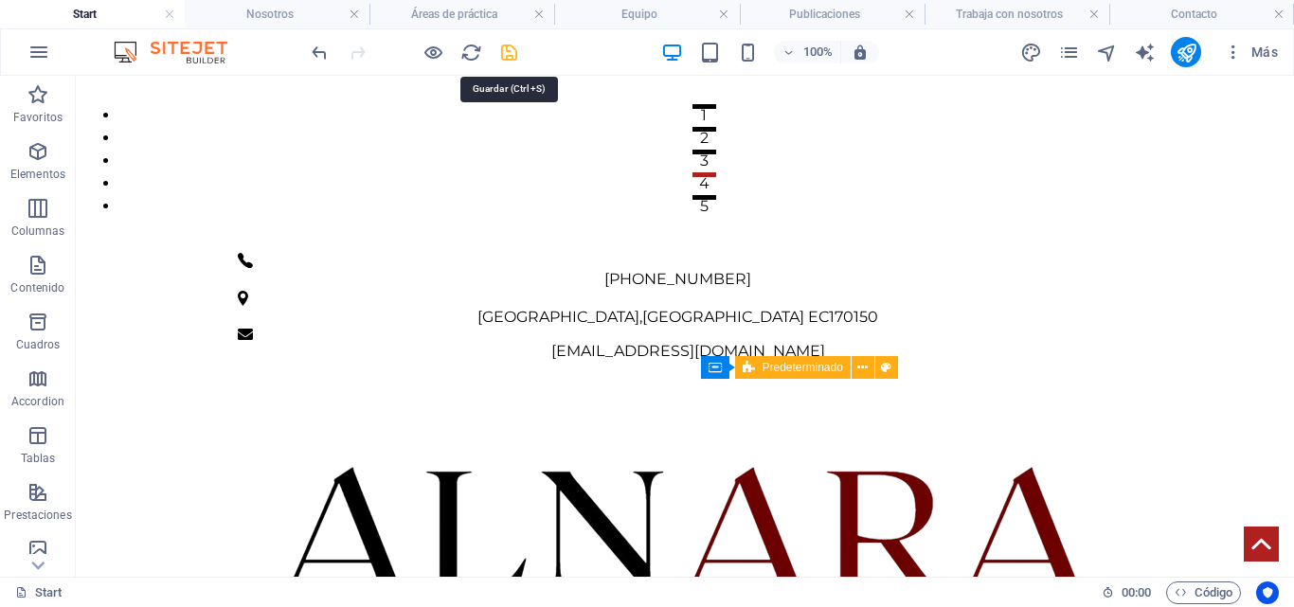
drag, startPoint x: 518, startPoint y: 56, endPoint x: 967, endPoint y: 118, distance: 452.6
click at [518, 56] on icon "save" at bounding box center [509, 53] width 22 height 22
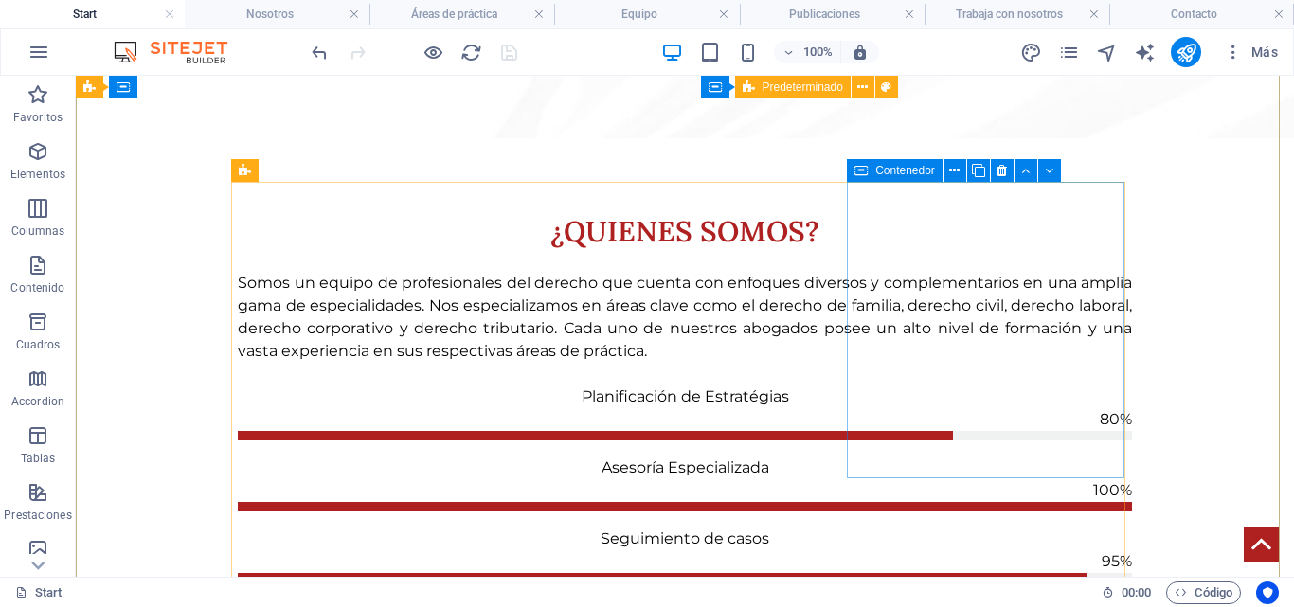
scroll to position [1706, 0]
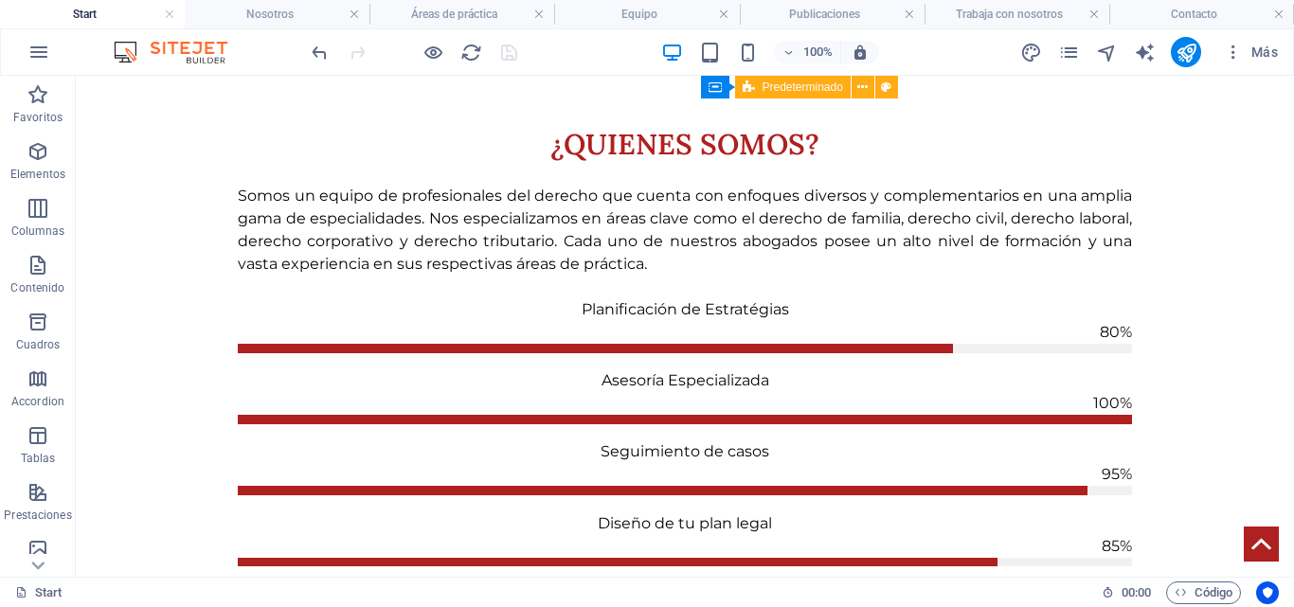
click at [165, 22] on h4 "Start" at bounding box center [92, 14] width 185 height 21
click at [217, 16] on h4 "Nosotros" at bounding box center [277, 14] width 185 height 21
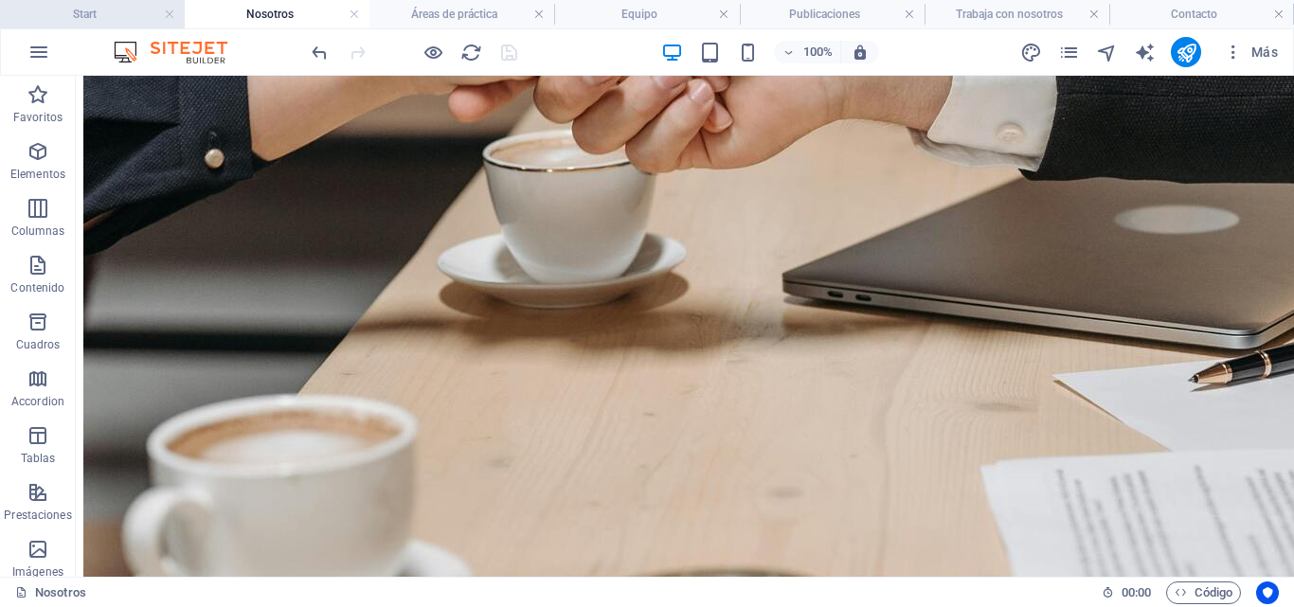
scroll to position [569, 0]
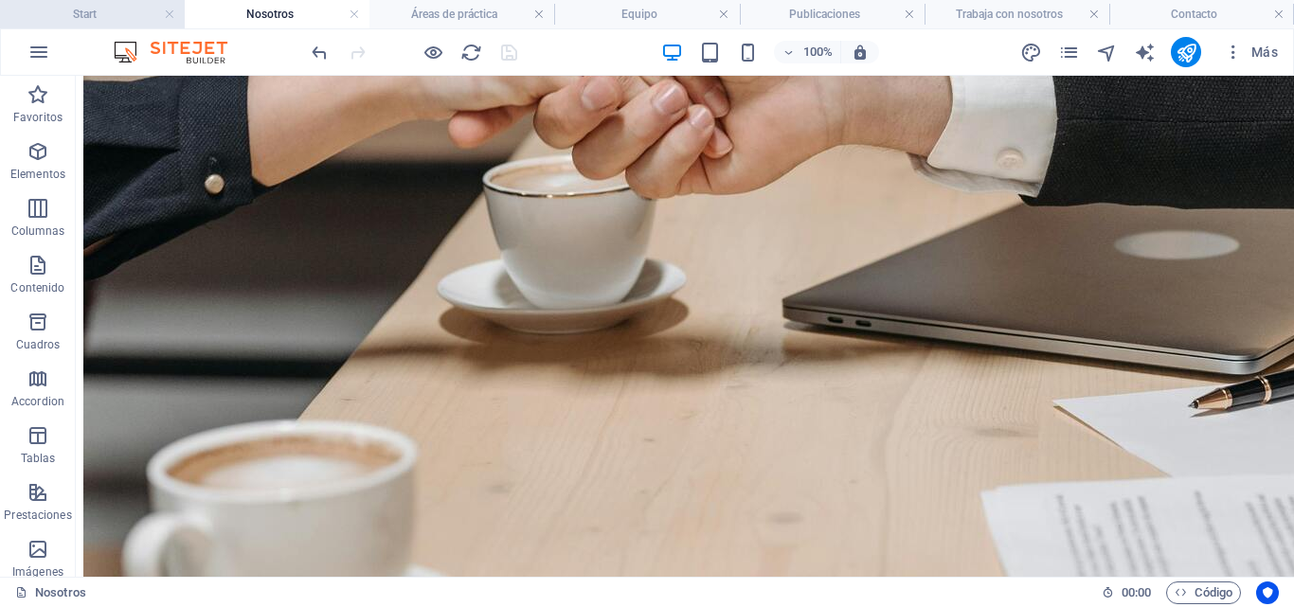
click at [31, 17] on h4 "Start" at bounding box center [92, 14] width 185 height 21
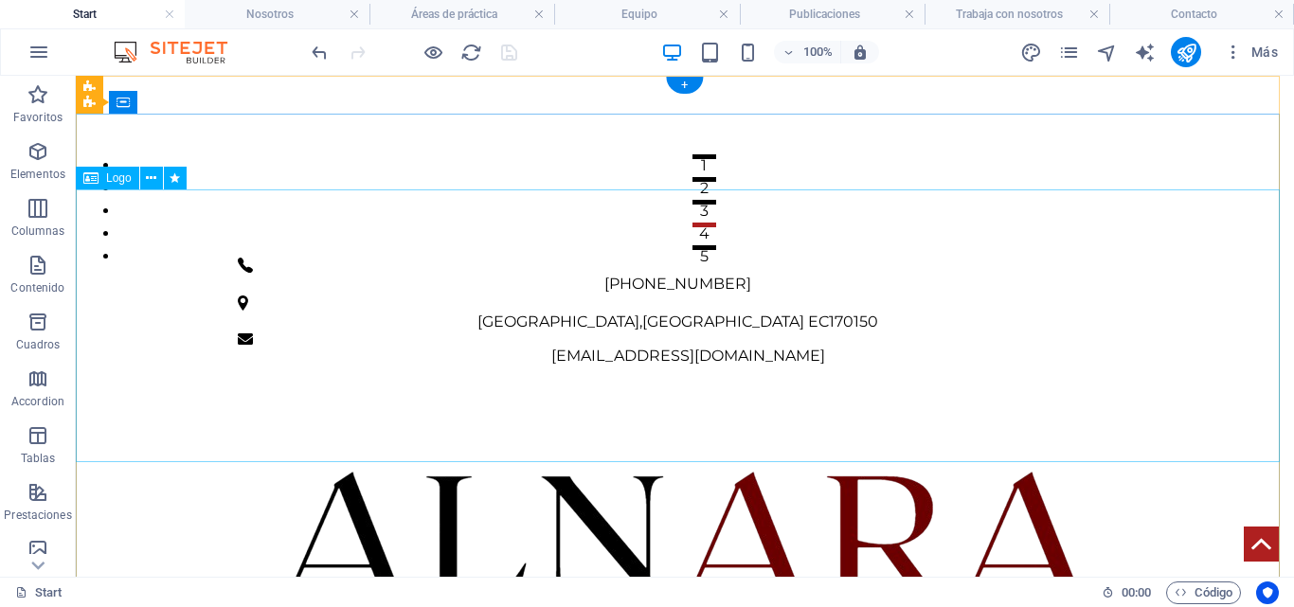
scroll to position [0, 0]
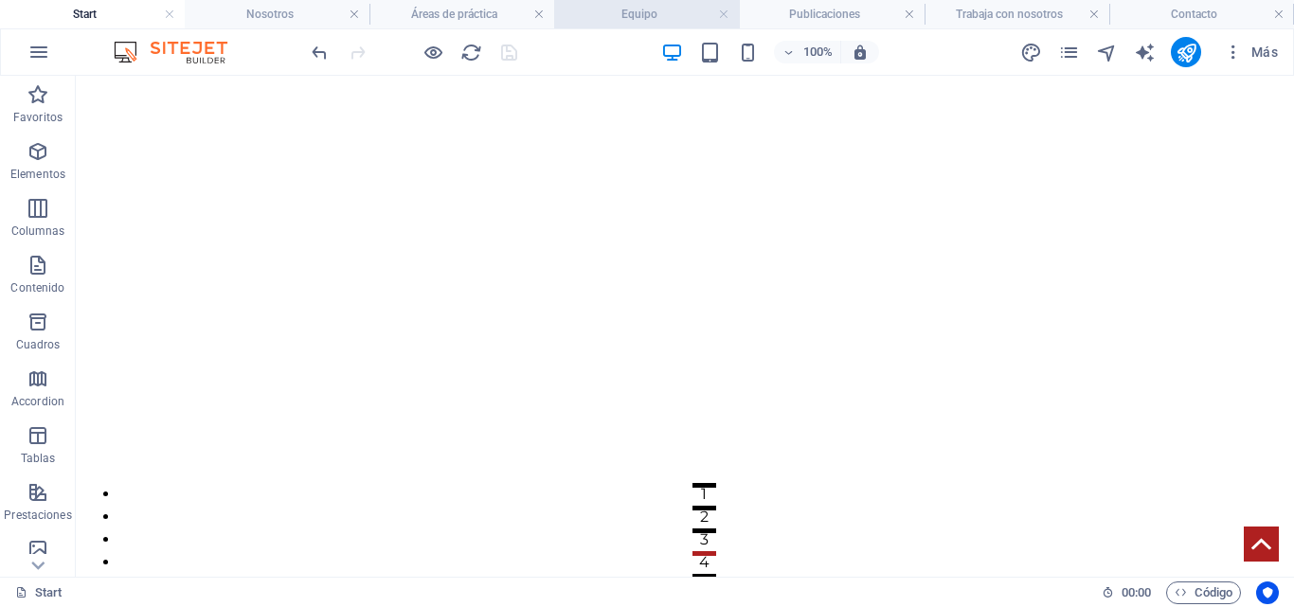
click at [619, 16] on h4 "Equipo" at bounding box center [646, 14] width 185 height 21
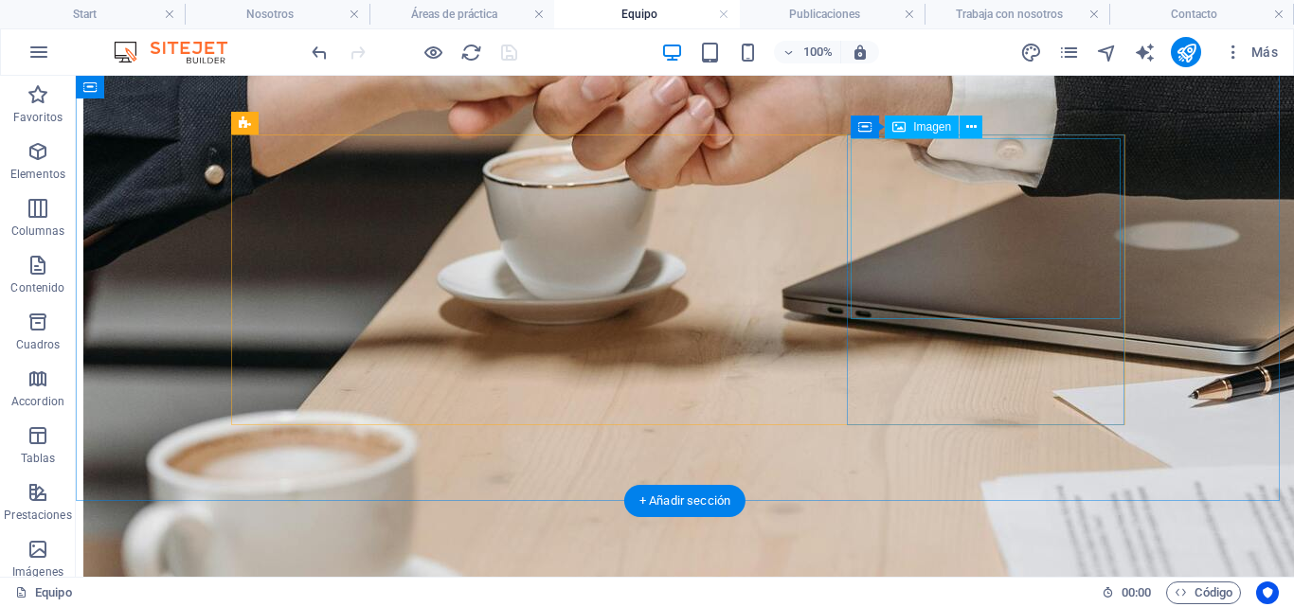
scroll to position [483, 0]
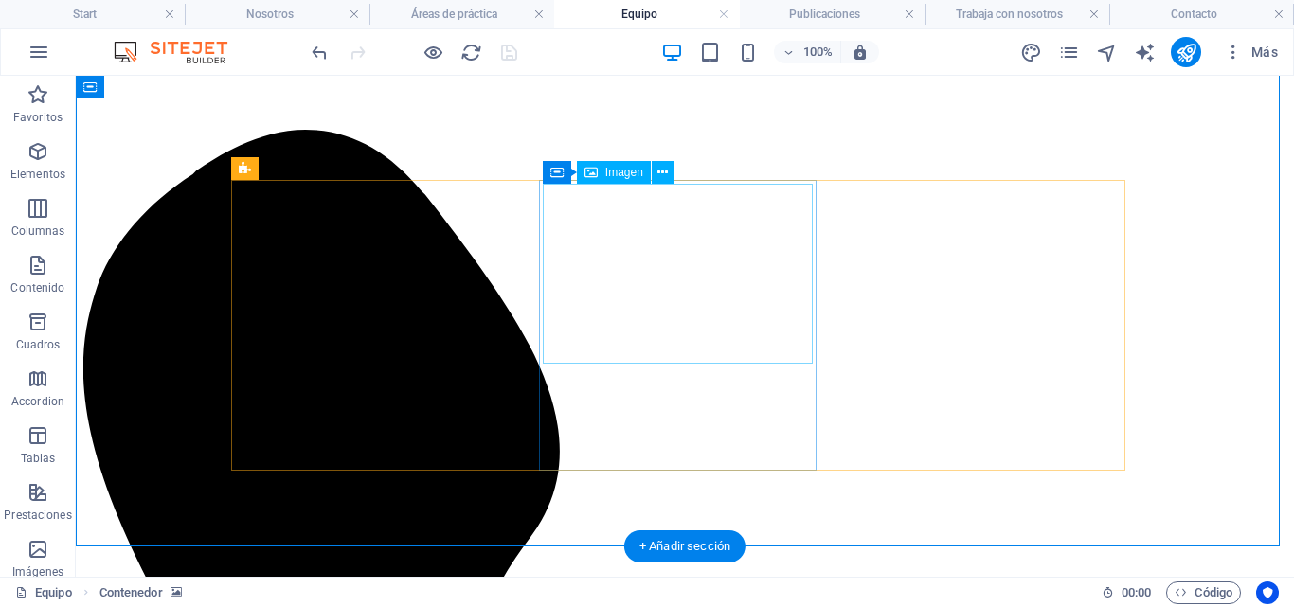
scroll to position [578, 0]
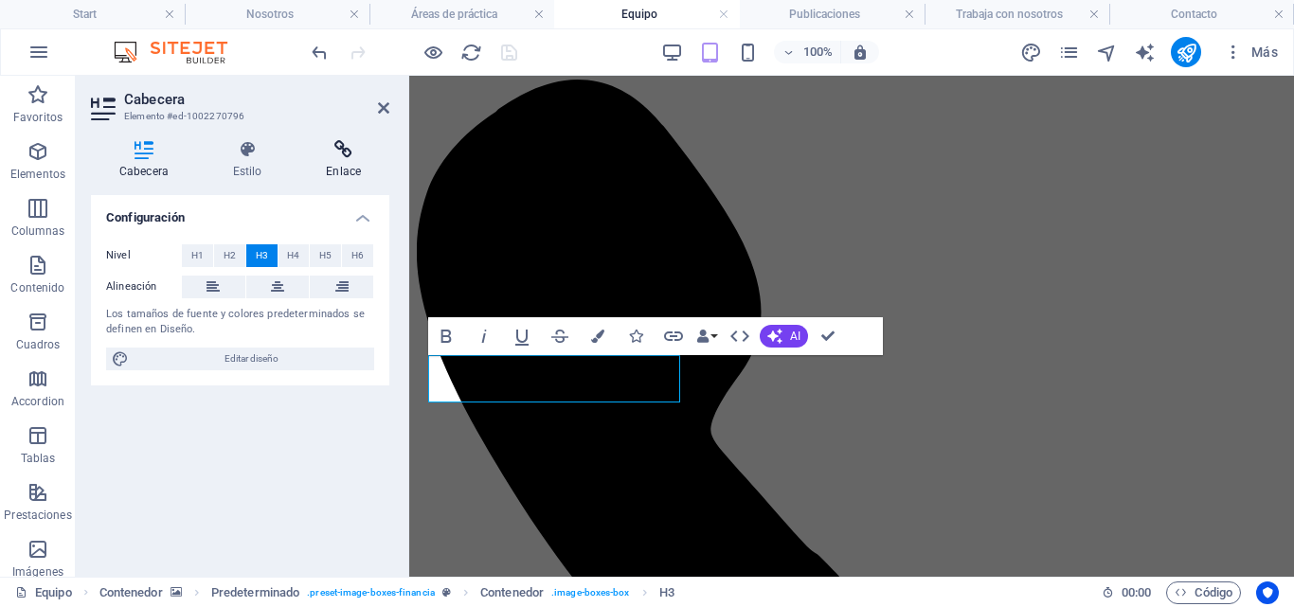
click at [355, 172] on h4 "Enlace" at bounding box center [344, 160] width 92 height 40
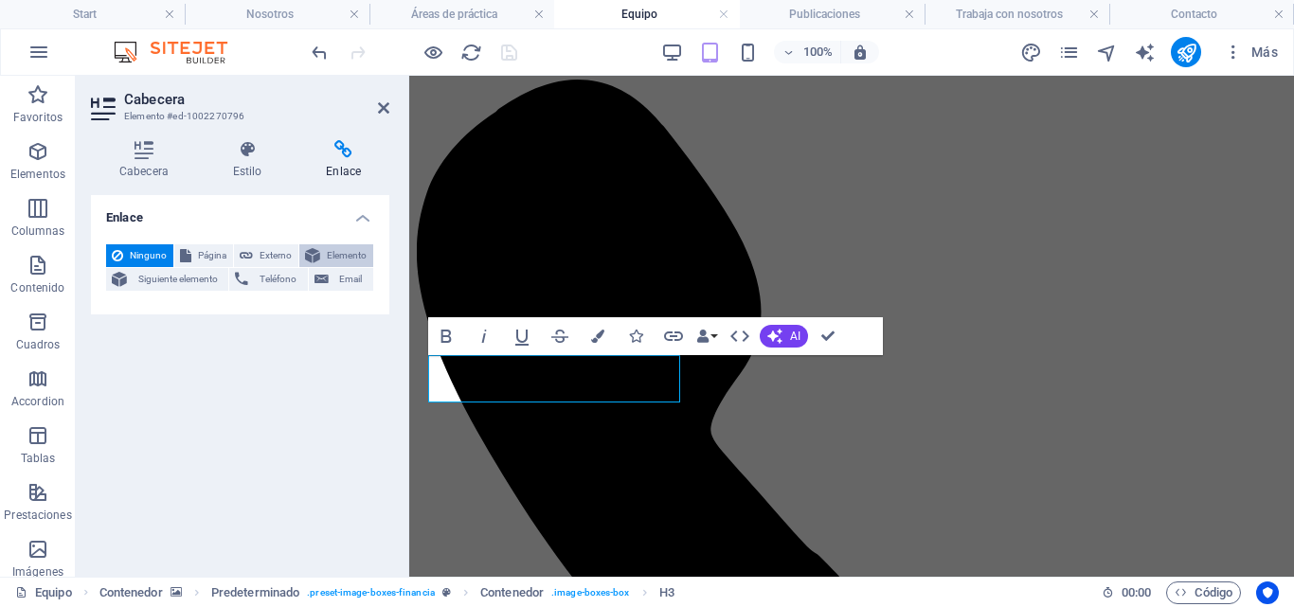
click at [336, 252] on span "Elemento" at bounding box center [347, 255] width 42 height 23
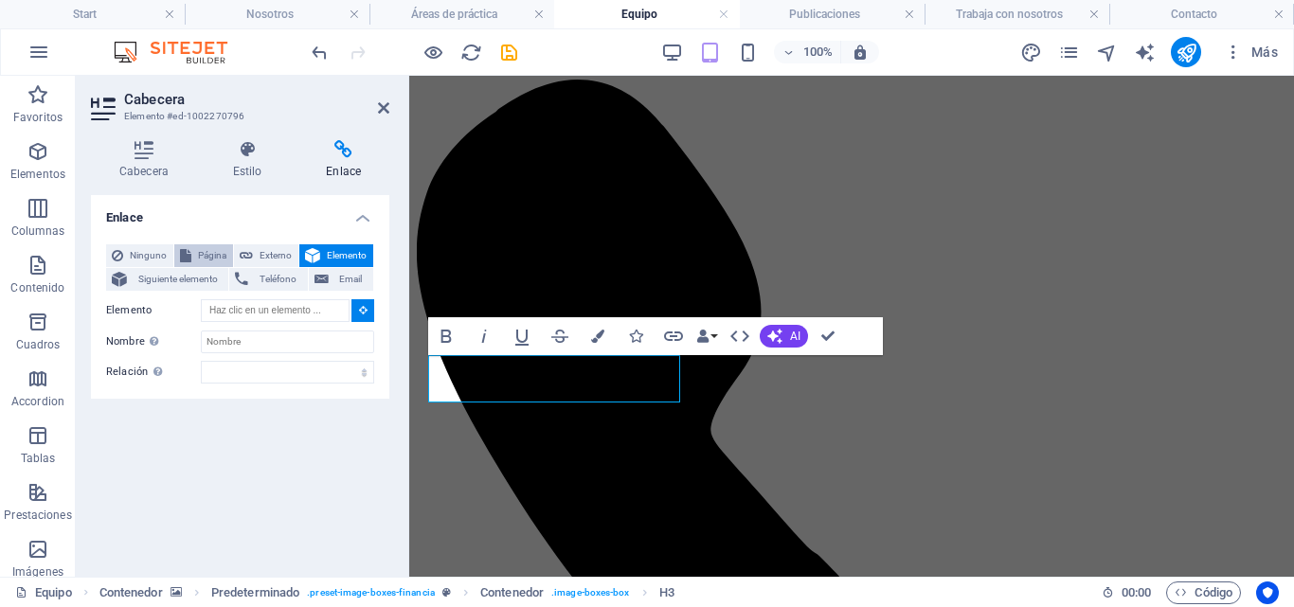
click at [208, 252] on span "Página" at bounding box center [212, 255] width 30 height 23
select select
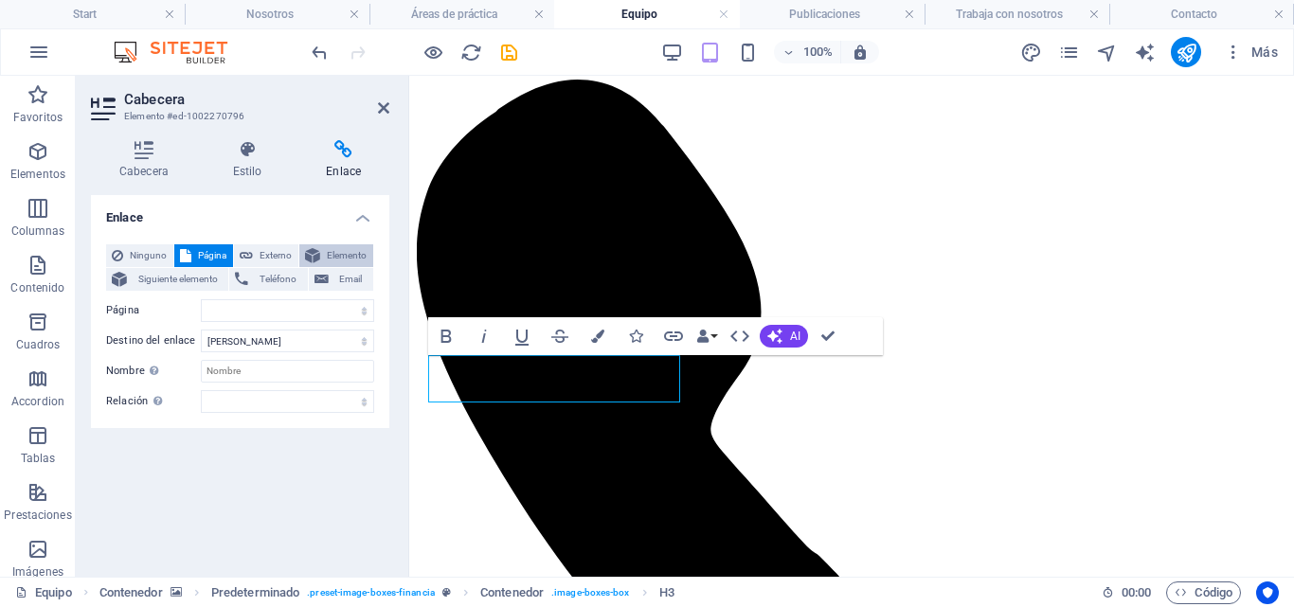
click at [334, 254] on span "Elemento" at bounding box center [347, 255] width 42 height 23
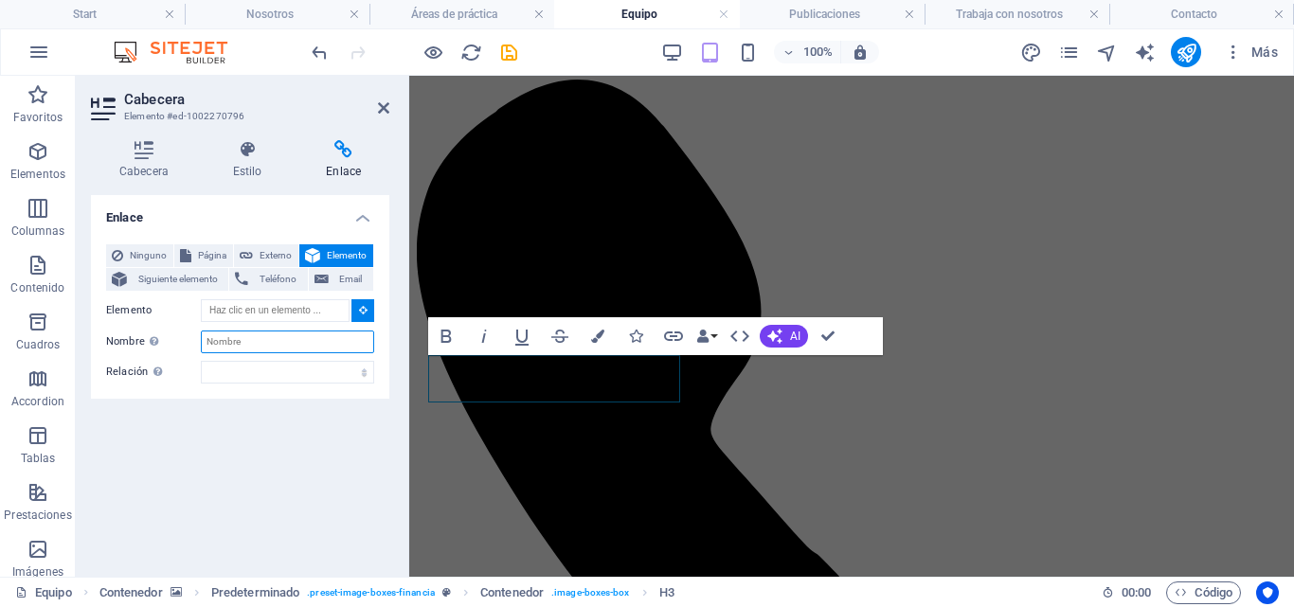
click at [237, 335] on input "Nombre Una descripción adicional del enlace no debería ser igual al texto del e…" at bounding box center [287, 342] width 173 height 23
click at [269, 297] on div "Ninguno Página Externo Elemento Siguiente elemento Teléfono Email Página Start …" at bounding box center [240, 313] width 268 height 139
click at [307, 322] on div "Elemento" at bounding box center [240, 311] width 268 height 24
click at [293, 305] on input "Elemento" at bounding box center [275, 310] width 149 height 23
click at [196, 283] on span "Siguiente elemento" at bounding box center [178, 279] width 90 height 23
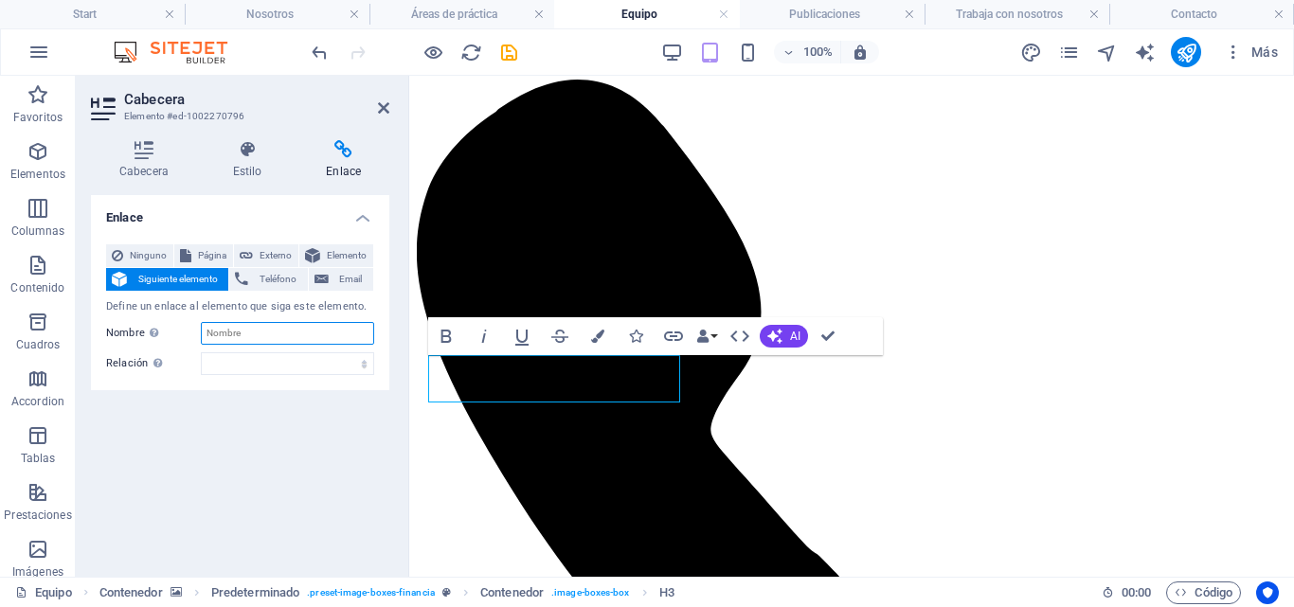
click at [258, 334] on input "Nombre Una descripción adicional del enlace no debería ser igual al texto del e…" at bounding box center [287, 333] width 173 height 23
click at [346, 246] on span "Elemento" at bounding box center [347, 255] width 42 height 23
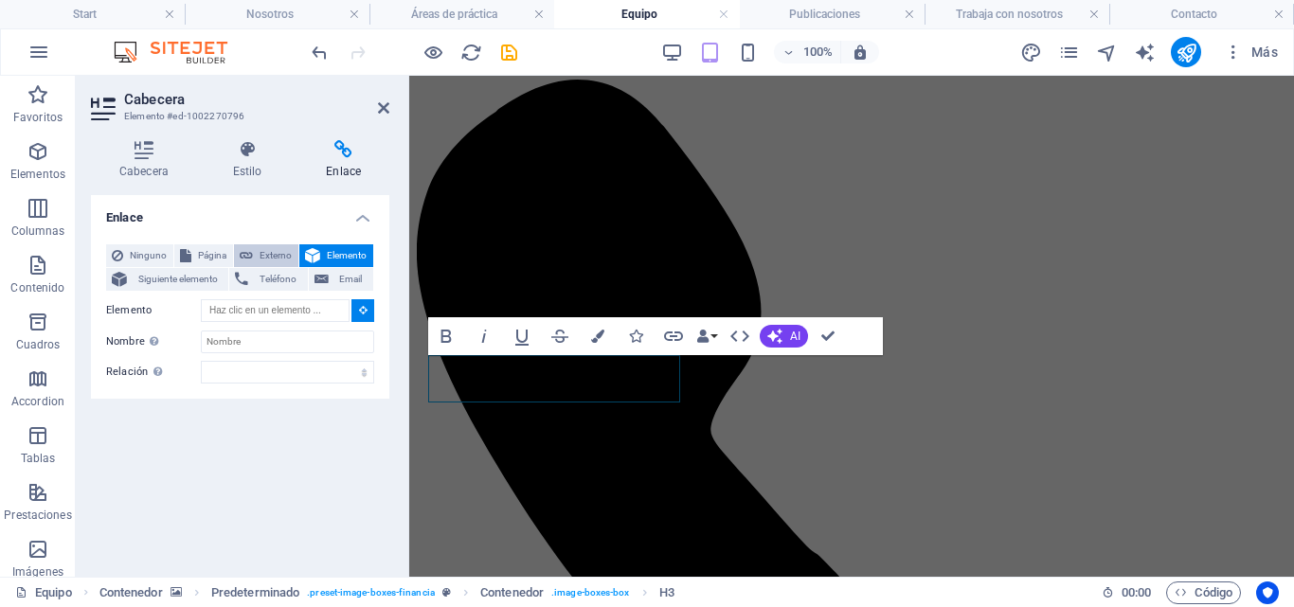
click at [294, 259] on button "Externo" at bounding box center [266, 255] width 64 height 23
select select "blank"
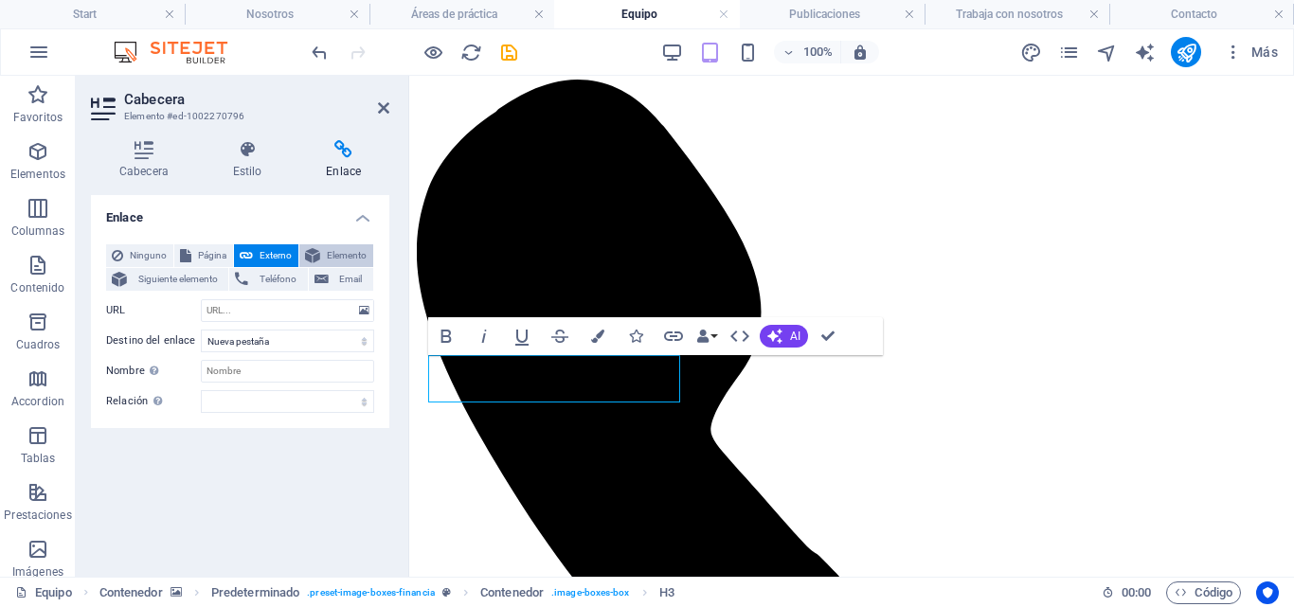
click at [329, 247] on span "Elemento" at bounding box center [347, 255] width 42 height 23
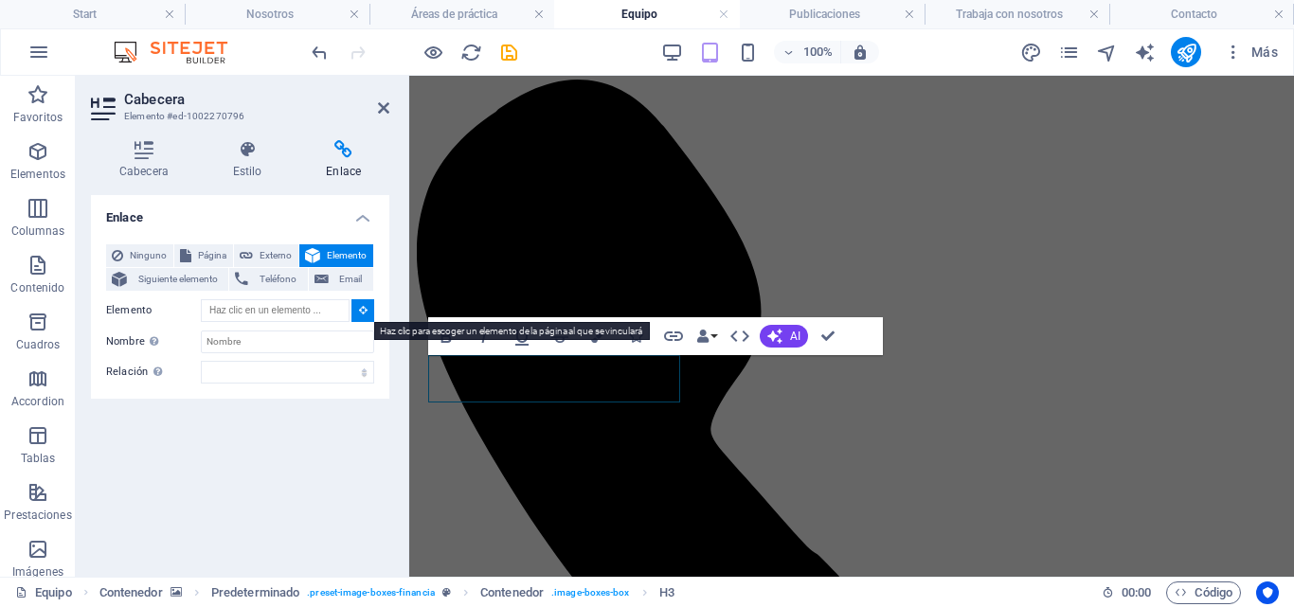
click at [359, 313] on icon at bounding box center [363, 309] width 9 height 9
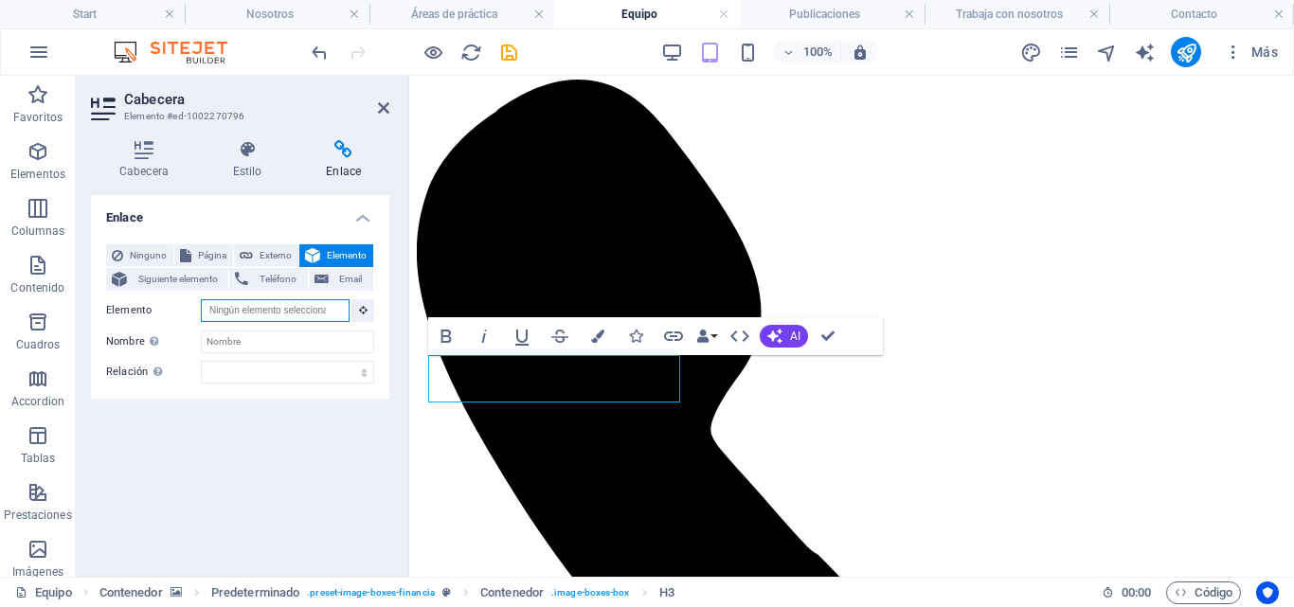
click at [315, 308] on input "Elemento" at bounding box center [275, 310] width 149 height 23
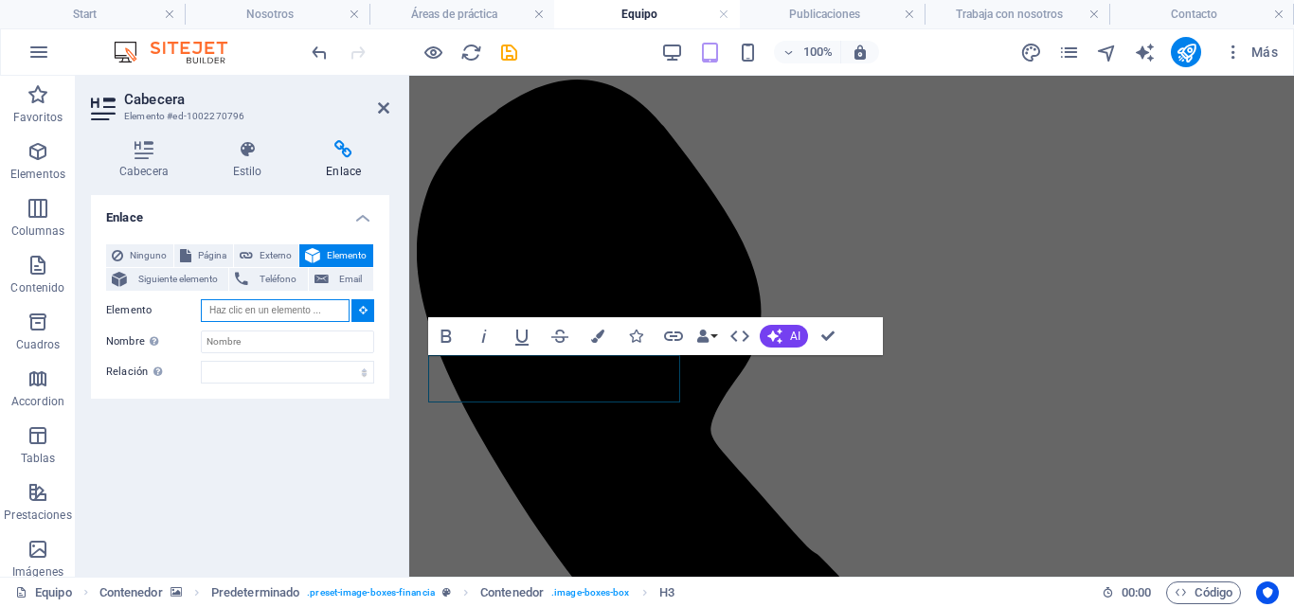
type input "n"
click at [229, 348] on input "Nombre Una descripción adicional del enlace no debería ser igual al texto del e…" at bounding box center [287, 342] width 173 height 23
click at [291, 417] on div "Enlace Ninguno Página Externo Elemento Siguiente elemento Teléfono Email Página…" at bounding box center [240, 378] width 298 height 367
click at [371, 105] on h2 "Cabecera" at bounding box center [256, 99] width 265 height 17
click at [382, 105] on icon at bounding box center [383, 107] width 11 height 15
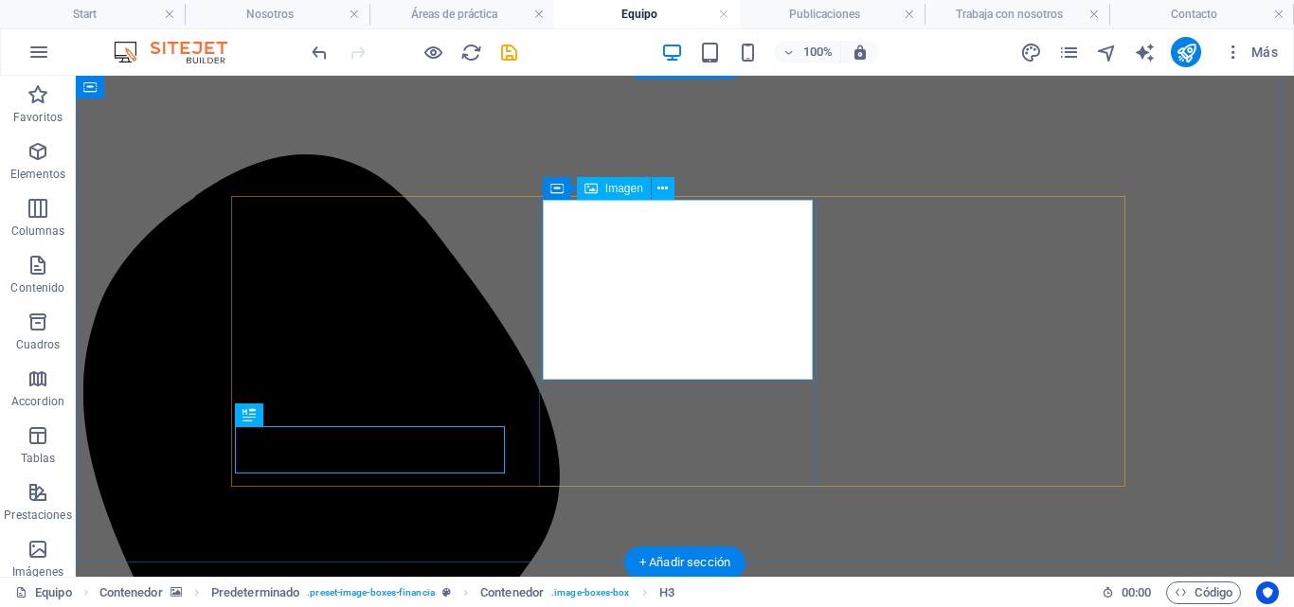
scroll to position [490, 0]
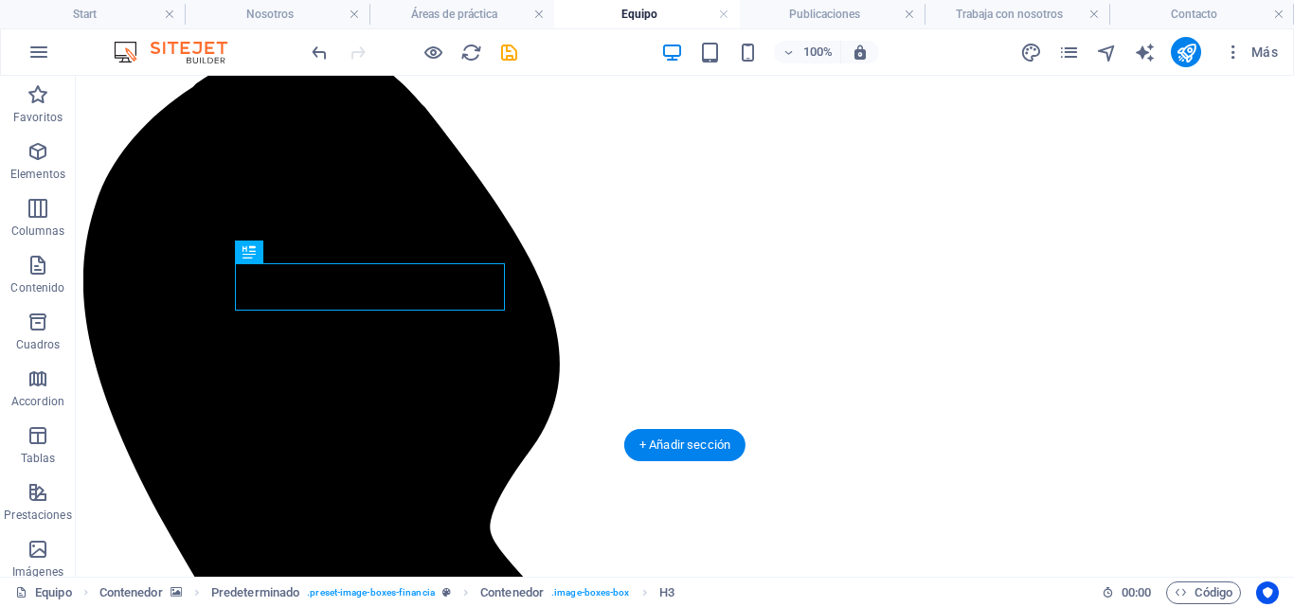
scroll to position [679, 0]
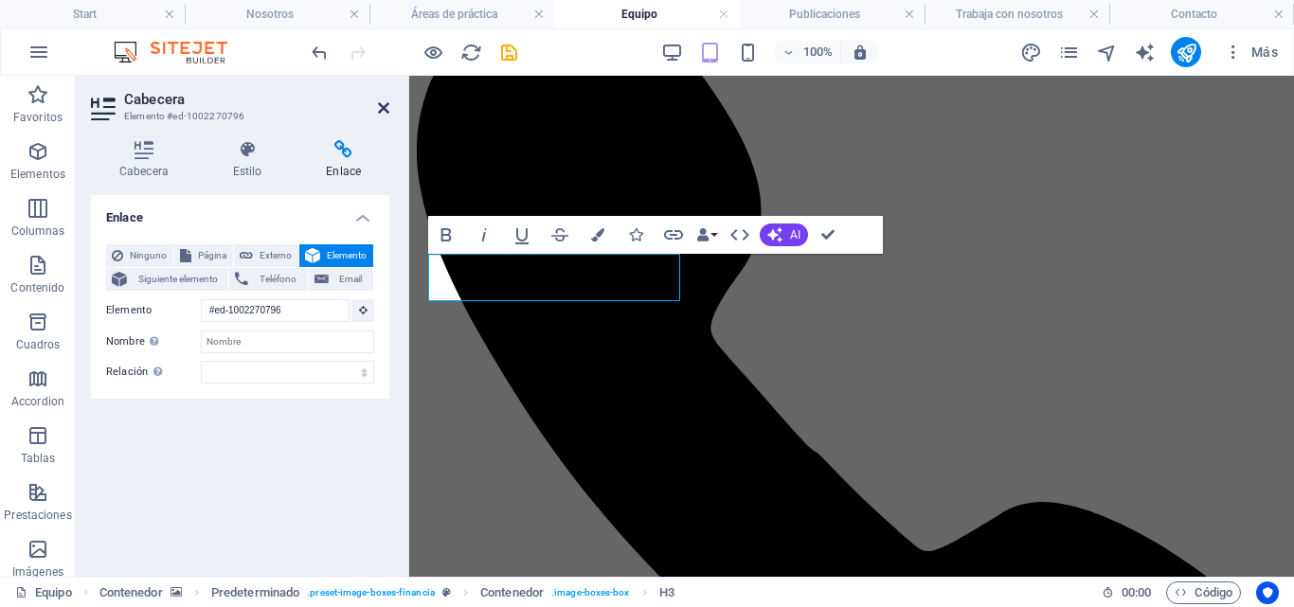
click at [387, 109] on icon at bounding box center [383, 107] width 11 height 15
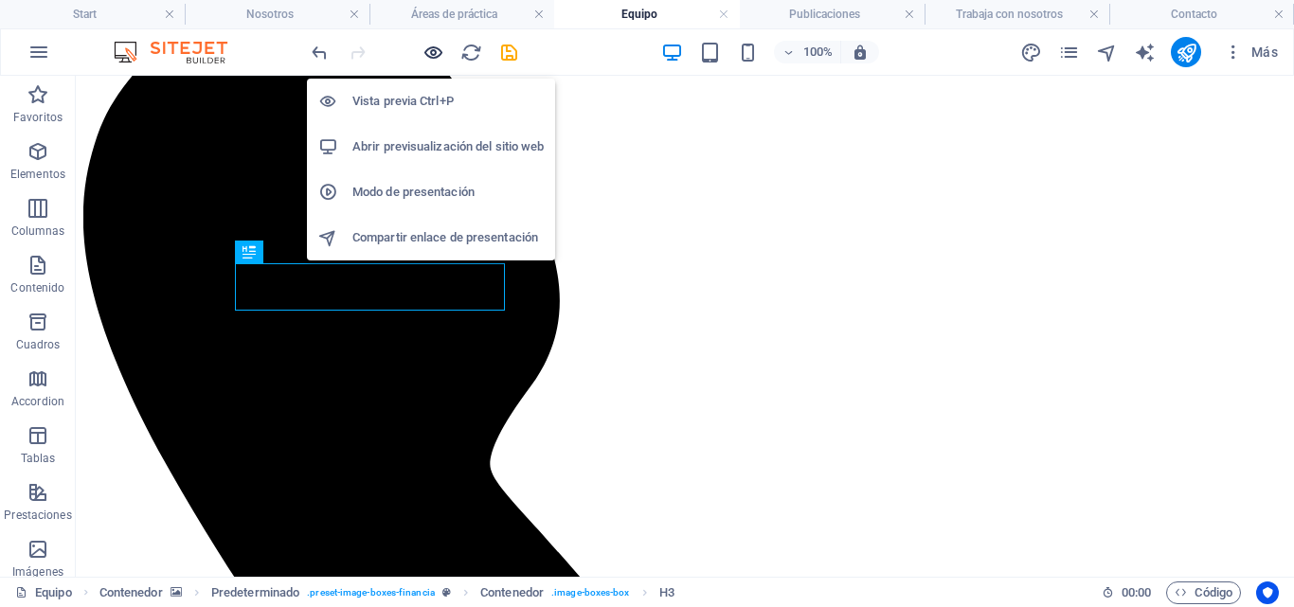
click at [438, 42] on icon "button" at bounding box center [434, 53] width 22 height 22
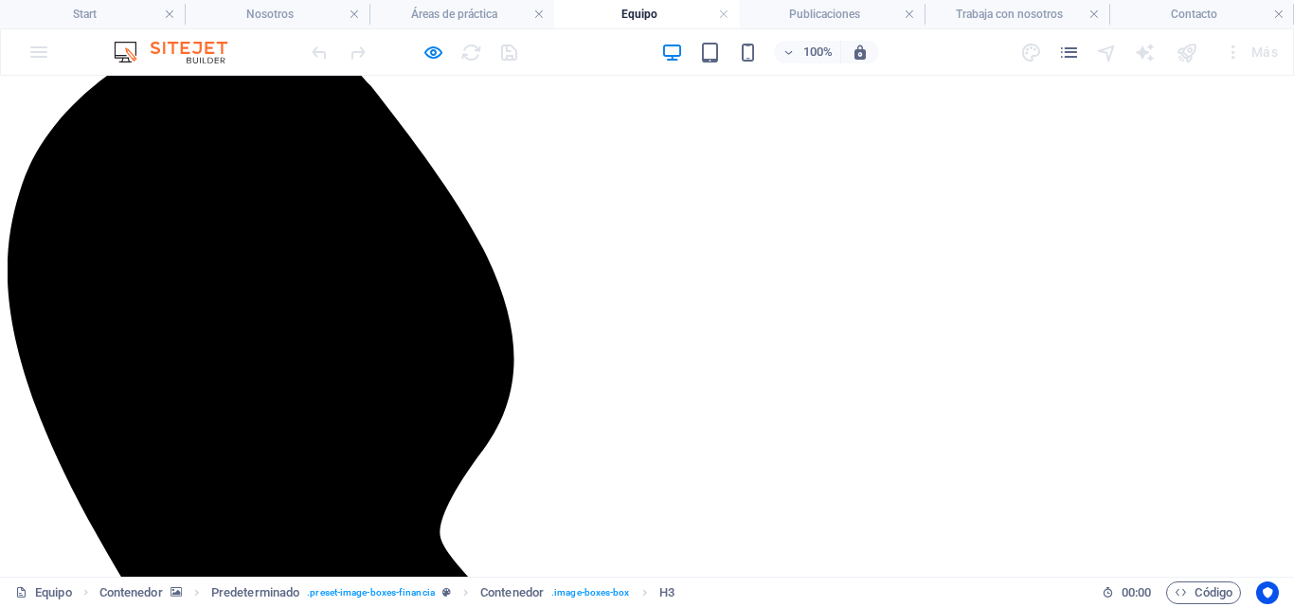
scroll to position [537, 0]
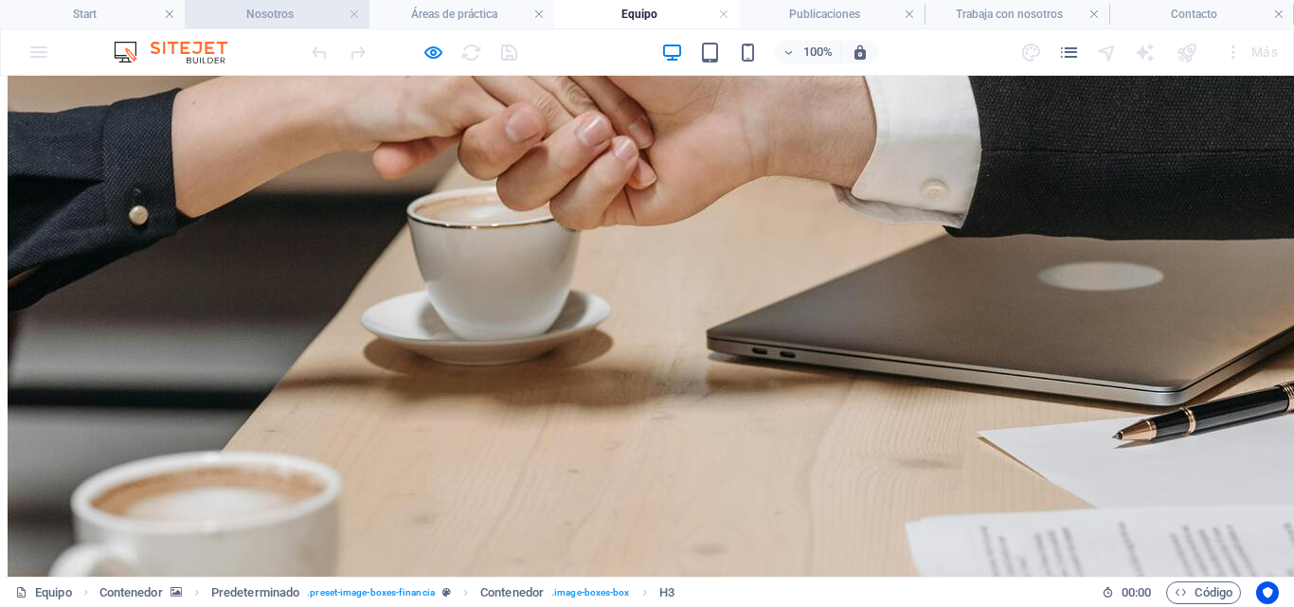
click at [255, 22] on h4 "Nosotros" at bounding box center [277, 14] width 185 height 21
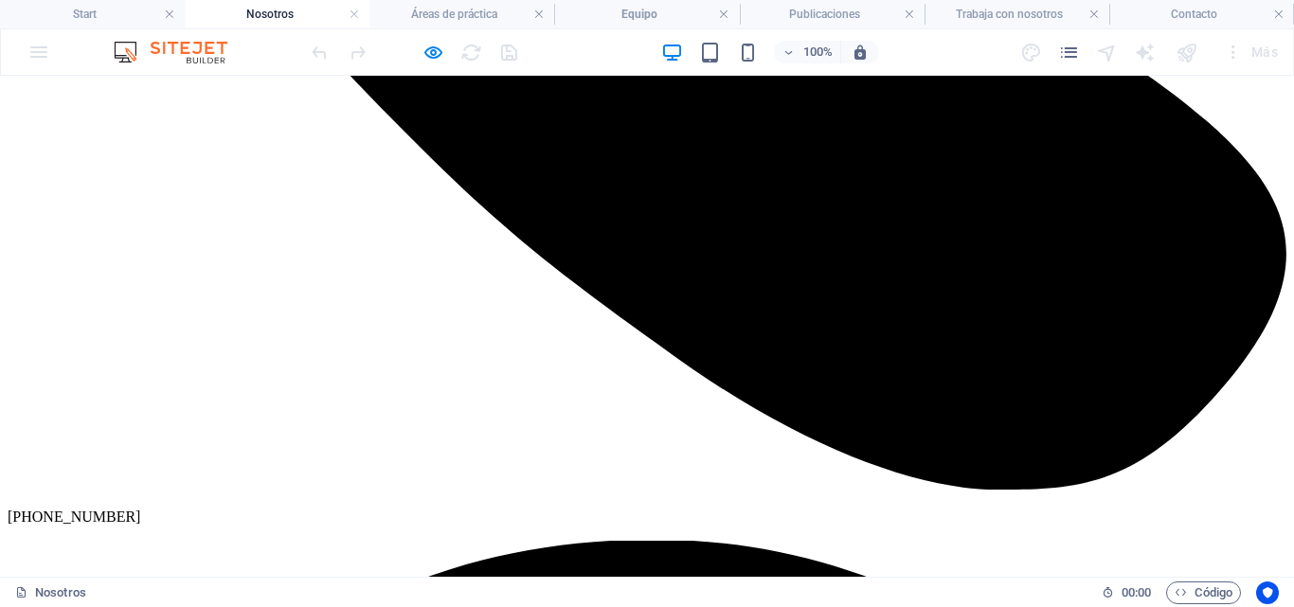
scroll to position [1502, 0]
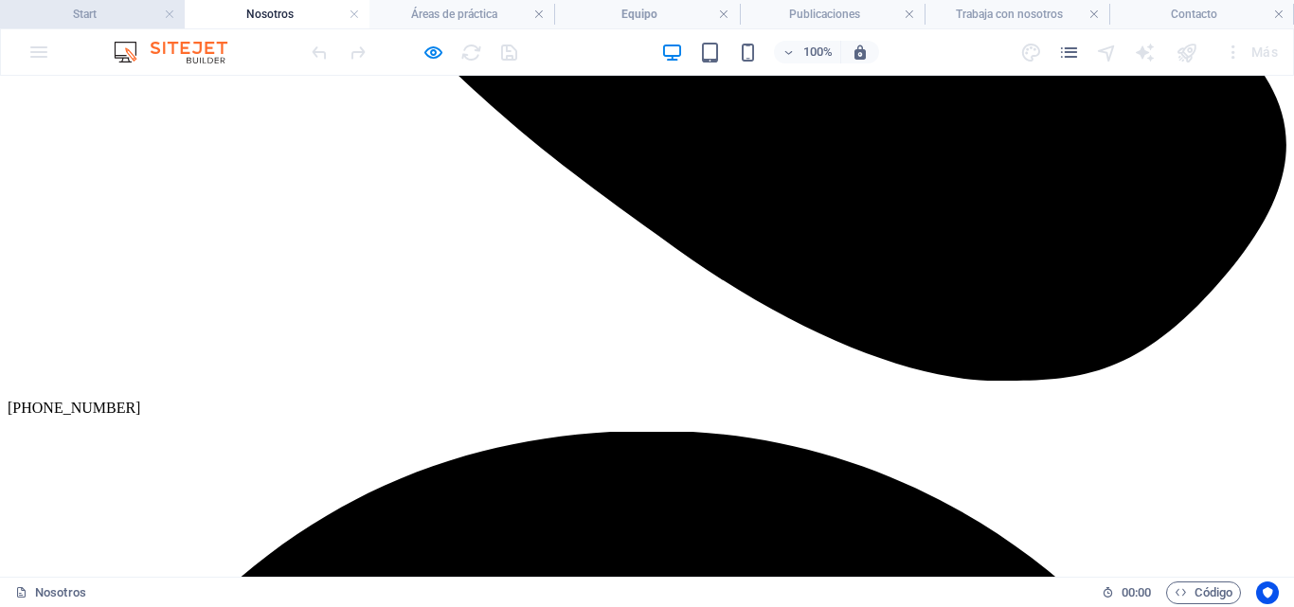
click at [103, 10] on h4 "Start" at bounding box center [92, 14] width 185 height 21
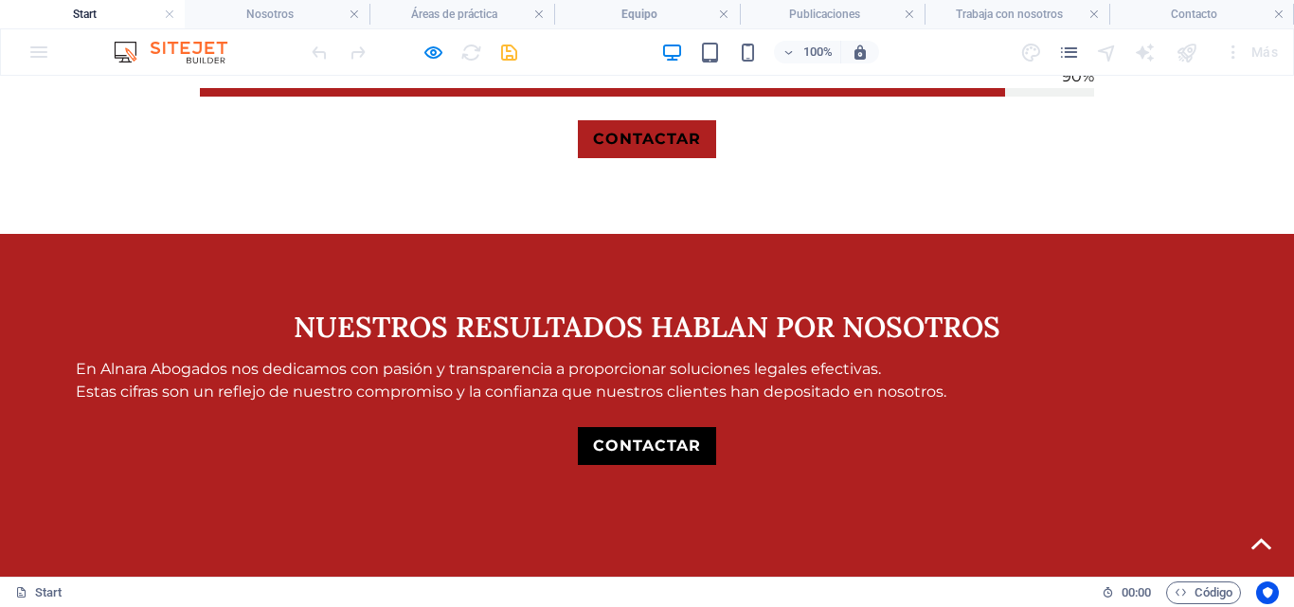
scroll to position [2559, 0]
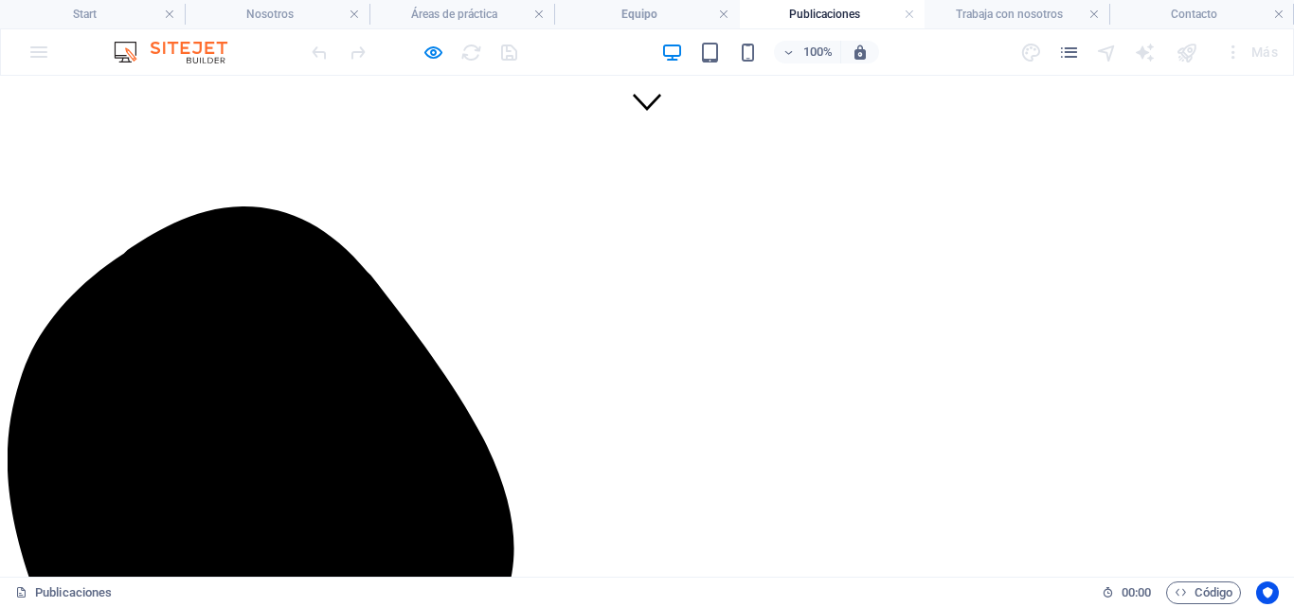
scroll to position [604, 0]
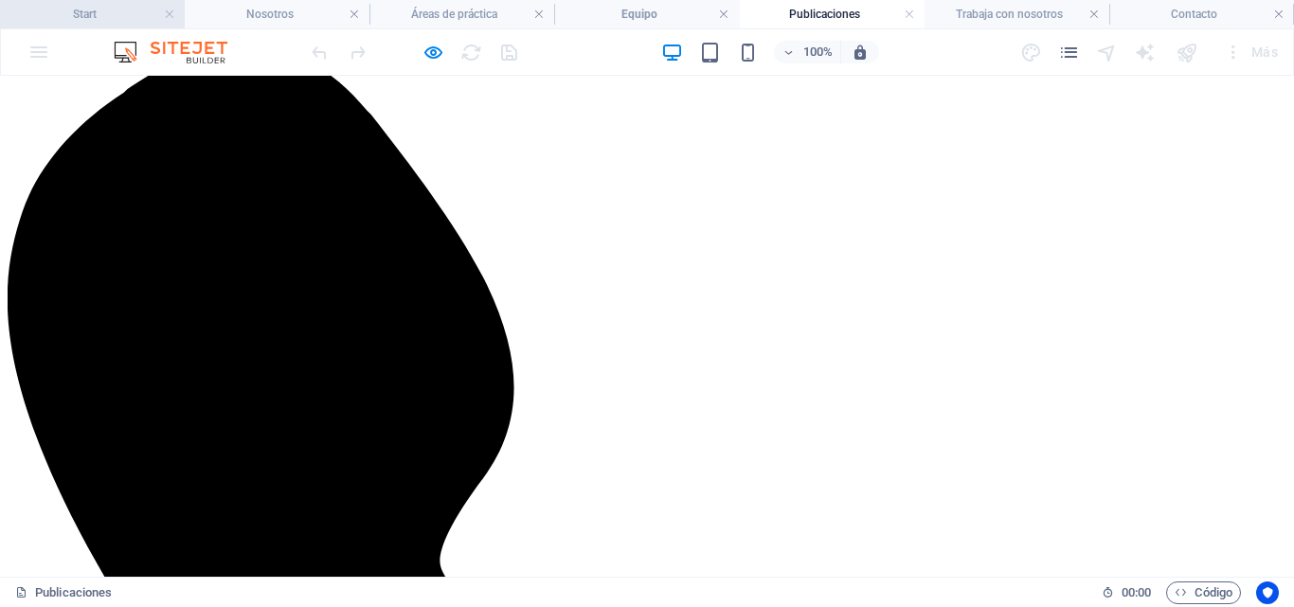
click at [109, 7] on h4 "Start" at bounding box center [92, 14] width 185 height 21
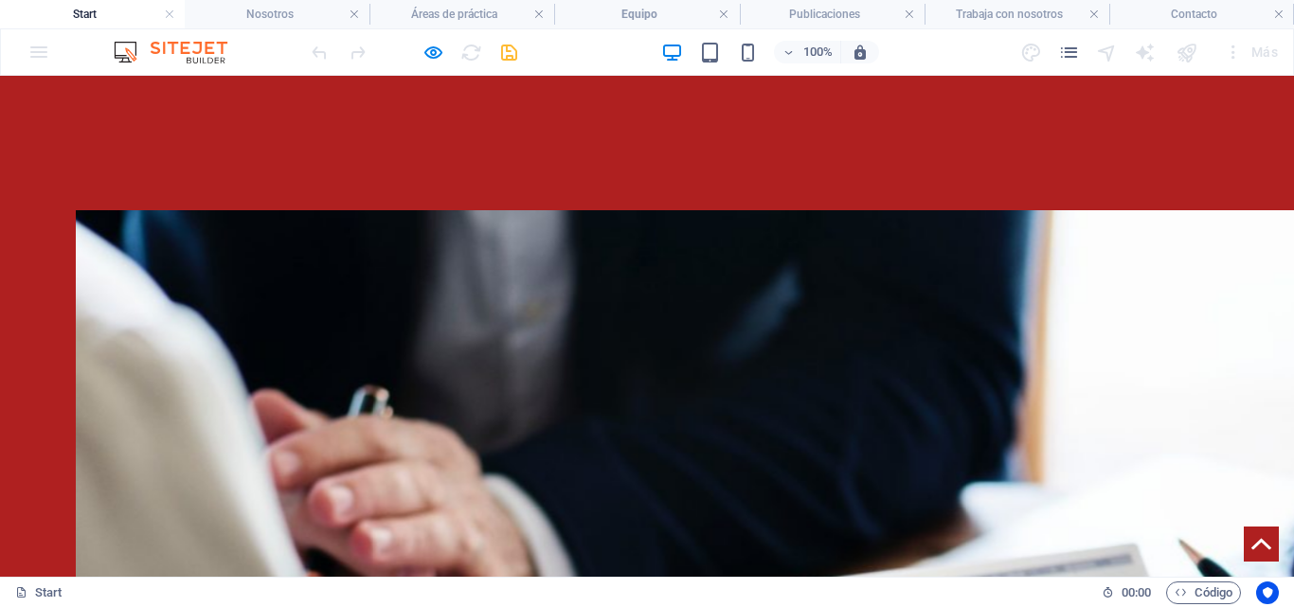
scroll to position [2748, 0]
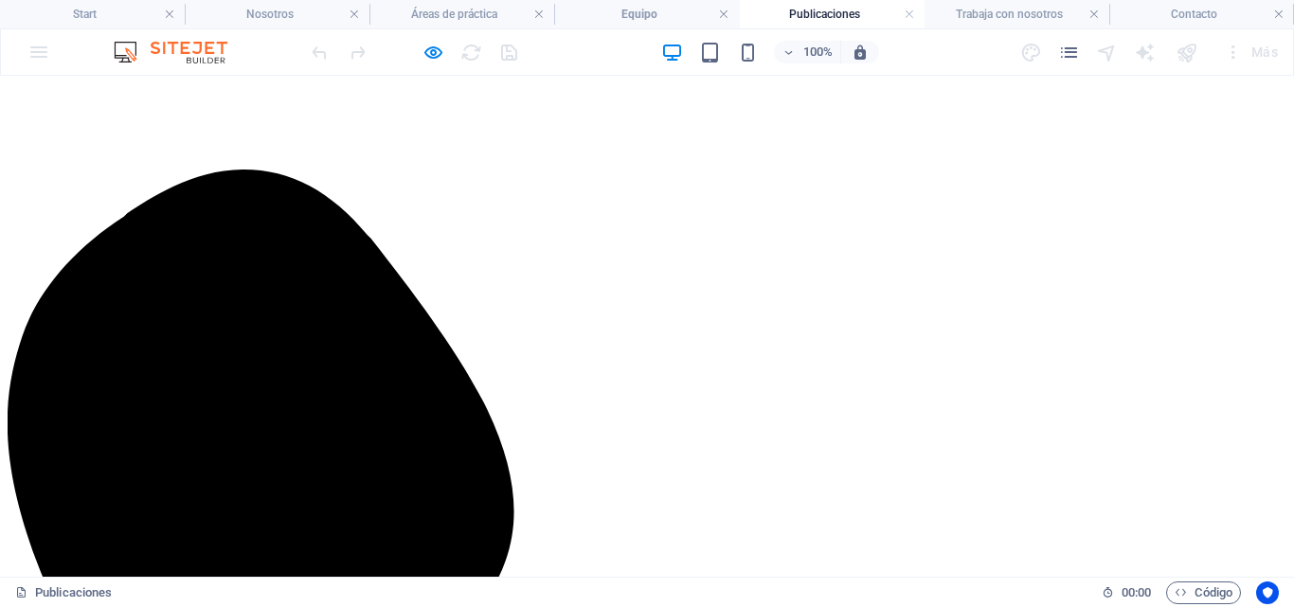
scroll to position [604, 0]
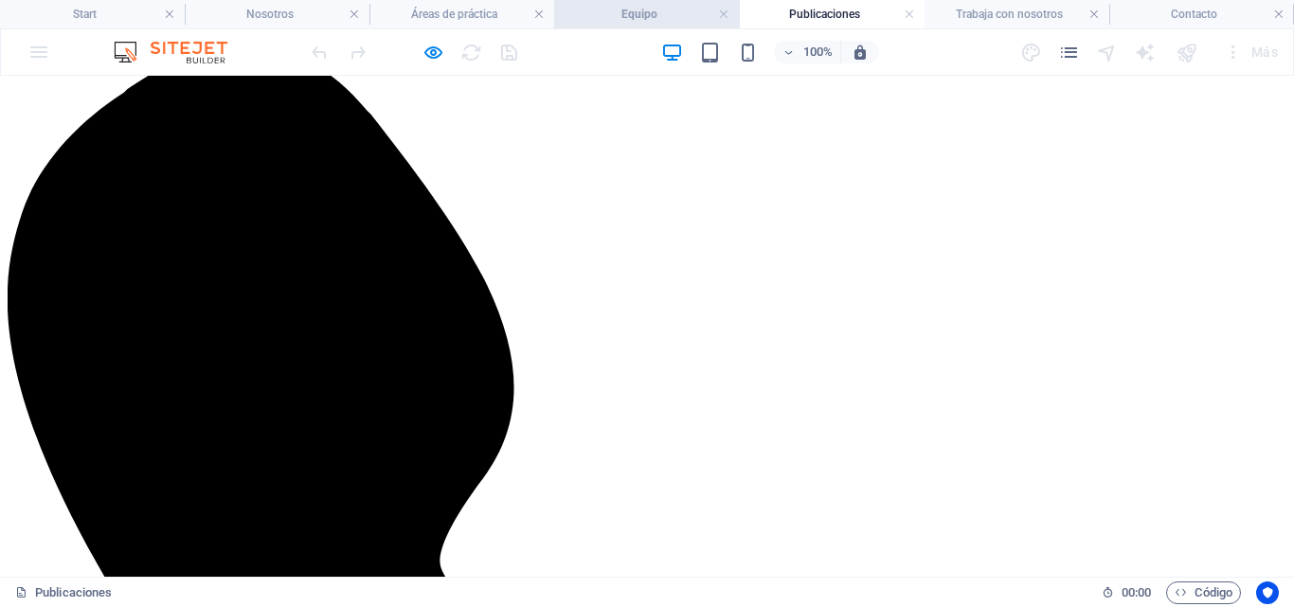
click at [615, 9] on h4 "Equipo" at bounding box center [646, 14] width 185 height 21
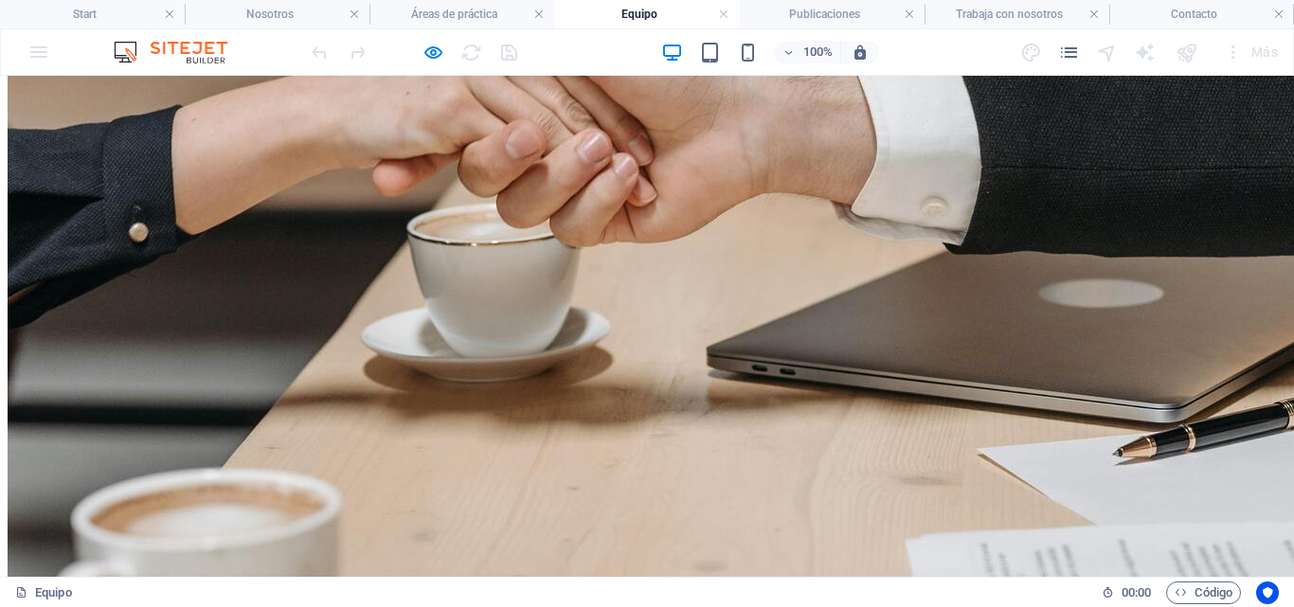
scroll to position [158, 0]
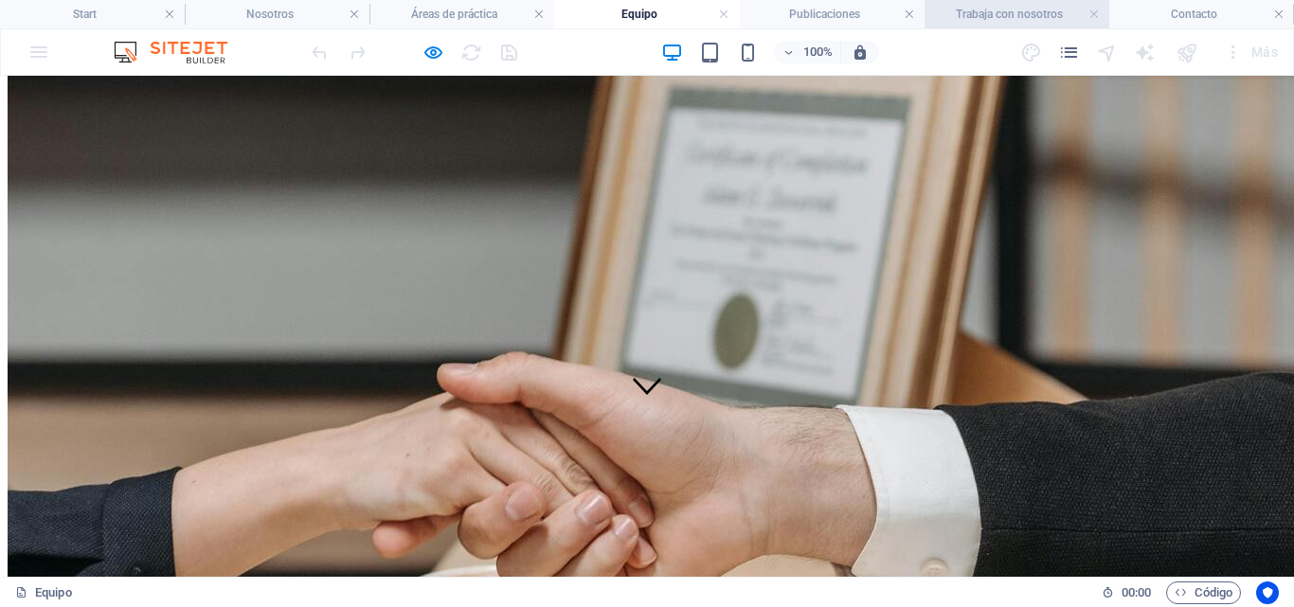
click at [1029, 16] on h4 "Trabaja con nosotros" at bounding box center [1017, 14] width 185 height 21
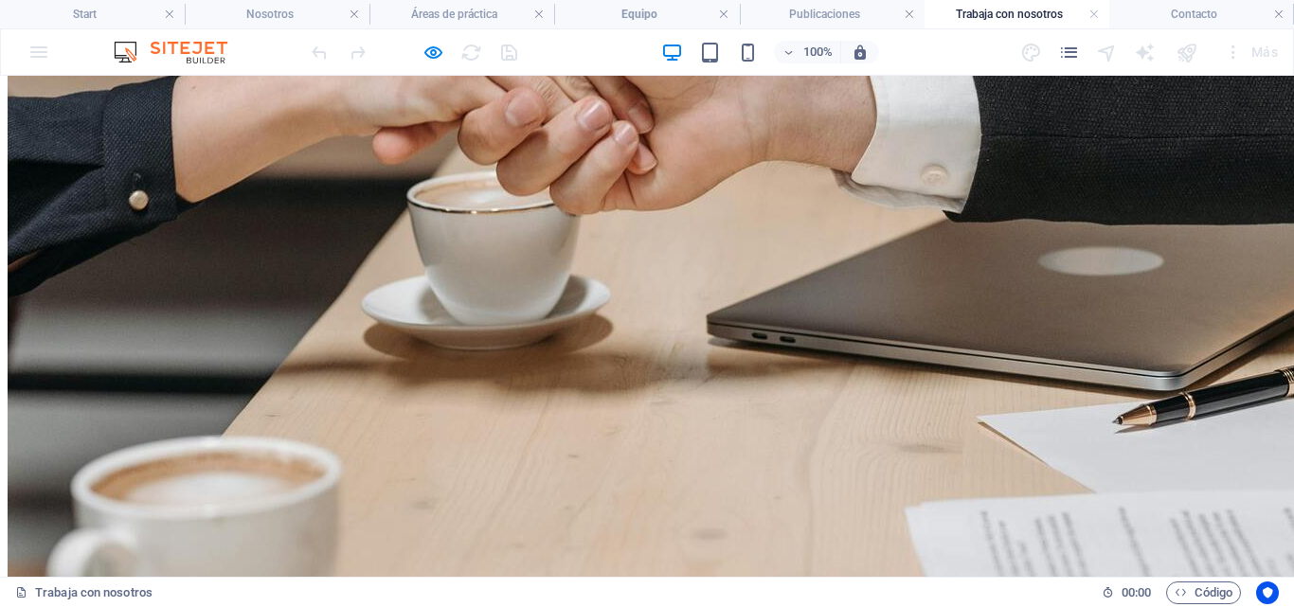
scroll to position [564, 0]
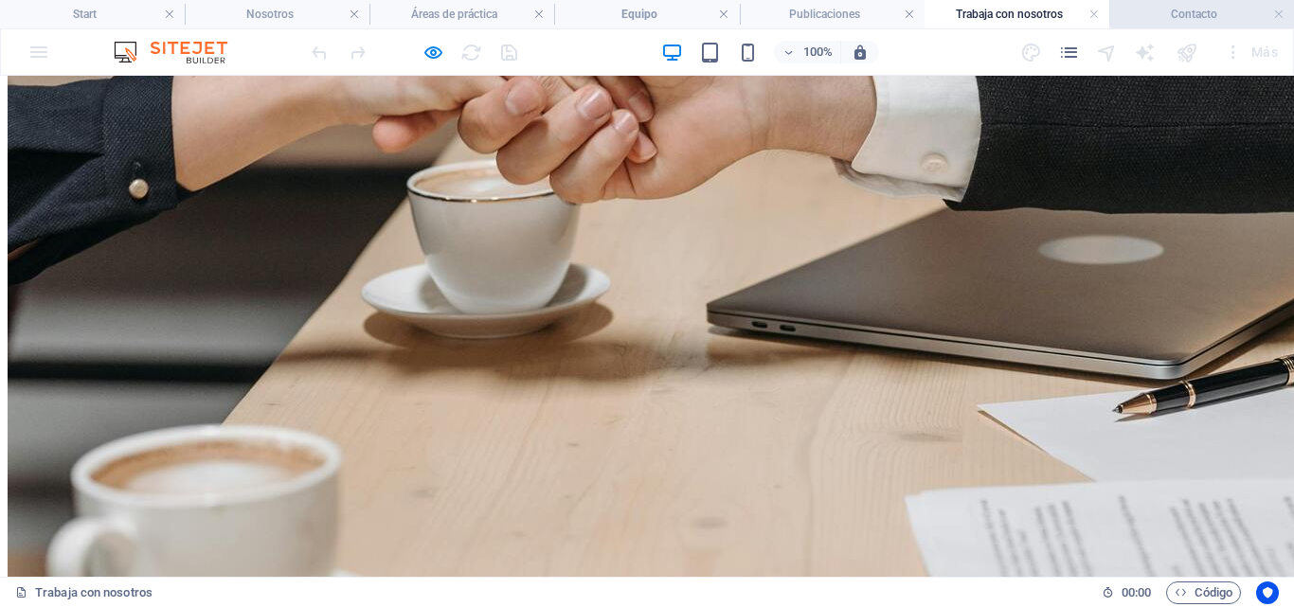
click at [1151, 11] on h4 "Contacto" at bounding box center [1202, 14] width 185 height 21
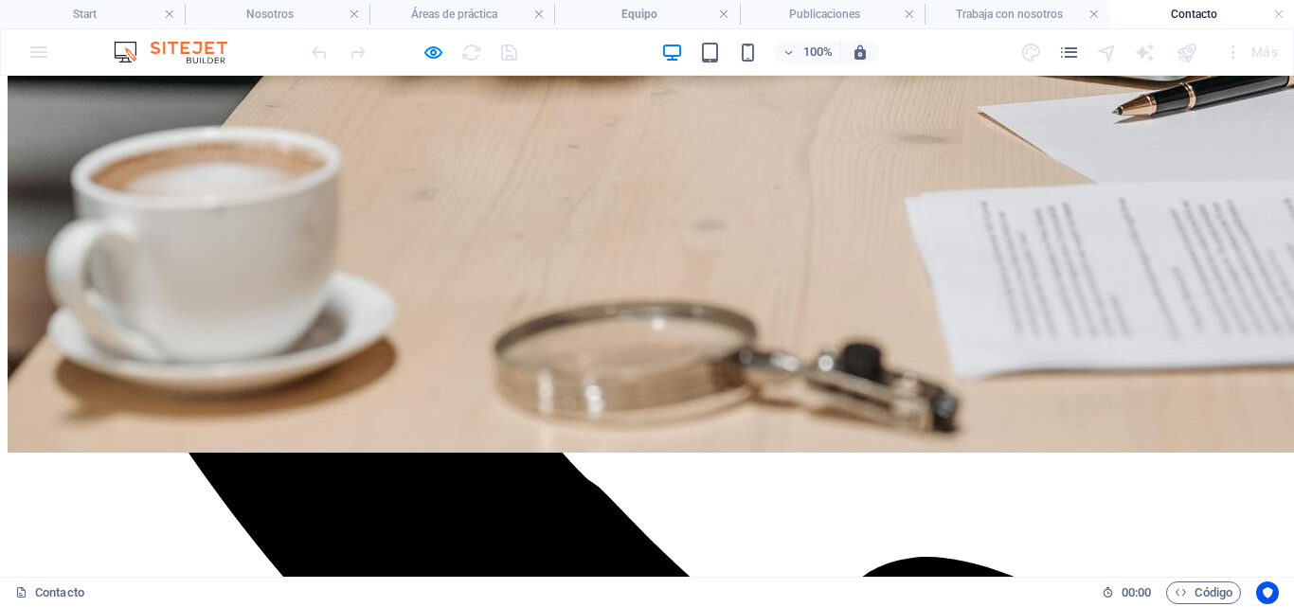
scroll to position [578, 0]
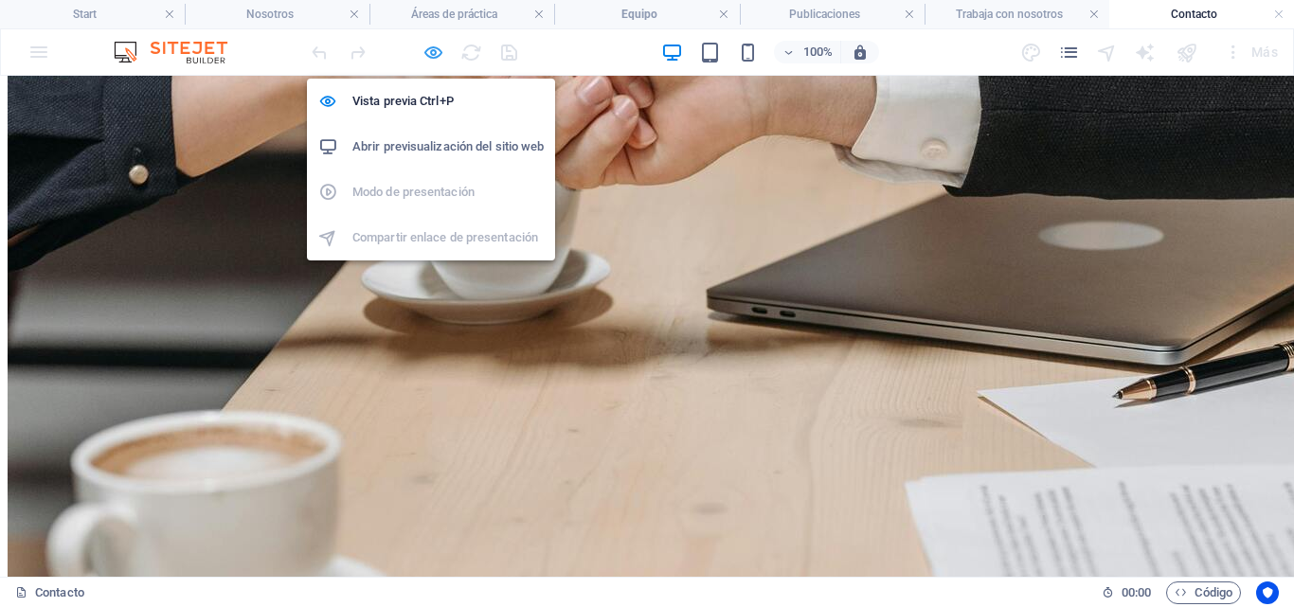
click at [431, 45] on icon "button" at bounding box center [434, 53] width 22 height 22
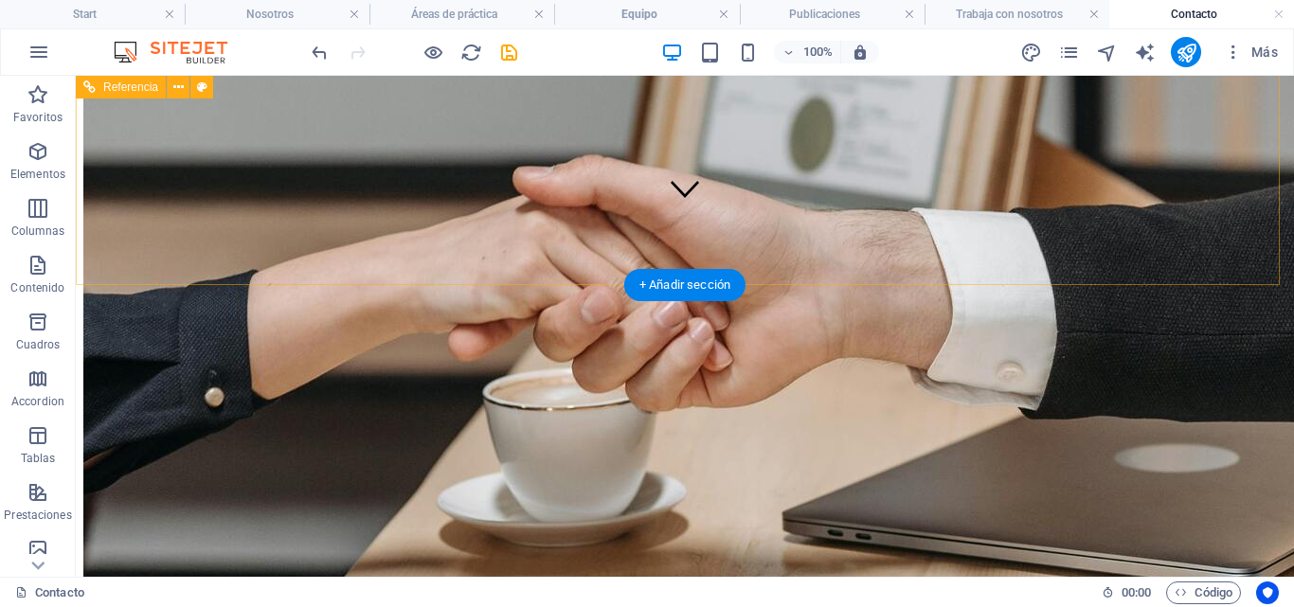
scroll to position [0, 0]
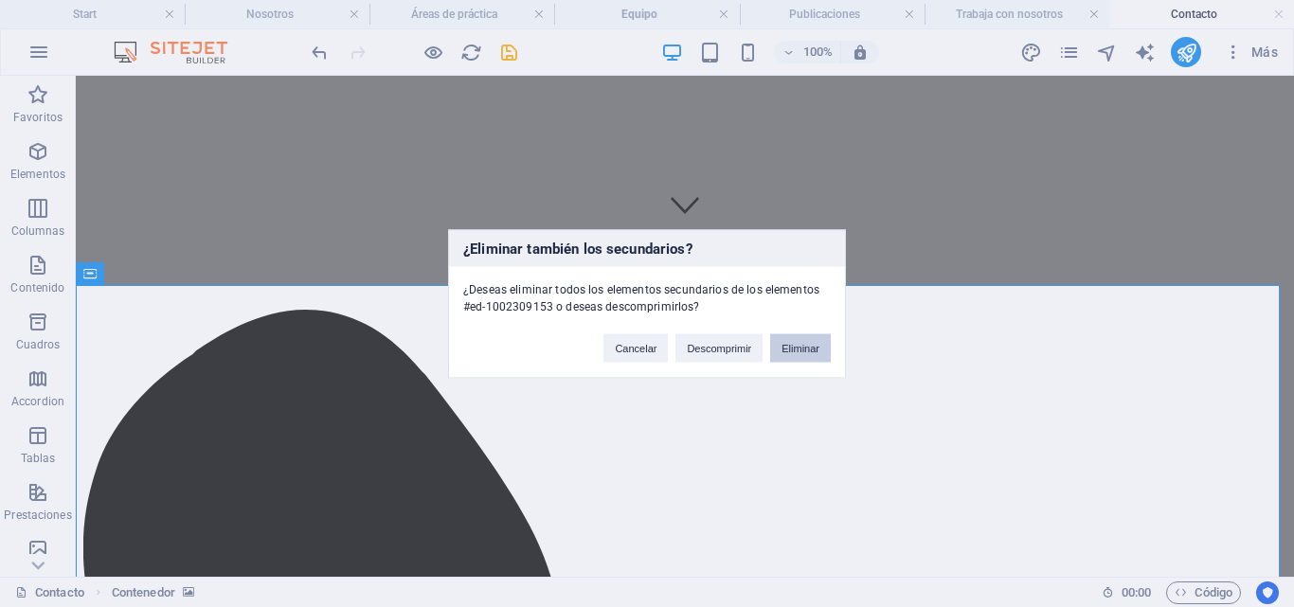
click at [817, 346] on button "Eliminar" at bounding box center [800, 348] width 61 height 28
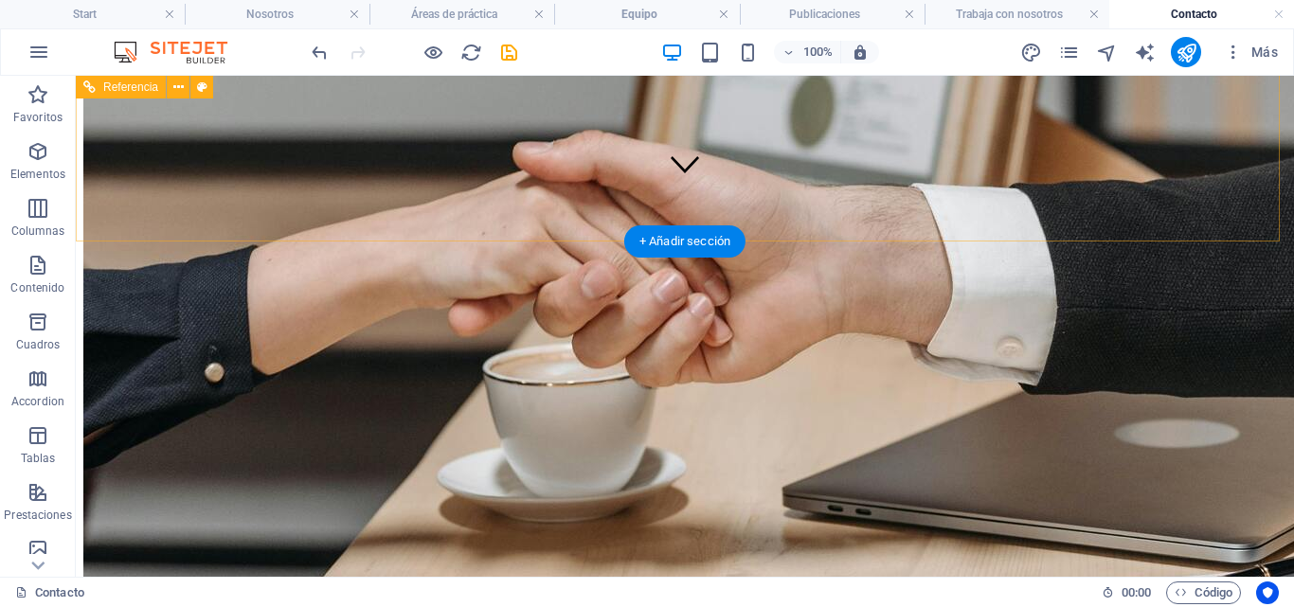
scroll to position [407, 0]
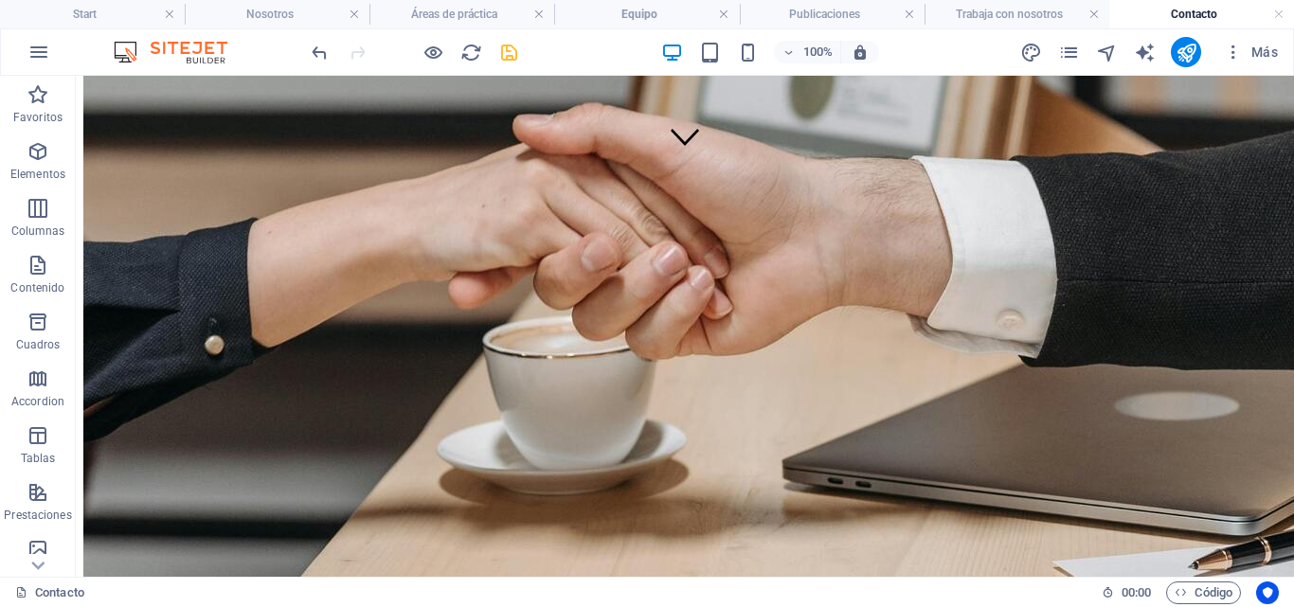
click at [511, 48] on icon "save" at bounding box center [509, 53] width 22 height 22
click at [1024, 14] on h4 "Trabaja con nosotros" at bounding box center [1017, 14] width 185 height 21
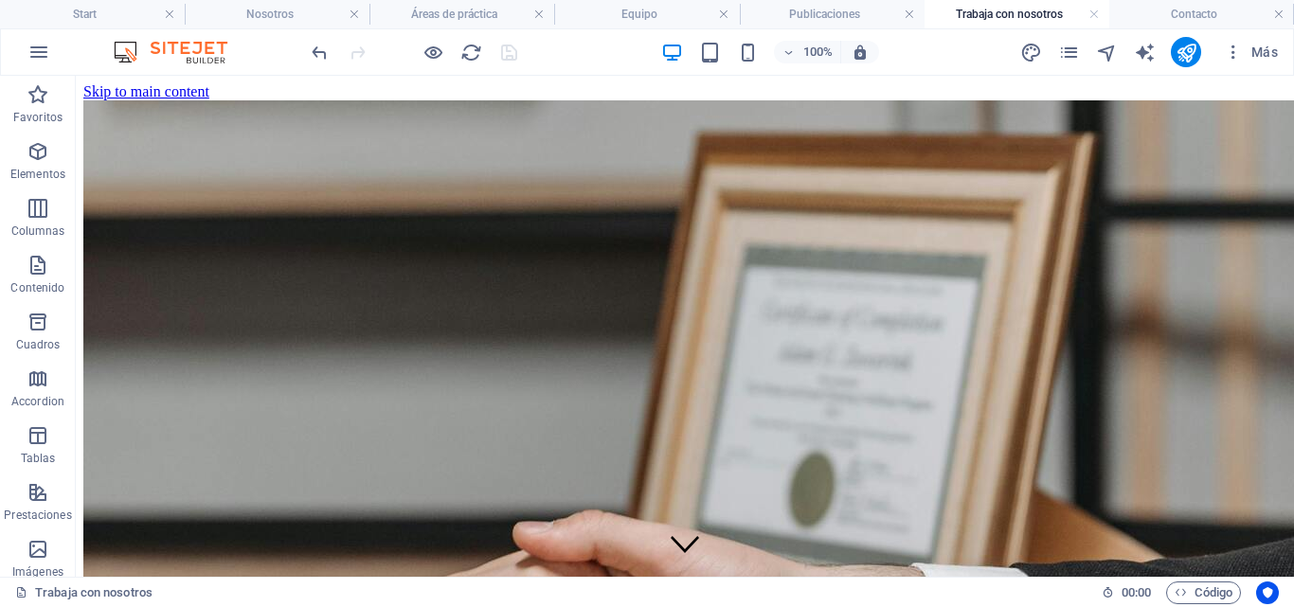
scroll to position [0, 0]
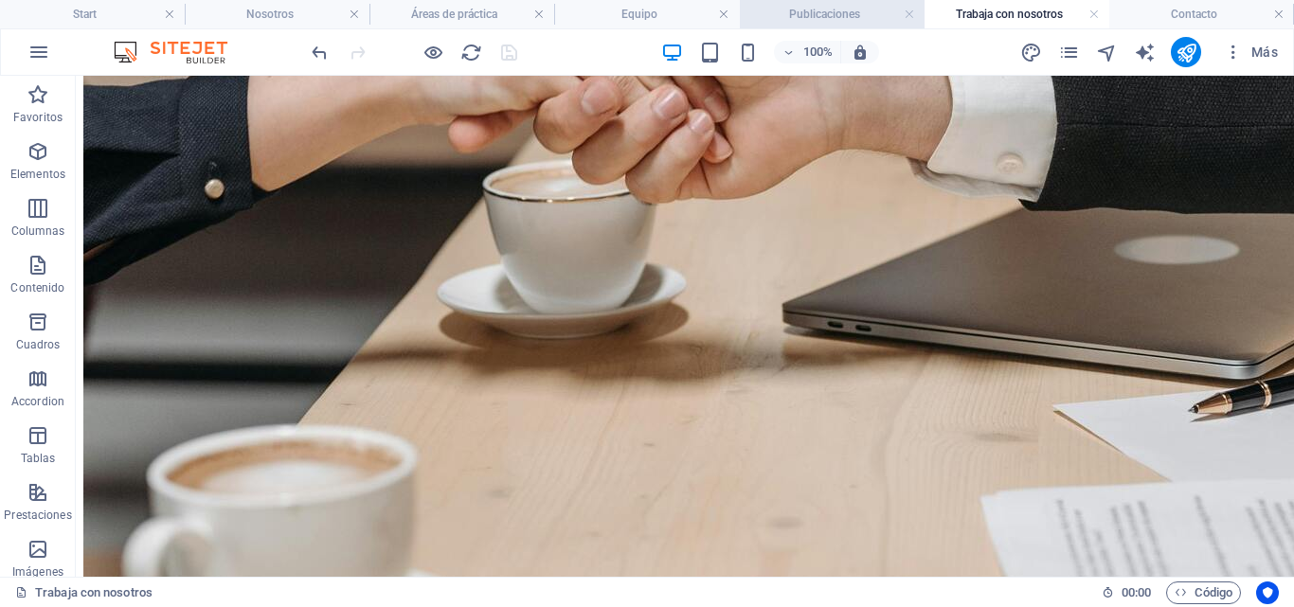
click at [772, 16] on h4 "Publicaciones" at bounding box center [832, 14] width 185 height 21
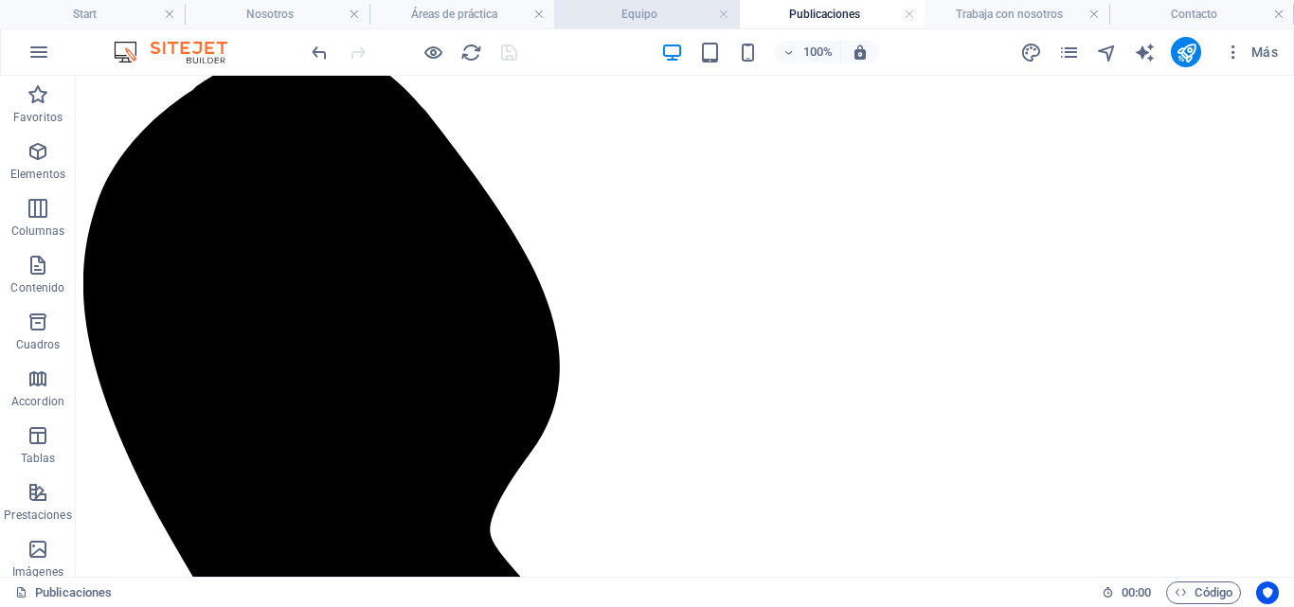
click at [593, 17] on h4 "Equipo" at bounding box center [646, 14] width 185 height 21
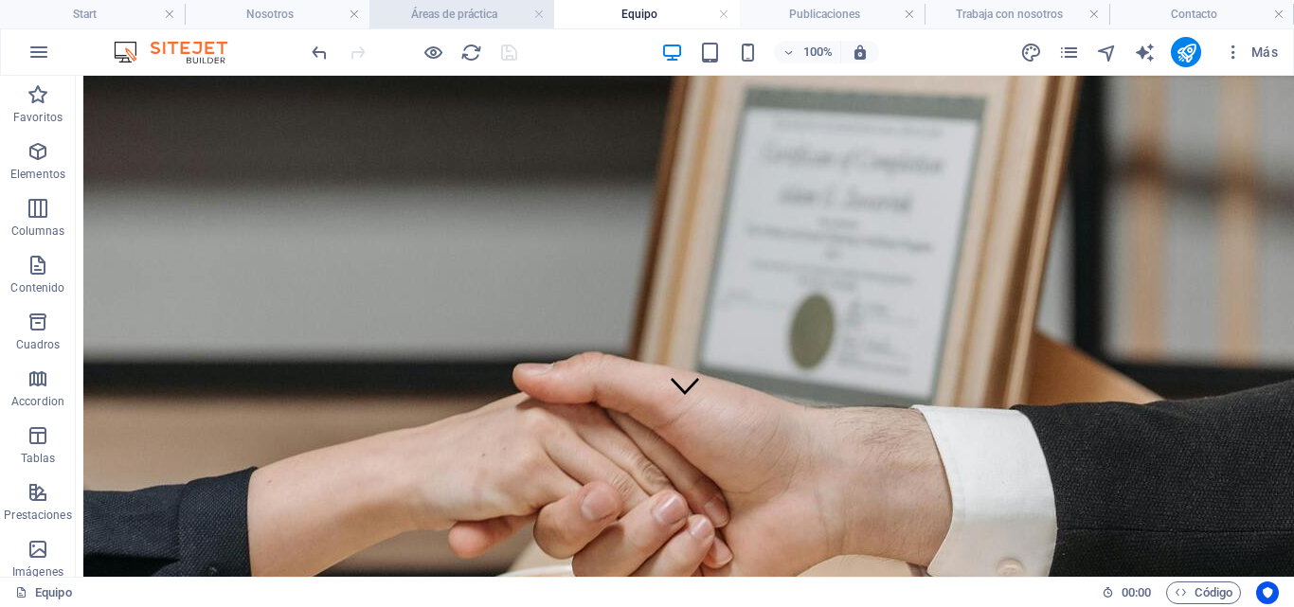
click at [423, 13] on h4 "Áreas de práctica" at bounding box center [462, 14] width 185 height 21
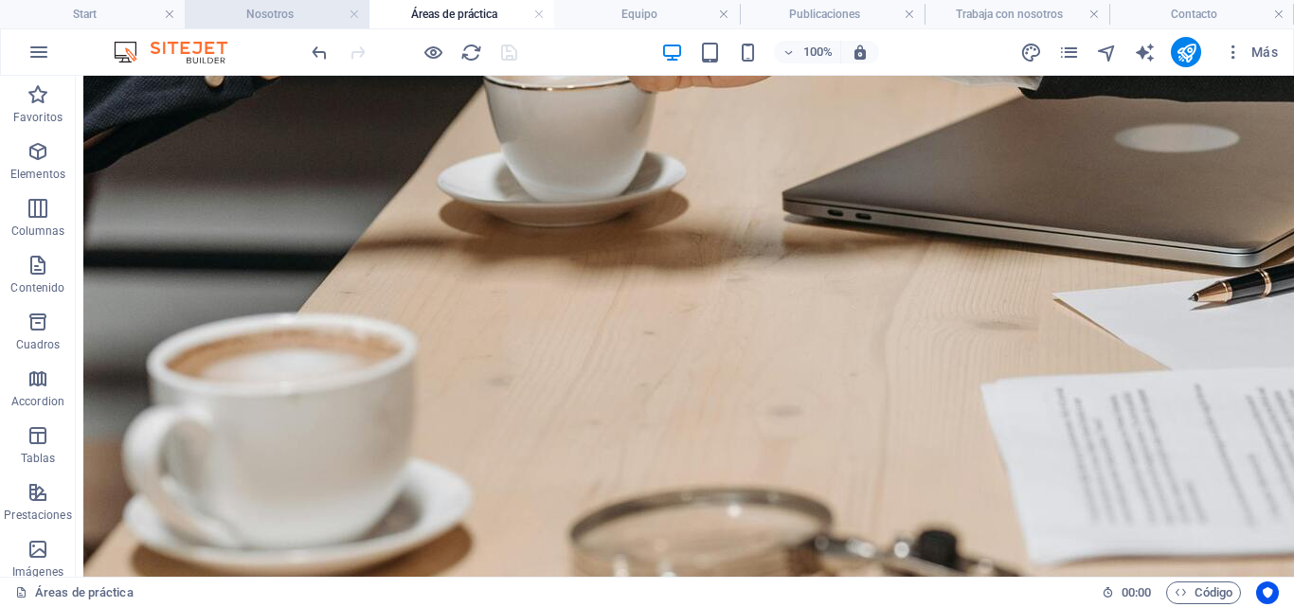
click at [275, 8] on h4 "Nosotros" at bounding box center [277, 14] width 185 height 21
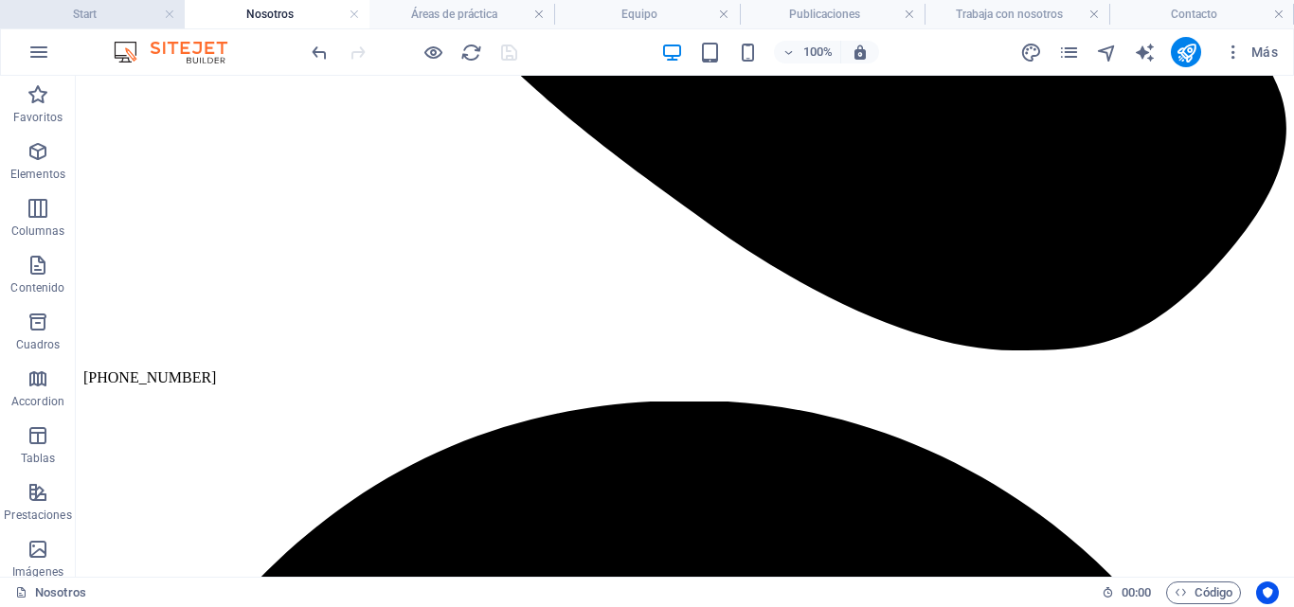
click at [103, 15] on h4 "Start" at bounding box center [92, 14] width 185 height 21
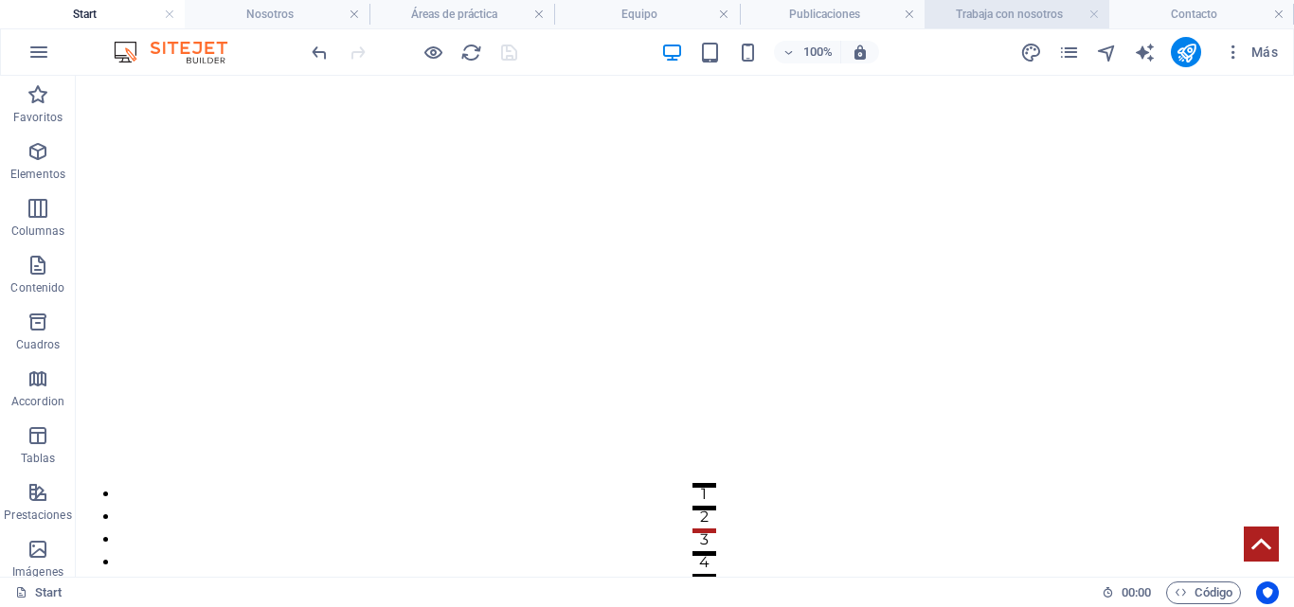
click at [1059, 11] on h4 "Trabaja con nosotros" at bounding box center [1017, 14] width 185 height 21
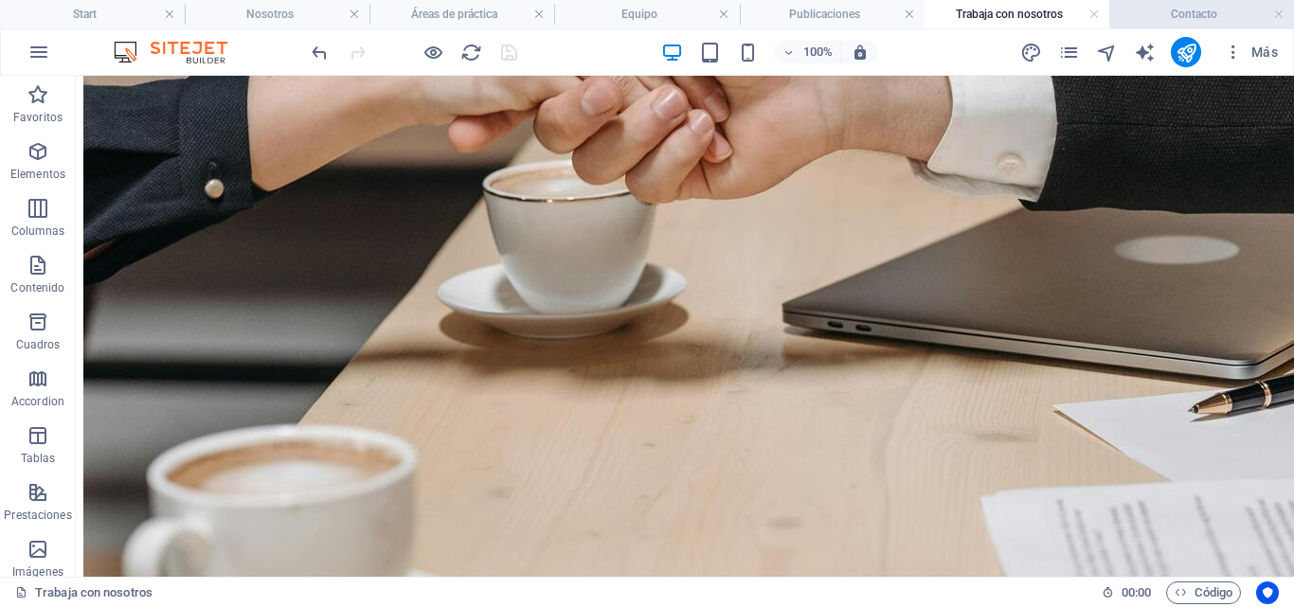
click at [1173, 9] on h4 "Contacto" at bounding box center [1202, 14] width 185 height 21
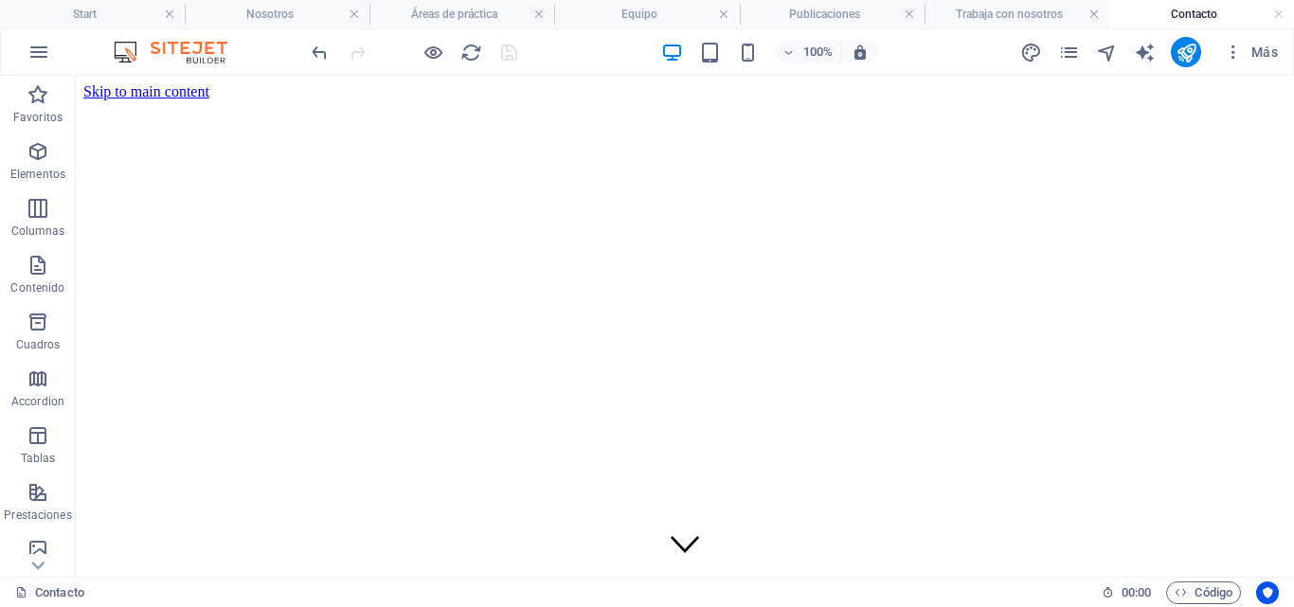
scroll to position [407, 0]
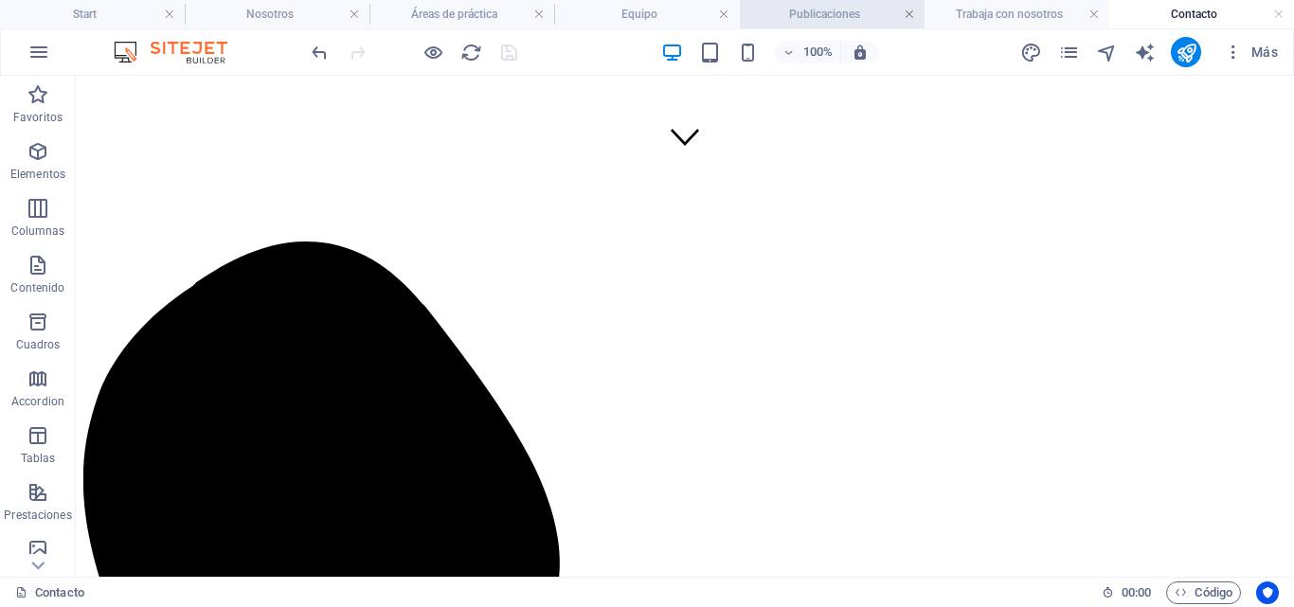
click at [909, 18] on link at bounding box center [909, 15] width 11 height 18
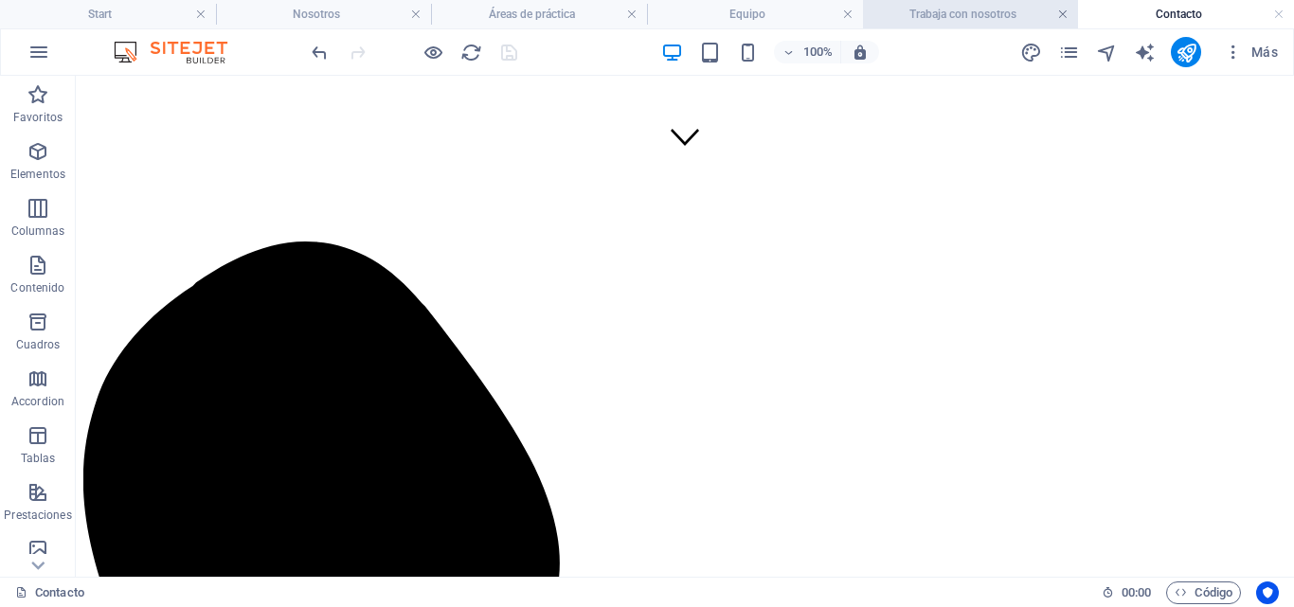
click at [1067, 11] on link at bounding box center [1063, 15] width 11 height 18
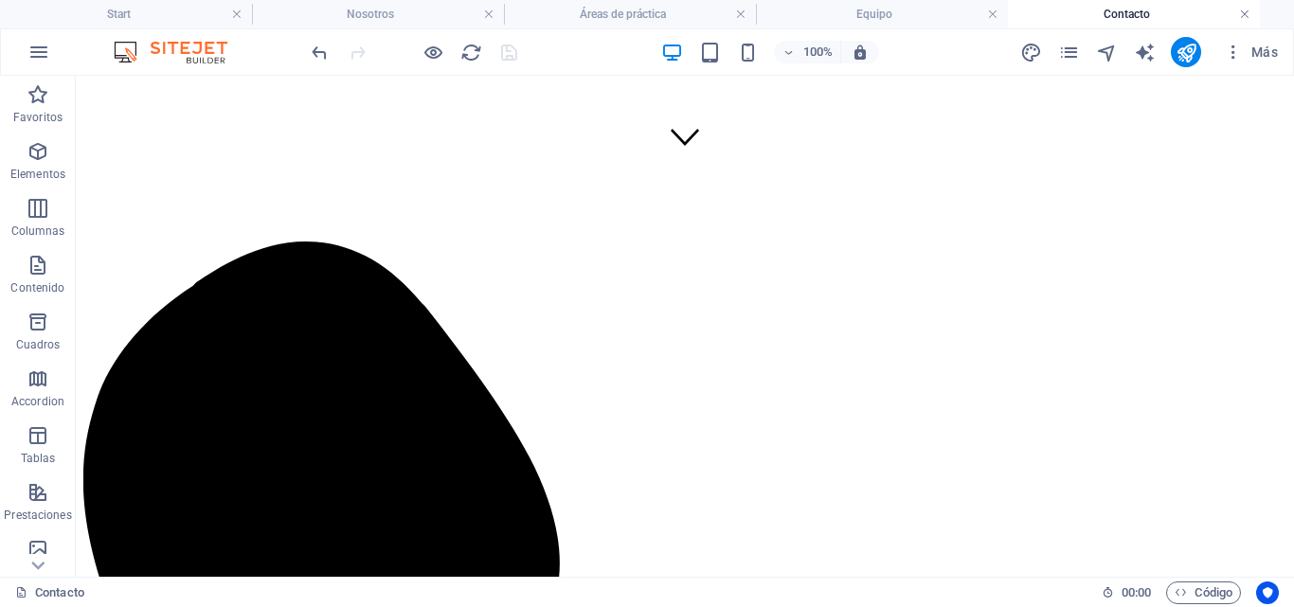
click at [1240, 11] on link at bounding box center [1244, 15] width 11 height 18
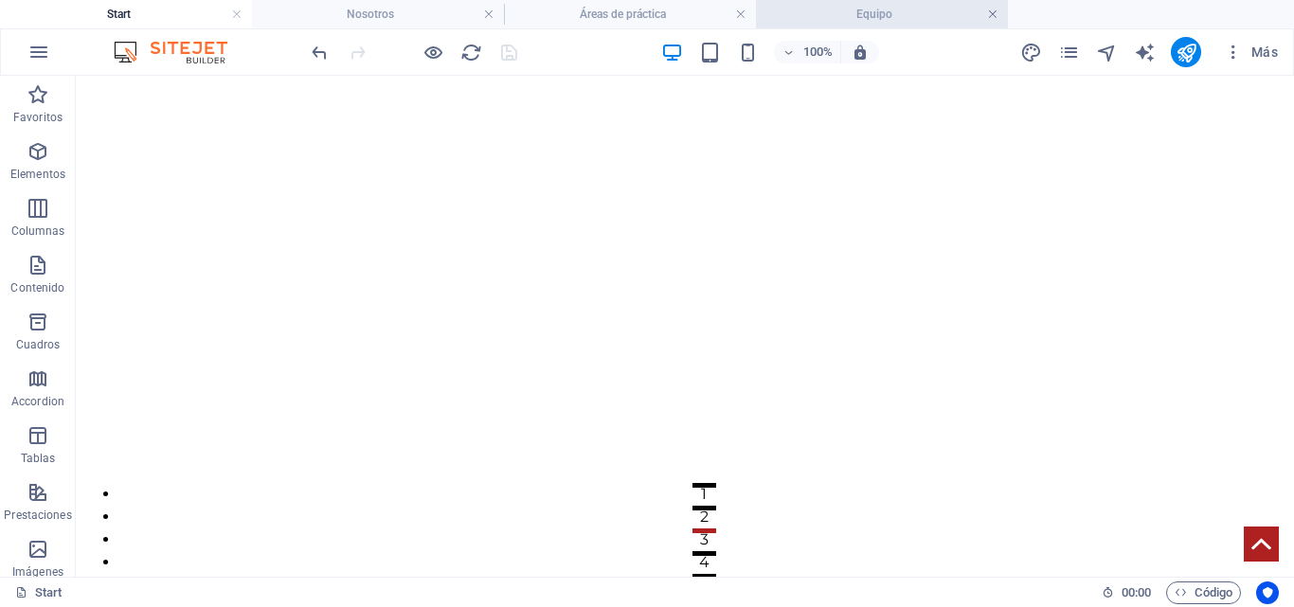
click at [995, 10] on link at bounding box center [992, 15] width 11 height 18
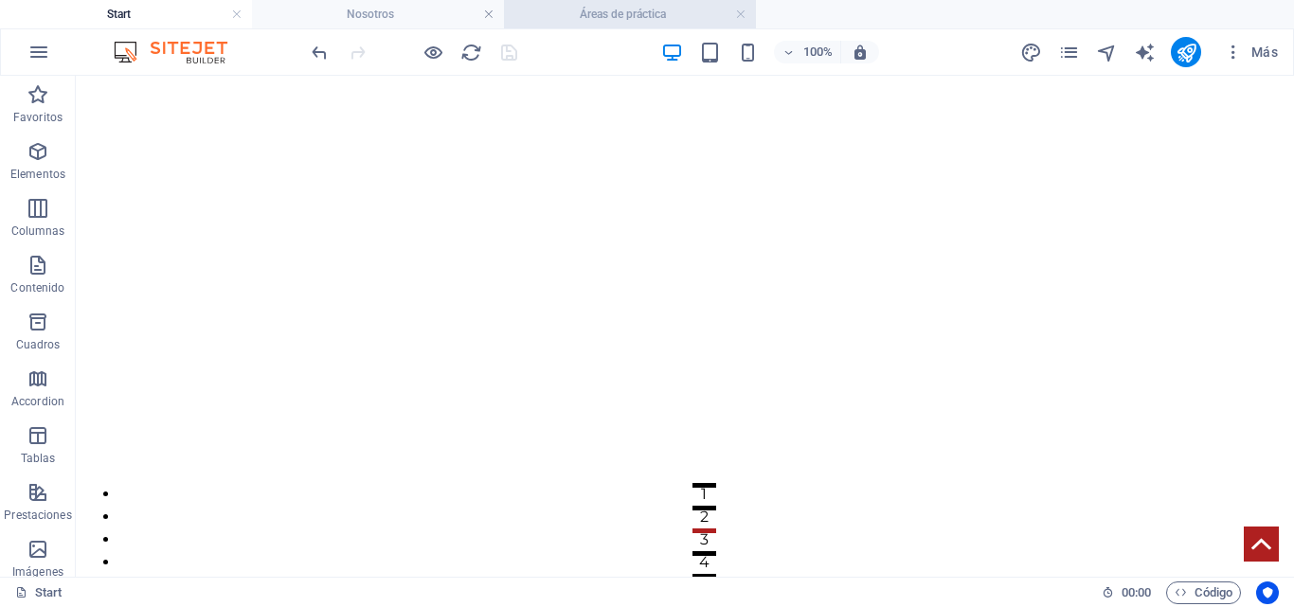
click at [750, 9] on h4 "Áreas de práctica" at bounding box center [630, 14] width 252 height 21
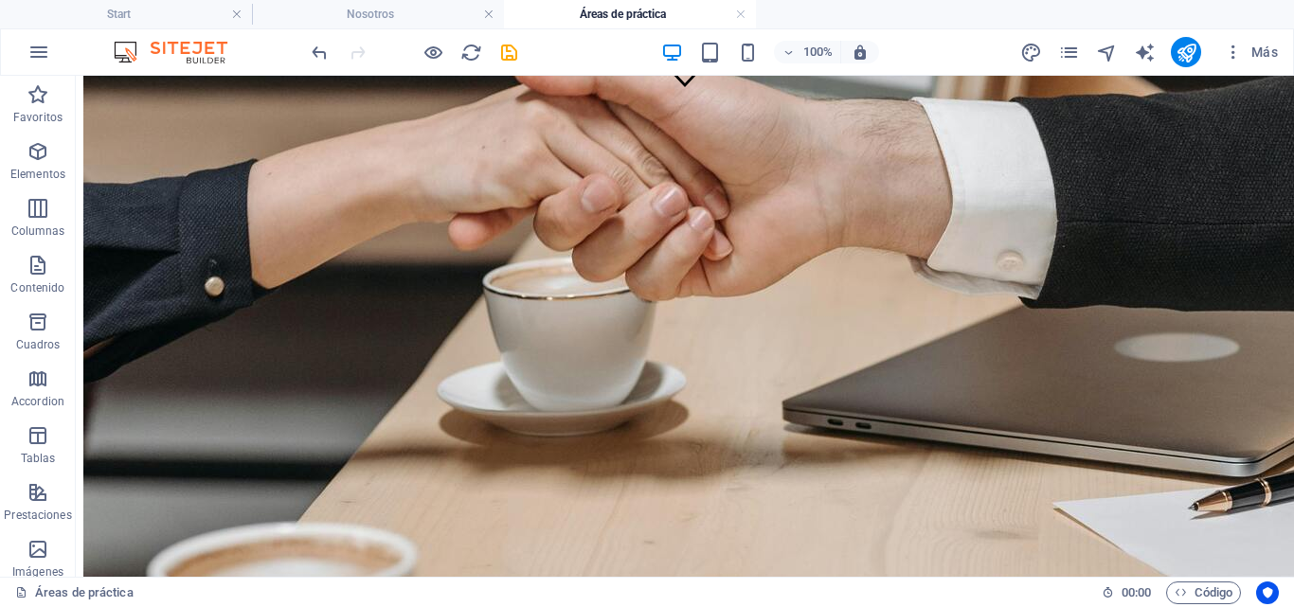
scroll to position [401, 0]
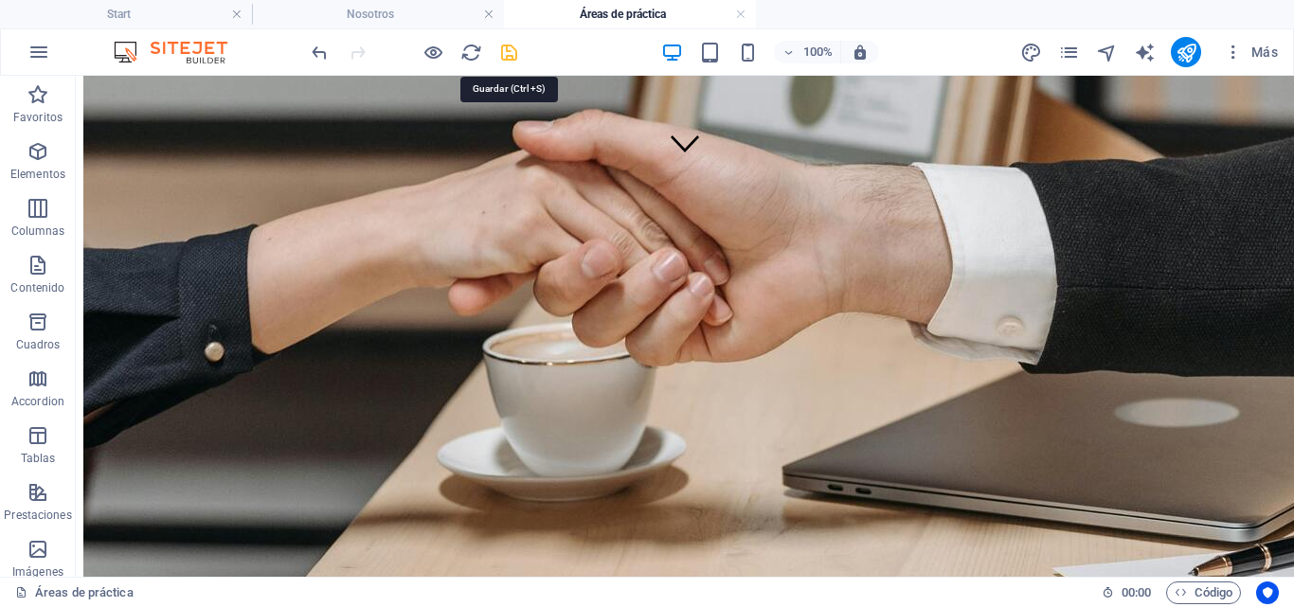
click at [513, 56] on icon "save" at bounding box center [509, 53] width 22 height 22
click at [731, 9] on h4 "Áreas de práctica" at bounding box center [630, 14] width 252 height 21
click at [751, 13] on h4 "Áreas de práctica" at bounding box center [630, 14] width 252 height 21
click at [738, 15] on link at bounding box center [740, 15] width 11 height 18
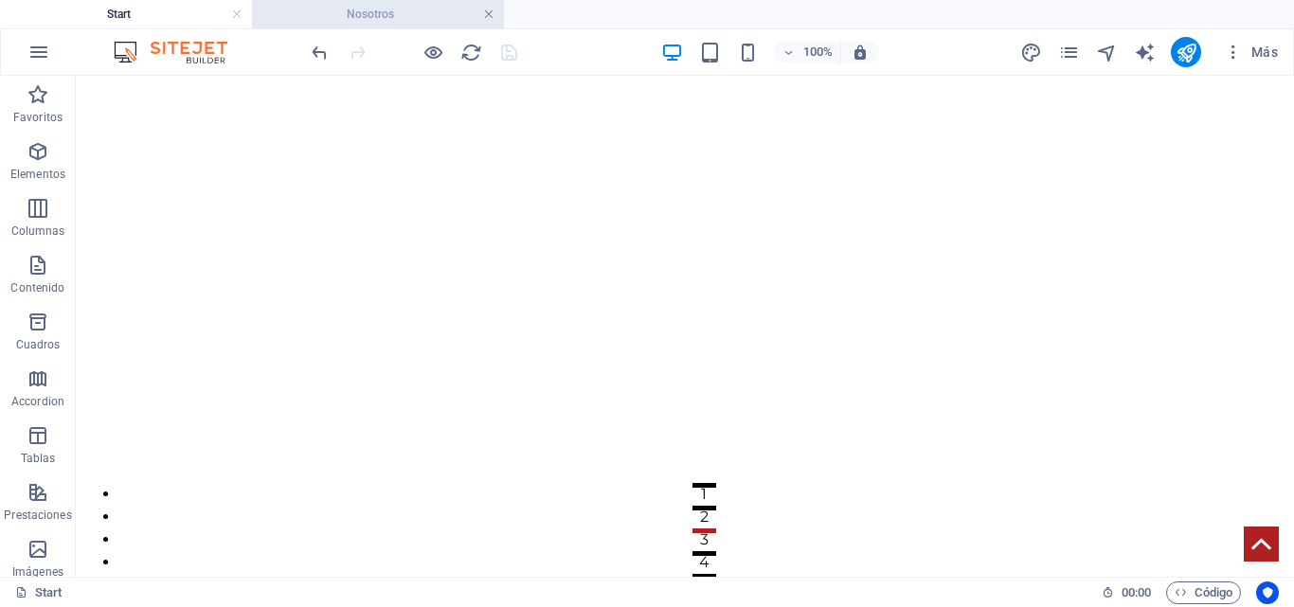
click at [492, 18] on link at bounding box center [488, 15] width 11 height 18
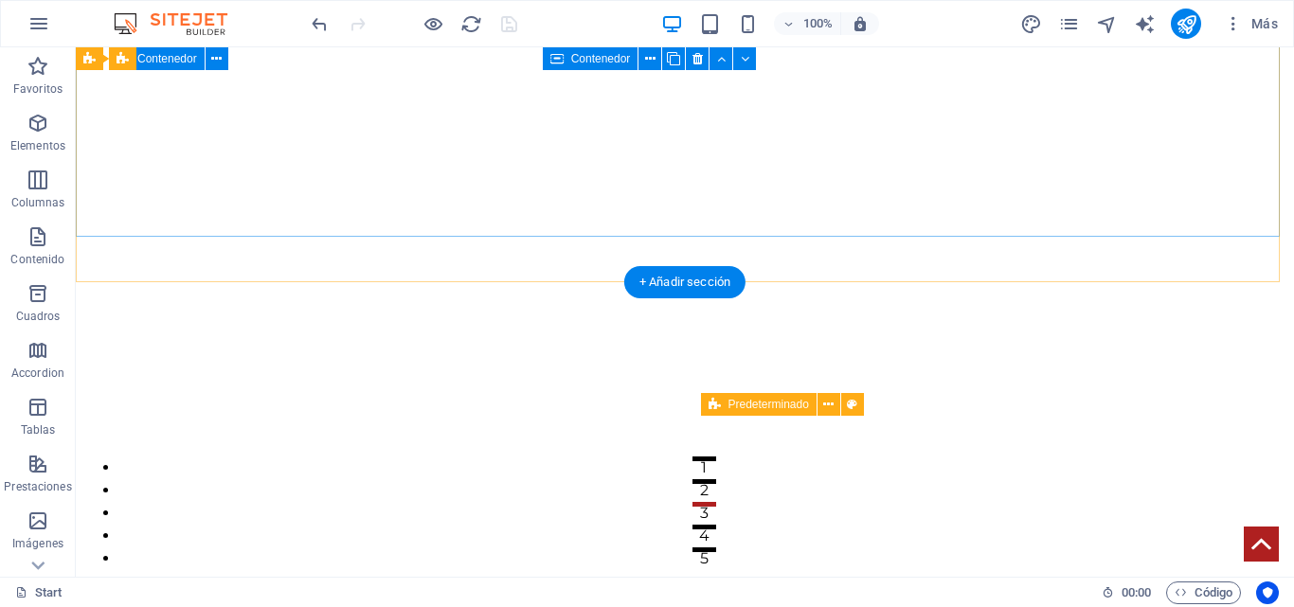
scroll to position [0, 0]
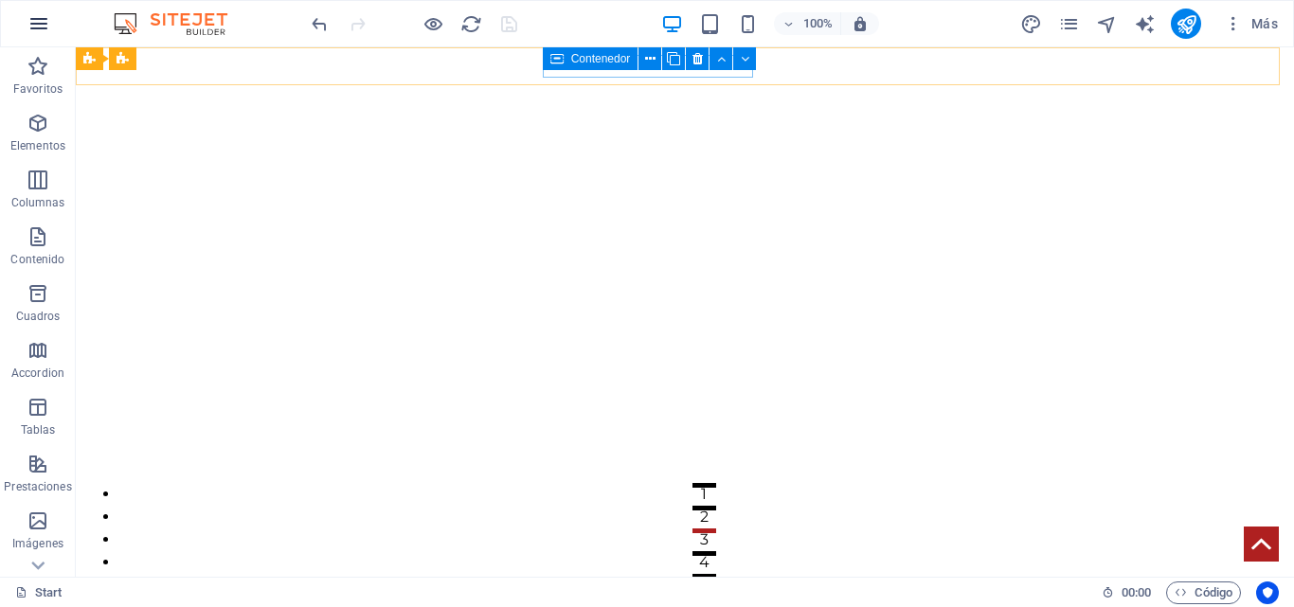
click at [40, 28] on icon "button" at bounding box center [38, 23] width 23 height 23
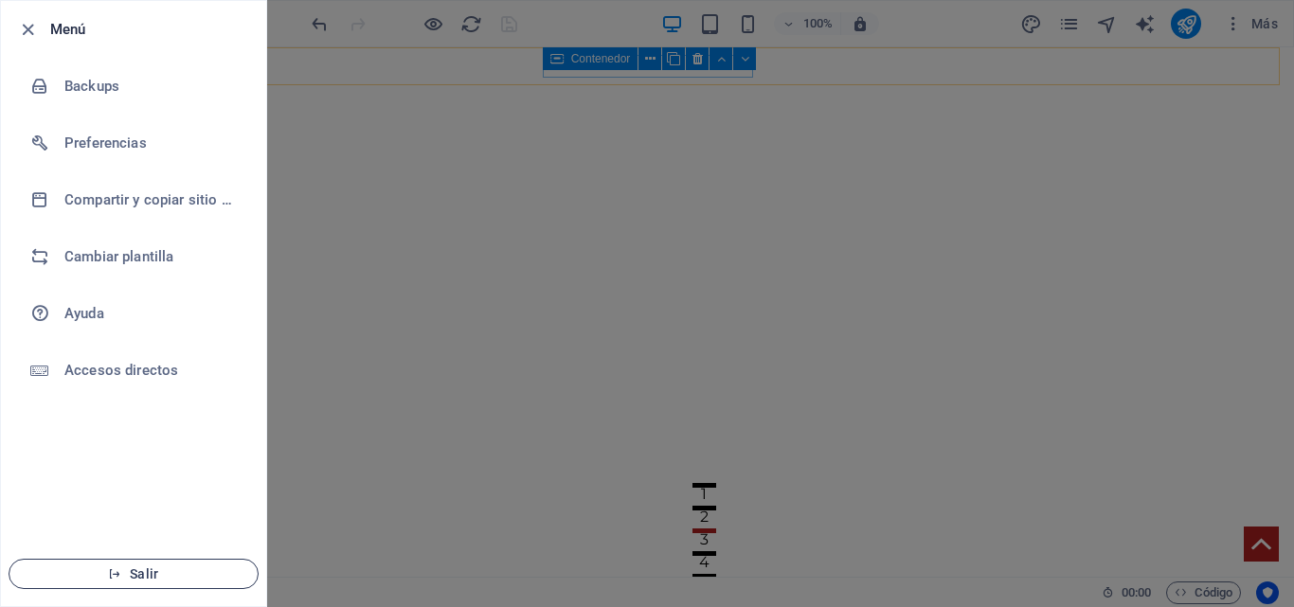
click at [142, 577] on span "Salir" at bounding box center [134, 574] width 218 height 15
